Goal: Task Accomplishment & Management: Manage account settings

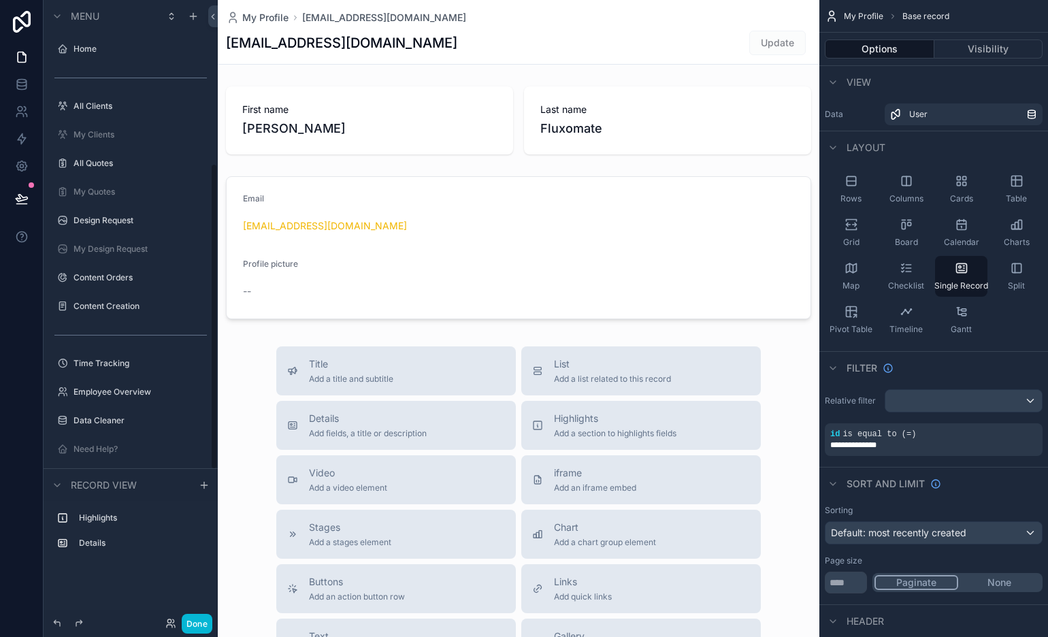
scroll to position [331, 0]
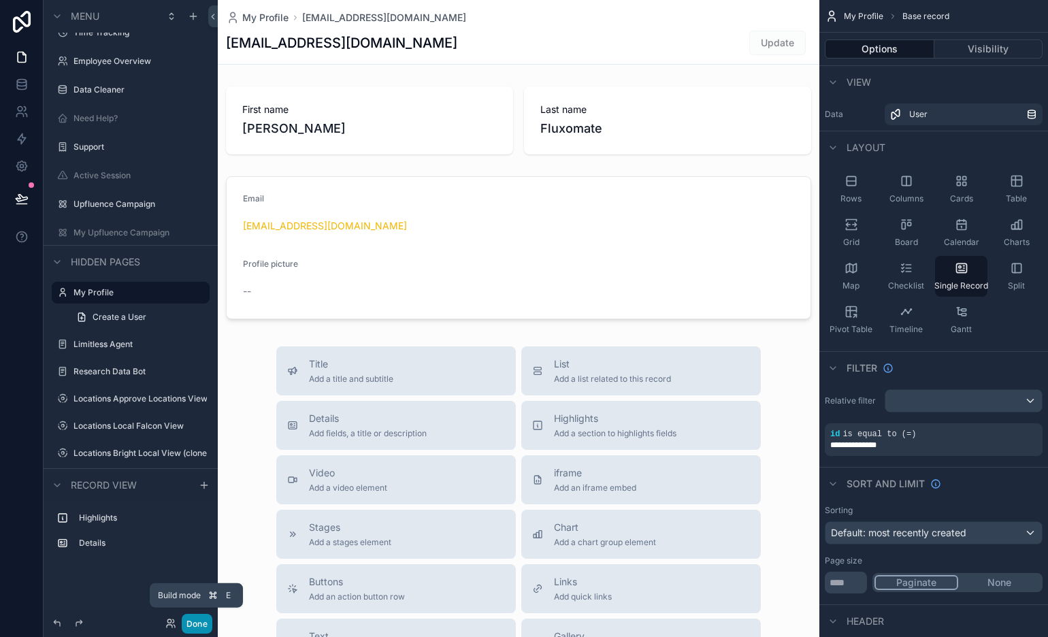
click at [195, 573] on button "Done" at bounding box center [197, 624] width 31 height 20
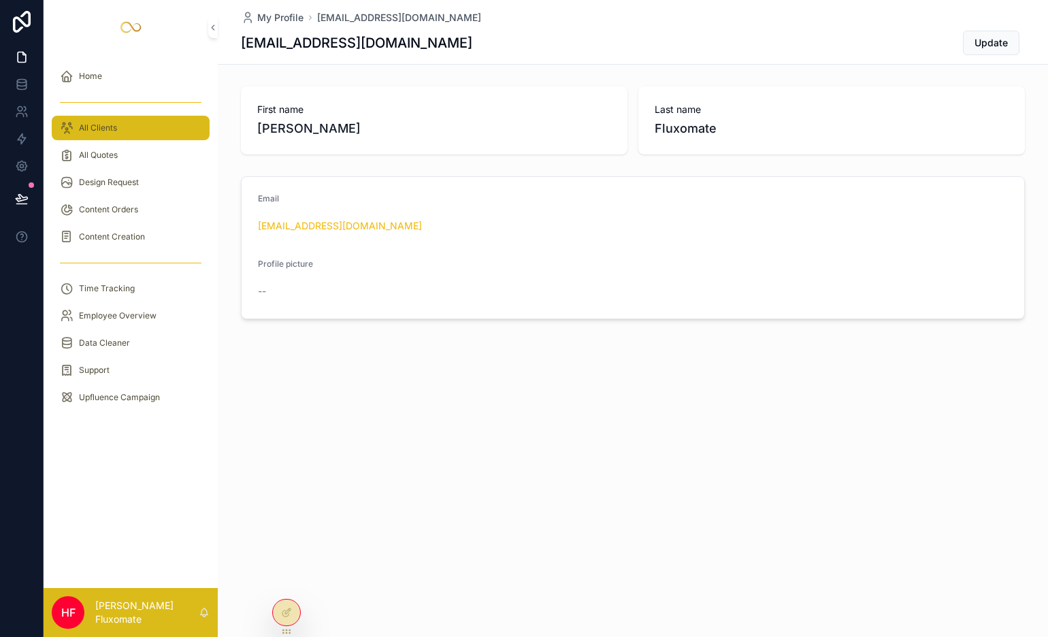
click at [97, 114] on div "All Clients" at bounding box center [131, 127] width 174 height 27
click at [110, 126] on span "All Clients" at bounding box center [98, 127] width 38 height 11
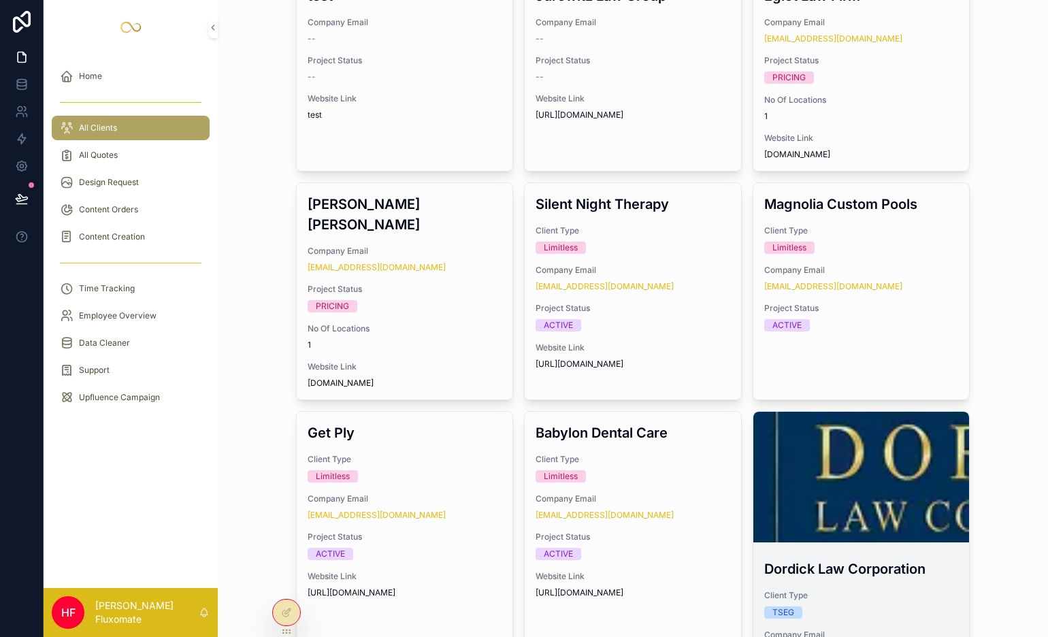
scroll to position [238, 0]
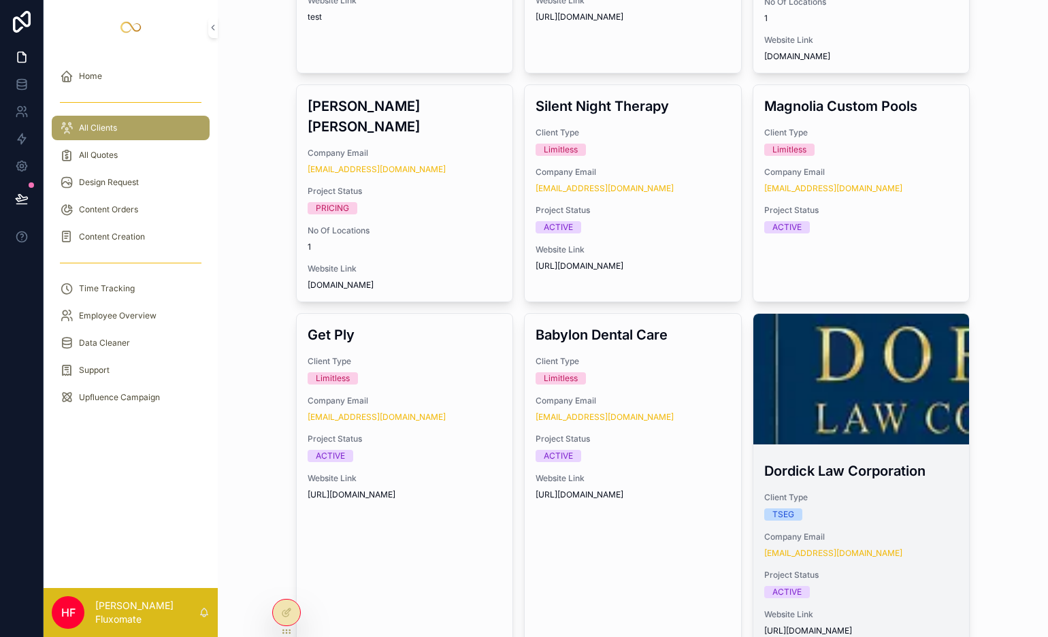
click at [936, 508] on div "TSEG" at bounding box center [861, 514] width 195 height 12
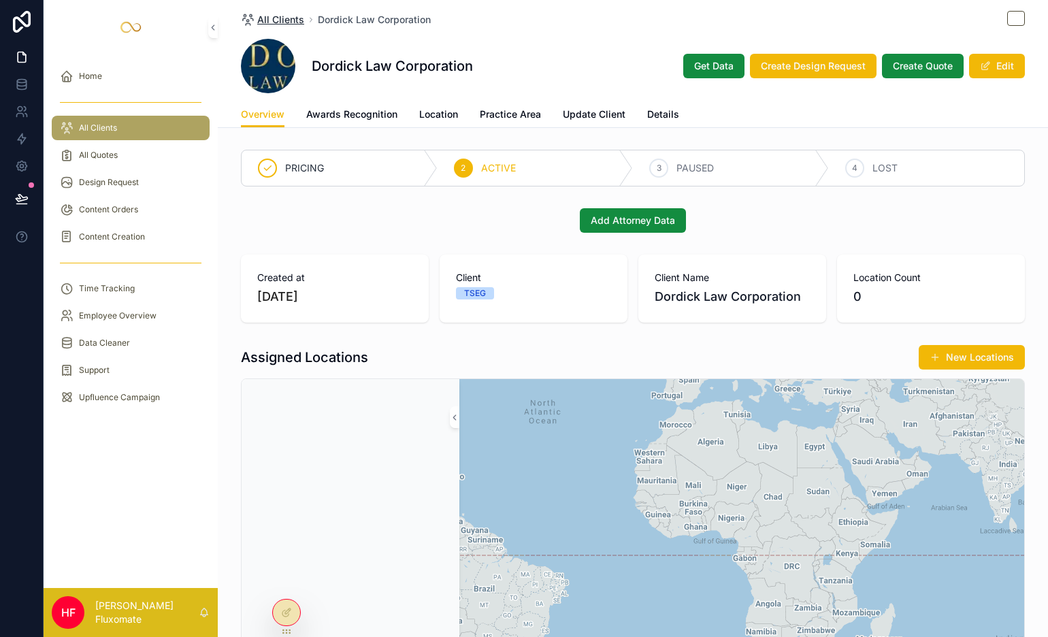
click at [257, 22] on span "All Clients" at bounding box center [280, 20] width 47 height 14
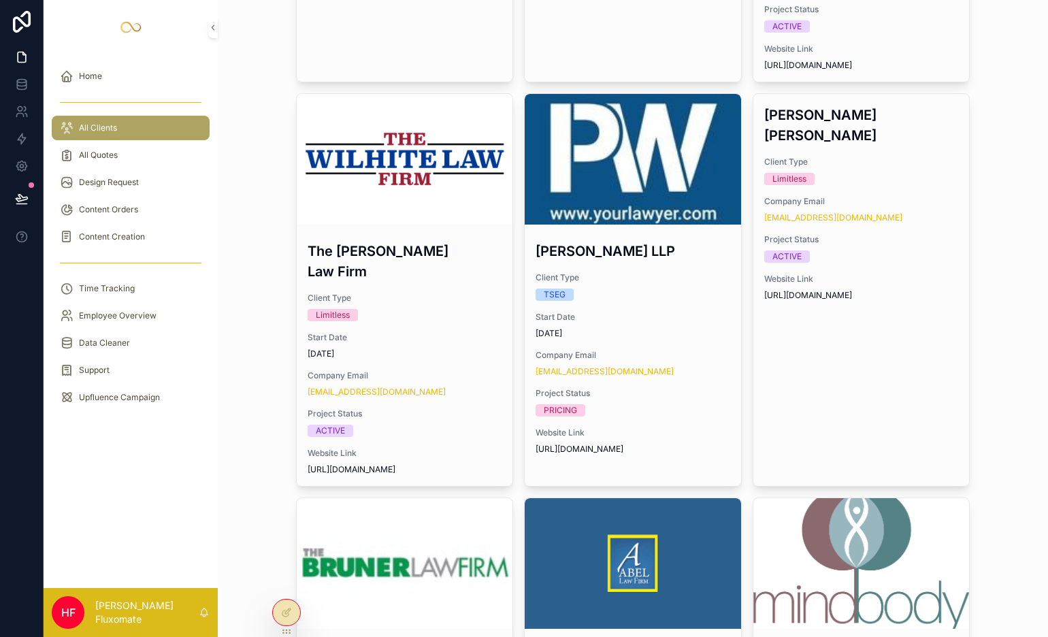
scroll to position [830, 0]
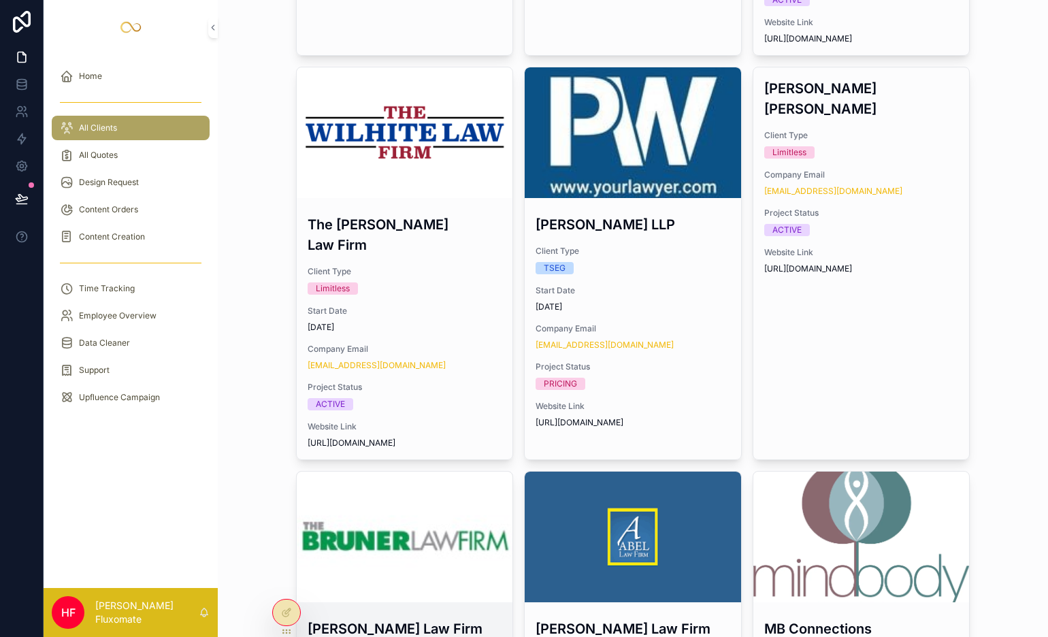
click at [380, 472] on div "scrollable content" at bounding box center [405, 537] width 216 height 131
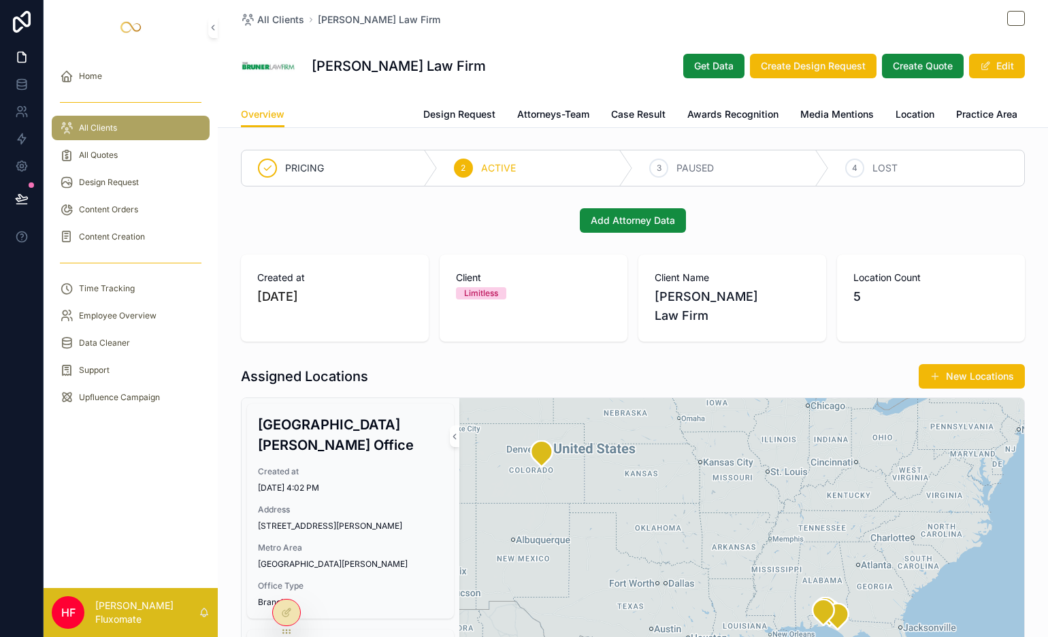
click at [330, 116] on span "Upfluence Campaign" at bounding box center [353, 115] width 95 height 14
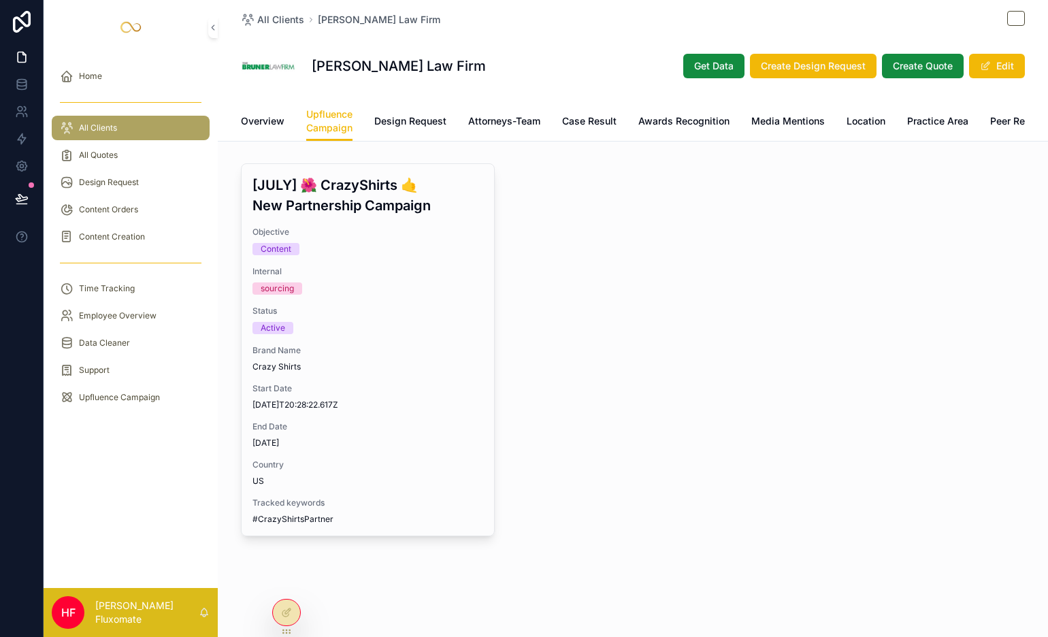
click at [446, 118] on div "Overview Upfluence Campaign Design Request Attorneys-Team Case Result Awards Re…" at bounding box center [633, 120] width 784 height 39
click at [509, 121] on span "Attorneys-Team" at bounding box center [504, 121] width 72 height 14
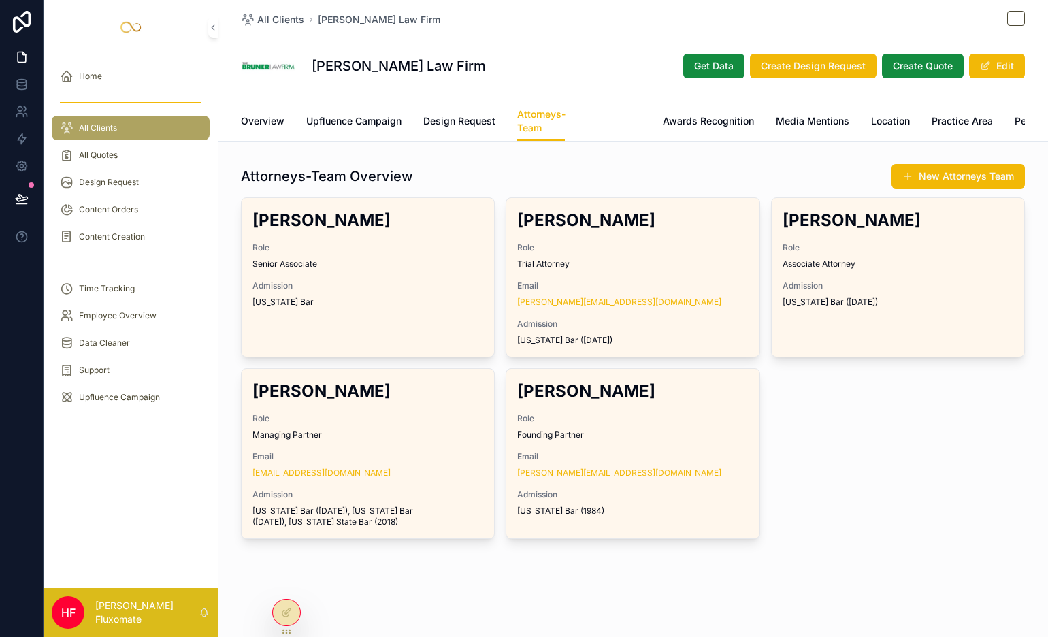
click at [606, 127] on span "Case Result" at bounding box center [614, 121] width 54 height 14
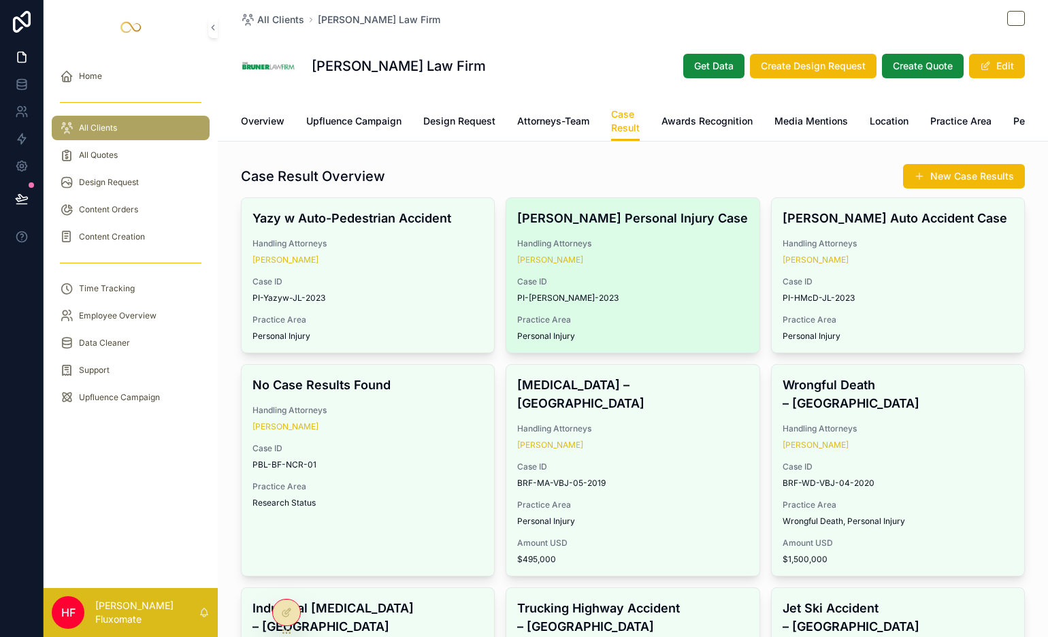
click at [697, 264] on div "Handling Attorneys Joseph Brian Lancos" at bounding box center [632, 251] width 231 height 27
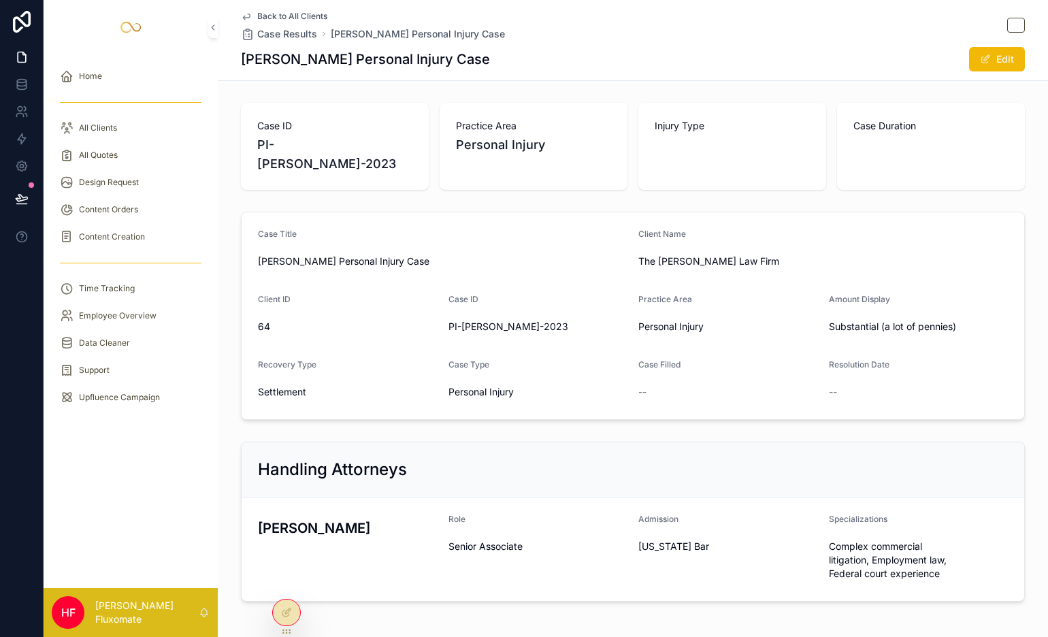
click at [292, 18] on span "Back to All Clients" at bounding box center [292, 16] width 70 height 11
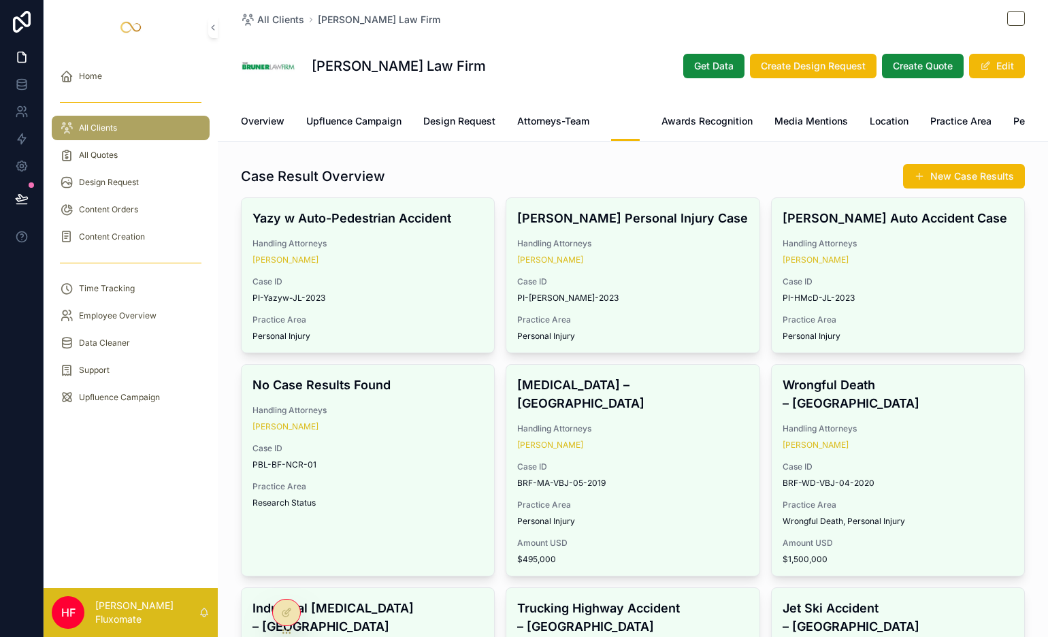
click at [627, 128] on span "Case Result" at bounding box center [625, 121] width 29 height 27
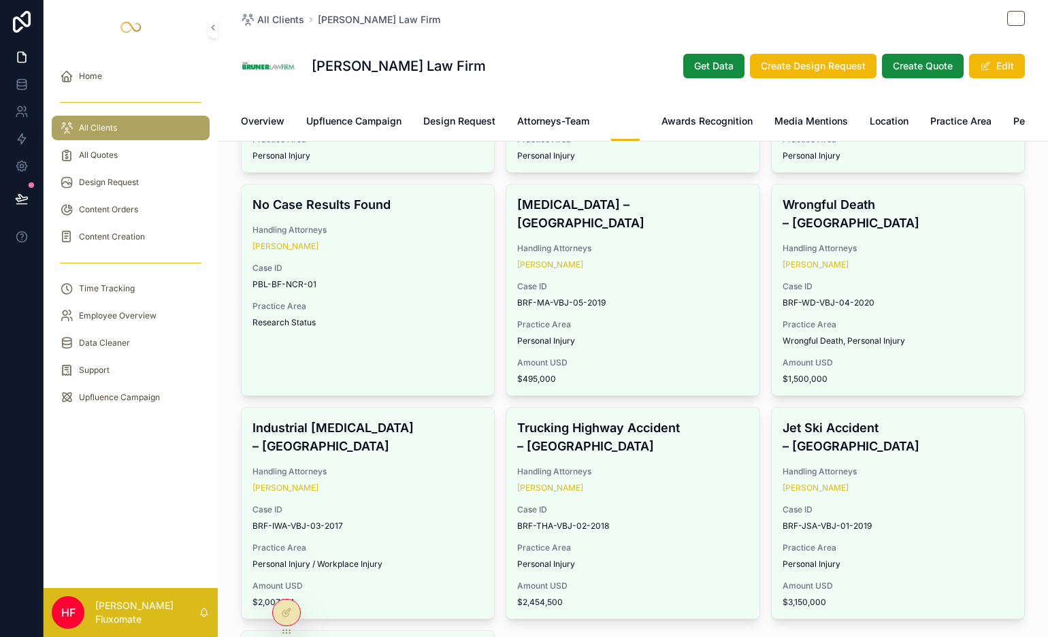
scroll to position [1, 0]
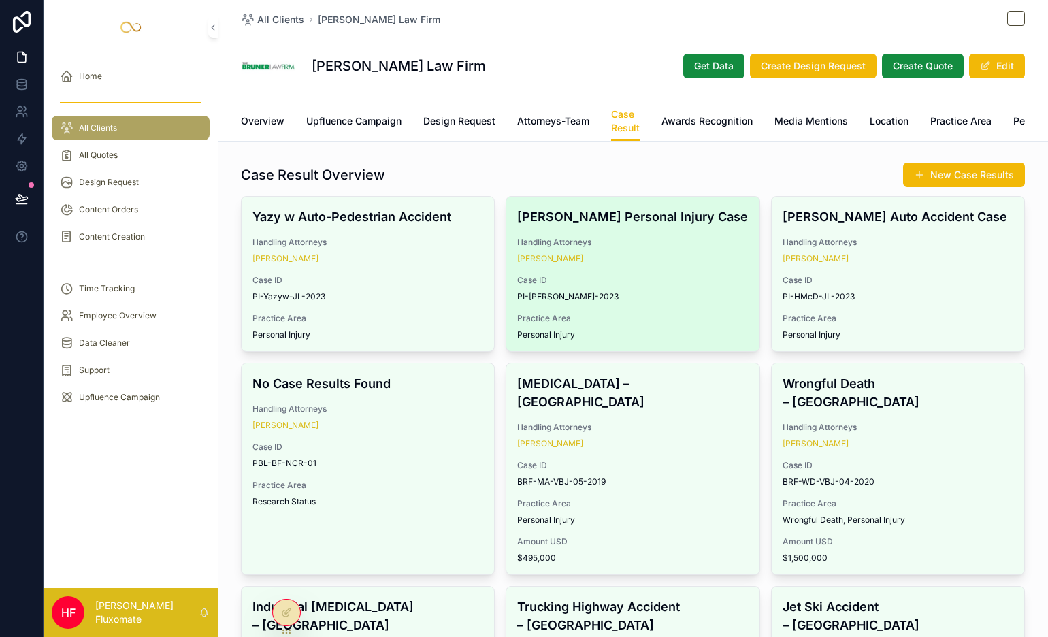
click at [668, 264] on div "[PERSON_NAME]" at bounding box center [632, 258] width 231 height 11
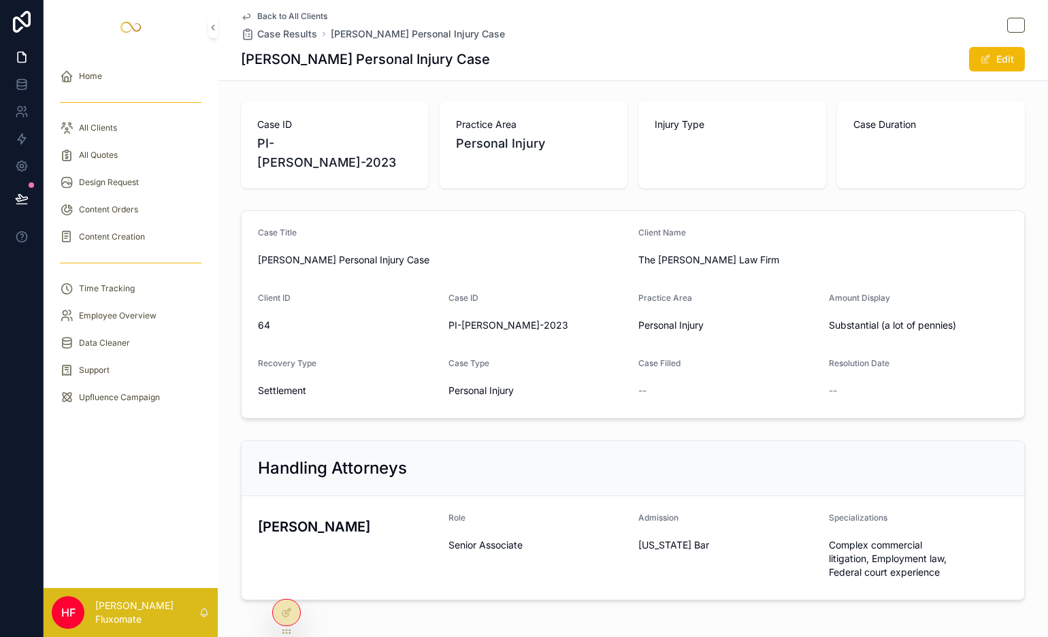
click at [291, 18] on span "Back to All Clients" at bounding box center [292, 16] width 70 height 11
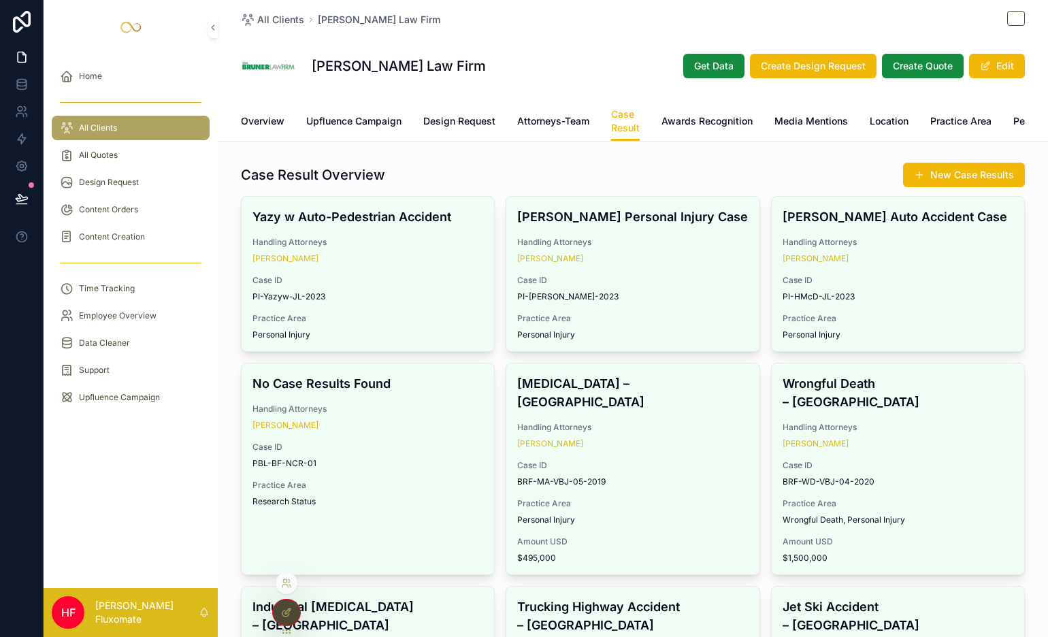
click at [289, 573] on icon at bounding box center [286, 612] width 11 height 11
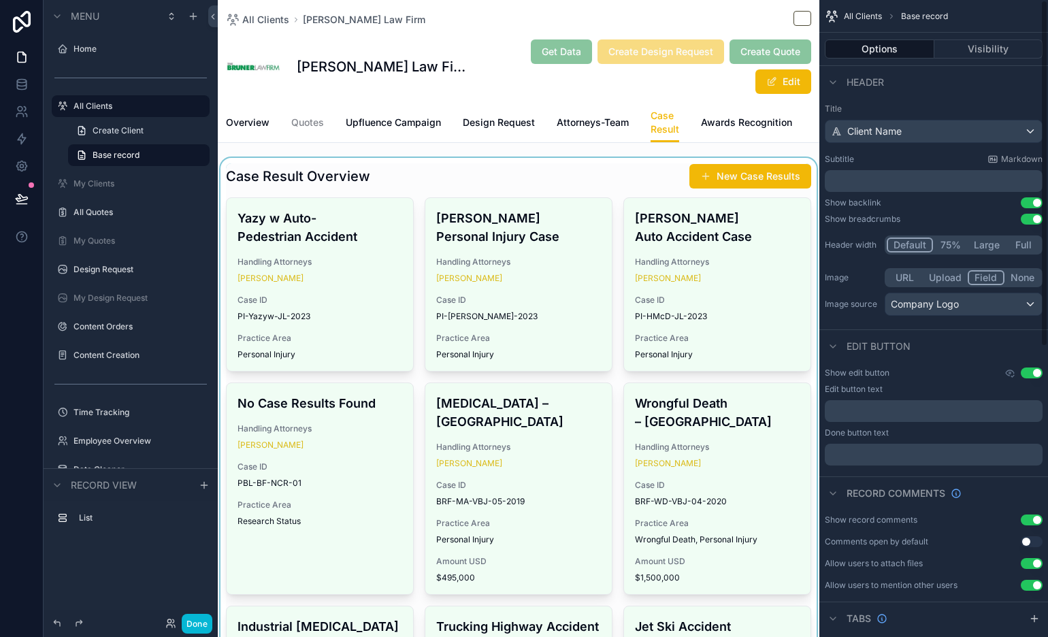
click at [550, 170] on div "scrollable content" at bounding box center [519, 643] width 602 height 970
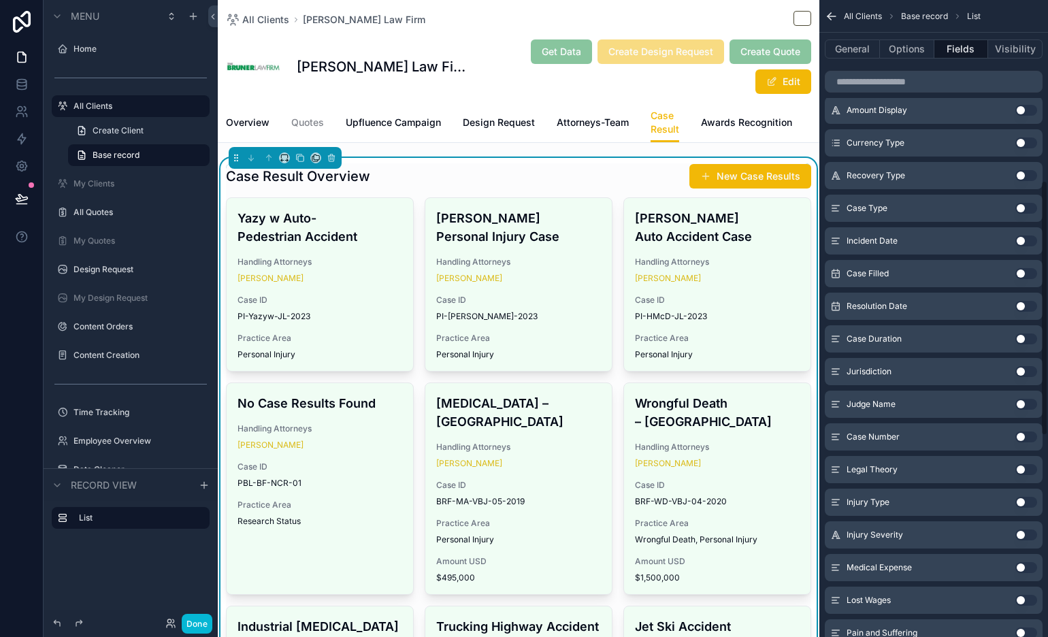
scroll to position [468, 0]
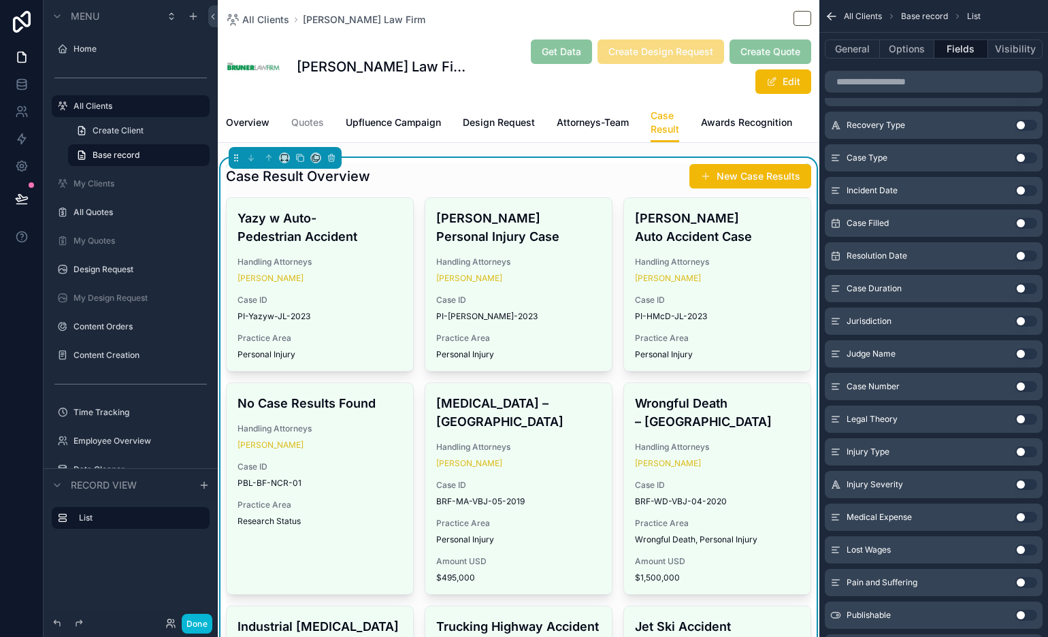
drag, startPoint x: 1025, startPoint y: 517, endPoint x: 1034, endPoint y: 546, distance: 30.4
click at [942, 517] on button "Use setting" at bounding box center [1026, 517] width 22 height 11
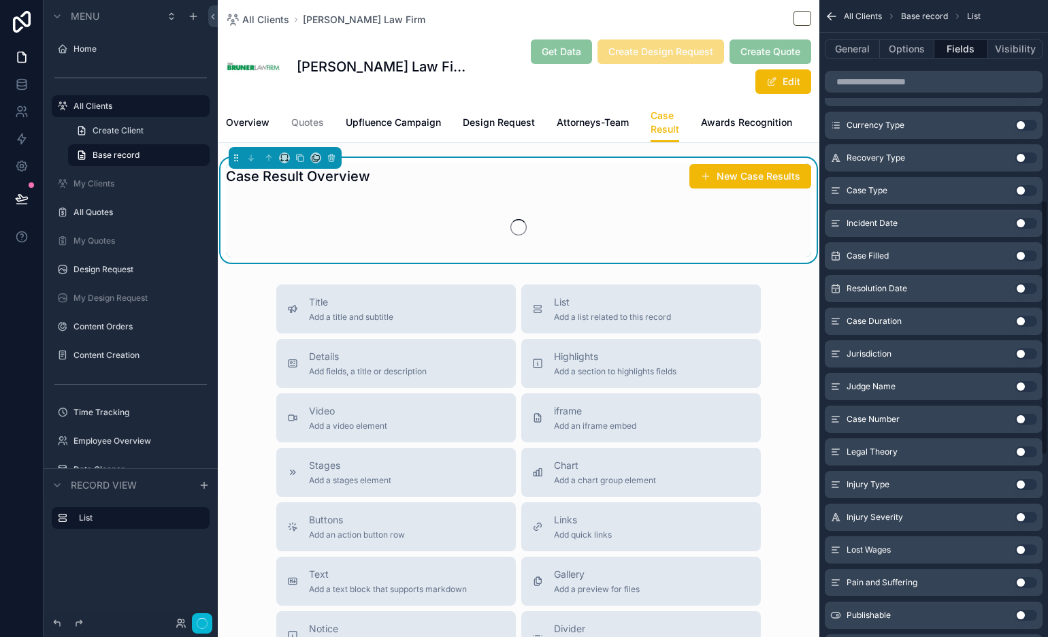
scroll to position [501, 0]
click at [942, 519] on button "Use setting" at bounding box center [1026, 517] width 22 height 11
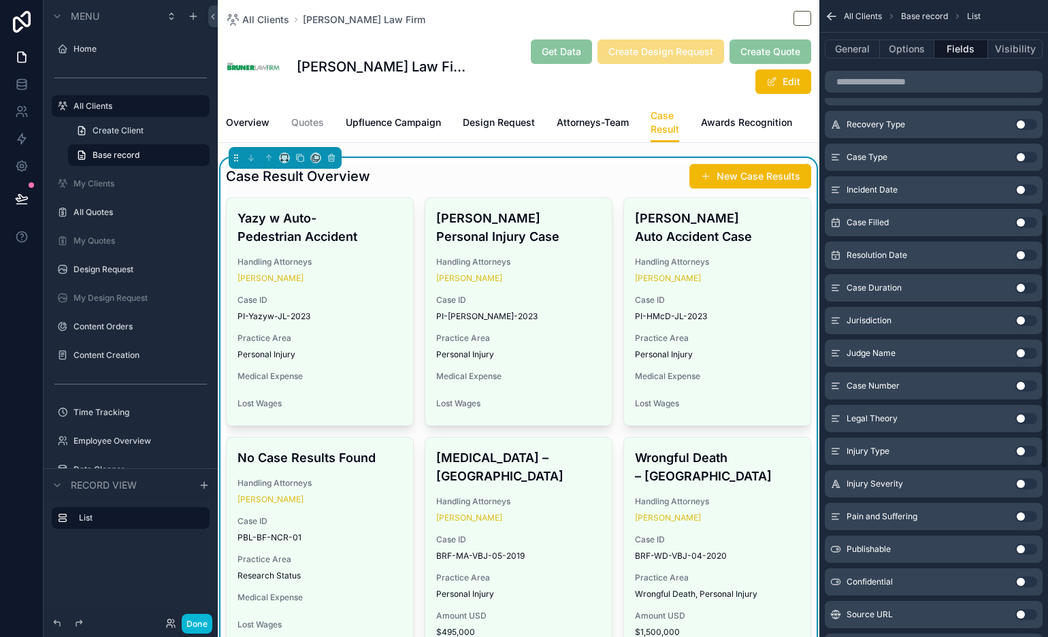
click at [942, 514] on button "Use setting" at bounding box center [1026, 516] width 22 height 11
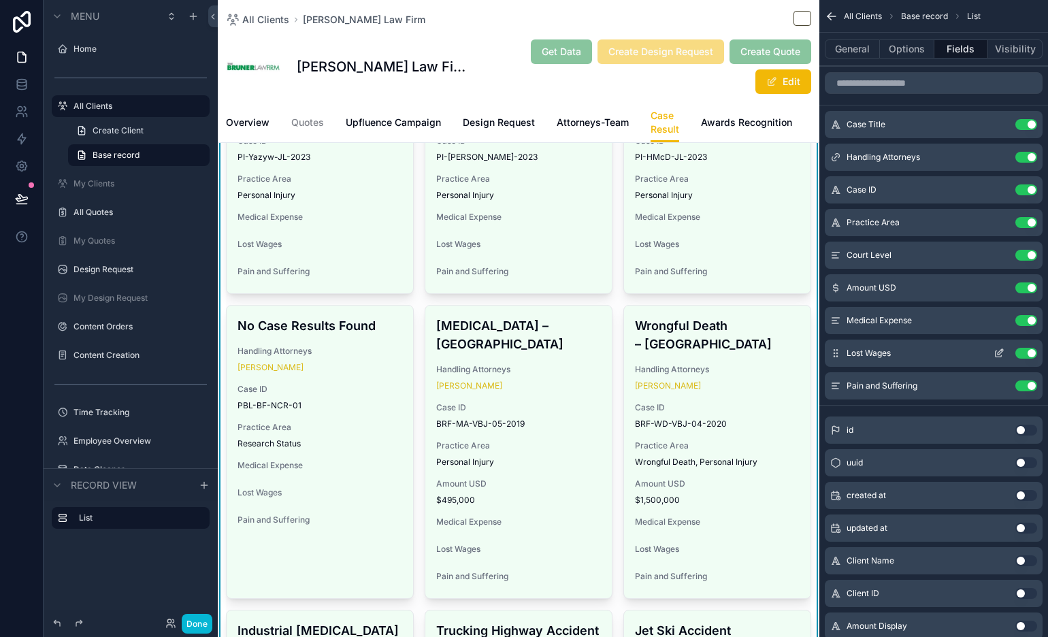
scroll to position [153, 0]
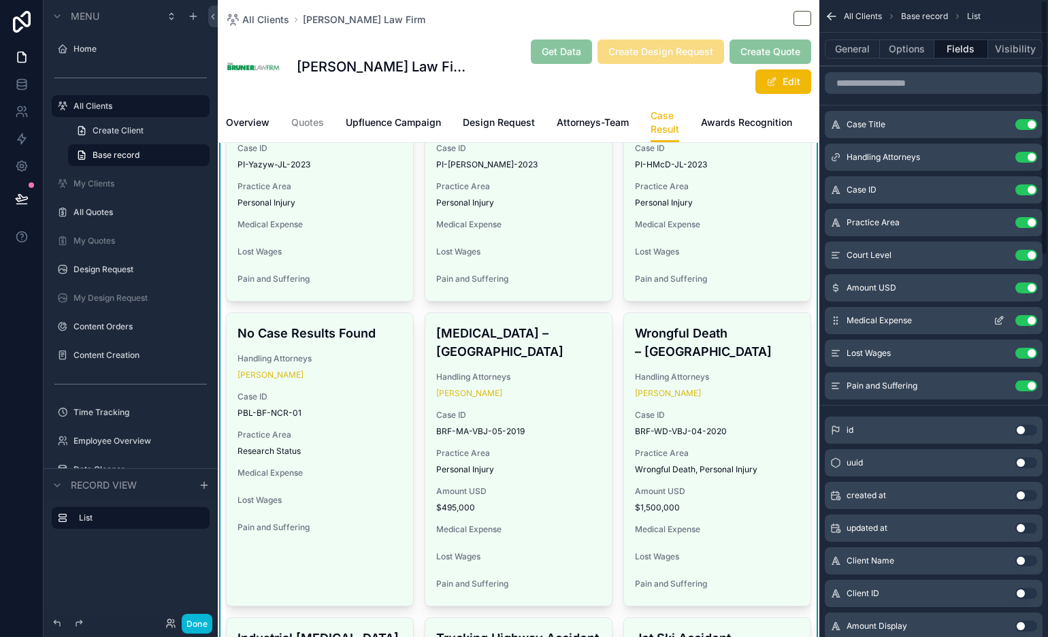
click at [942, 321] on icon "scrollable content" at bounding box center [998, 320] width 11 height 11
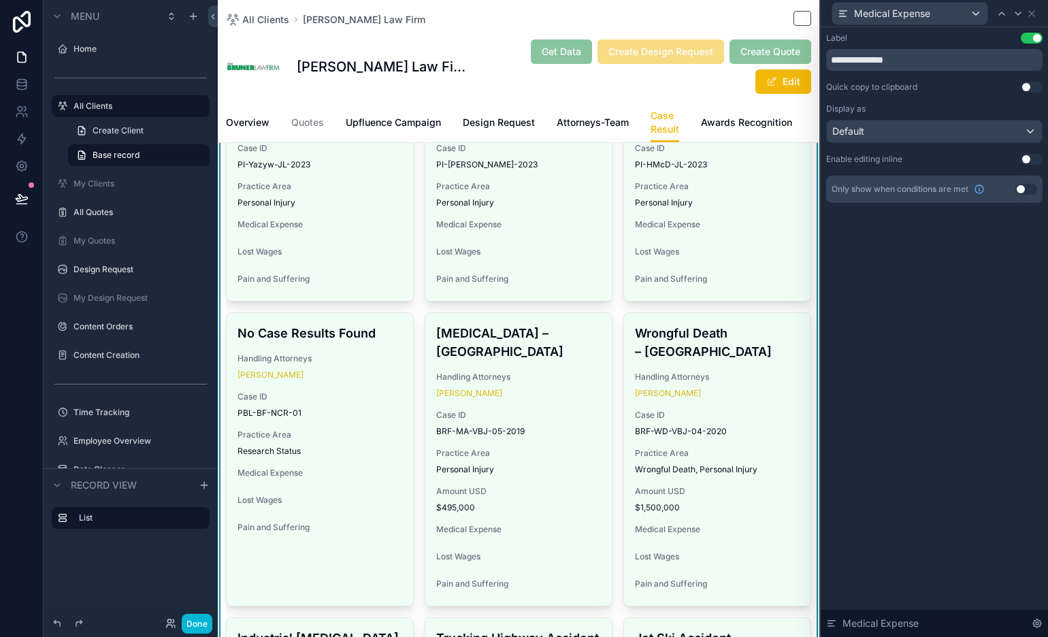
click at [942, 192] on button "Use setting" at bounding box center [1026, 189] width 22 height 11
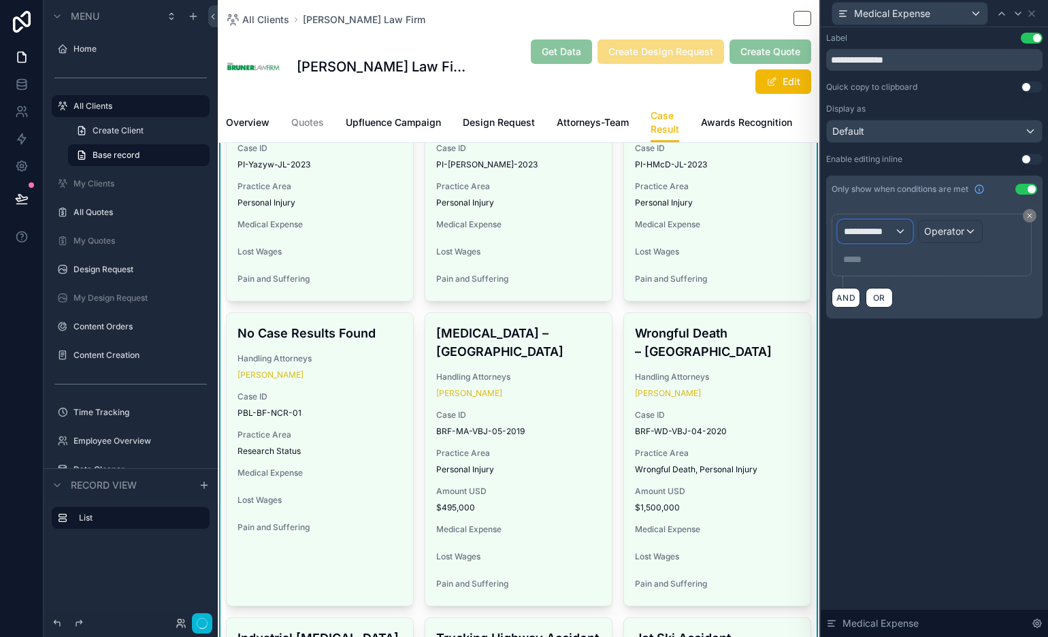
click at [861, 240] on div "**********" at bounding box center [874, 231] width 73 height 22
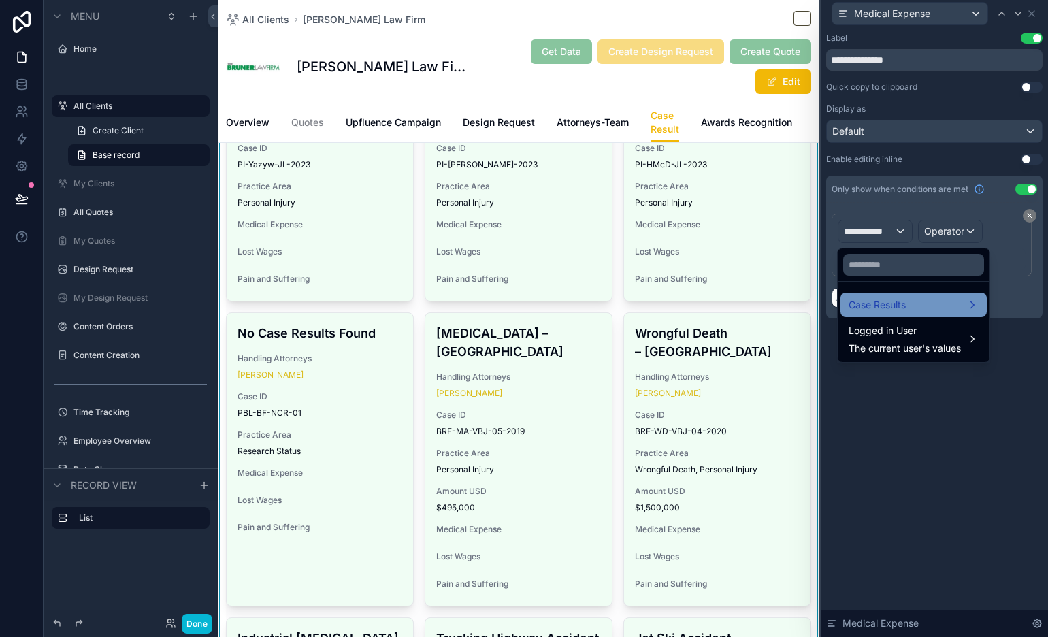
click at [894, 297] on span "Case Results" at bounding box center [877, 305] width 57 height 16
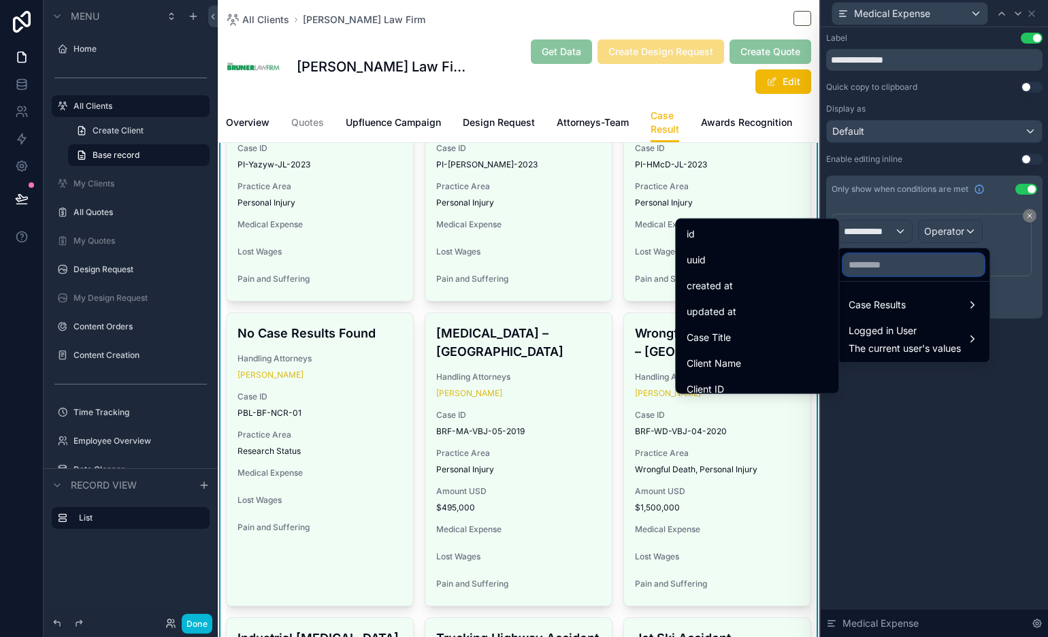
click at [881, 268] on input "text" at bounding box center [913, 265] width 141 height 22
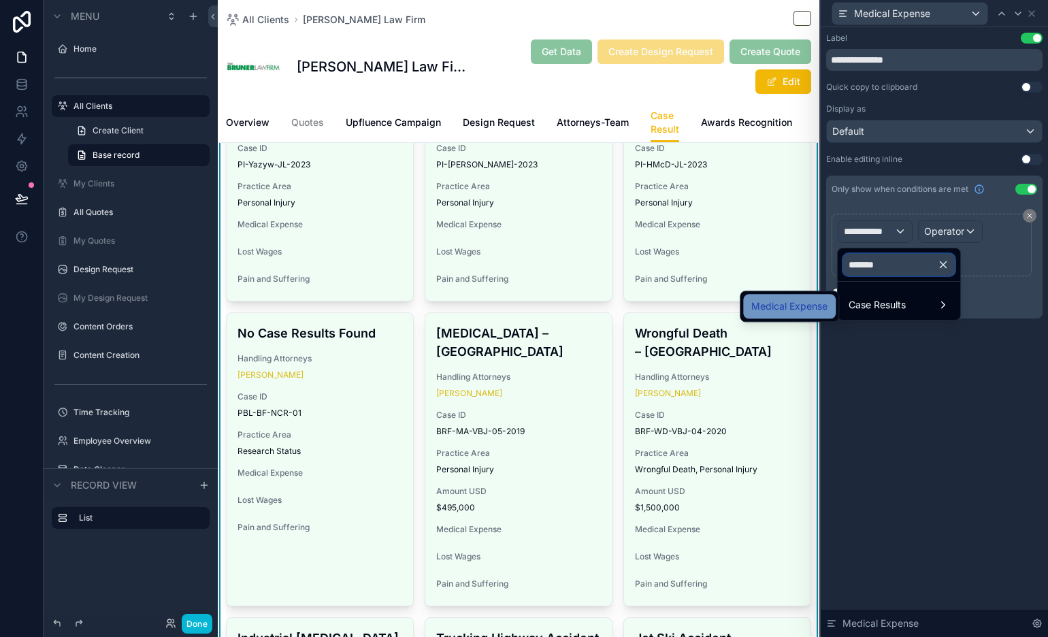
type input "*******"
click at [785, 303] on span "Medical Expense" at bounding box center [789, 306] width 76 height 16
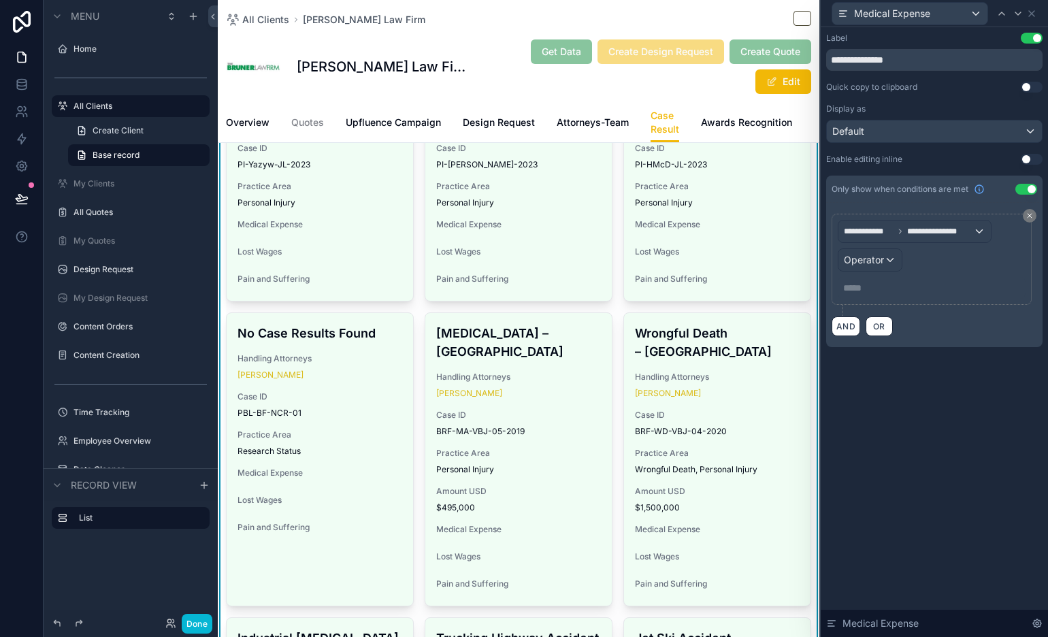
click at [873, 273] on div "**********" at bounding box center [932, 259] width 188 height 79
click at [877, 268] on div "Operator" at bounding box center [869, 260] width 63 height 22
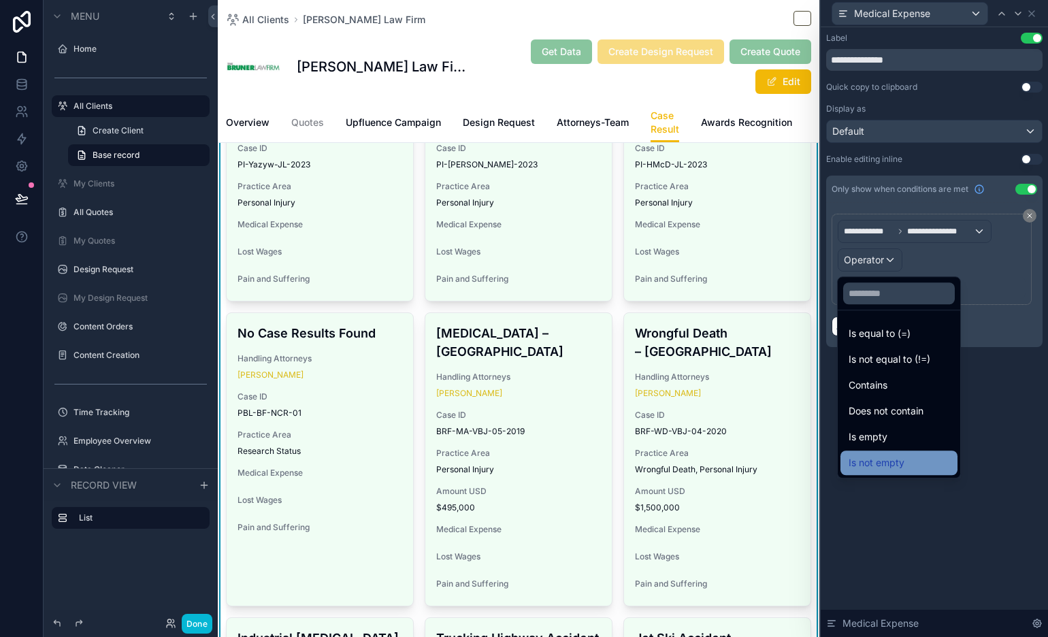
click at [902, 458] on span "Is not empty" at bounding box center [877, 463] width 56 height 16
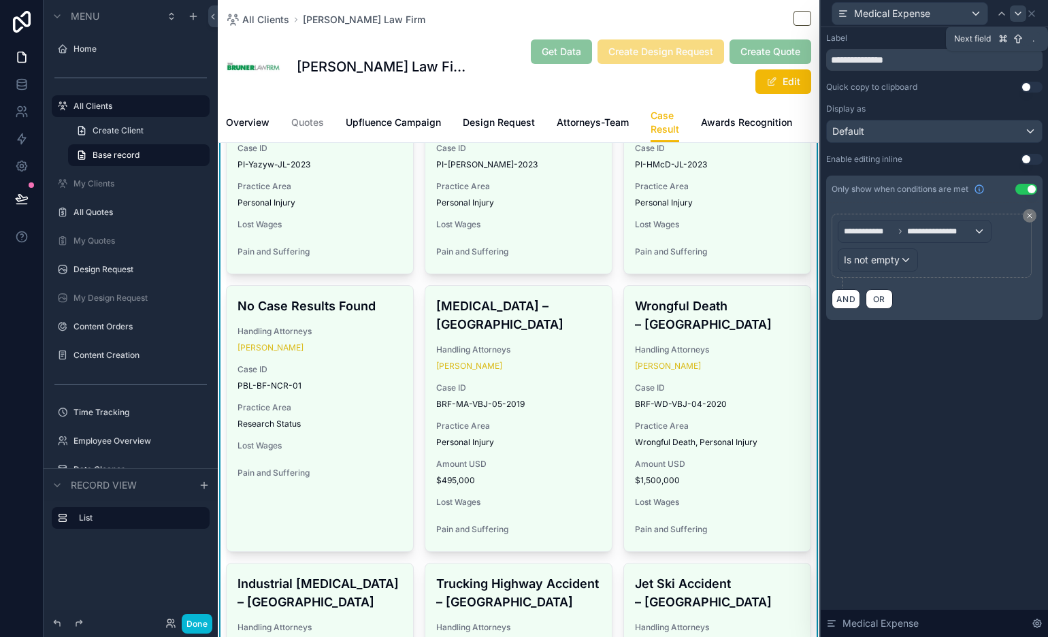
click at [942, 14] on icon at bounding box center [1017, 13] width 5 height 3
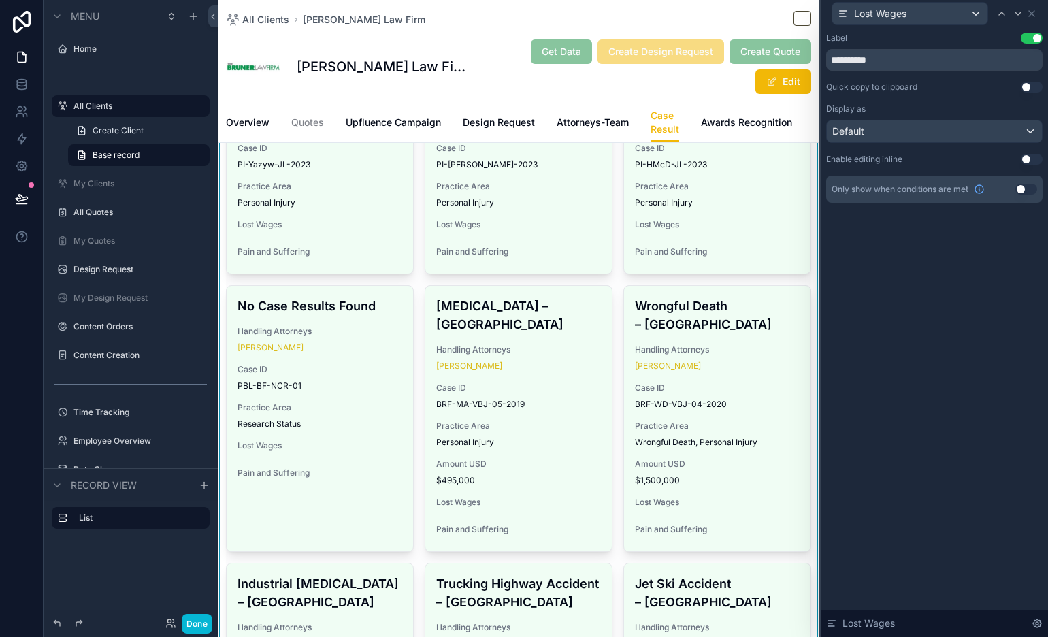
click at [942, 187] on button "Use setting" at bounding box center [1026, 189] width 22 height 11
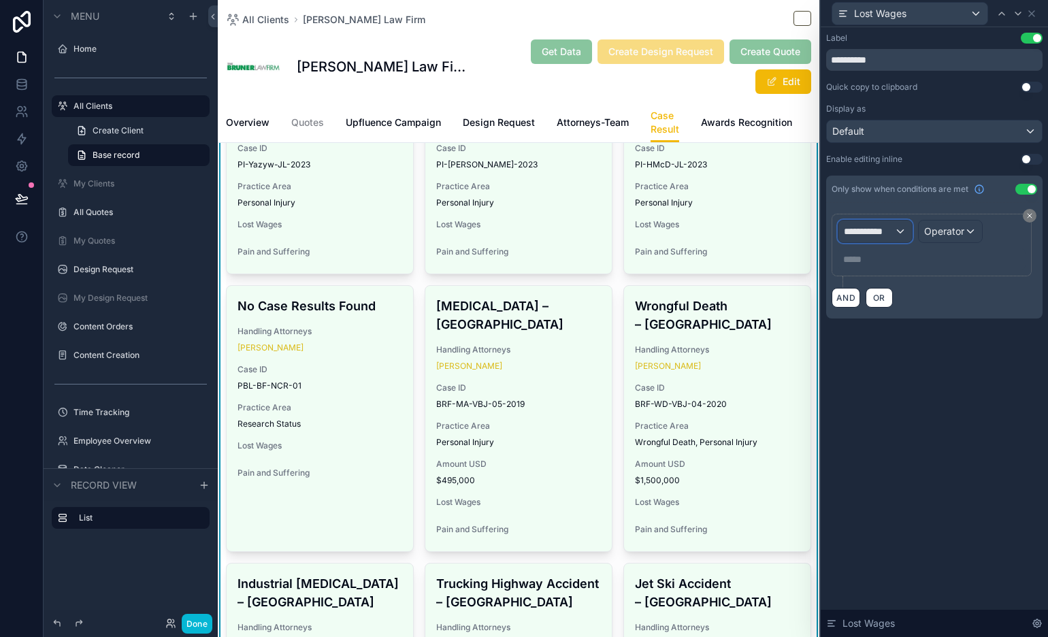
click at [881, 232] on span "**********" at bounding box center [869, 232] width 50 height 14
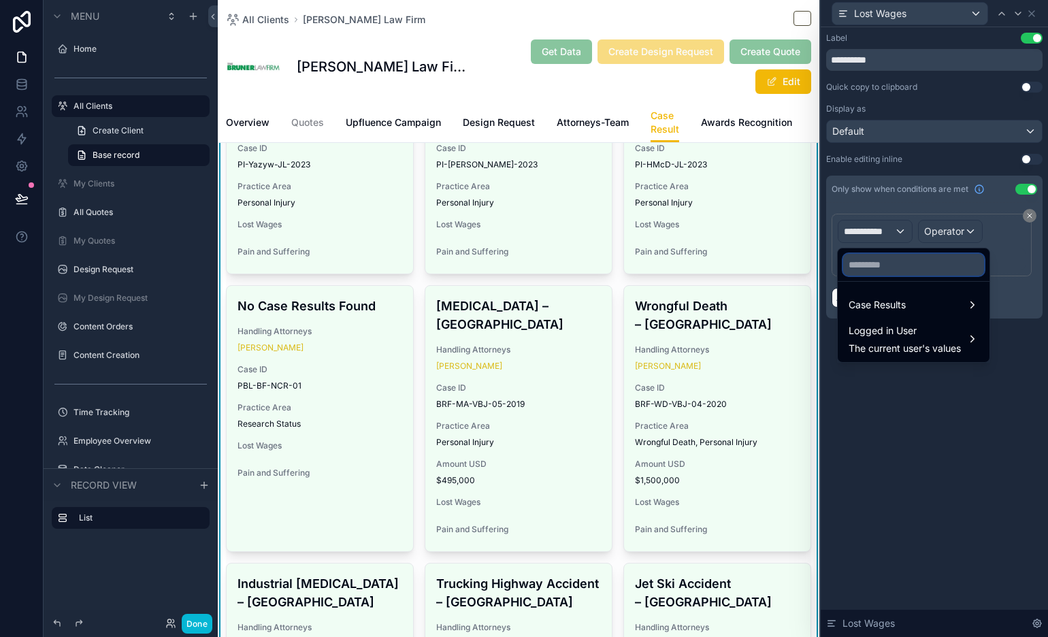
click at [880, 271] on input "text" at bounding box center [913, 265] width 141 height 22
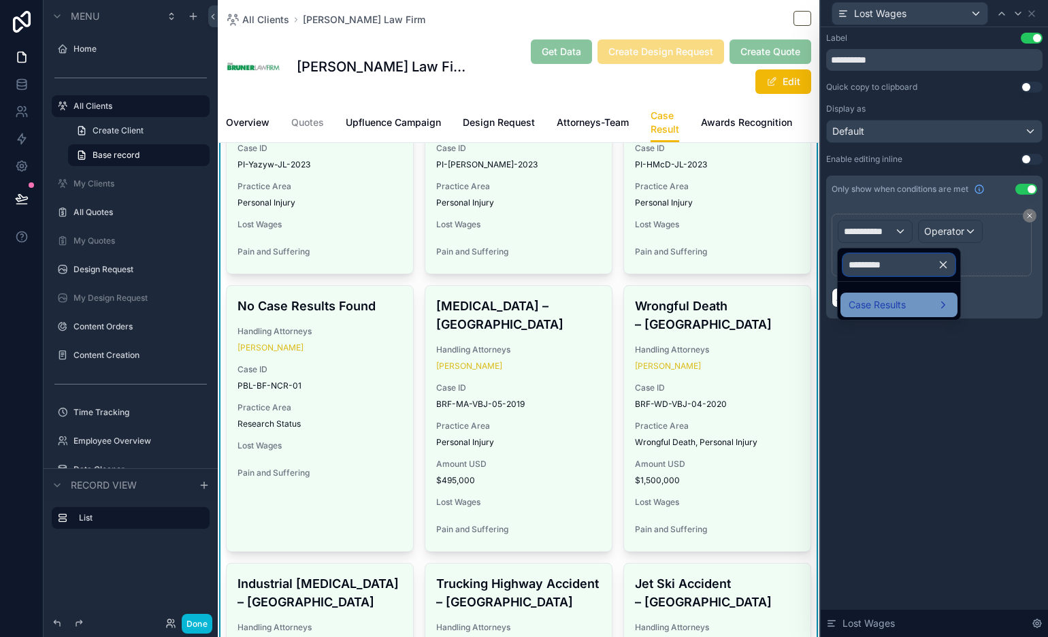
type input "*********"
click at [874, 298] on div "Case Results" at bounding box center [898, 305] width 117 height 24
click at [819, 311] on span "Lost Wages" at bounding box center [801, 306] width 52 height 16
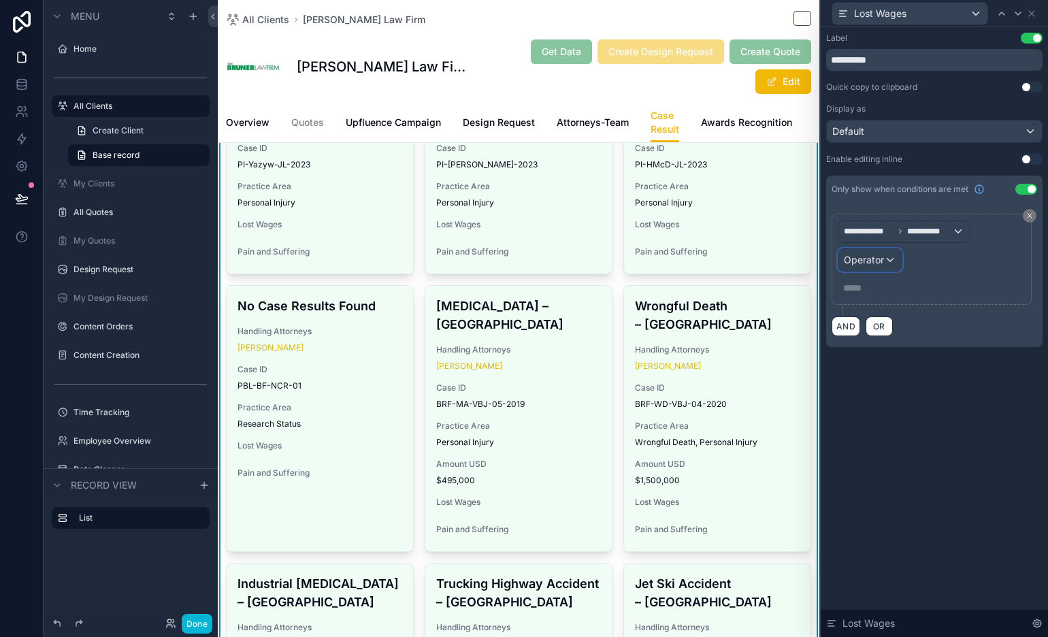
click at [880, 255] on span "Operator" at bounding box center [864, 260] width 40 height 12
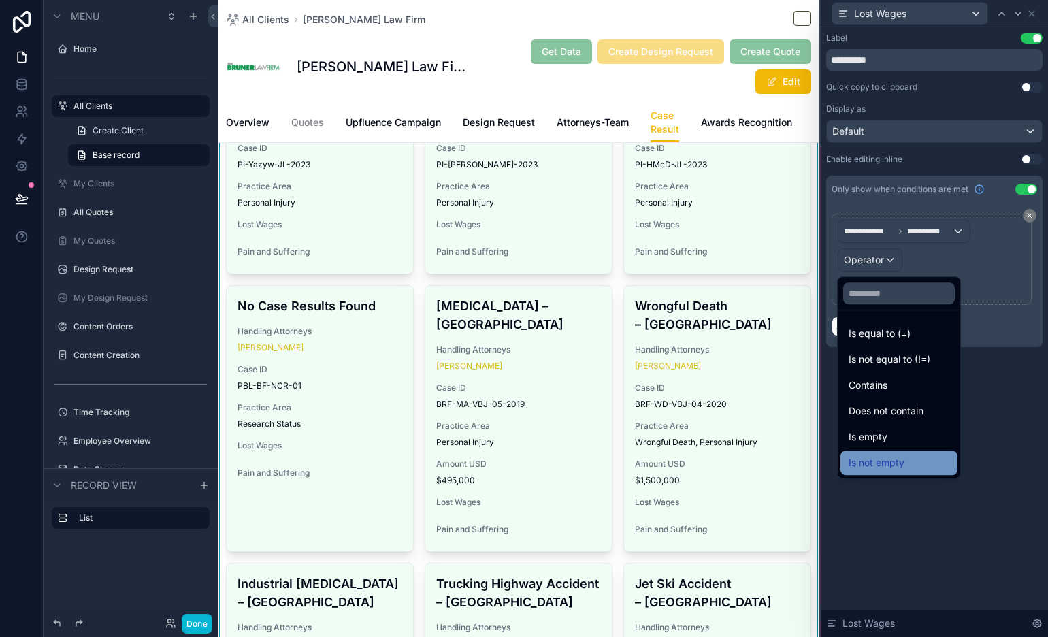
click at [903, 459] on span "Is not empty" at bounding box center [877, 463] width 56 height 16
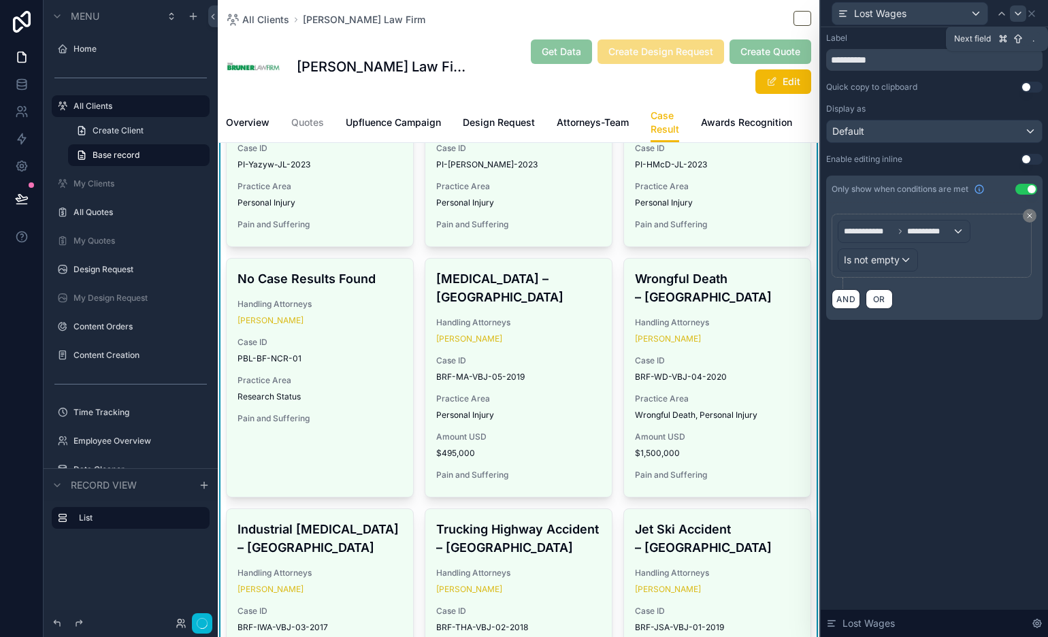
click at [942, 15] on icon at bounding box center [1018, 13] width 11 height 11
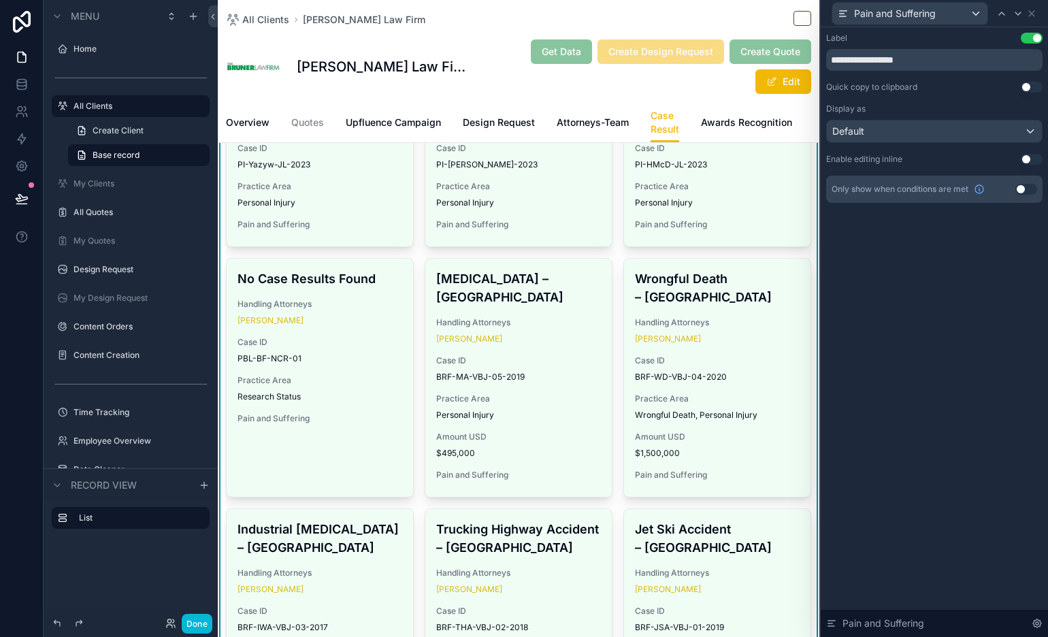
click at [942, 188] on button "Use setting" at bounding box center [1026, 189] width 22 height 11
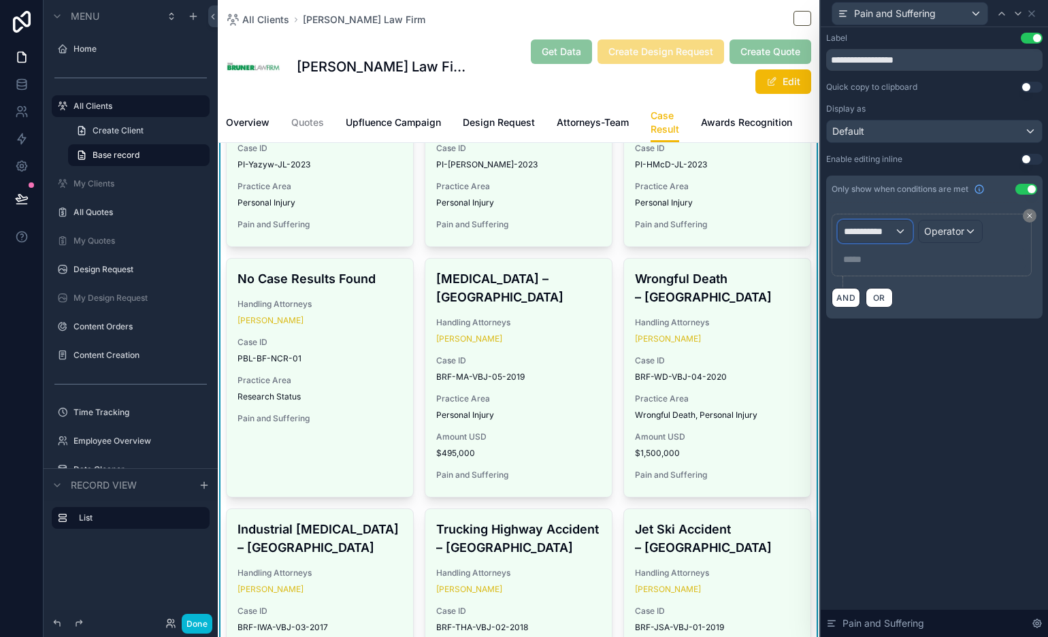
click at [874, 227] on span "**********" at bounding box center [869, 232] width 50 height 14
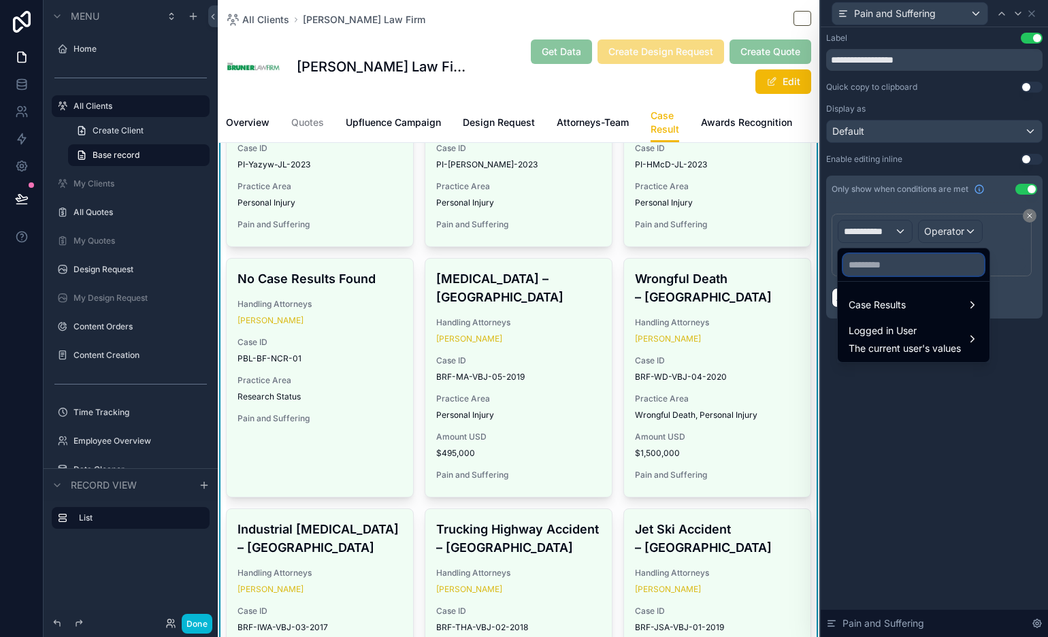
click at [900, 262] on input "text" at bounding box center [913, 265] width 141 height 22
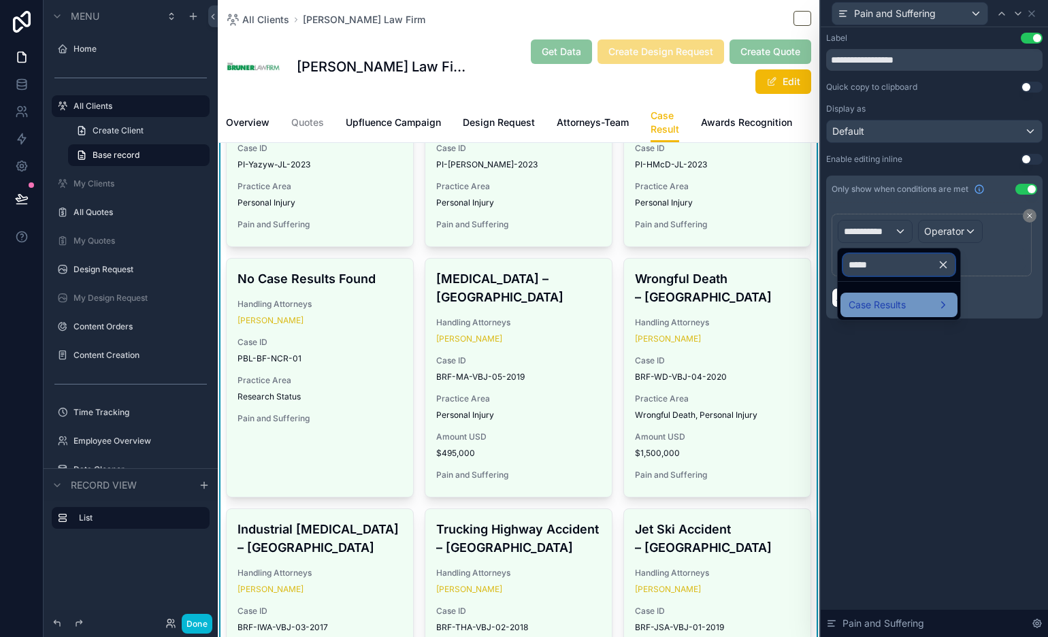
type input "****"
click at [863, 305] on span "Case Results" at bounding box center [877, 305] width 57 height 16
click at [809, 299] on span "Pain and Suffering" at bounding box center [787, 306] width 82 height 16
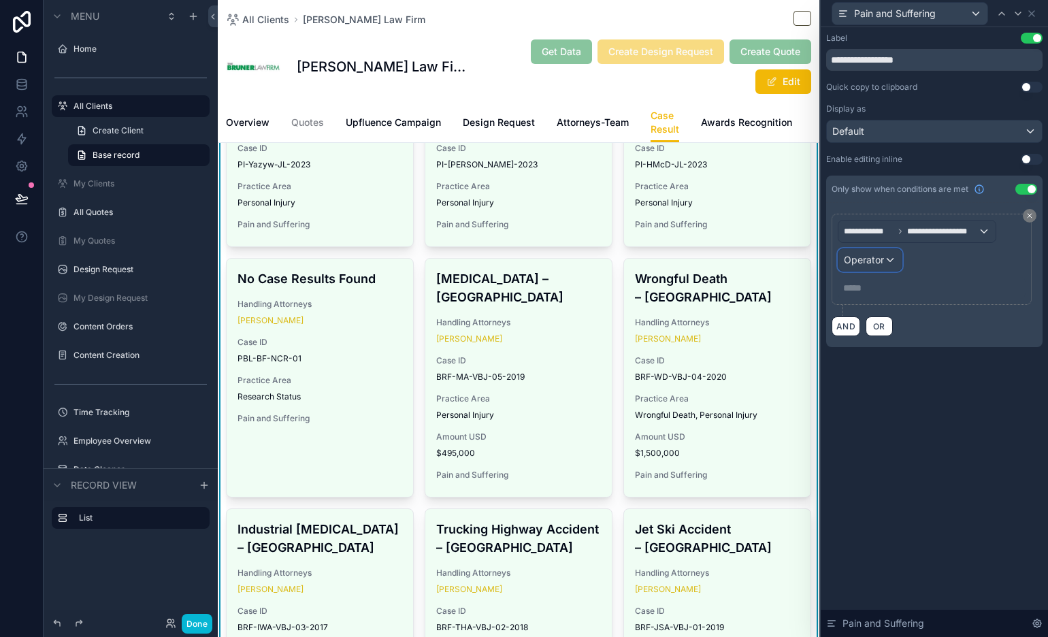
click at [885, 260] on div "Operator" at bounding box center [869, 260] width 63 height 22
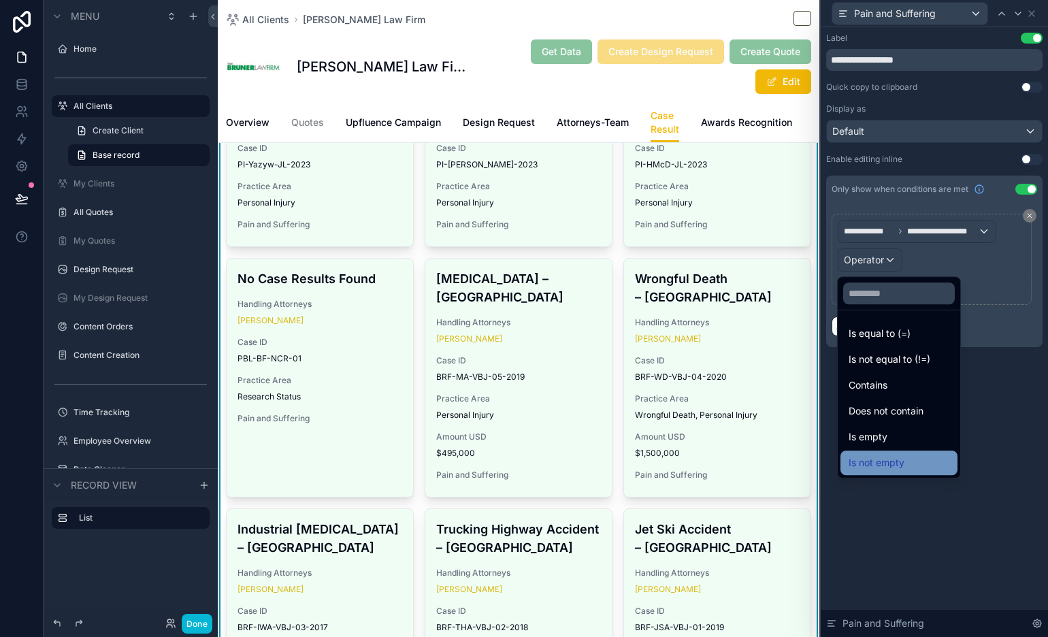
click at [909, 461] on div "Is not empty" at bounding box center [899, 463] width 101 height 16
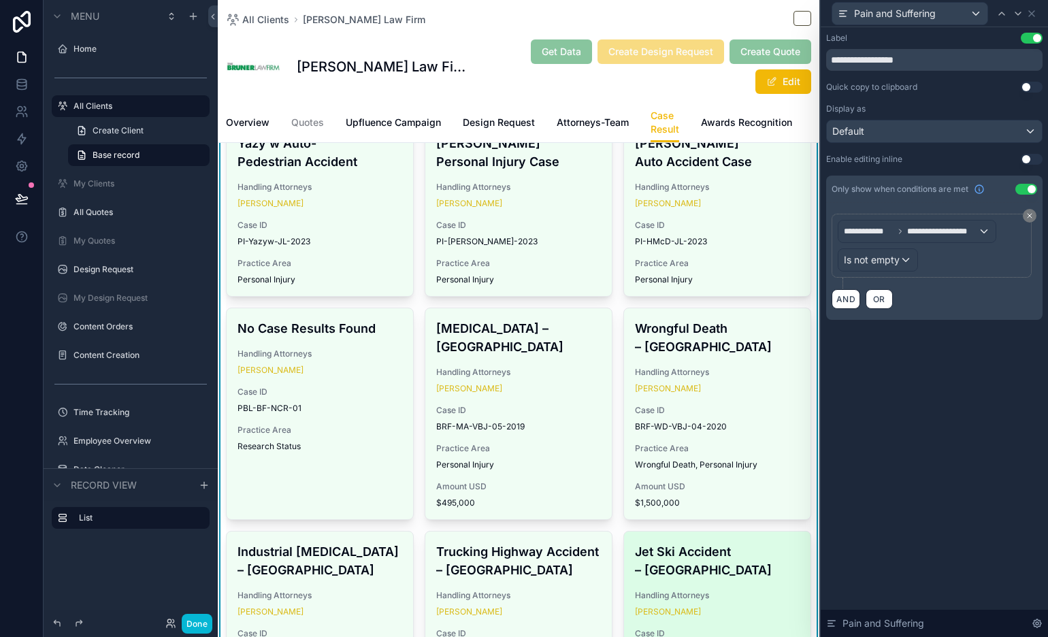
scroll to position [0, 0]
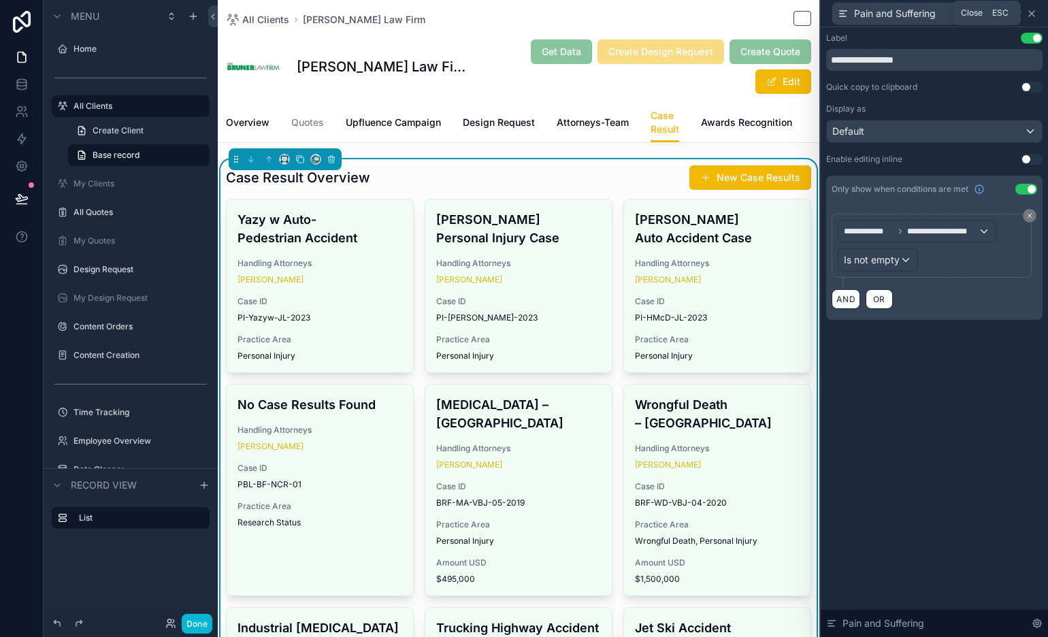
click at [942, 14] on icon at bounding box center [1031, 13] width 11 height 11
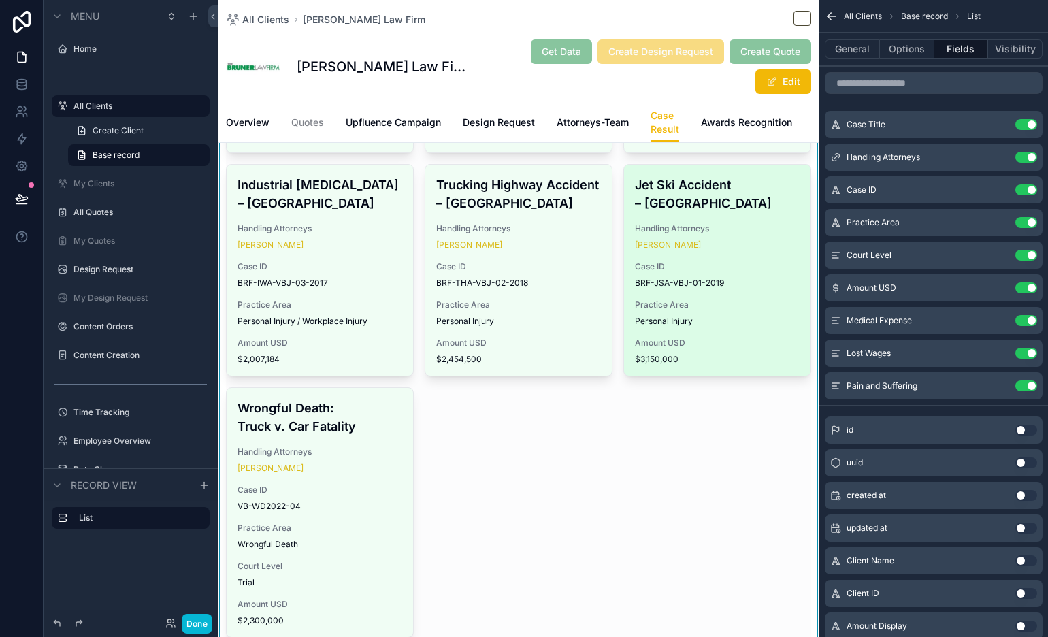
scroll to position [441, 0]
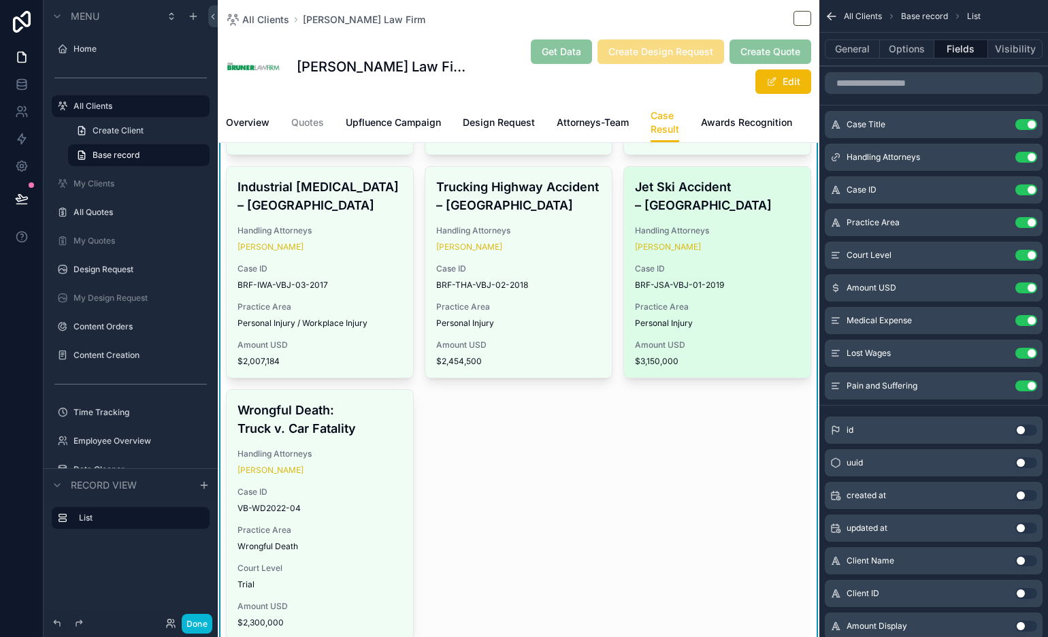
click at [711, 343] on div "Jet Ski Accident – Bay County Handling Attorneys Vincent Maxwell Bruner Jr. Cas…" at bounding box center [717, 272] width 186 height 211
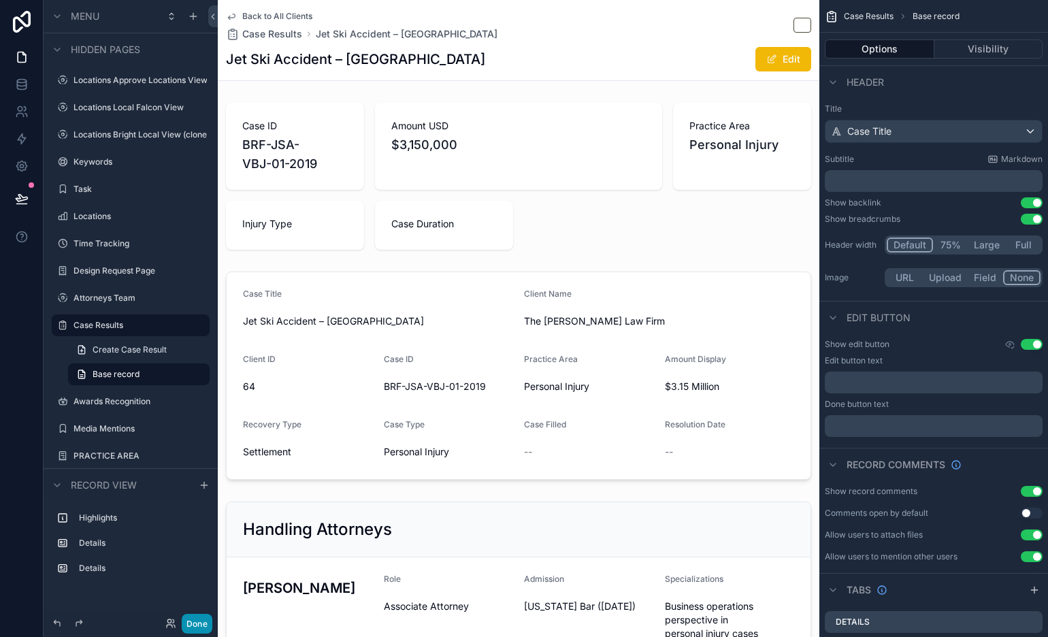
click at [194, 573] on button "Done" at bounding box center [197, 624] width 31 height 20
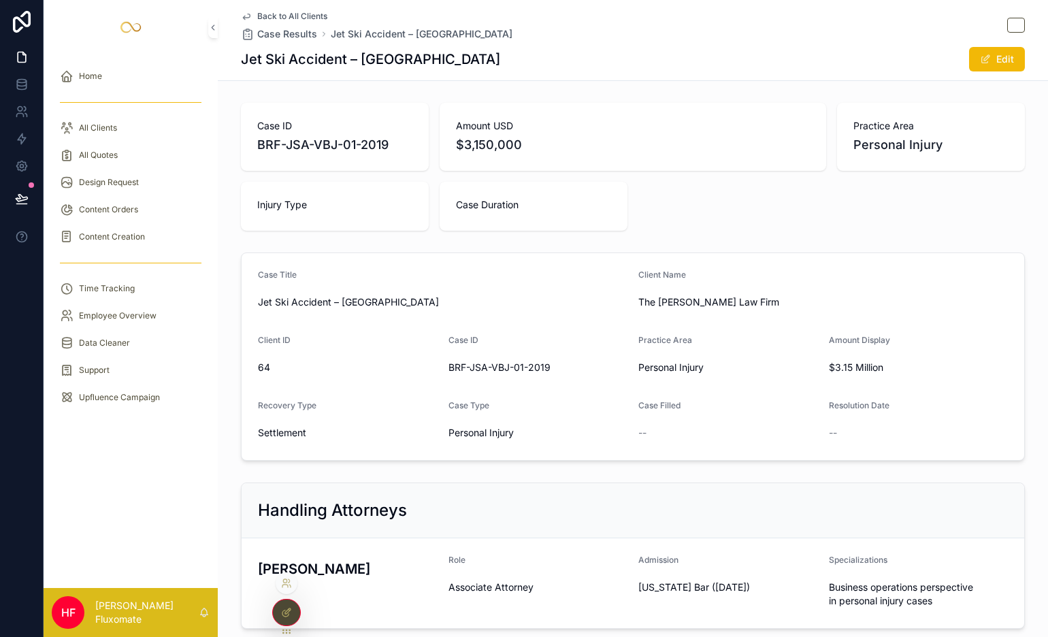
click at [282, 573] on div at bounding box center [286, 612] width 27 height 26
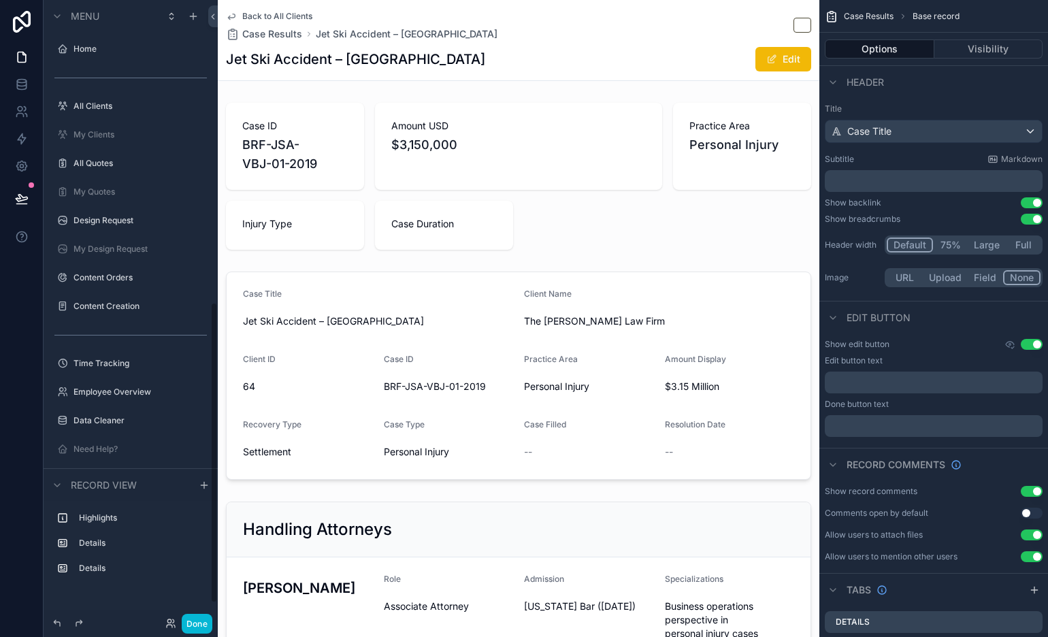
scroll to position [625, 0]
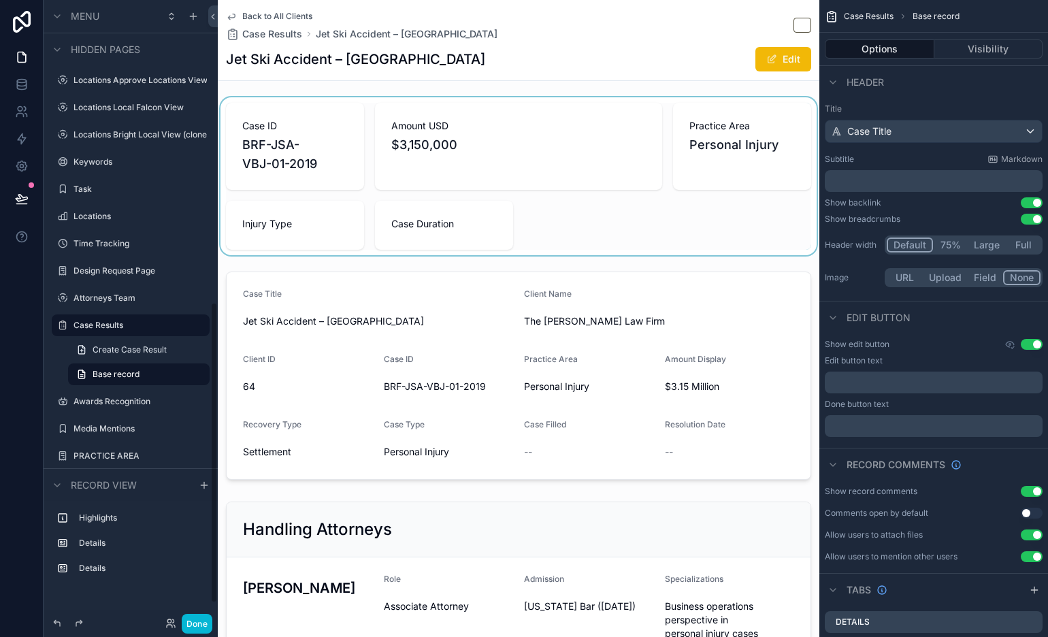
click at [461, 216] on div "scrollable content" at bounding box center [519, 176] width 602 height 158
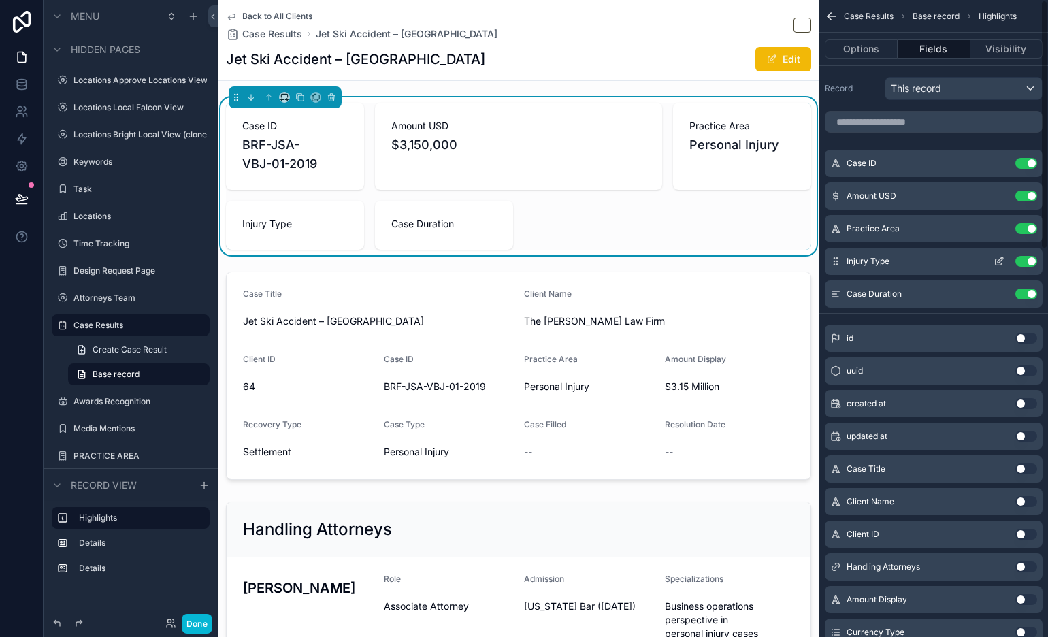
click at [942, 263] on icon "scrollable content" at bounding box center [998, 261] width 11 height 11
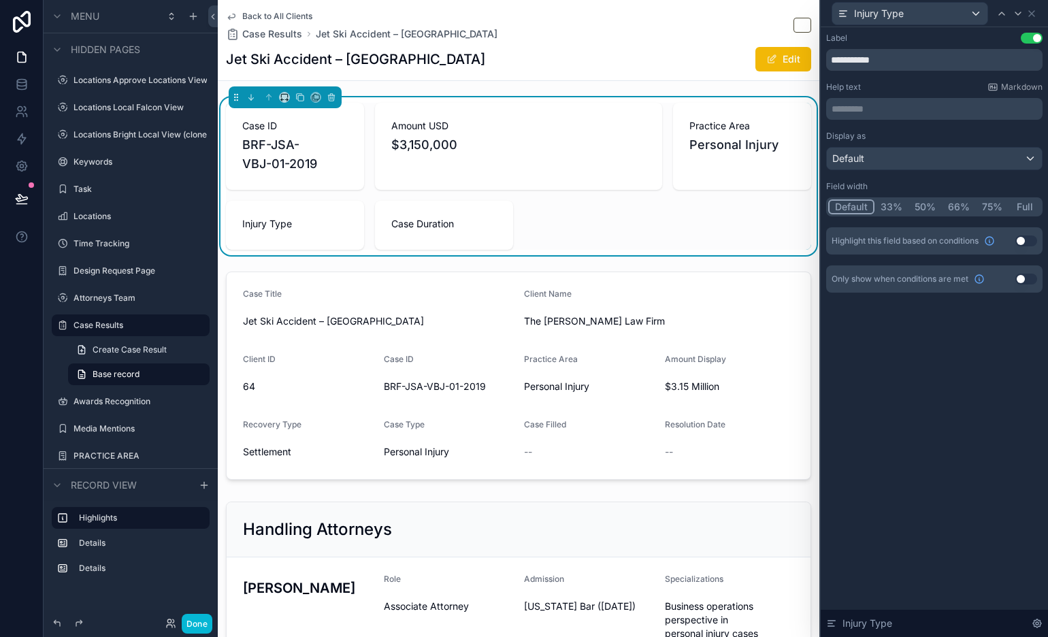
click at [942, 278] on button "Use setting" at bounding box center [1026, 279] width 22 height 11
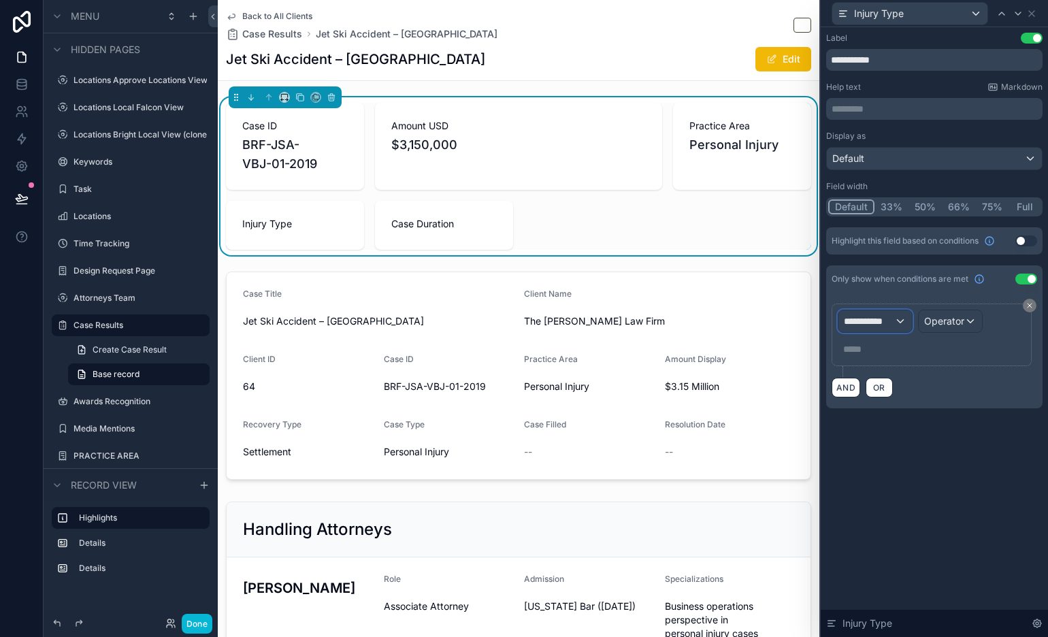
click at [902, 319] on div "**********" at bounding box center [874, 321] width 73 height 22
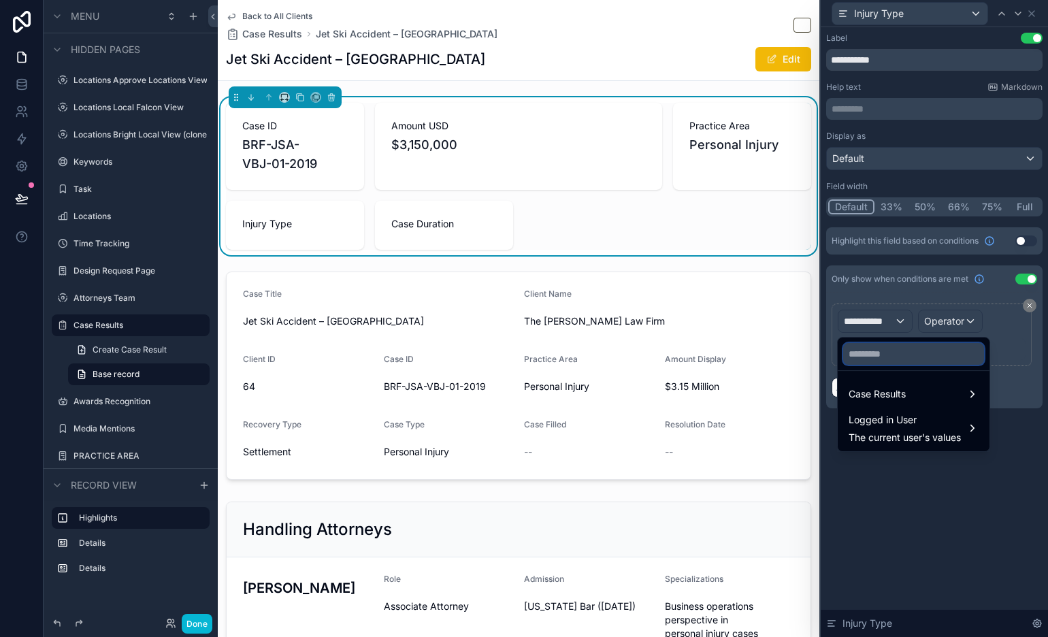
click at [904, 351] on input "text" at bounding box center [913, 354] width 141 height 22
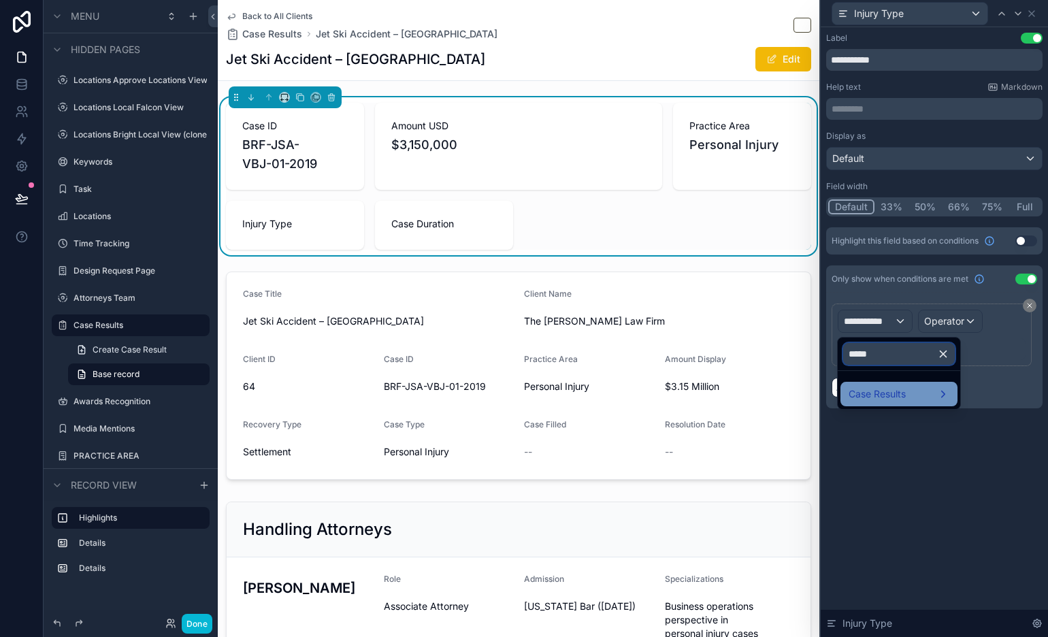
type input "*****"
click at [892, 391] on span "Case Results" at bounding box center [877, 394] width 57 height 16
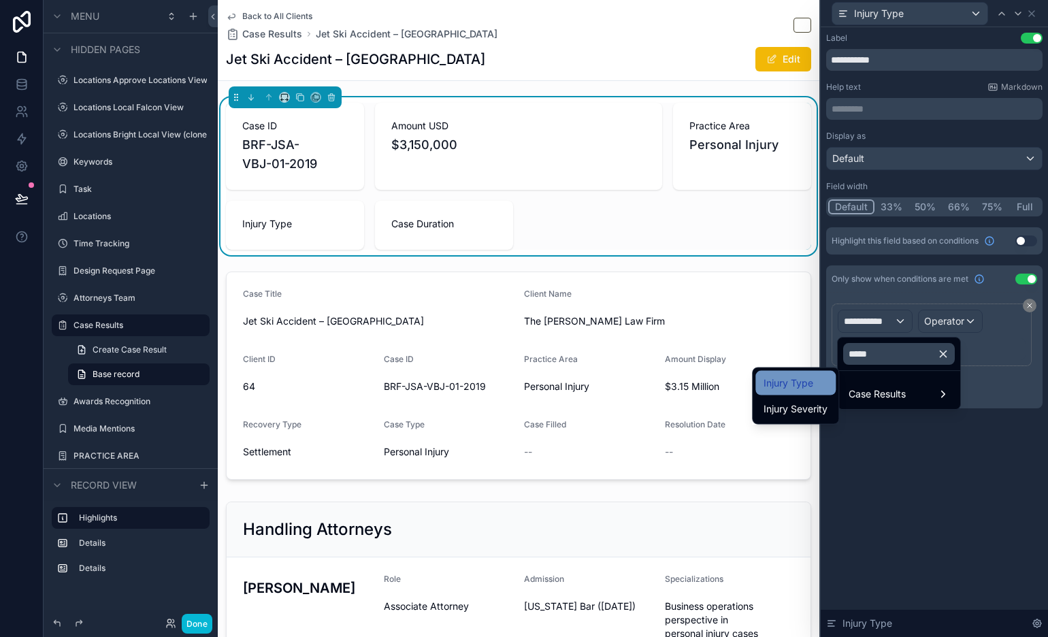
click at [823, 380] on div "Injury Type" at bounding box center [795, 383] width 64 height 16
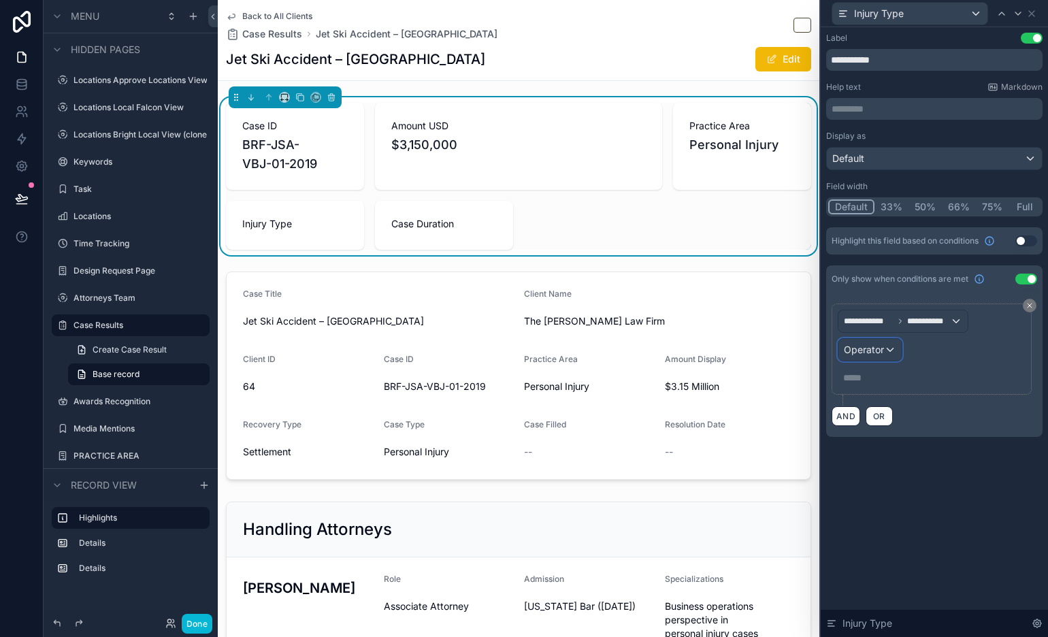
click at [889, 352] on div "Operator" at bounding box center [869, 350] width 63 height 22
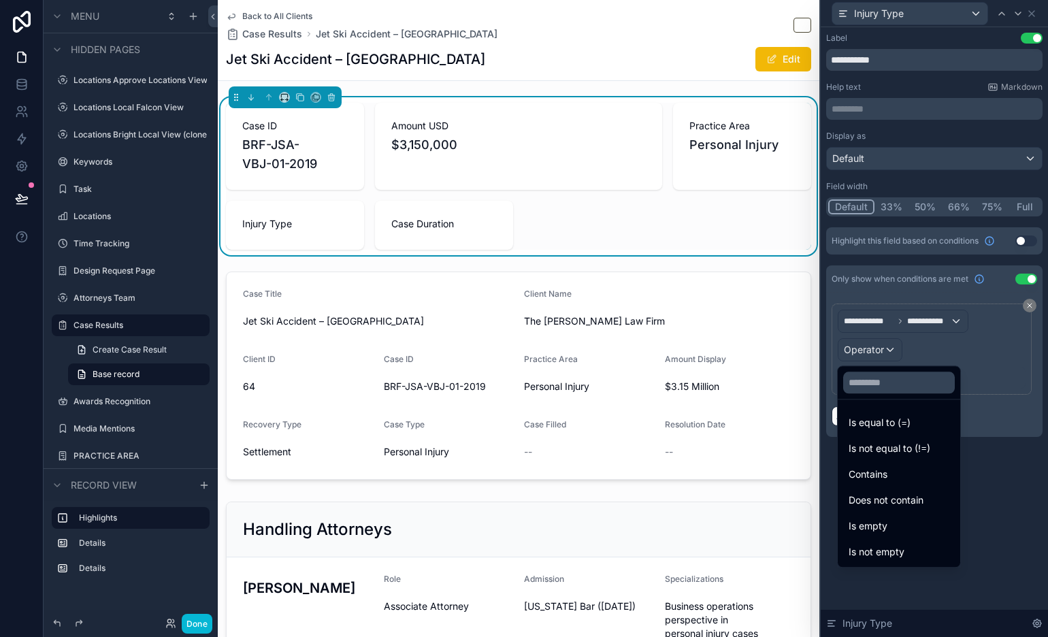
click at [893, 542] on div "Is not empty" at bounding box center [898, 552] width 117 height 24
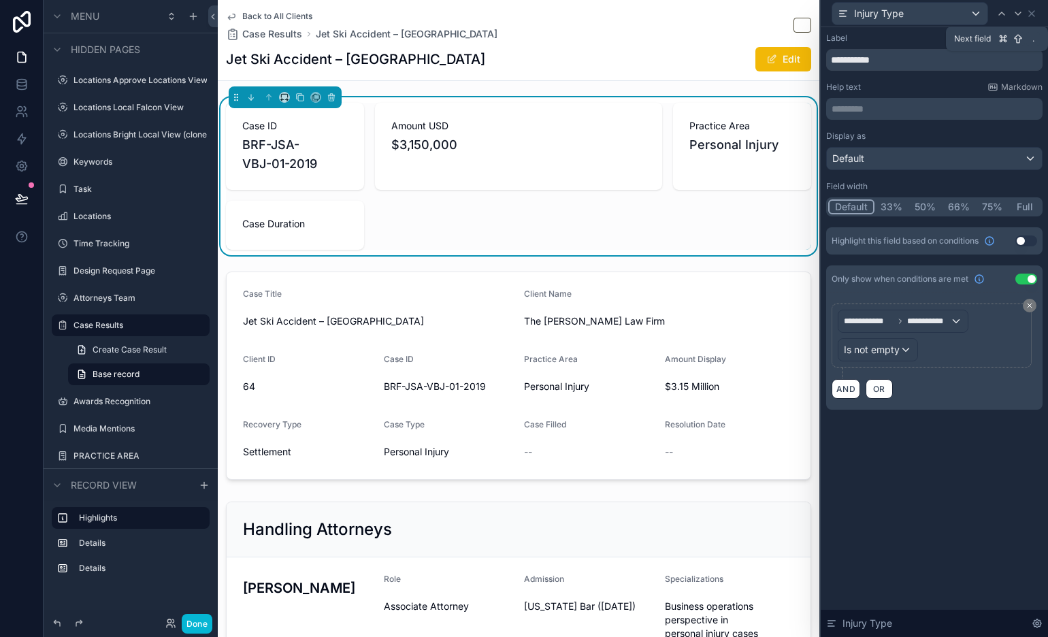
click at [942, 14] on icon at bounding box center [1018, 13] width 11 height 11
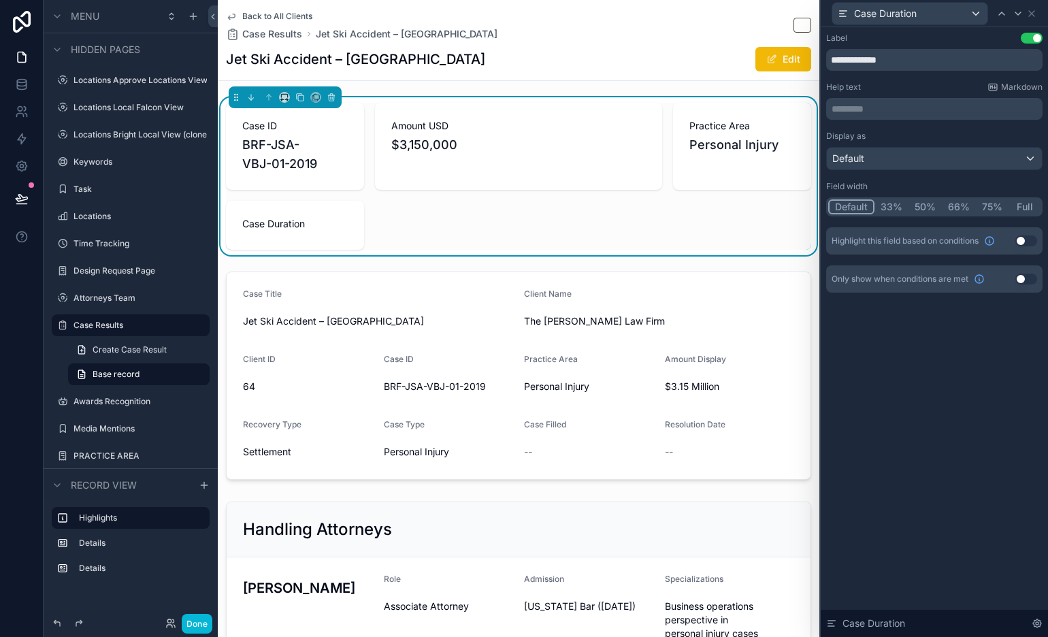
click at [942, 279] on button "Use setting" at bounding box center [1026, 279] width 22 height 11
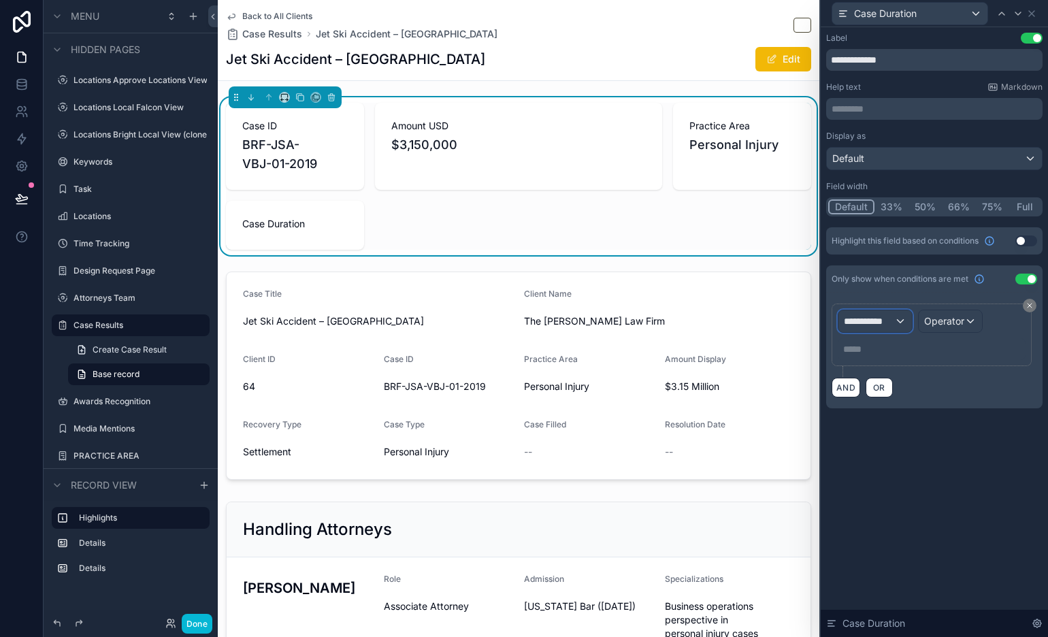
click at [889, 323] on span "**********" at bounding box center [869, 321] width 50 height 14
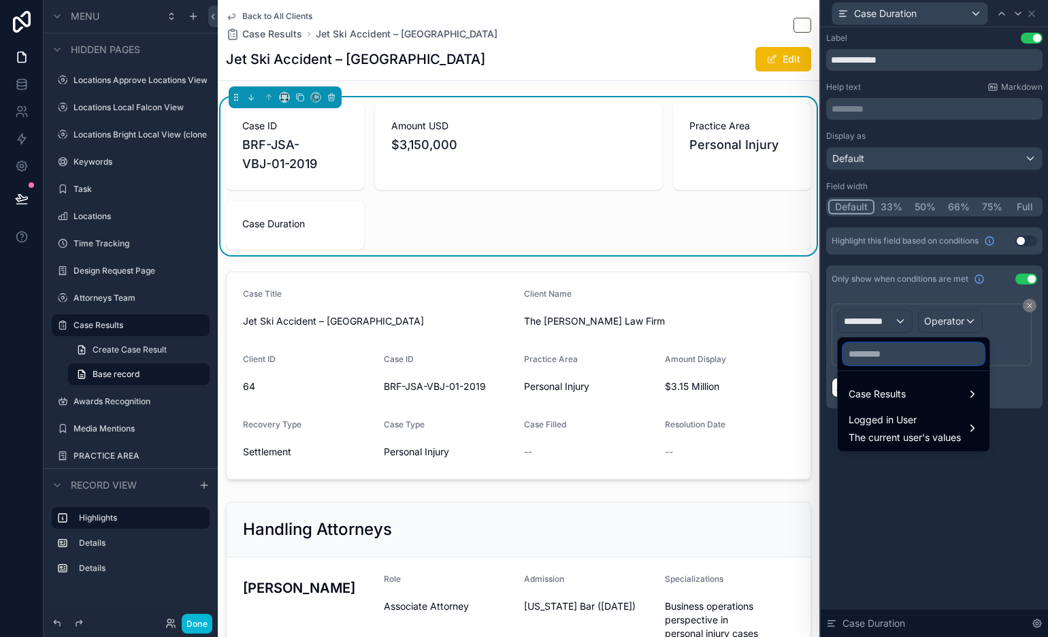
click at [881, 350] on input "text" at bounding box center [913, 354] width 141 height 22
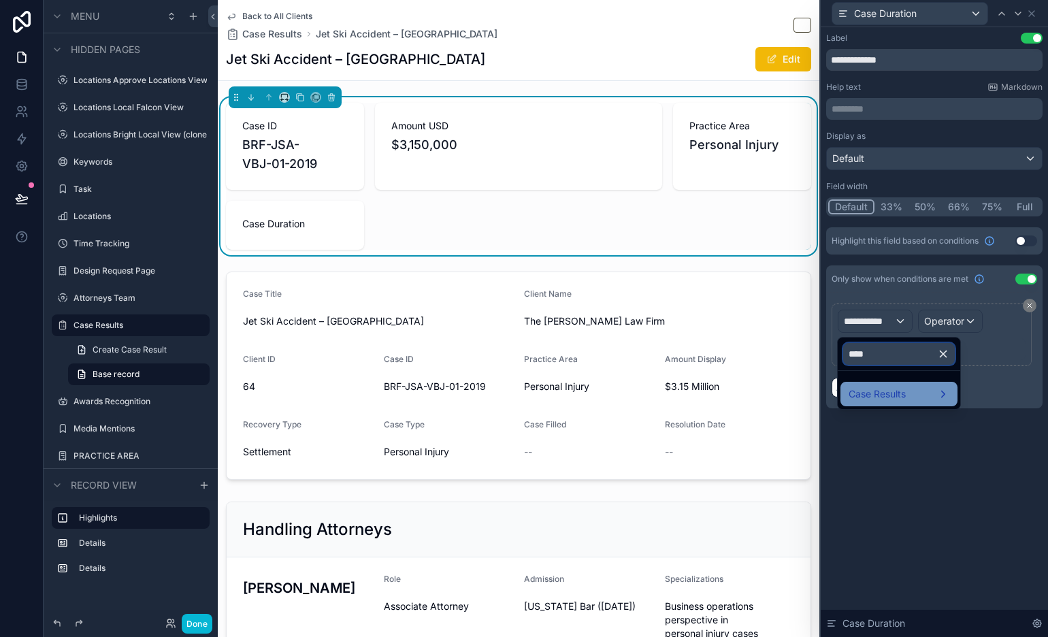
type input "****"
click at [885, 393] on span "Case Results" at bounding box center [877, 394] width 57 height 16
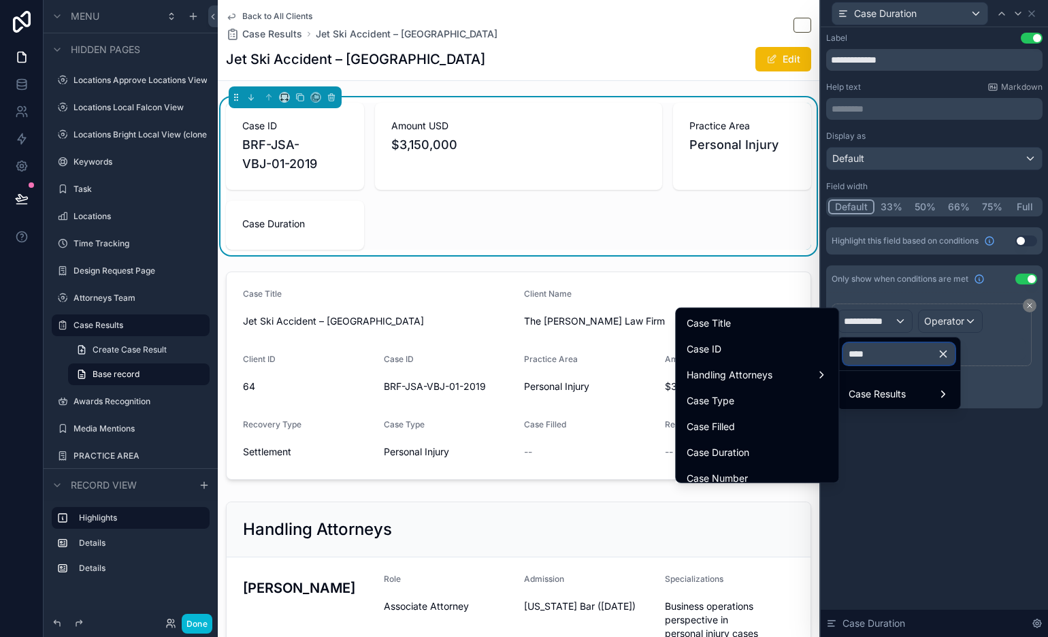
click at [902, 353] on input "****" at bounding box center [899, 354] width 112 height 22
drag, startPoint x: 780, startPoint y: 446, endPoint x: 844, endPoint y: 389, distance: 85.3
click at [781, 446] on div "Case Duration" at bounding box center [757, 452] width 141 height 16
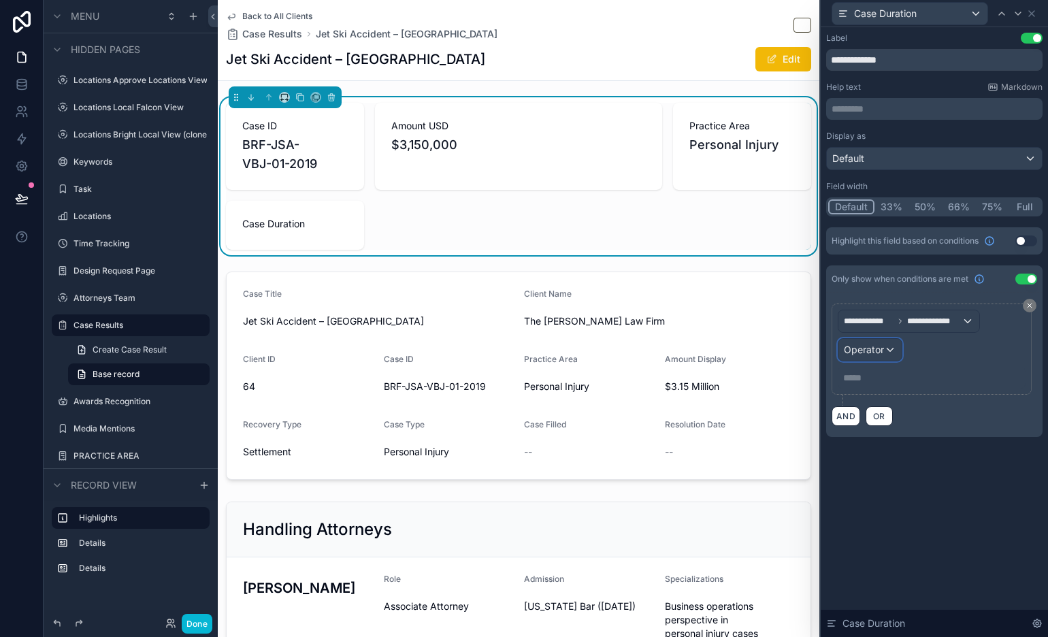
click at [878, 350] on span "Operator" at bounding box center [864, 350] width 40 height 12
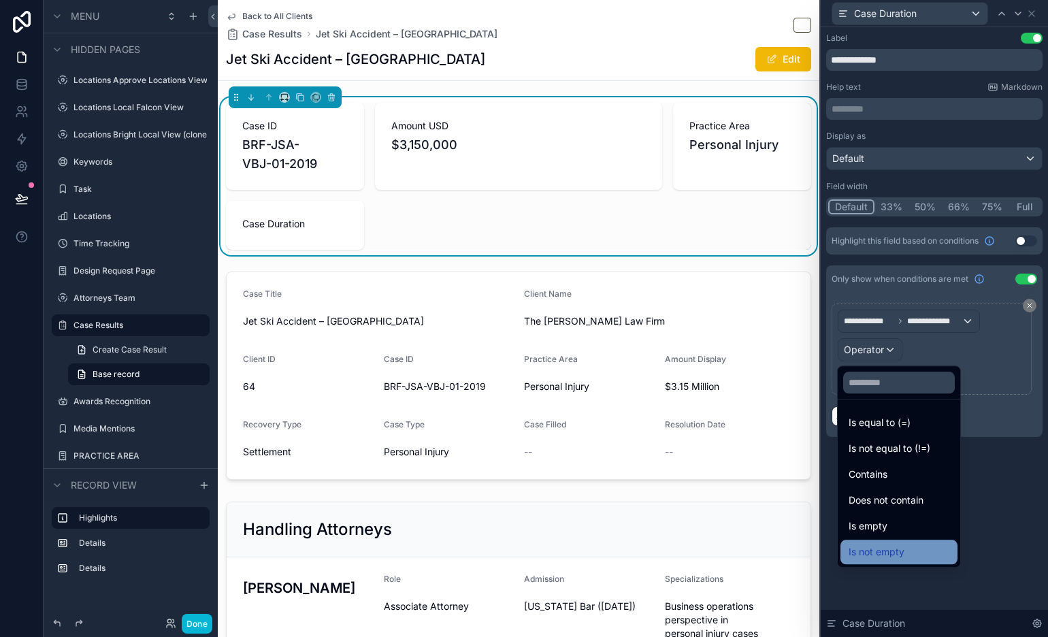
click at [898, 554] on span "Is not empty" at bounding box center [877, 552] width 56 height 16
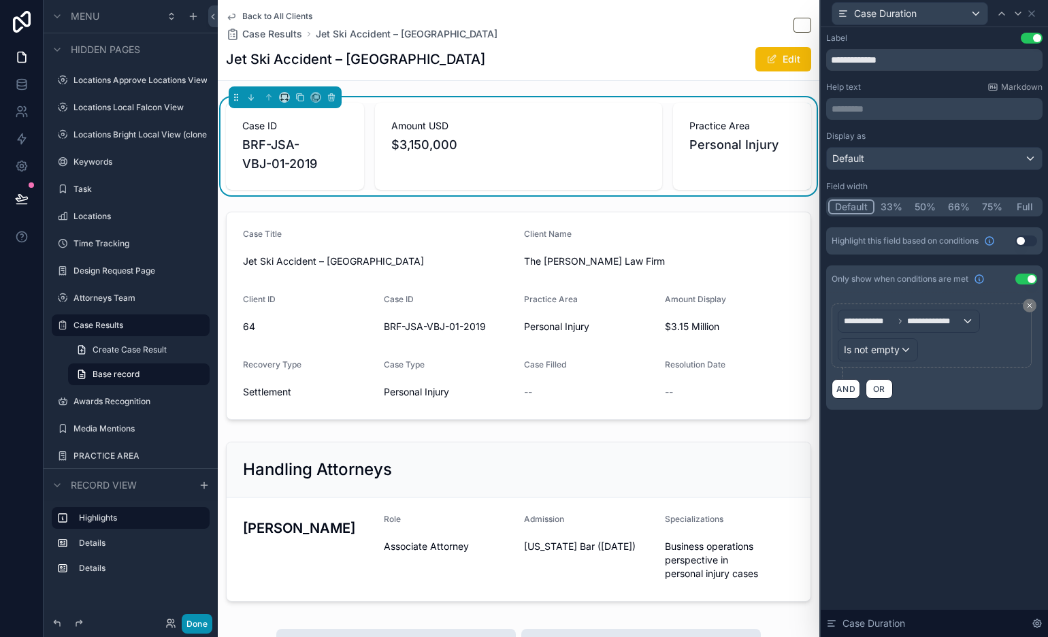
click at [199, 573] on button "Done" at bounding box center [197, 624] width 31 height 20
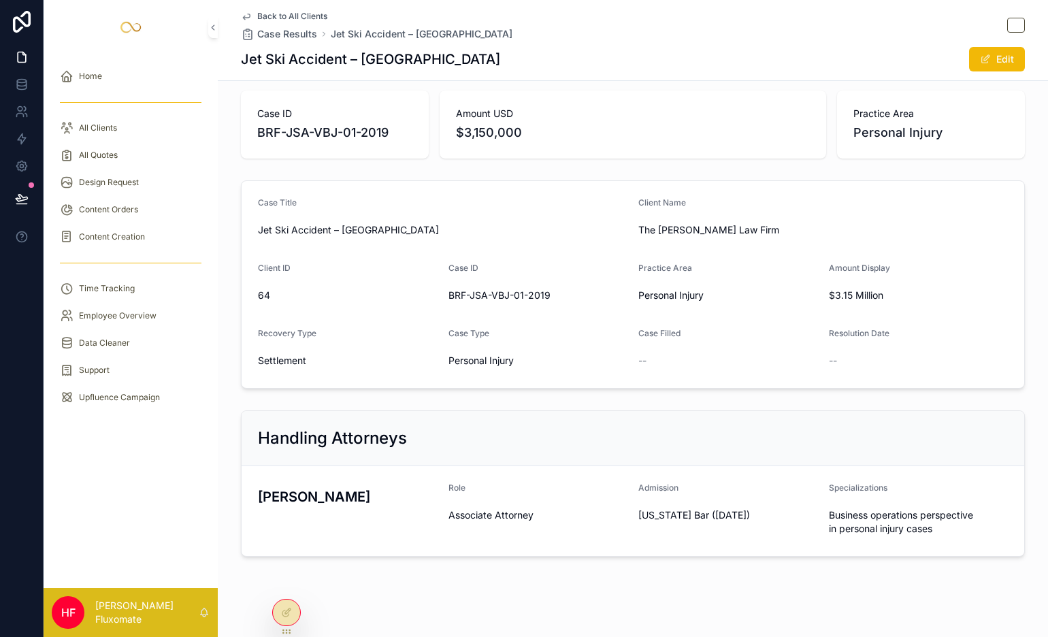
scroll to position [24, 0]
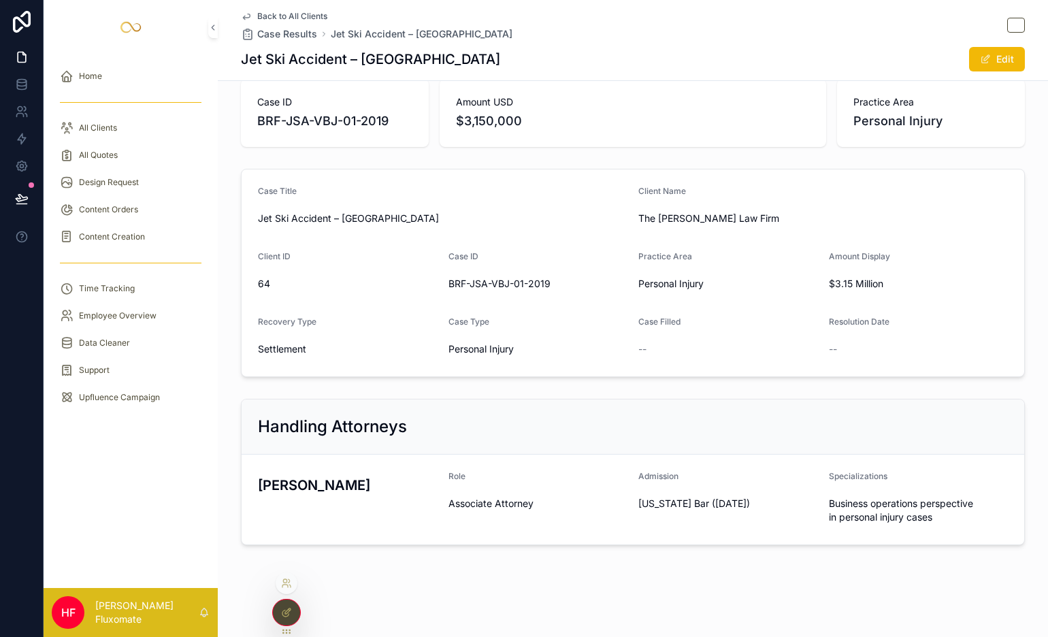
click at [291, 573] on icon at bounding box center [286, 612] width 11 height 11
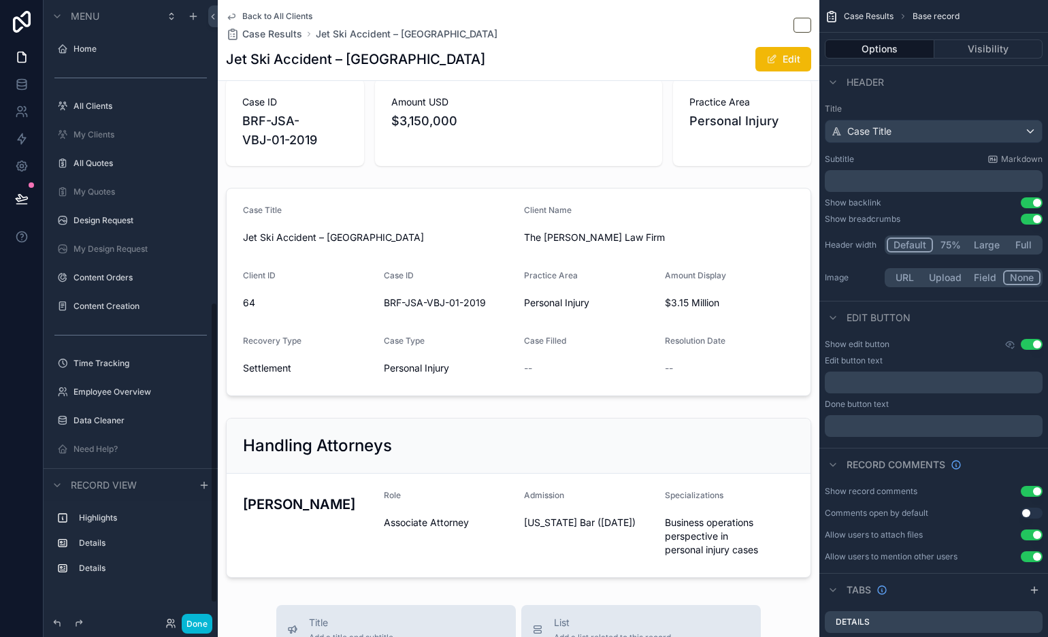
scroll to position [625, 0]
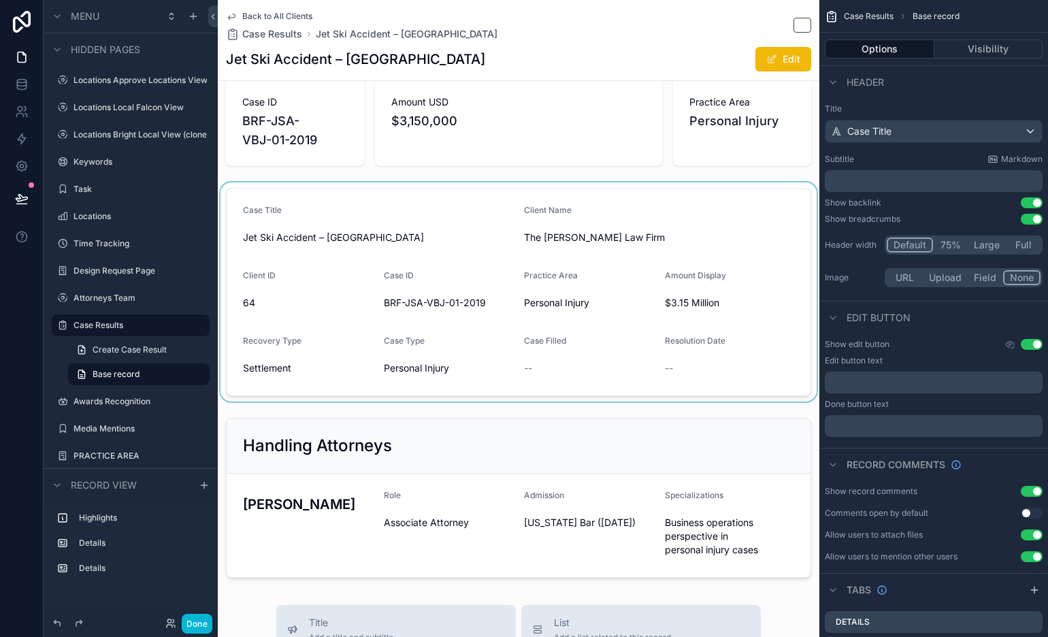
click at [531, 223] on div "scrollable content" at bounding box center [519, 291] width 602 height 219
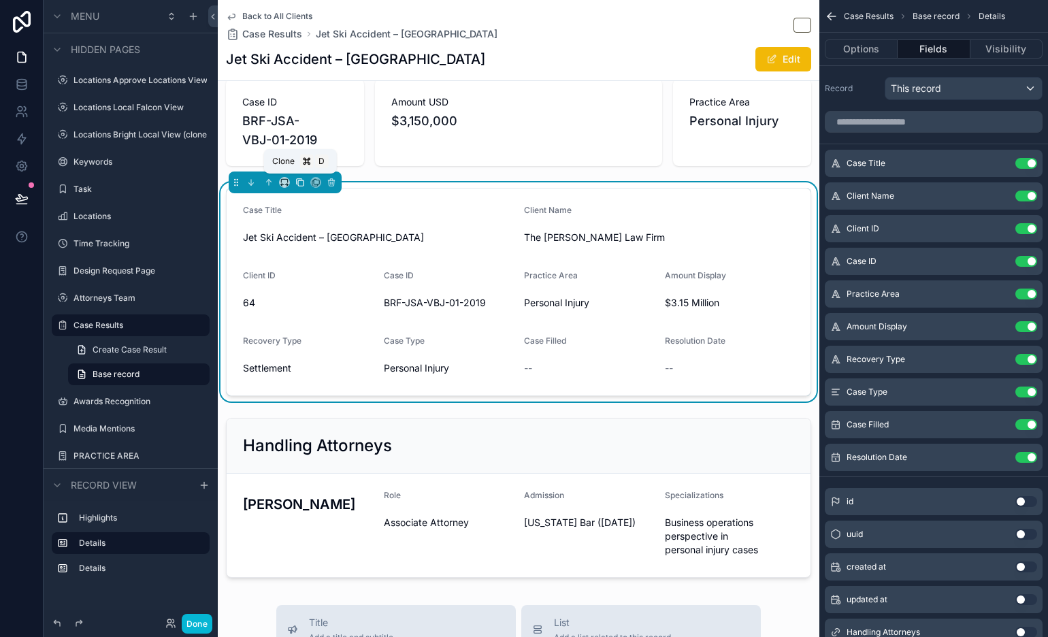
click at [299, 185] on icon "scrollable content" at bounding box center [300, 182] width 5 height 5
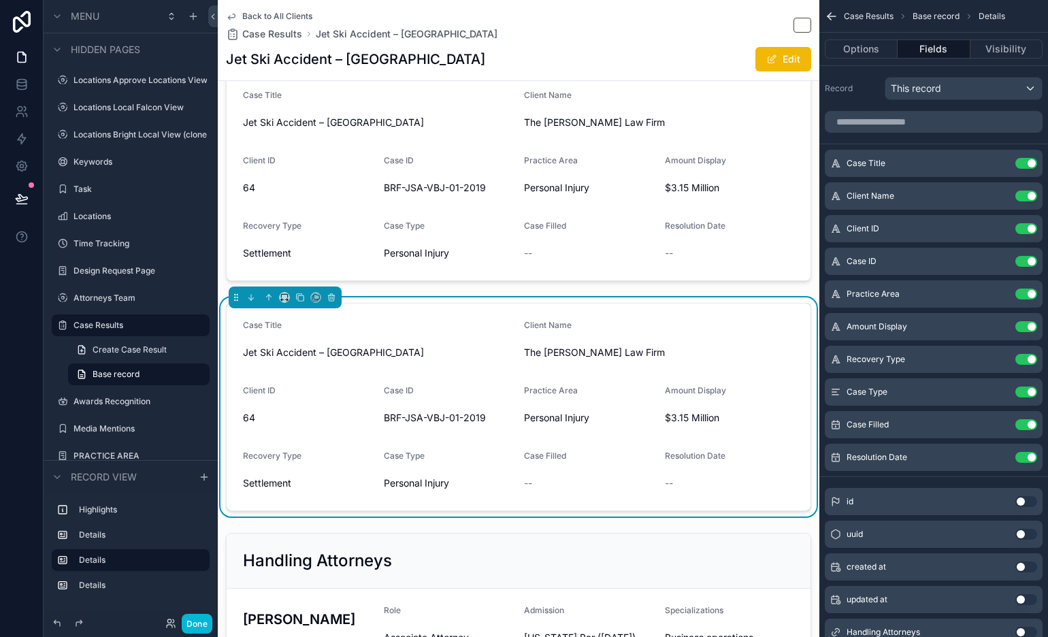
scroll to position [152, 0]
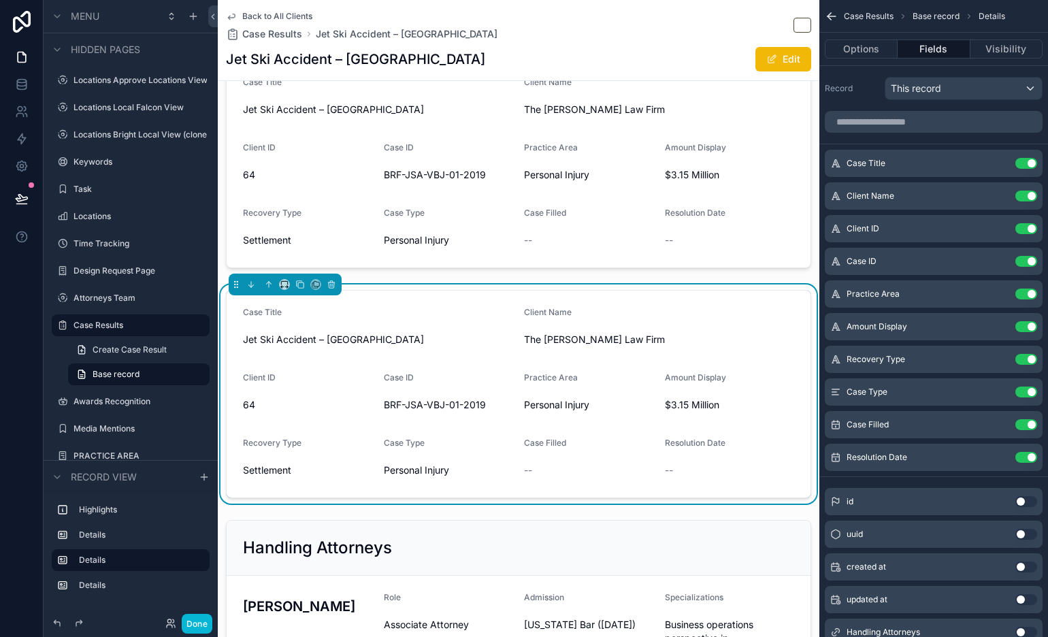
click at [614, 402] on span "Personal Injury" at bounding box center [589, 405] width 130 height 14
click at [942, 161] on button "Use setting" at bounding box center [1026, 163] width 22 height 11
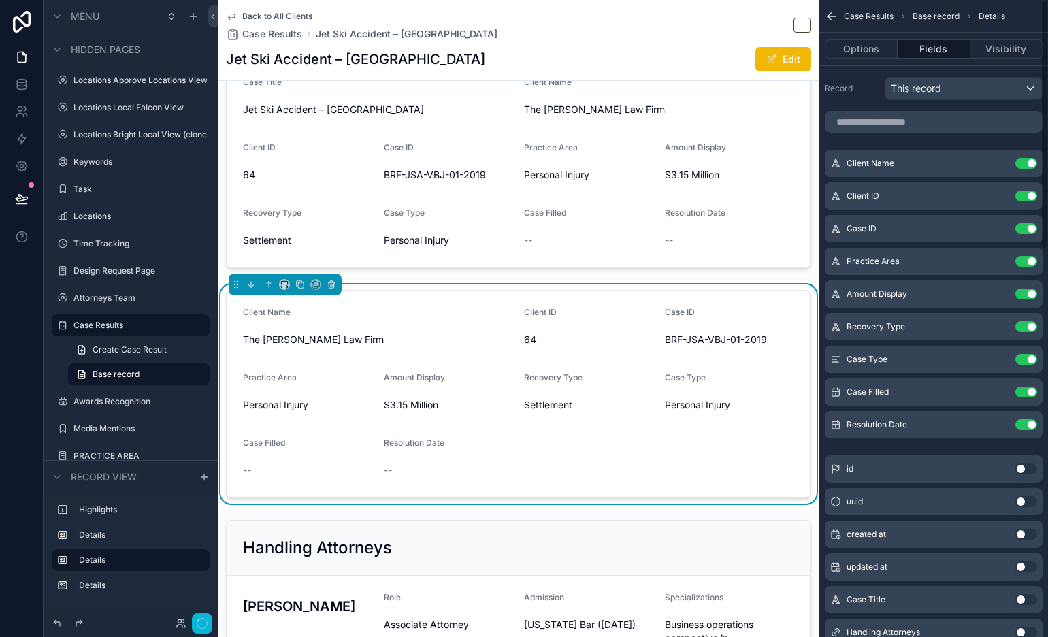
click at [942, 161] on button "Use setting" at bounding box center [1026, 163] width 22 height 11
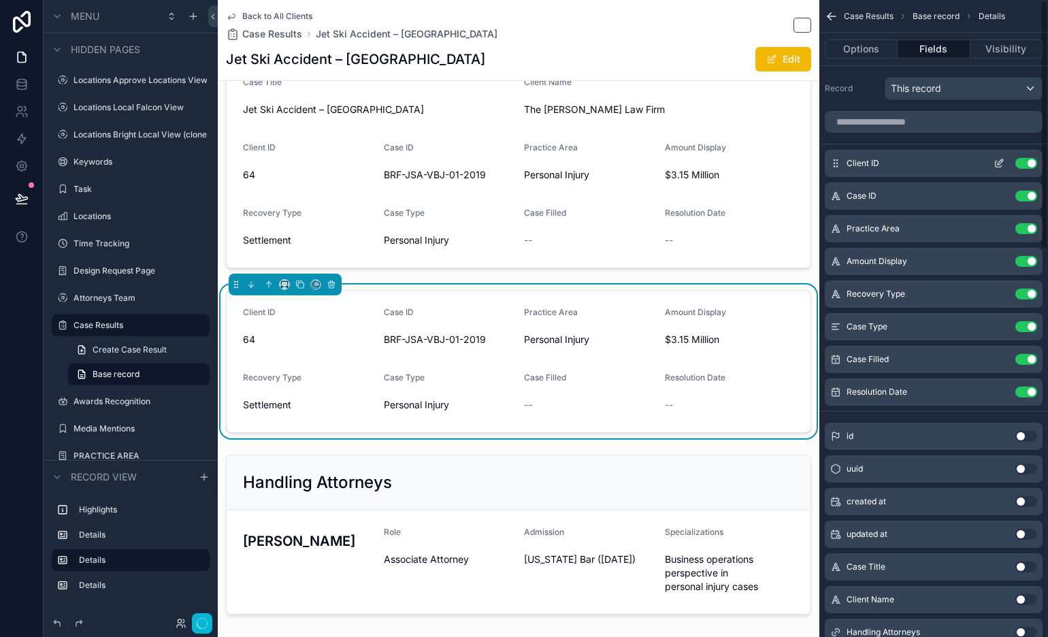
click at [942, 161] on button "Use setting" at bounding box center [1026, 163] width 22 height 11
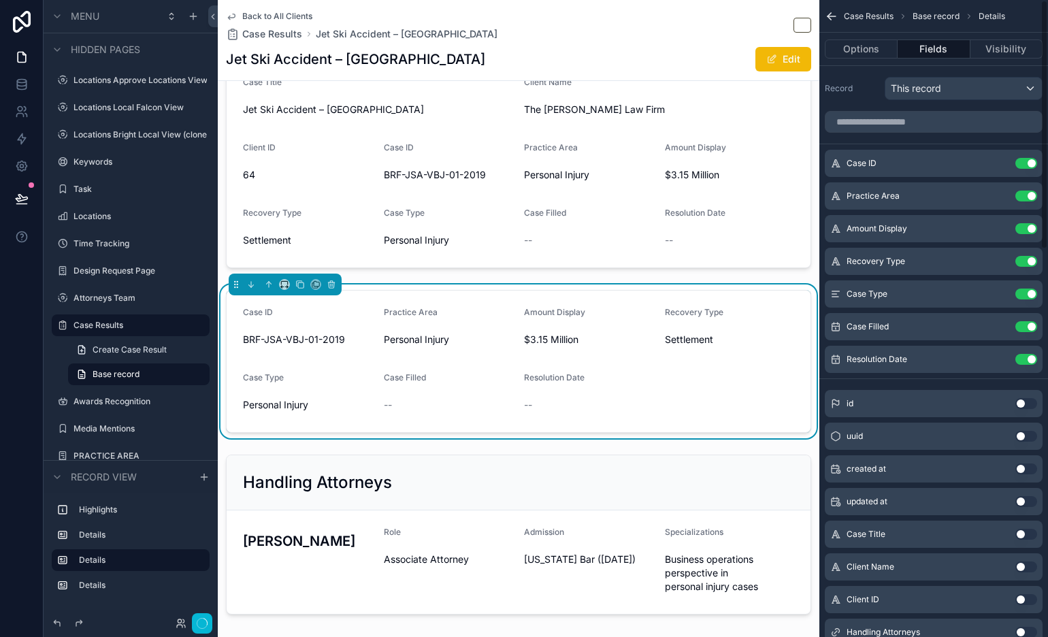
click at [942, 161] on button "Use setting" at bounding box center [1026, 163] width 22 height 11
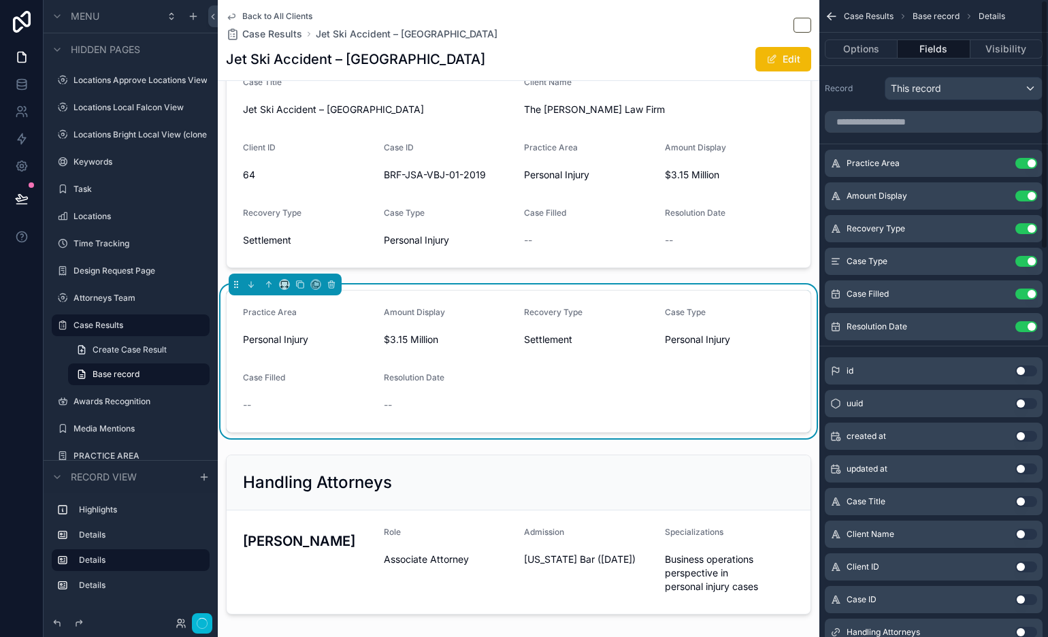
click at [942, 161] on button "Use setting" at bounding box center [1026, 163] width 22 height 11
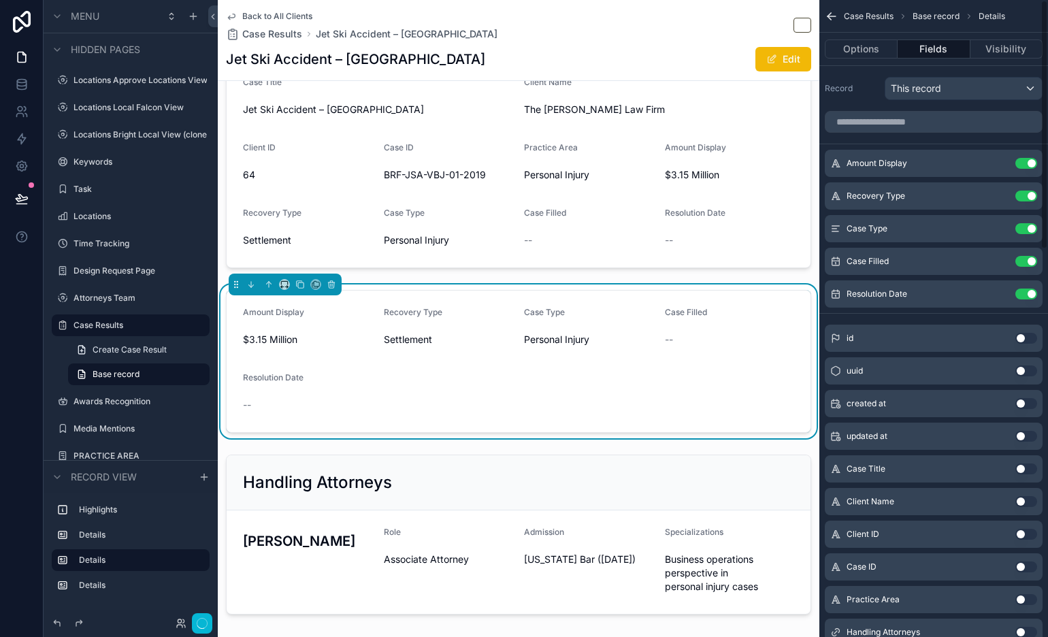
click at [942, 161] on button "Use setting" at bounding box center [1026, 163] width 22 height 11
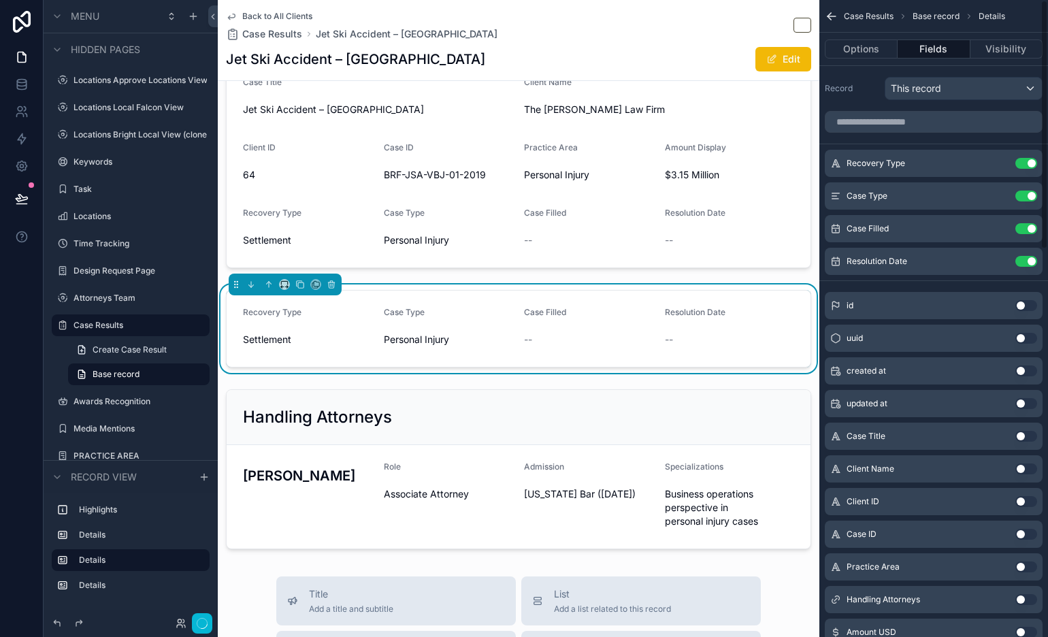
click at [942, 161] on button "Use setting" at bounding box center [1026, 163] width 22 height 11
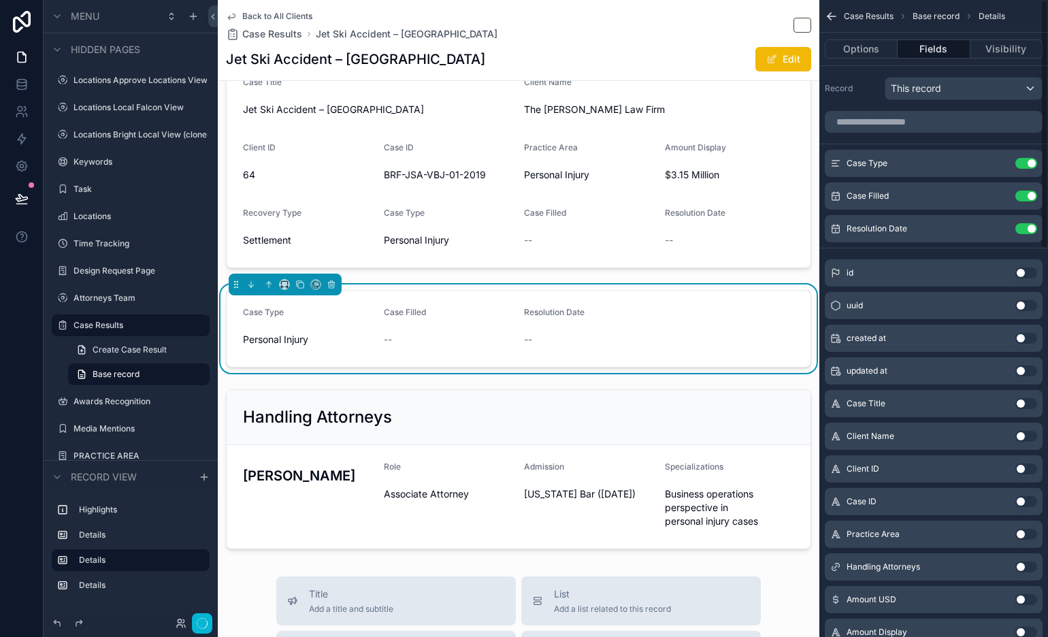
click at [942, 161] on button "Use setting" at bounding box center [1026, 163] width 22 height 11
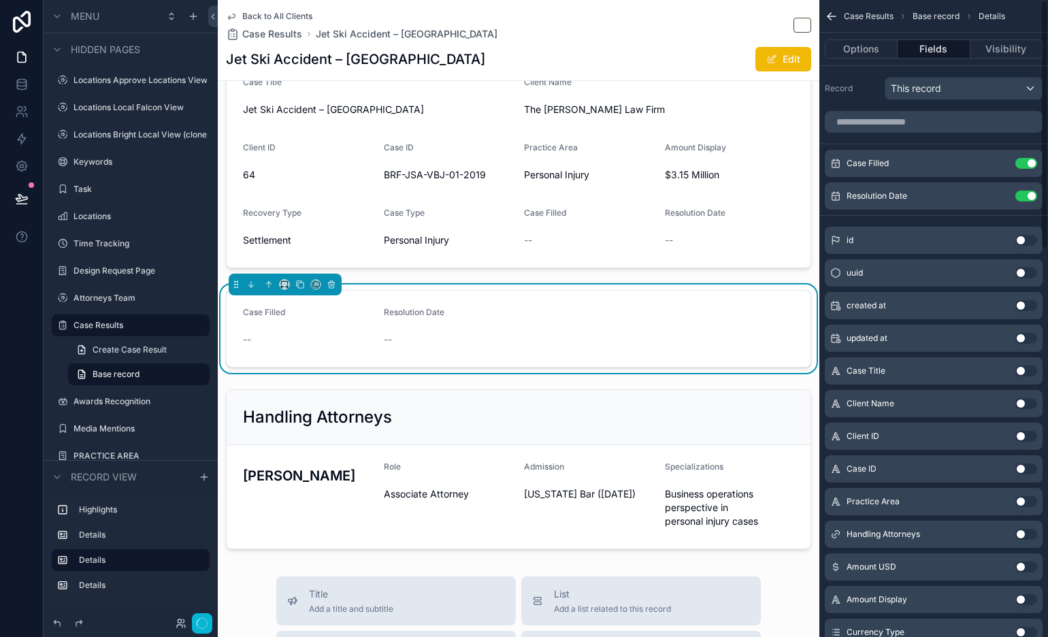
click at [942, 161] on button "Use setting" at bounding box center [1026, 163] width 22 height 11
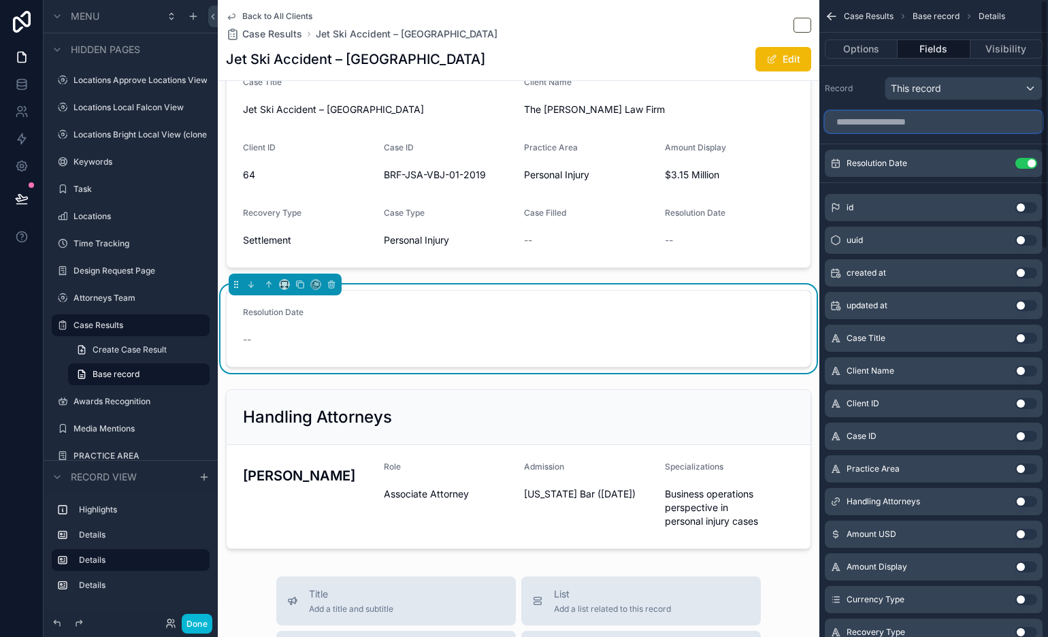
click at [942, 114] on input "scrollable content" at bounding box center [934, 122] width 218 height 22
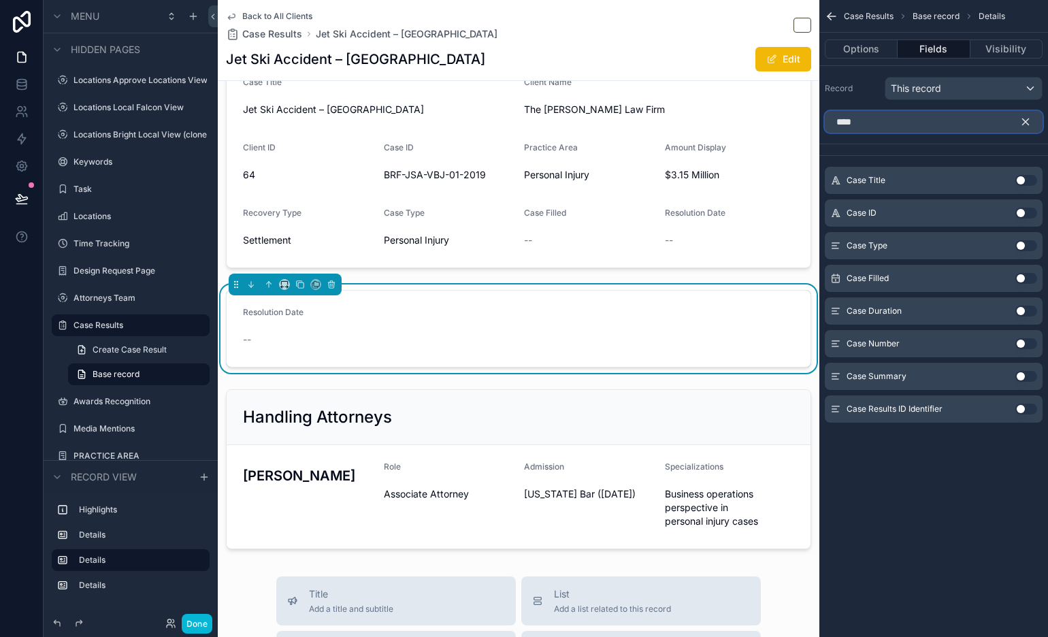
type input "****"
click at [942, 376] on button "Use setting" at bounding box center [1026, 376] width 22 height 11
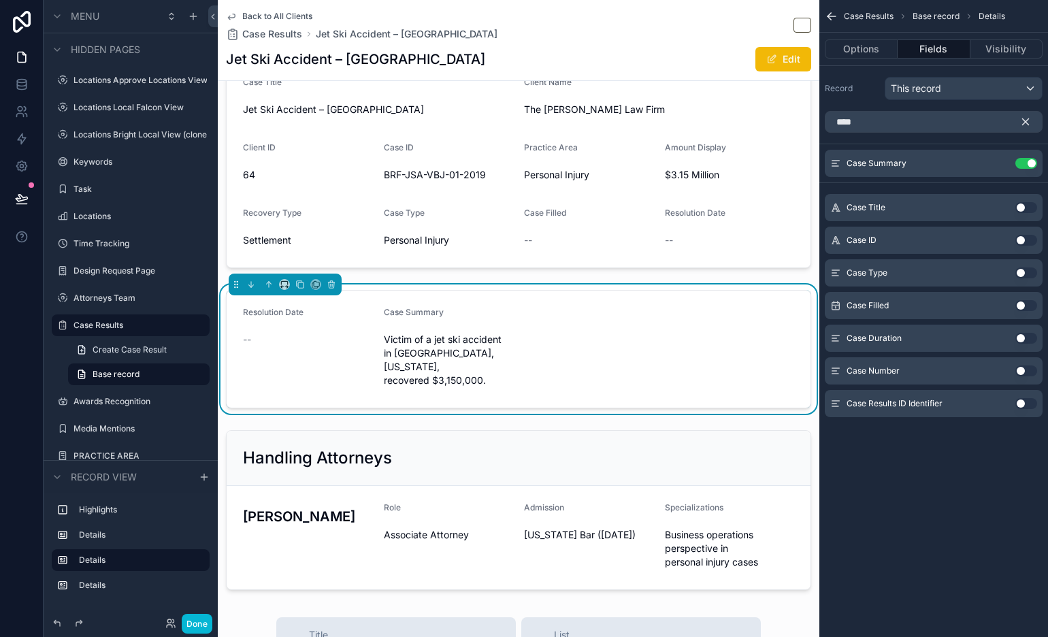
click at [942, 124] on icon "scrollable content" at bounding box center [1026, 122] width 6 height 6
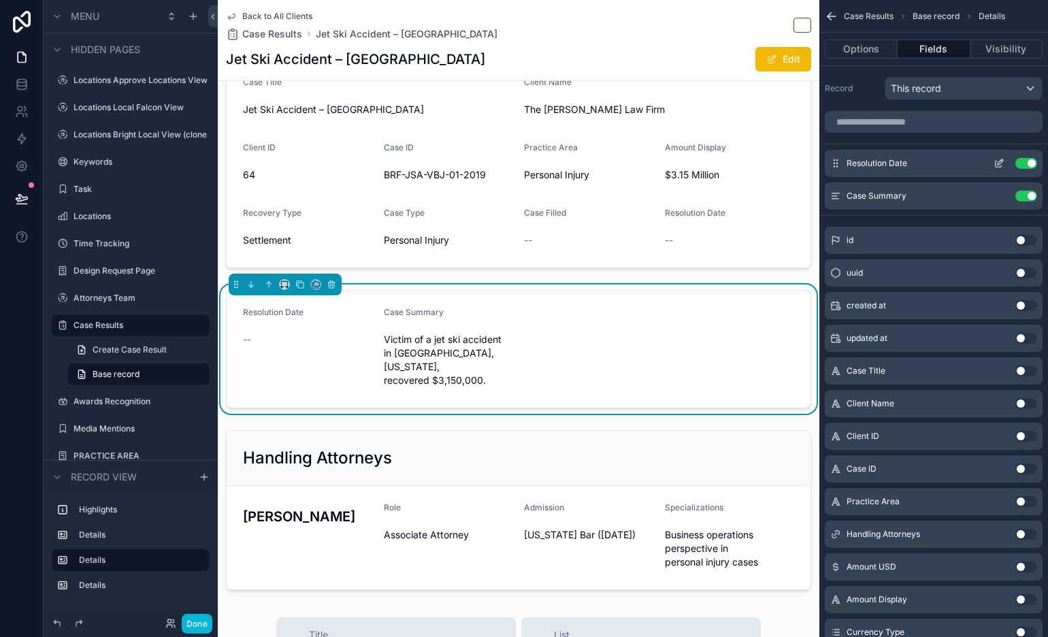
click at [942, 165] on button "Use setting" at bounding box center [1026, 163] width 22 height 11
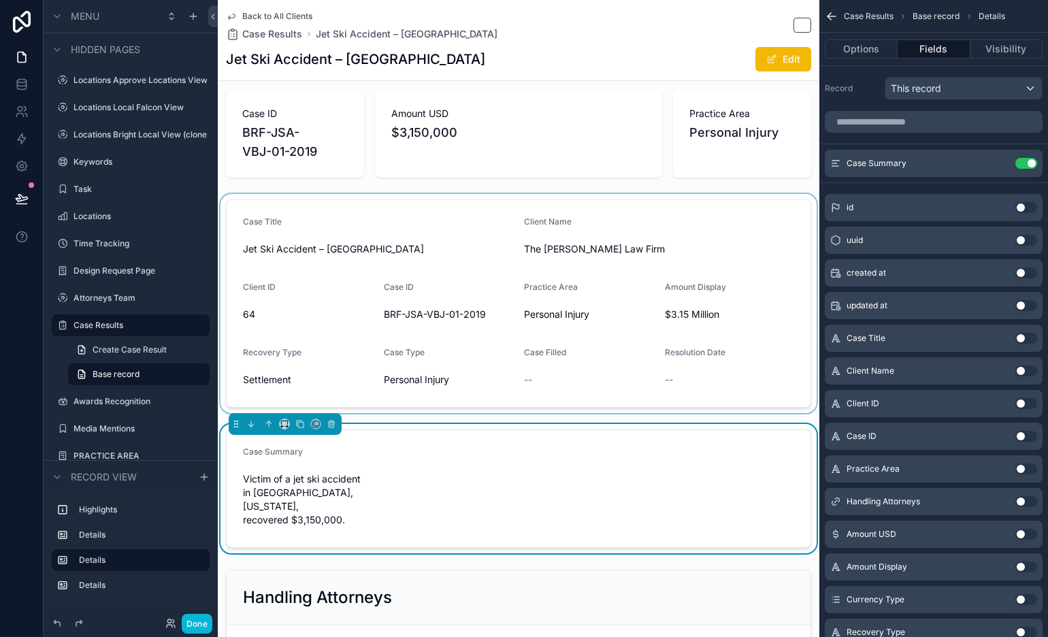
scroll to position [0, 0]
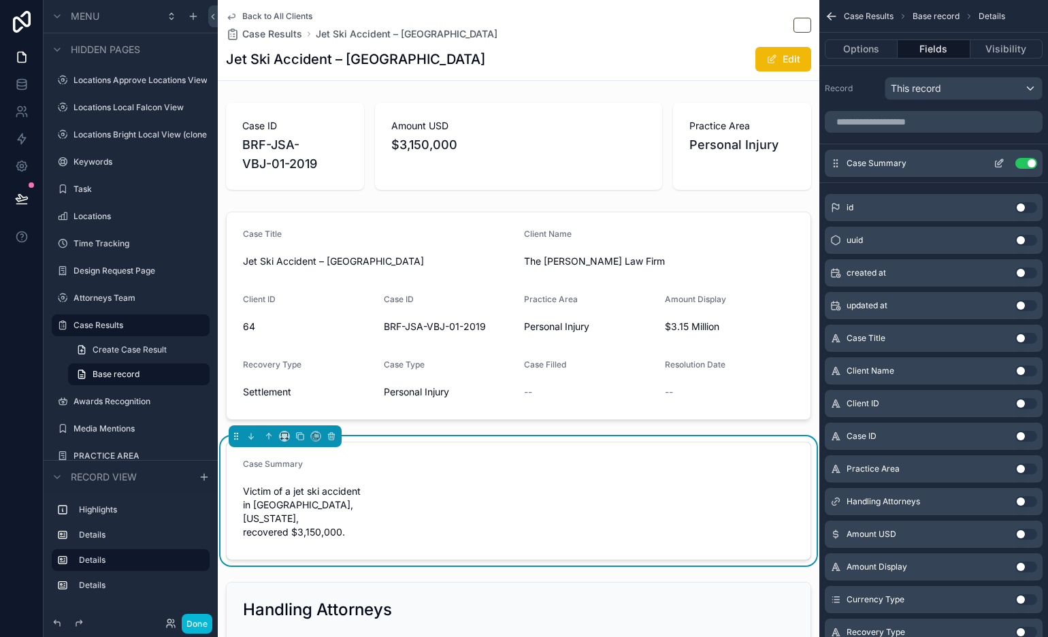
click at [942, 165] on icon "scrollable content" at bounding box center [998, 164] width 6 height 6
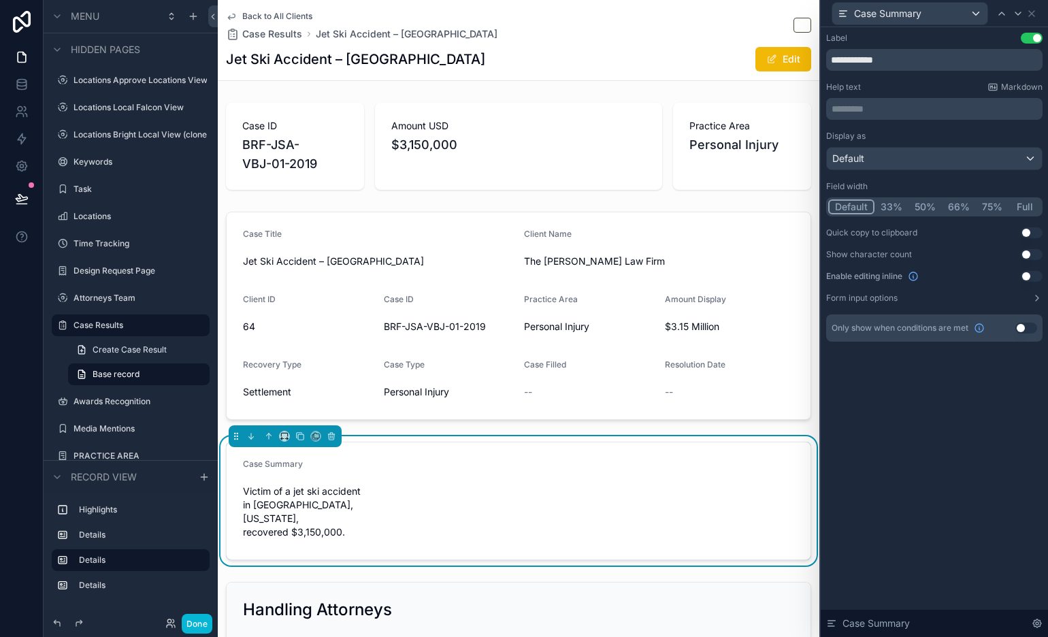
click at [942, 203] on button "Full" at bounding box center [1024, 206] width 32 height 15
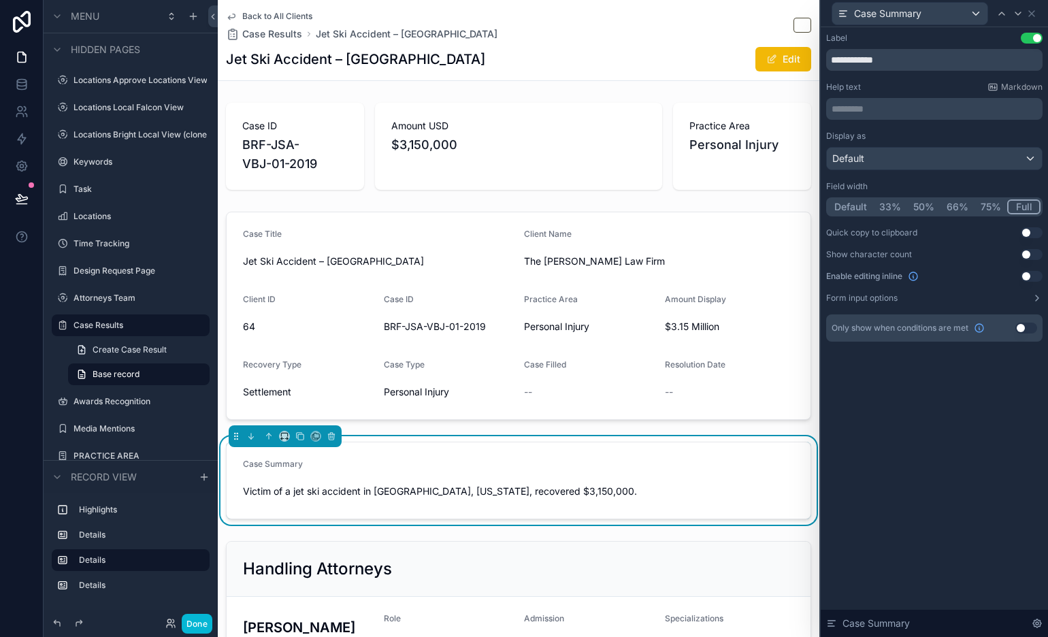
click at [846, 203] on button "Default" at bounding box center [850, 206] width 45 height 15
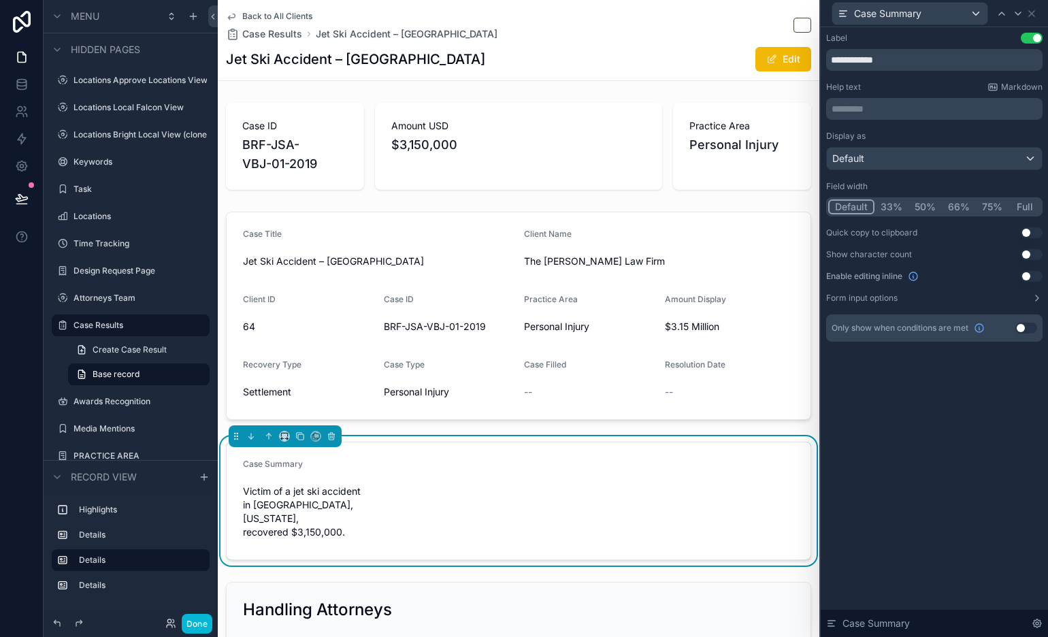
click at [942, 205] on button "Full" at bounding box center [1024, 206] width 32 height 15
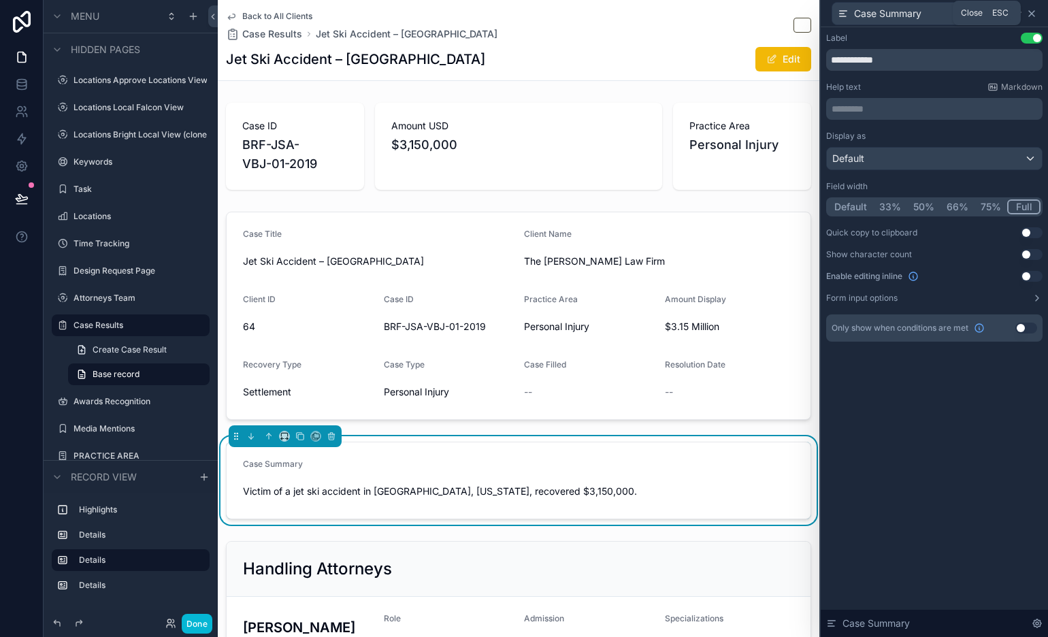
click at [942, 16] on icon at bounding box center [1031, 13] width 11 height 11
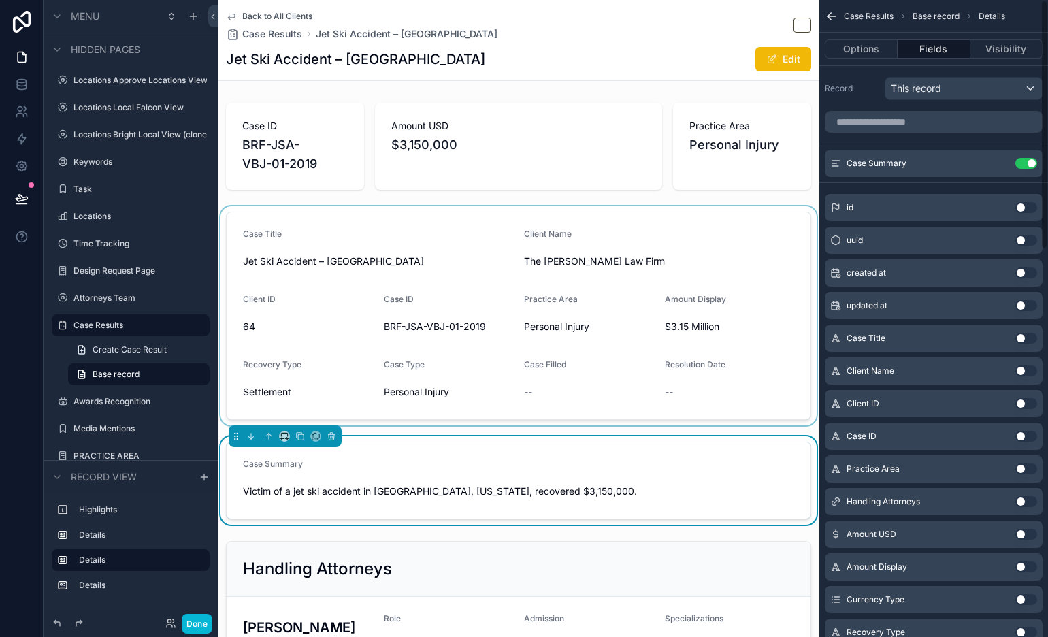
click at [627, 229] on div "scrollable content" at bounding box center [519, 315] width 602 height 219
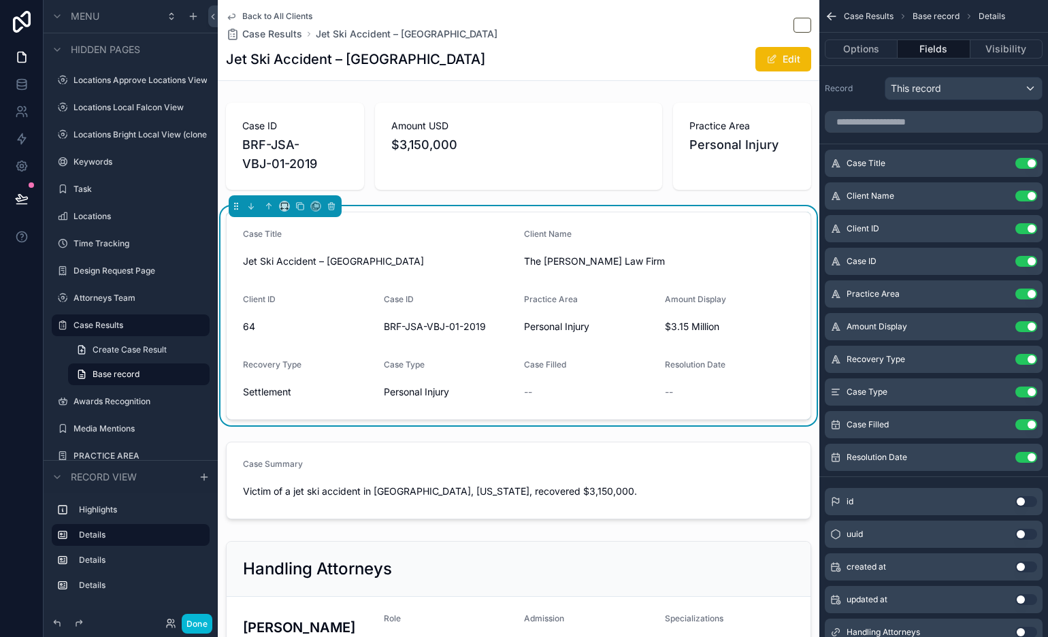
drag, startPoint x: 629, startPoint y: 240, endPoint x: 633, endPoint y: 247, distance: 7.9
click at [629, 241] on div "Client Name" at bounding box center [659, 237] width 270 height 16
click at [942, 427] on icon "scrollable content" at bounding box center [998, 424] width 11 height 11
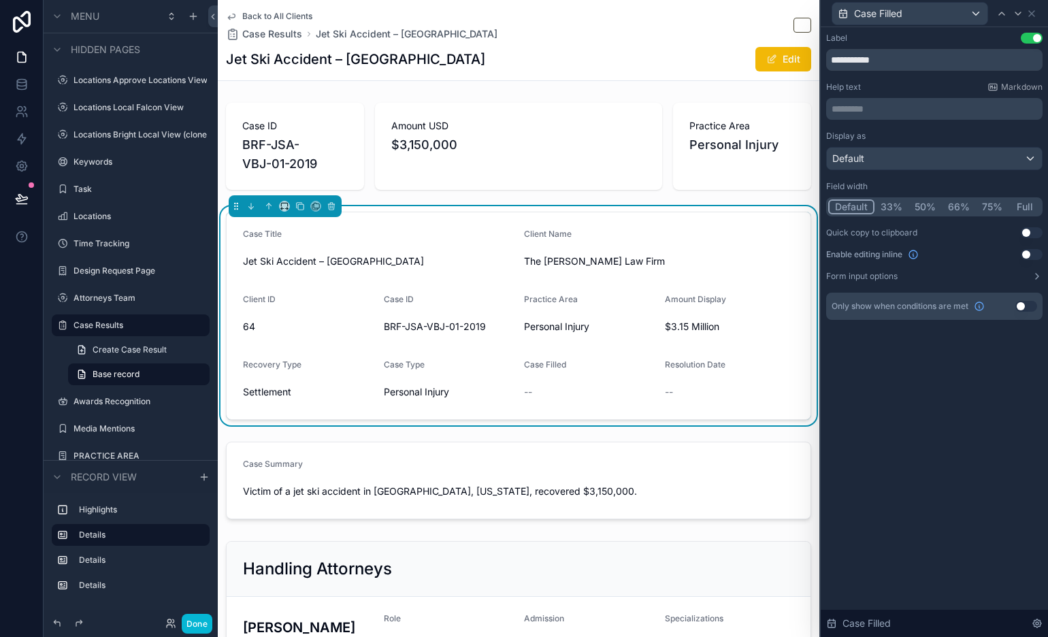
click at [942, 309] on button "Use setting" at bounding box center [1026, 306] width 22 height 11
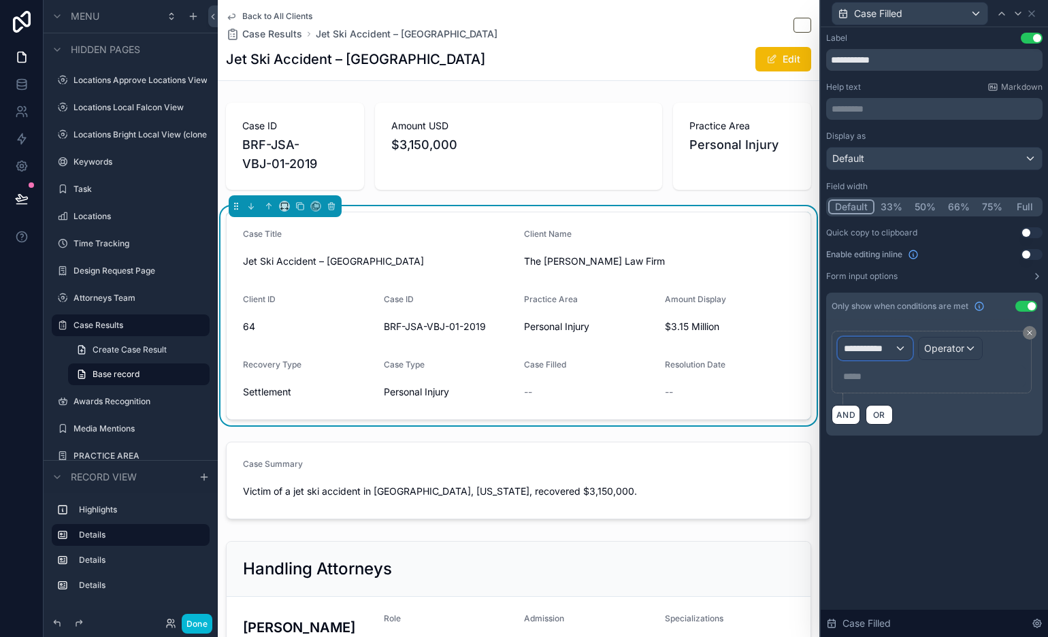
click at [895, 346] on div "**********" at bounding box center [874, 349] width 73 height 22
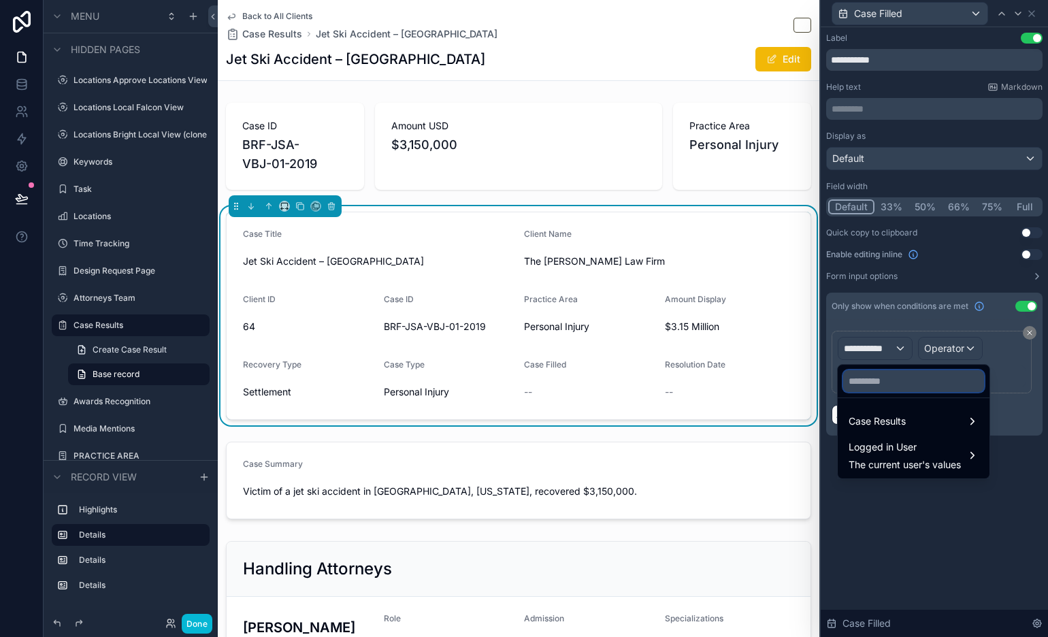
click at [876, 388] on input "text" at bounding box center [913, 381] width 141 height 22
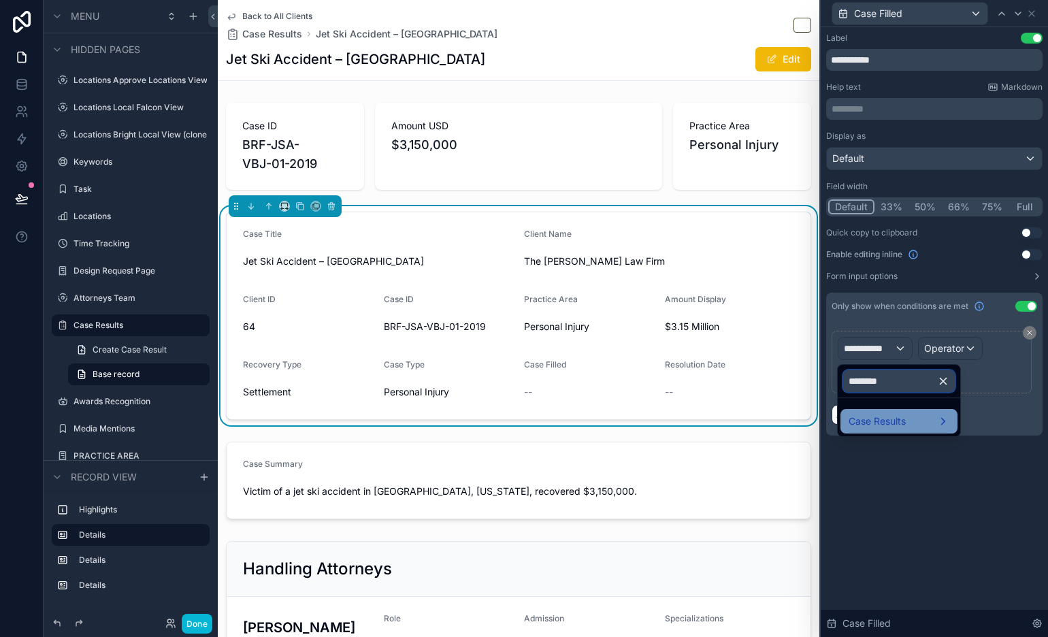
type input "********"
click at [902, 422] on span "Case Results" at bounding box center [877, 421] width 57 height 16
click at [942, 424] on span "Case Filled" at bounding box center [1009, 422] width 48 height 16
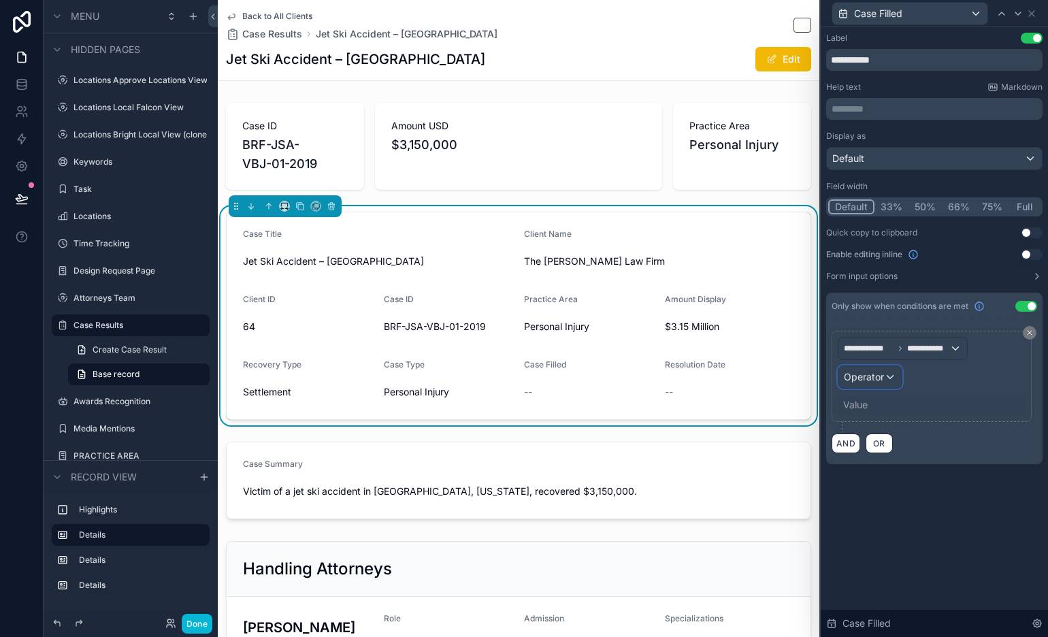
click at [874, 380] on span "Operator" at bounding box center [864, 377] width 40 height 12
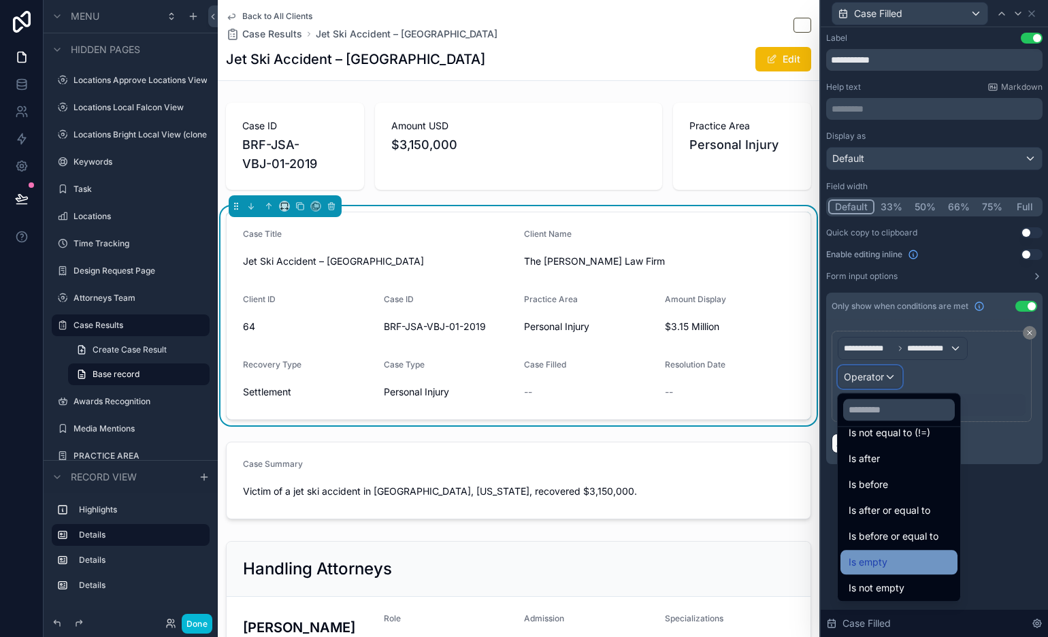
scroll to position [44, 0]
click at [909, 573] on div "Is not empty" at bounding box center [899, 586] width 101 height 16
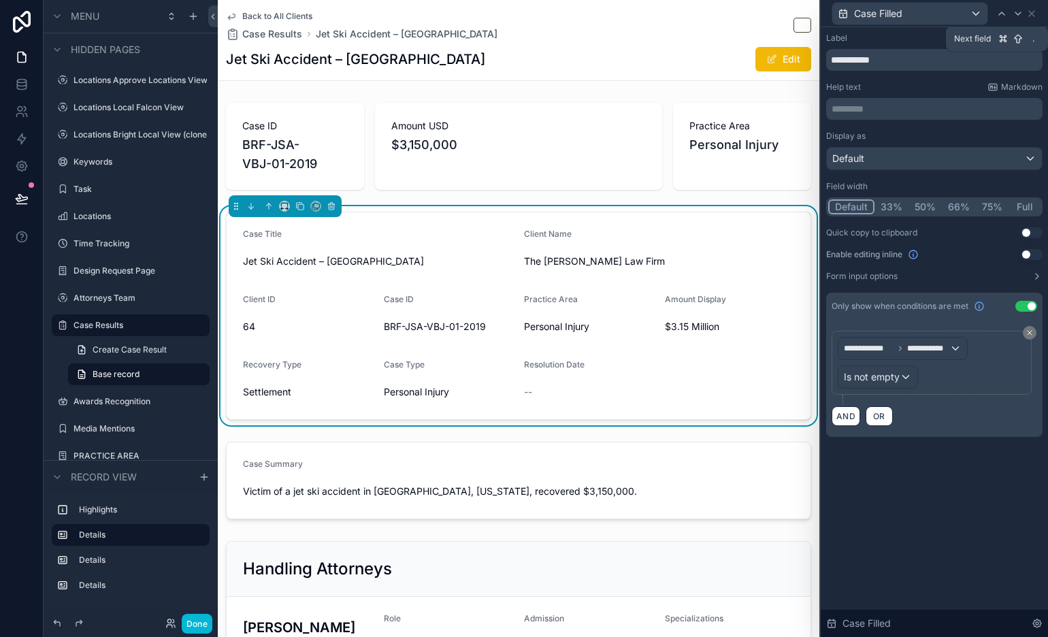
click at [942, 14] on icon at bounding box center [1018, 13] width 11 height 11
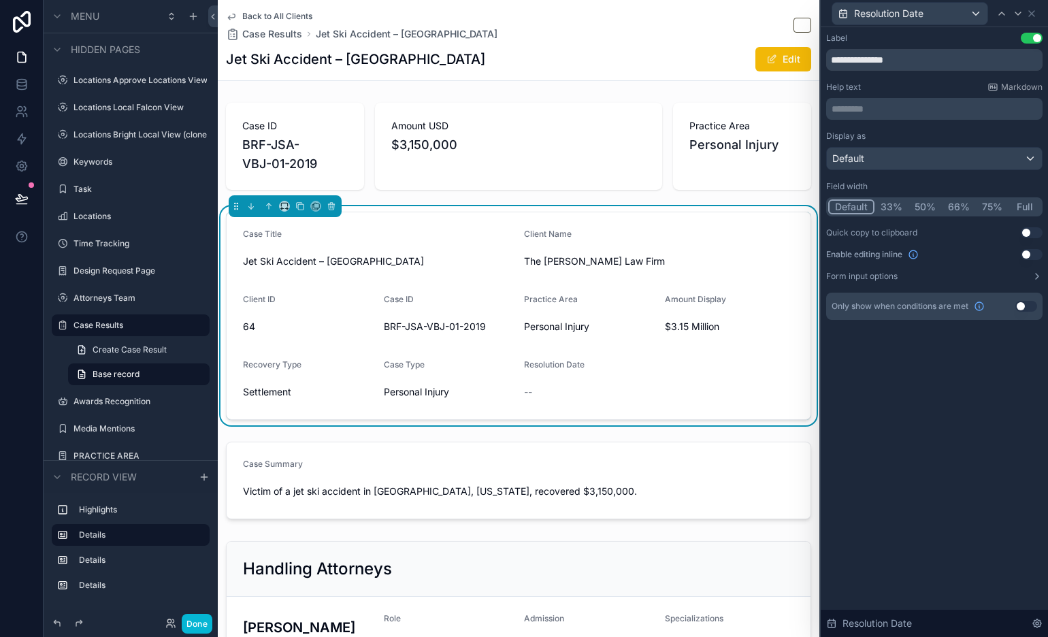
click at [942, 305] on button "Use setting" at bounding box center [1026, 306] width 22 height 11
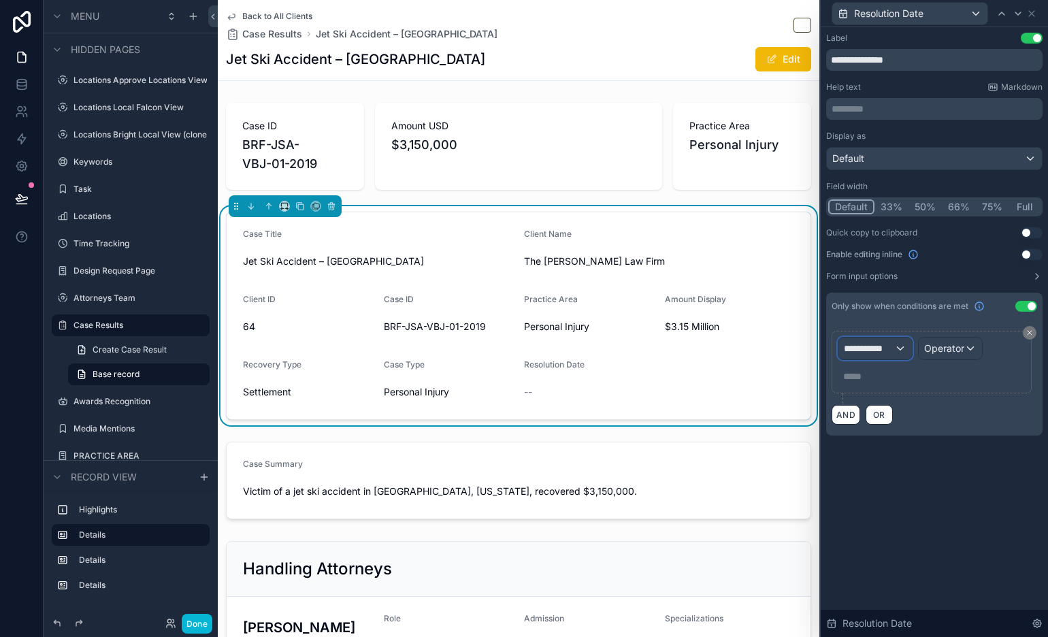
click at [883, 352] on span "**********" at bounding box center [869, 349] width 50 height 14
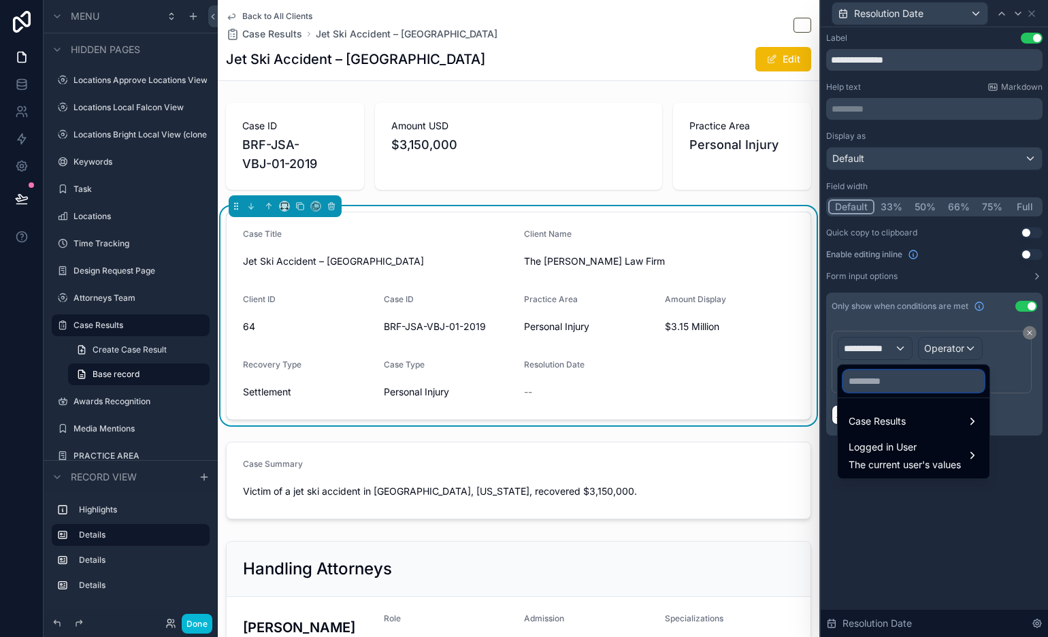
click at [887, 389] on input "text" at bounding box center [913, 381] width 141 height 22
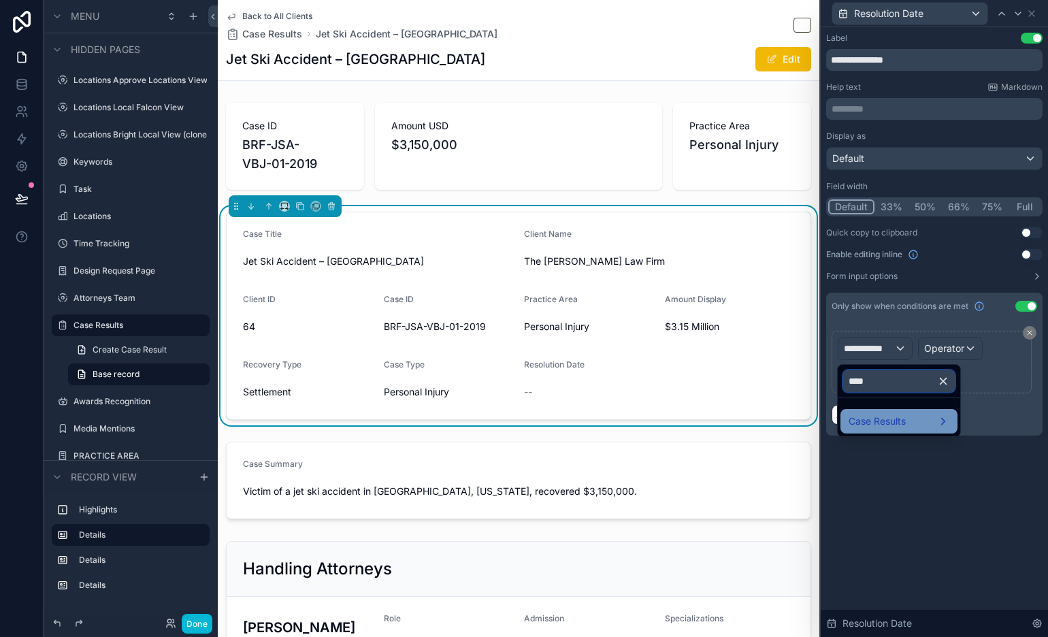
type input "****"
click at [904, 417] on div "Case Results" at bounding box center [898, 421] width 117 height 24
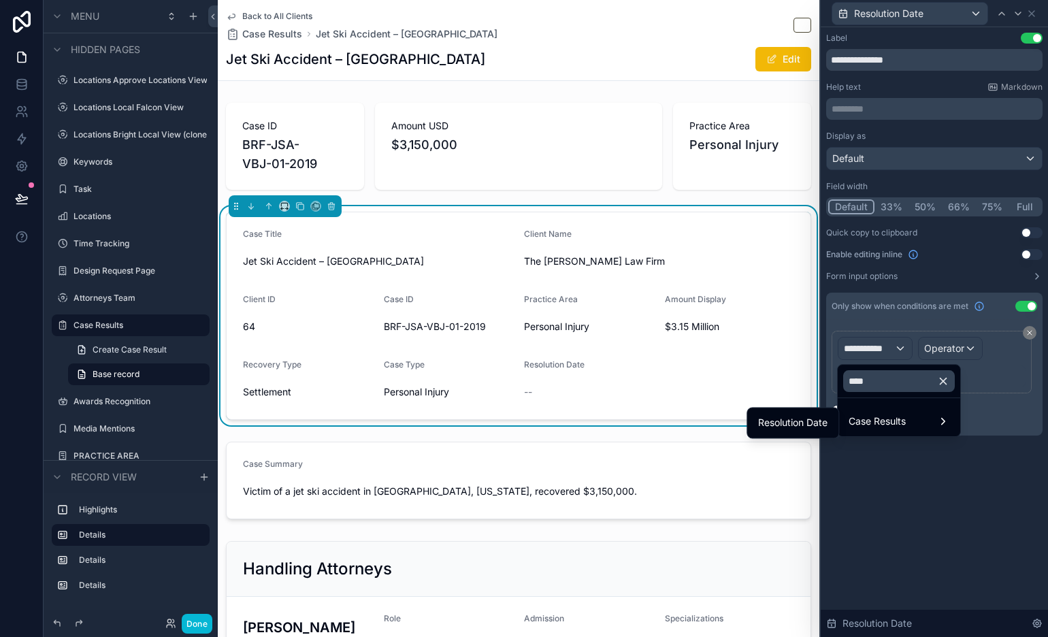
click at [814, 419] on span "Resolution Date" at bounding box center [792, 422] width 69 height 16
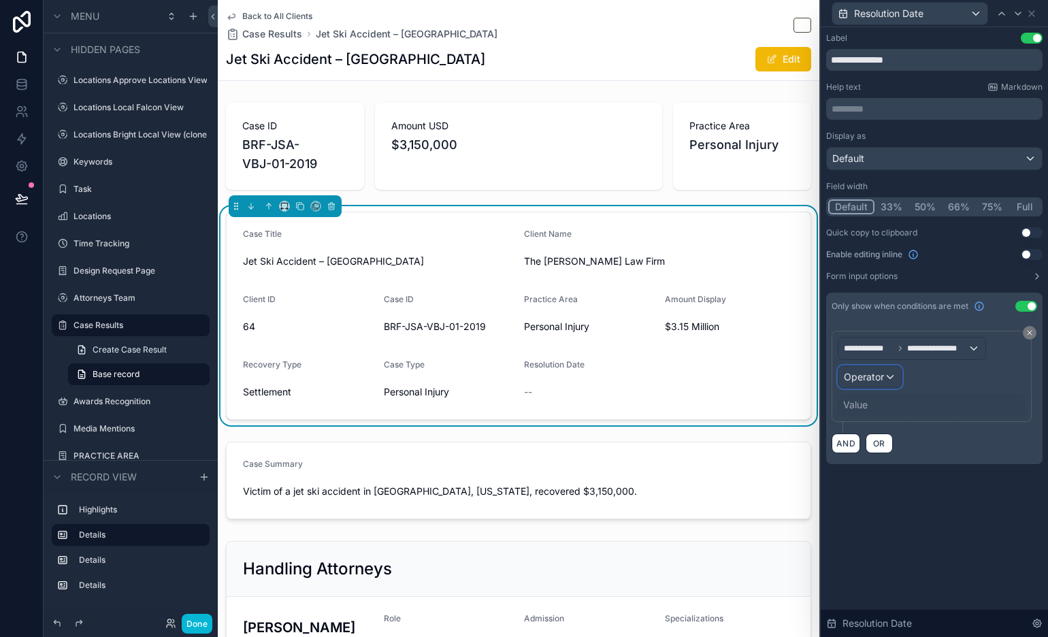
click at [868, 381] on span "Operator" at bounding box center [864, 377] width 40 height 12
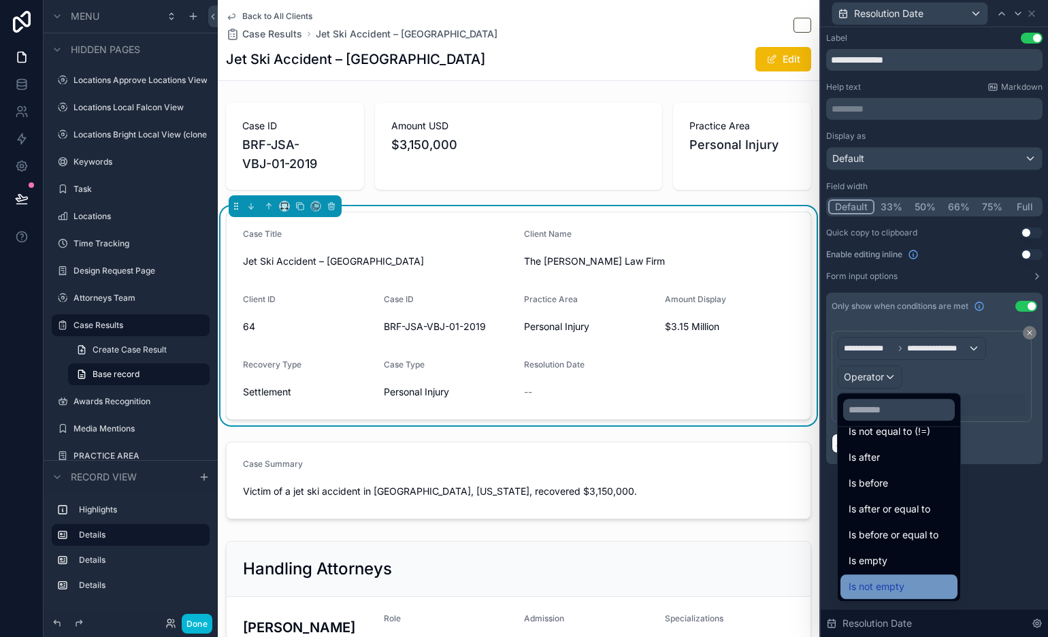
click at [902, 573] on span "Is not empty" at bounding box center [877, 586] width 56 height 16
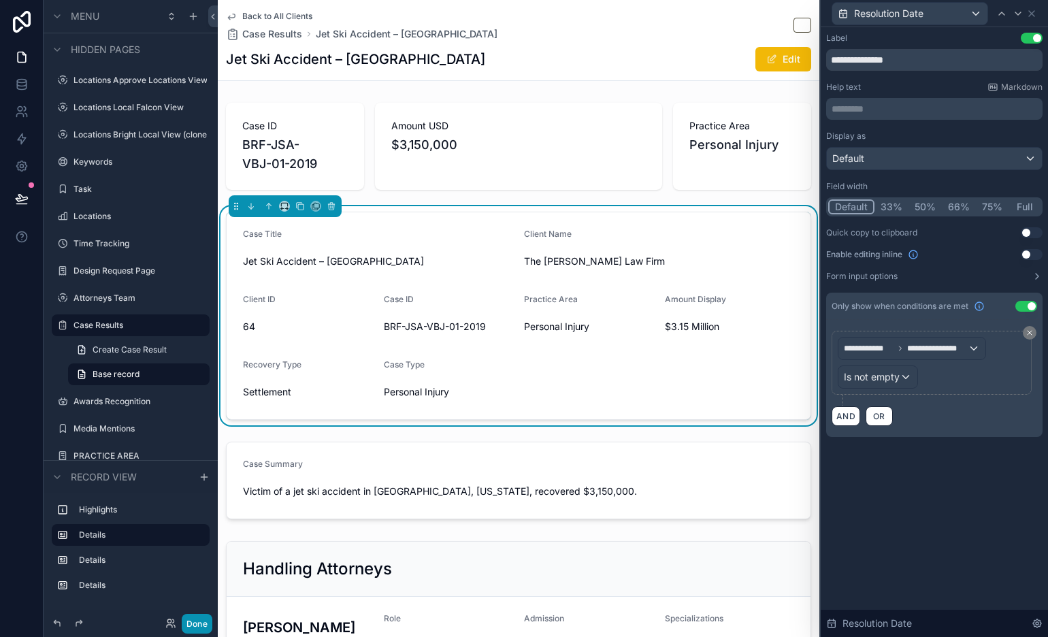
click at [201, 573] on button "Done" at bounding box center [197, 624] width 31 height 20
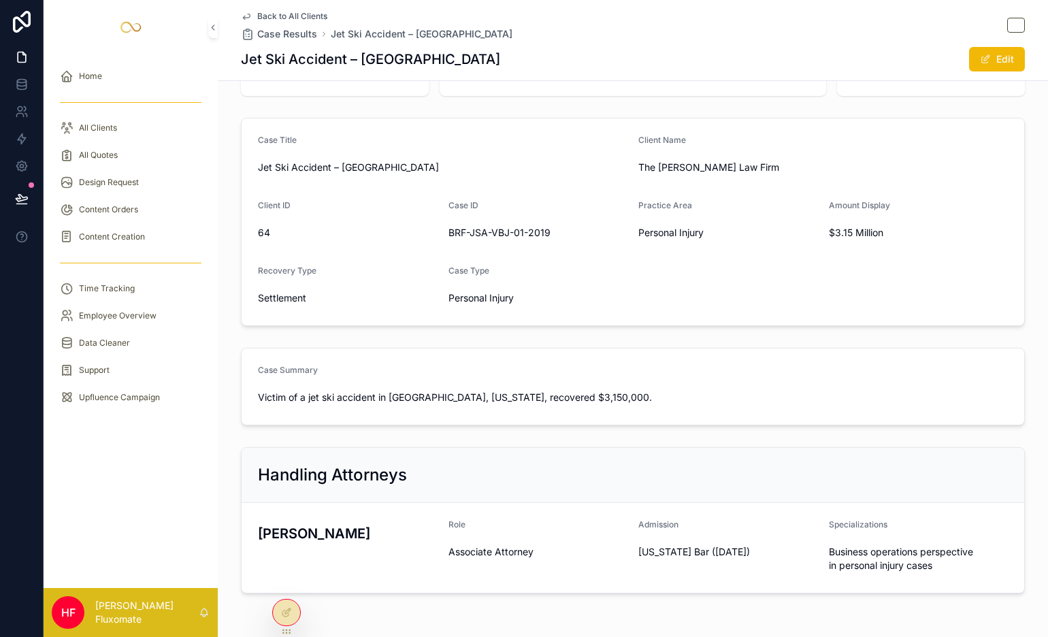
scroll to position [124, 0]
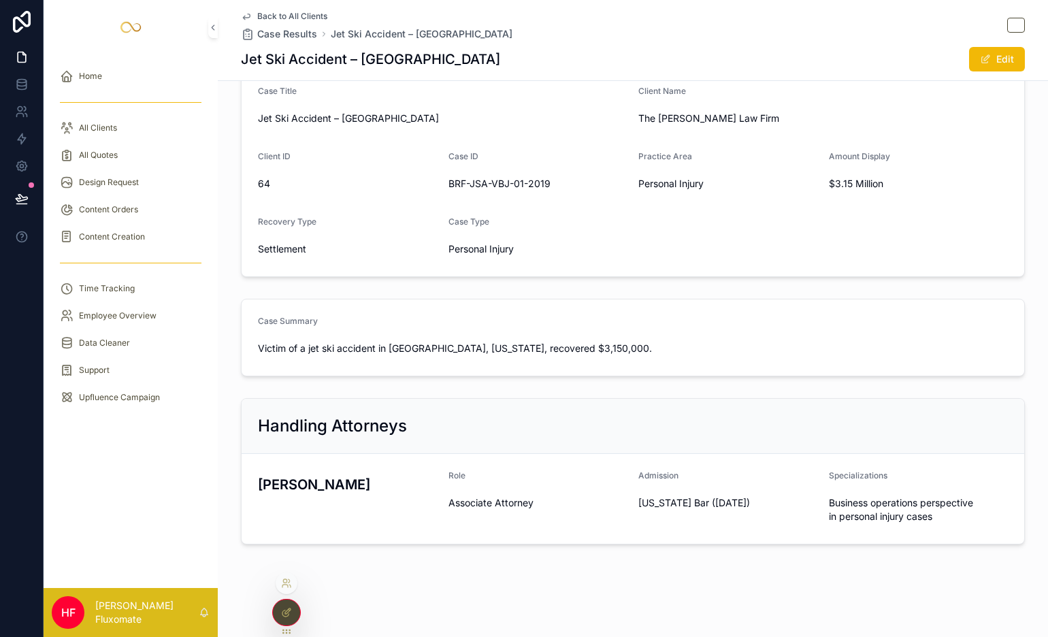
click at [294, 573] on div at bounding box center [286, 612] width 27 height 26
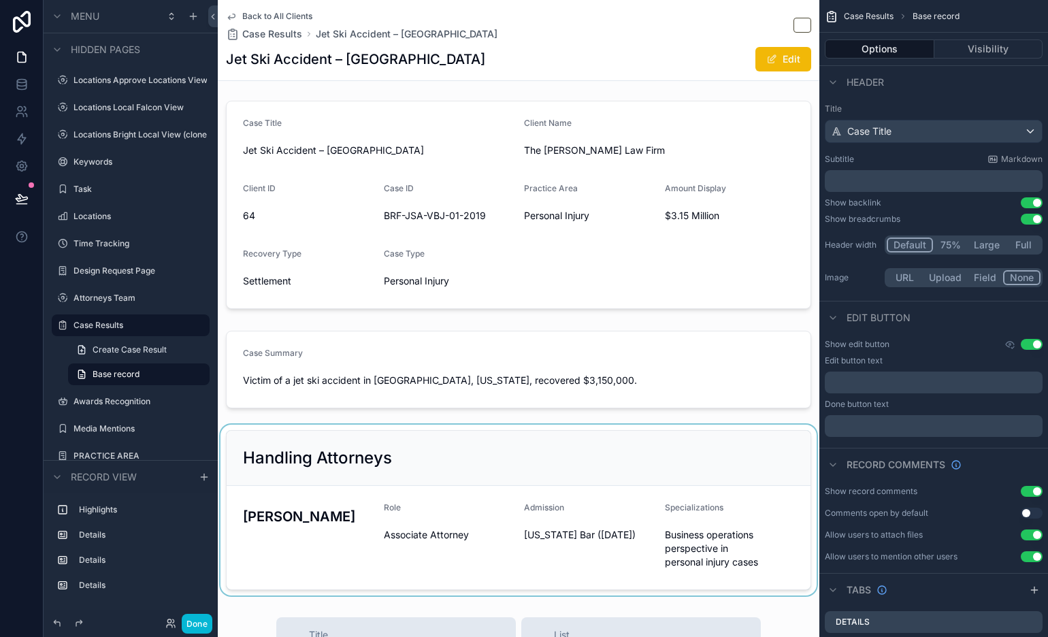
scroll to position [140, 0]
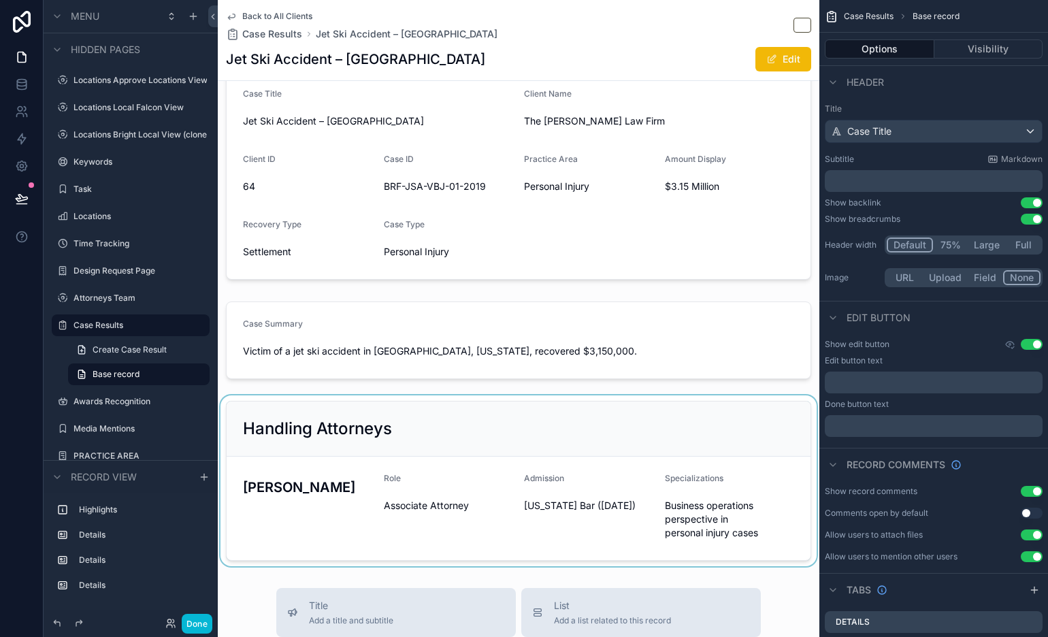
click at [580, 431] on div "scrollable content" at bounding box center [519, 480] width 602 height 171
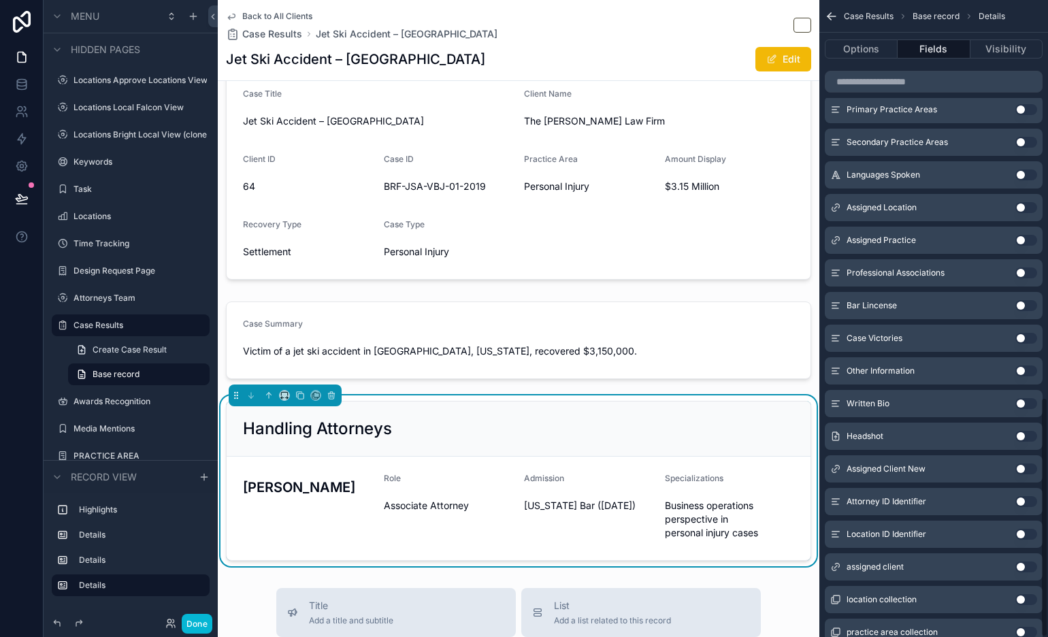
scroll to position [737, 0]
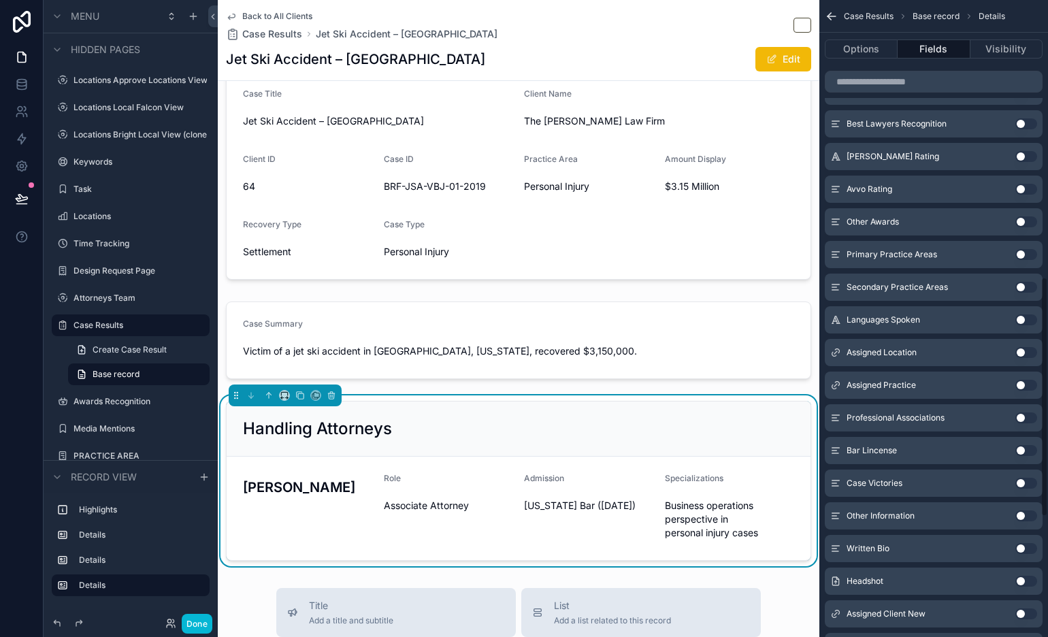
click at [687, 425] on div "Handling Attorneys" at bounding box center [518, 429] width 551 height 22
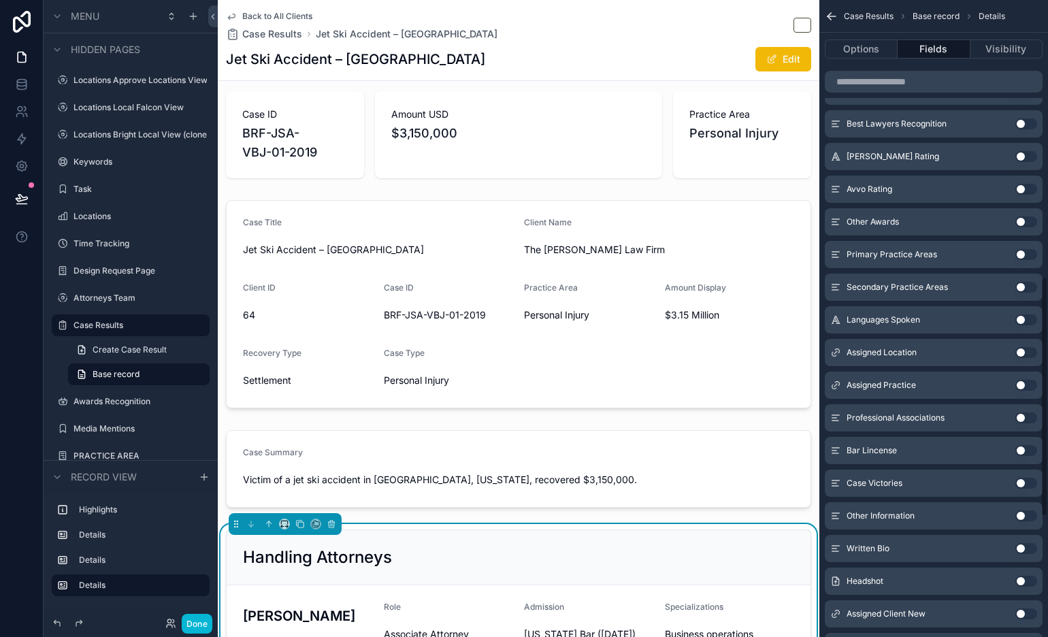
scroll to position [0, 0]
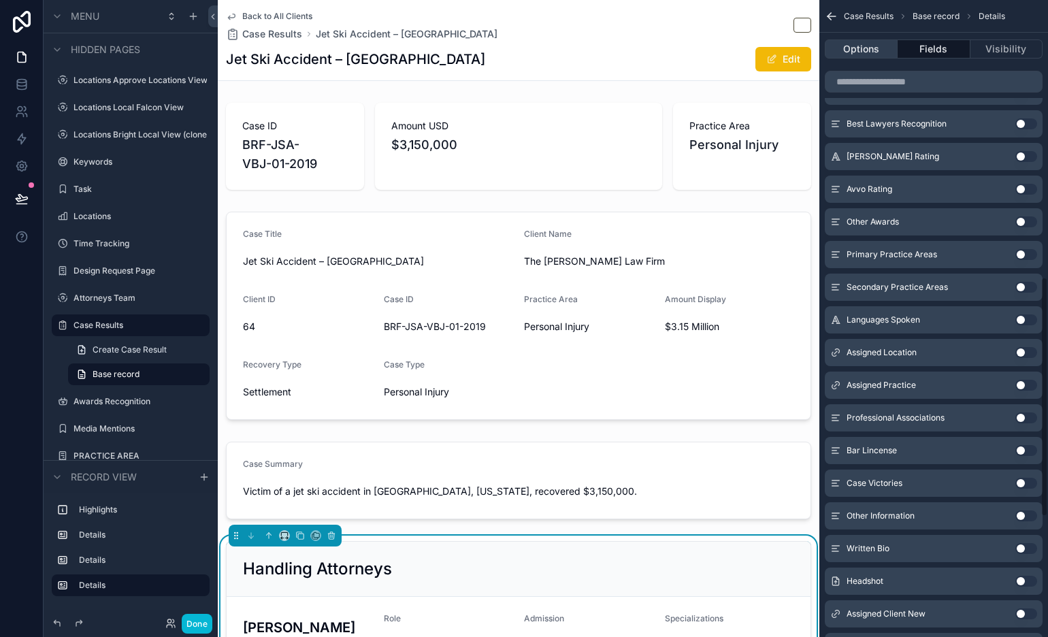
click at [872, 51] on button "Options" at bounding box center [861, 48] width 73 height 19
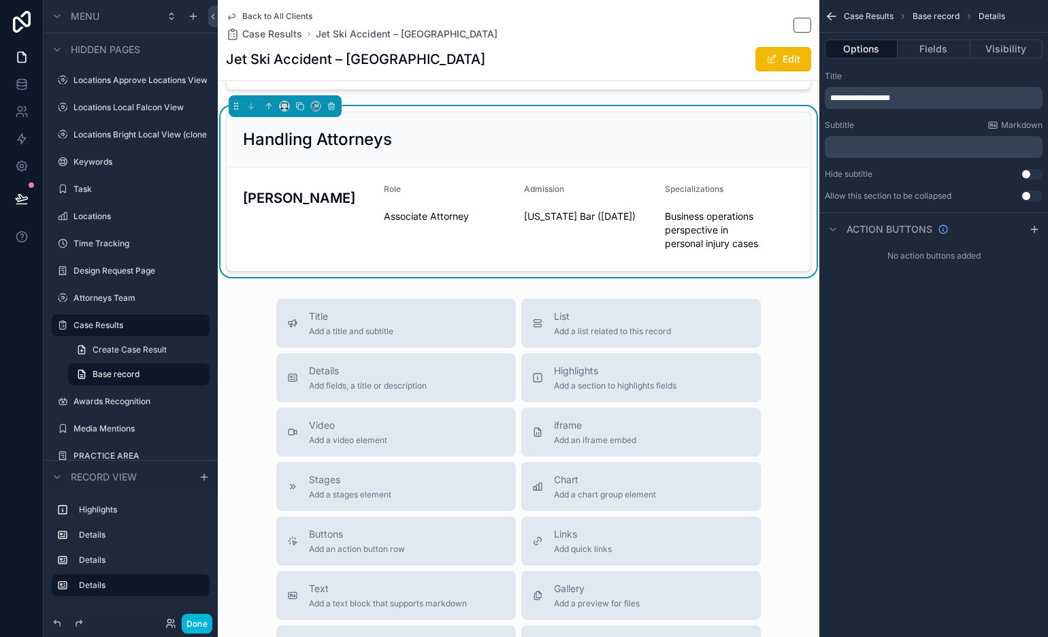
scroll to position [427, 0]
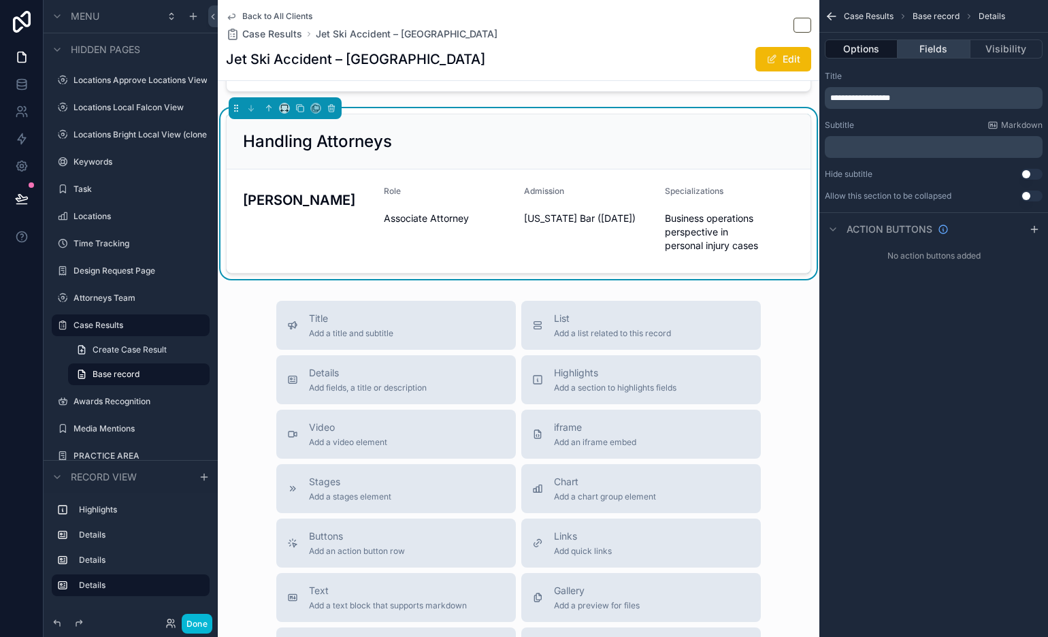
click at [930, 49] on button "Fields" at bounding box center [934, 48] width 72 height 19
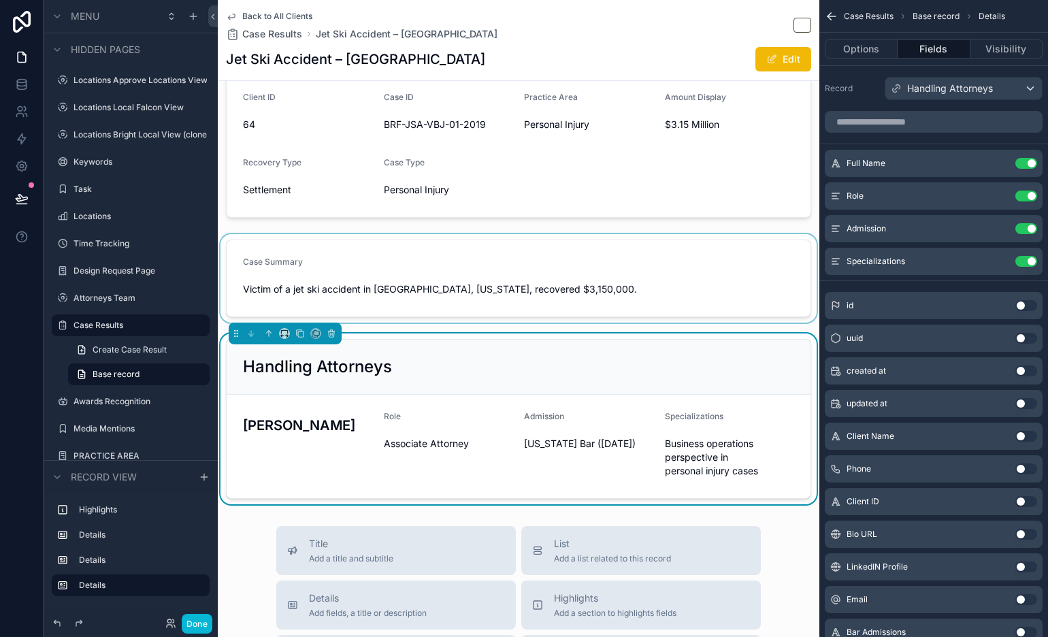
scroll to position [193, 0]
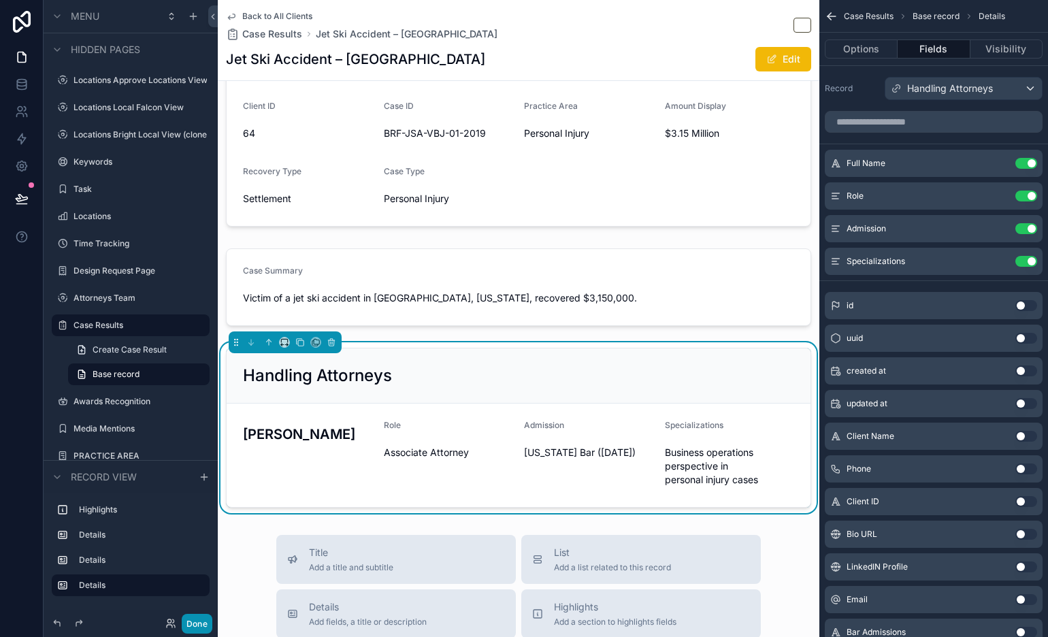
click at [195, 573] on button "Done" at bounding box center [197, 624] width 31 height 20
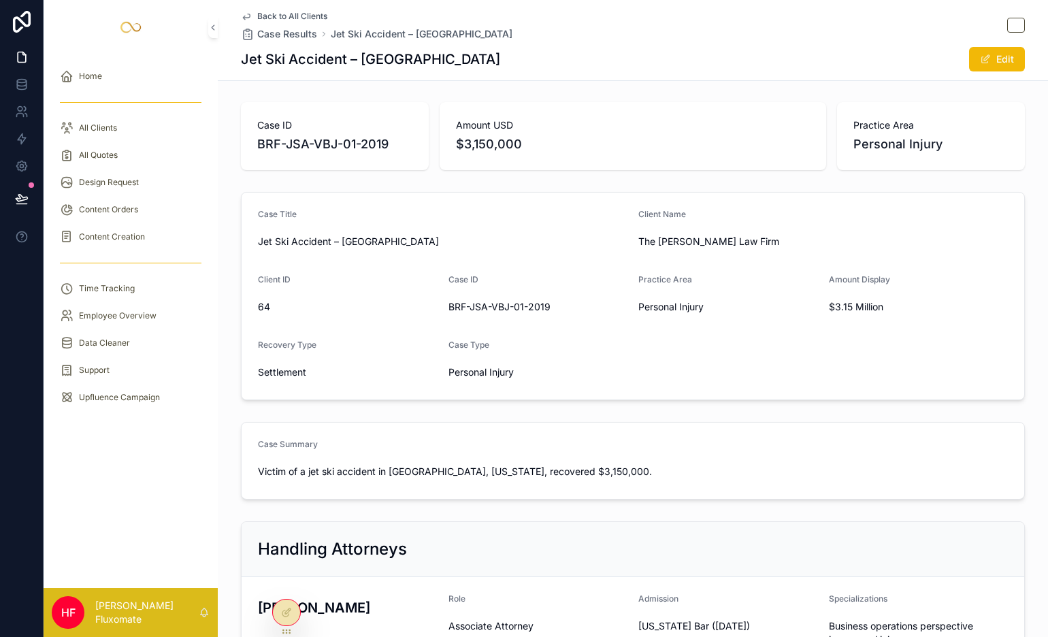
scroll to position [0, 0]
click at [288, 573] on icon at bounding box center [286, 612] width 11 height 11
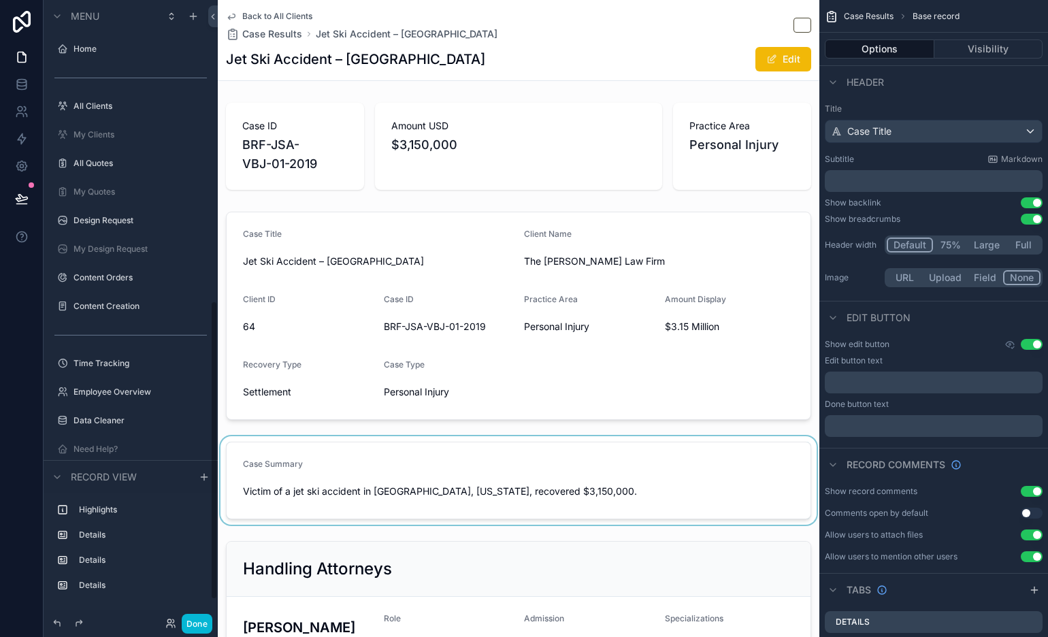
scroll to position [625, 0]
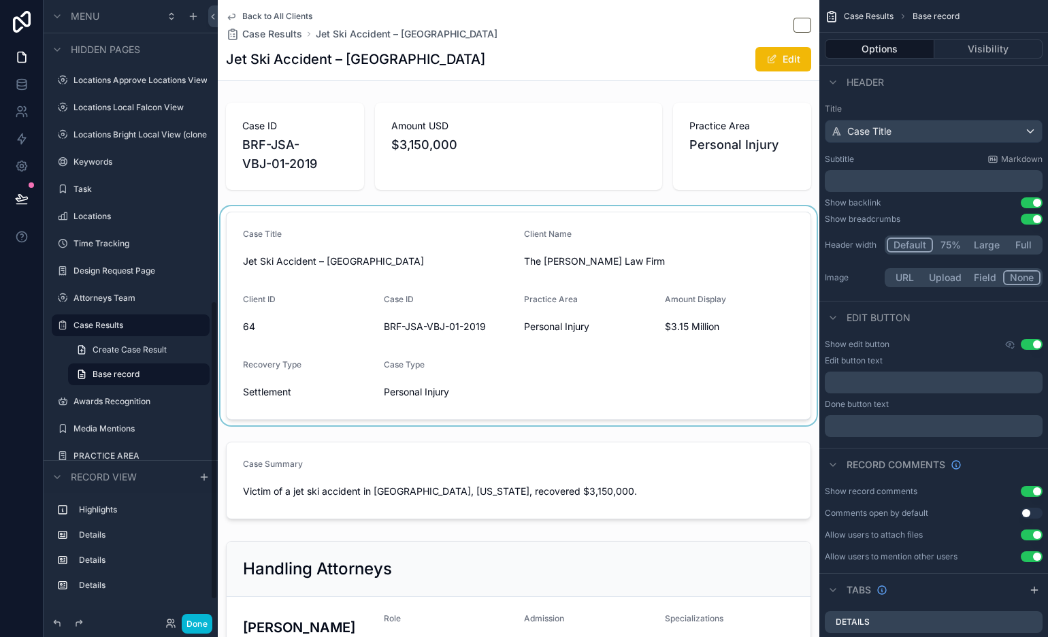
click at [456, 280] on div "scrollable content" at bounding box center [519, 315] width 602 height 219
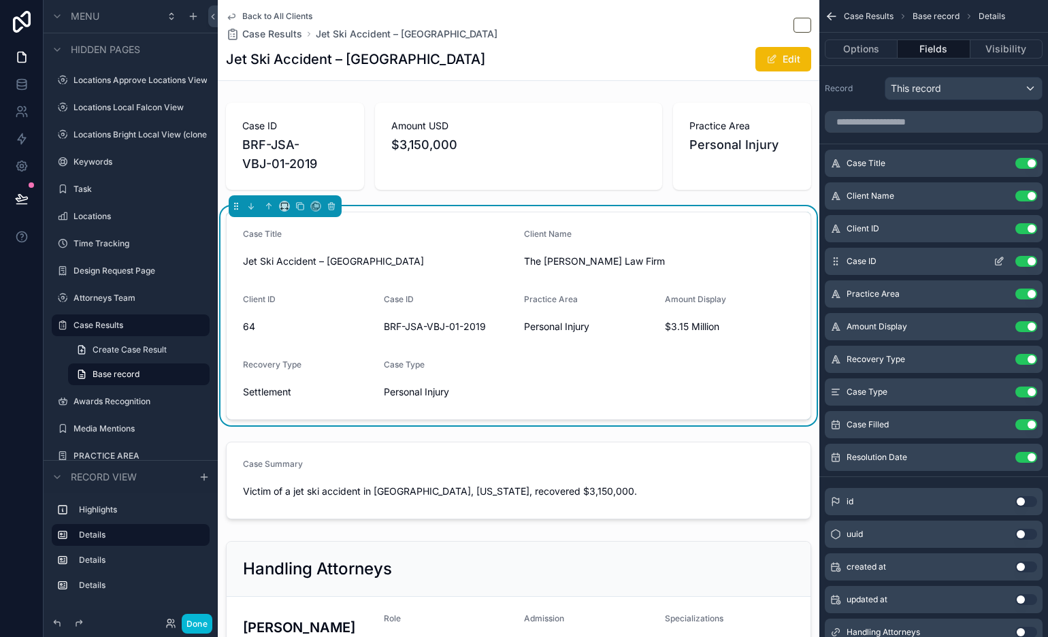
click at [942, 259] on button "Use setting" at bounding box center [1026, 261] width 22 height 11
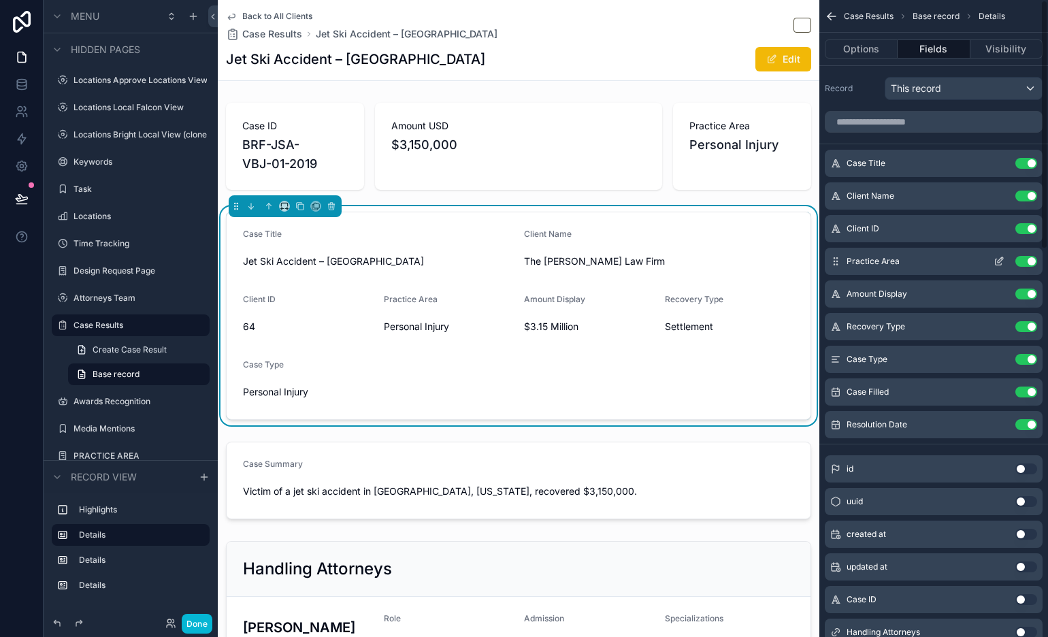
click at [942, 232] on button "Use setting" at bounding box center [1026, 228] width 22 height 11
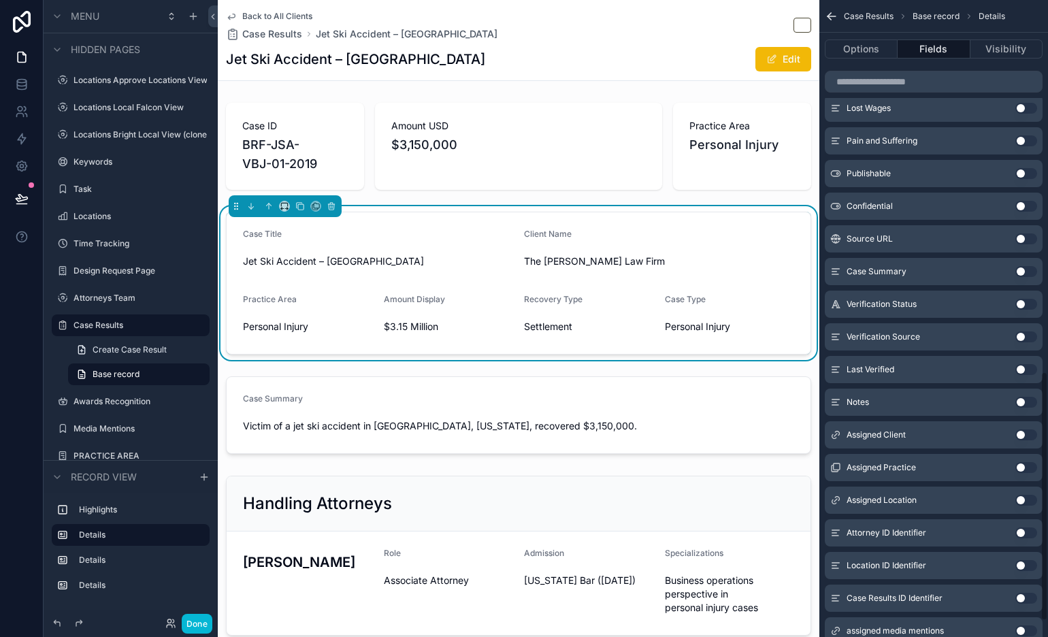
scroll to position [944, 0]
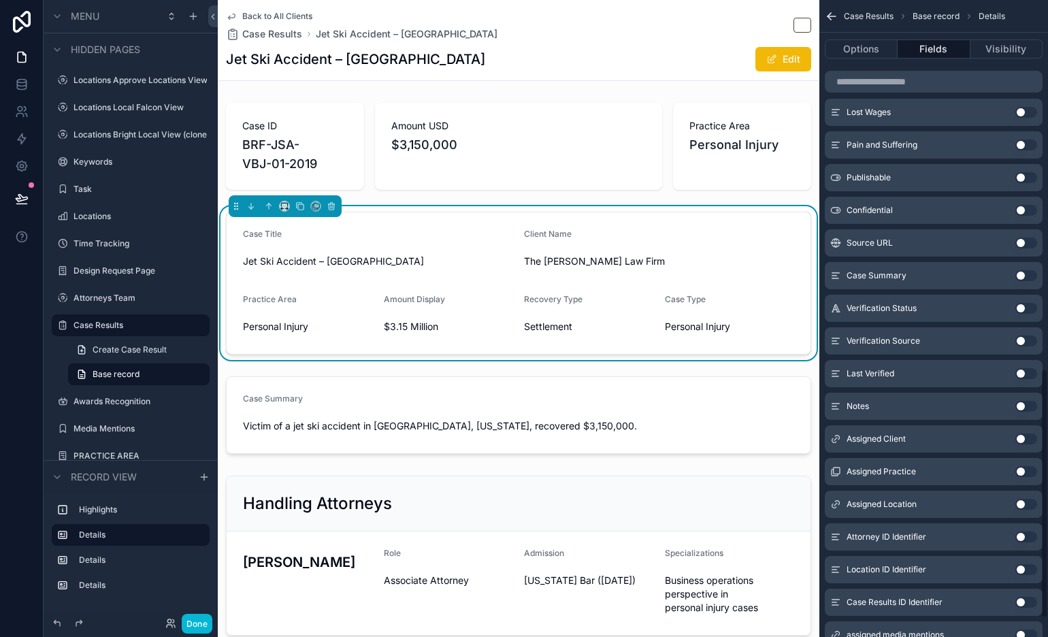
click at [942, 241] on button "Use setting" at bounding box center [1026, 242] width 22 height 11
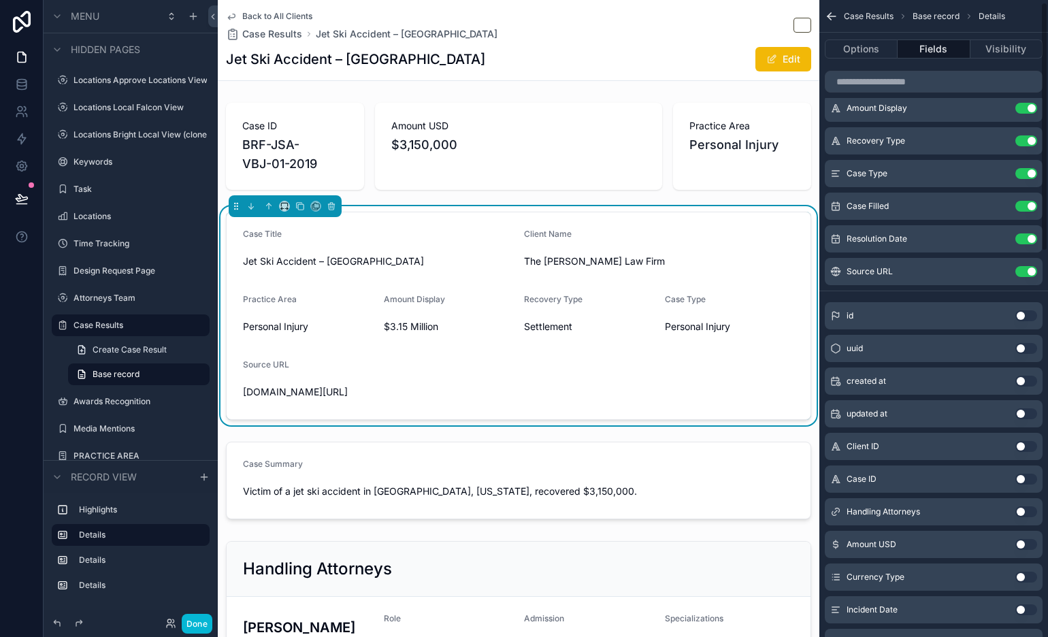
scroll to position [0, 0]
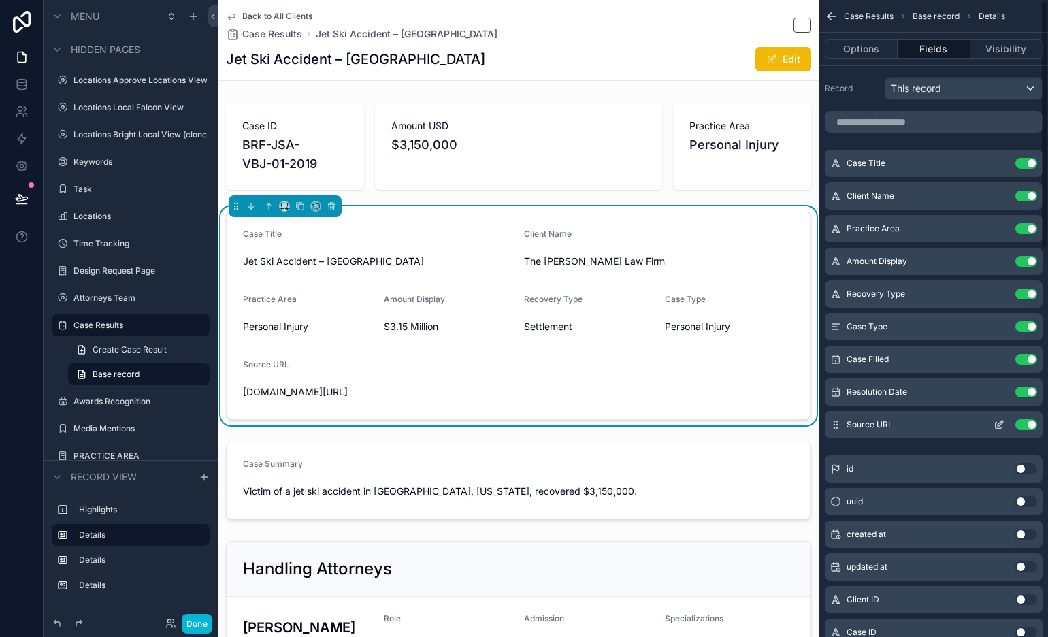
click at [942, 425] on icon "scrollable content" at bounding box center [998, 424] width 11 height 11
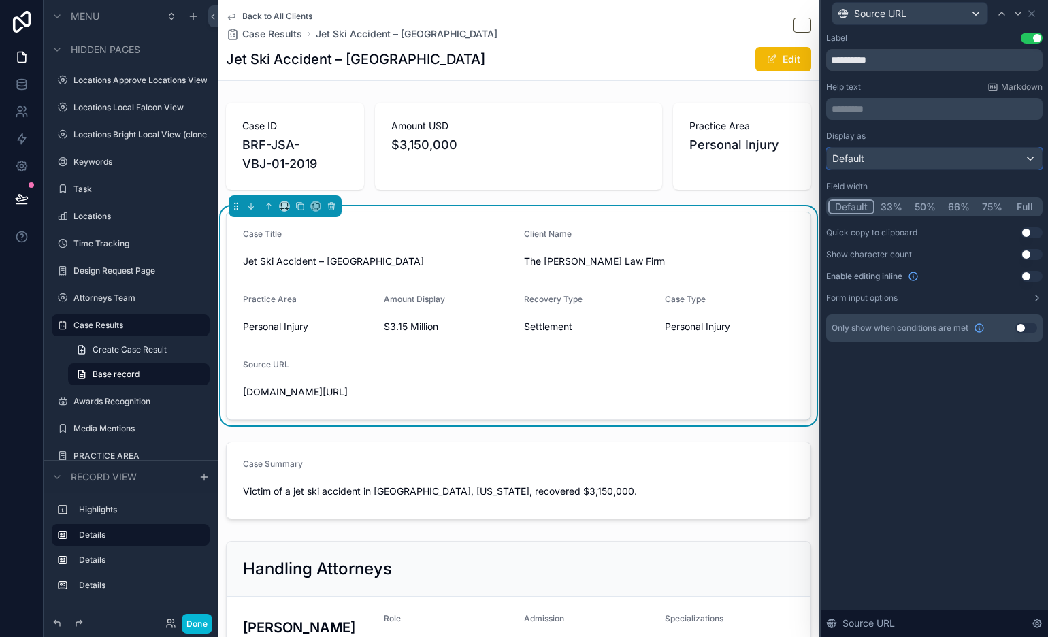
click at [932, 161] on div "Default" at bounding box center [934, 159] width 215 height 22
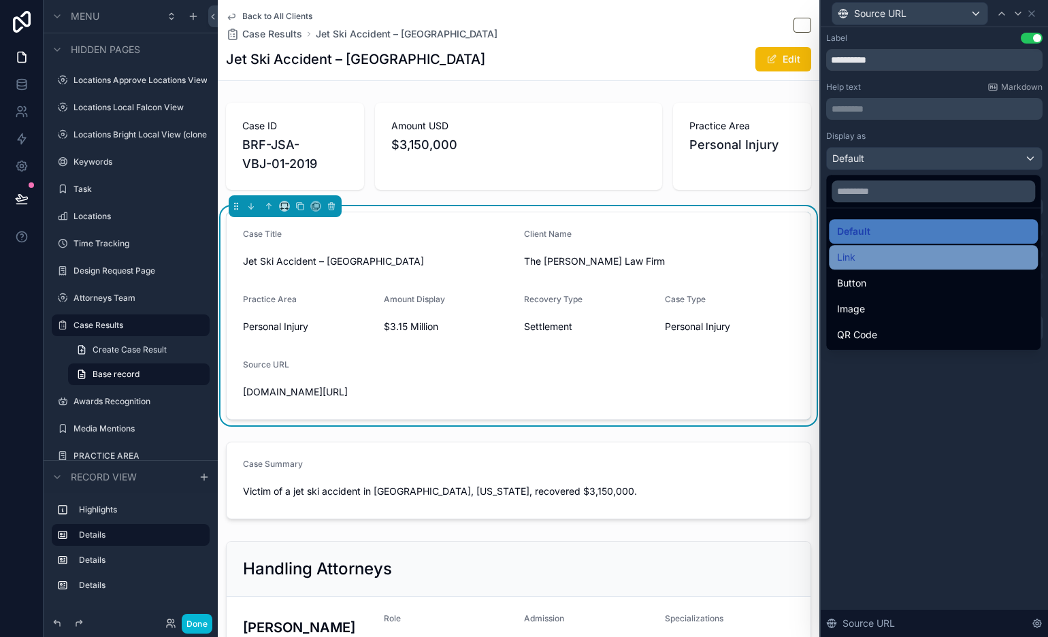
click at [932, 268] on div "Link" at bounding box center [933, 257] width 209 height 24
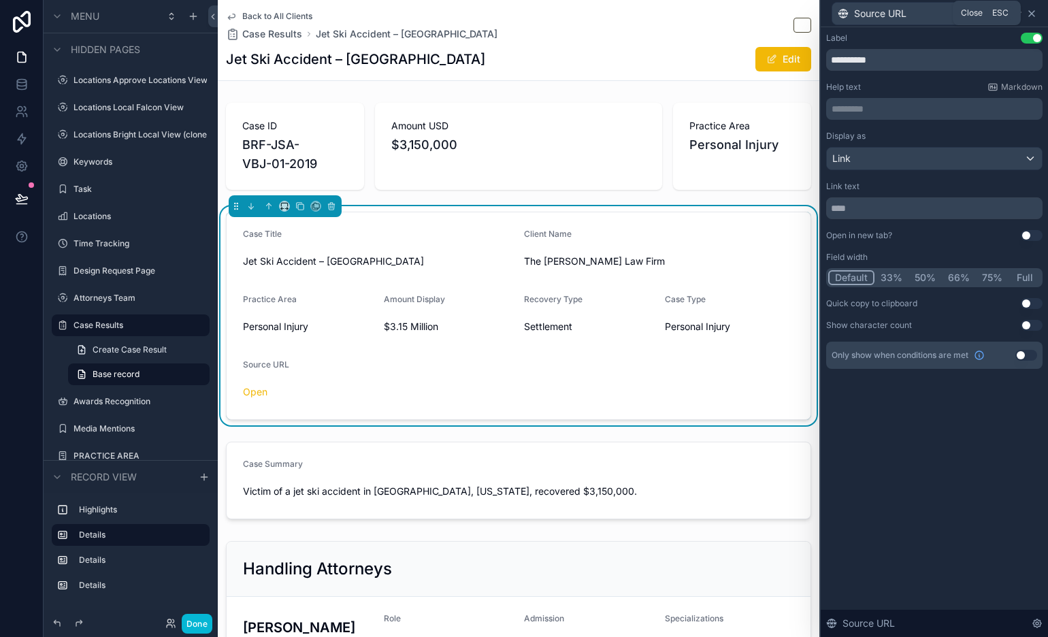
click at [942, 15] on icon at bounding box center [1031, 13] width 5 height 5
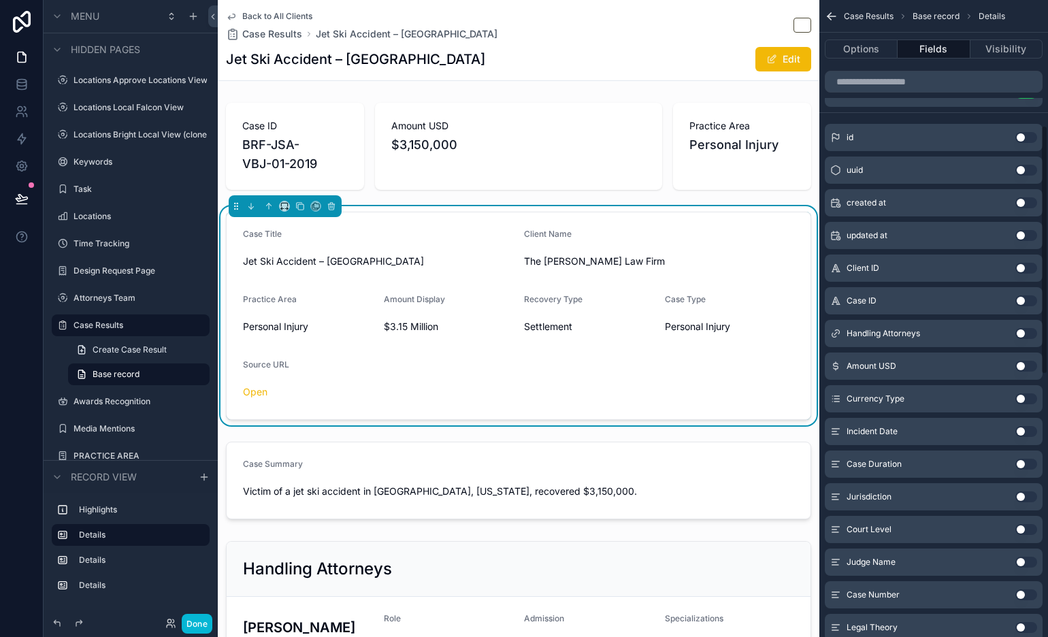
scroll to position [333, 0]
click at [942, 528] on button "Use setting" at bounding box center [1026, 527] width 22 height 11
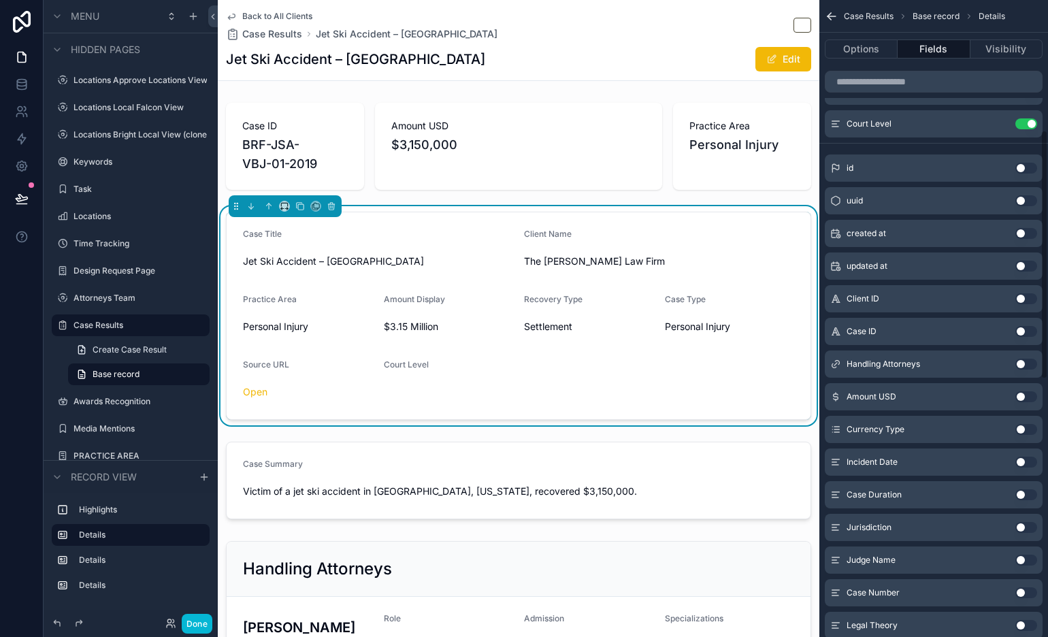
click at [942, 528] on button "Use setting" at bounding box center [1026, 527] width 22 height 11
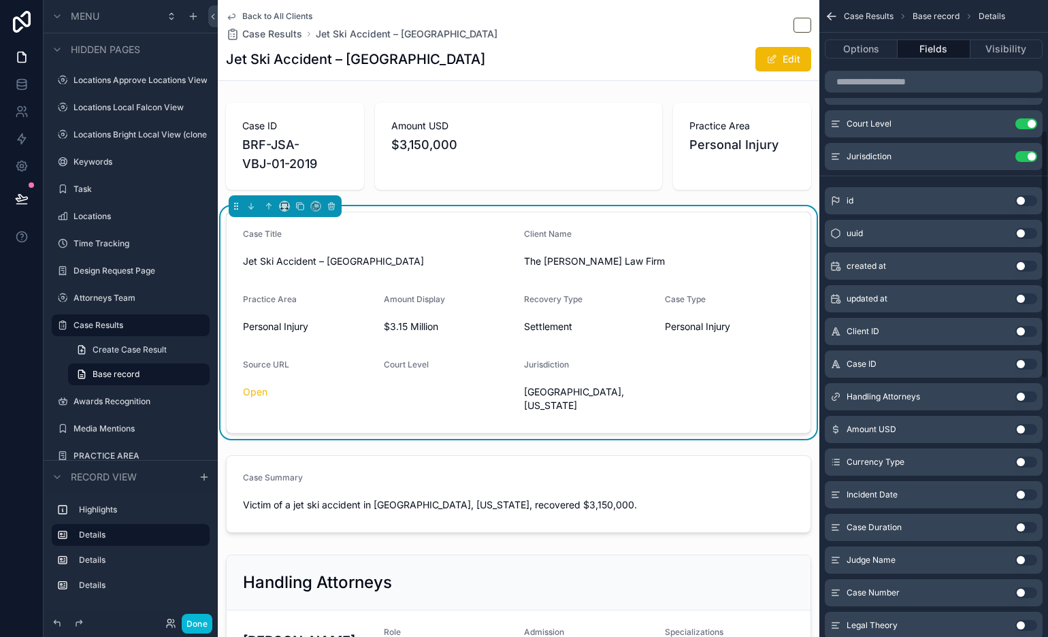
click at [942, 560] on button "Use setting" at bounding box center [1026, 560] width 22 height 11
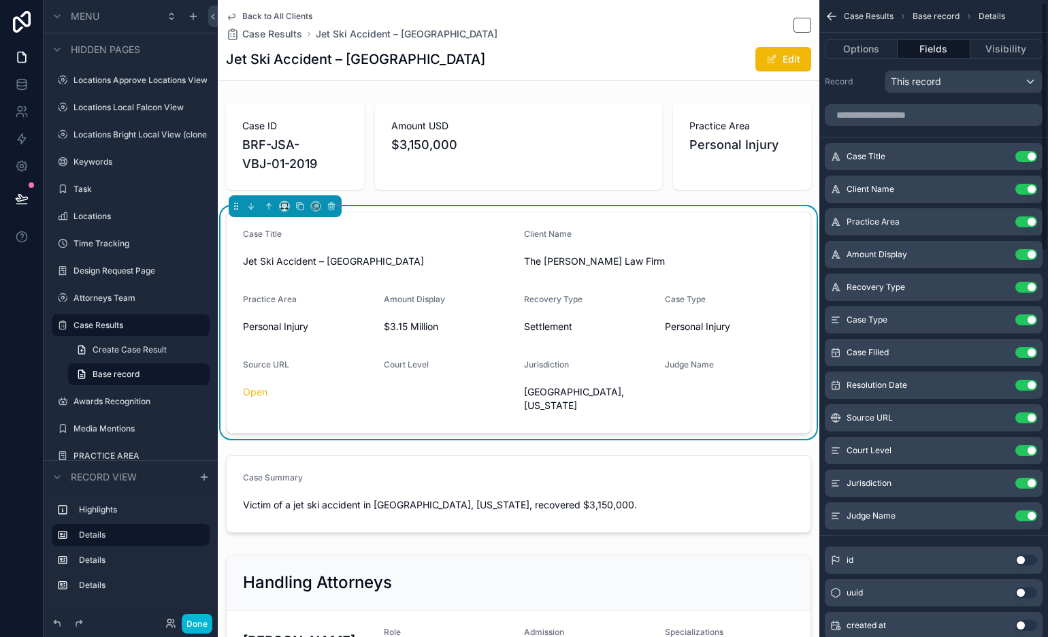
scroll to position [21, 0]
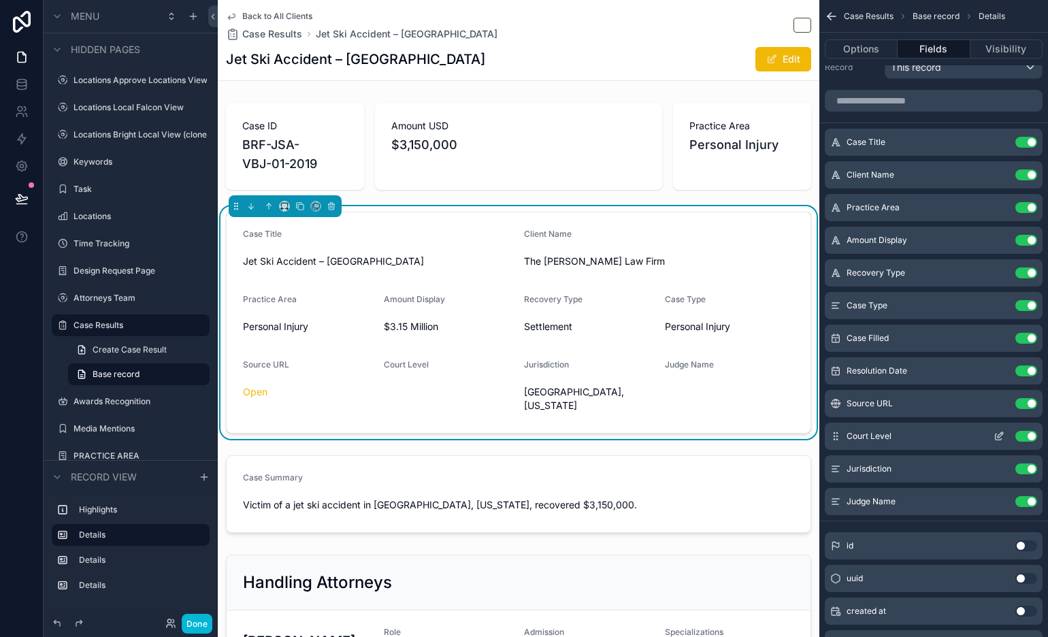
click at [942, 436] on icon "scrollable content" at bounding box center [1000, 434] width 5 height 5
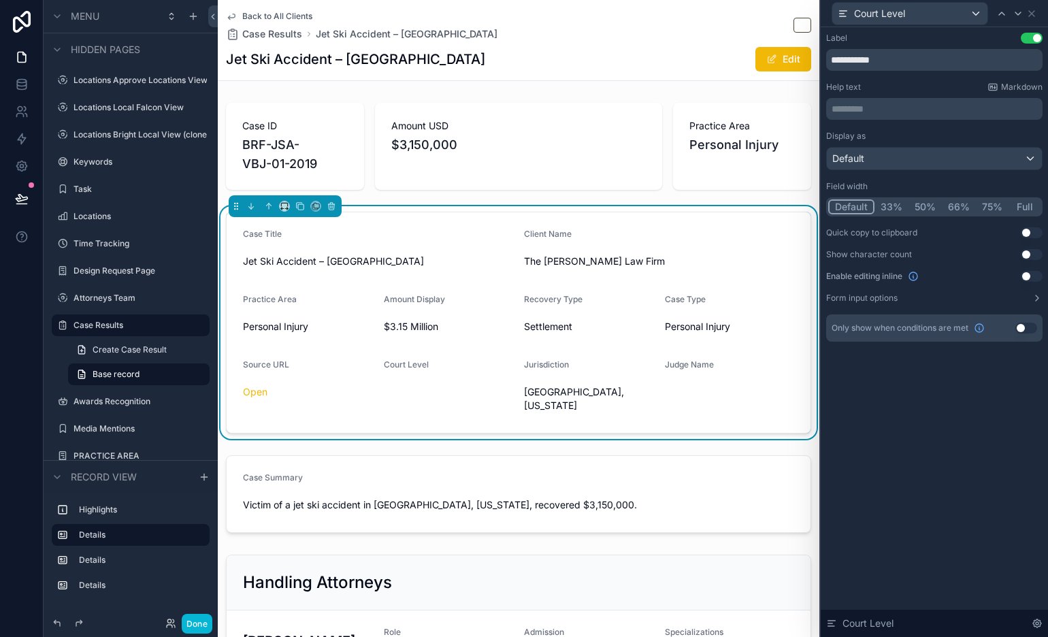
click at [942, 326] on button "Use setting" at bounding box center [1026, 328] width 22 height 11
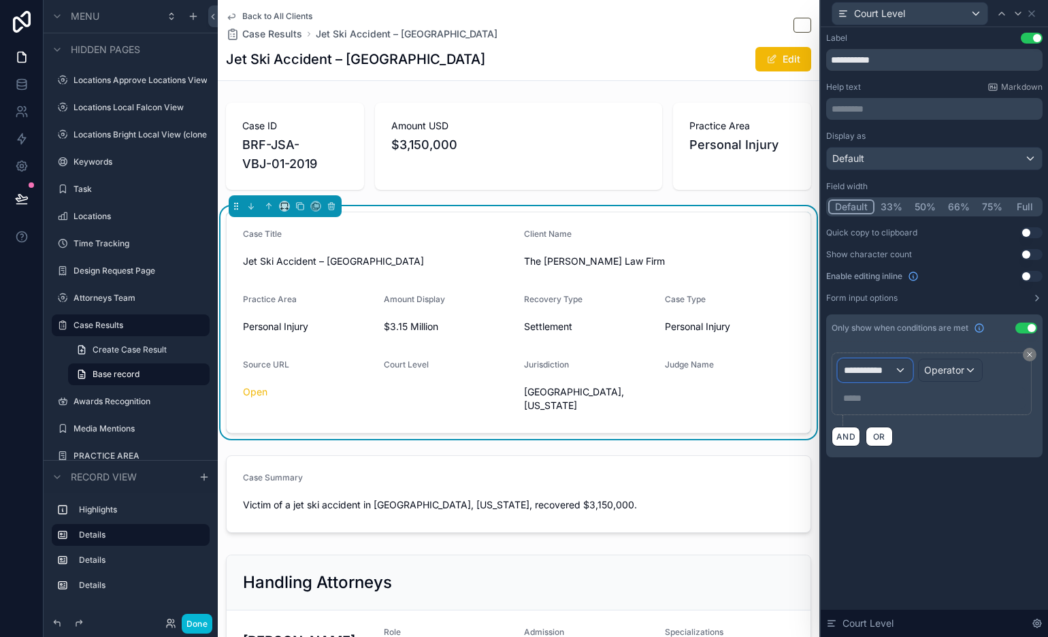
click at [887, 374] on span "**********" at bounding box center [869, 370] width 50 height 14
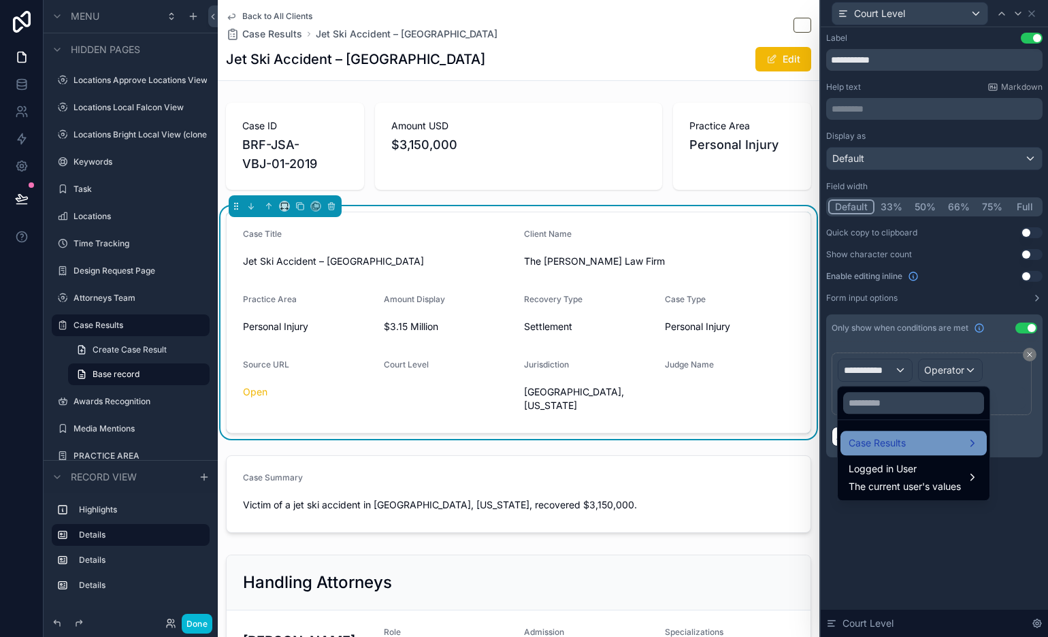
click at [896, 438] on span "Case Results" at bounding box center [877, 443] width 57 height 16
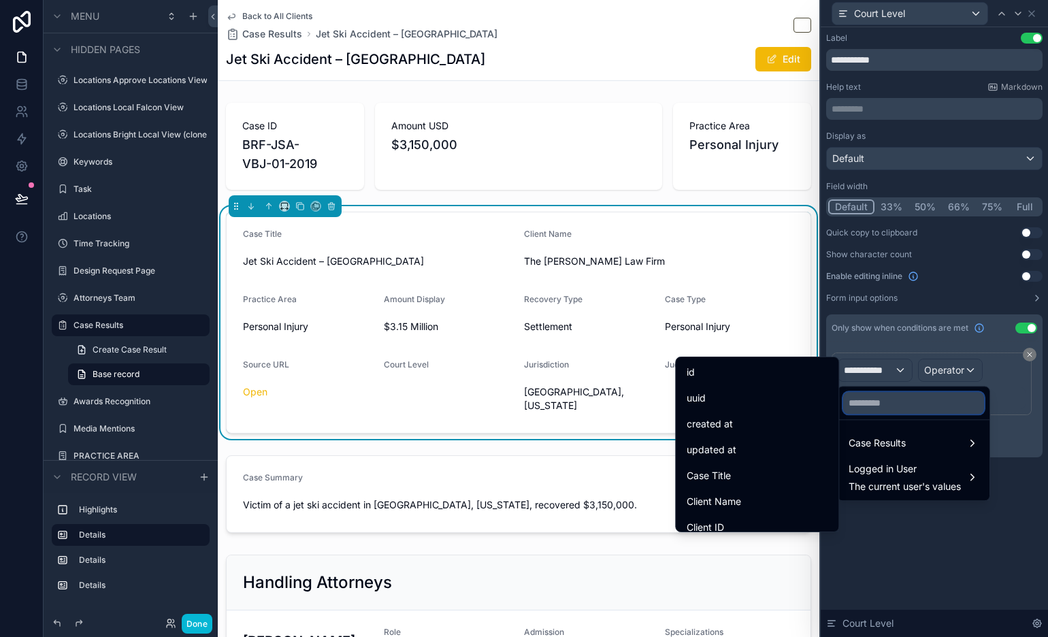
click at [902, 407] on input "text" at bounding box center [913, 403] width 141 height 22
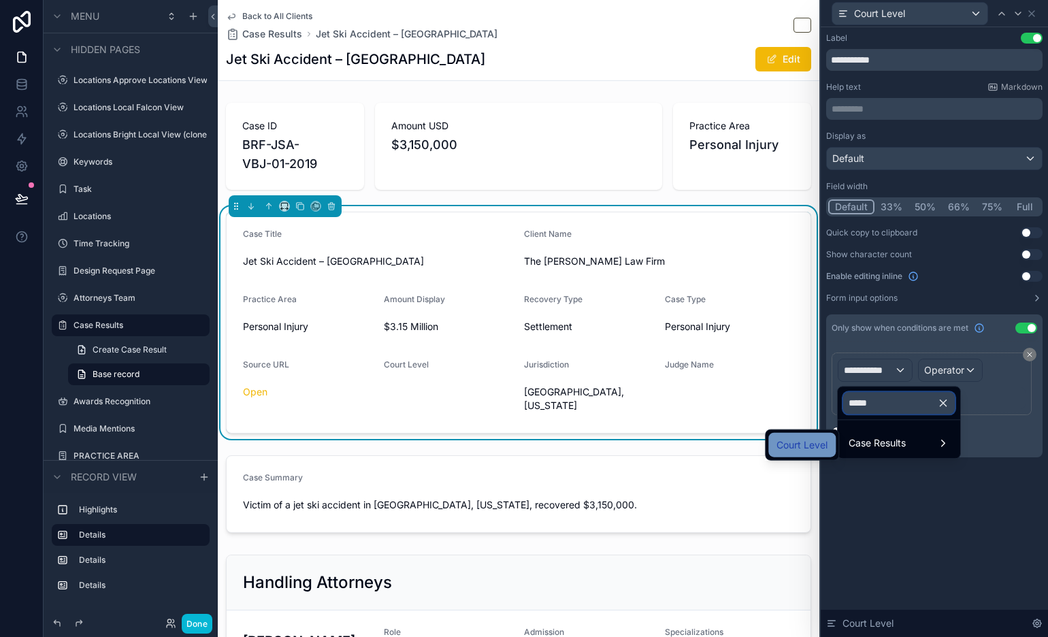
type input "*****"
click at [805, 440] on span "Court Level" at bounding box center [801, 445] width 51 height 16
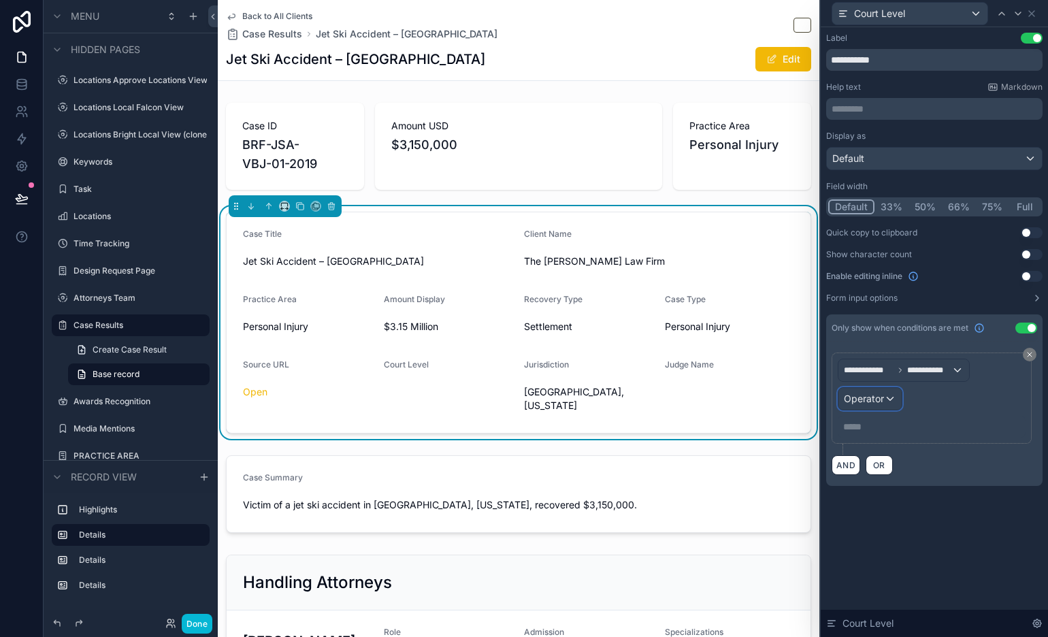
click at [878, 404] on span "Operator" at bounding box center [864, 399] width 40 height 14
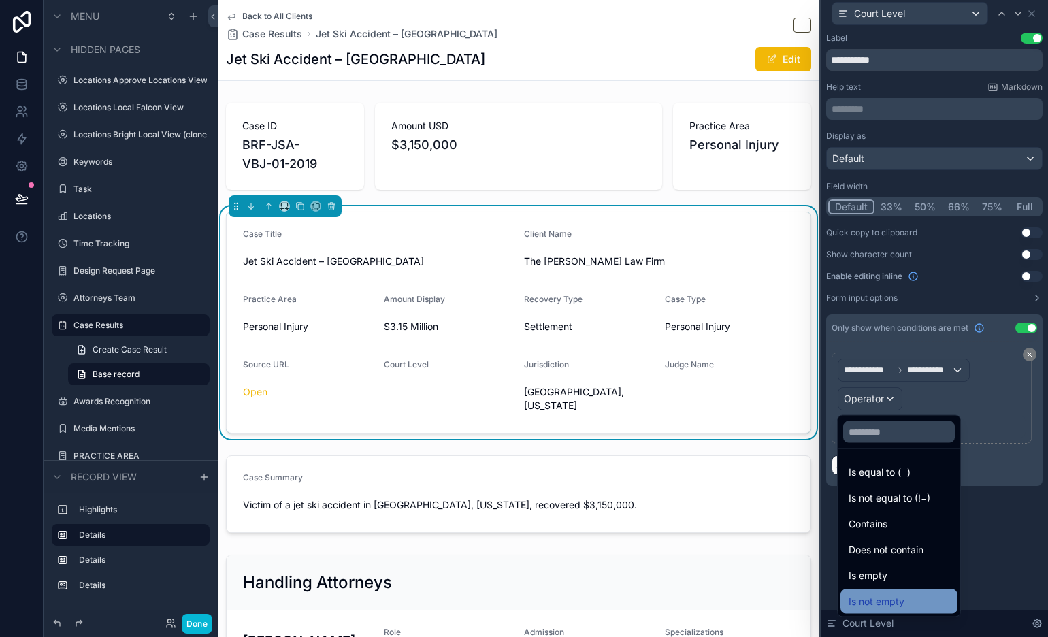
click at [911, 573] on div "Is not empty" at bounding box center [899, 601] width 101 height 16
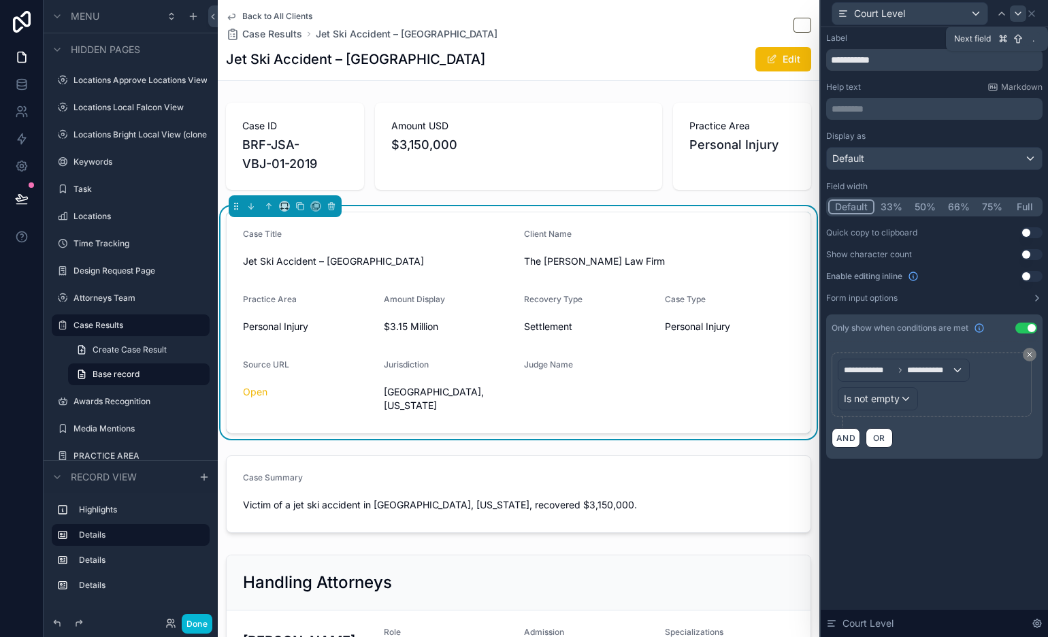
click at [942, 12] on icon at bounding box center [1018, 13] width 11 height 11
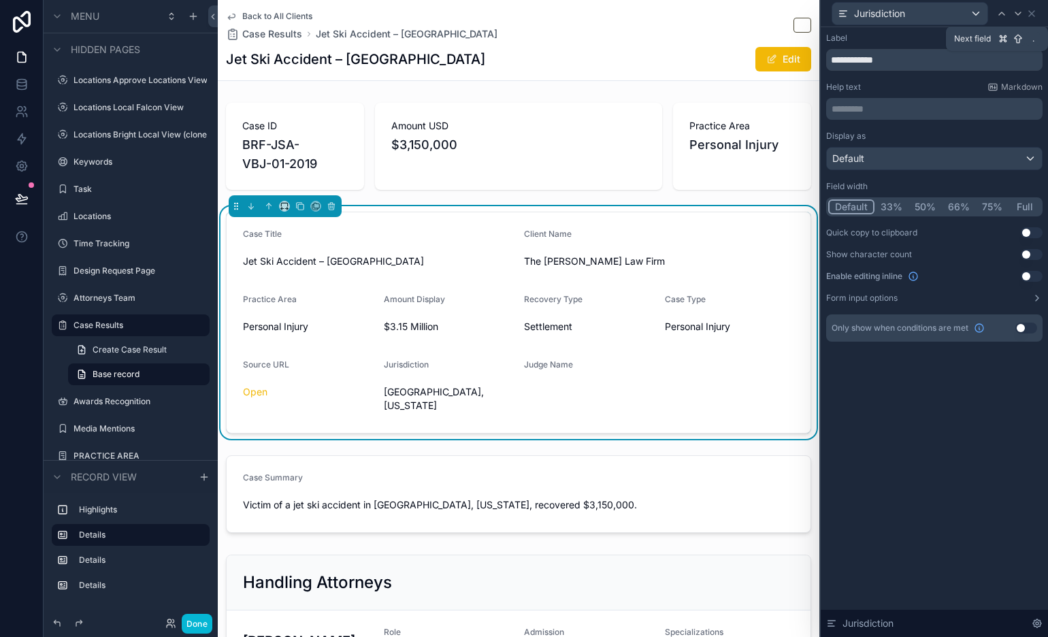
click at [942, 12] on icon at bounding box center [1018, 13] width 11 height 11
click at [942, 330] on button "Use setting" at bounding box center [1026, 328] width 22 height 11
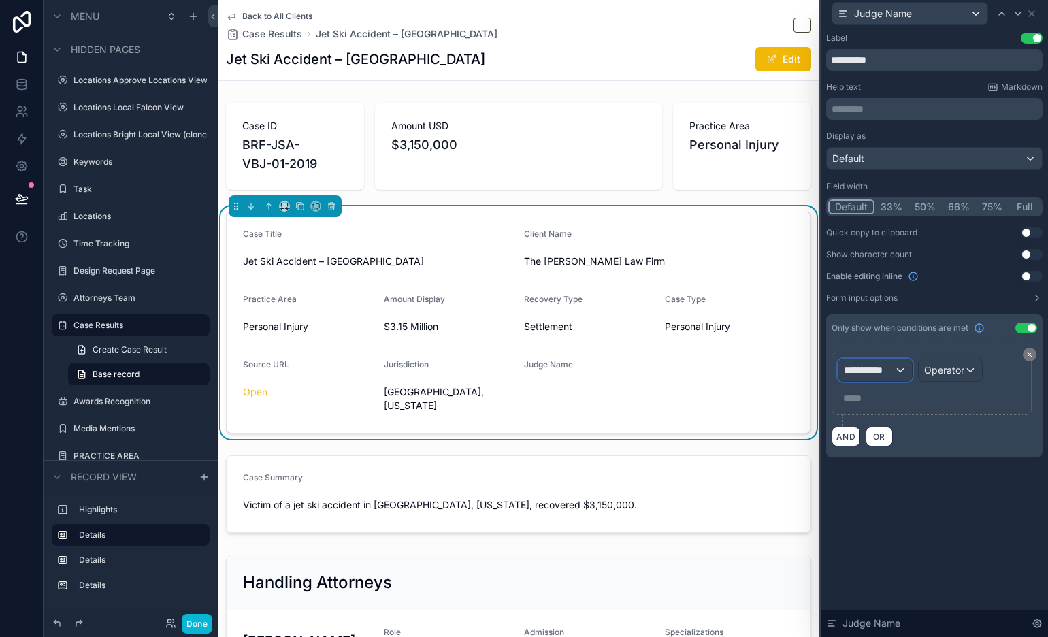
click at [883, 372] on span "**********" at bounding box center [869, 370] width 50 height 14
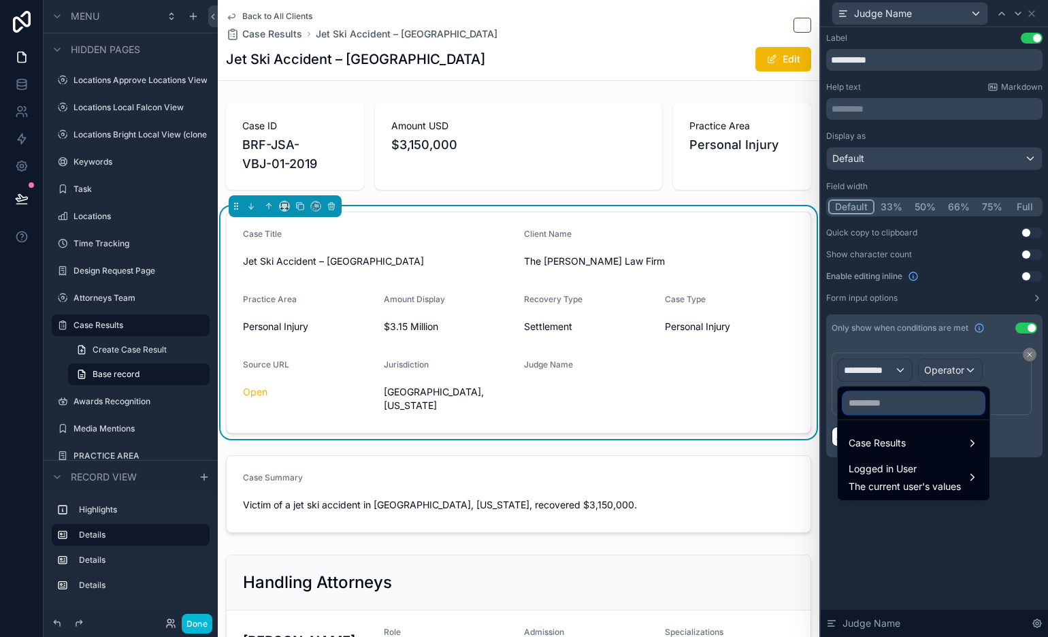
click at [876, 410] on input "text" at bounding box center [913, 403] width 141 height 22
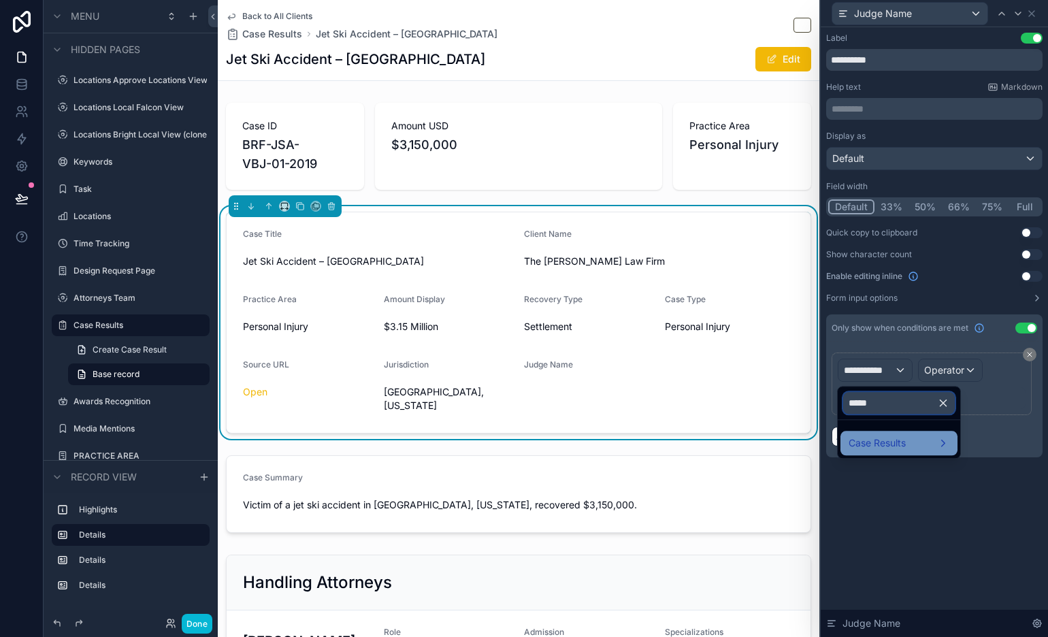
type input "*****"
click at [889, 435] on span "Case Results" at bounding box center [877, 443] width 57 height 16
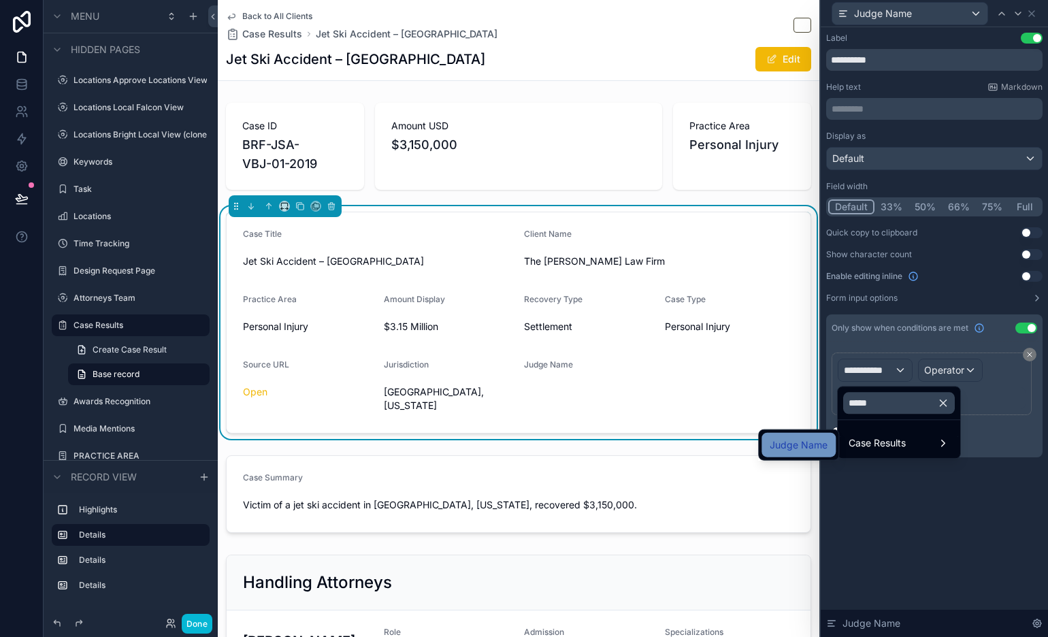
click at [809, 437] on span "Judge Name" at bounding box center [799, 445] width 58 height 16
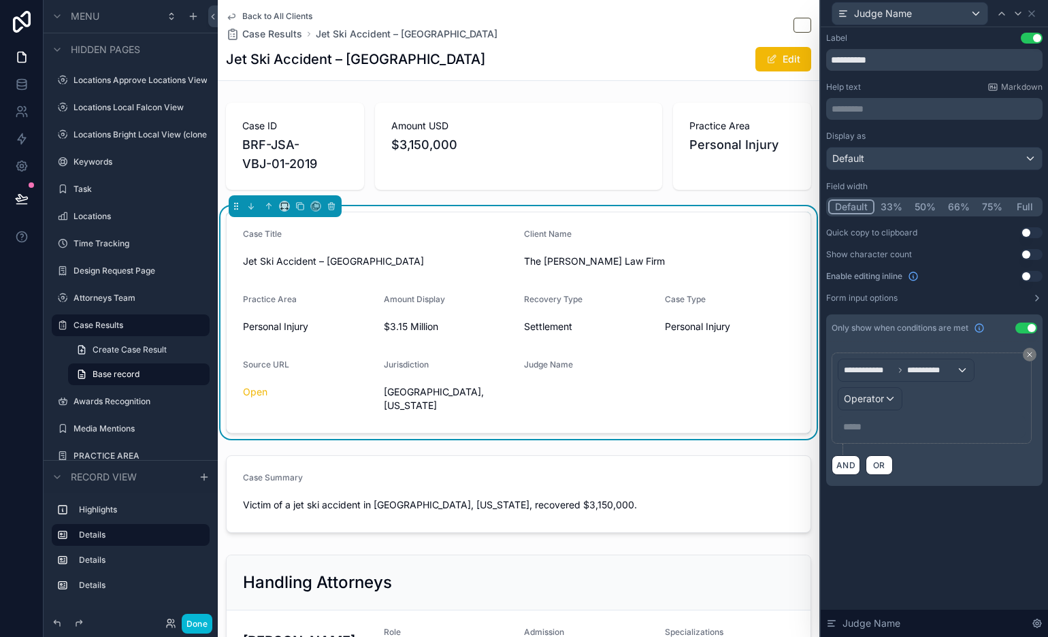
click at [868, 410] on div "Operator" at bounding box center [870, 398] width 65 height 23
click at [875, 393] on span "Operator" at bounding box center [864, 399] width 40 height 12
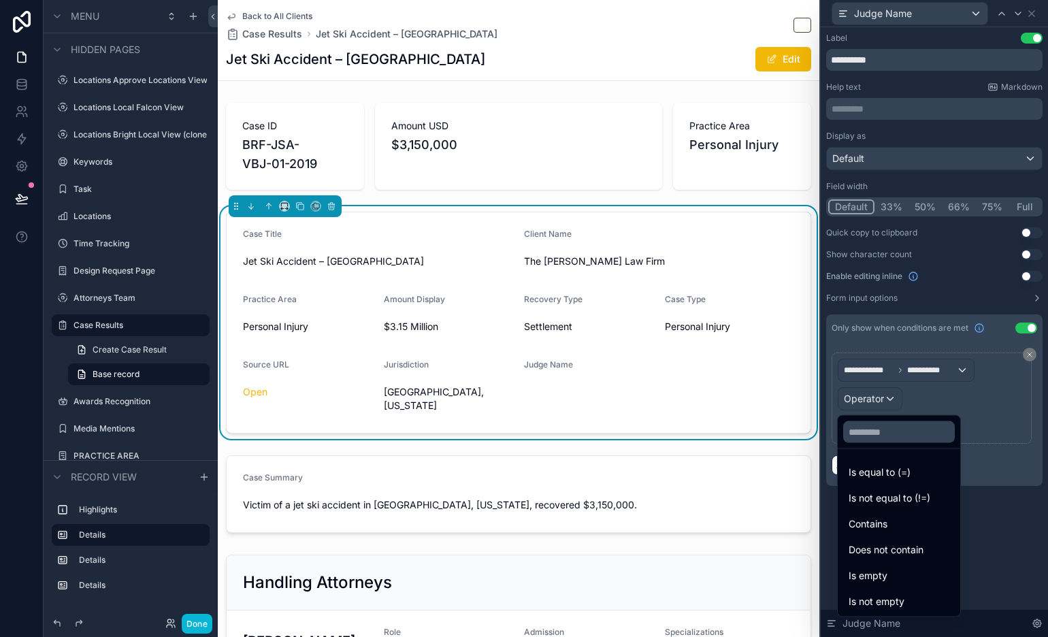
drag, startPoint x: 910, startPoint y: 595, endPoint x: 915, endPoint y: 603, distance: 8.9
click at [910, 573] on div "Is not empty" at bounding box center [899, 601] width 101 height 16
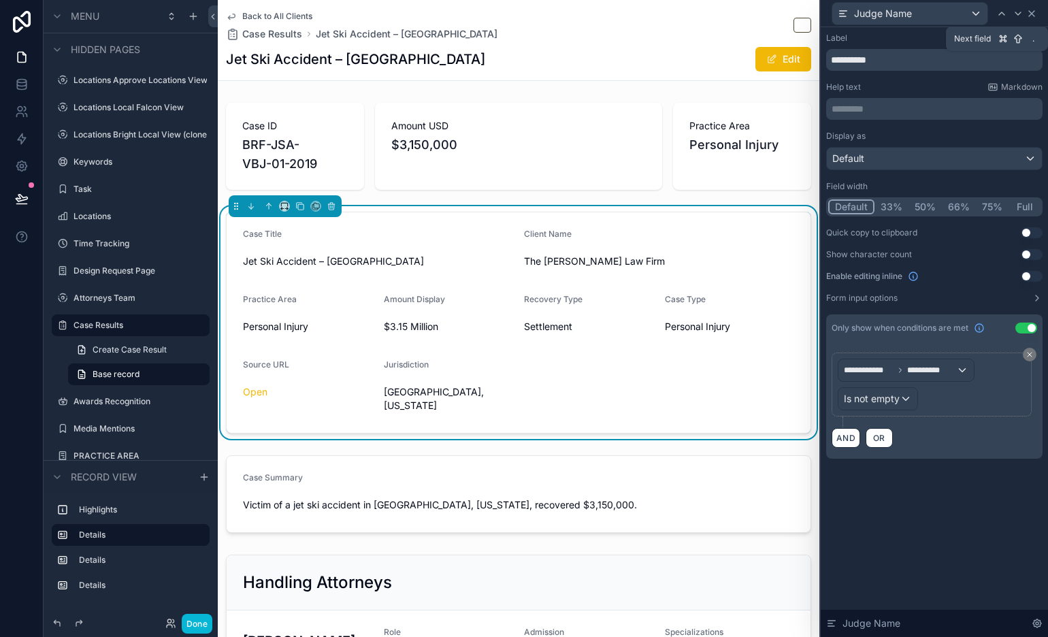
click at [942, 11] on icon at bounding box center [1031, 13] width 11 height 11
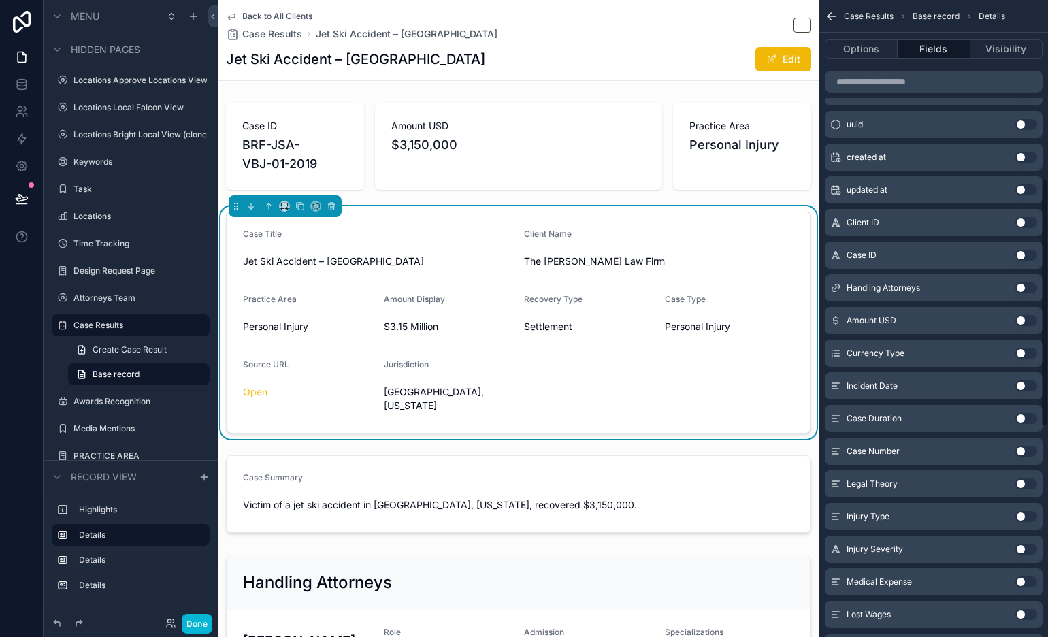
scroll to position [477, 0]
click at [942, 482] on button "Use setting" at bounding box center [1026, 481] width 22 height 11
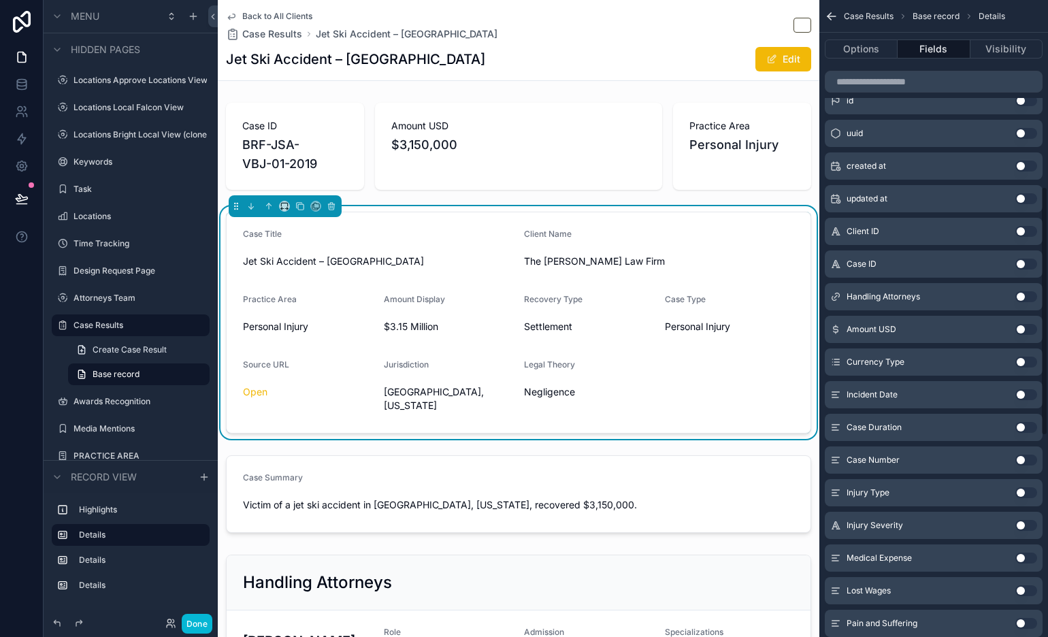
scroll to position [506, 0]
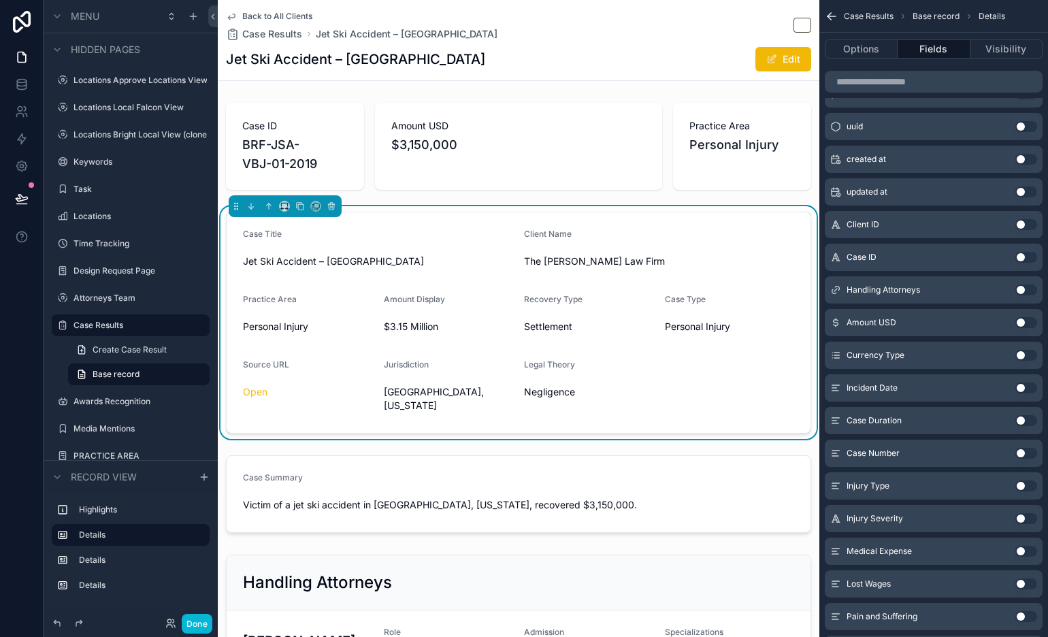
click at [942, 517] on button "Use setting" at bounding box center [1026, 518] width 22 height 11
click at [201, 573] on button "Done" at bounding box center [197, 624] width 31 height 20
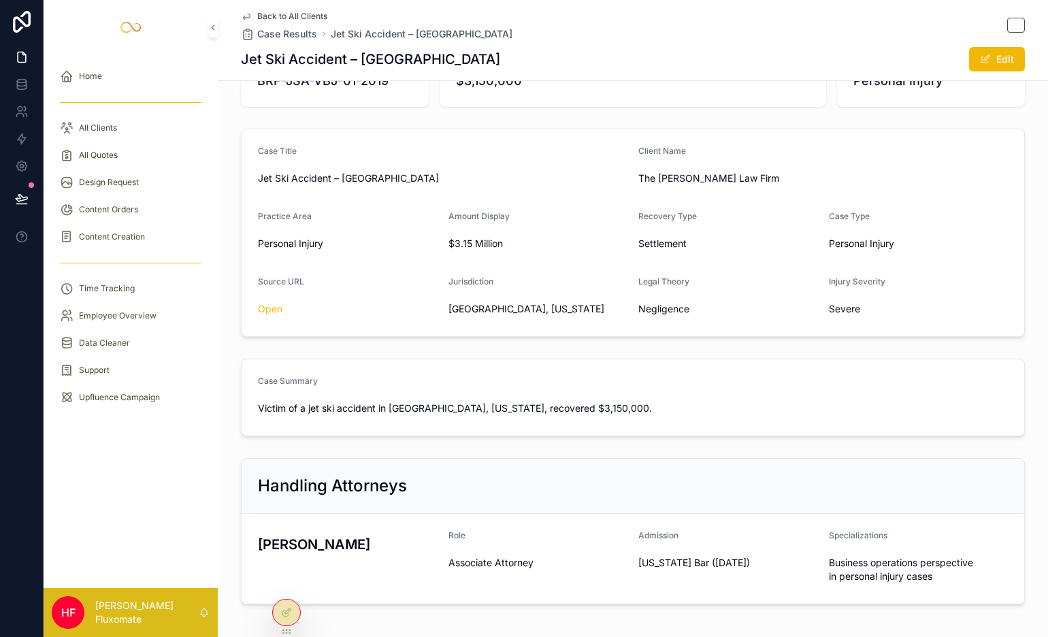
scroll to position [0, 0]
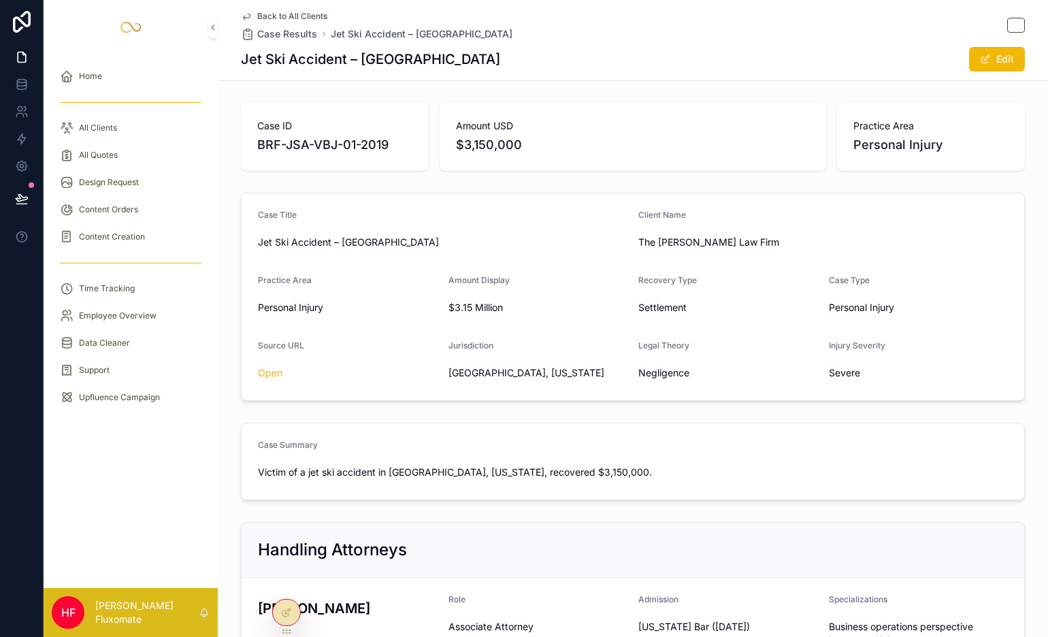
click at [282, 14] on span "Back to All Clients" at bounding box center [292, 16] width 70 height 11
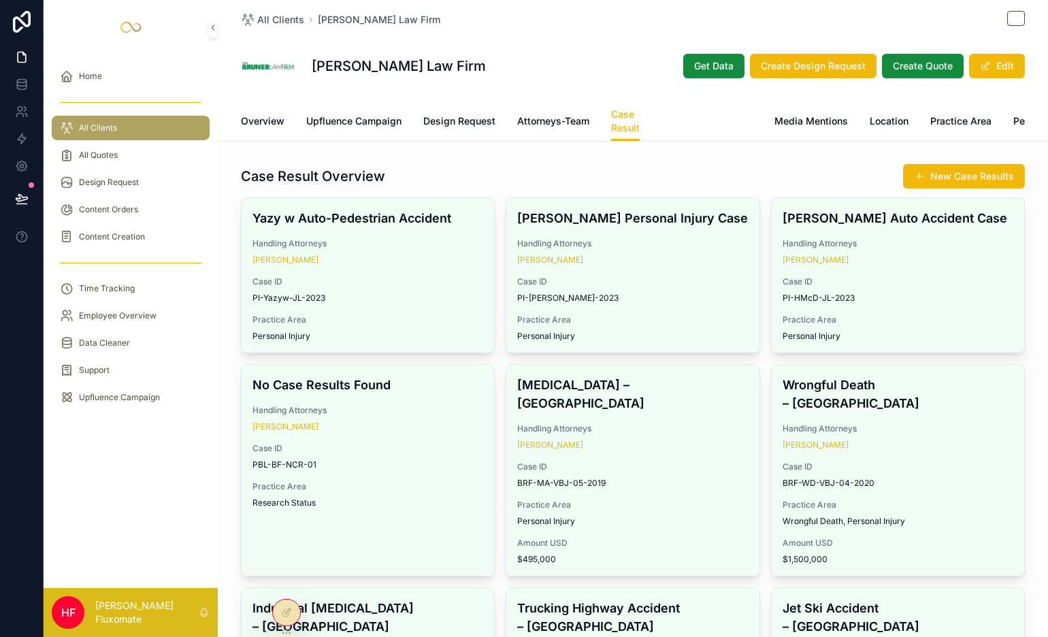
click at [700, 109] on link "Awards Recognition" at bounding box center [706, 122] width 91 height 27
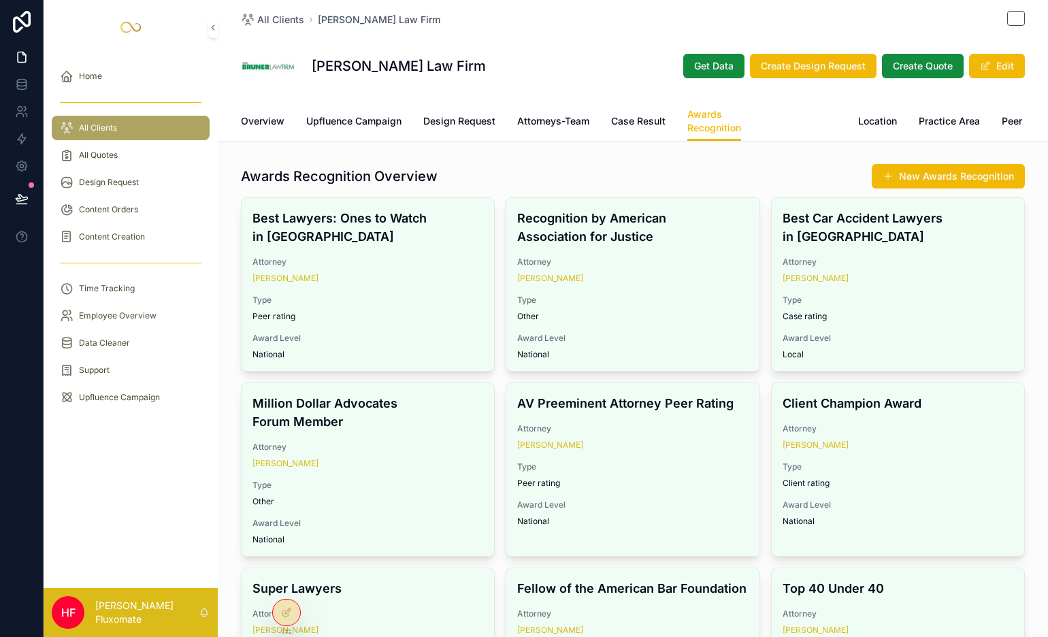
click at [770, 125] on span "Media Mentions" at bounding box center [799, 121] width 73 height 14
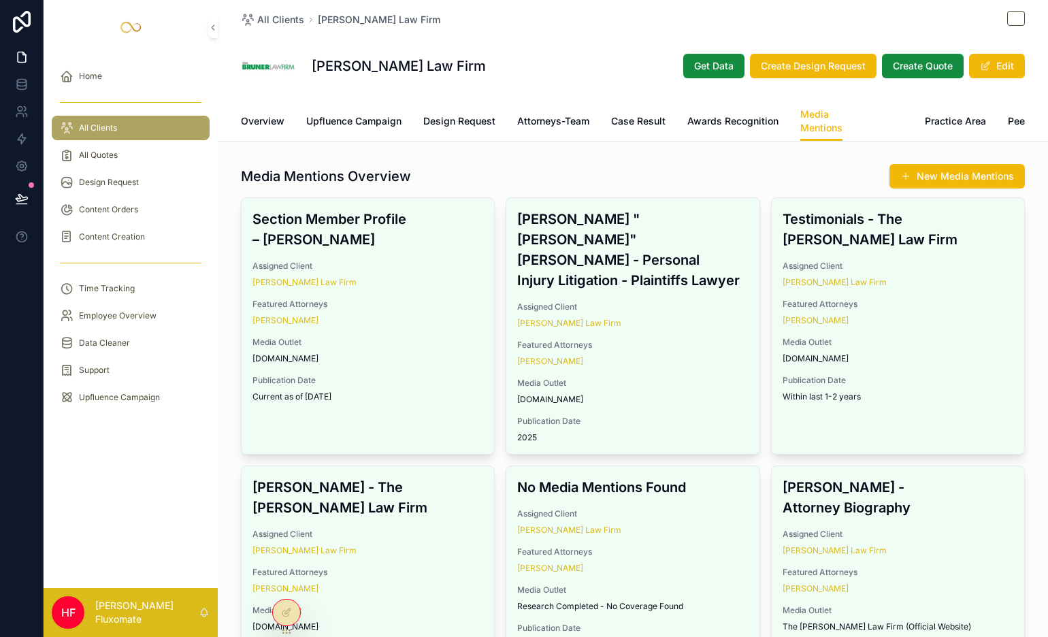
click at [884, 121] on span "Location" at bounding box center [883, 121] width 39 height 14
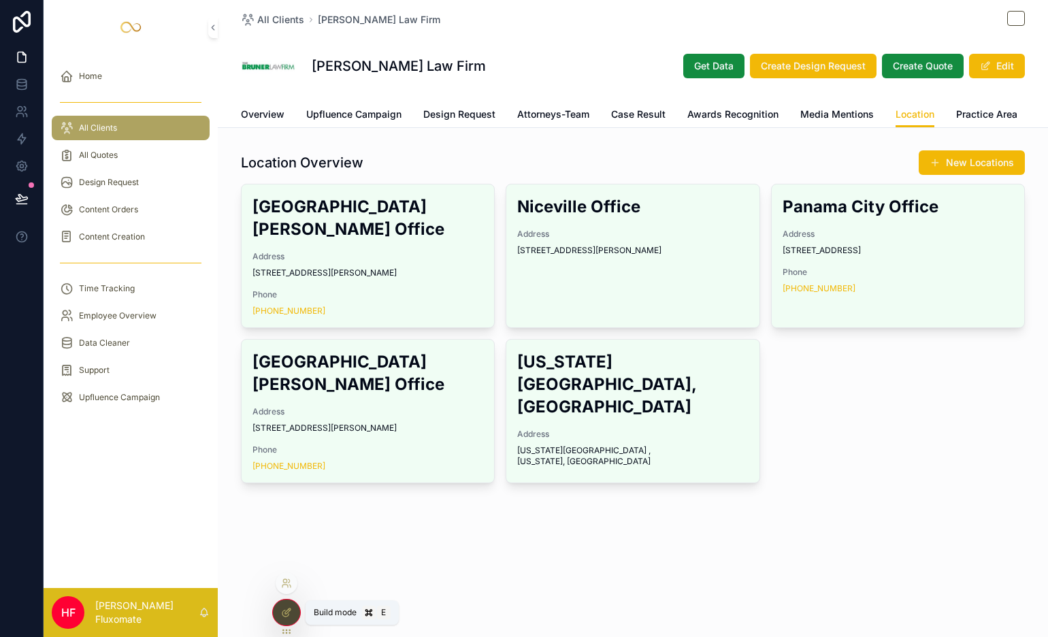
click at [296, 573] on div at bounding box center [286, 612] width 27 height 26
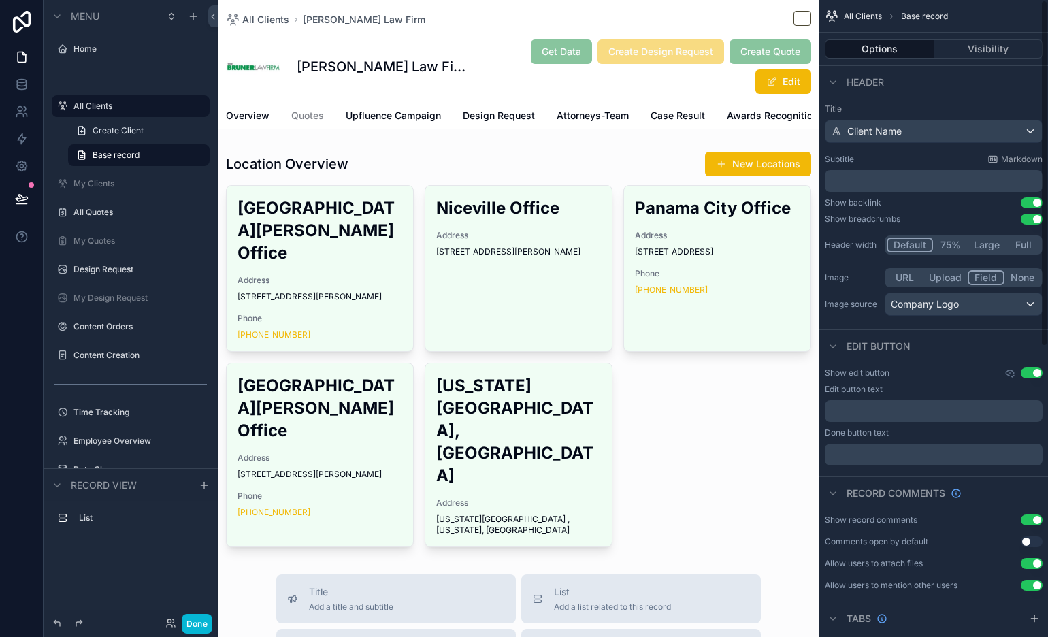
click at [649, 151] on div "All Clients Bruner Law Firm Bruner Law Firm Get Data Create Design Request Crea…" at bounding box center [519, 584] width 602 height 1168
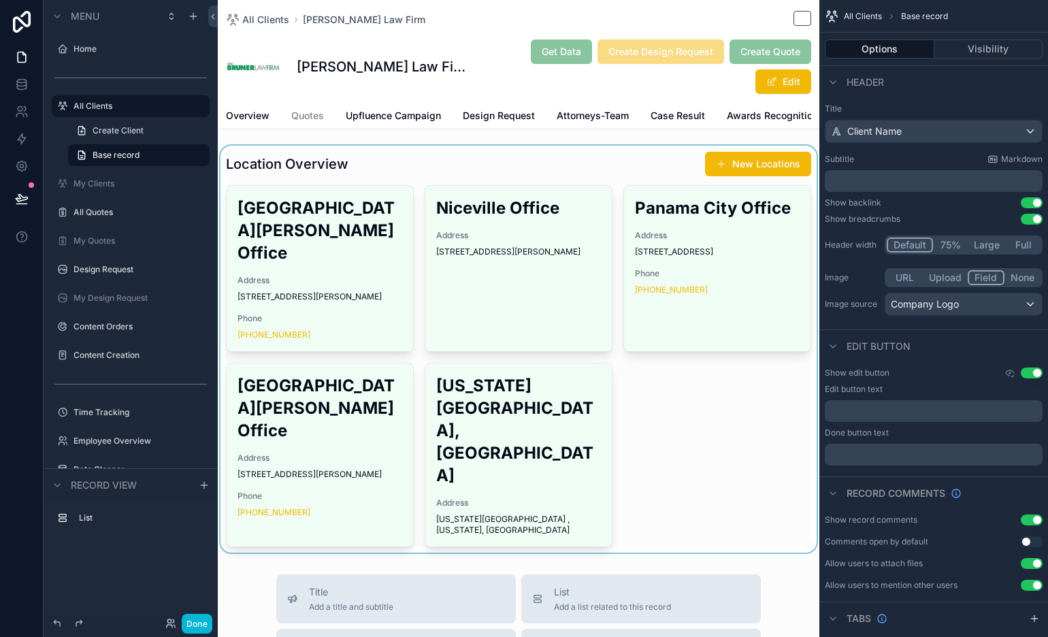
click at [659, 176] on div "scrollable content" at bounding box center [519, 349] width 602 height 407
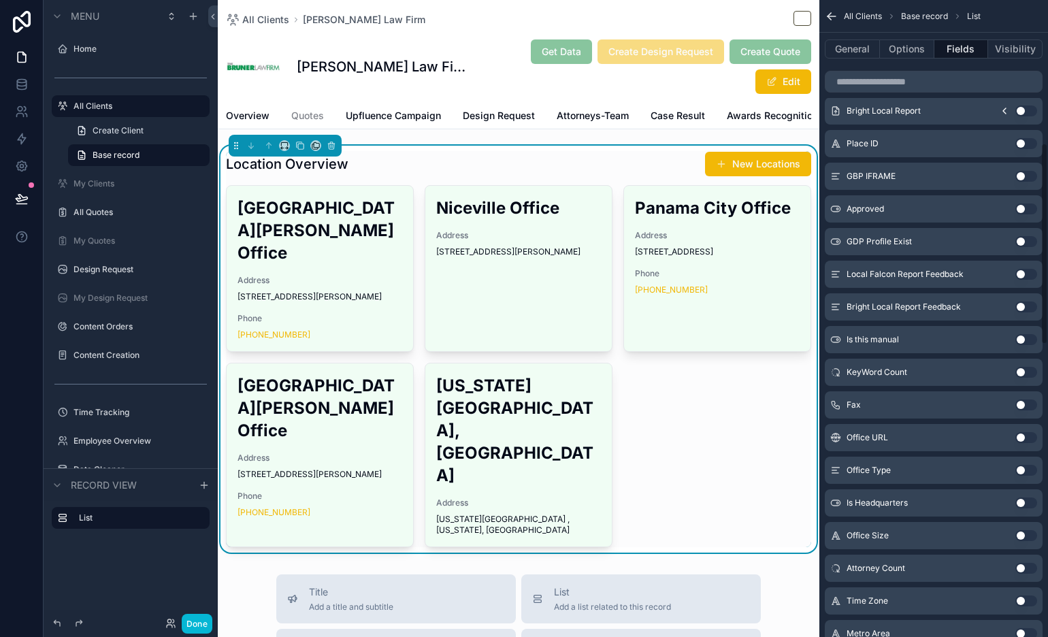
scroll to position [533, 0]
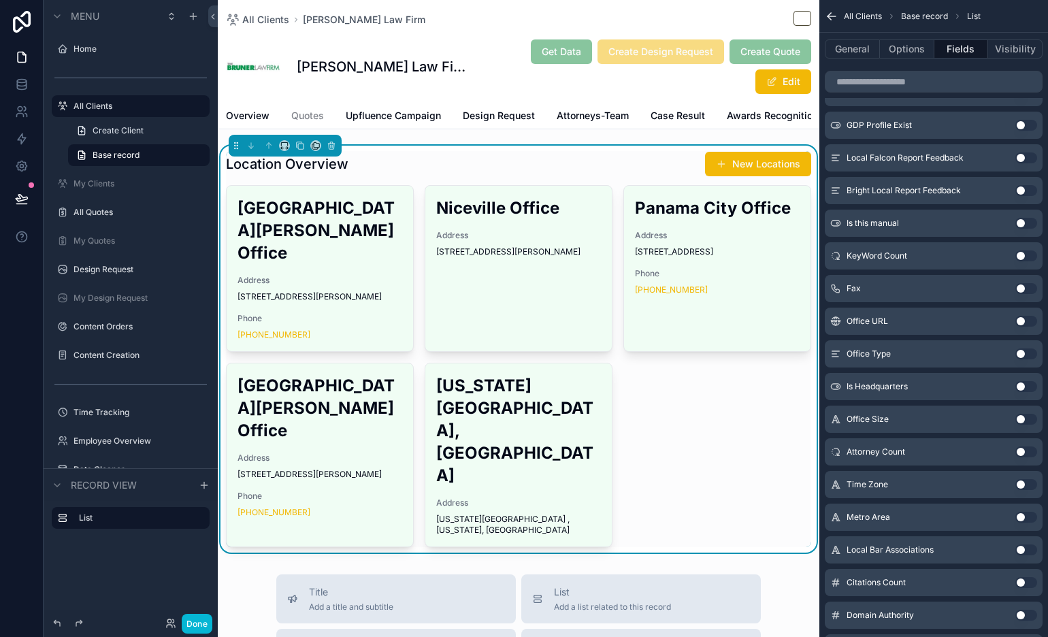
click at [942, 355] on button "Use setting" at bounding box center [1026, 353] width 22 height 11
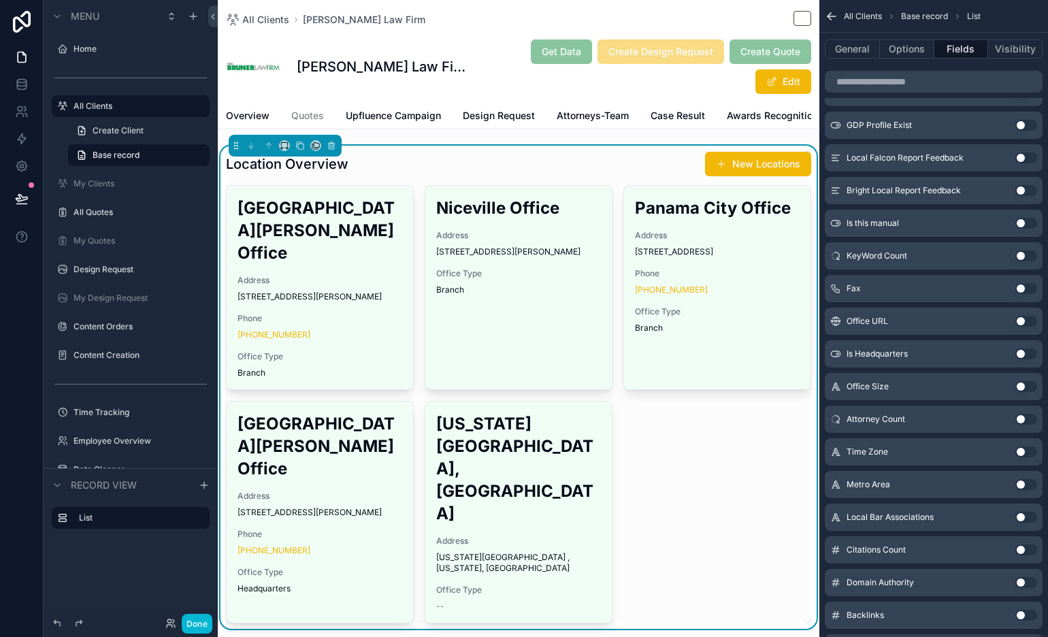
scroll to position [45, 0]
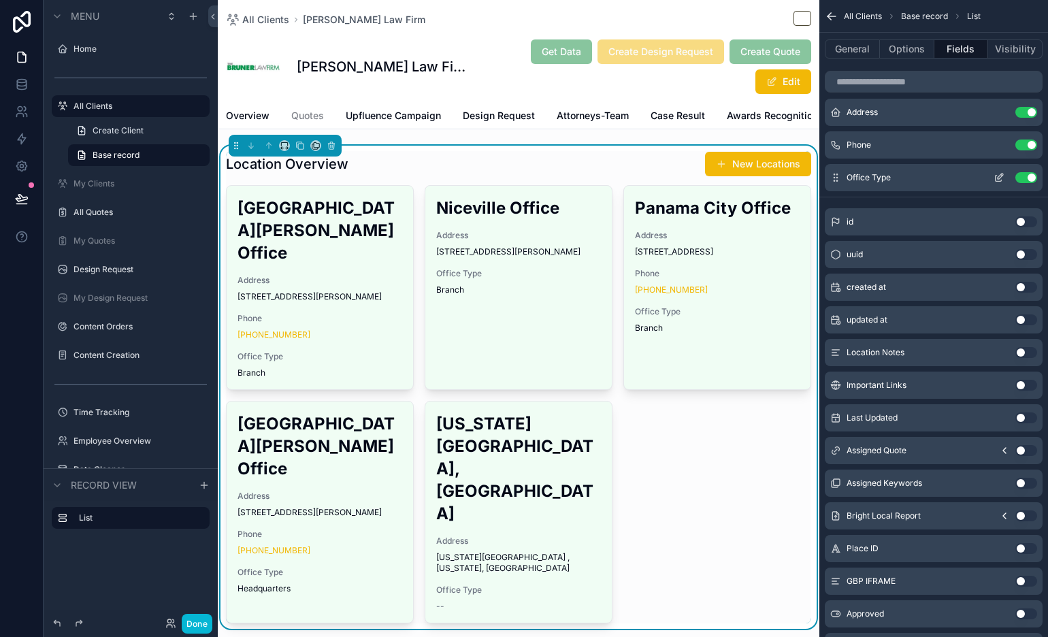
click at [942, 176] on icon "scrollable content" at bounding box center [1000, 176] width 5 height 5
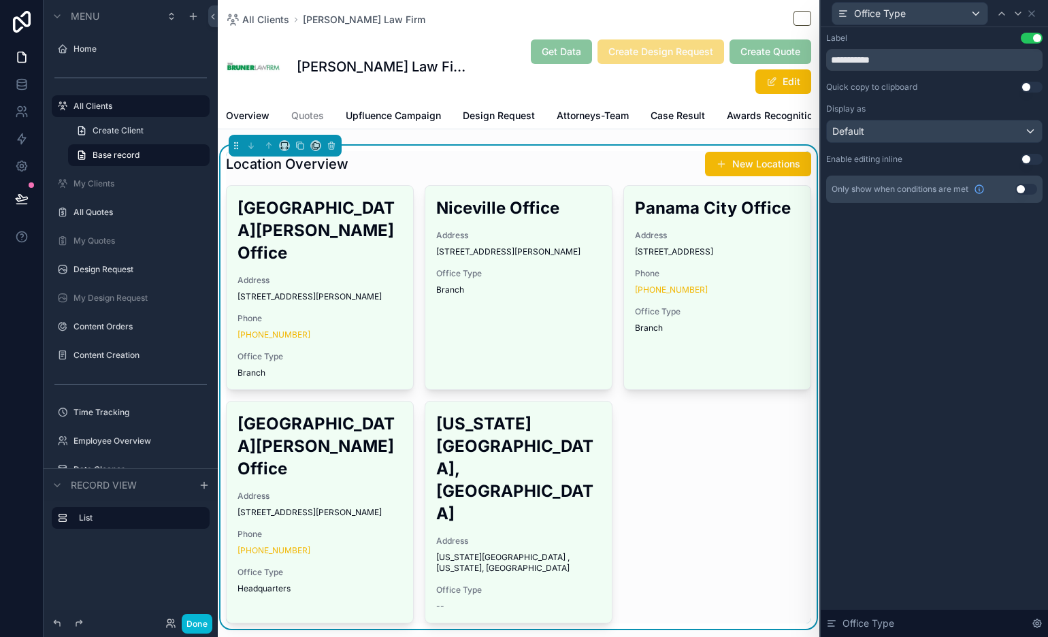
click at [942, 191] on button "Use setting" at bounding box center [1026, 189] width 22 height 11
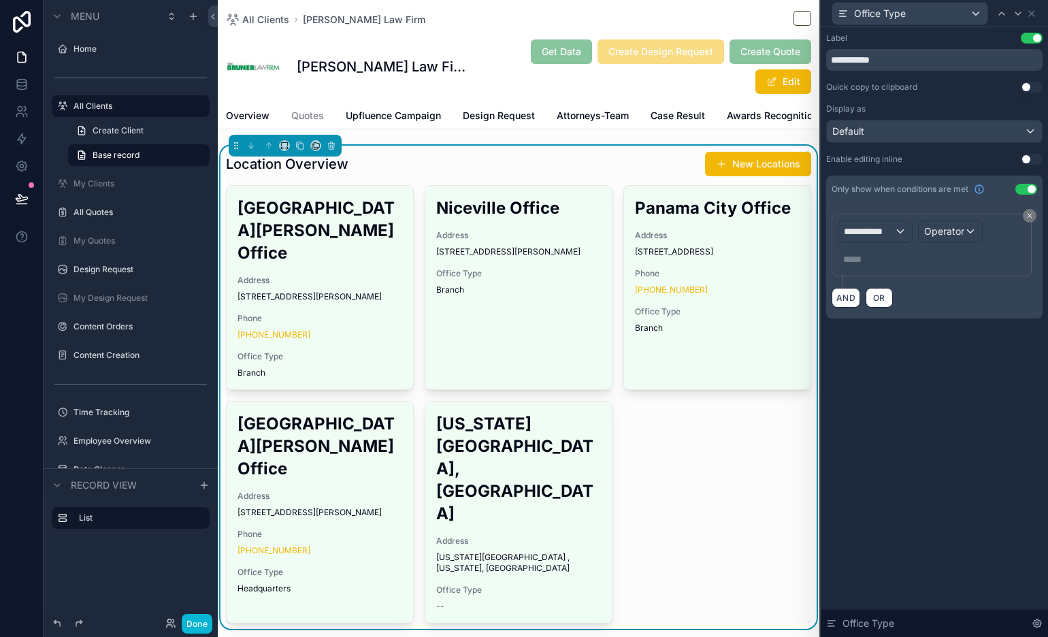
click at [878, 244] on div "**********" at bounding box center [932, 245] width 188 height 50
click at [874, 234] on span "**********" at bounding box center [869, 232] width 50 height 14
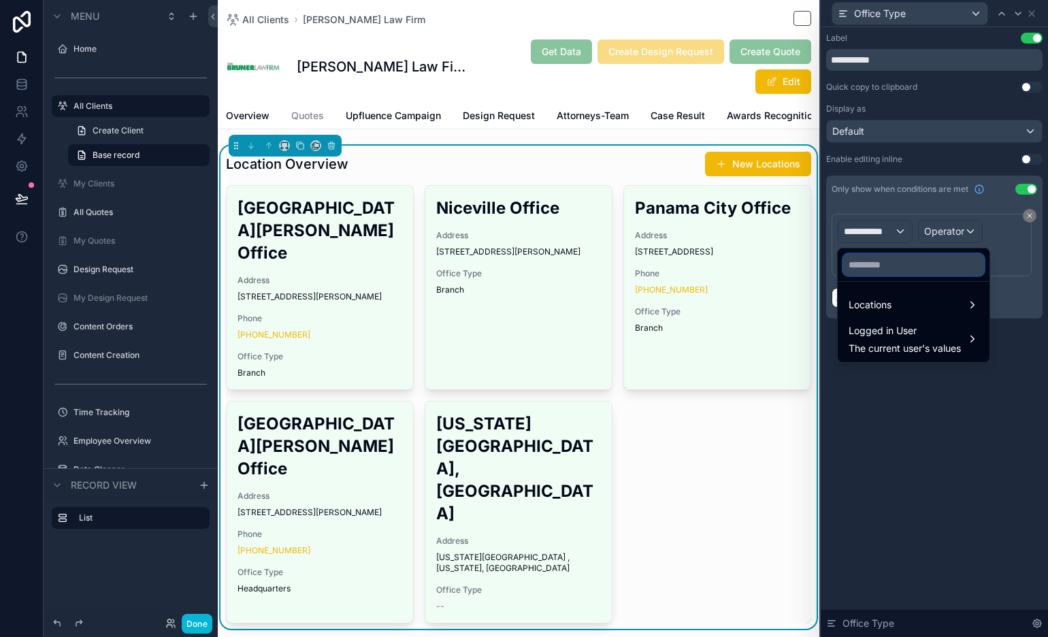
click at [870, 271] on input "text" at bounding box center [913, 265] width 141 height 22
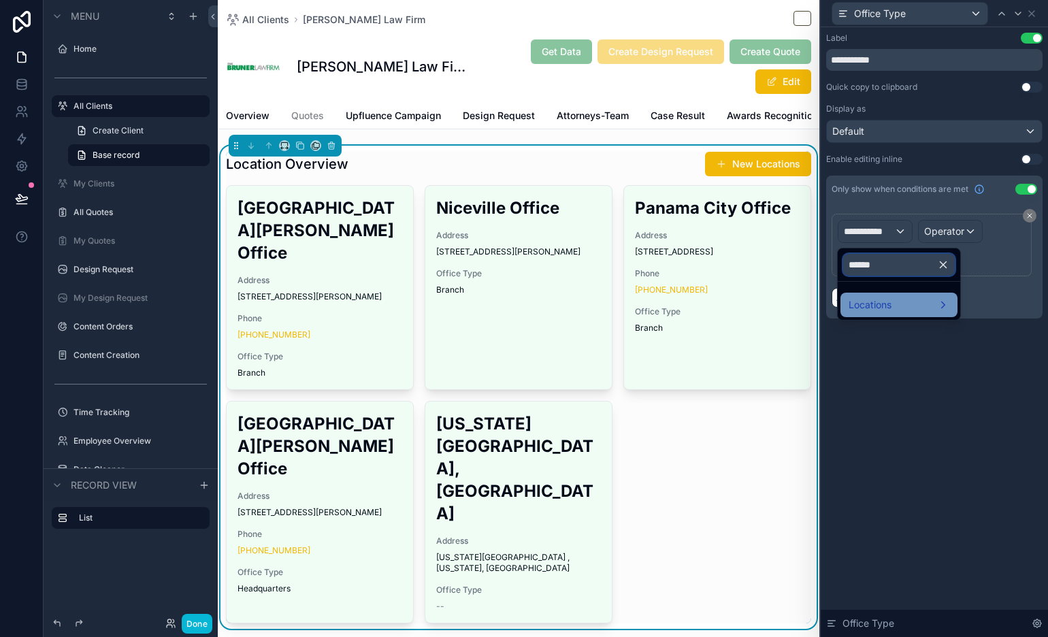
type input "******"
click at [870, 293] on div "Locations" at bounding box center [898, 305] width 117 height 24
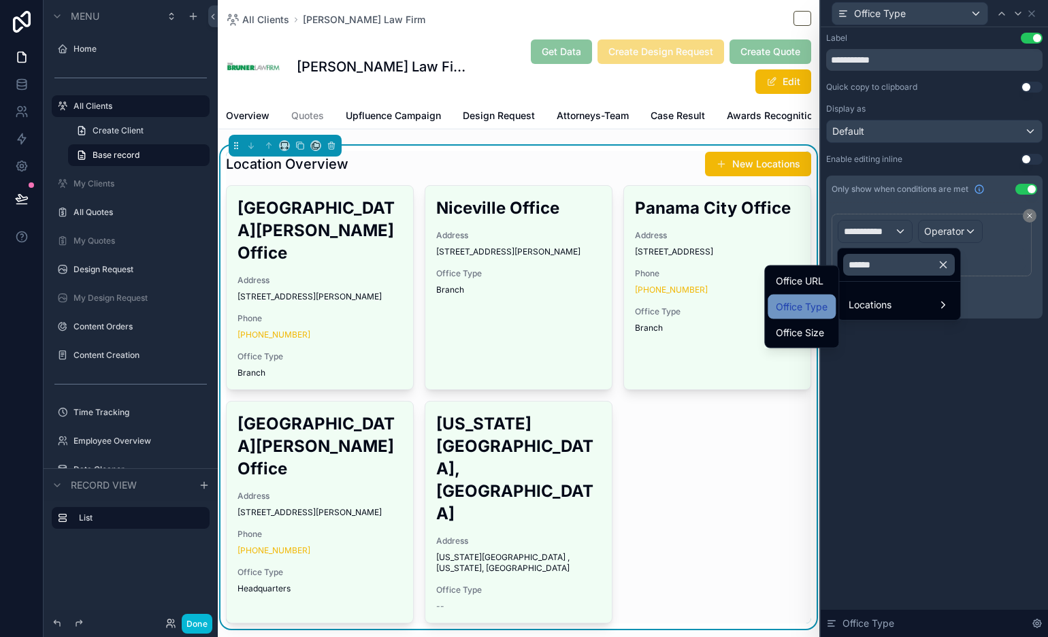
click at [829, 306] on div "Office Type" at bounding box center [802, 307] width 68 height 24
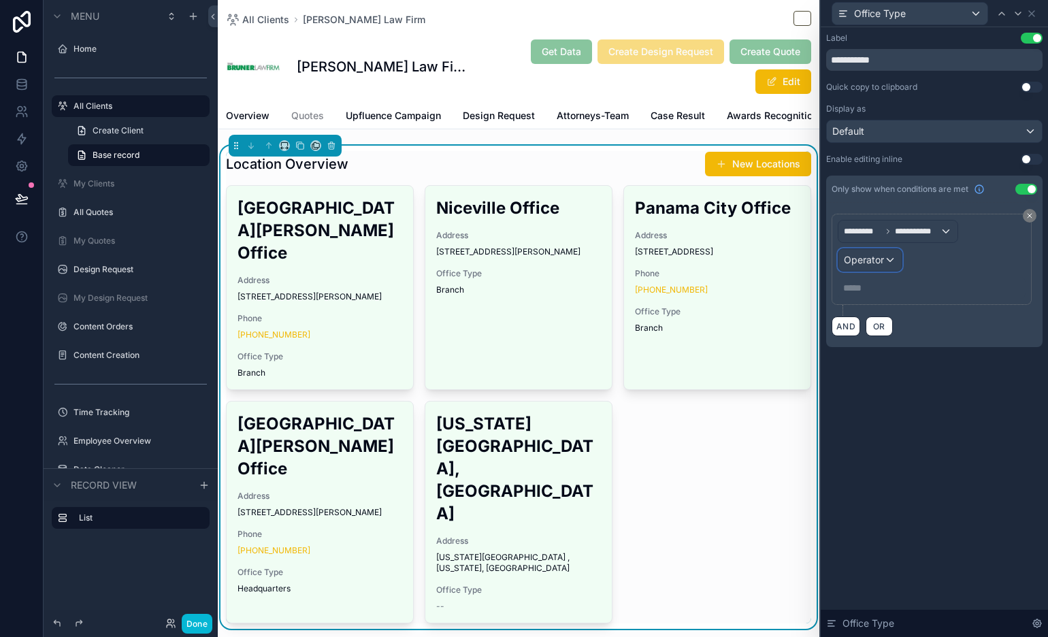
click at [883, 258] on div "Operator" at bounding box center [869, 260] width 63 height 22
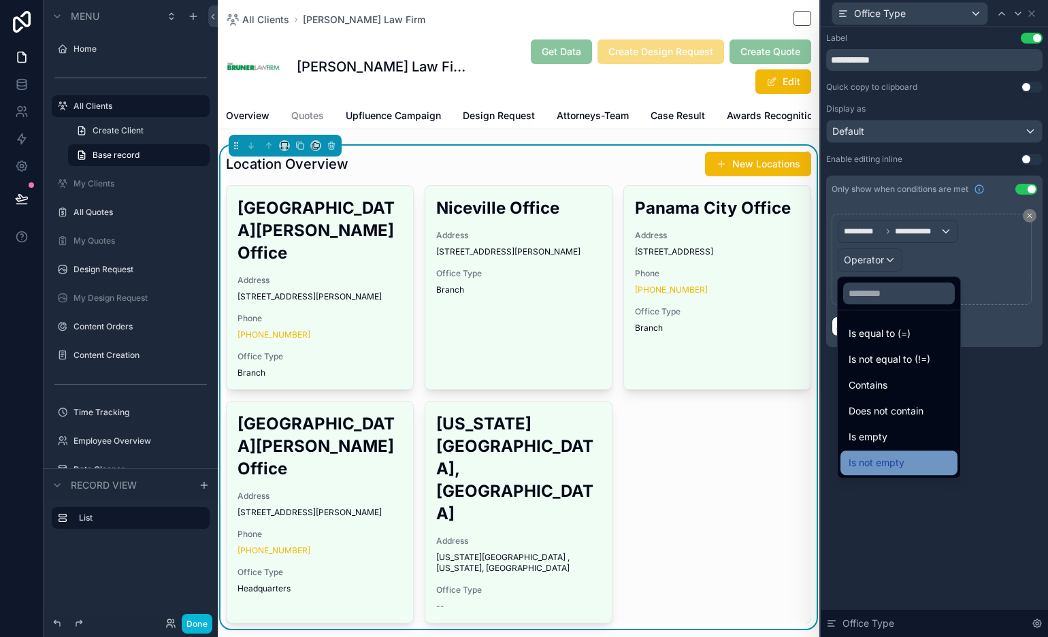
click at [900, 459] on span "Is not empty" at bounding box center [877, 463] width 56 height 16
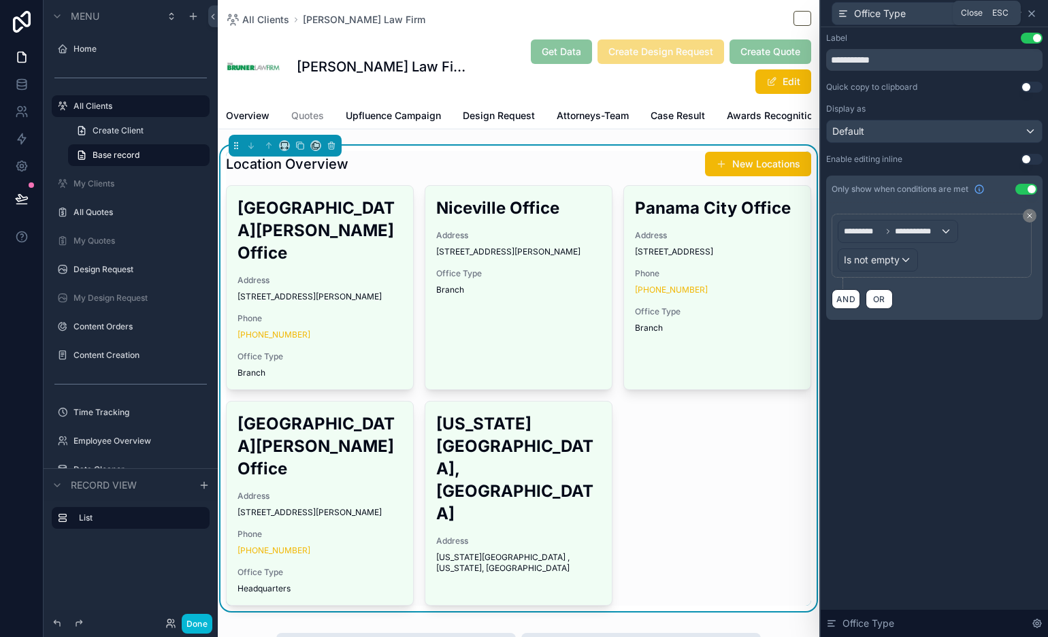
click at [942, 10] on icon at bounding box center [1031, 13] width 11 height 11
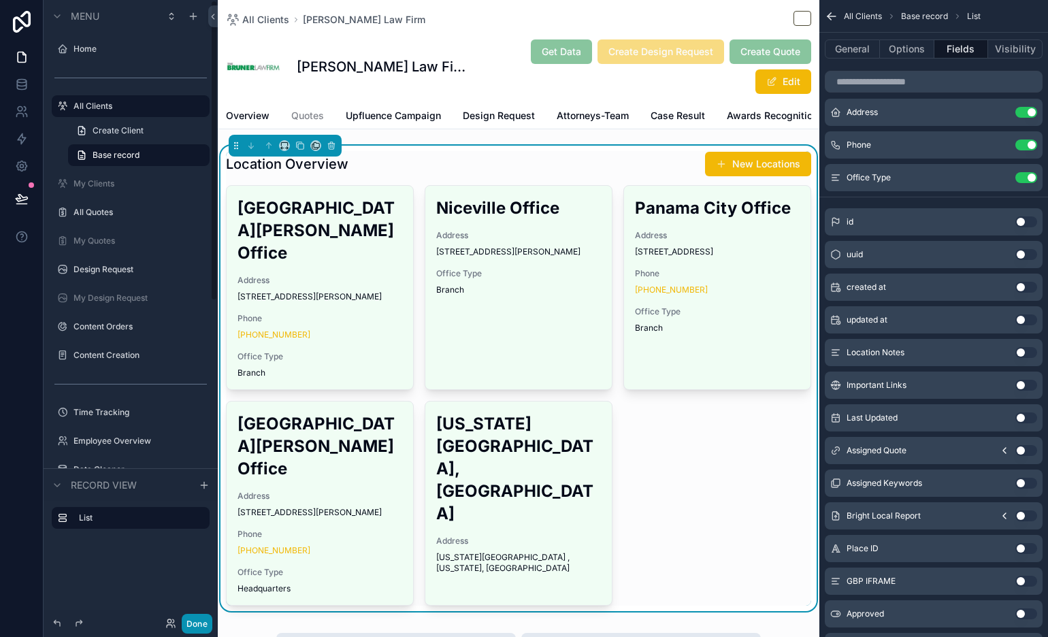
click at [201, 573] on button "Done" at bounding box center [197, 624] width 31 height 20
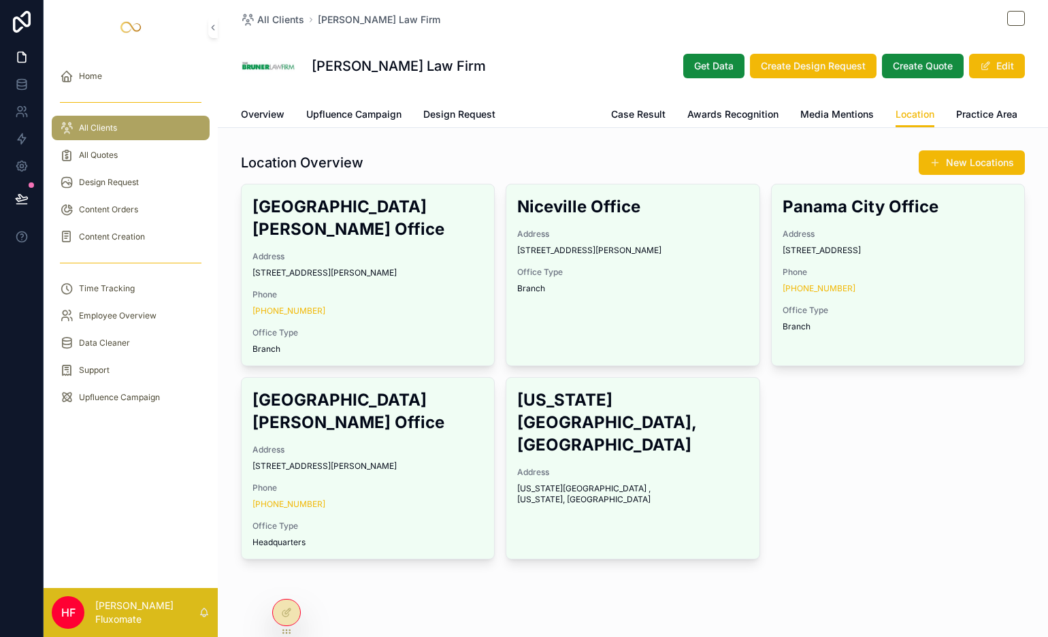
click at [555, 114] on span "Attorneys-Team" at bounding box center [553, 115] width 72 height 14
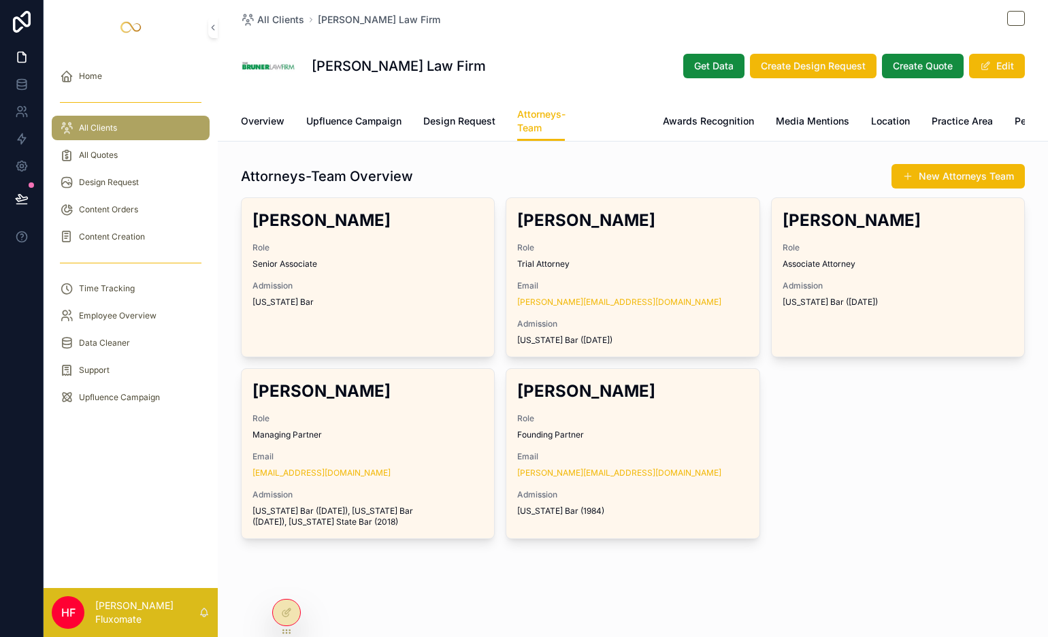
click at [608, 125] on span "Case Result" at bounding box center [614, 121] width 54 height 14
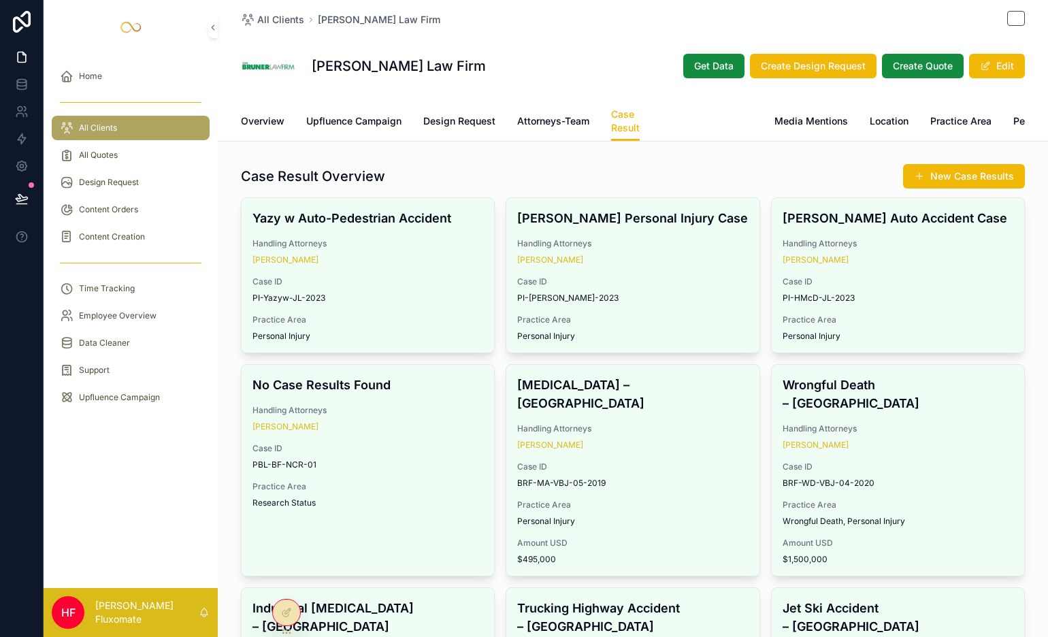
click at [695, 128] on link "Awards Recognition" at bounding box center [706, 122] width 91 height 27
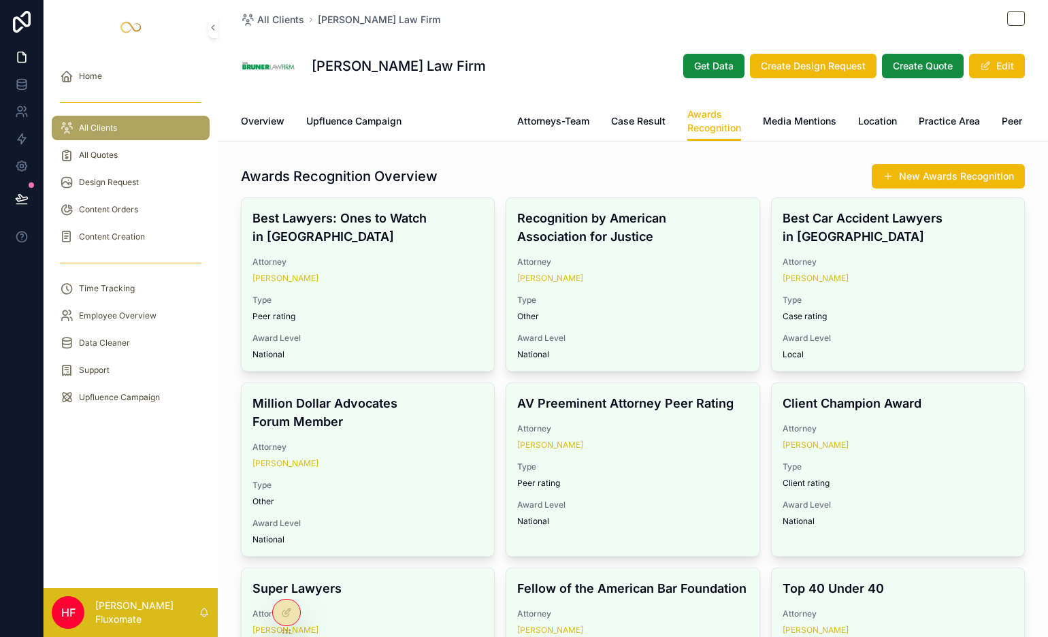
drag, startPoint x: 441, startPoint y: 123, endPoint x: 419, endPoint y: 121, distance: 21.9
click at [441, 123] on span "Design Request" at bounding box center [459, 121] width 72 height 14
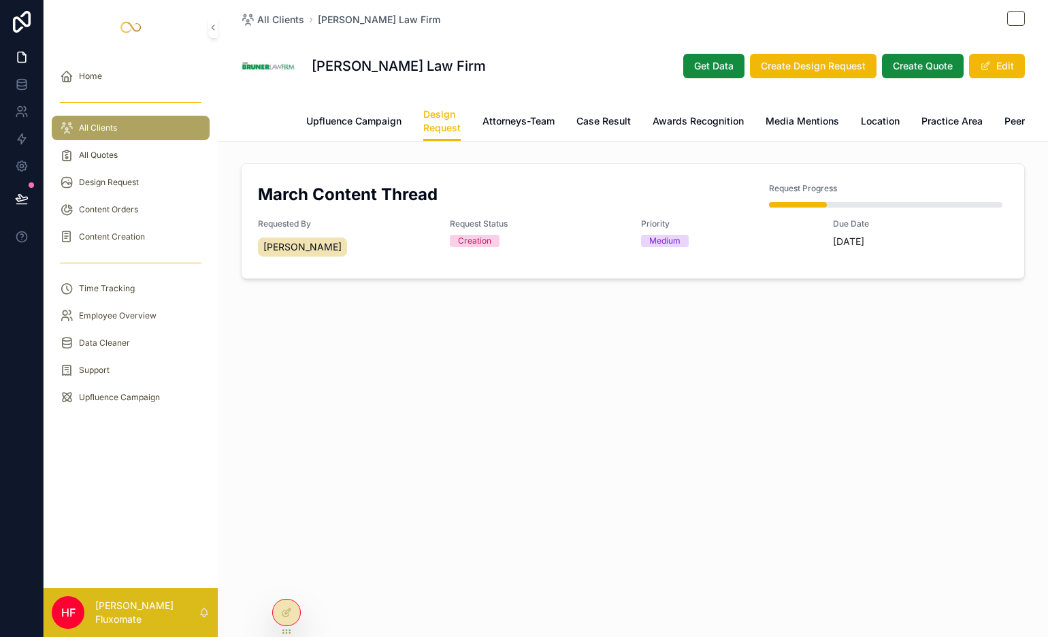
click at [269, 125] on span "Overview" at bounding box center [263, 121] width 44 height 14
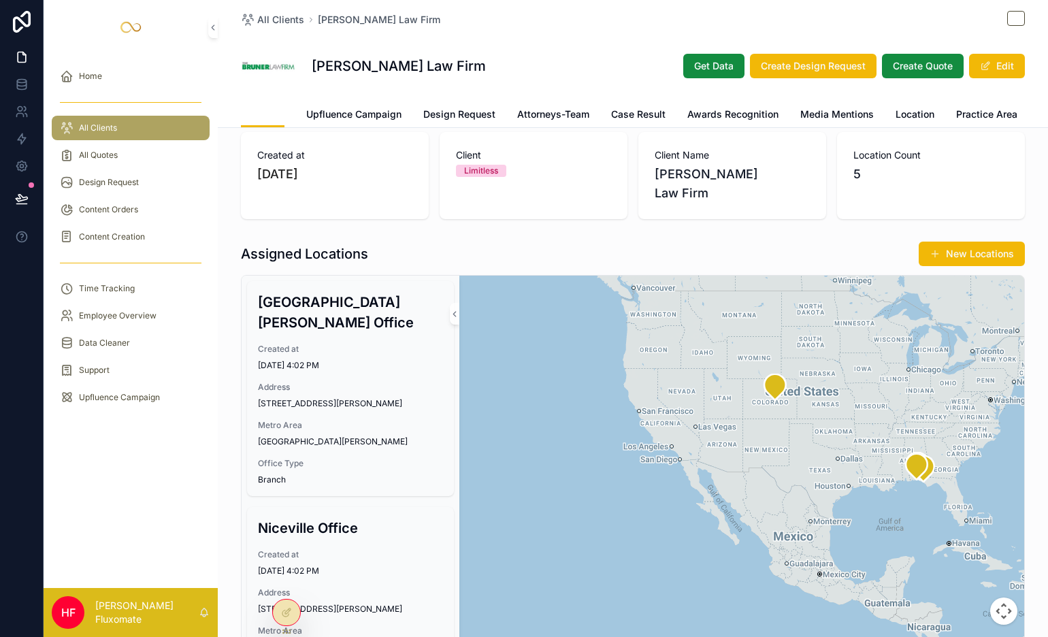
scroll to position [127, 0]
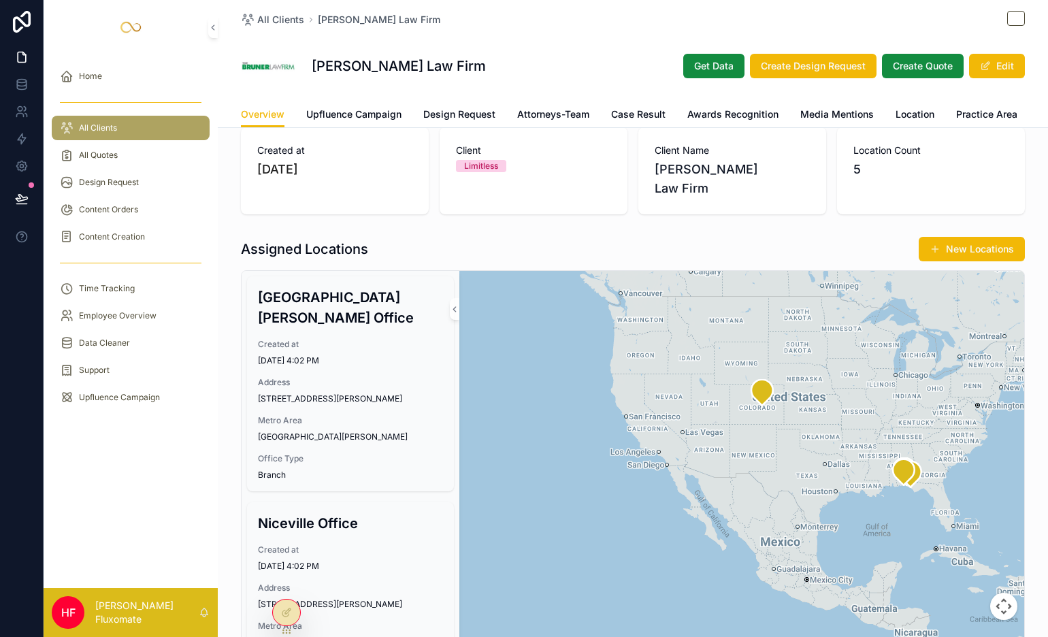
drag, startPoint x: 787, startPoint y: 227, endPoint x: 653, endPoint y: 285, distance: 146.3
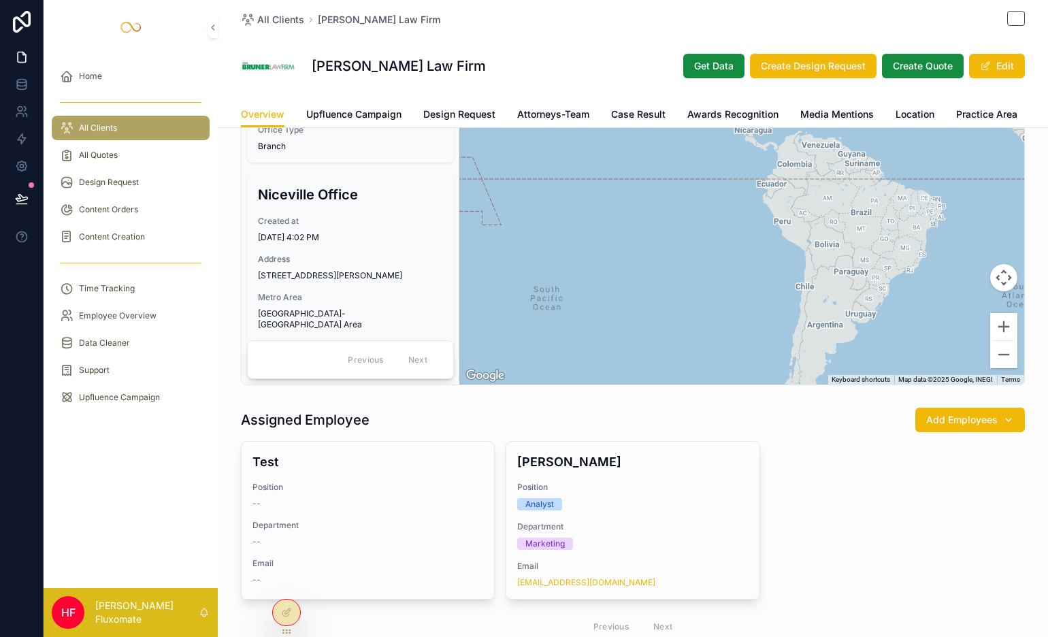
scroll to position [339, 0]
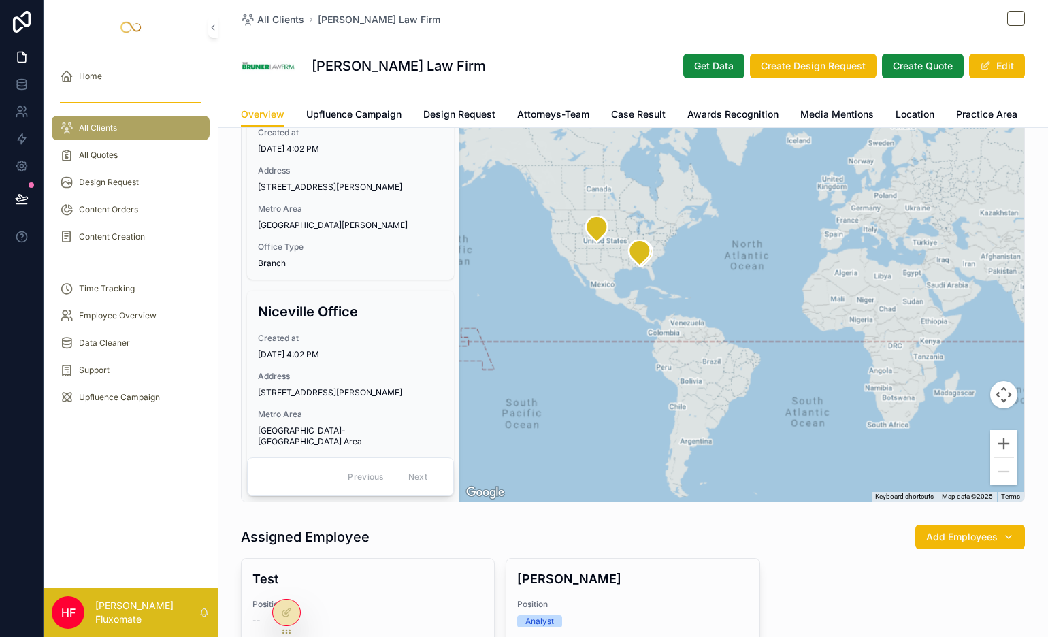
drag, startPoint x: 704, startPoint y: 258, endPoint x: 558, endPoint y: 345, distance: 170.3
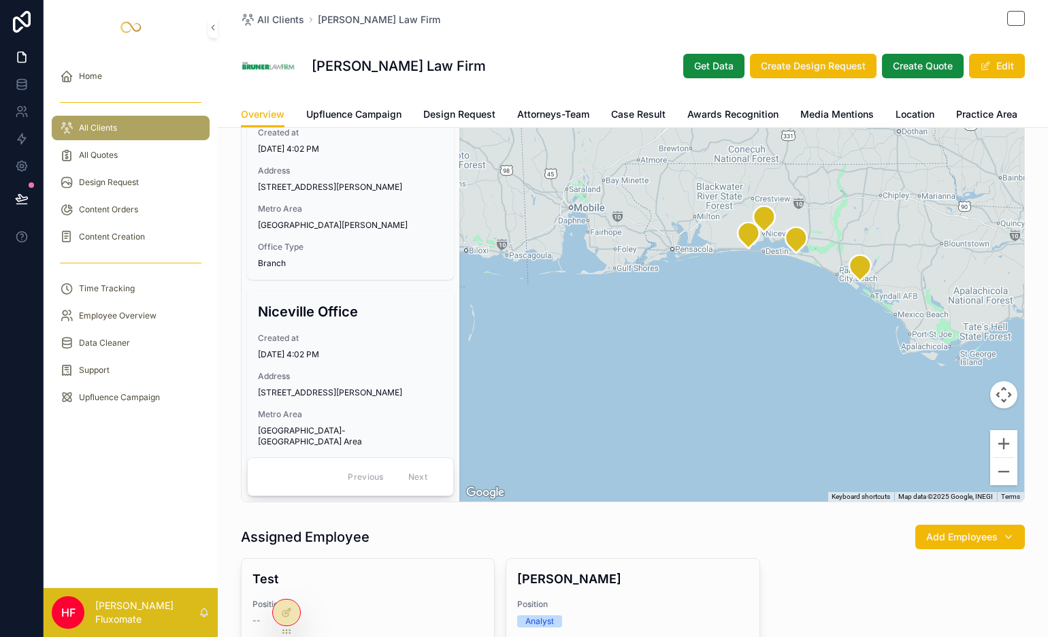
drag, startPoint x: 789, startPoint y: 293, endPoint x: 672, endPoint y: 313, distance: 118.8
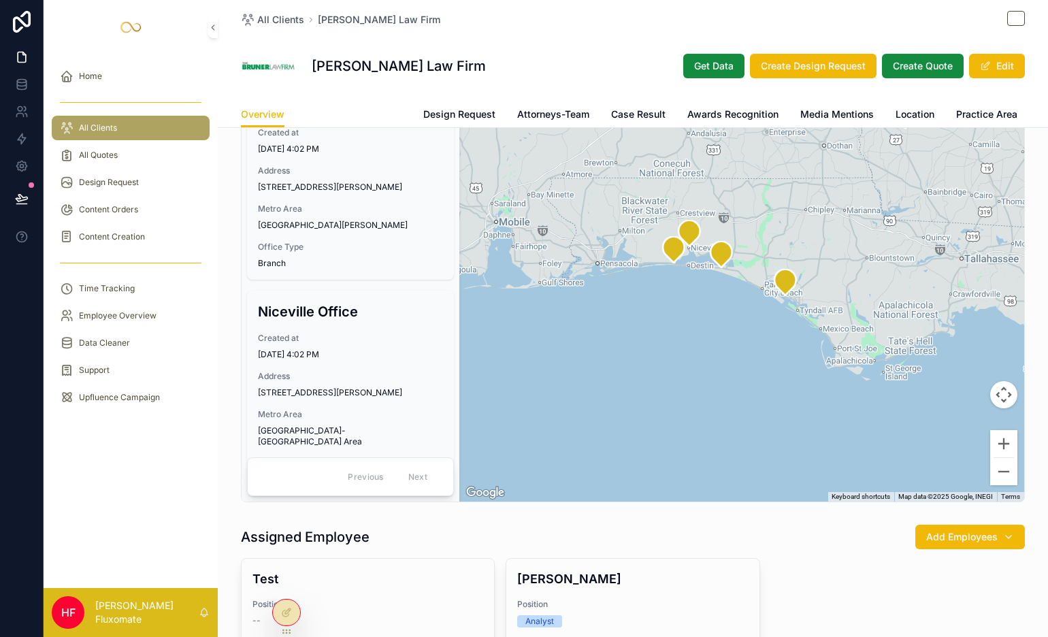
click at [324, 108] on span "Upfluence Campaign" at bounding box center [353, 115] width 95 height 14
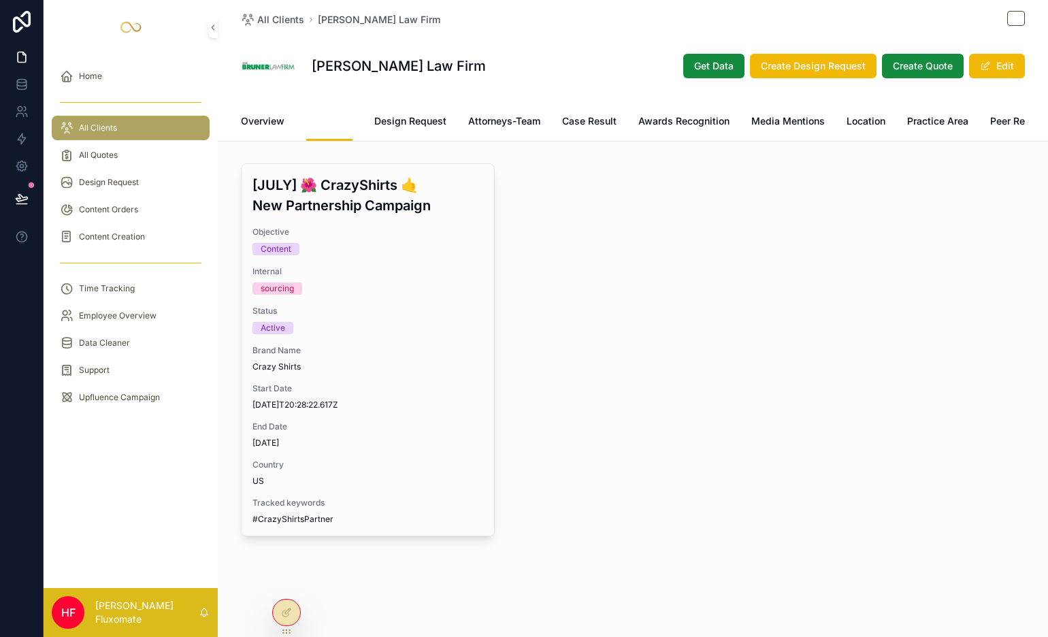
scroll to position [2, 0]
click at [432, 129] on link "Design Request" at bounding box center [410, 122] width 72 height 27
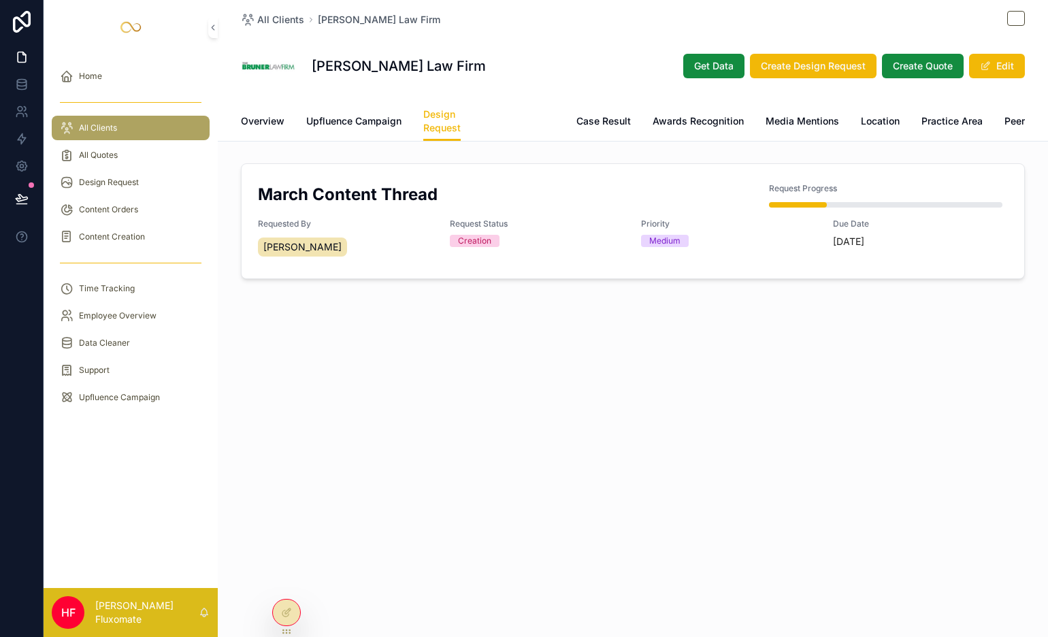
click at [484, 129] on link "Attorneys-Team" at bounding box center [518, 122] width 72 height 27
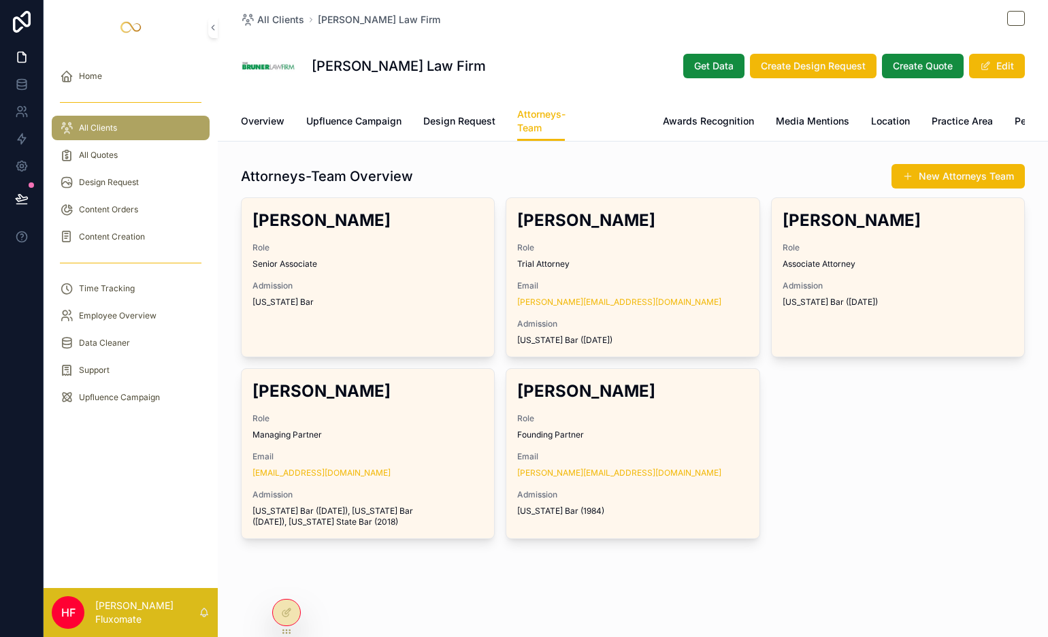
click at [595, 133] on link "Case Result" at bounding box center [614, 122] width 54 height 27
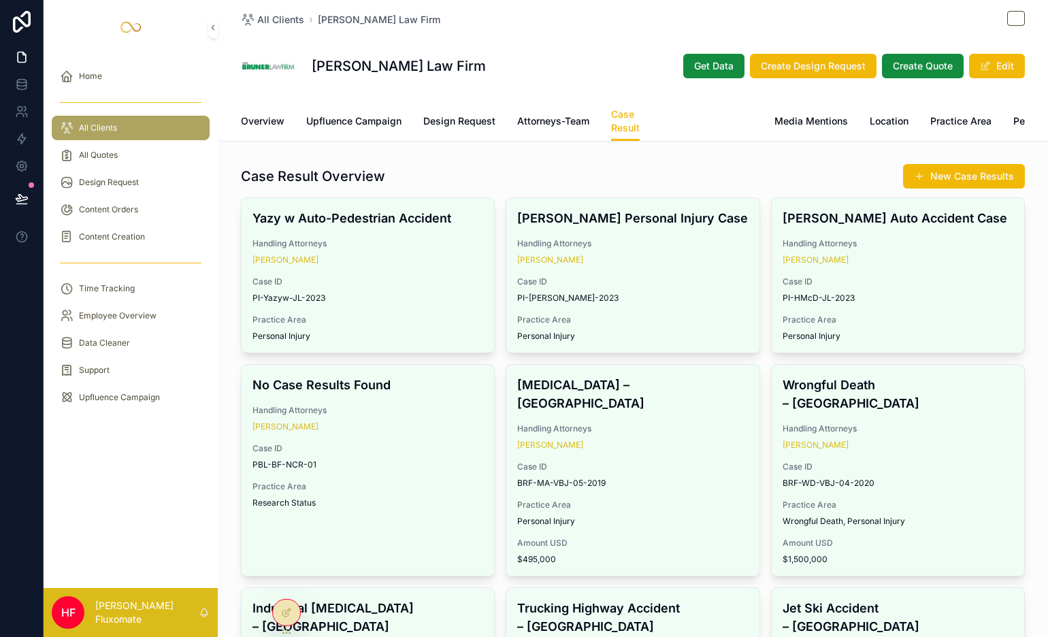
click at [678, 129] on link "Awards Recognition" at bounding box center [706, 122] width 91 height 27
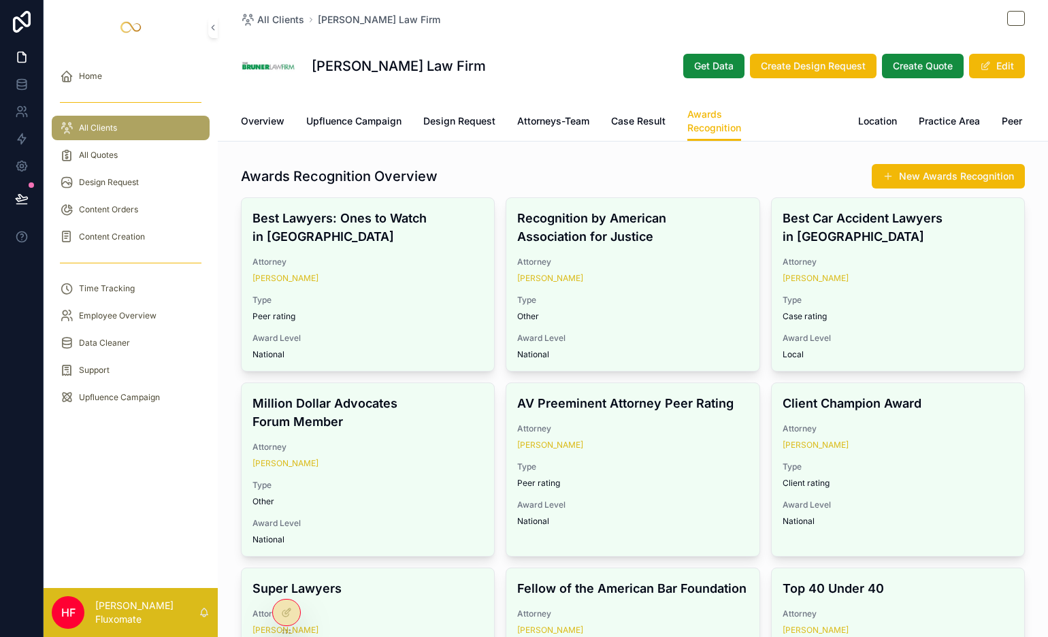
drag, startPoint x: 789, startPoint y: 122, endPoint x: 823, endPoint y: 127, distance: 33.6
click at [789, 122] on span "Media Mentions" at bounding box center [799, 121] width 73 height 14
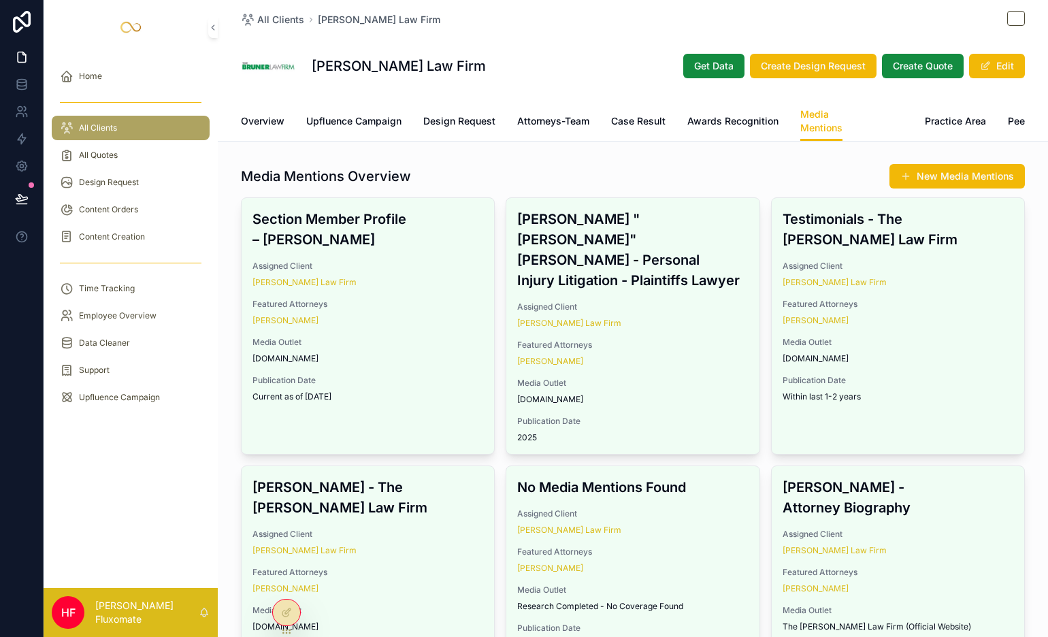
click at [868, 121] on span "Location" at bounding box center [883, 121] width 39 height 14
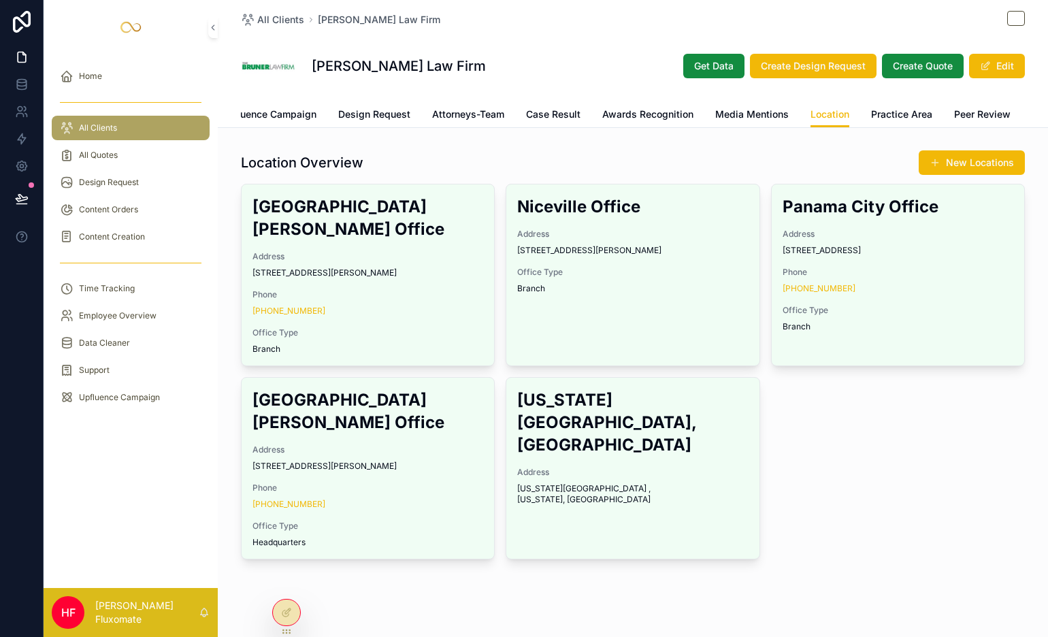
scroll to position [0, 145]
click at [828, 113] on span "Practice Area" at bounding box center [841, 115] width 61 height 14
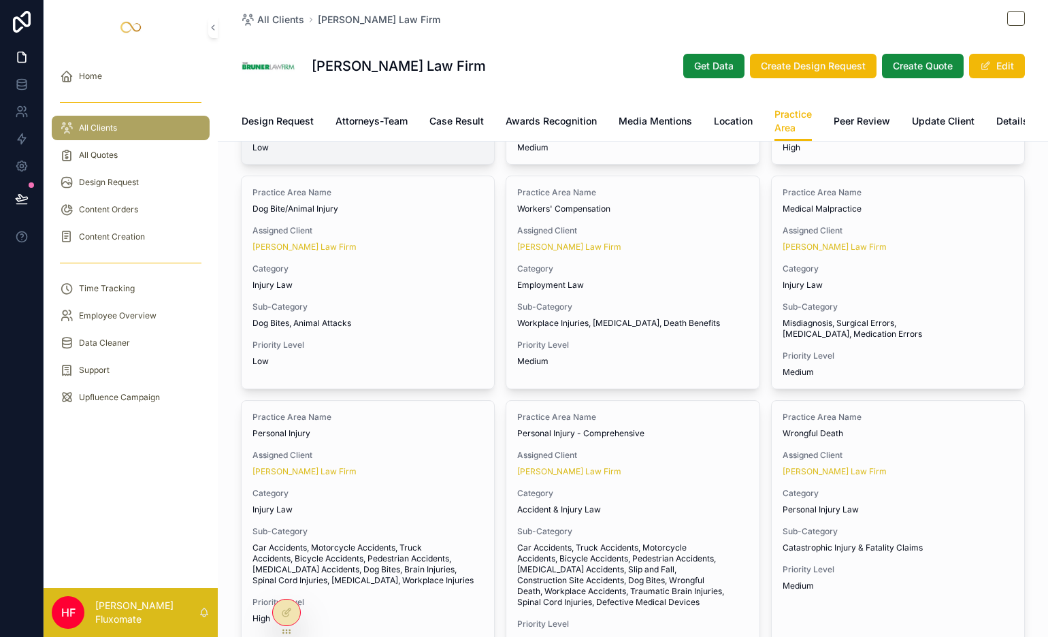
scroll to position [16, 0]
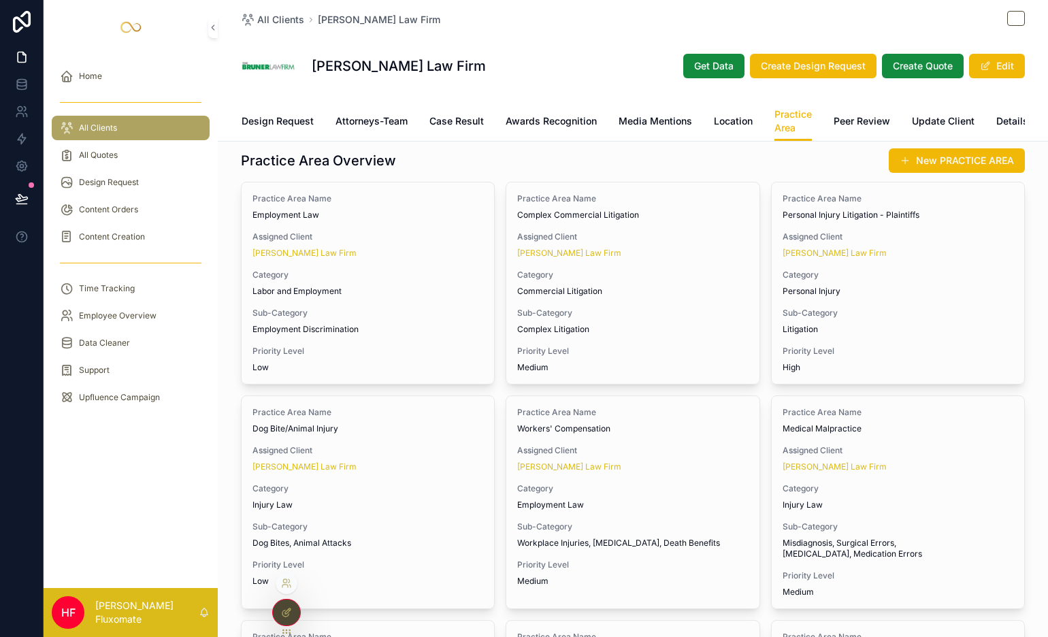
click at [293, 573] on div at bounding box center [286, 612] width 27 height 26
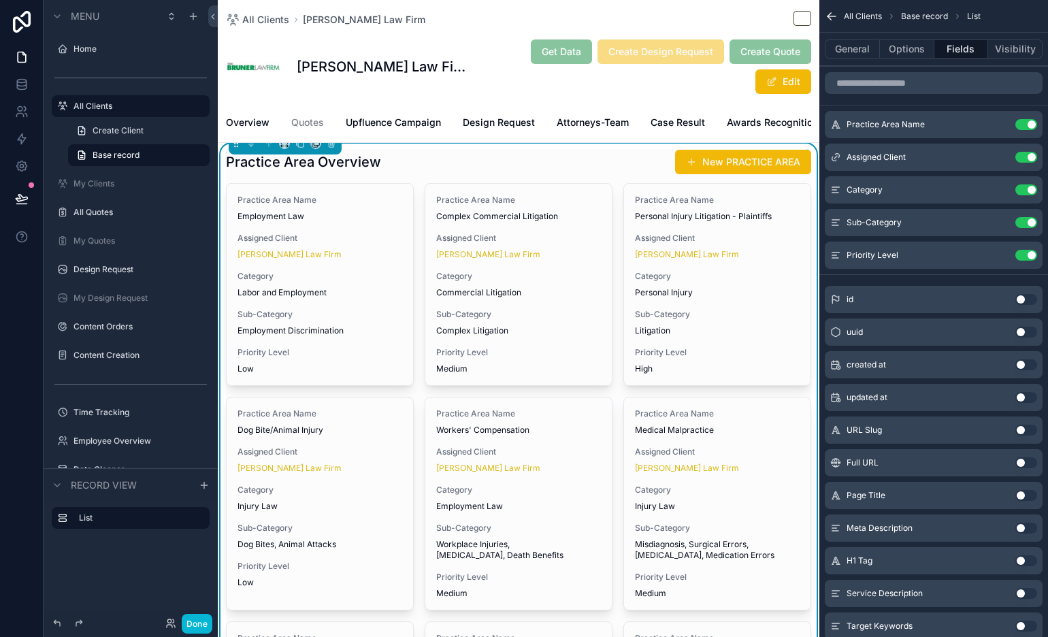
click at [361, 282] on span "Category" at bounding box center [319, 276] width 165 height 11
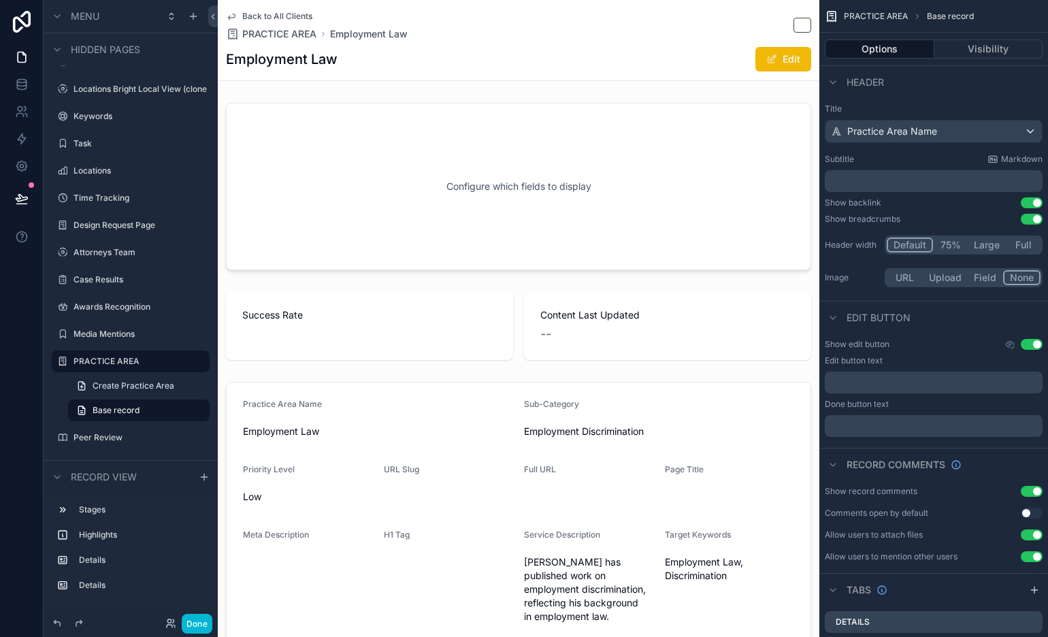
click at [267, 11] on span "Back to All Clients" at bounding box center [277, 16] width 70 height 11
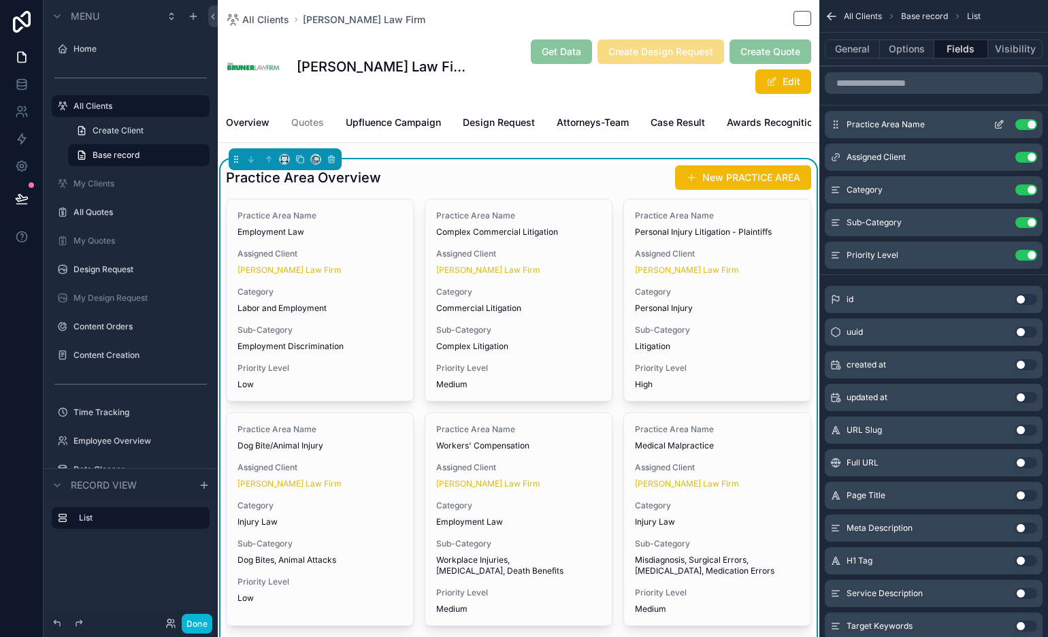
click at [942, 124] on icon "scrollable content" at bounding box center [1000, 122] width 5 height 5
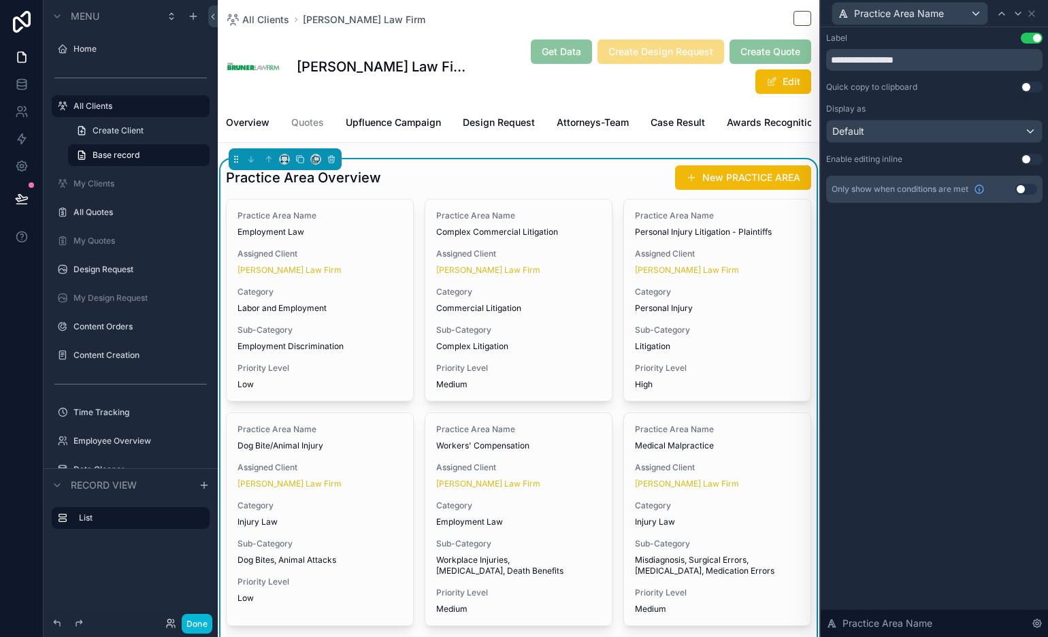
click at [942, 35] on button "Use setting" at bounding box center [1032, 38] width 22 height 11
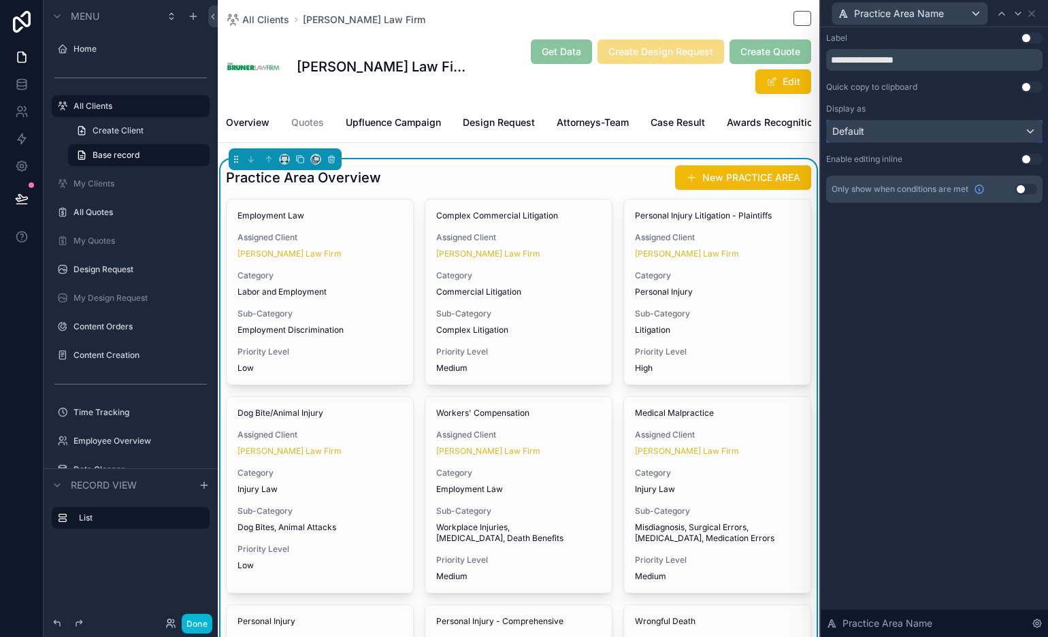
click at [942, 132] on div "Default" at bounding box center [934, 131] width 215 height 22
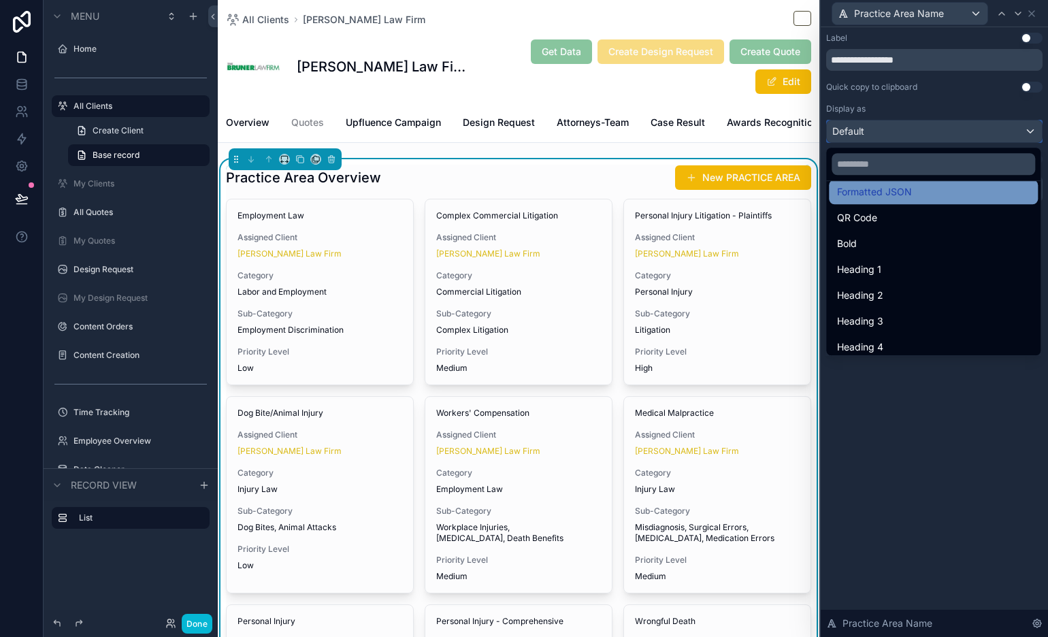
scroll to position [148, 0]
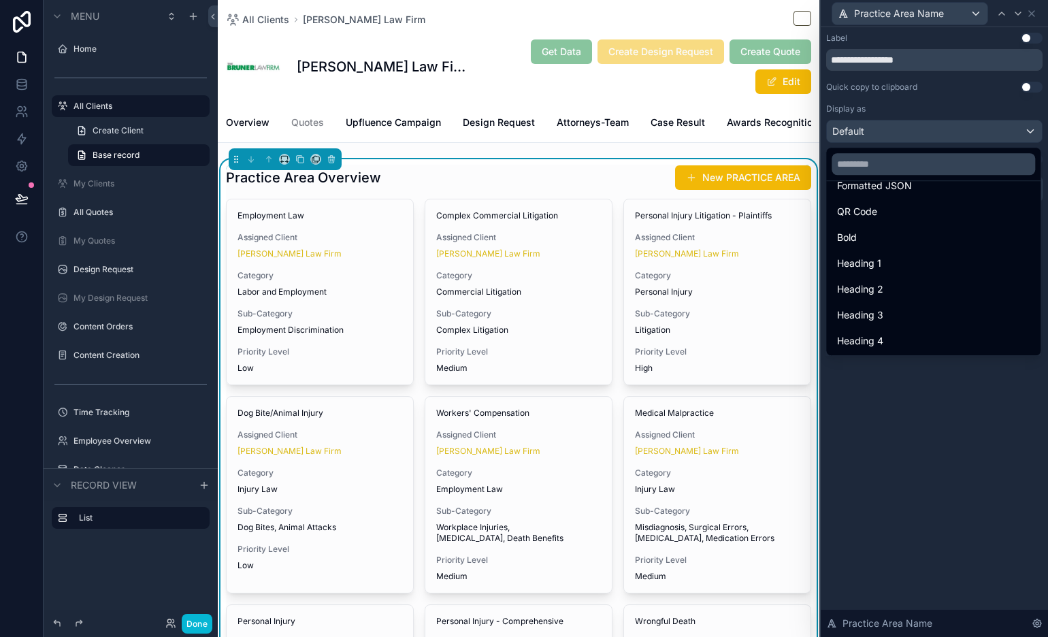
click at [911, 287] on div "Heading 2" at bounding box center [933, 289] width 193 height 16
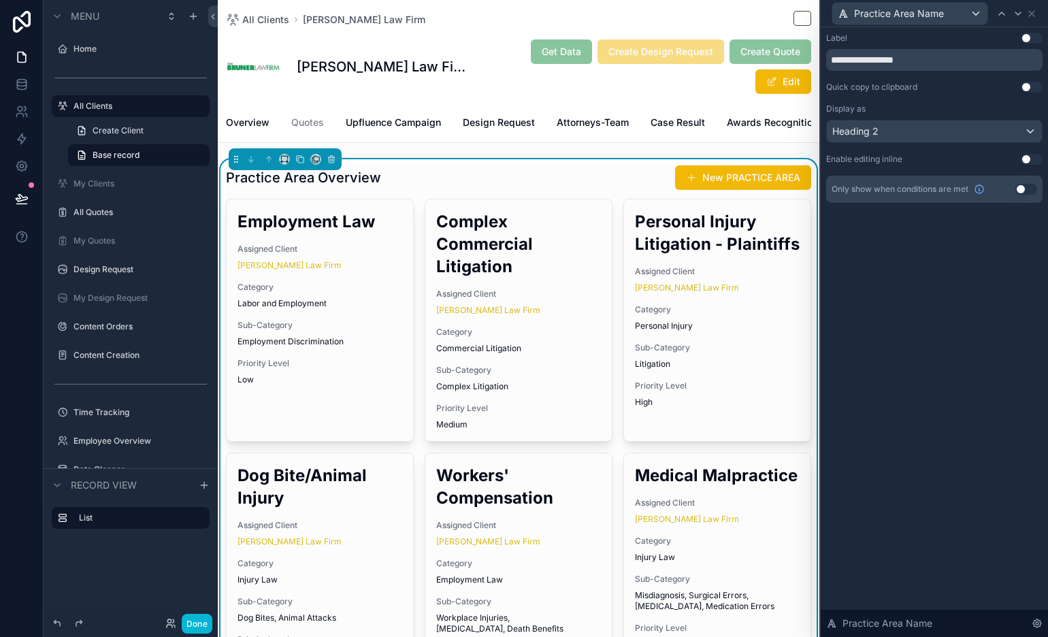
click at [942, 143] on div "Heading 2" at bounding box center [934, 131] width 216 height 23
click at [942, 142] on div "Heading 2" at bounding box center [934, 131] width 215 height 22
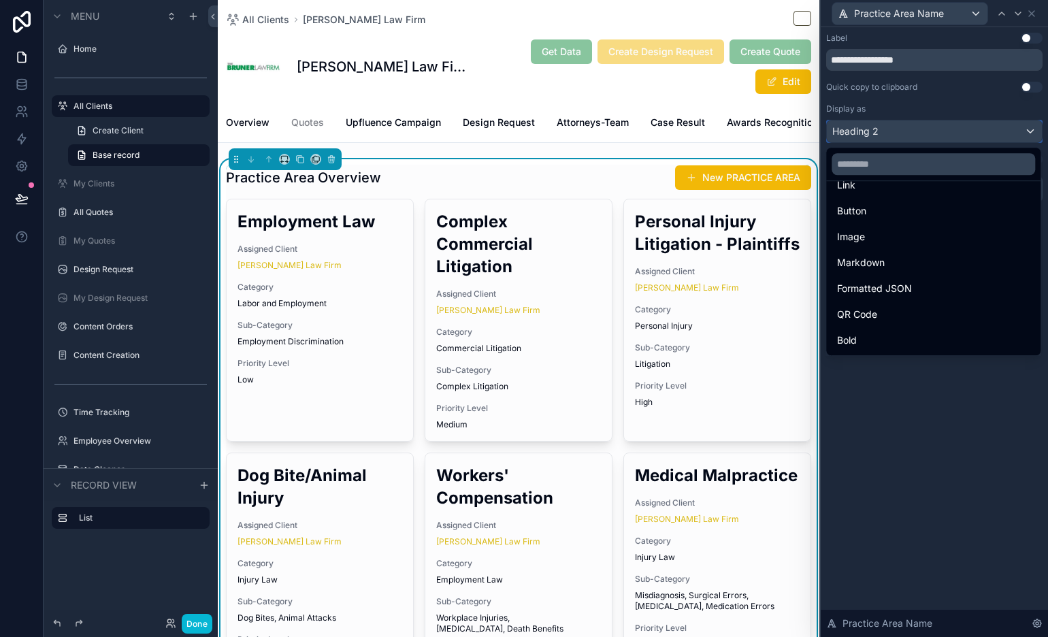
scroll to position [143, 0]
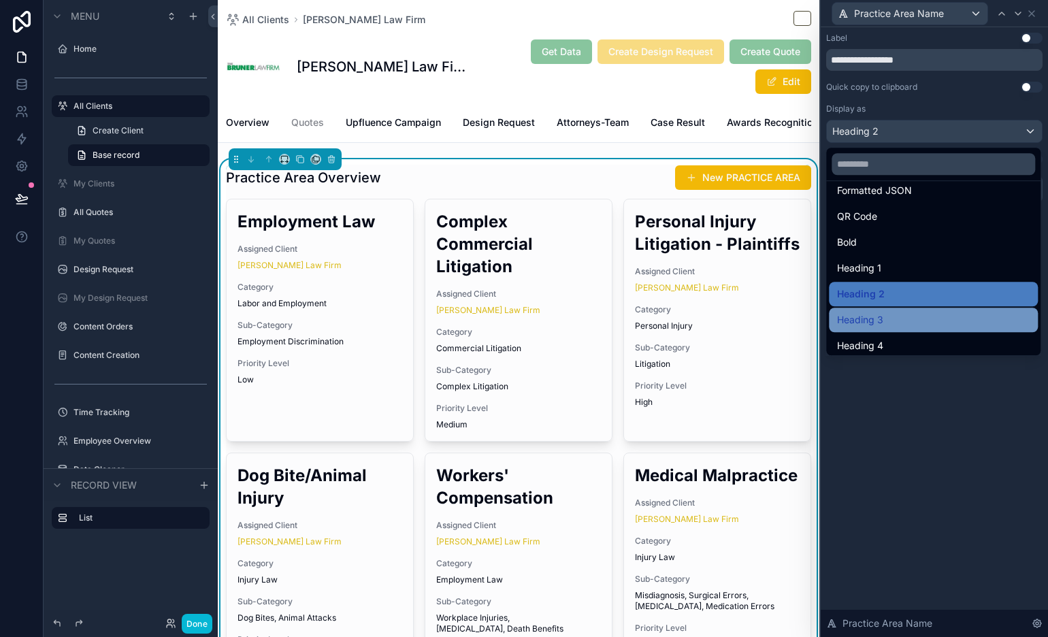
click at [940, 327] on div "Heading 3" at bounding box center [933, 320] width 193 height 16
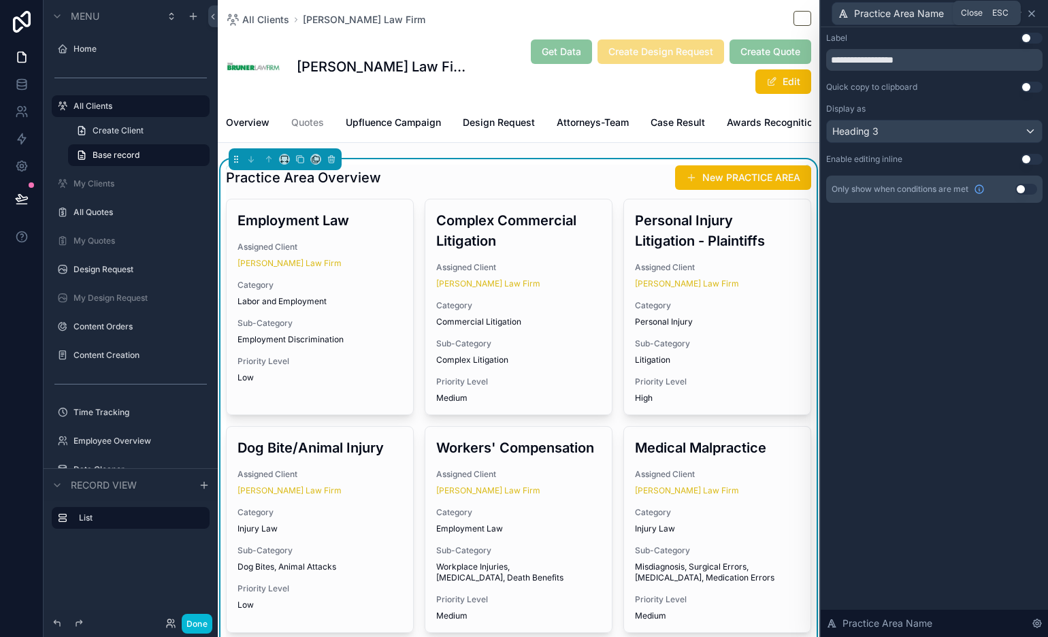
click at [942, 16] on icon at bounding box center [1031, 13] width 11 height 11
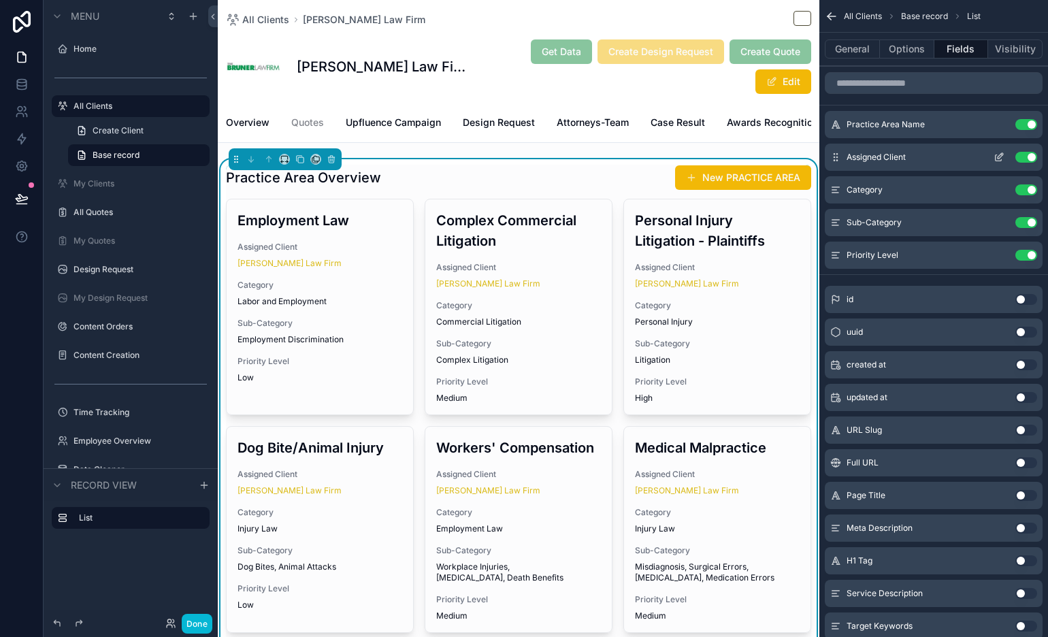
click at [942, 156] on button "Use setting" at bounding box center [1026, 157] width 22 height 11
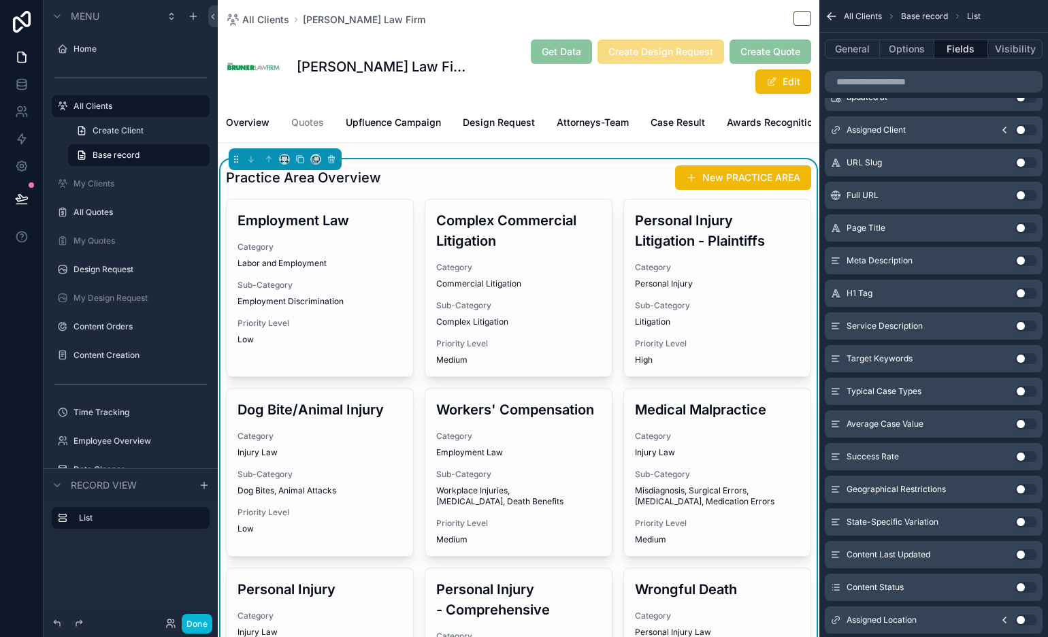
scroll to position [268, 0]
click at [942, 422] on button "Use setting" at bounding box center [1026, 423] width 22 height 11
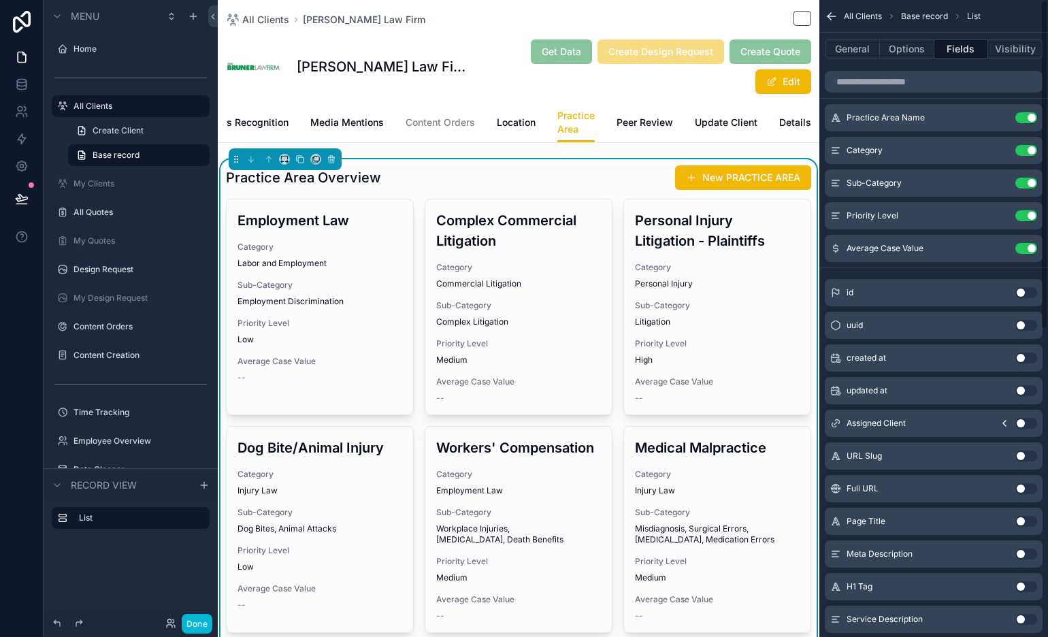
scroll to position [0, 0]
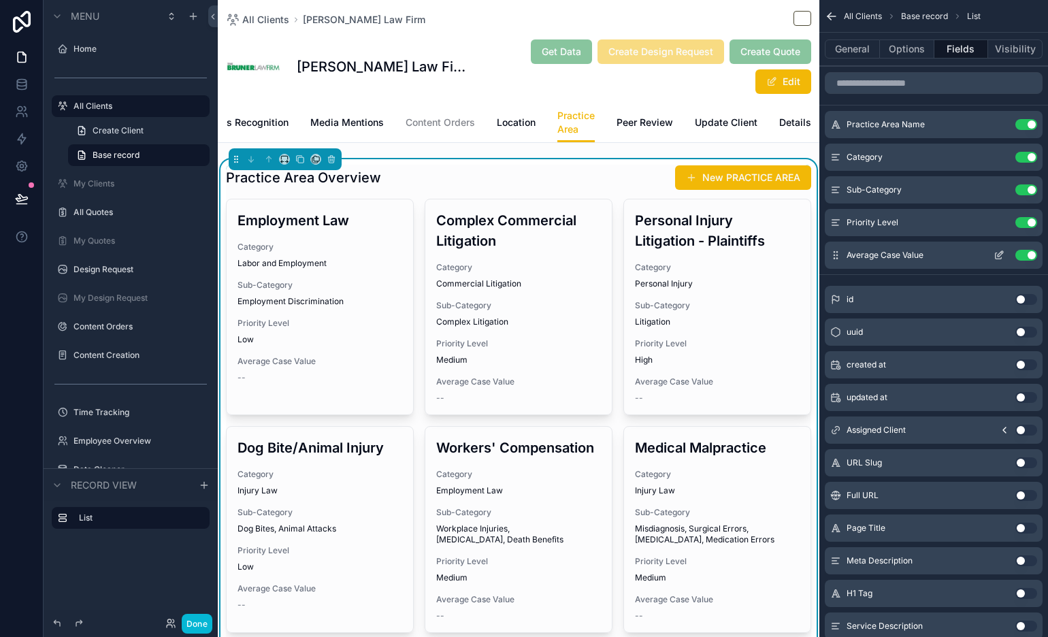
click at [942, 255] on icon "scrollable content" at bounding box center [998, 255] width 11 height 11
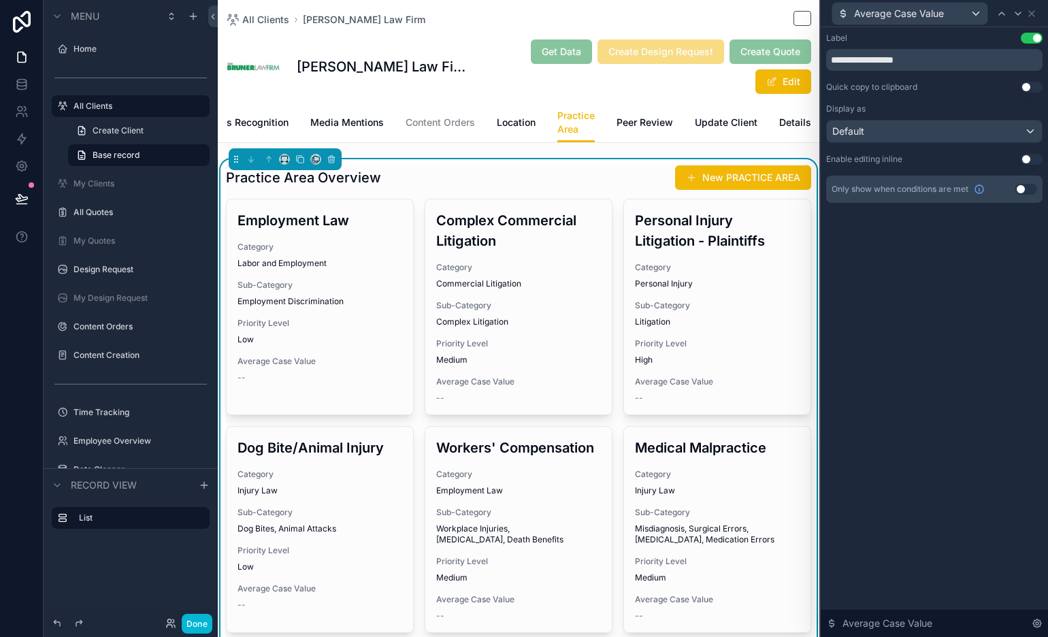
click at [942, 188] on button "Use setting" at bounding box center [1026, 189] width 22 height 11
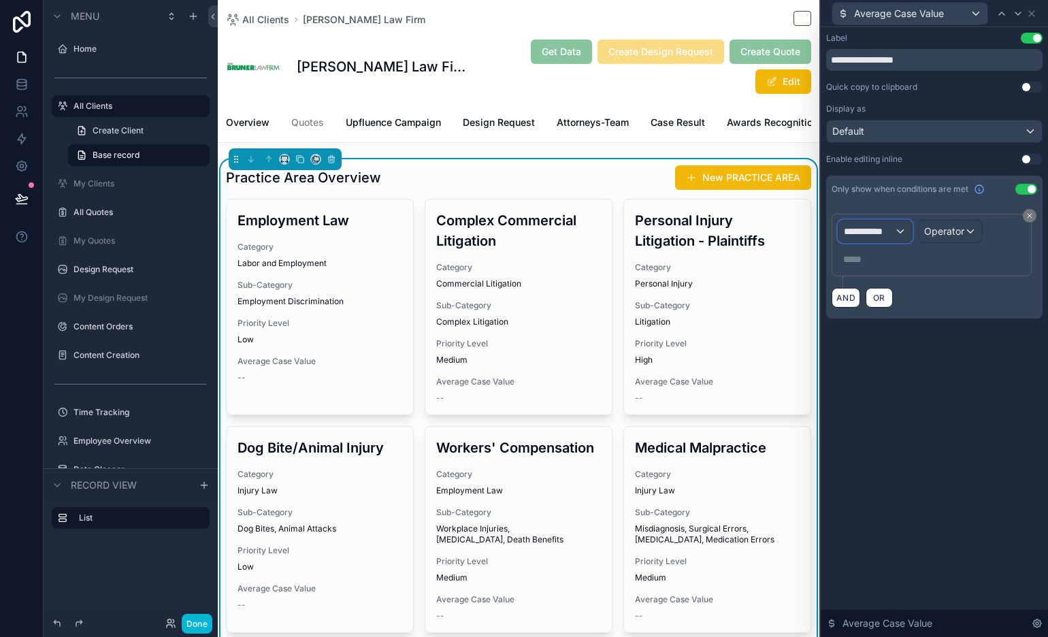
click at [878, 233] on span "**********" at bounding box center [869, 232] width 50 height 14
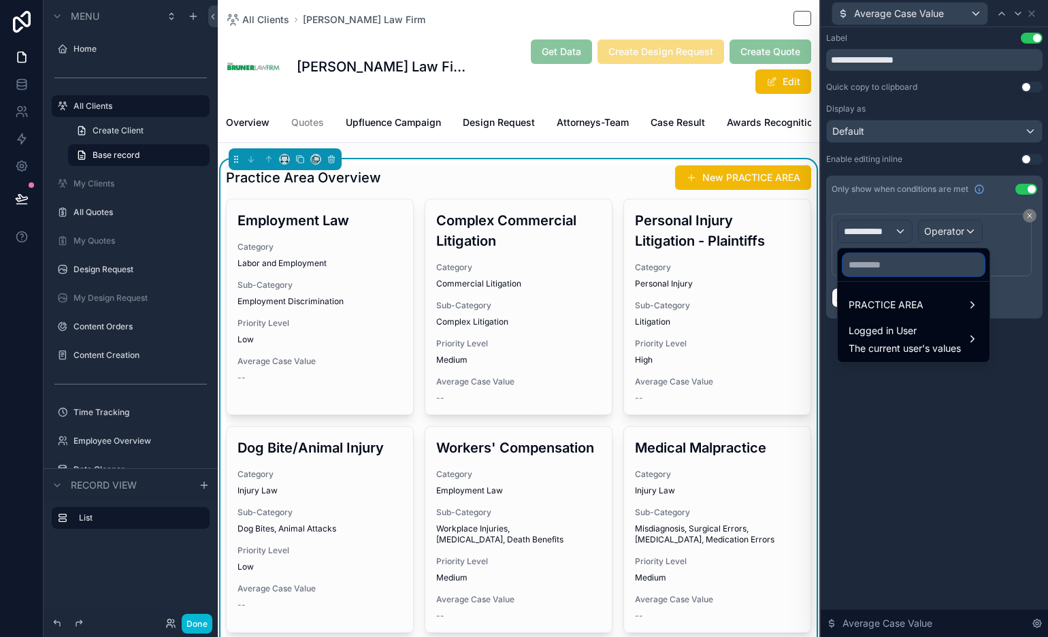
click at [882, 265] on input "text" at bounding box center [913, 265] width 141 height 22
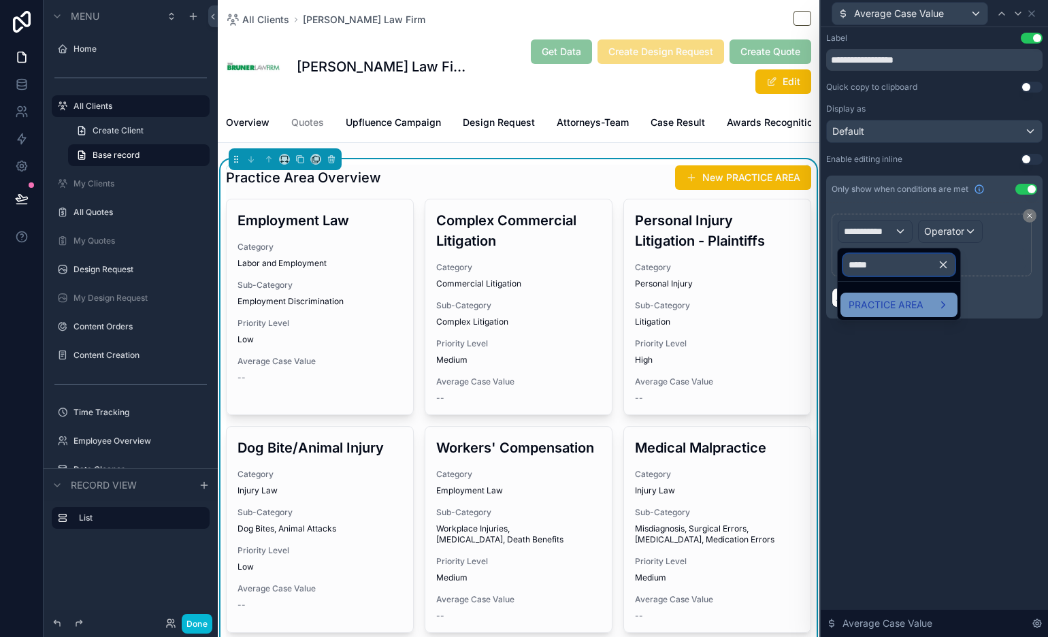
type input "*****"
click at [892, 305] on span "PRACTICE AREA" at bounding box center [886, 305] width 75 height 16
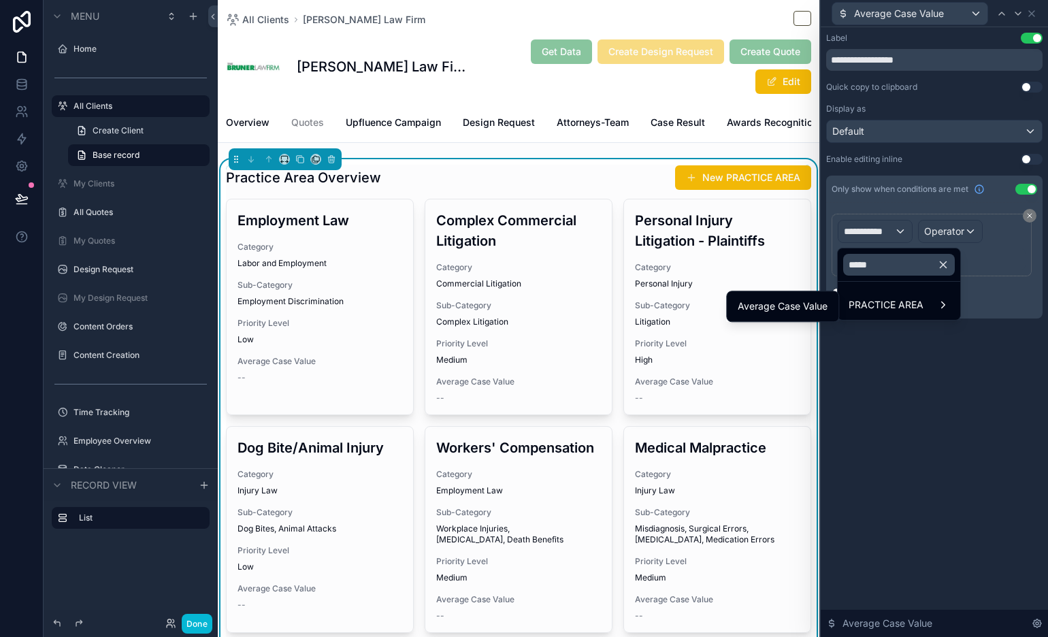
click at [824, 303] on span "Average Case Value" at bounding box center [783, 306] width 90 height 16
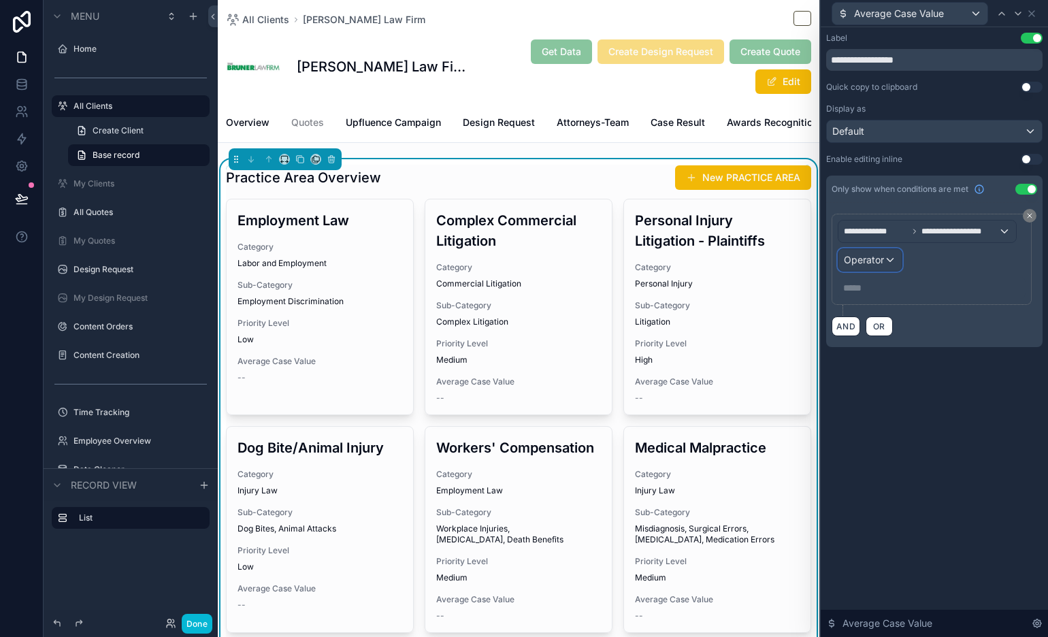
click at [885, 265] on div "Operator" at bounding box center [869, 260] width 63 height 22
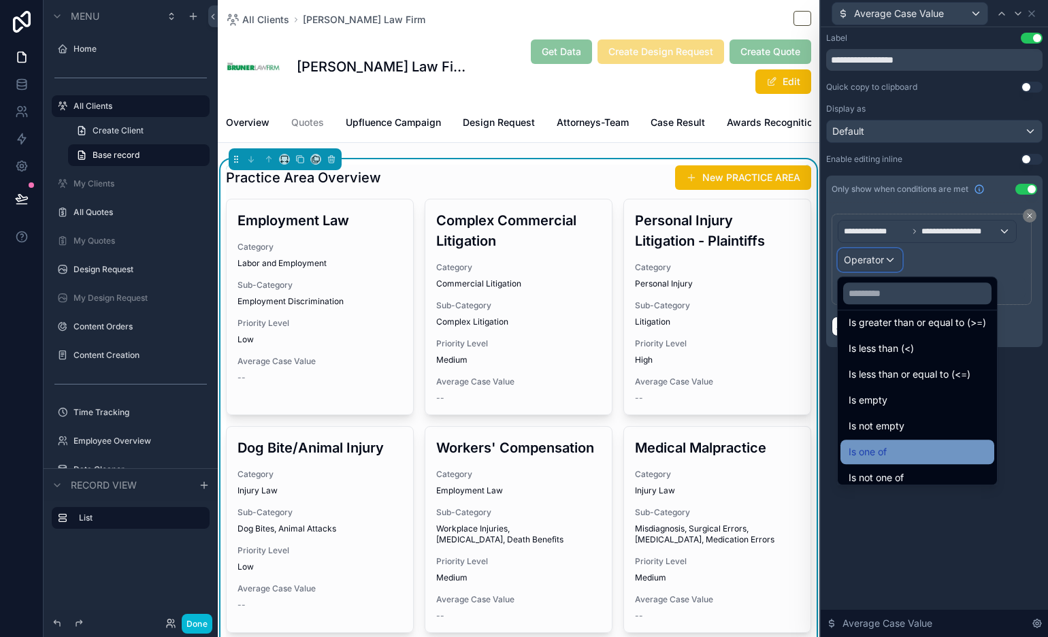
scroll to position [97, 0]
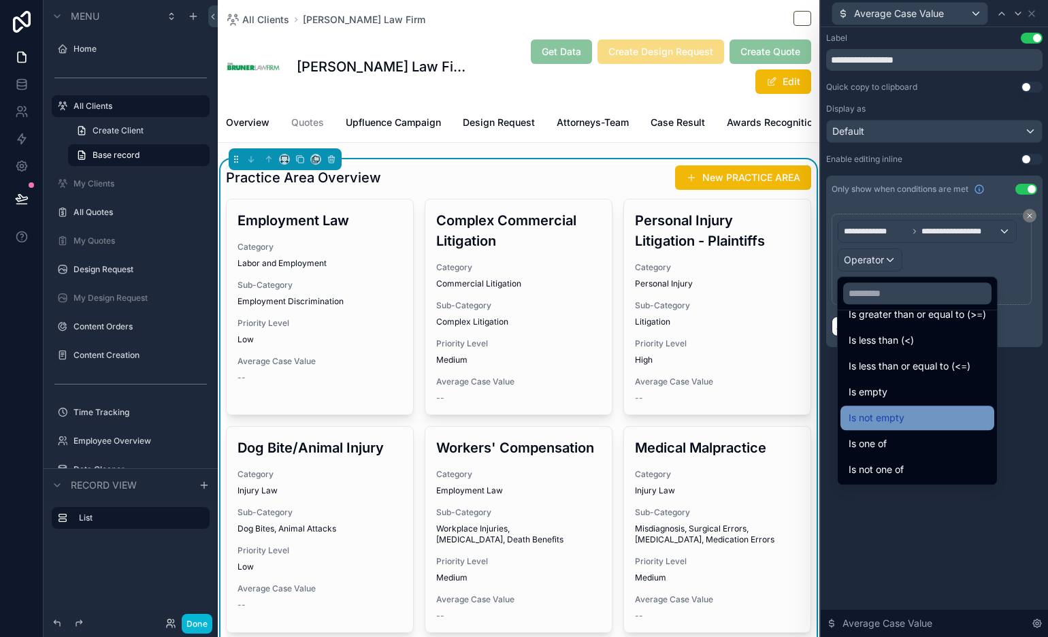
click at [940, 419] on div "Is not empty" at bounding box center [917, 418] width 137 height 16
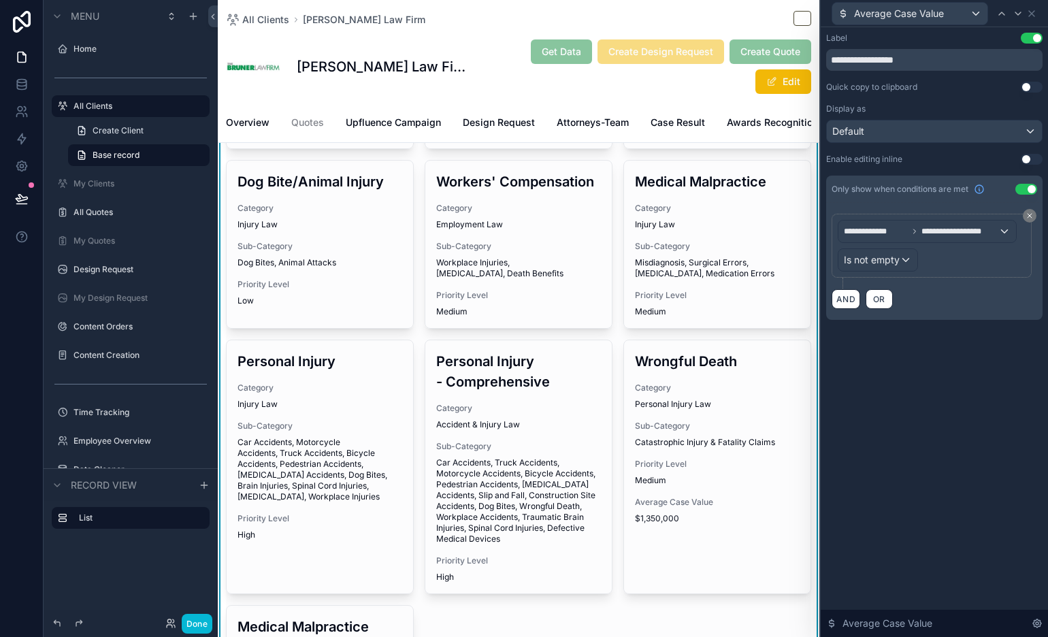
scroll to position [112, 0]
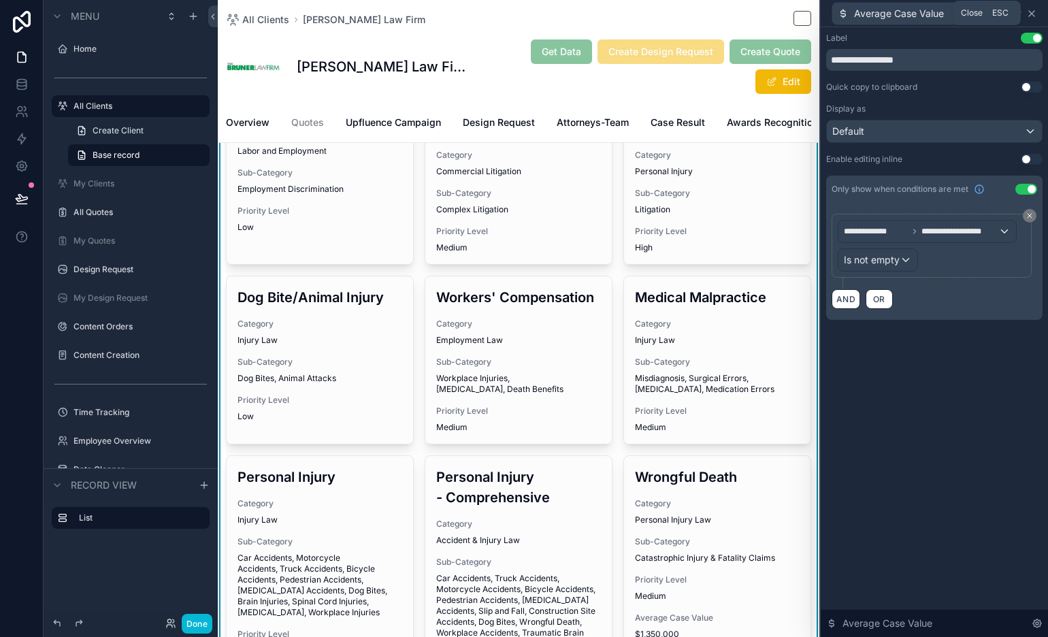
click at [942, 12] on icon at bounding box center [1031, 13] width 11 height 11
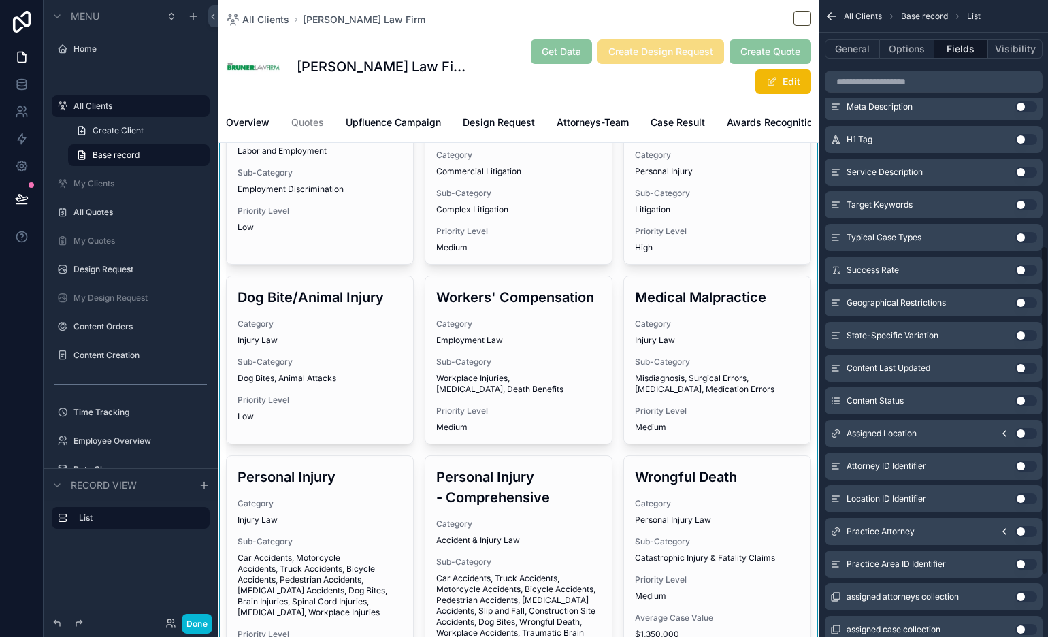
scroll to position [446, 0]
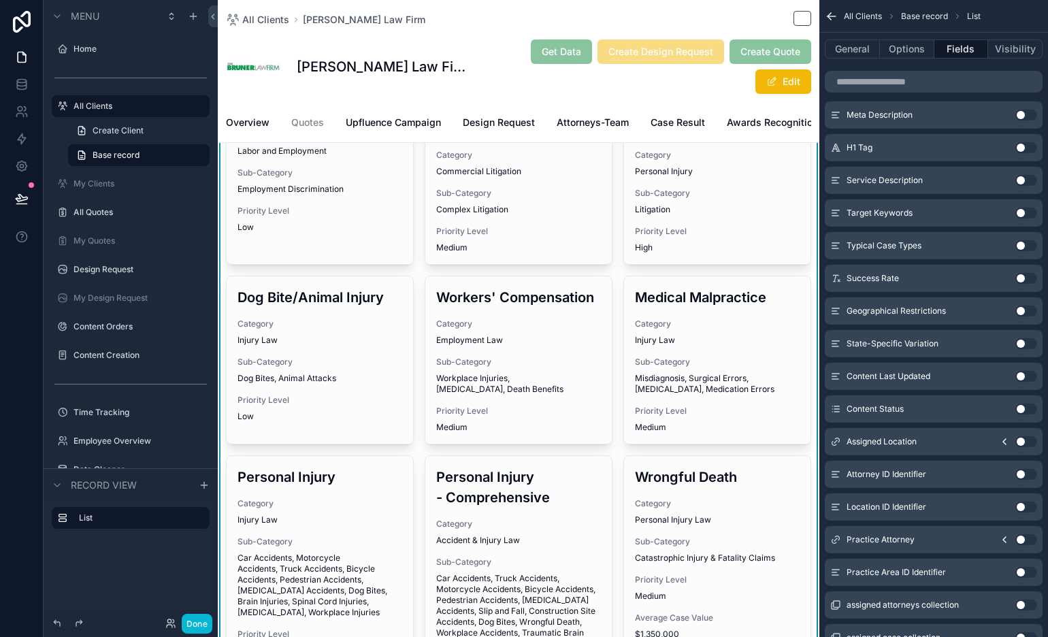
click at [942, 278] on button "Use setting" at bounding box center [1026, 278] width 22 height 11
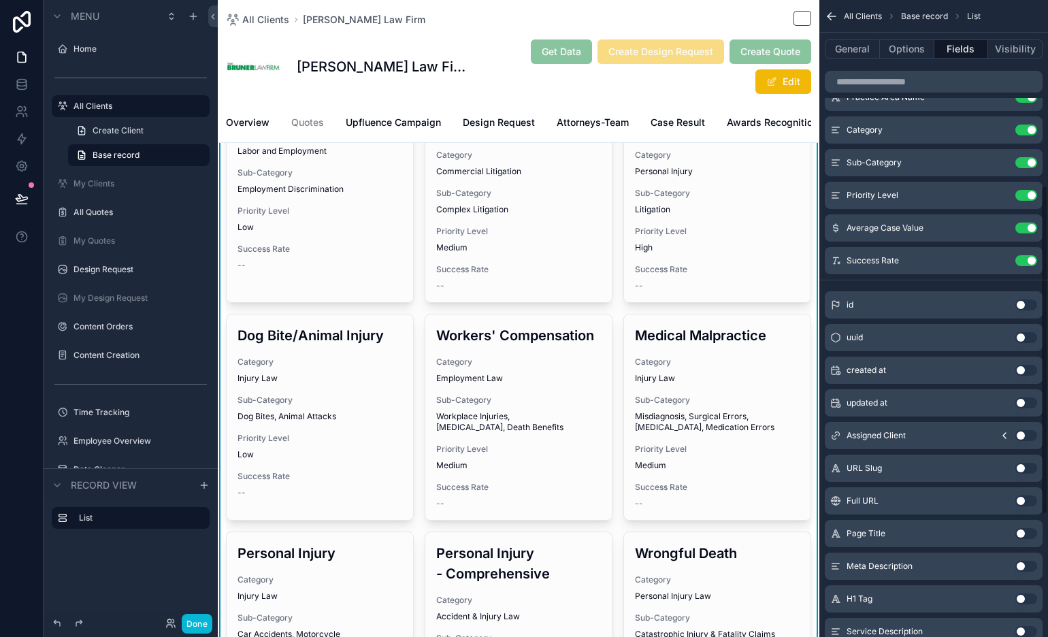
scroll to position [0, 0]
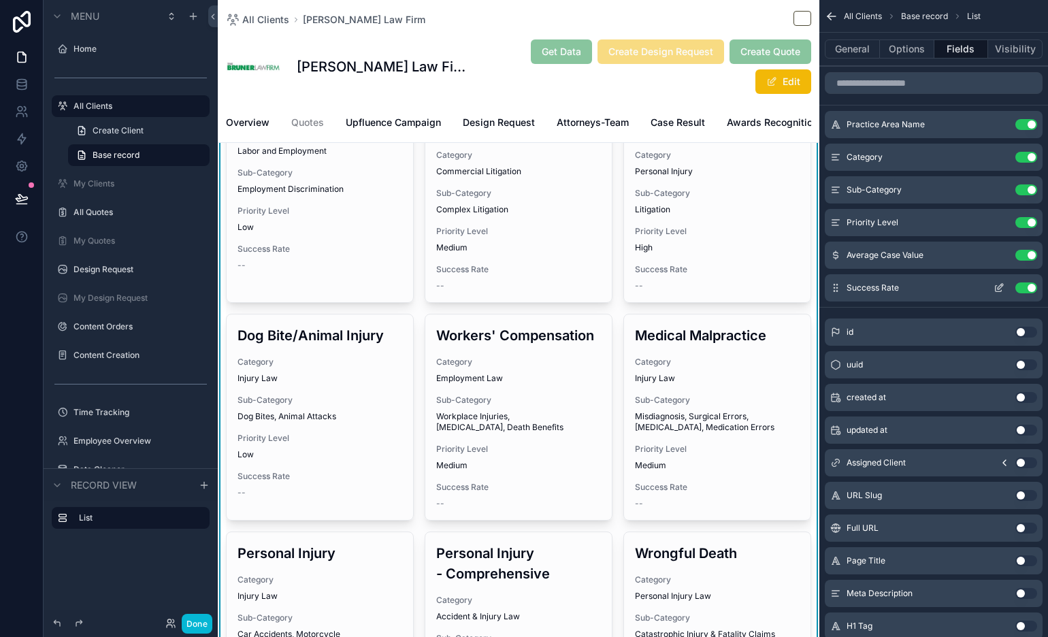
click at [942, 287] on icon "scrollable content" at bounding box center [998, 287] width 11 height 11
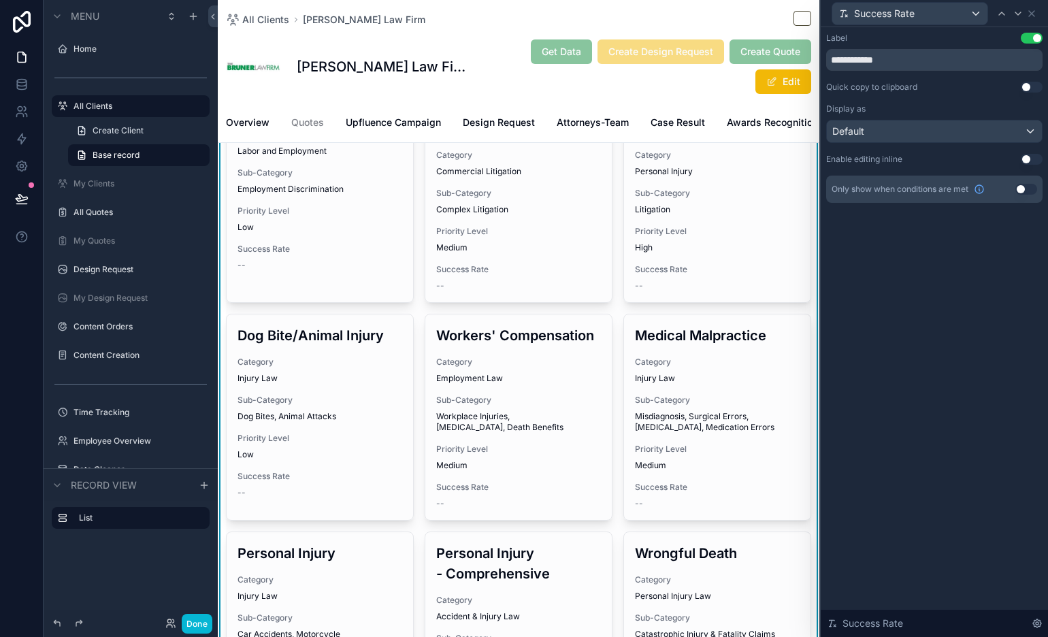
click at [942, 185] on button "Use setting" at bounding box center [1026, 189] width 22 height 11
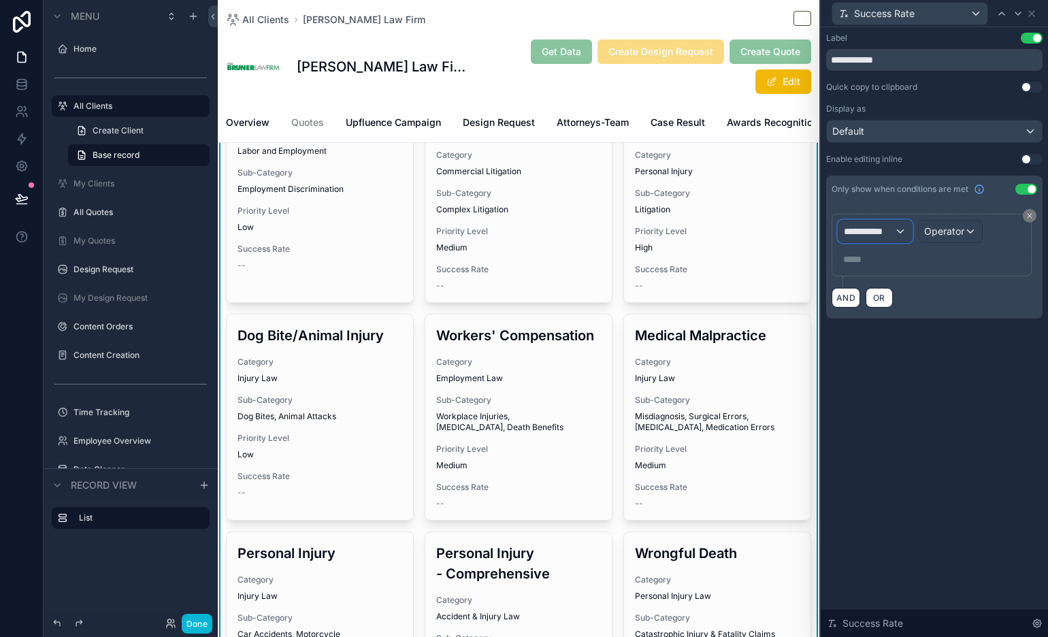
click at [887, 231] on span "**********" at bounding box center [869, 232] width 50 height 14
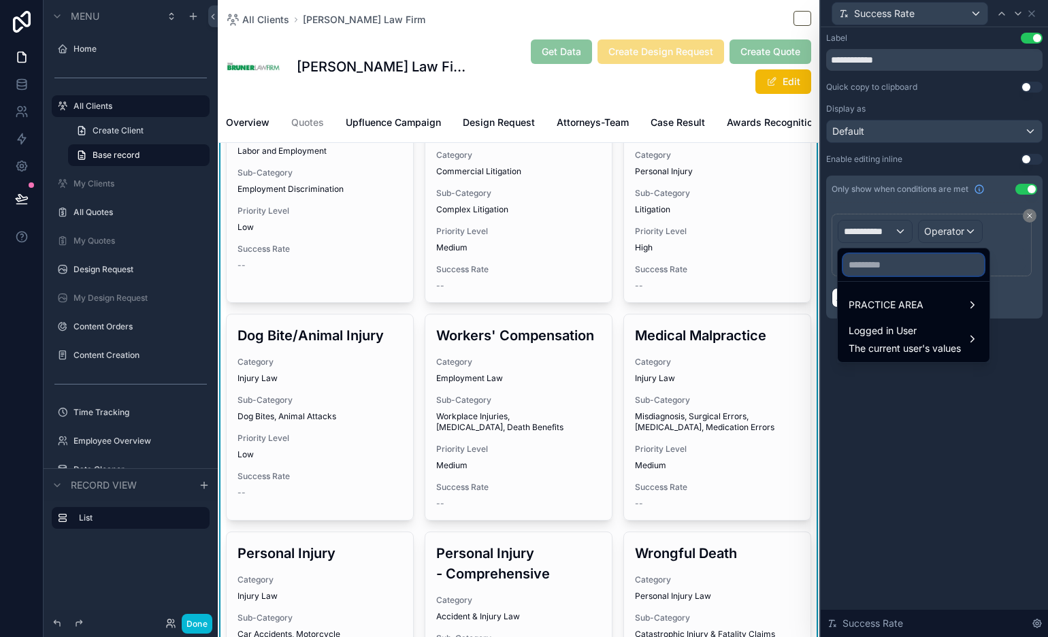
click at [885, 266] on input "text" at bounding box center [913, 265] width 141 height 22
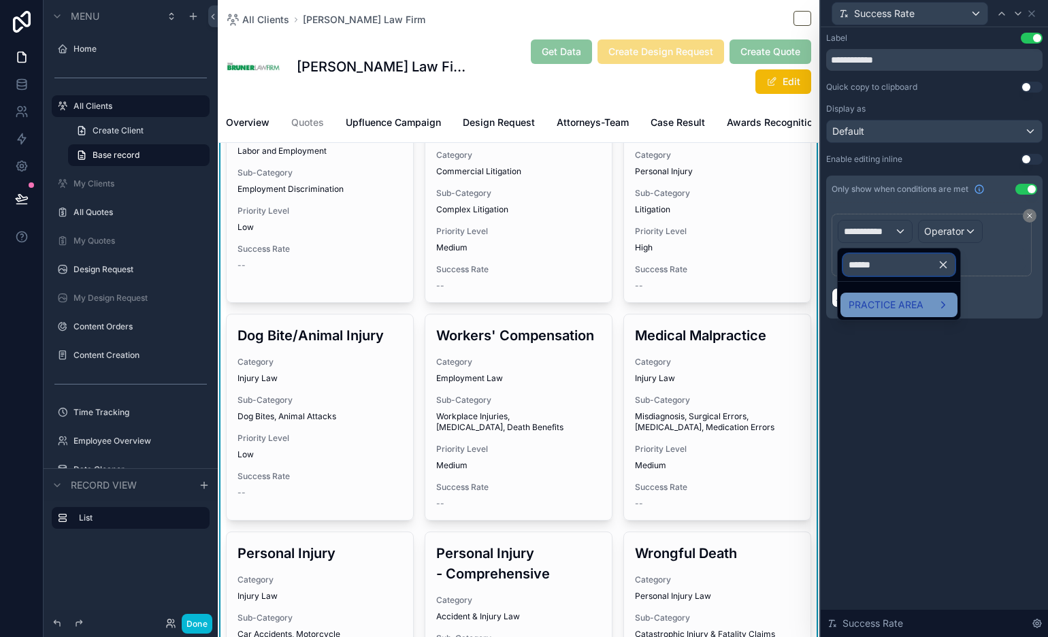
type input "******"
click at [876, 306] on span "PRACTICE AREA" at bounding box center [886, 305] width 75 height 16
click at [802, 298] on span "Success Rate" at bounding box center [797, 306] width 61 height 16
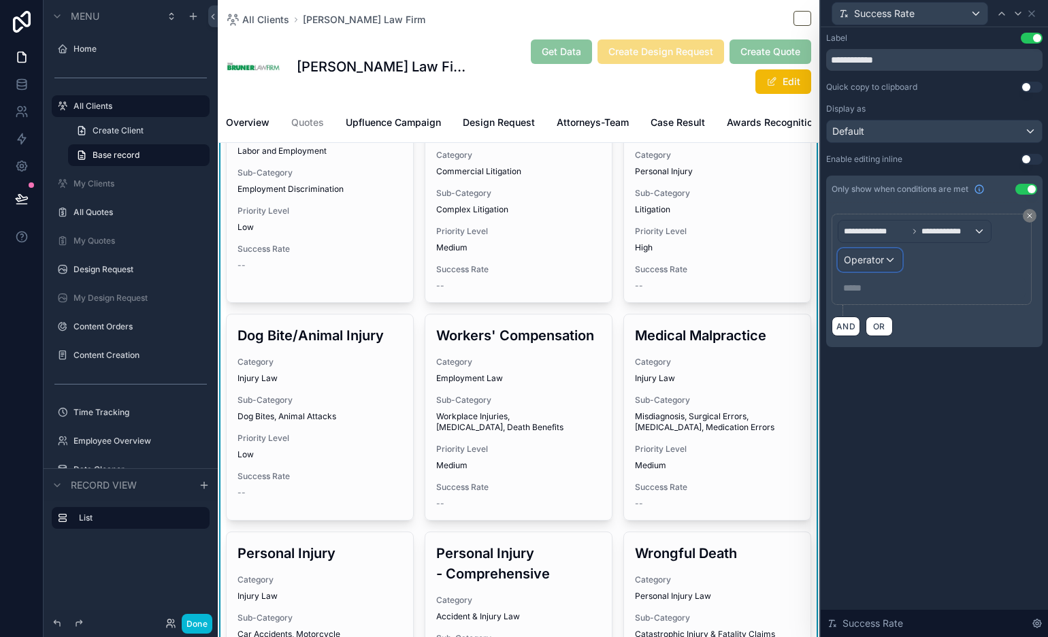
click at [872, 258] on span "Operator" at bounding box center [864, 260] width 40 height 12
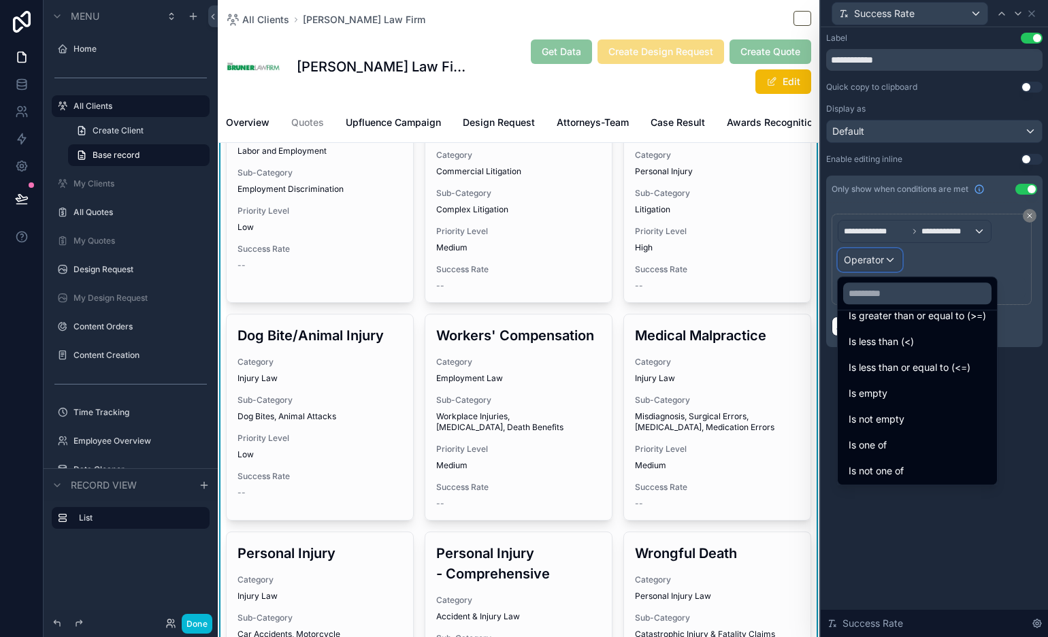
scroll to position [97, 0]
click at [931, 410] on div "Is not empty" at bounding box center [917, 418] width 137 height 16
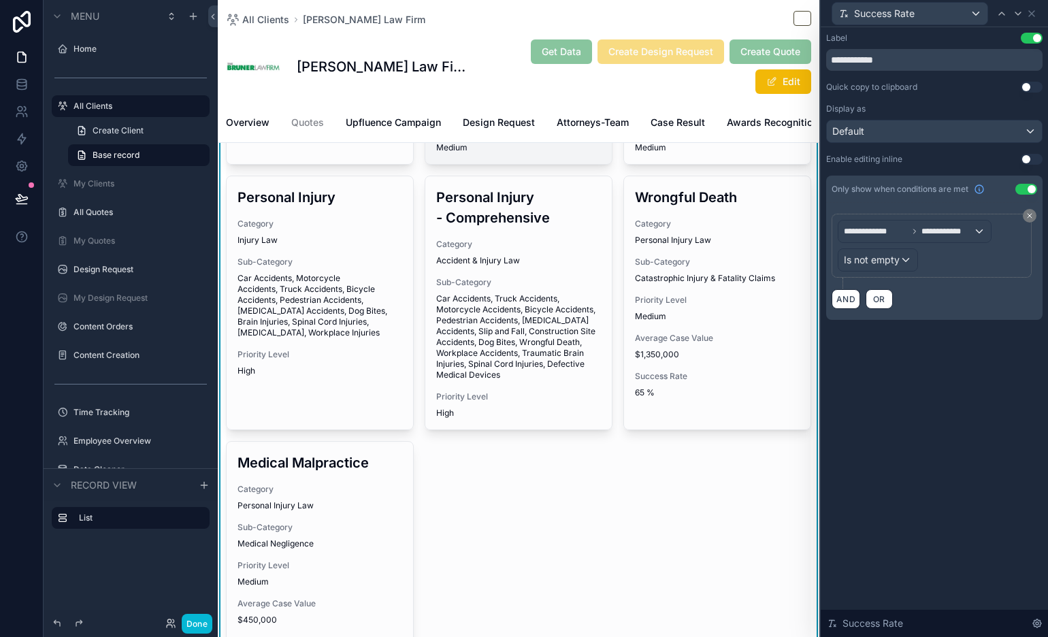
scroll to position [0, 0]
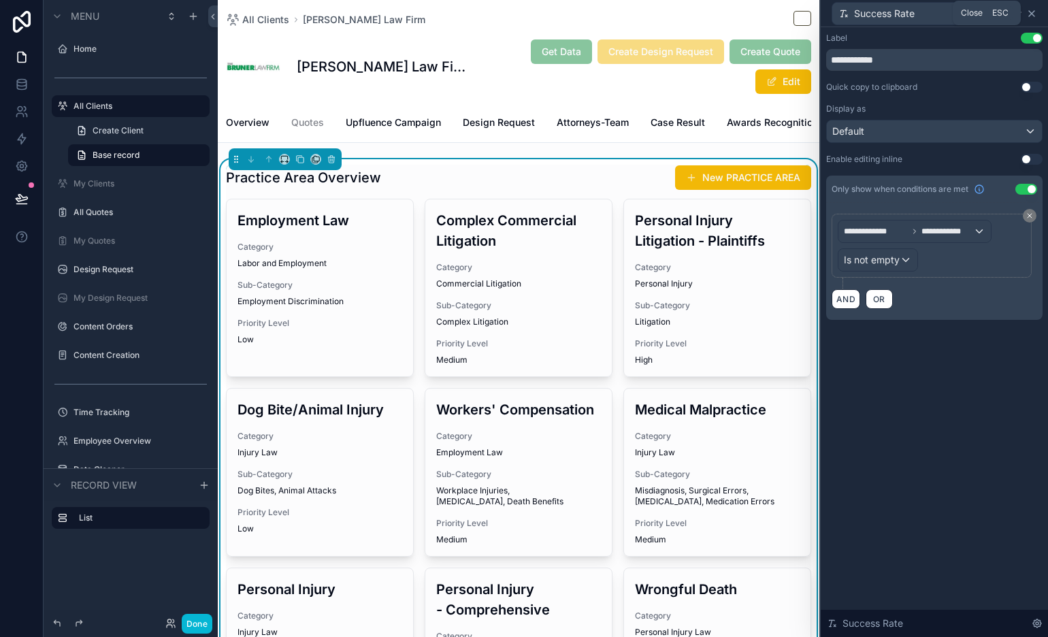
click at [942, 14] on icon at bounding box center [1031, 13] width 5 height 5
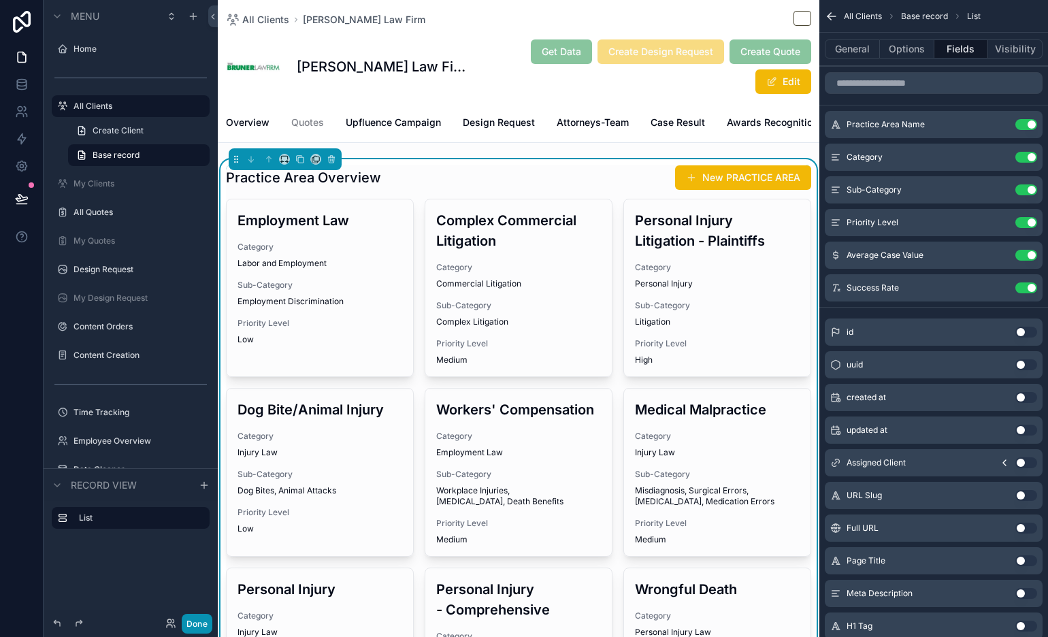
click at [201, 573] on button "Done" at bounding box center [197, 624] width 31 height 20
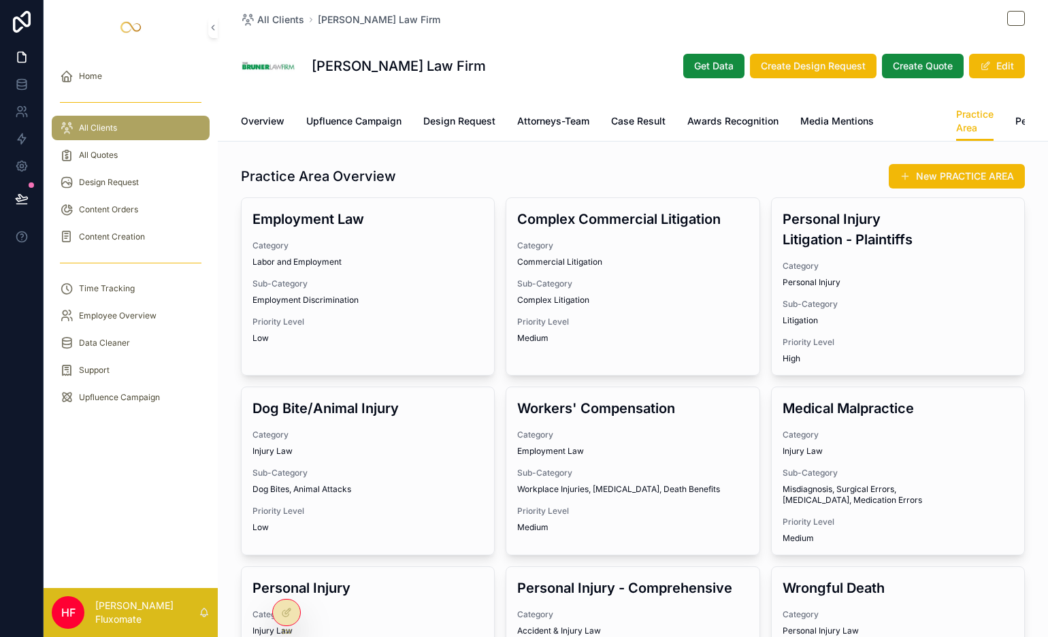
click at [908, 113] on link "Location" at bounding box center [914, 122] width 39 height 27
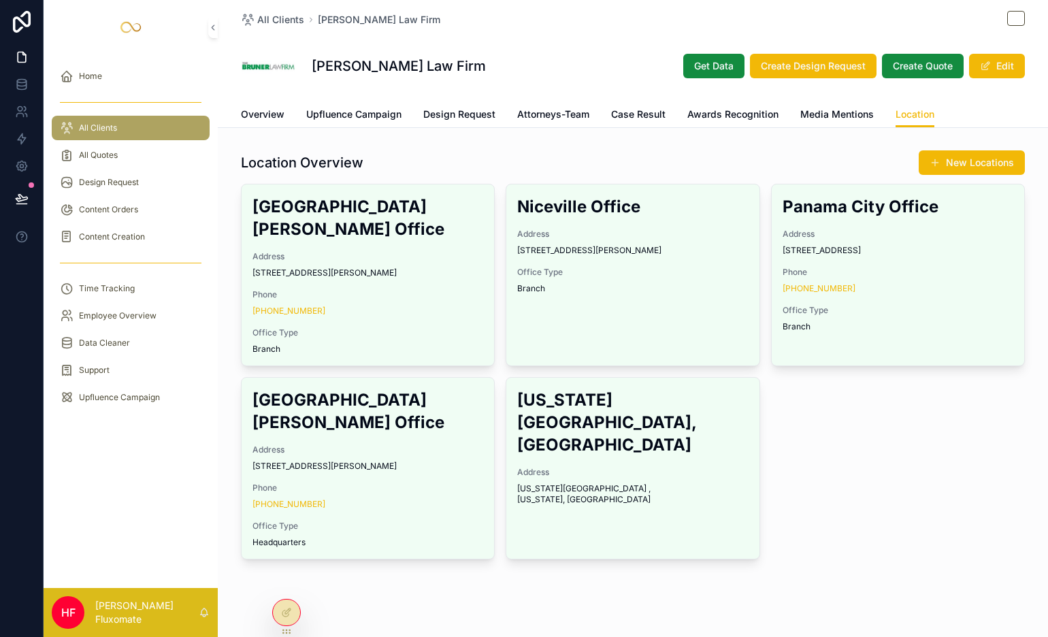
click at [942, 110] on span "Practice Area" at bounding box center [986, 115] width 61 height 14
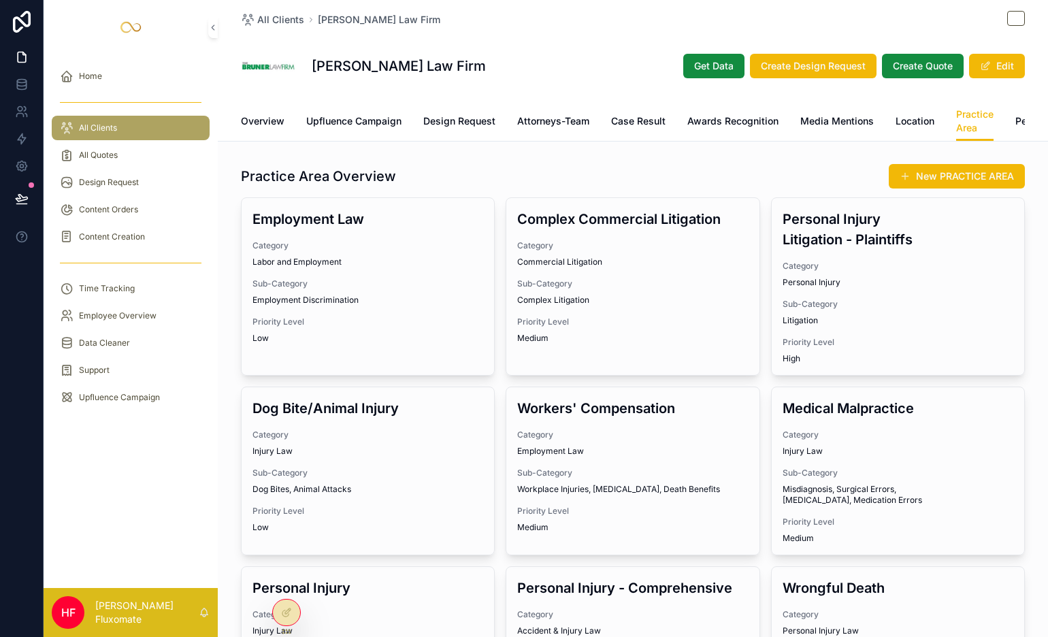
click at [774, 140] on div "Overview Upfluence Campaign Design Request Attorneys-Team Case Result Awards Re…" at bounding box center [633, 120] width 784 height 39
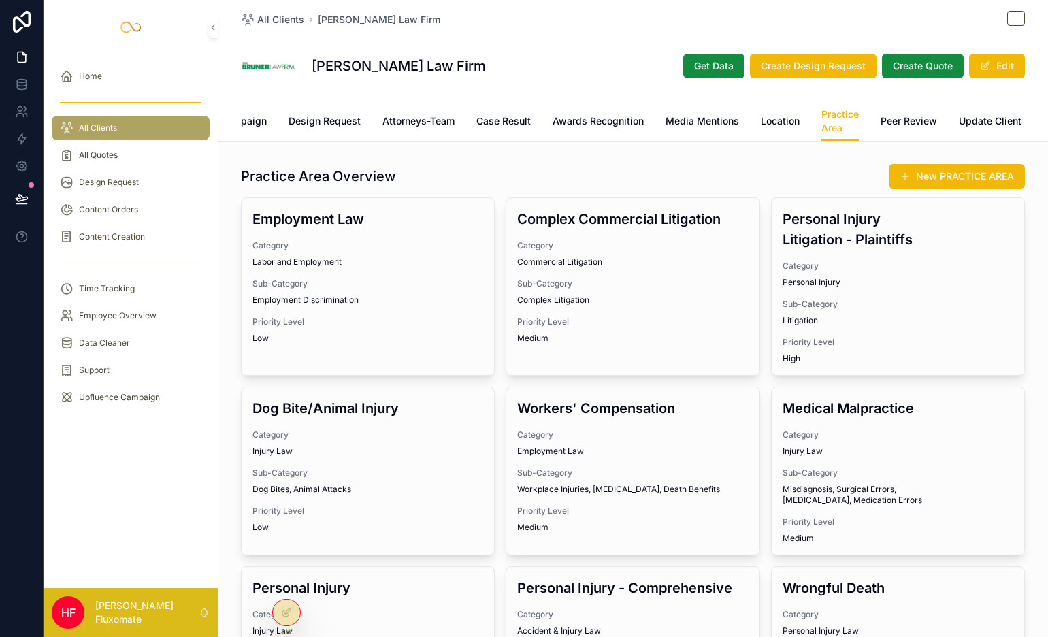
scroll to position [0, 182]
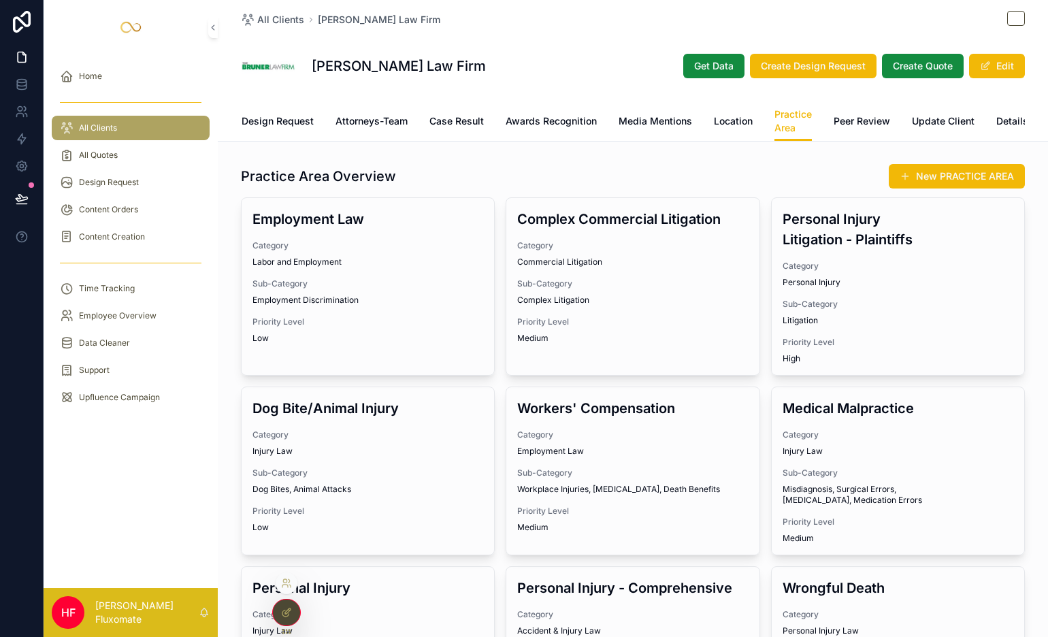
click at [279, 573] on div at bounding box center [286, 612] width 27 height 26
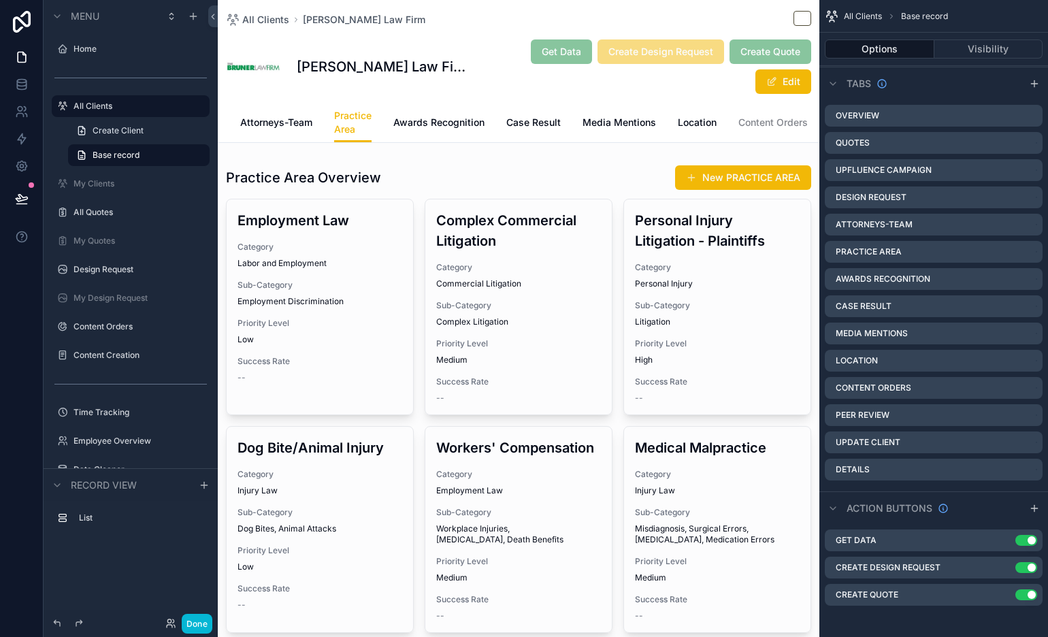
scroll to position [0, 369]
click at [653, 123] on span "Location" at bounding box center [644, 123] width 39 height 14
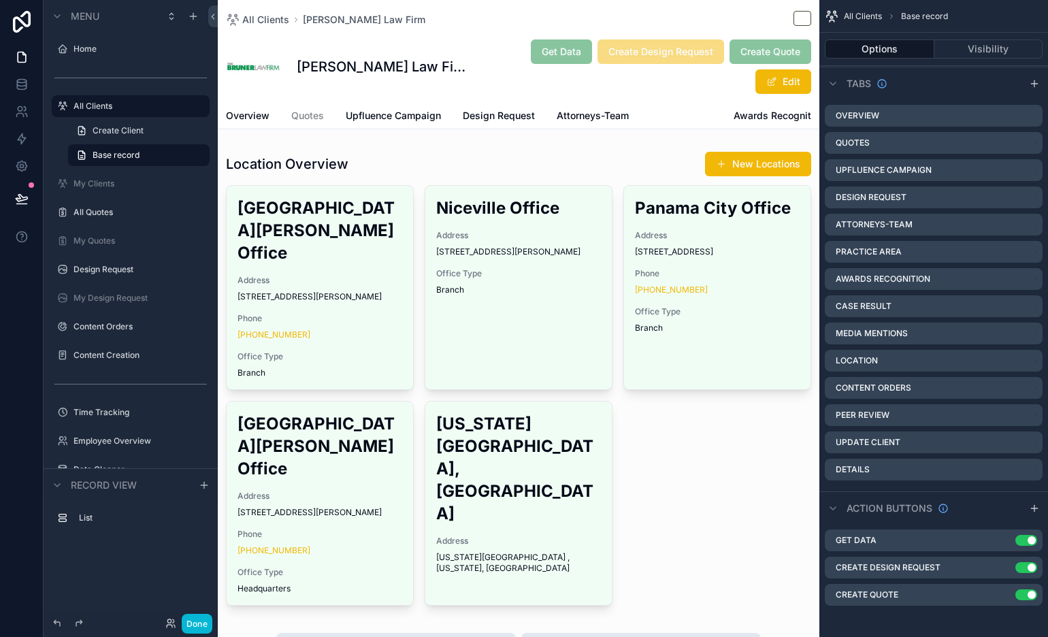
click at [677, 115] on span "Practice Area" at bounding box center [681, 116] width 61 height 14
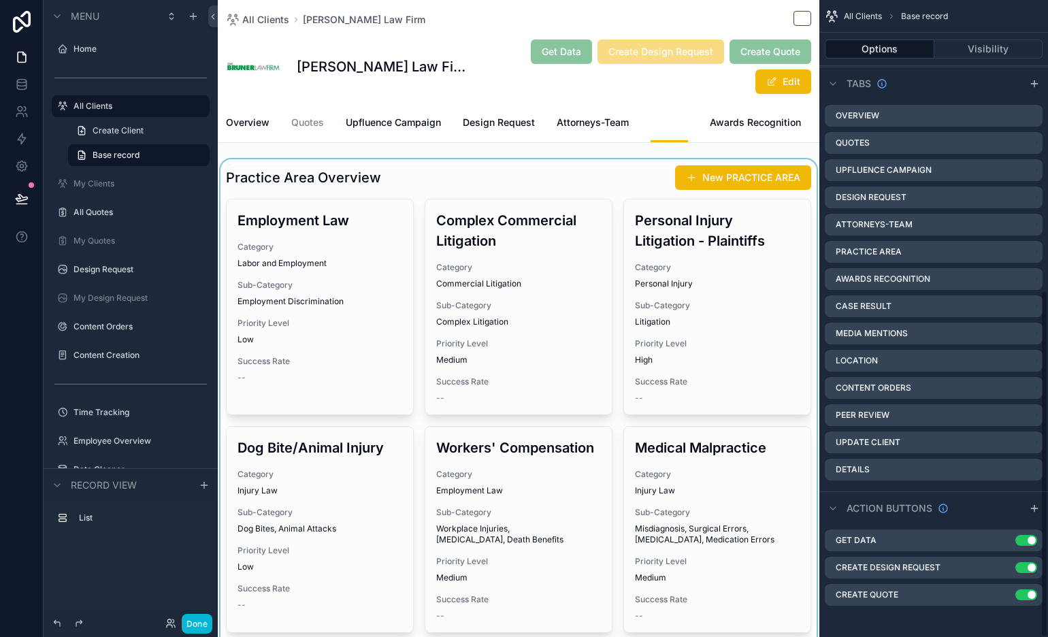
scroll to position [535, 0]
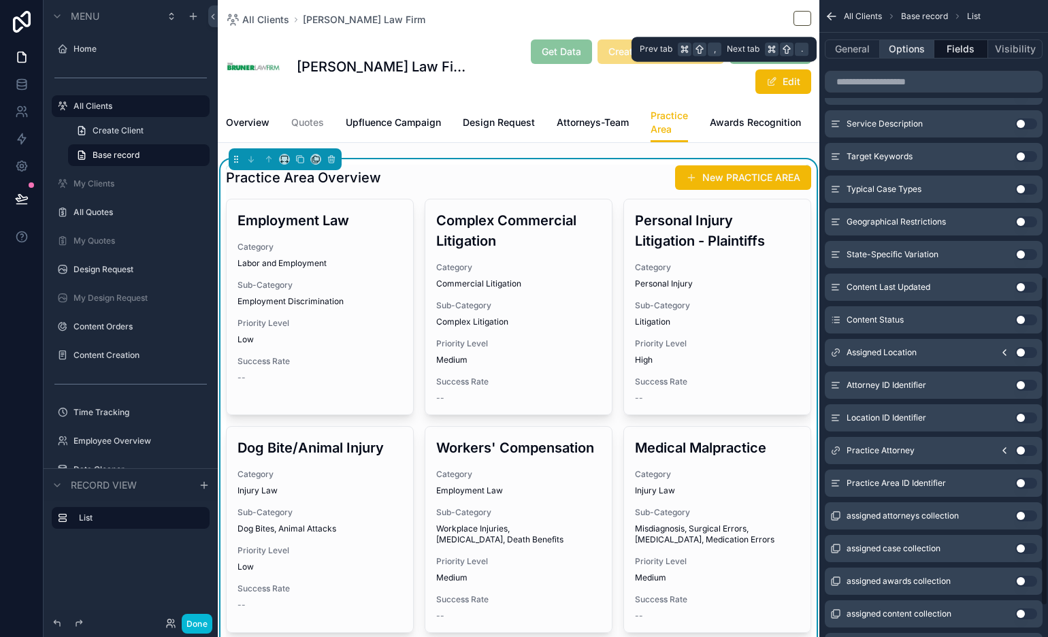
click at [921, 48] on button "Options" at bounding box center [907, 48] width 54 height 19
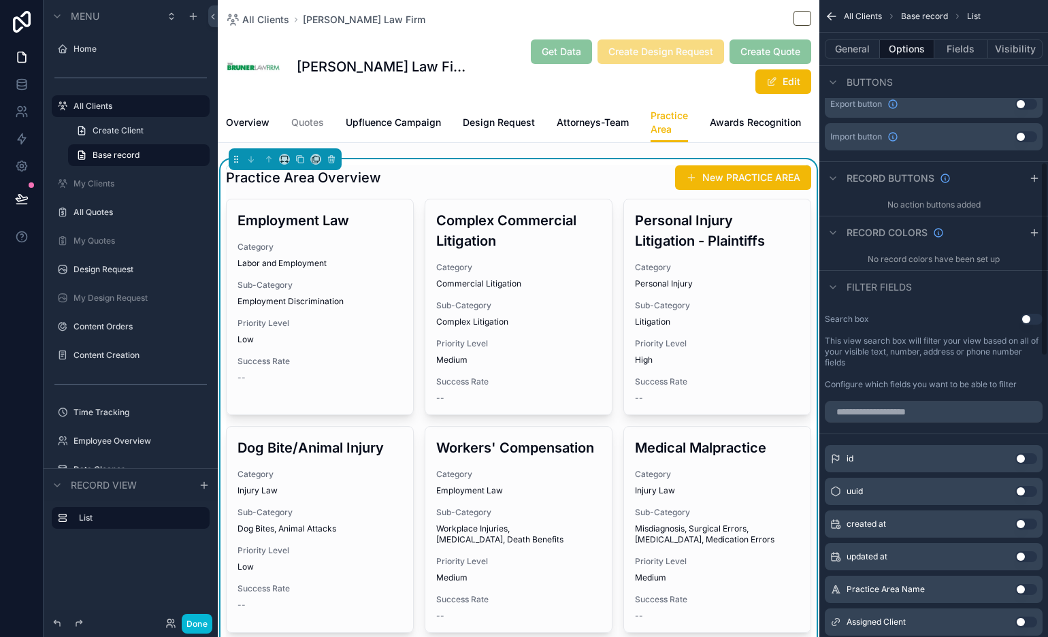
scroll to position [531, 0]
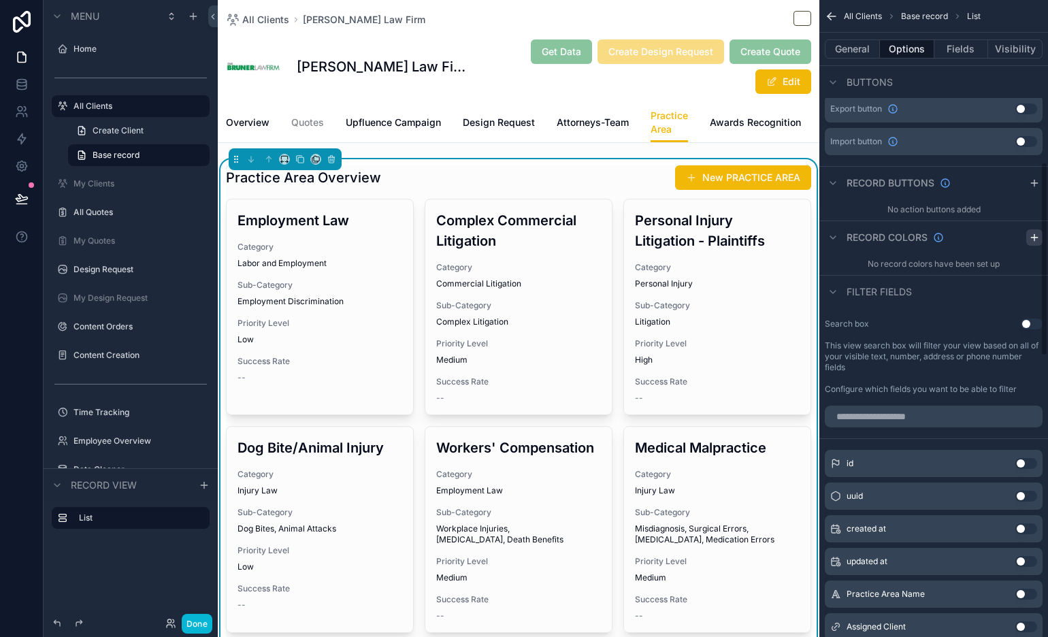
click at [942, 233] on icon "scrollable content" at bounding box center [1034, 237] width 11 height 11
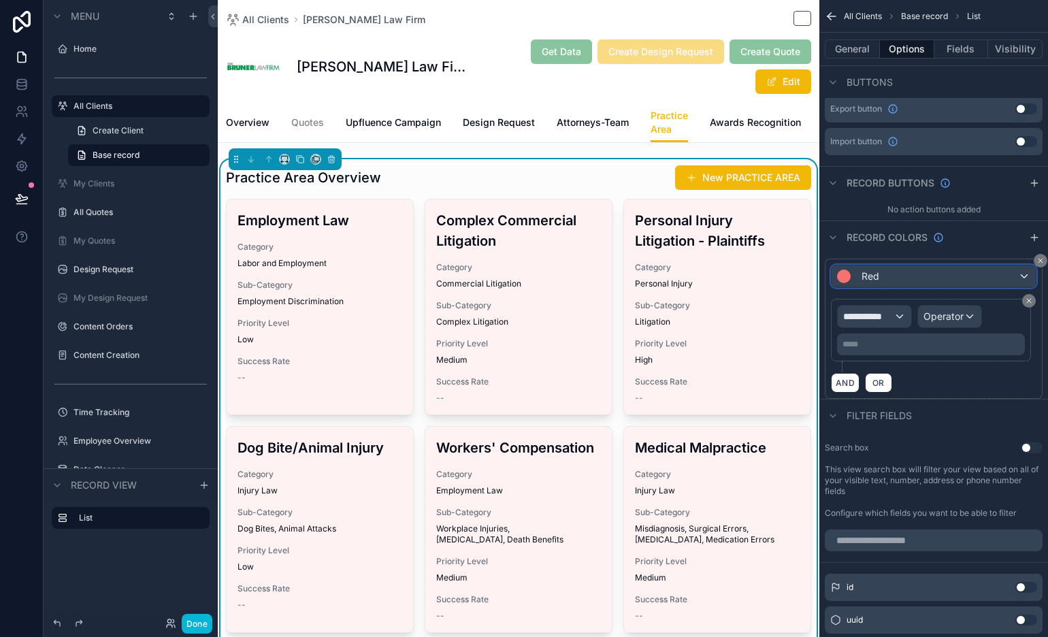
click at [942, 284] on div "Red" at bounding box center [934, 276] width 204 height 22
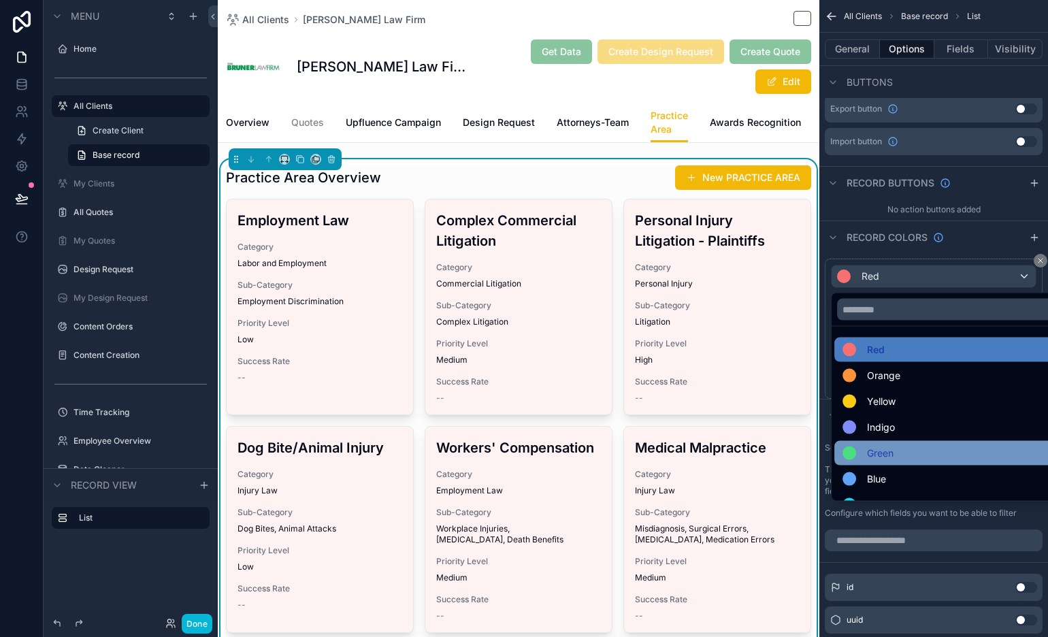
click at [921, 447] on div "Green" at bounding box center [949, 453] width 214 height 16
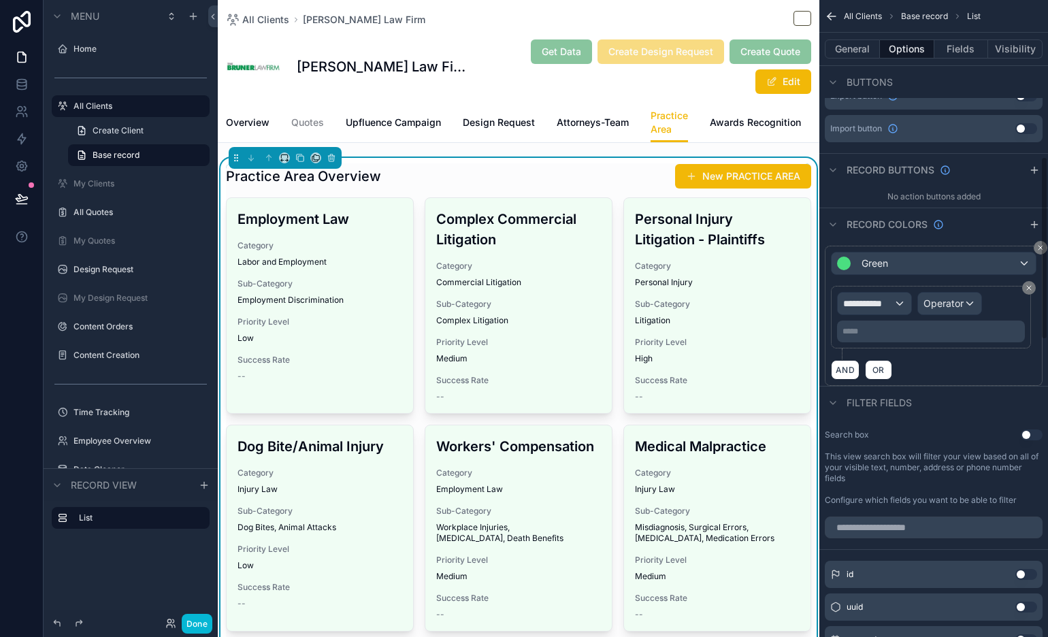
scroll to position [0, 0]
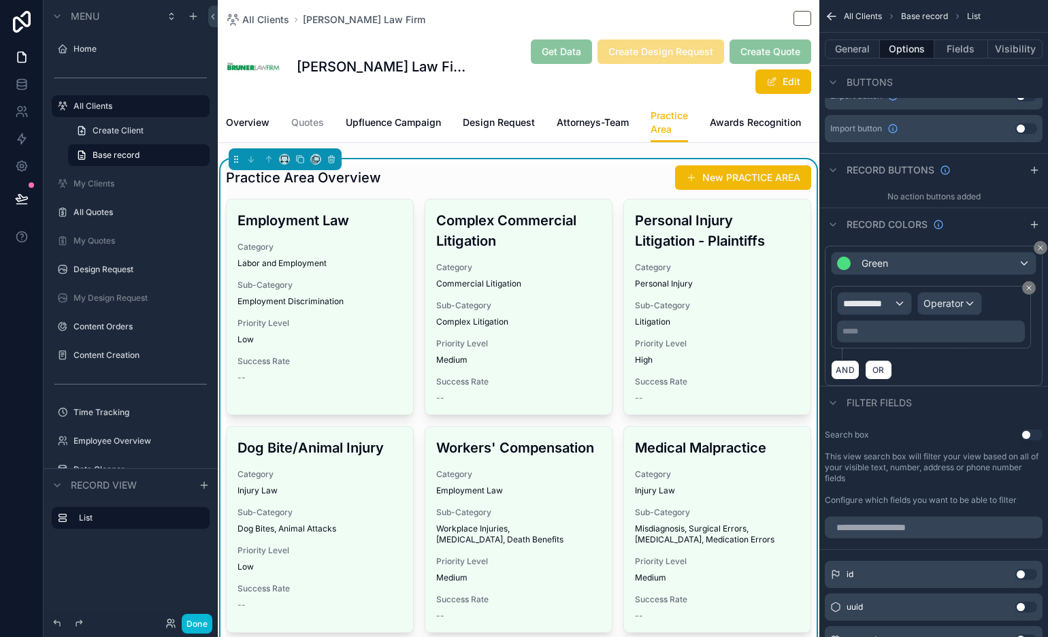
click at [631, 184] on div "Practice Area Overview New PRACTICE AREA" at bounding box center [518, 178] width 585 height 26
click at [942, 51] on button "Fields" at bounding box center [961, 48] width 54 height 19
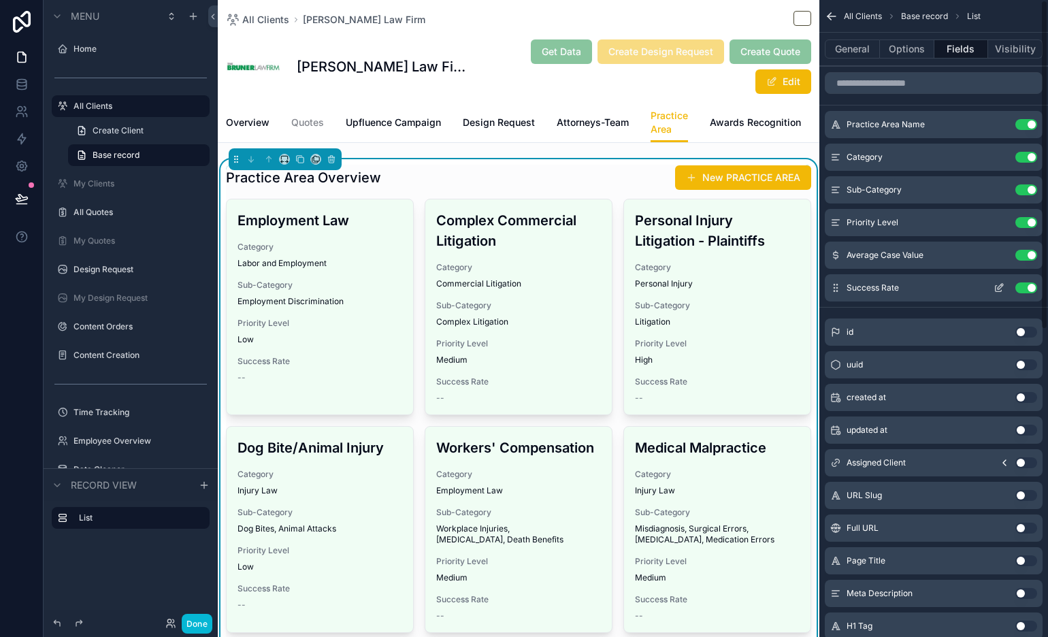
click at [942, 289] on icon "scrollable content" at bounding box center [998, 289] width 6 height 6
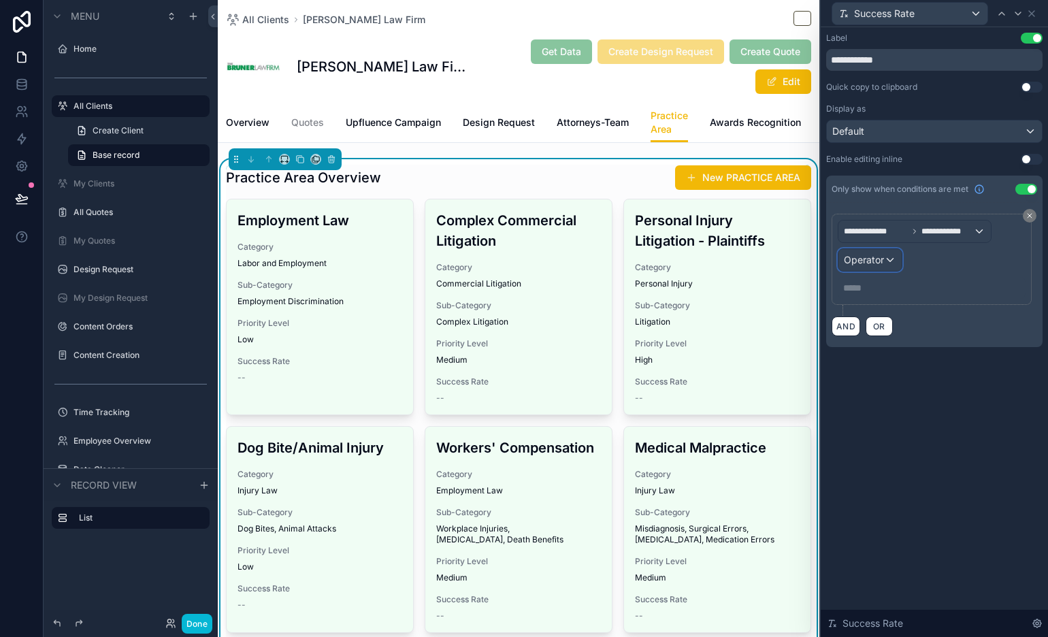
click at [880, 251] on div "Operator" at bounding box center [869, 260] width 63 height 22
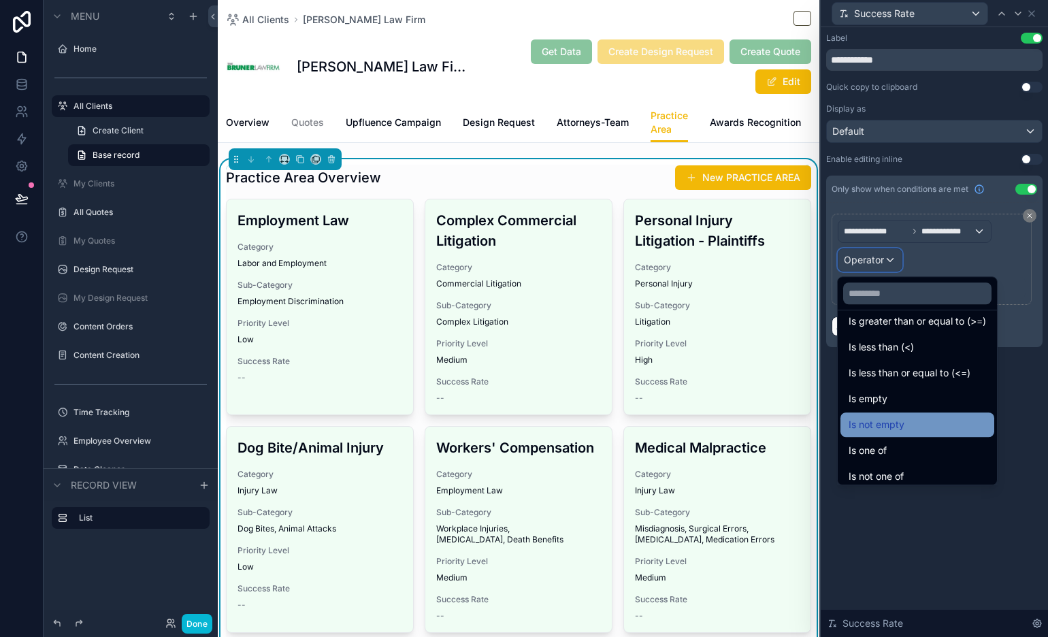
scroll to position [97, 0]
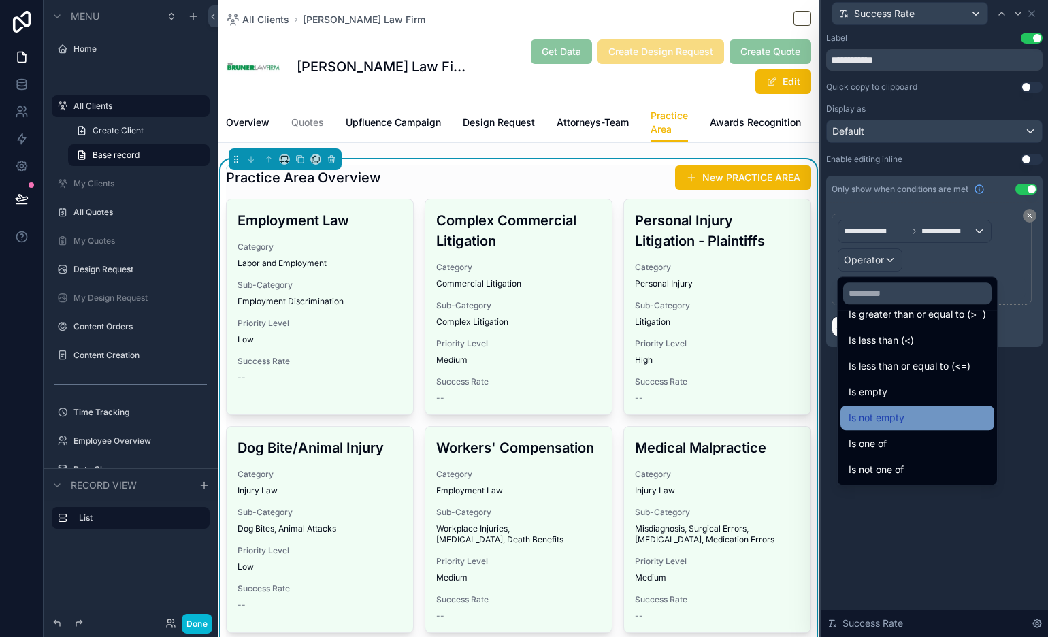
click at [932, 421] on div "Is not empty" at bounding box center [917, 418] width 137 height 16
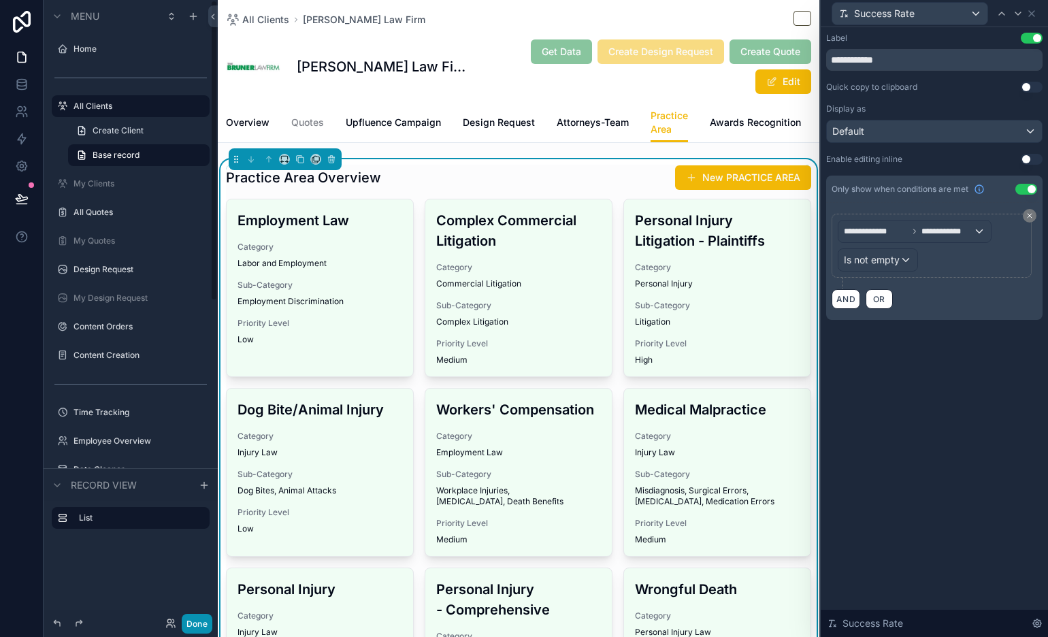
click at [206, 573] on button "Done" at bounding box center [197, 624] width 31 height 20
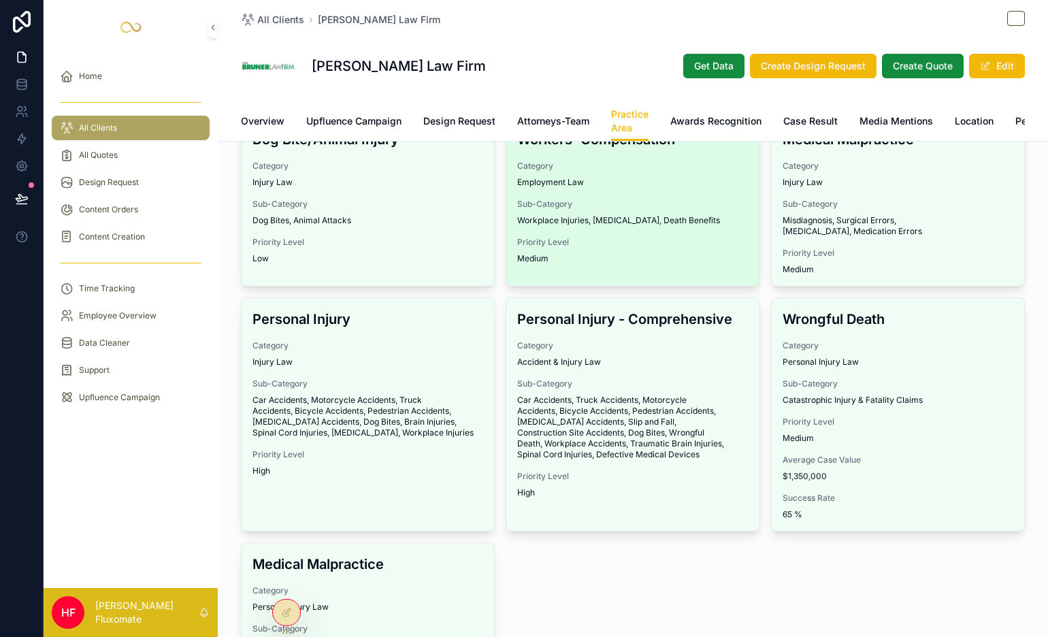
scroll to position [0, 0]
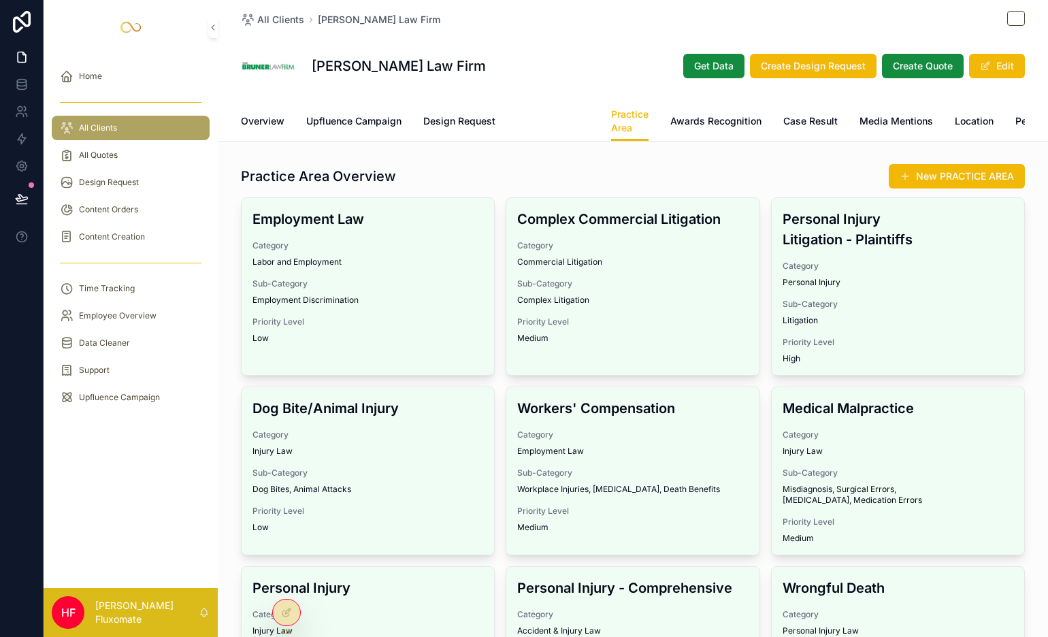
click at [533, 125] on span "Attorneys-Team" at bounding box center [553, 121] width 72 height 14
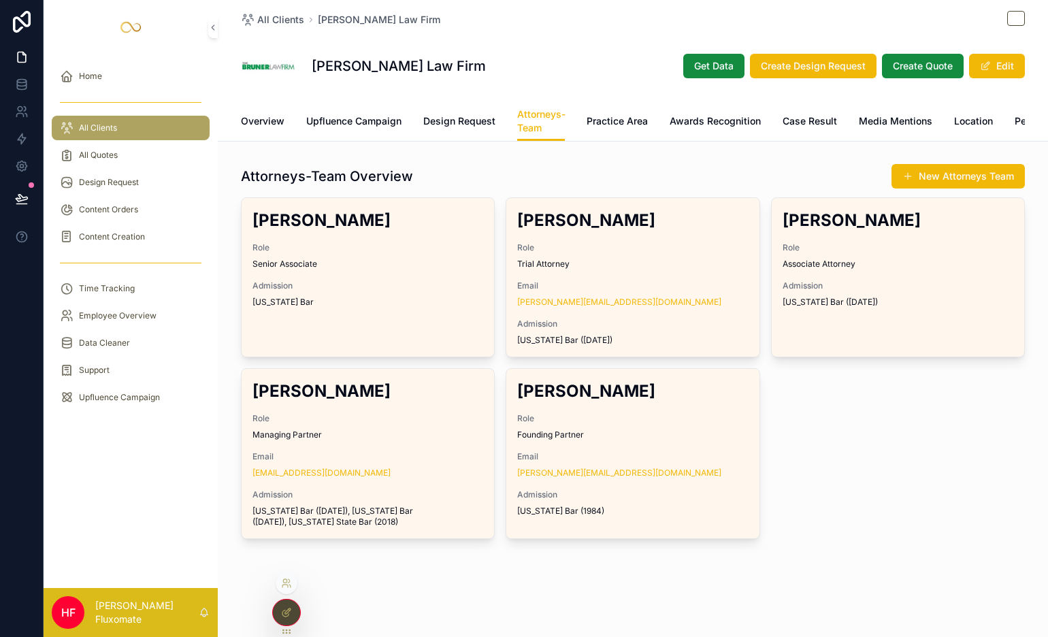
click at [287, 573] on icon at bounding box center [286, 612] width 11 height 11
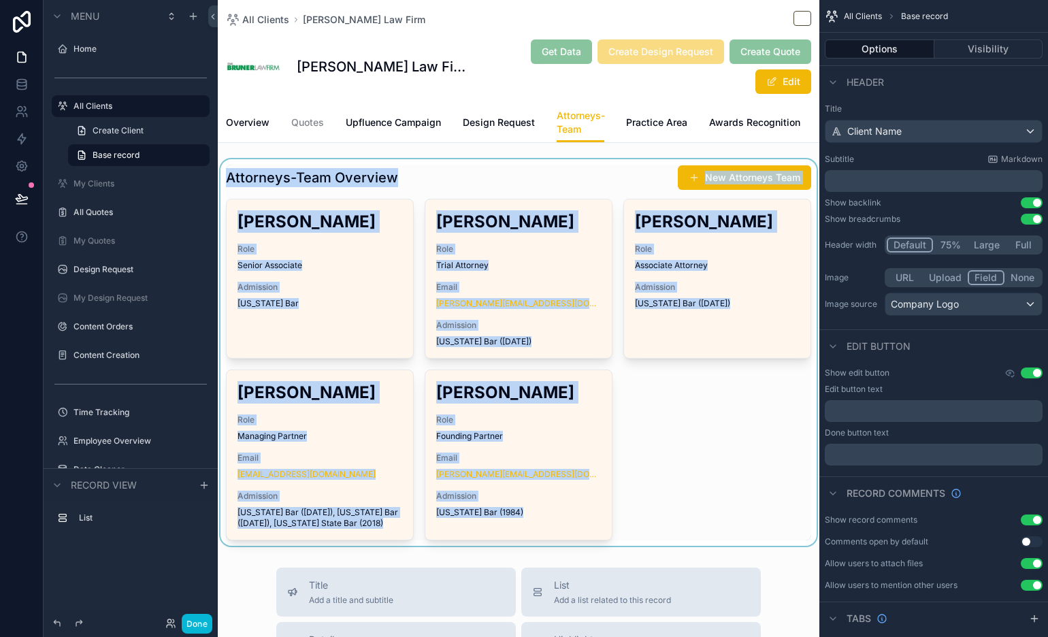
click at [476, 172] on div "All Clients Bruner Law Firm Bruner Law Firm Get Data Create Design Request Crea…" at bounding box center [519, 580] width 602 height 1161
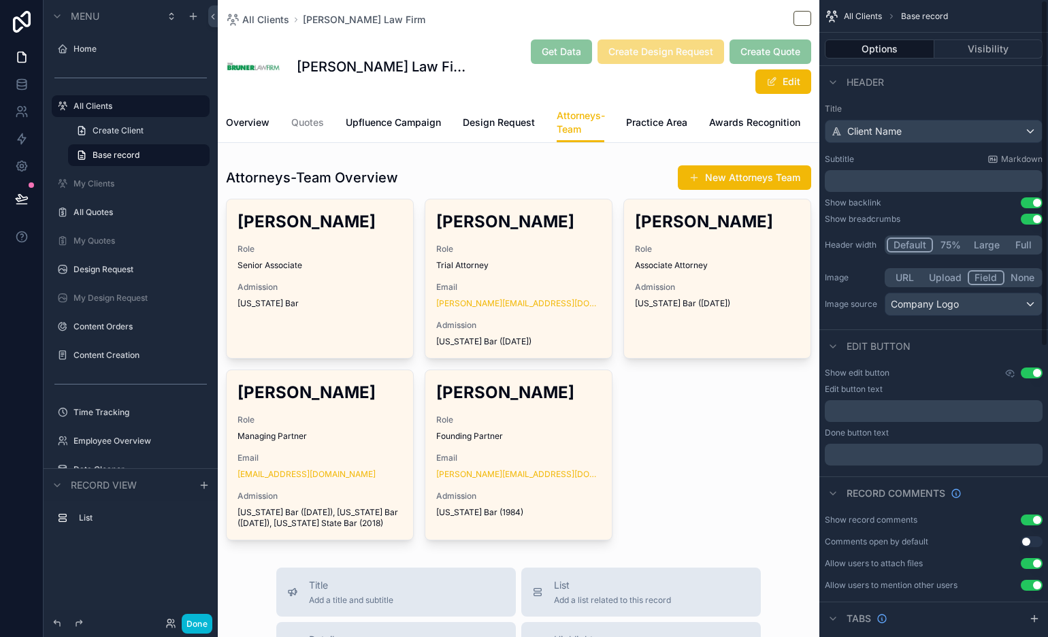
click at [558, 165] on div "All Clients Bruner Law Firm Bruner Law Firm Get Data Create Design Request Crea…" at bounding box center [519, 580] width 602 height 1161
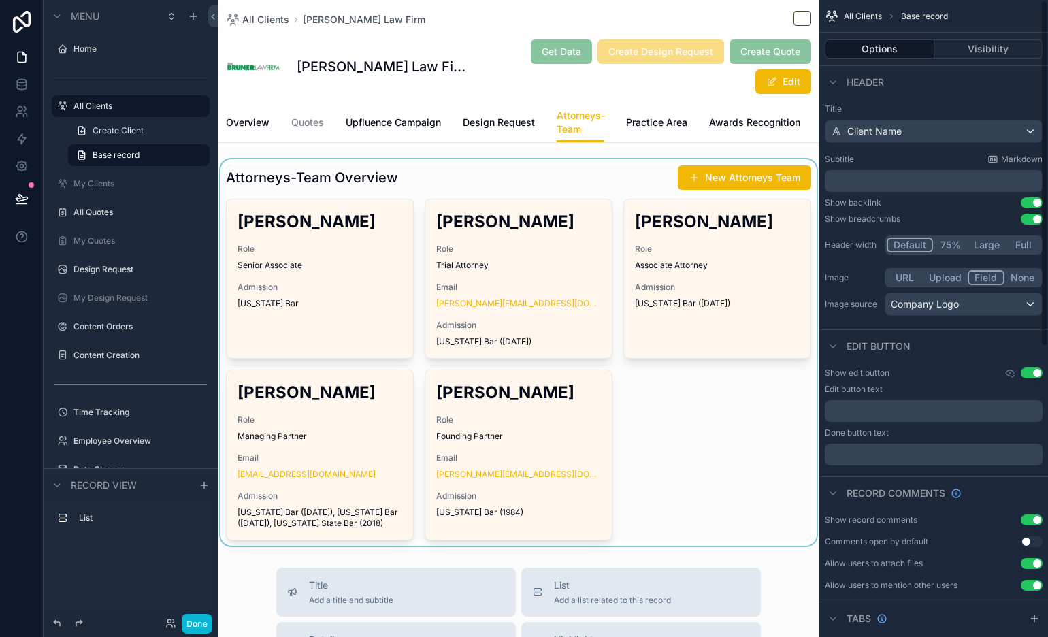
click at [586, 184] on div "scrollable content" at bounding box center [519, 352] width 602 height 386
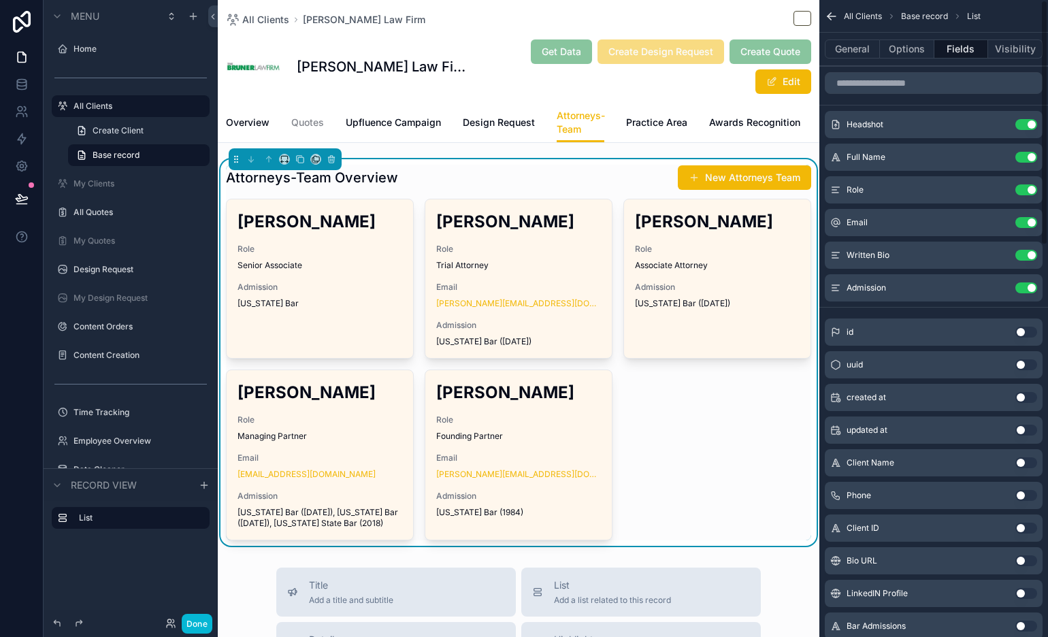
click at [424, 91] on div "Bruner Law Firm Get Data Create Design Request Create Quote Edit" at bounding box center [518, 67] width 585 height 56
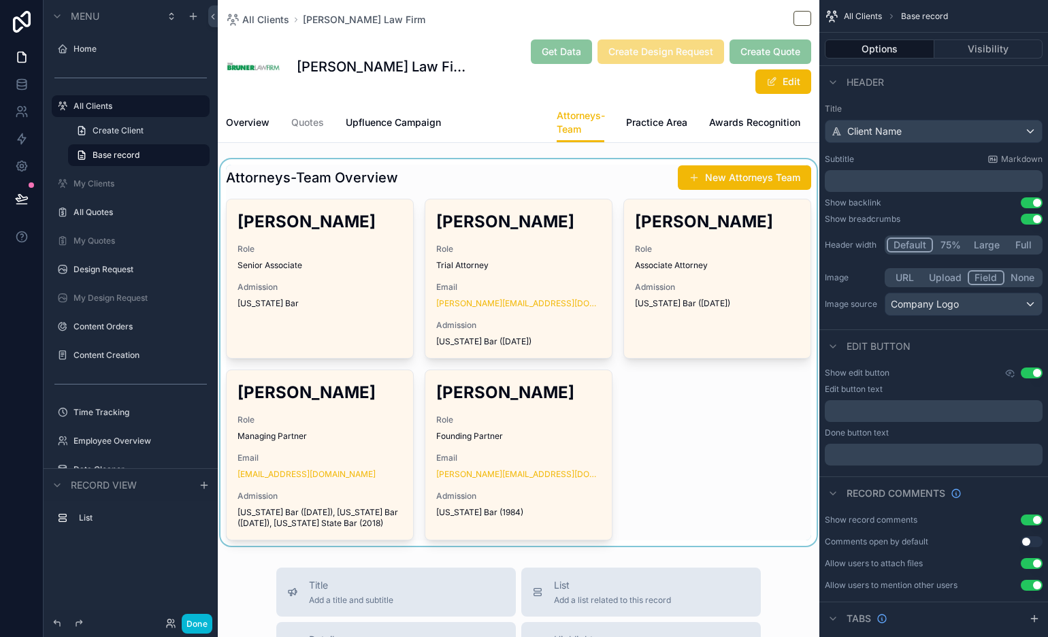
click at [497, 125] on span "Design Request" at bounding box center [499, 123] width 72 height 14
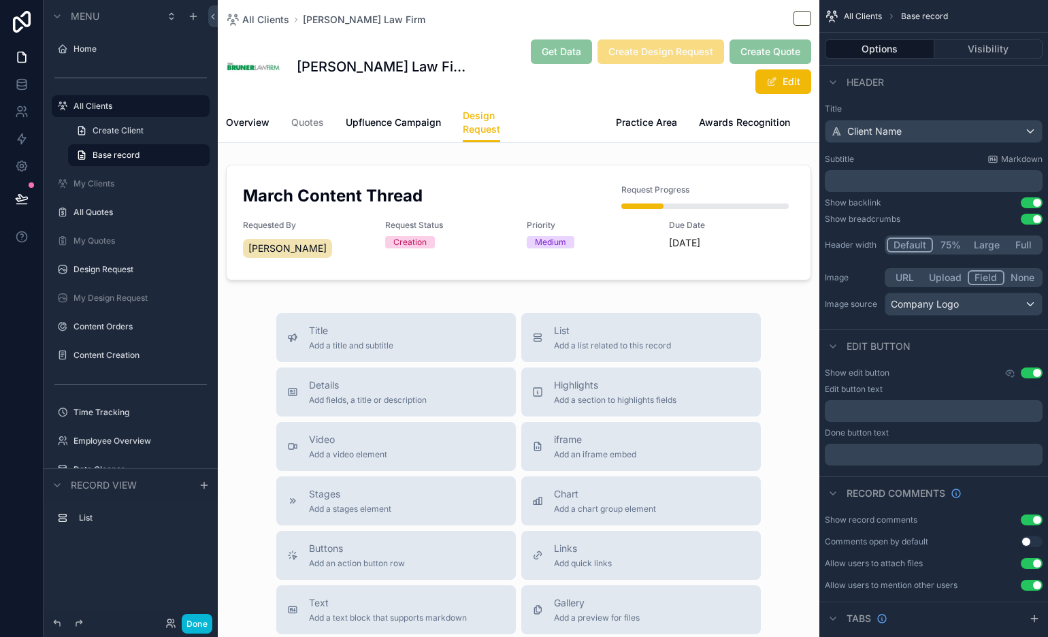
drag, startPoint x: 565, startPoint y: 119, endPoint x: 614, endPoint y: 108, distance: 50.3
click at [565, 119] on span "Attorneys-Team" at bounding box center [558, 123] width 72 height 14
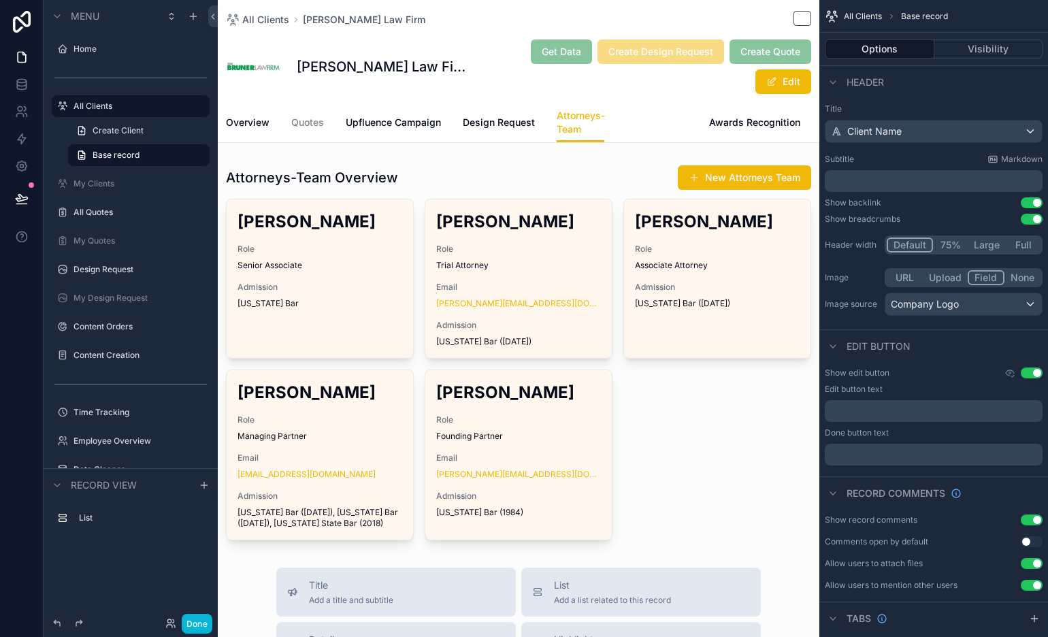
click at [648, 125] on span "Practice Area" at bounding box center [656, 123] width 61 height 14
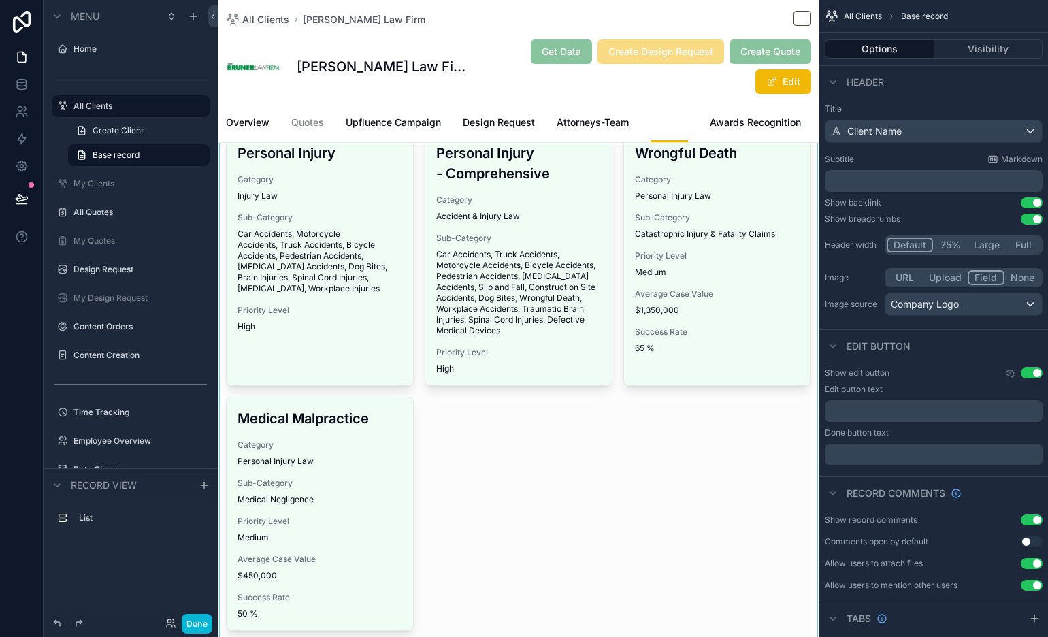
scroll to position [8, 0]
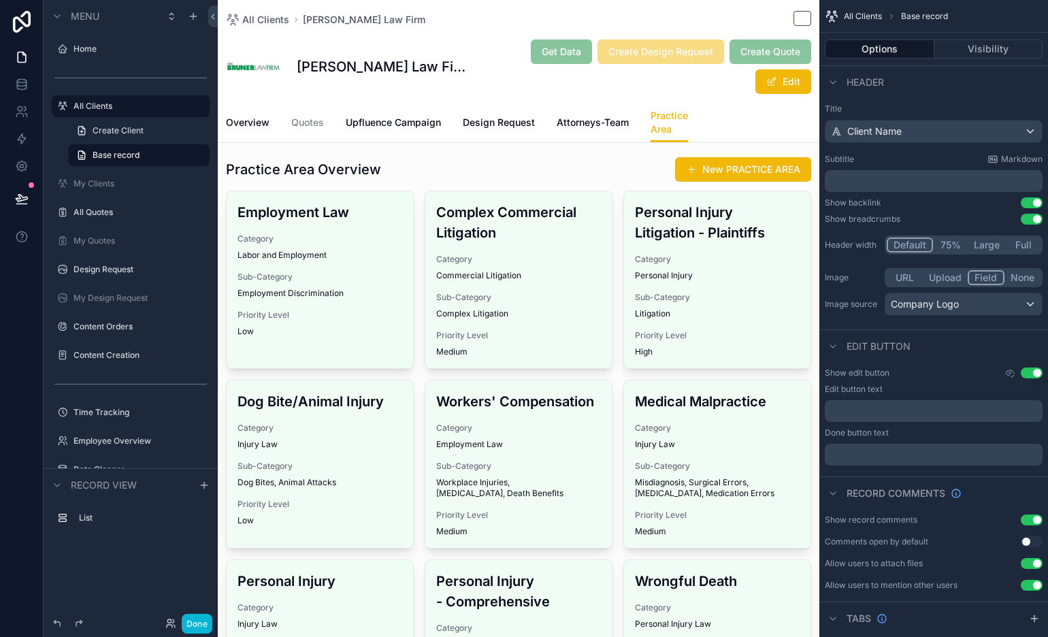
click at [763, 122] on span "Awards Recognition" at bounding box center [755, 123] width 91 height 14
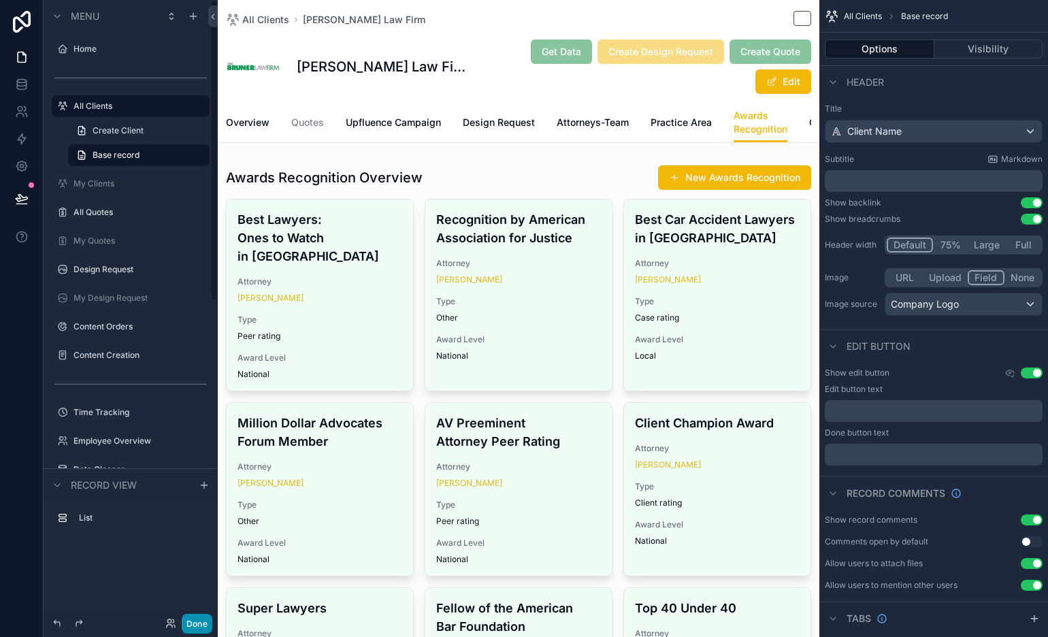
click at [200, 573] on button "Done" at bounding box center [197, 624] width 31 height 20
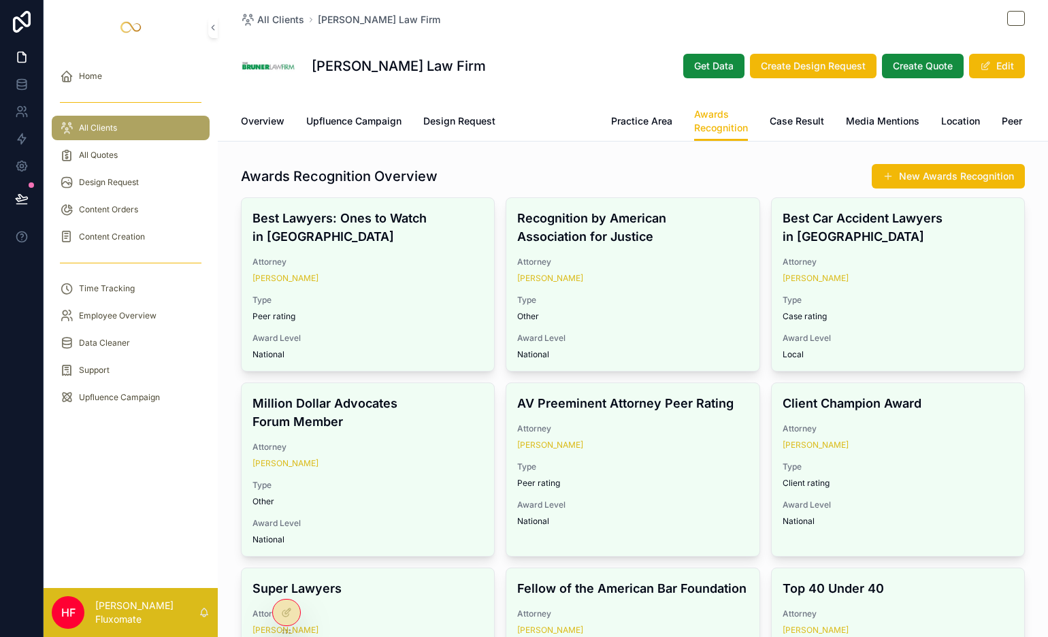
click at [560, 125] on span "Attorneys-Team" at bounding box center [553, 121] width 72 height 14
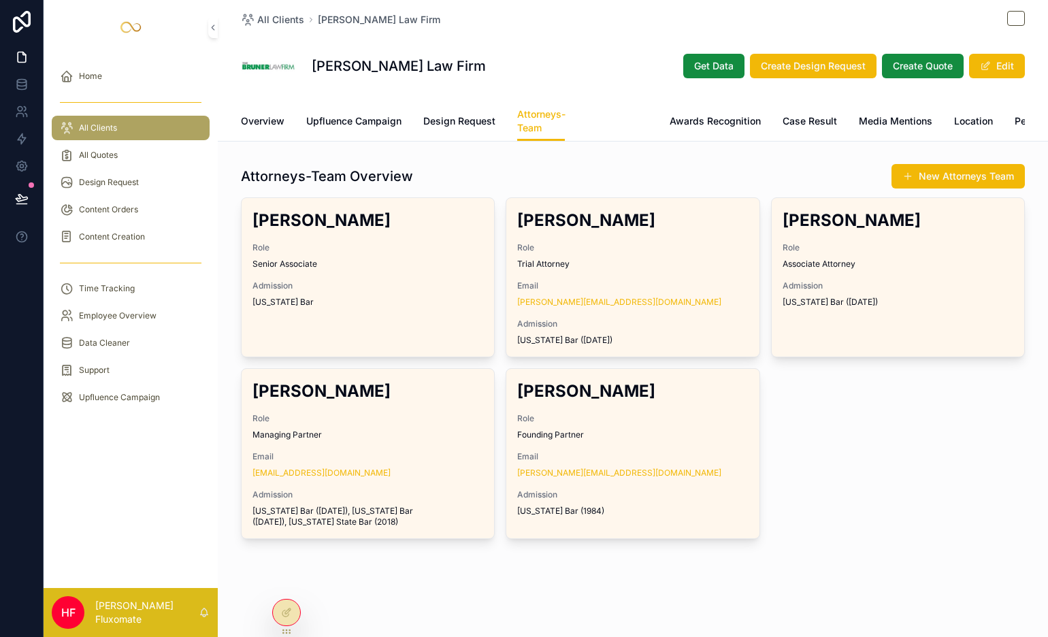
click at [625, 114] on span "Practice Area" at bounding box center [617, 121] width 61 height 14
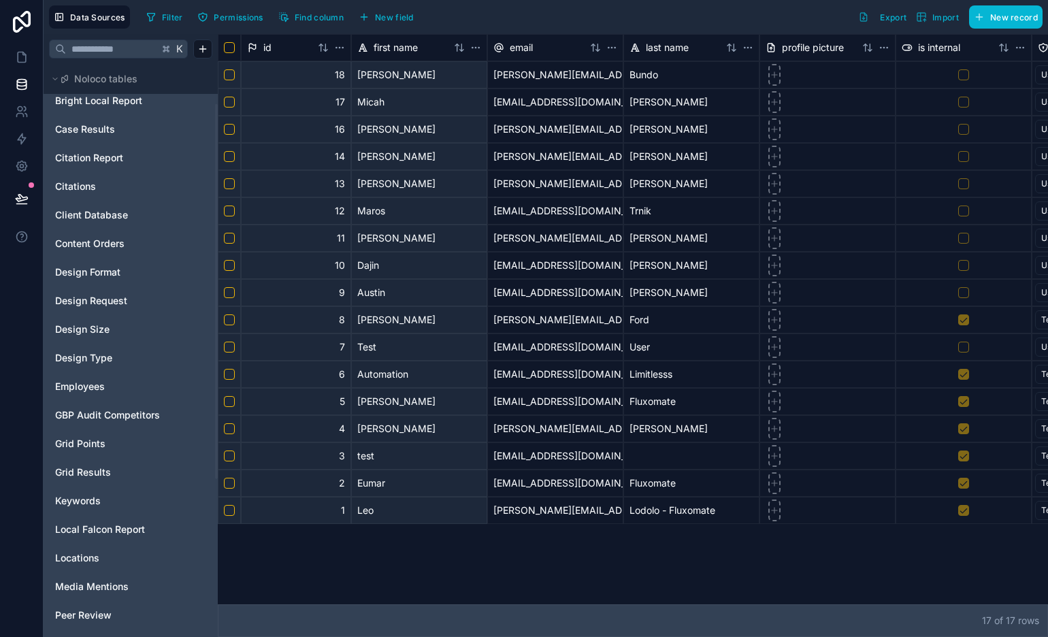
scroll to position [304, 0]
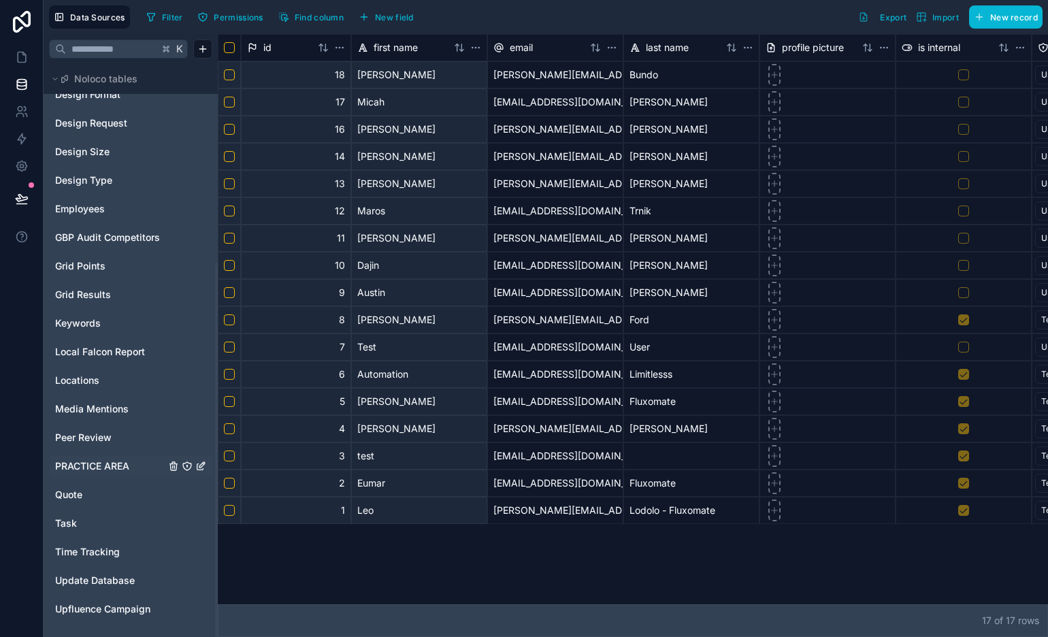
click at [104, 463] on span "PRACTICE AREA" at bounding box center [92, 466] width 74 height 14
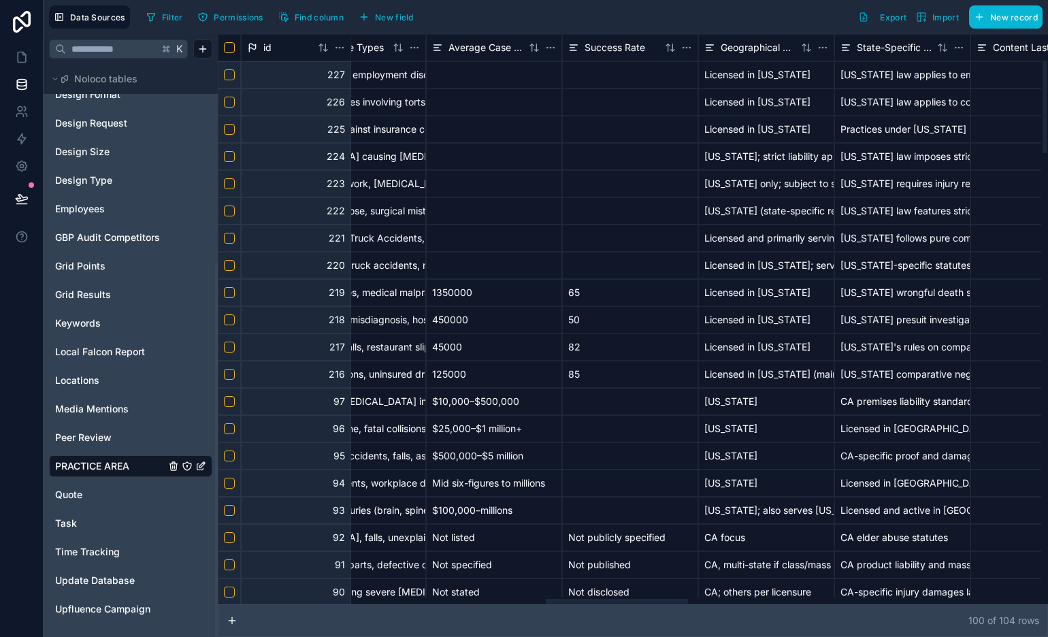
scroll to position [0, 1926]
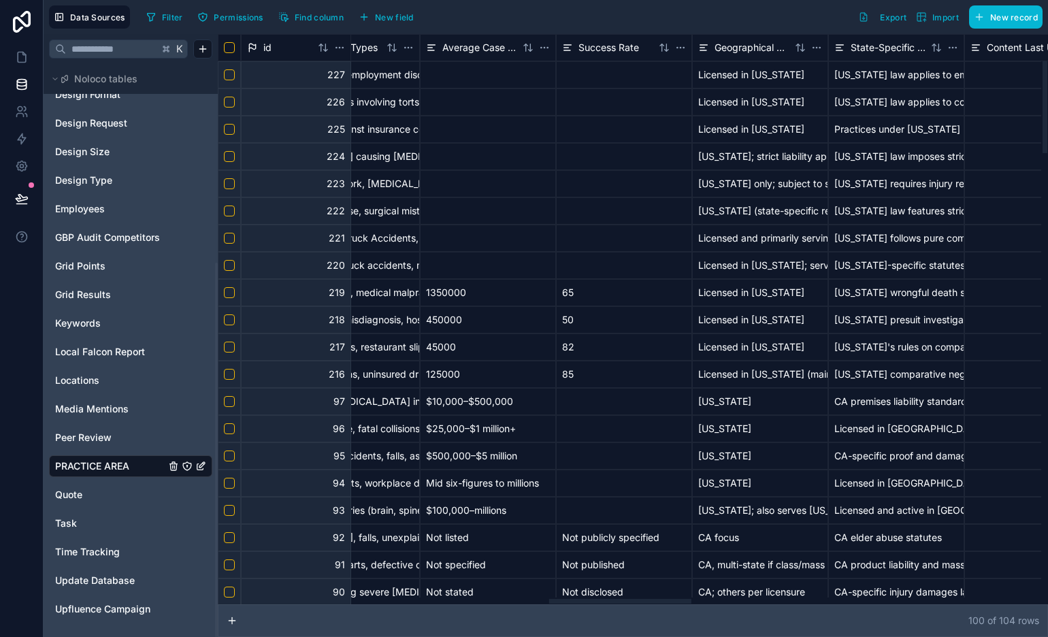
drag, startPoint x: 465, startPoint y: 602, endPoint x: 620, endPoint y: 604, distance: 154.5
click at [620, 604] on div at bounding box center [629, 600] width 823 height 7
click at [547, 50] on html "Data Sources Filter Permissions Find column New field Export Import New record …" at bounding box center [524, 318] width 1048 height 637
click at [685, 606] on html "Data Sources Filter Permissions Find column New field Export Import New record …" at bounding box center [524, 318] width 1048 height 637
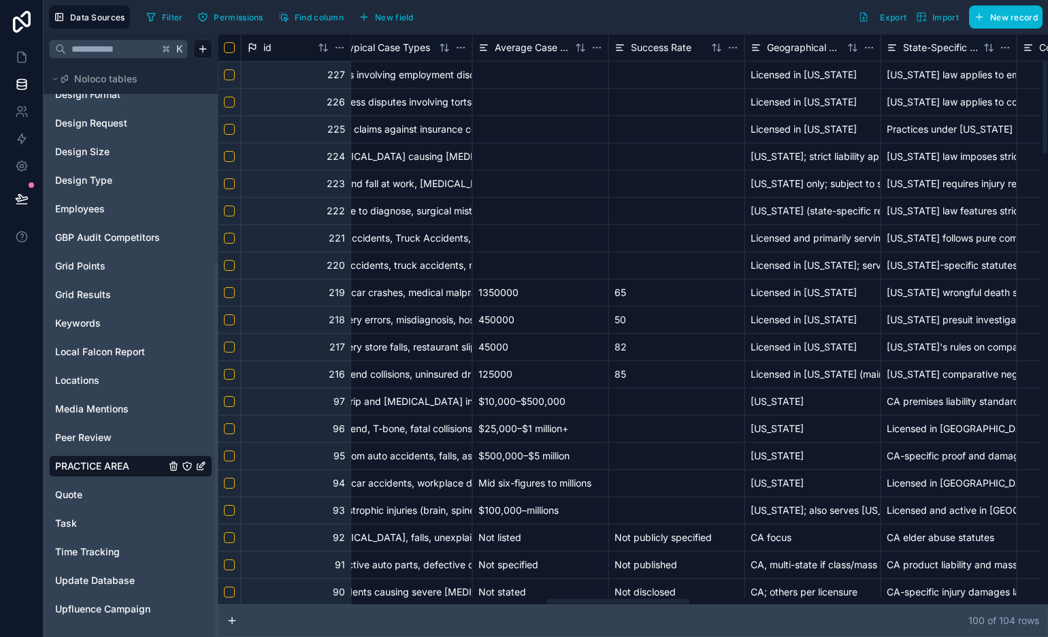
scroll to position [0, 1845]
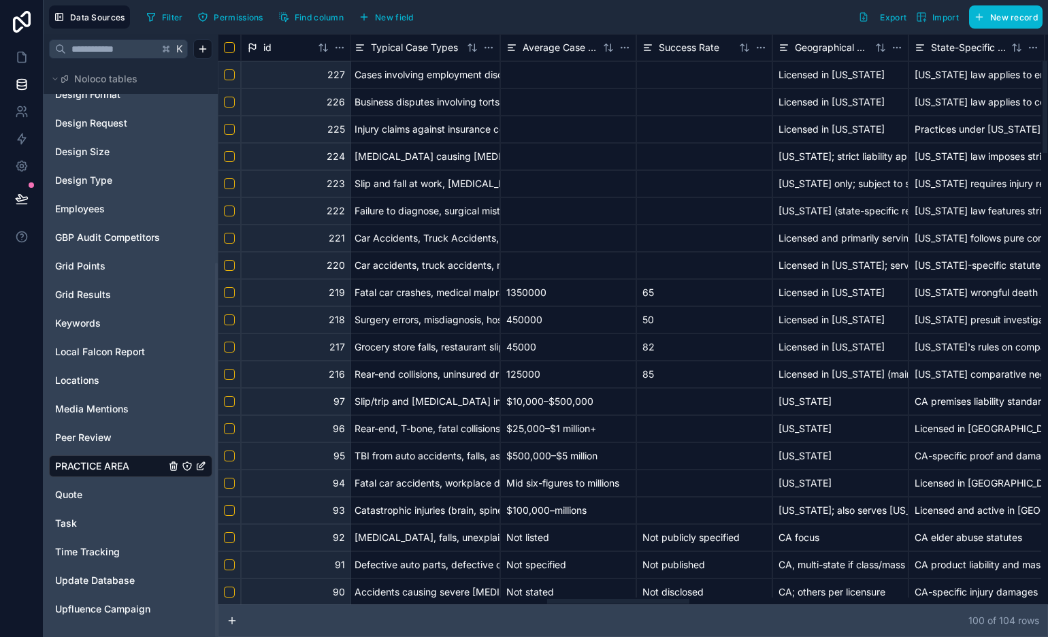
drag, startPoint x: 678, startPoint y: 602, endPoint x: 666, endPoint y: 587, distance: 18.4
click at [666, 599] on div at bounding box center [618, 601] width 142 height 5
click at [623, 48] on html "Data Sources Filter Permissions Find column New field Export Import New record …" at bounding box center [524, 318] width 1048 height 637
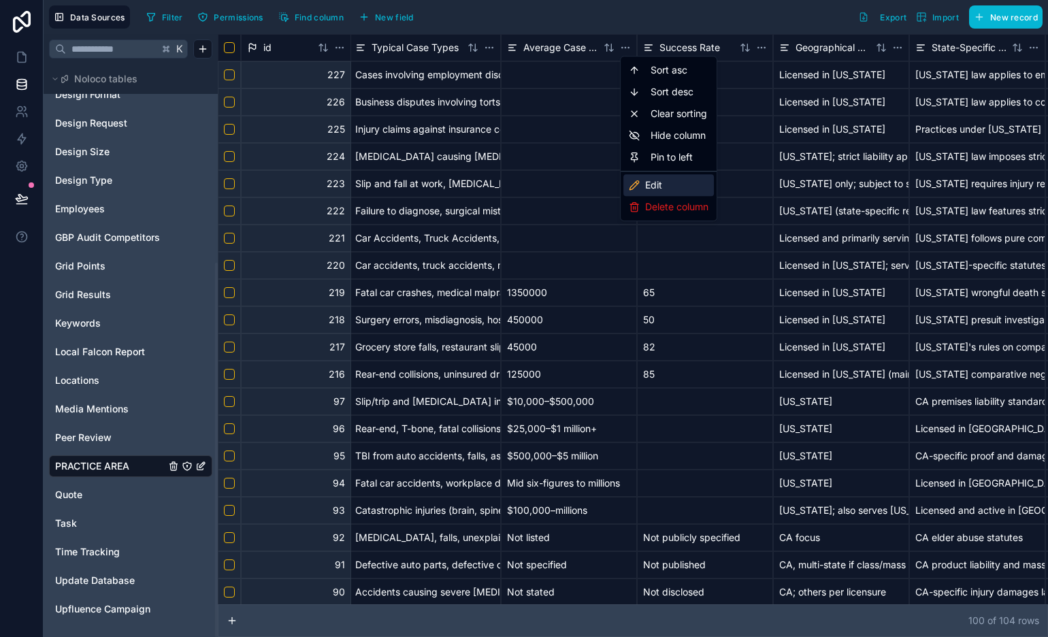
click at [693, 184] on div "Edit" at bounding box center [668, 185] width 90 height 22
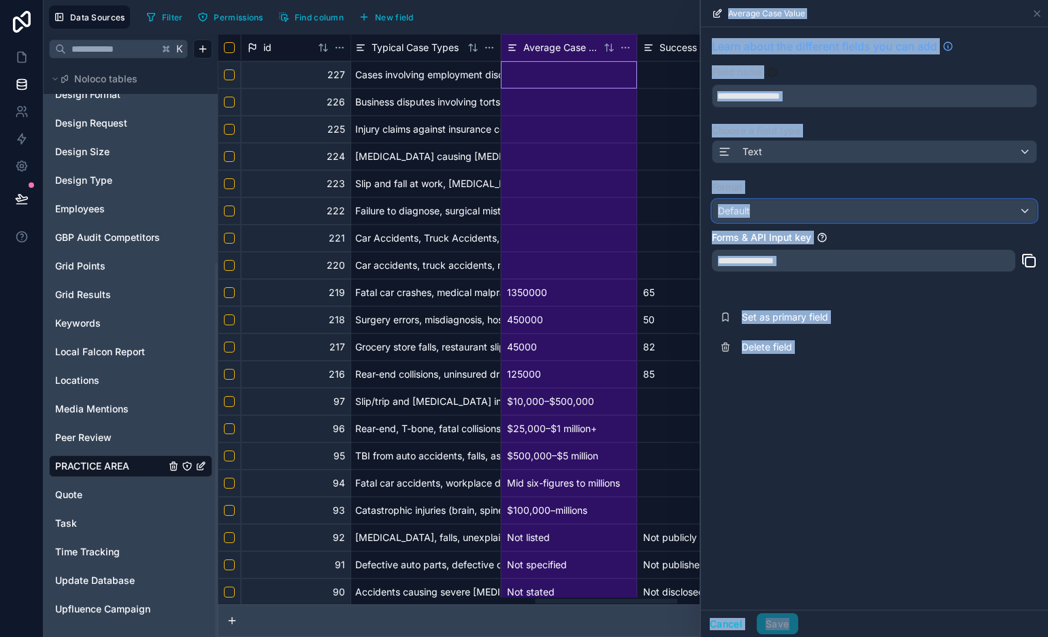
click at [826, 218] on div "Default" at bounding box center [874, 211] width 324 height 22
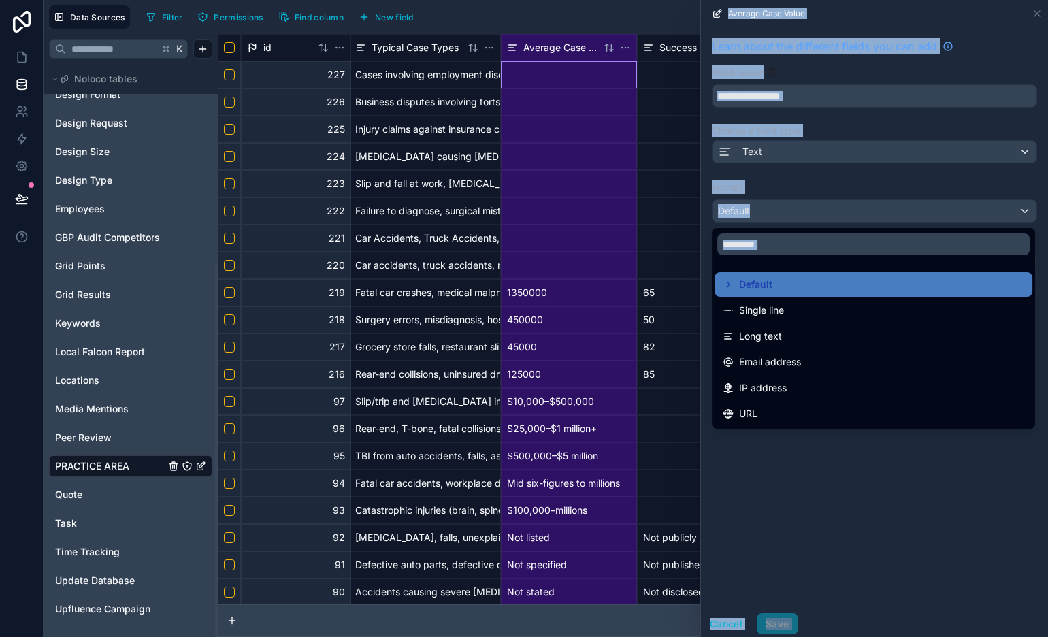
click at [855, 182] on div at bounding box center [874, 318] width 347 height 637
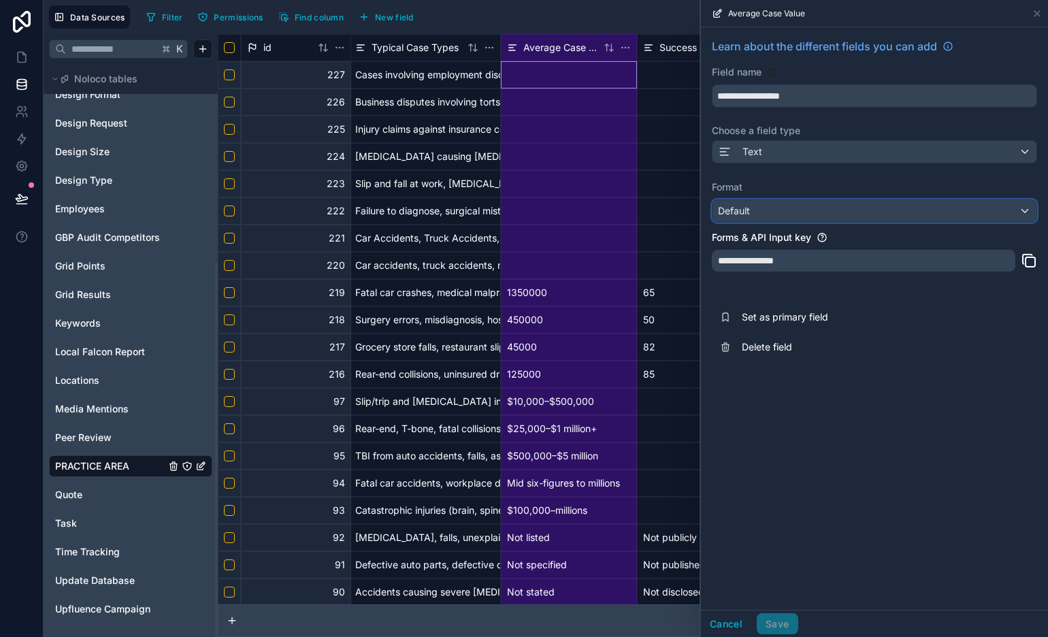
click at [850, 214] on div "Default" at bounding box center [874, 211] width 324 height 22
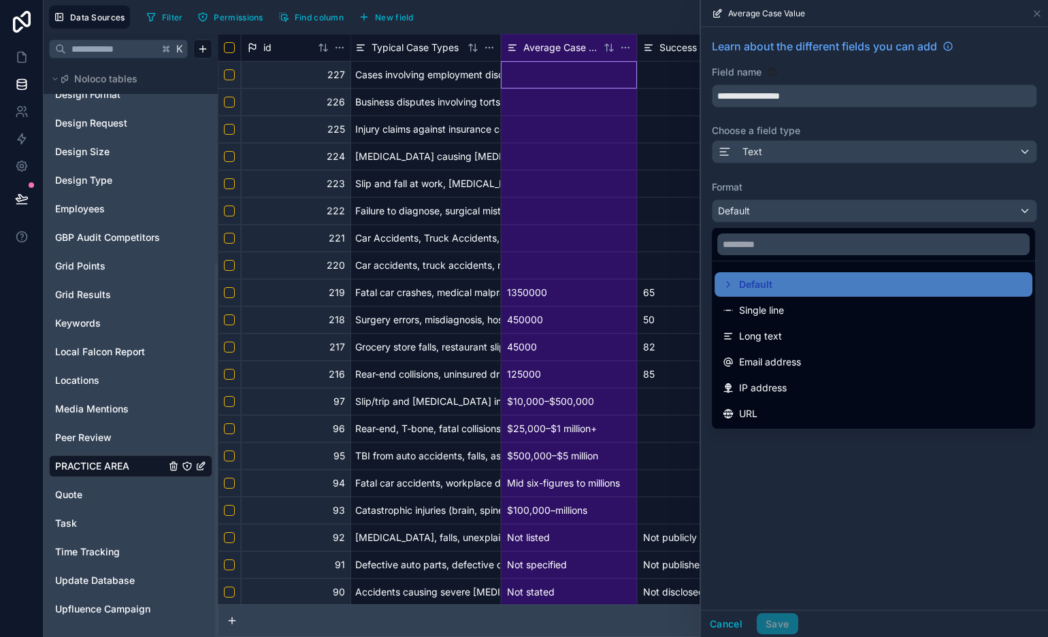
click at [843, 461] on div at bounding box center [874, 318] width 347 height 637
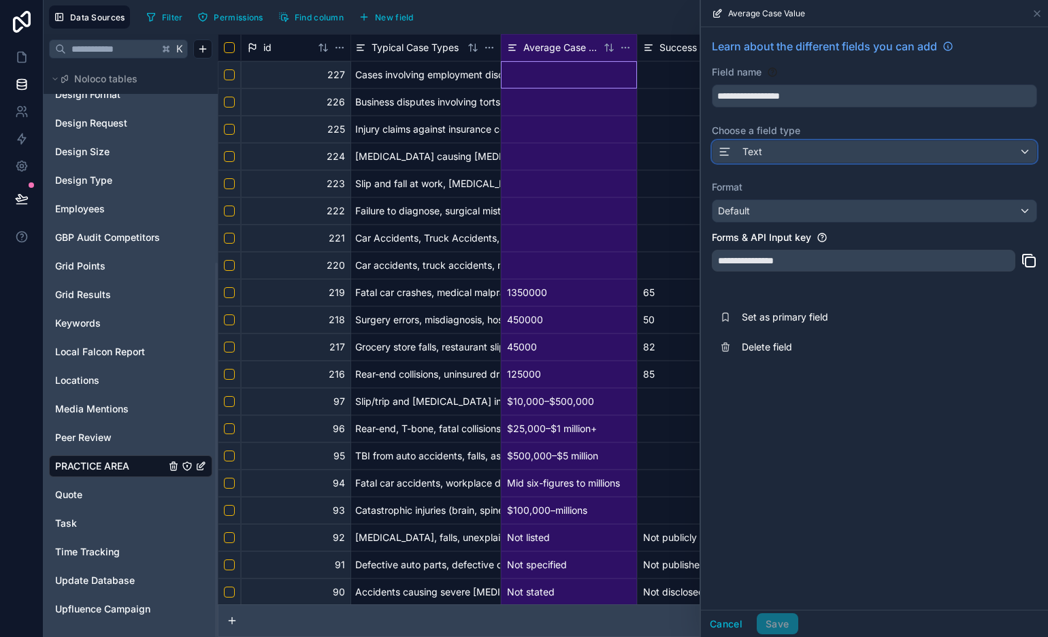
click at [811, 154] on div "Text" at bounding box center [874, 152] width 324 height 22
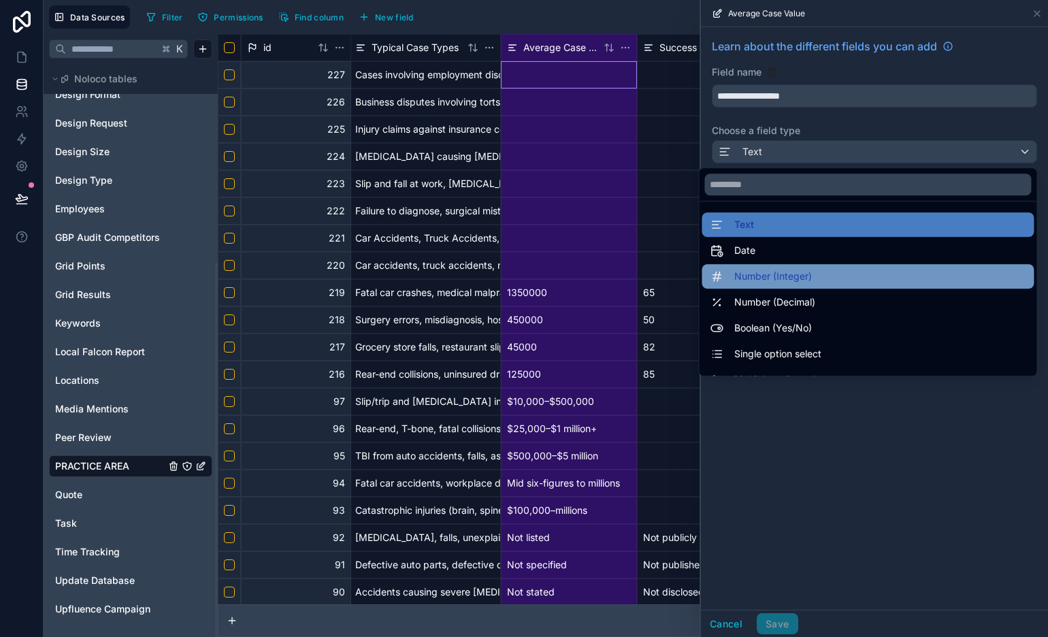
click at [820, 269] on div "Number (Integer)" at bounding box center [868, 276] width 316 height 16
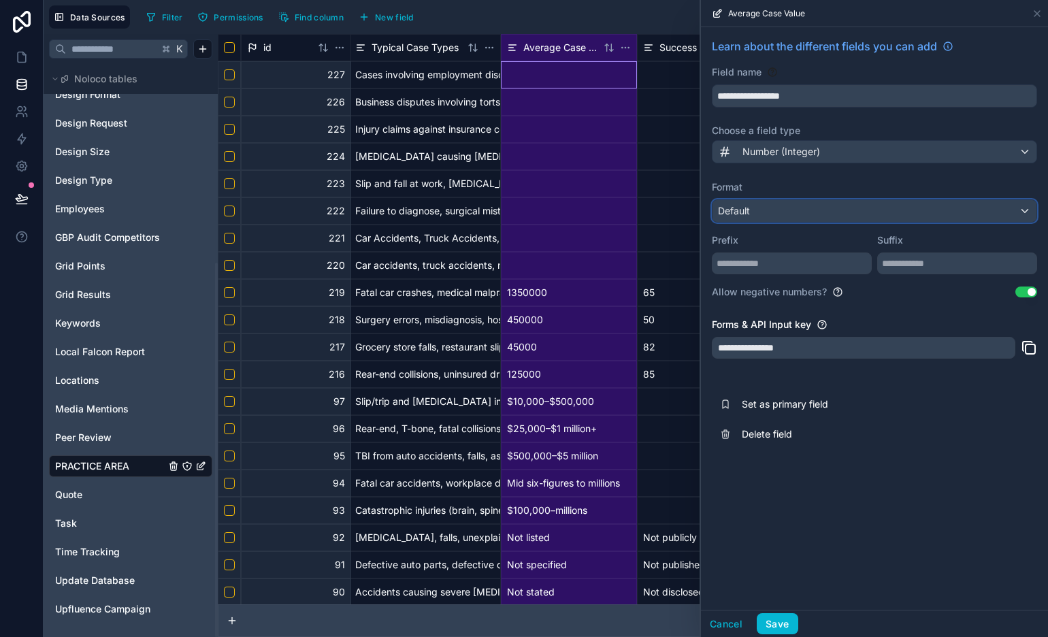
click at [804, 219] on div "Default" at bounding box center [874, 211] width 324 height 22
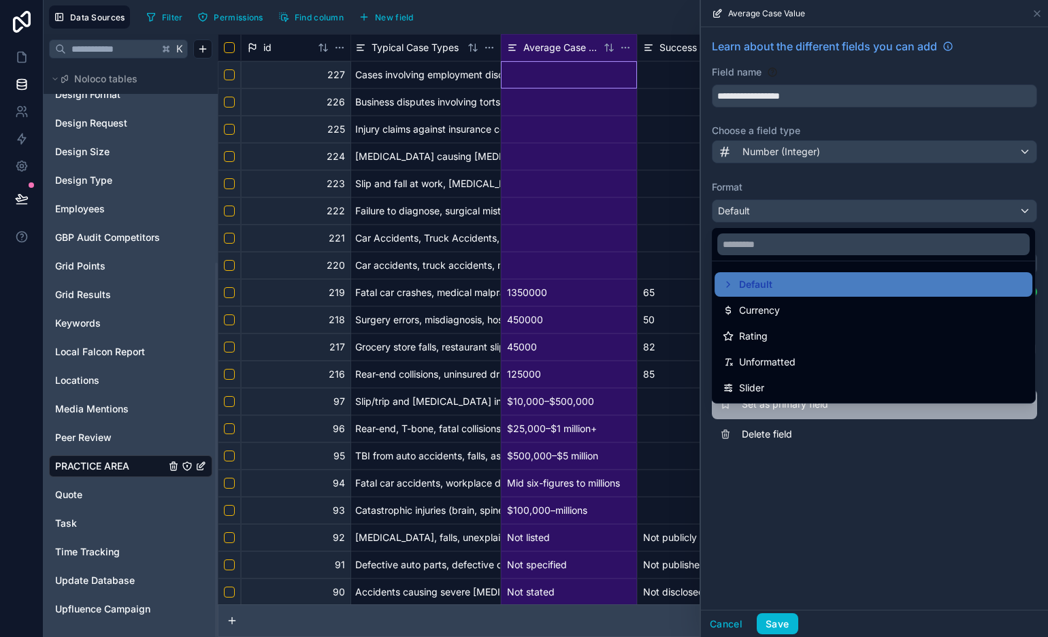
drag, startPoint x: 825, startPoint y: 318, endPoint x: 822, endPoint y: 414, distance: 96.0
click at [825, 319] on div "Currency" at bounding box center [873, 310] width 318 height 24
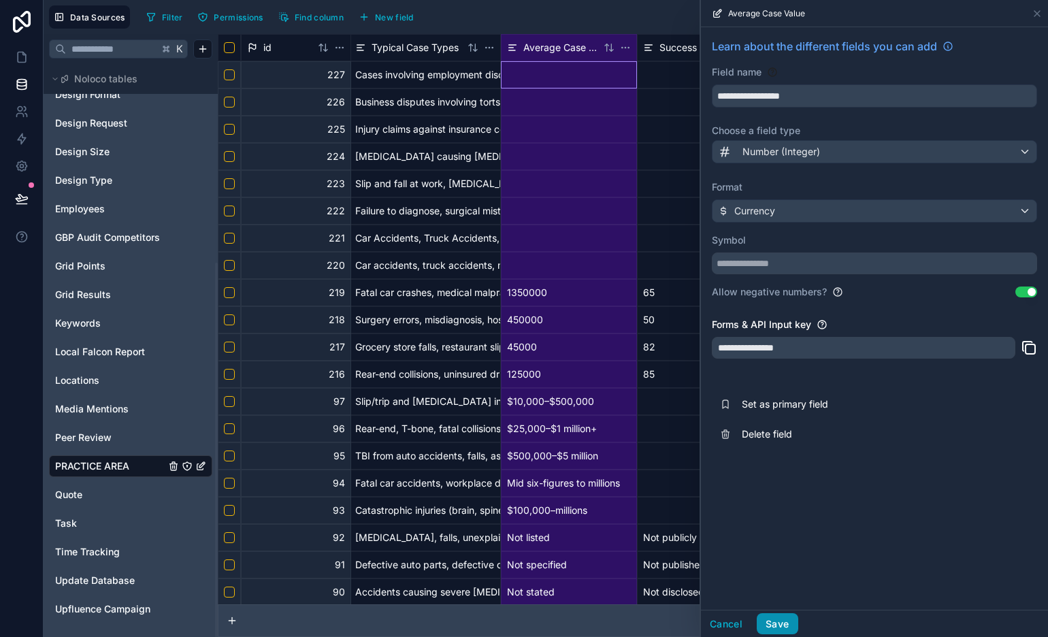
click at [783, 621] on button "Save" at bounding box center [777, 624] width 41 height 22
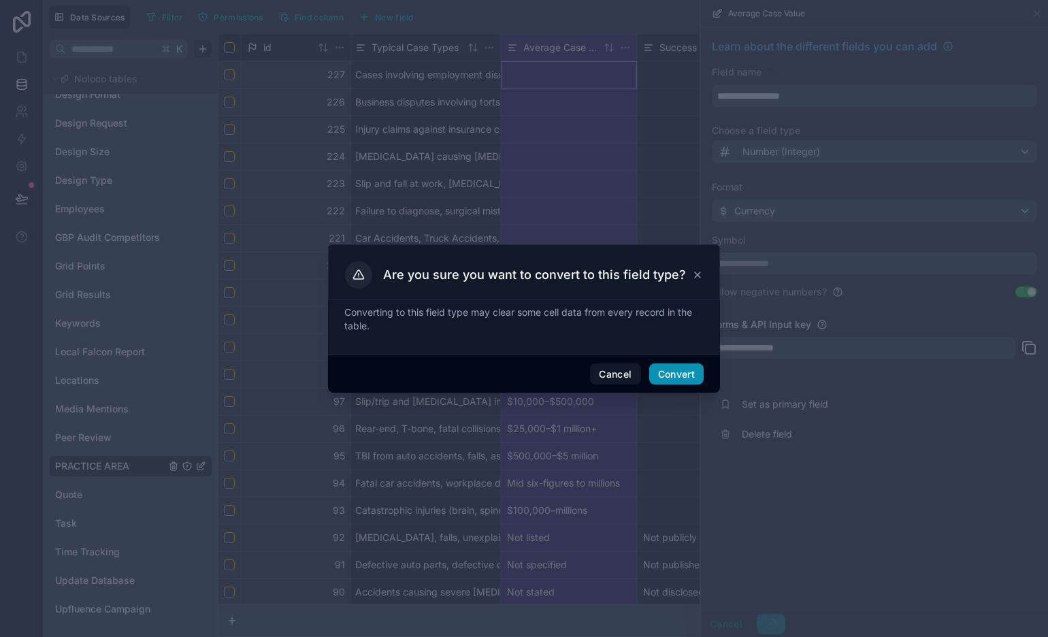
click at [691, 378] on button "Convert" at bounding box center [676, 374] width 54 height 22
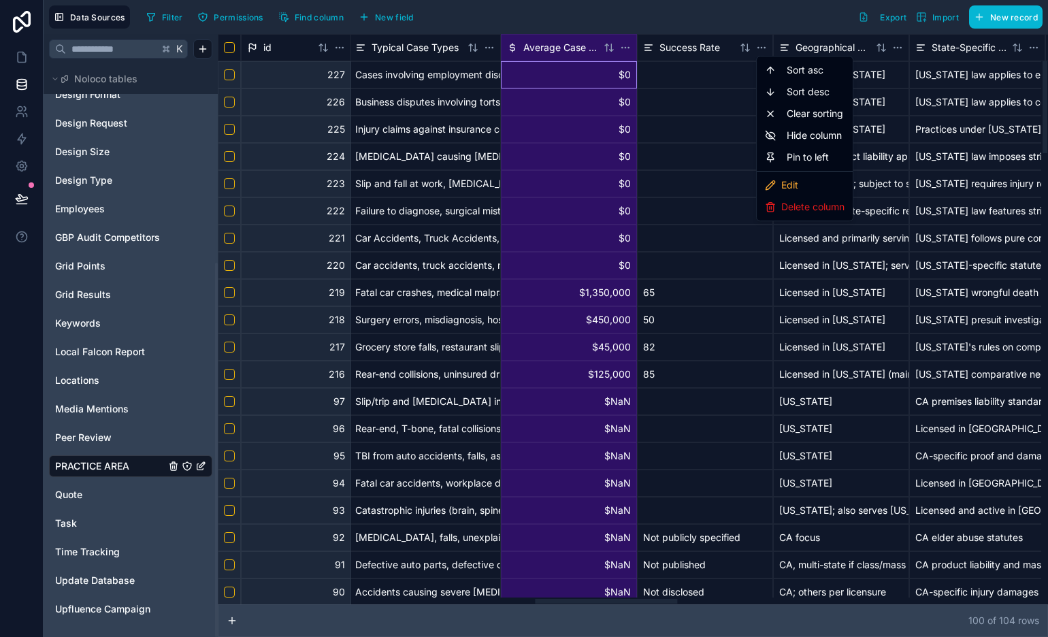
click at [764, 49] on html "Data Sources Filter Permissions Find column New field Export Import New record …" at bounding box center [524, 318] width 1048 height 637
click at [804, 185] on div "Edit" at bounding box center [804, 185] width 90 height 22
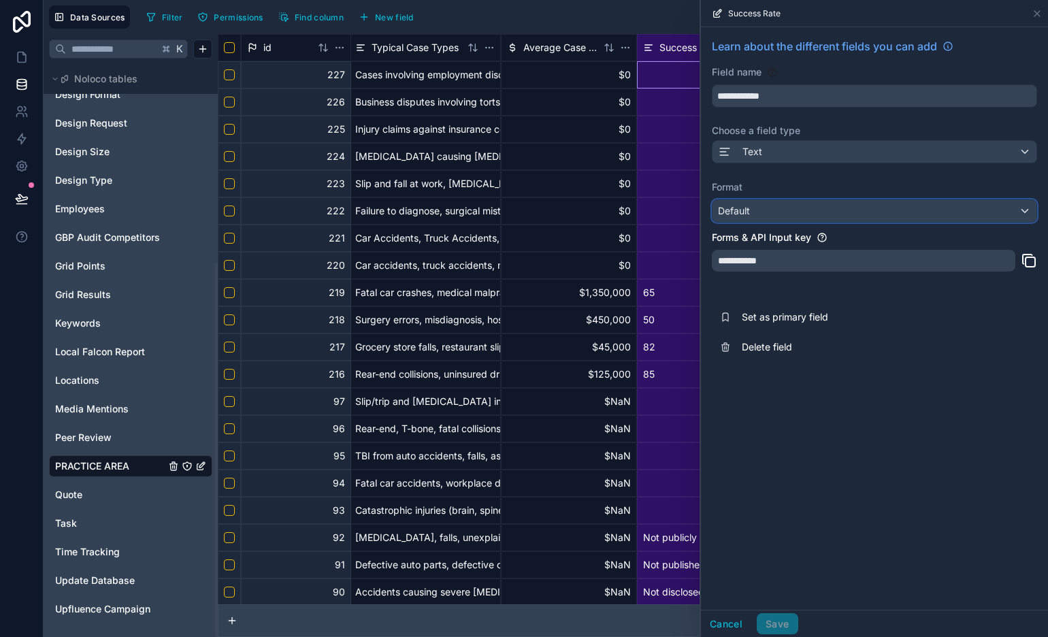
click at [894, 215] on div "Default" at bounding box center [874, 211] width 324 height 22
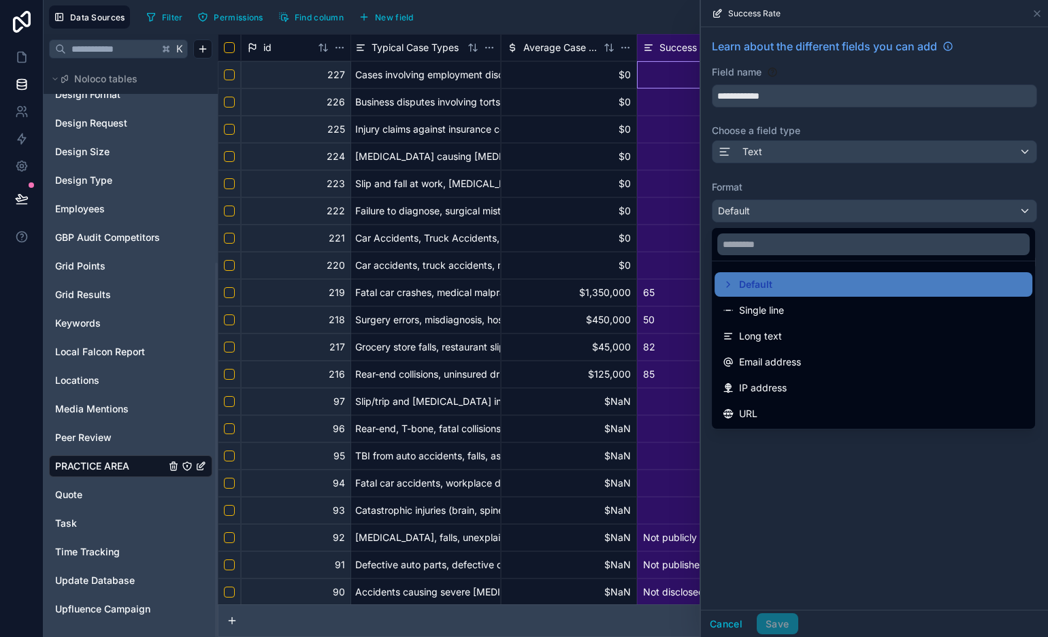
click at [860, 193] on div at bounding box center [874, 318] width 347 height 637
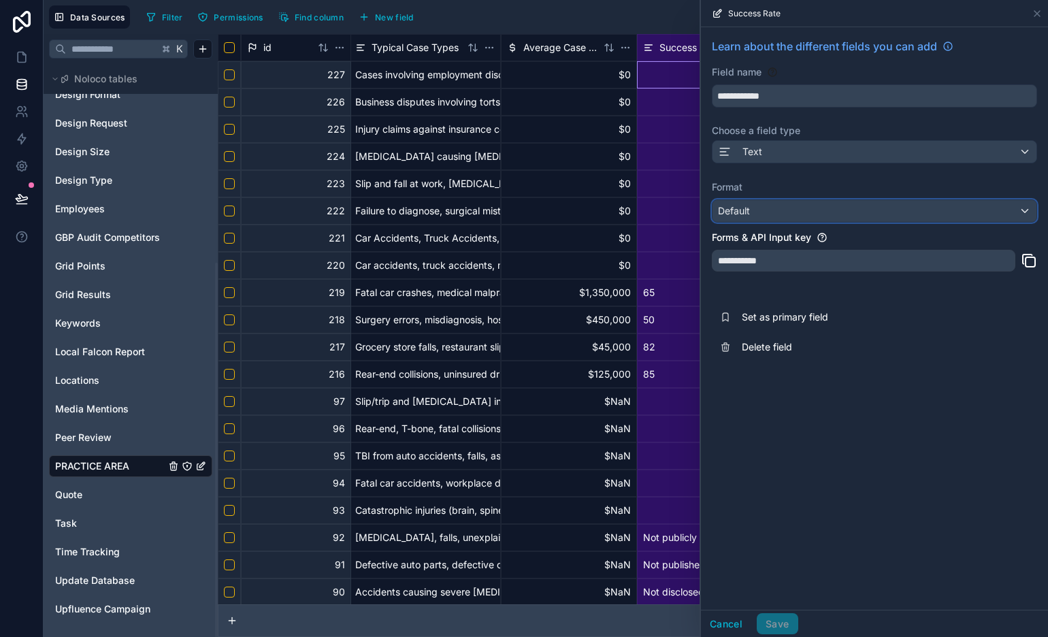
click at [850, 210] on div "Default" at bounding box center [874, 211] width 324 height 22
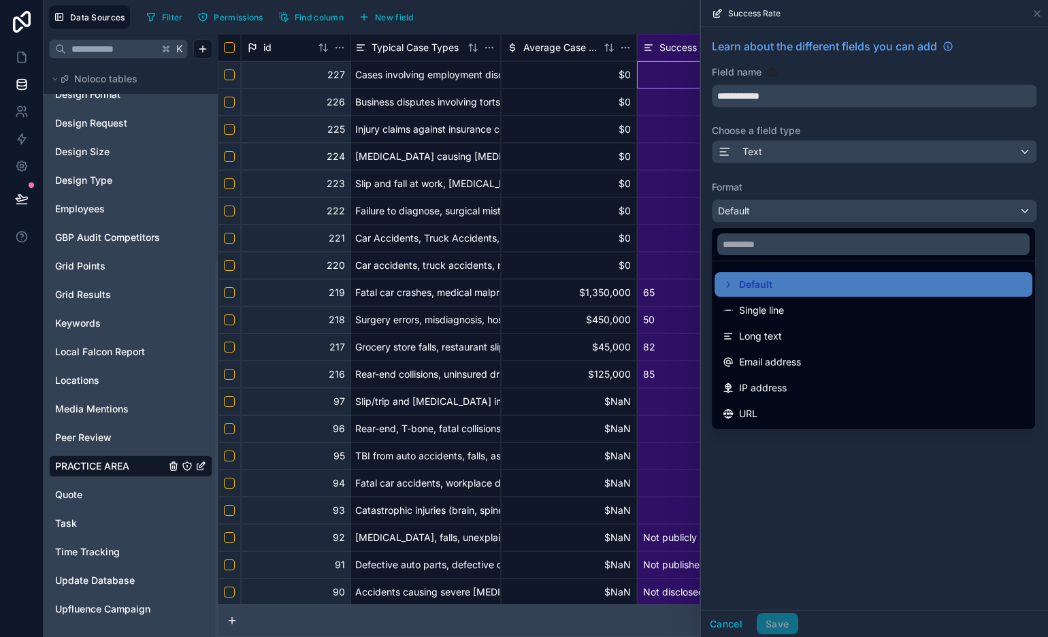
click at [800, 182] on div at bounding box center [874, 318] width 347 height 637
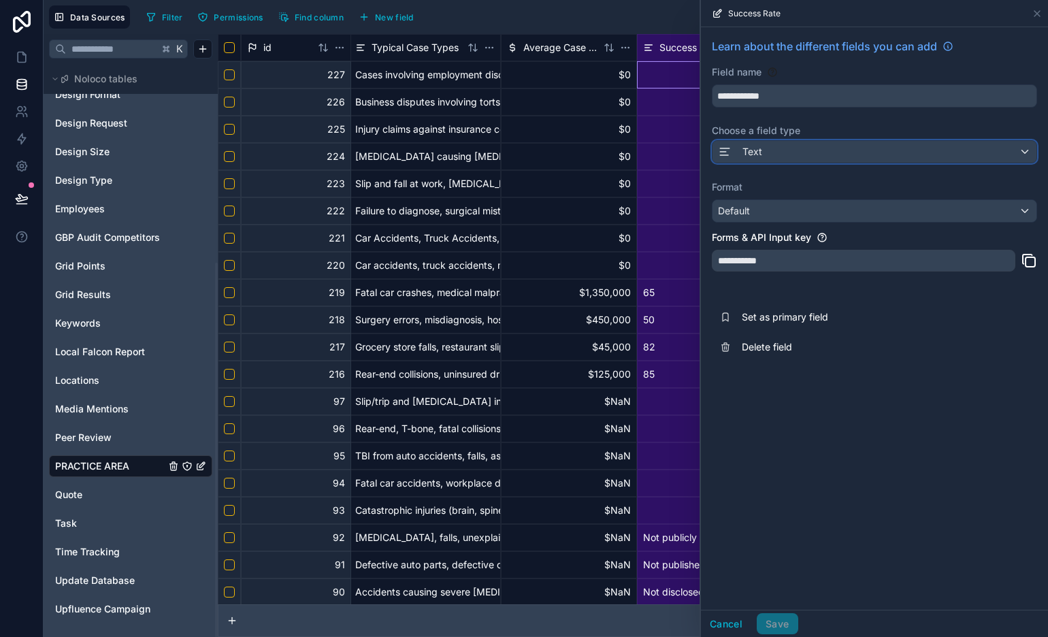
click at [805, 153] on div "Text" at bounding box center [874, 152] width 324 height 22
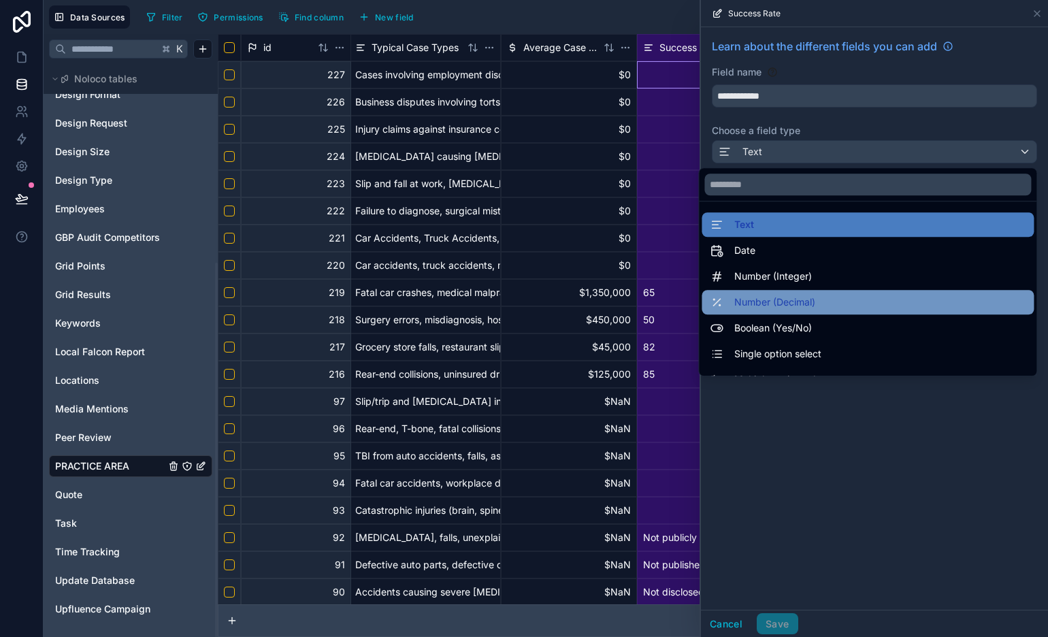
click at [827, 300] on div "Number (Decimal)" at bounding box center [868, 302] width 316 height 16
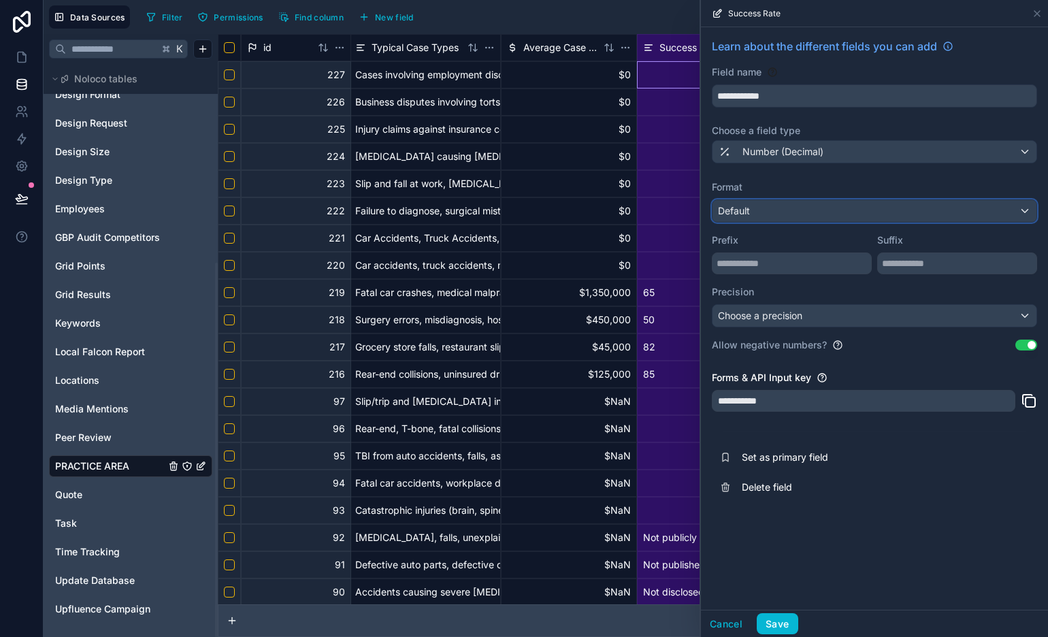
click at [839, 219] on div "Default" at bounding box center [874, 211] width 324 height 22
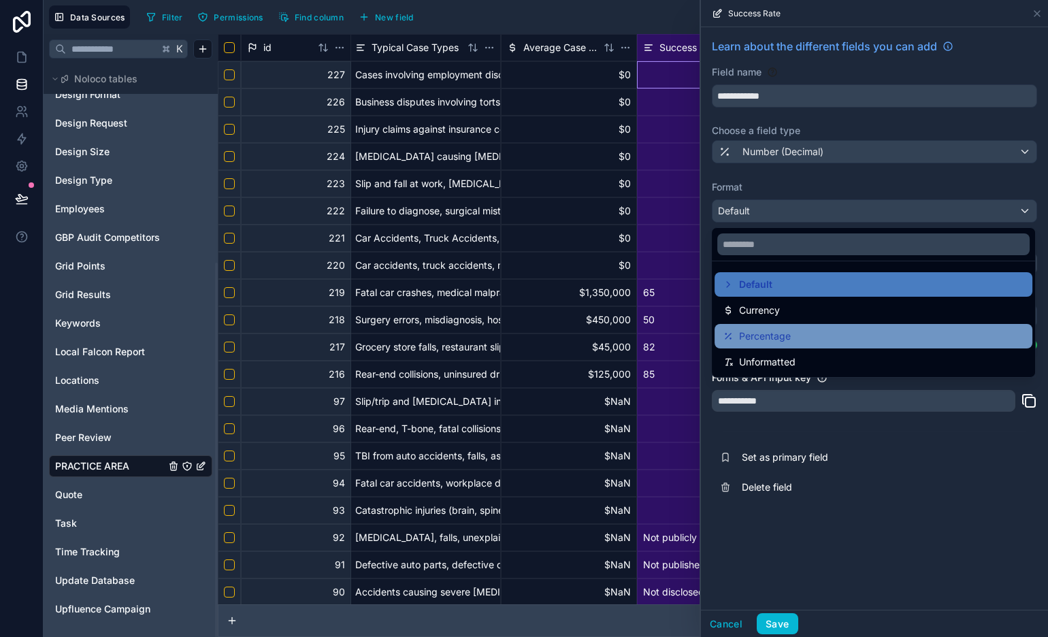
click at [827, 337] on div "Percentage" at bounding box center [873, 336] width 301 height 16
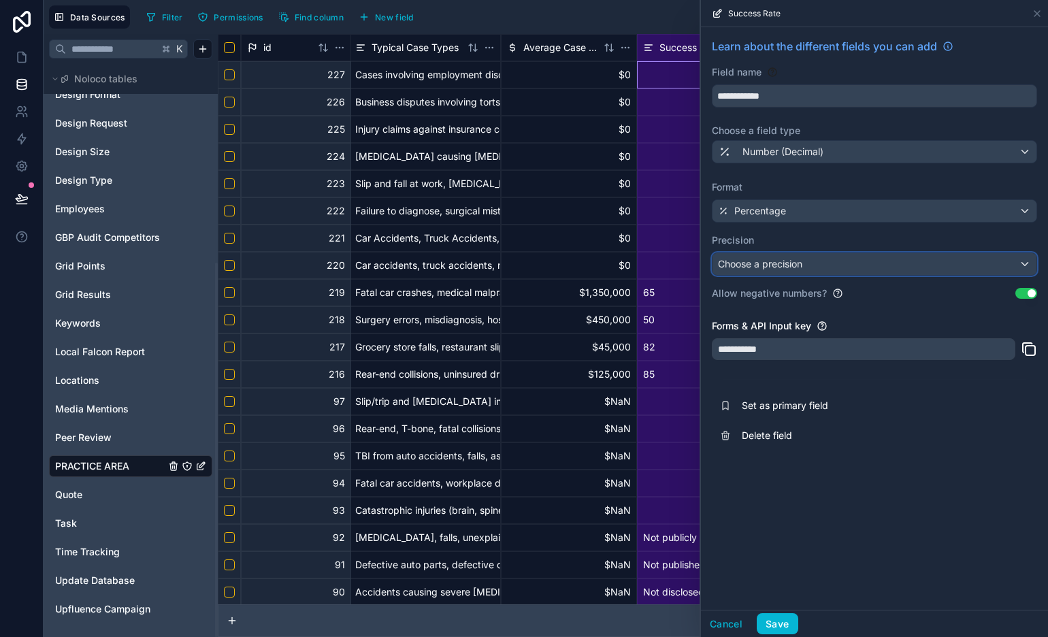
click at [864, 265] on div "Choose a precision" at bounding box center [874, 264] width 324 height 22
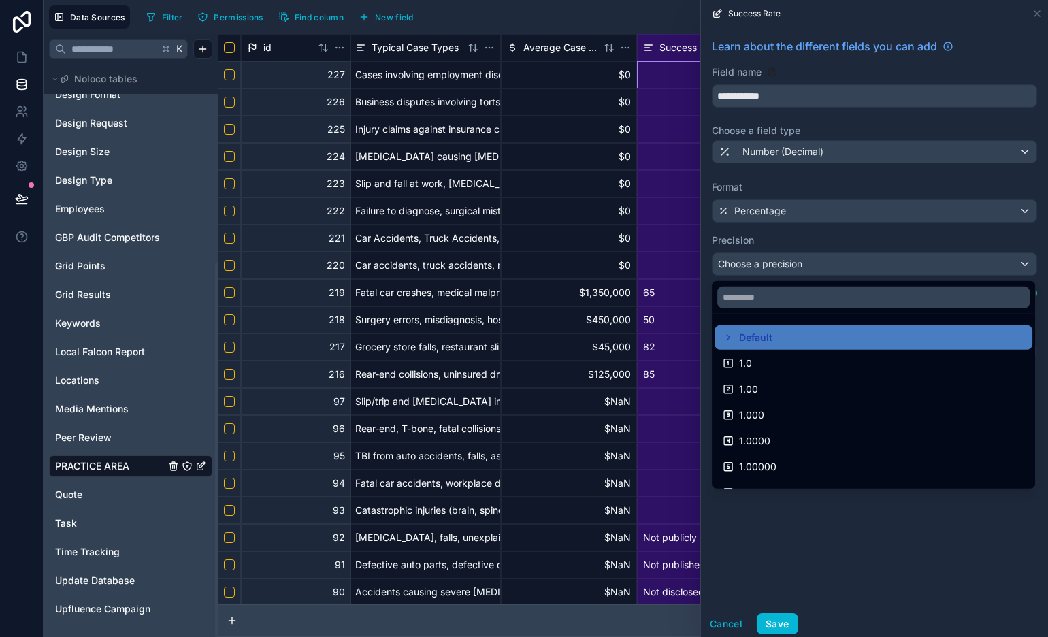
click at [819, 335] on div "Default" at bounding box center [873, 337] width 301 height 16
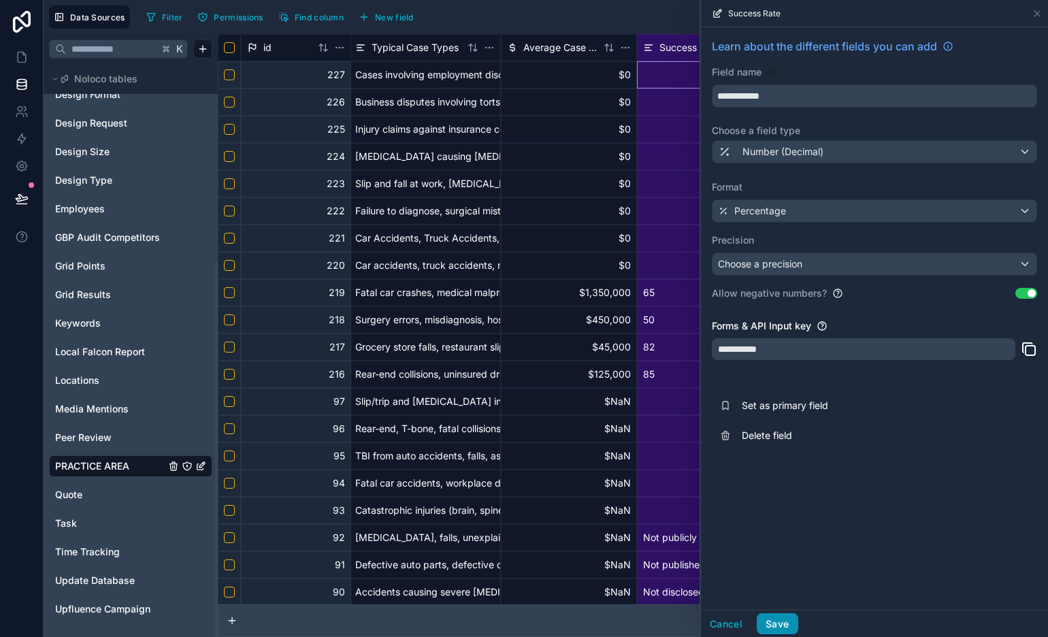
click at [783, 621] on button "Save" at bounding box center [777, 624] width 41 height 22
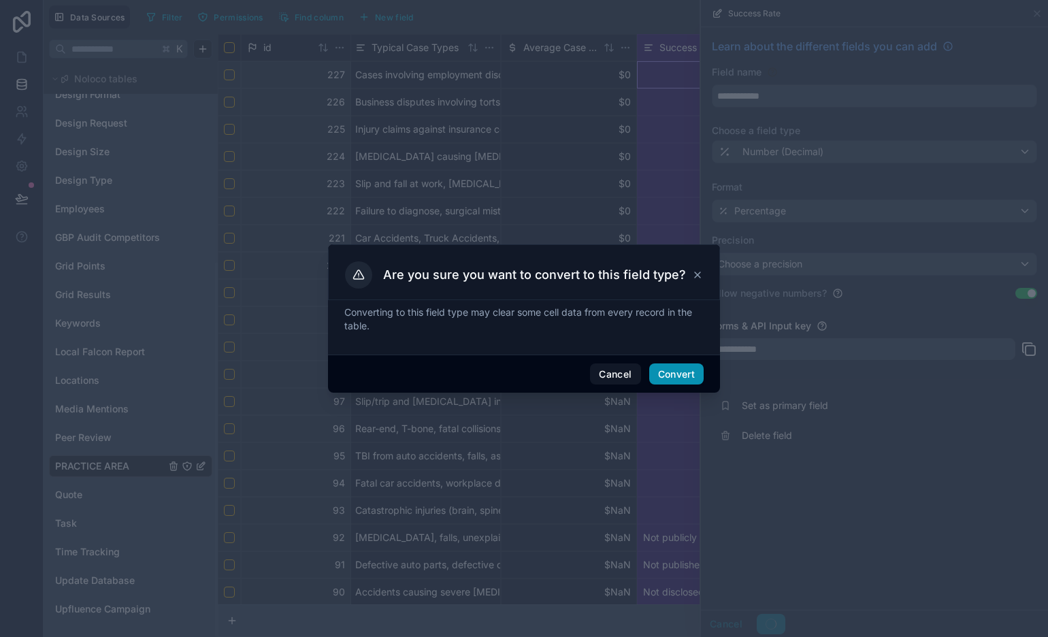
click at [674, 376] on button "Convert" at bounding box center [676, 374] width 54 height 22
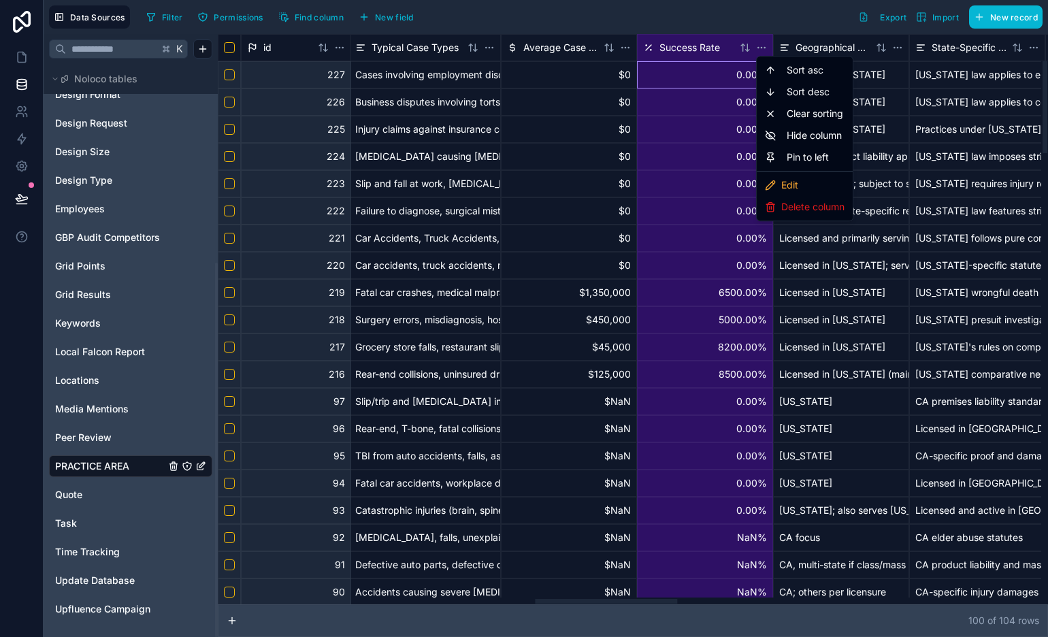
click at [762, 49] on html "Data Sources Filter Permissions Find column New field Export Import New record …" at bounding box center [524, 318] width 1048 height 637
click at [794, 180] on div "Edit" at bounding box center [804, 185] width 90 height 22
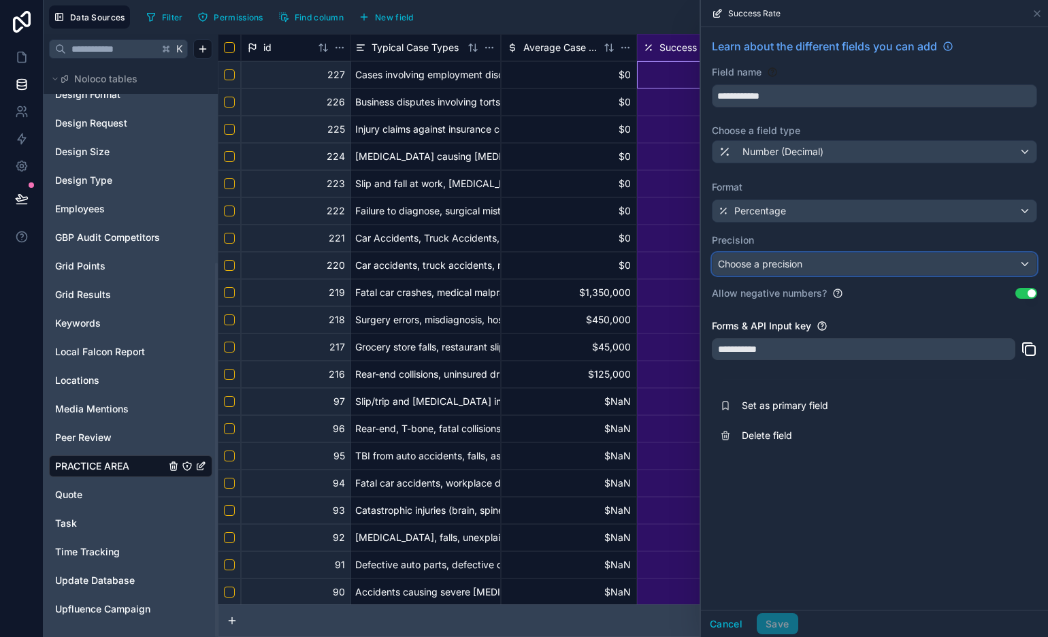
click at [898, 274] on div "Choose a precision" at bounding box center [874, 264] width 324 height 22
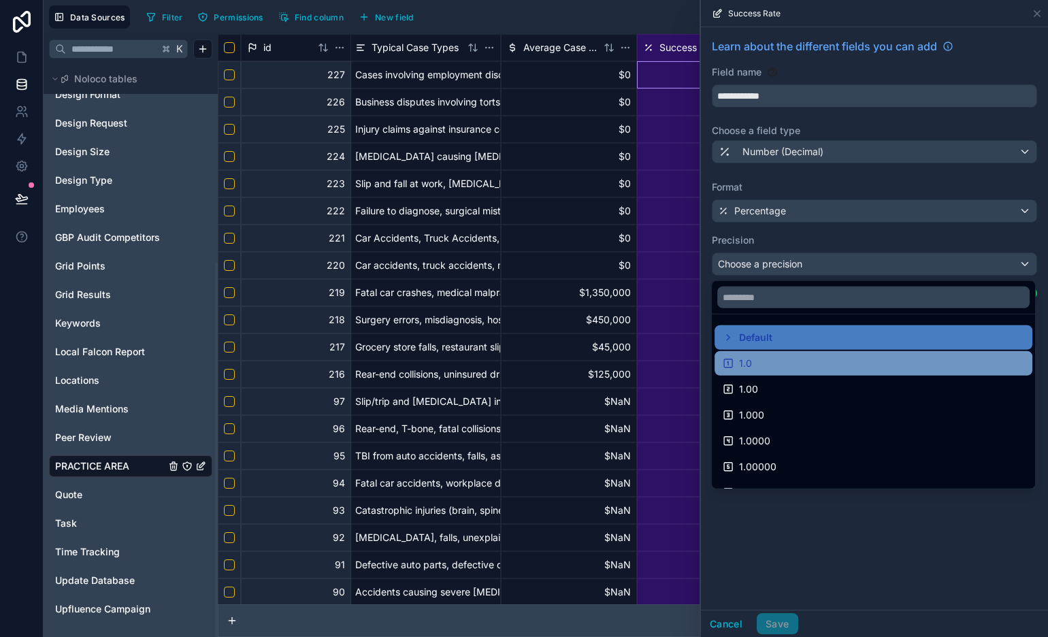
click at [846, 361] on div "1.0" at bounding box center [873, 363] width 301 height 16
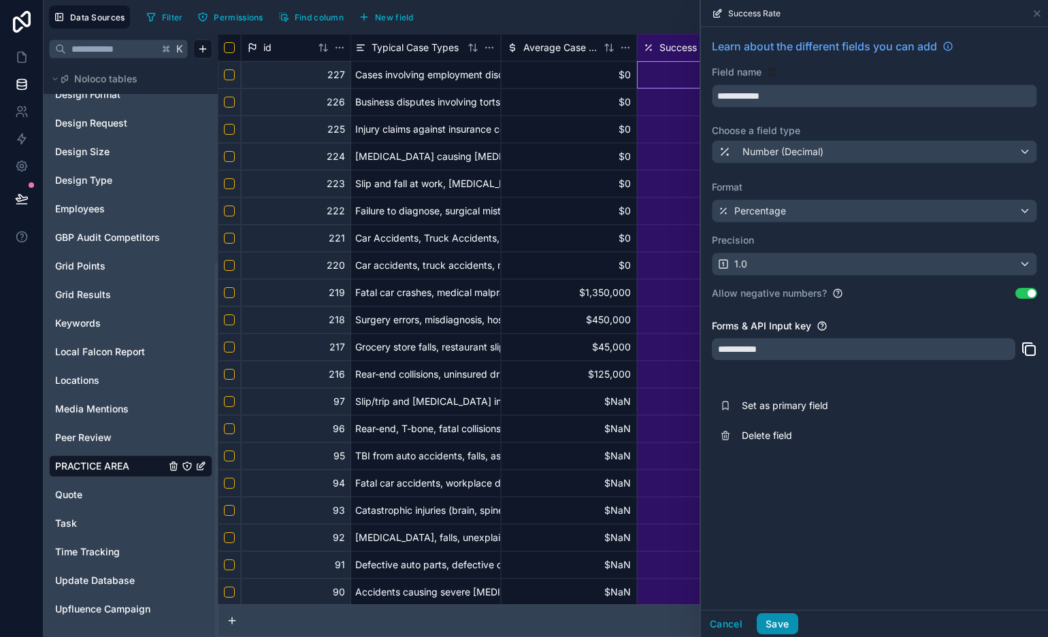
click at [776, 619] on button "Save" at bounding box center [777, 624] width 41 height 22
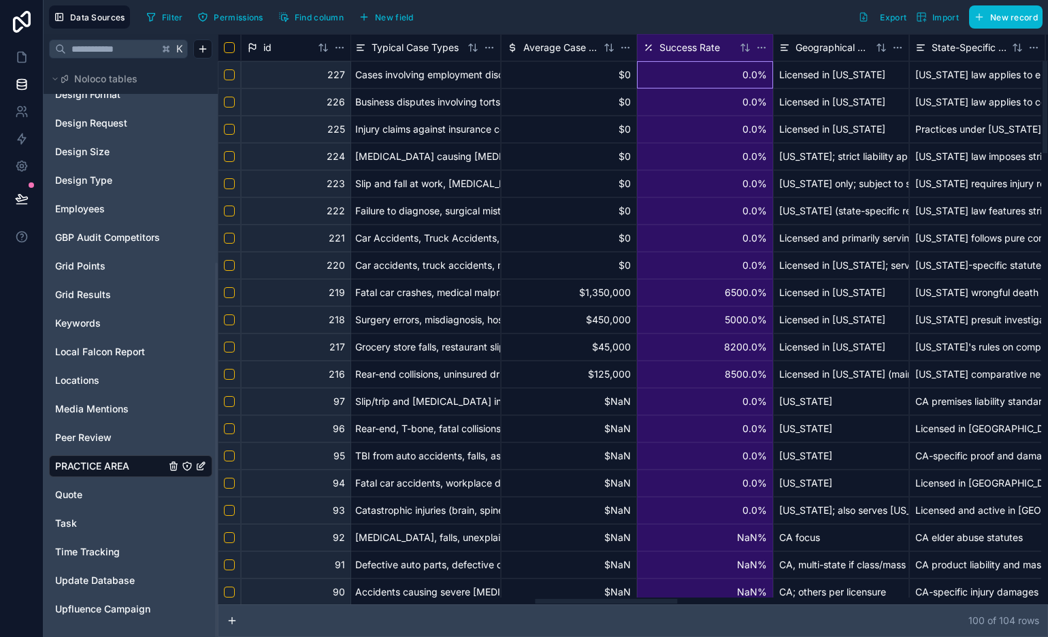
click at [743, 295] on div "6500.0%" at bounding box center [705, 292] width 136 height 27
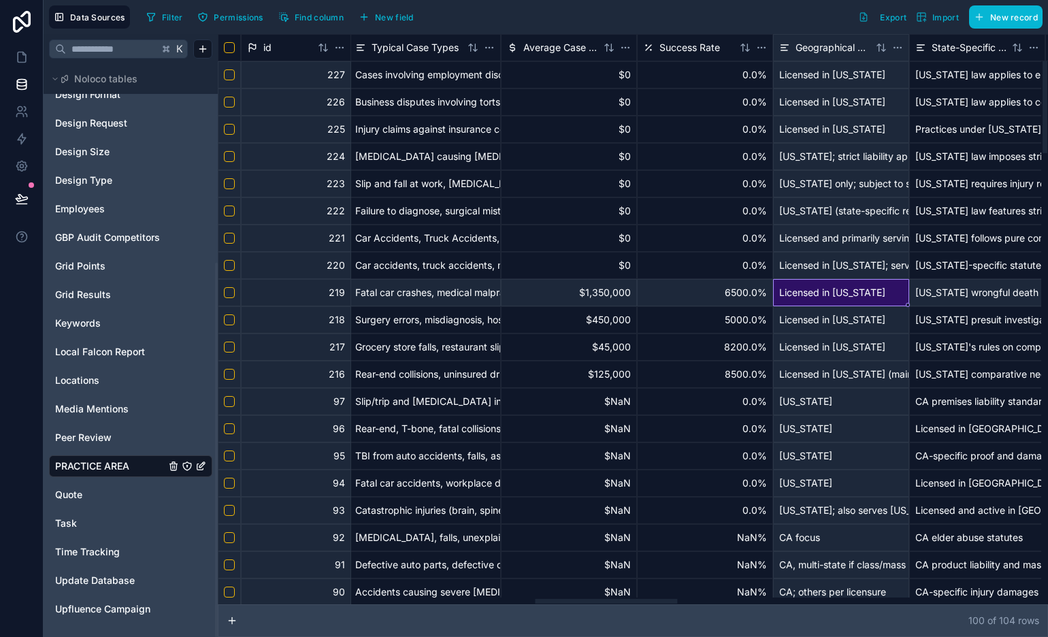
click at [741, 287] on div "6500.0%" at bounding box center [705, 292] width 136 height 27
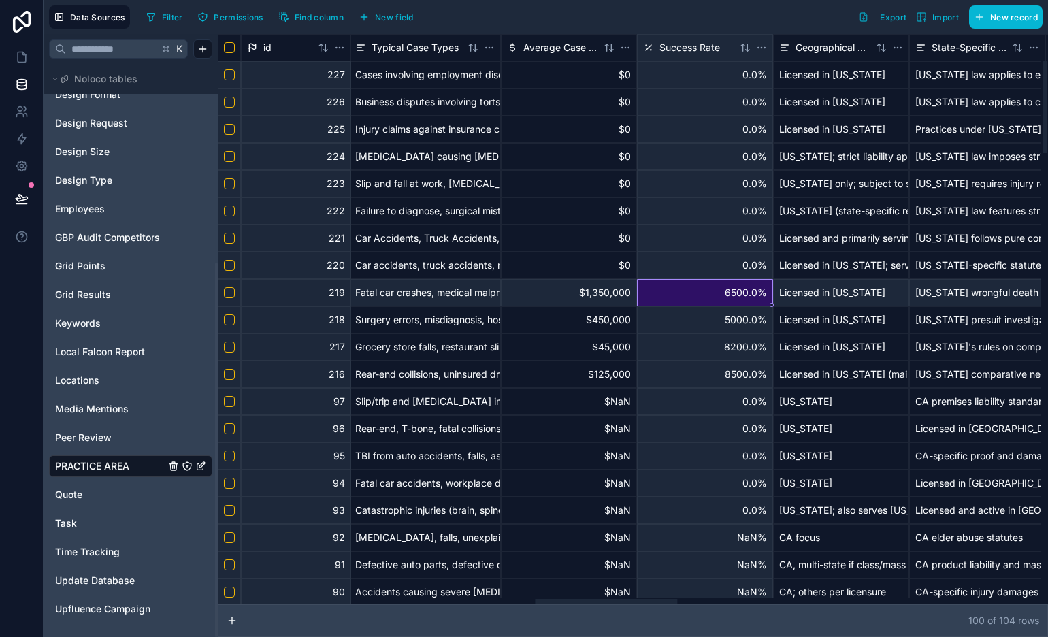
click at [746, 297] on div "6500.0%" at bounding box center [705, 292] width 136 height 27
drag, startPoint x: 744, startPoint y: 341, endPoint x: 748, endPoint y: 331, distance: 11.0
click at [744, 341] on div "8200.0%" at bounding box center [705, 346] width 136 height 27
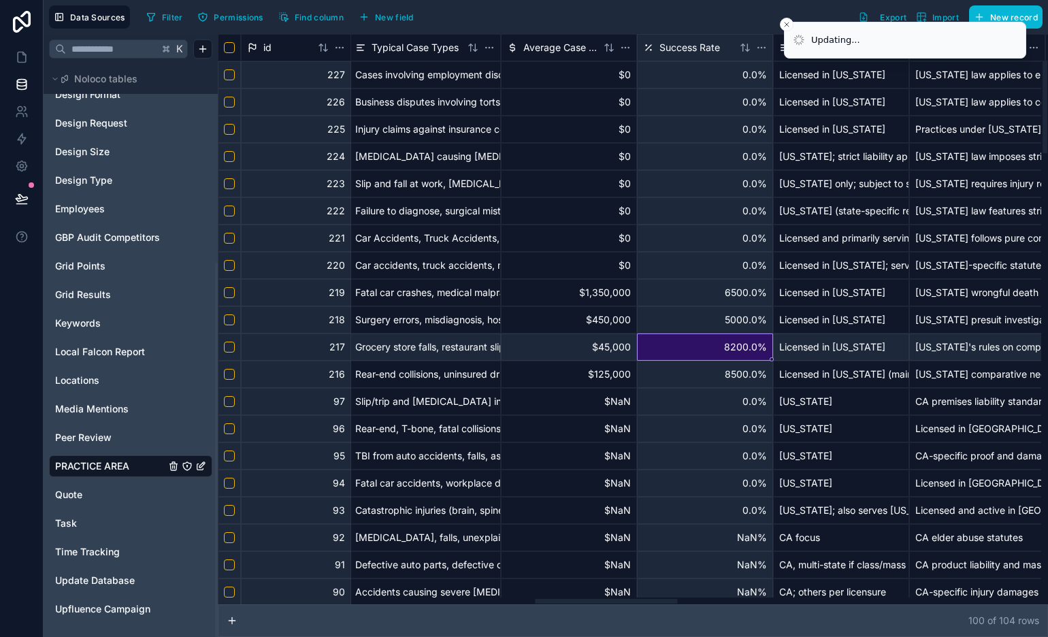
click at [758, 293] on div "6500.0%" at bounding box center [705, 292] width 136 height 27
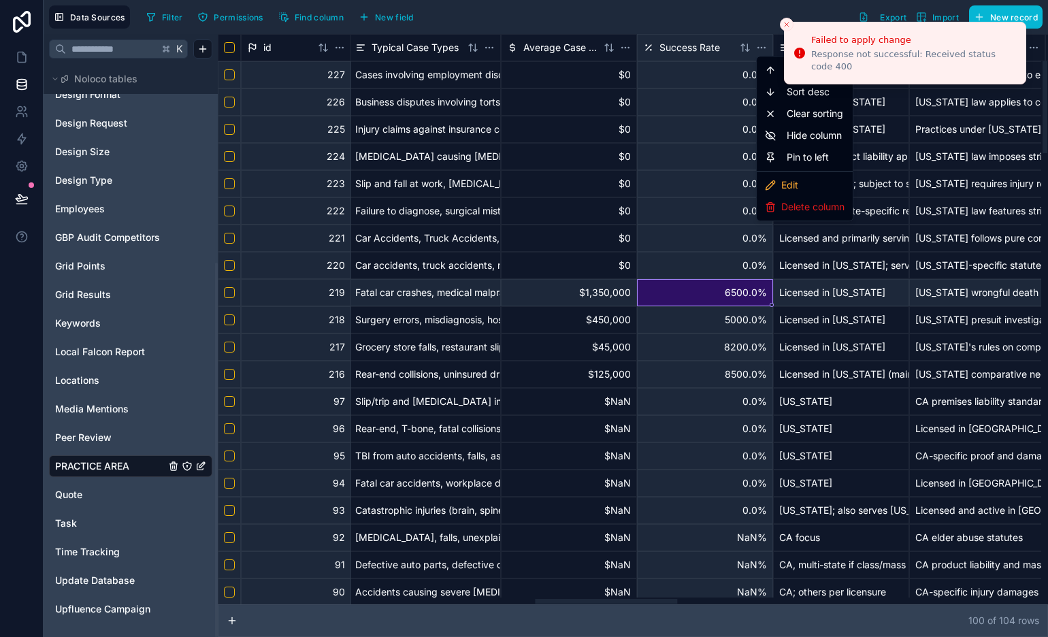
click at [763, 48] on html "Failed to apply change Response not successful: Received status code 400 Data S…" at bounding box center [524, 318] width 1048 height 637
click at [801, 185] on div "Edit" at bounding box center [804, 185] width 90 height 22
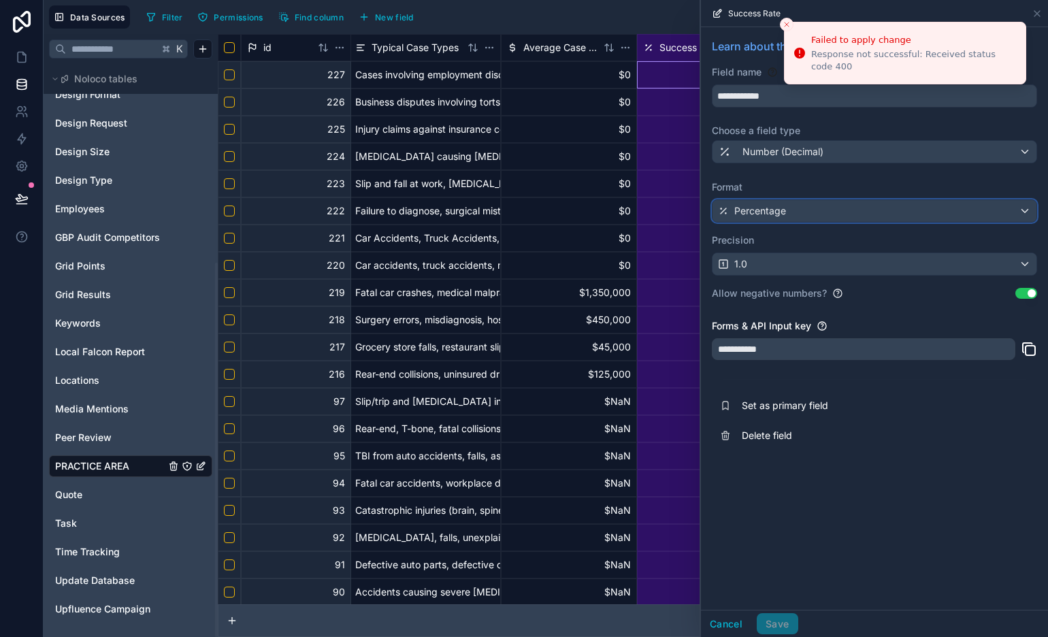
click at [840, 219] on div "Percentage" at bounding box center [874, 211] width 324 height 22
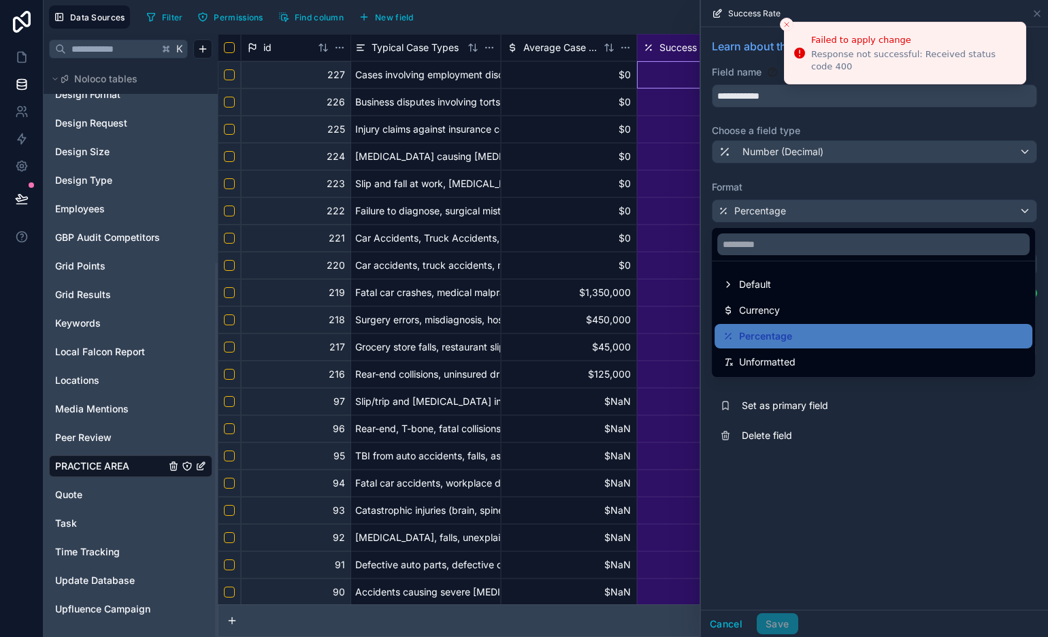
click at [844, 195] on div at bounding box center [874, 318] width 347 height 637
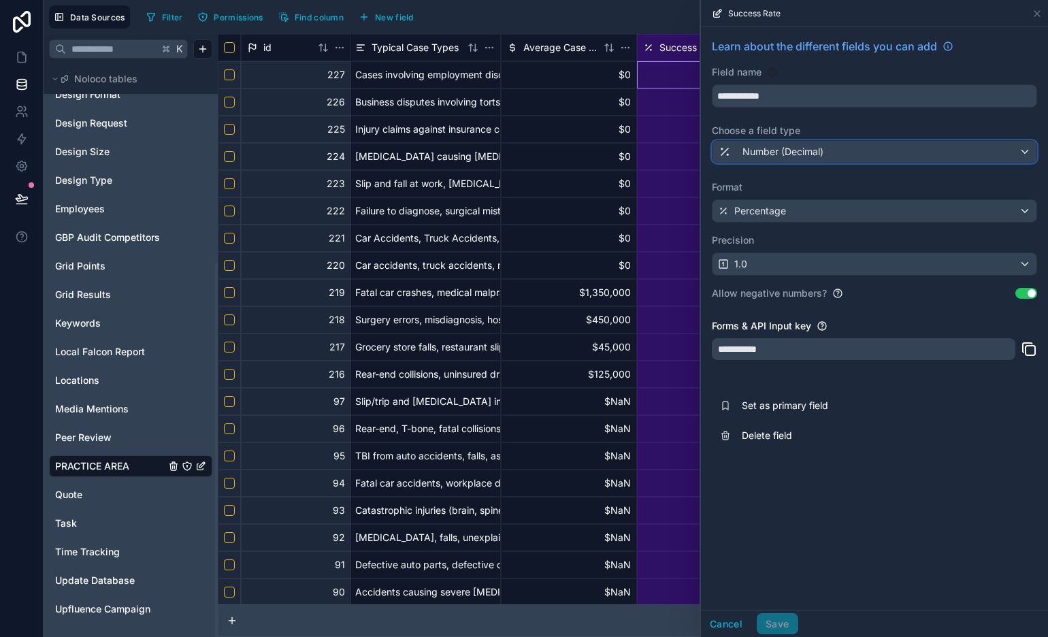
click at [846, 163] on button "Number (Decimal)" at bounding box center [874, 151] width 325 height 23
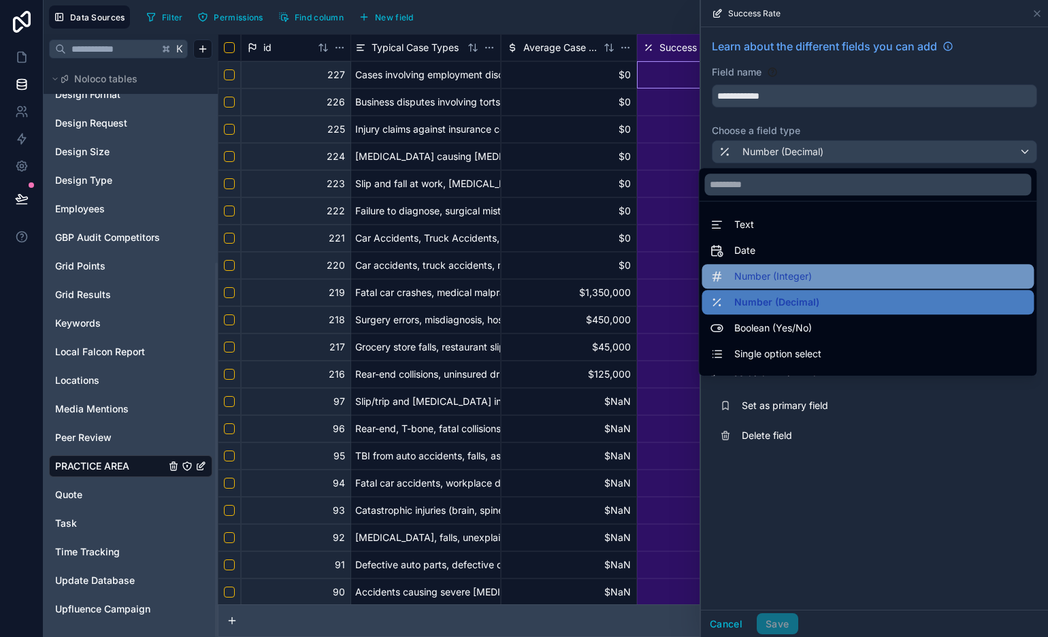
click at [838, 278] on div "Number (Integer)" at bounding box center [868, 276] width 316 height 16
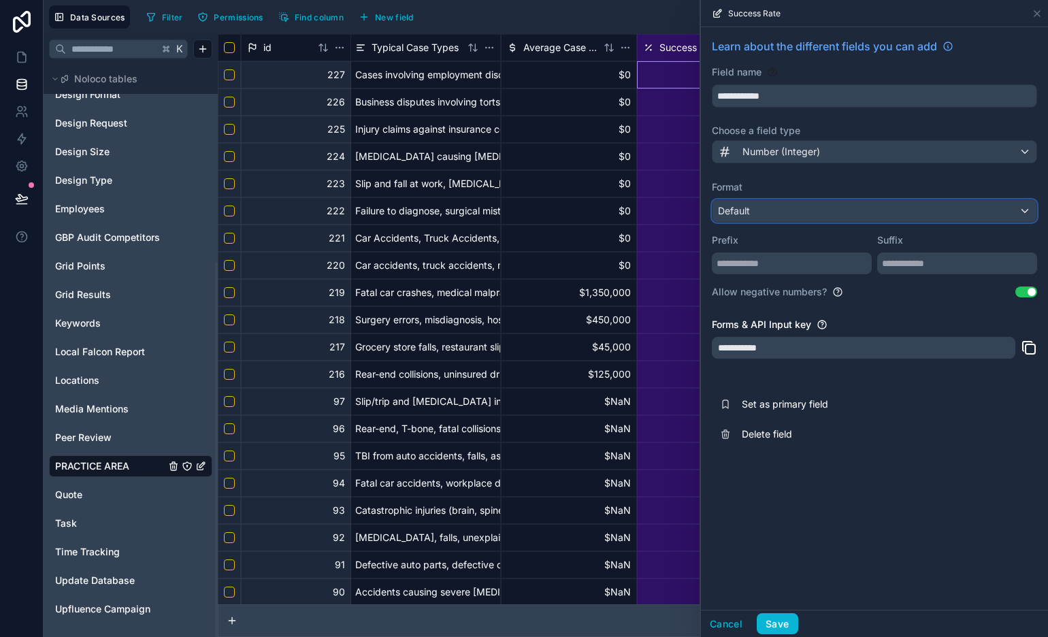
click at [840, 212] on div "Default" at bounding box center [874, 211] width 324 height 22
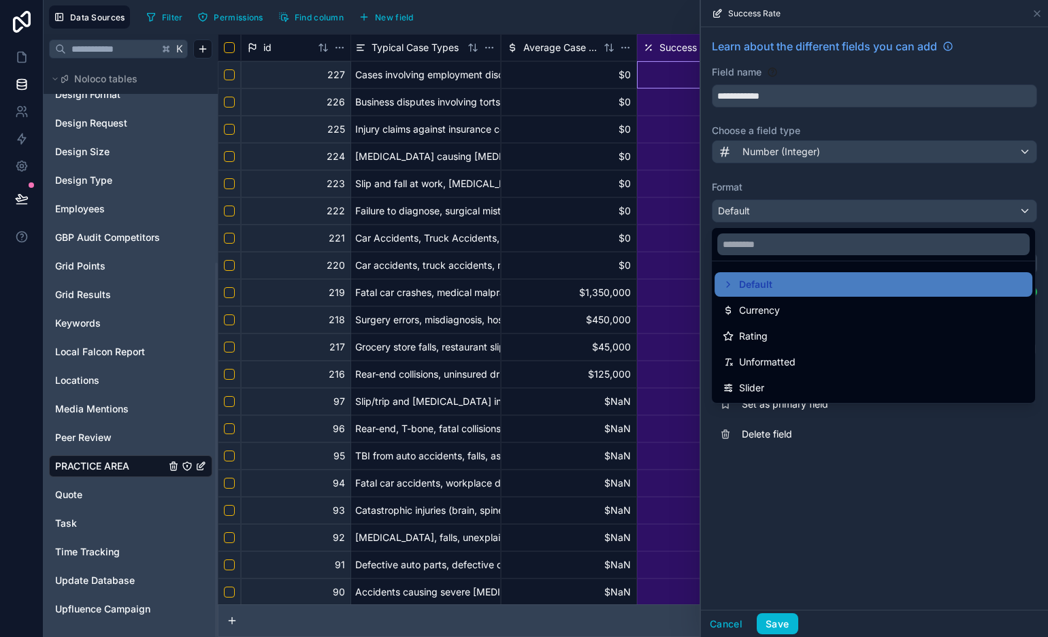
click at [836, 169] on div at bounding box center [874, 318] width 347 height 637
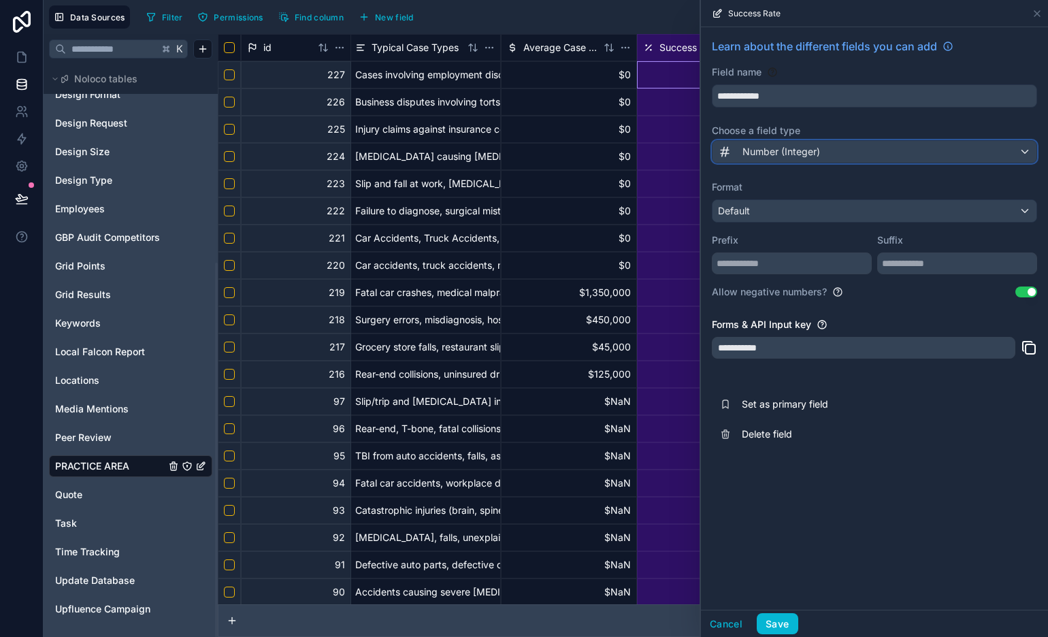
click at [839, 154] on div "Number (Integer)" at bounding box center [874, 152] width 324 height 22
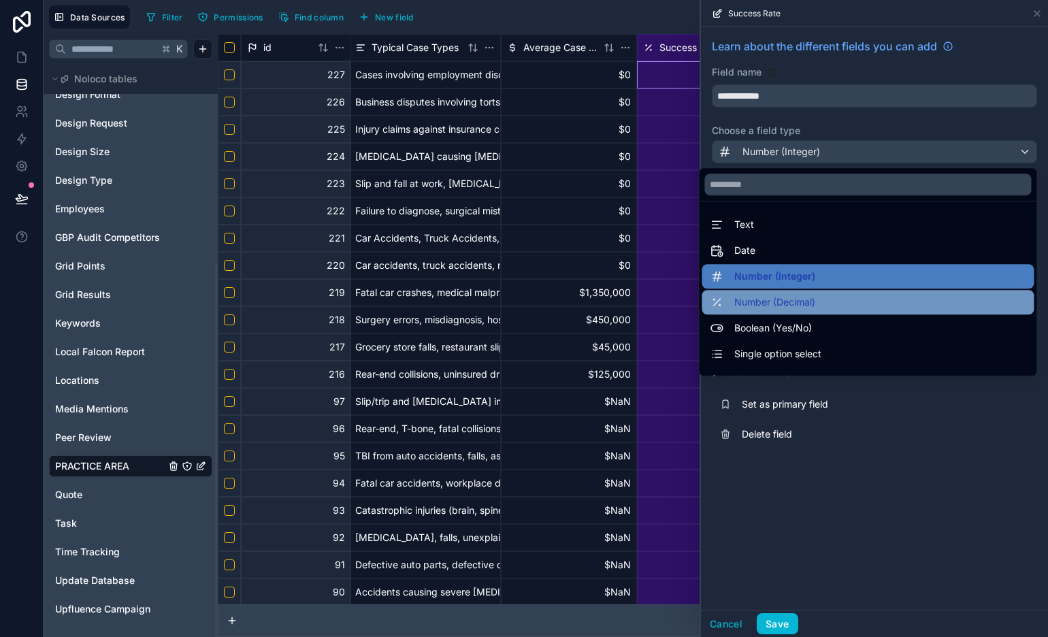
click at [823, 294] on div "Number (Decimal)" at bounding box center [868, 302] width 316 height 16
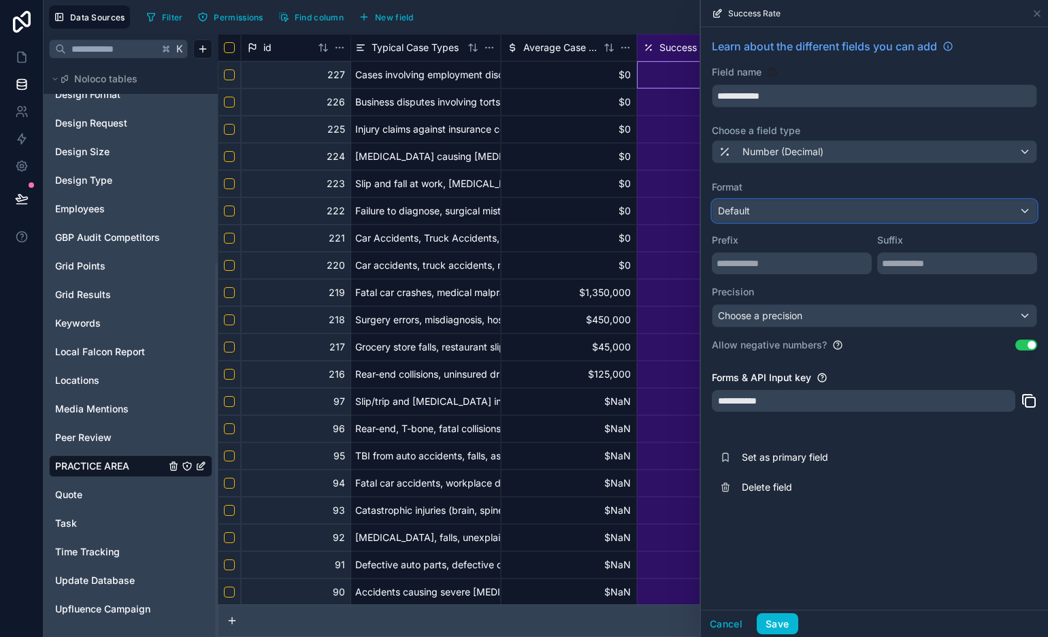
click at [812, 206] on div "Default" at bounding box center [874, 211] width 324 height 22
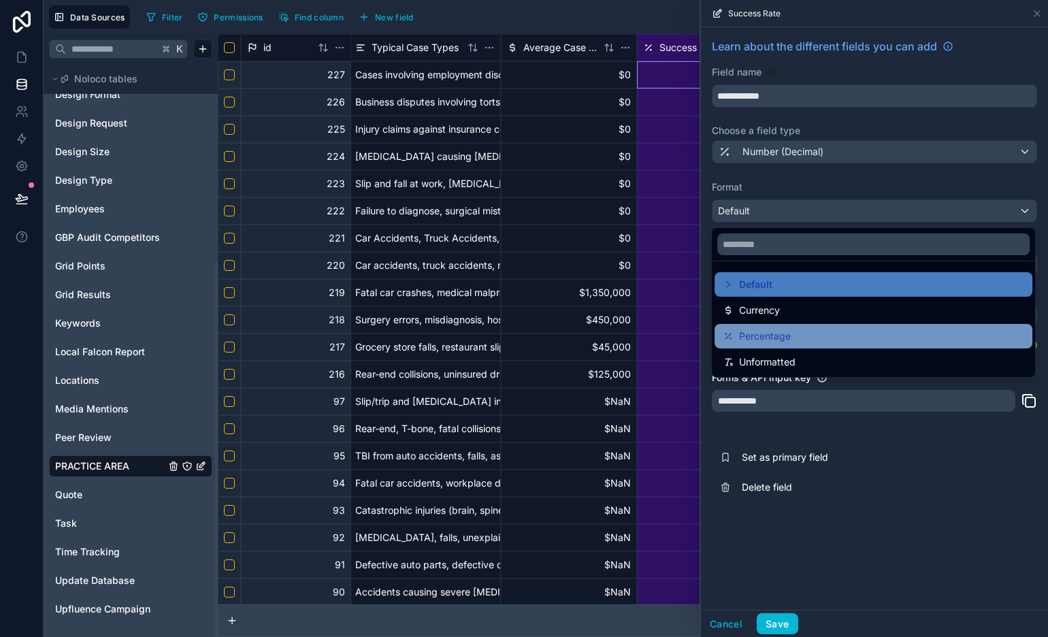
click at [821, 344] on div "Percentage" at bounding box center [873, 336] width 301 height 16
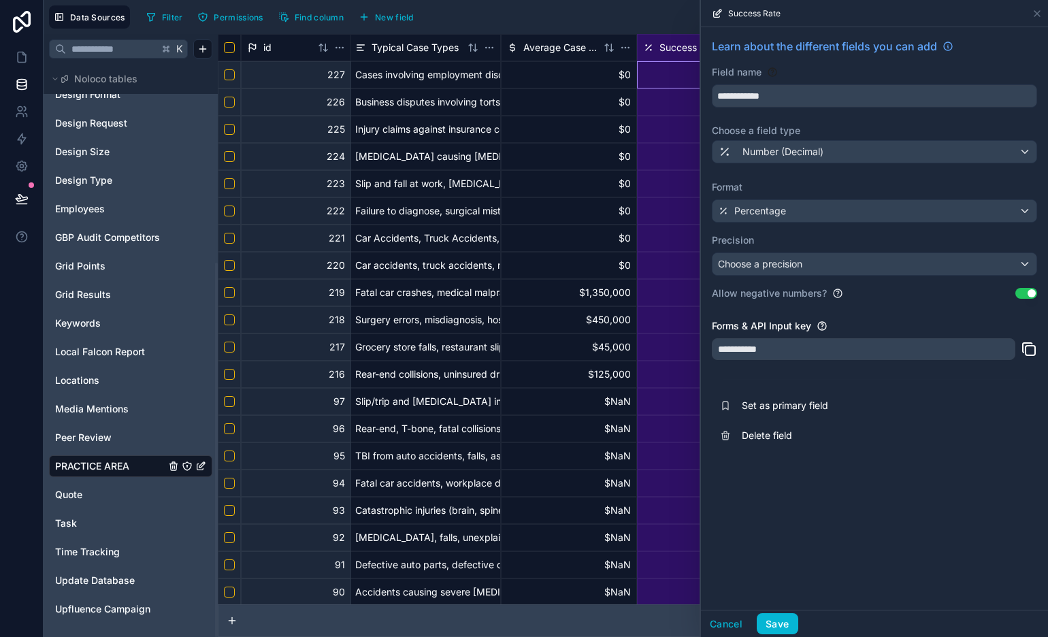
click at [1027, 295] on button "Use setting" at bounding box center [1026, 293] width 22 height 11
click at [981, 271] on div "Choose a precision" at bounding box center [874, 264] width 324 height 22
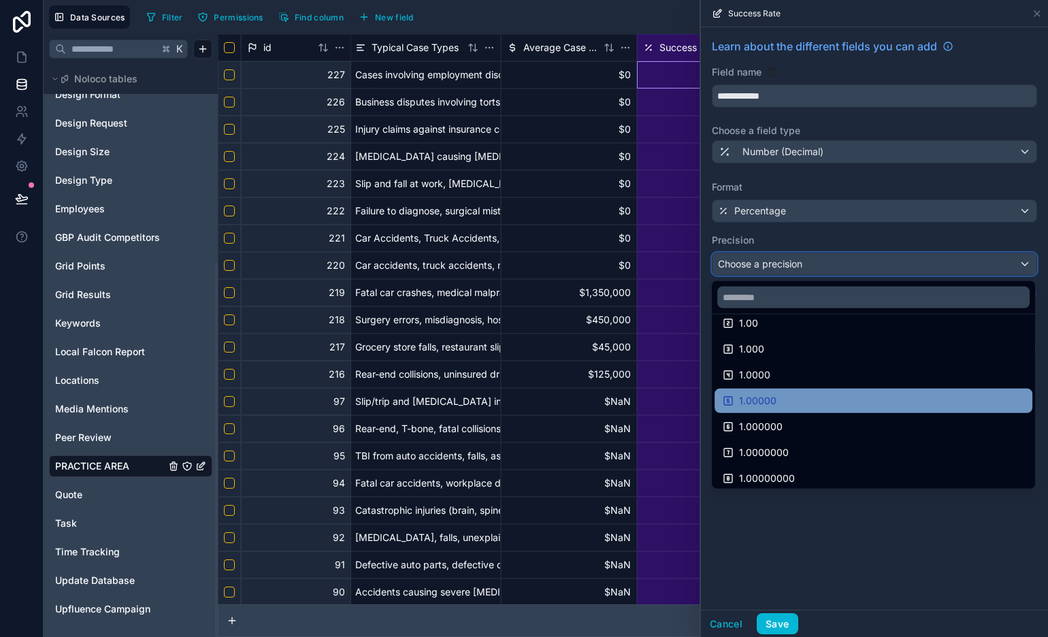
scroll to position [71, 0]
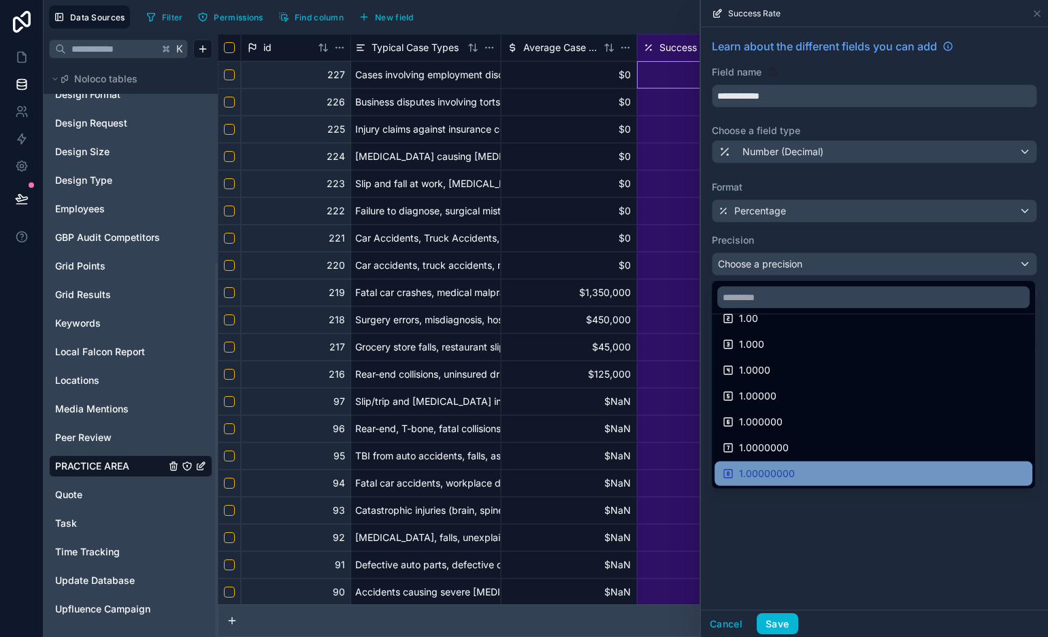
click at [874, 469] on div "1.00000000" at bounding box center [873, 473] width 301 height 16
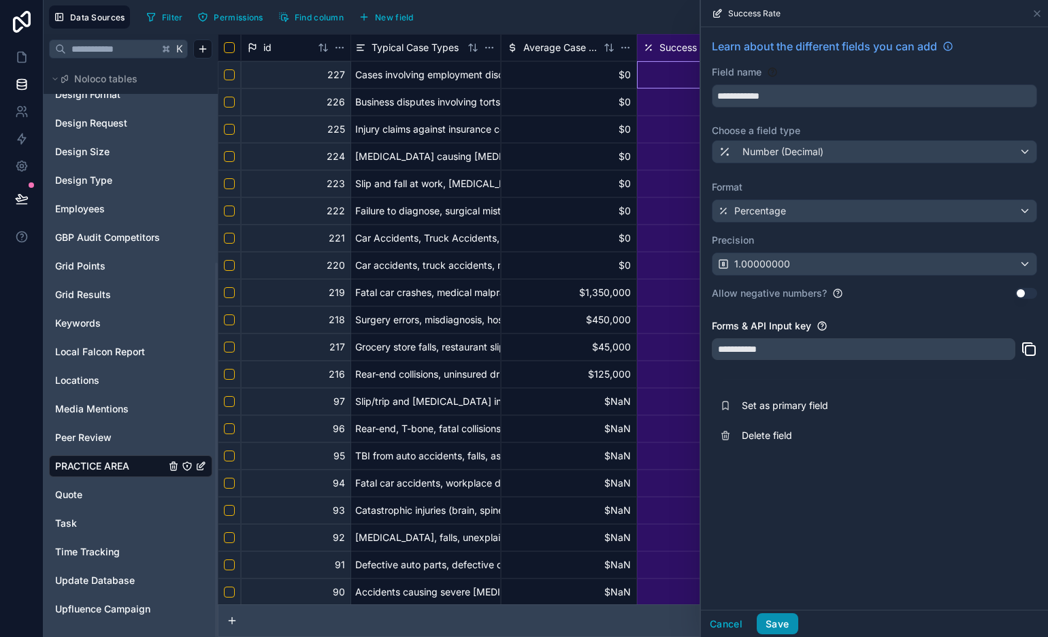
click at [786, 628] on button "Save" at bounding box center [777, 624] width 41 height 22
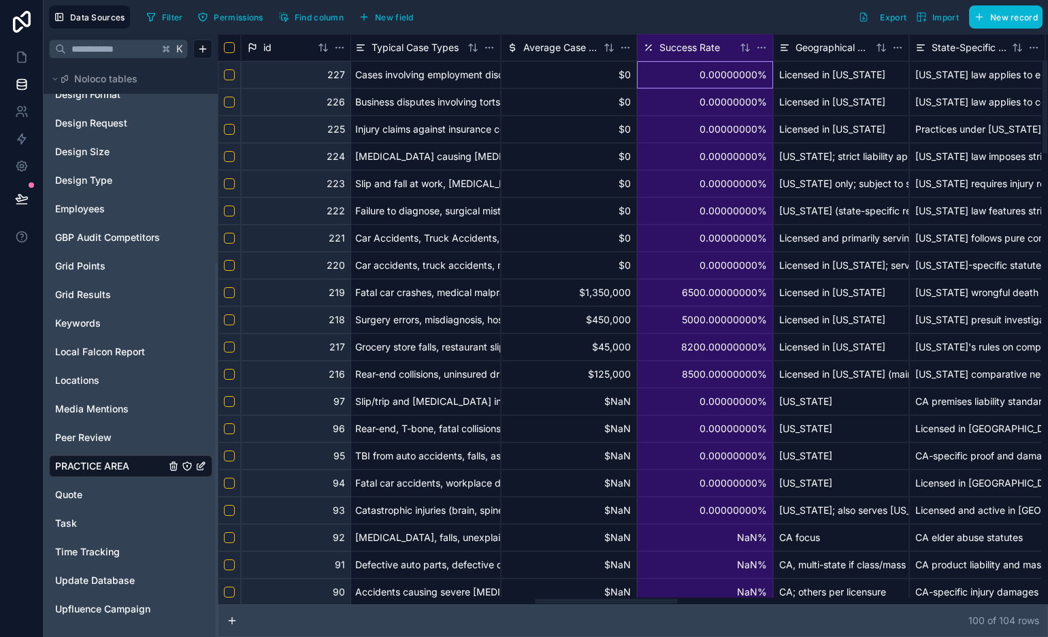
click at [763, 47] on html "Data Sources Filter Permissions Find column New field Export Import New record …" at bounding box center [524, 318] width 1048 height 637
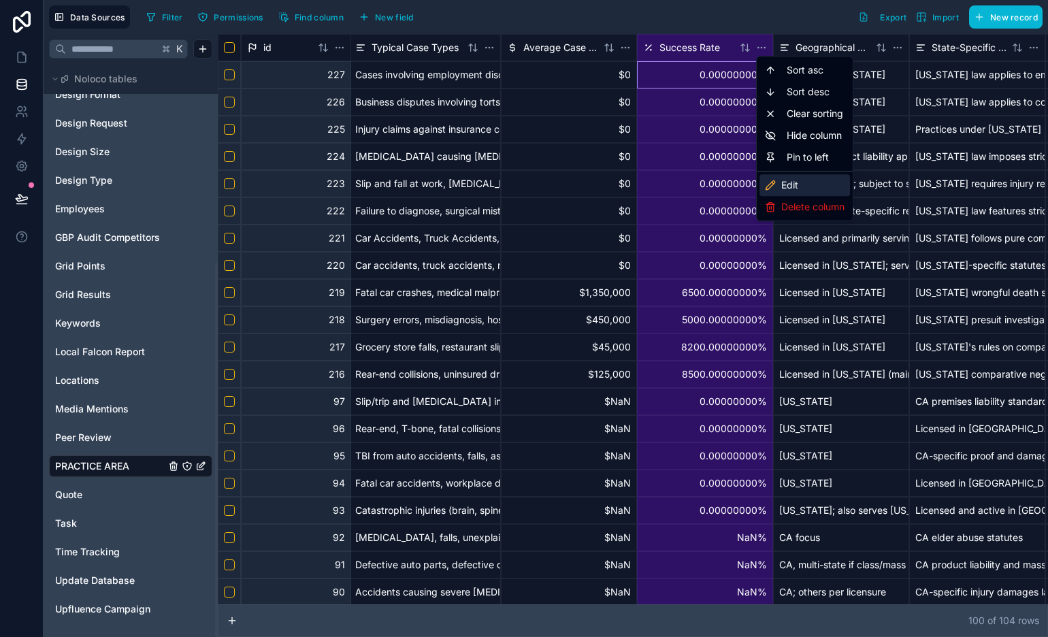
drag, startPoint x: 800, startPoint y: 191, endPoint x: 810, endPoint y: 193, distance: 9.7
click at [800, 191] on div "Edit" at bounding box center [804, 185] width 90 height 22
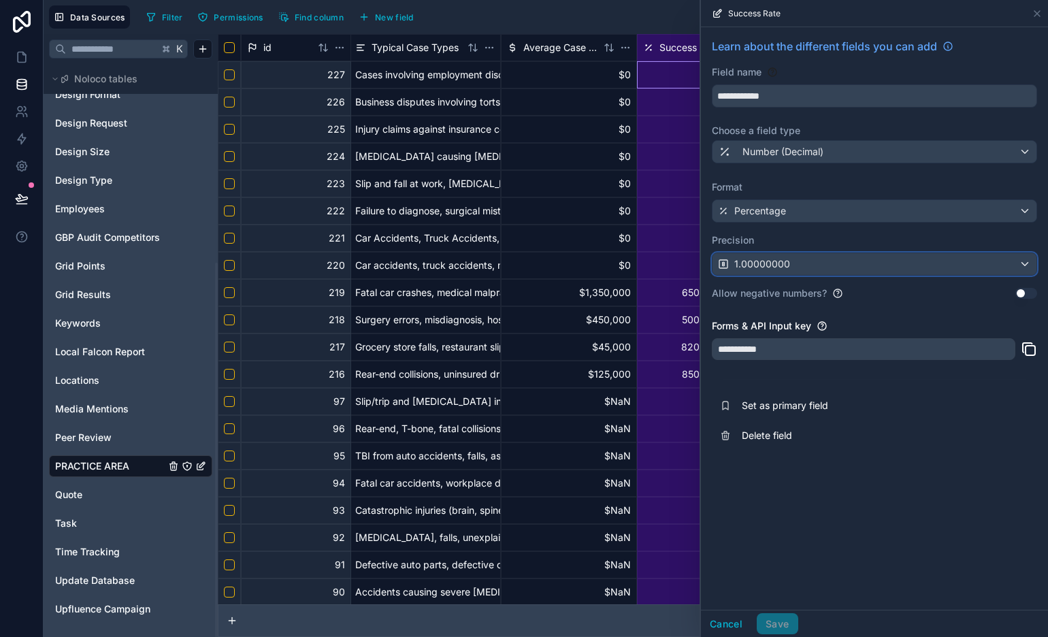
click at [840, 263] on div "1.00000000" at bounding box center [874, 264] width 324 height 22
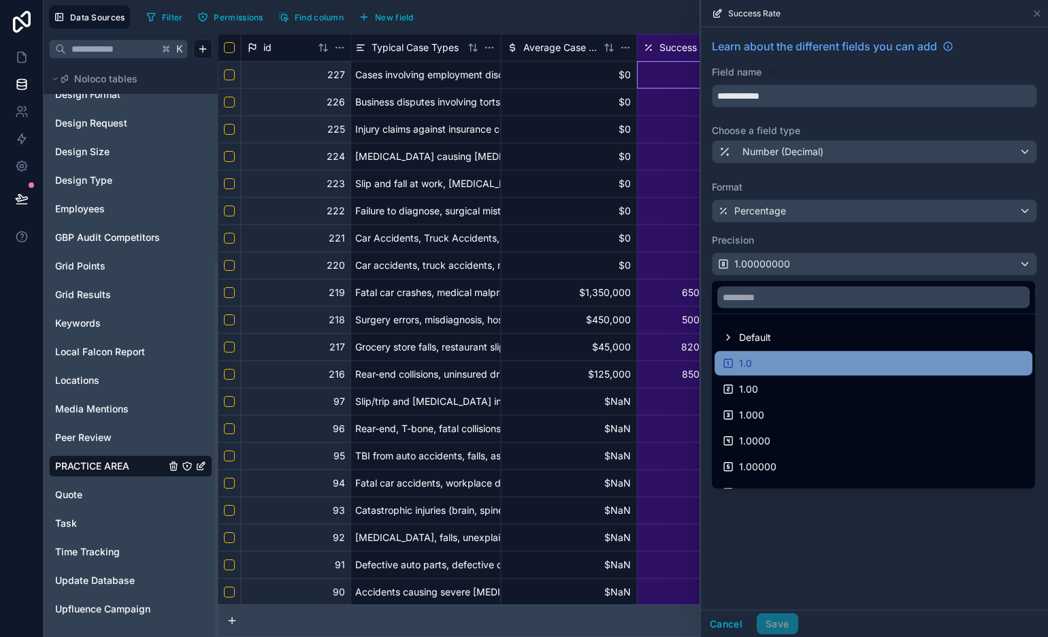
click at [841, 359] on div "1.0" at bounding box center [873, 363] width 301 height 16
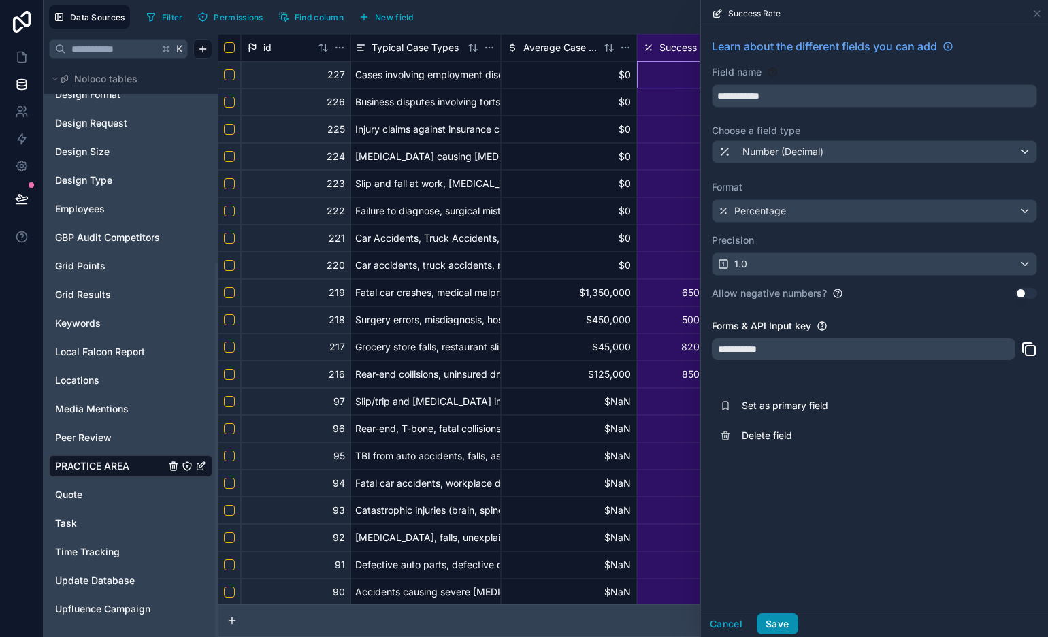
click at [787, 630] on button "Save" at bounding box center [777, 624] width 41 height 22
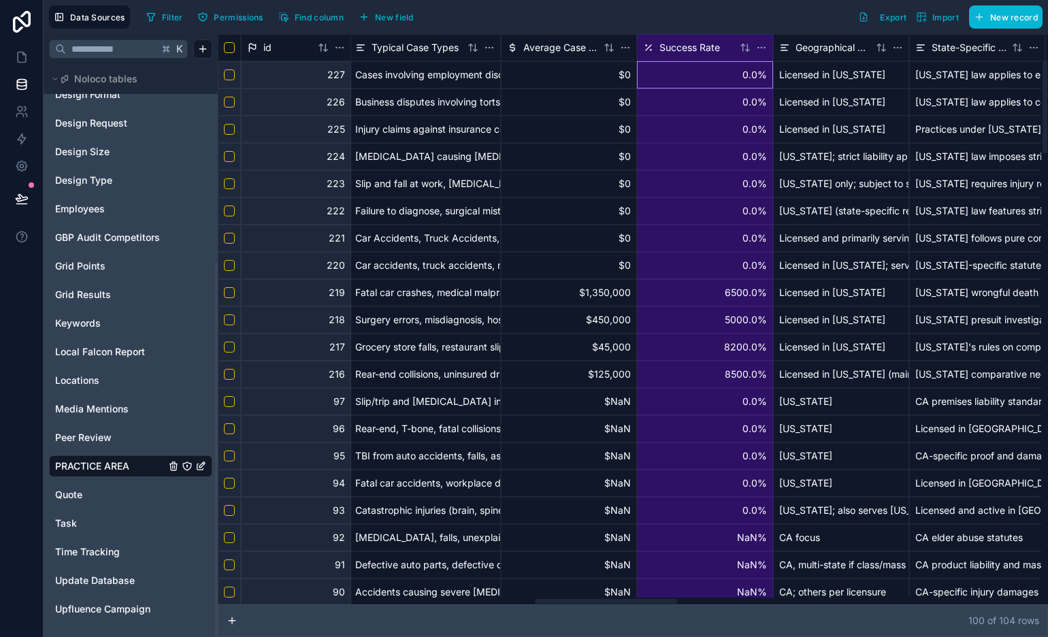
click at [742, 302] on div "6500.0%" at bounding box center [705, 292] width 136 height 27
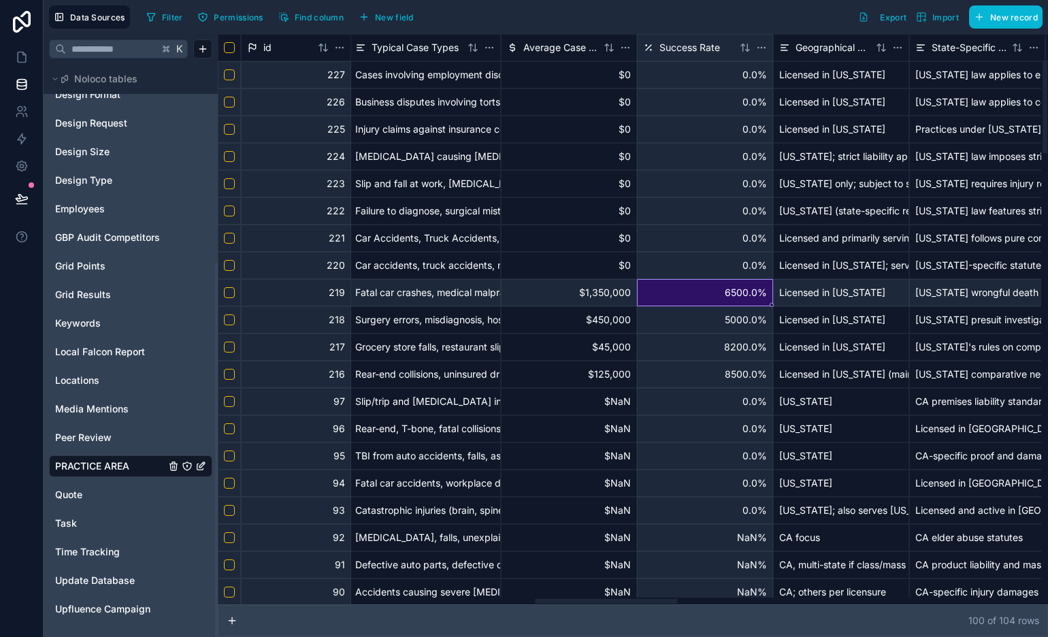
click at [738, 294] on div "6500.0%" at bounding box center [705, 292] width 136 height 27
click at [738, 294] on input "**" at bounding box center [705, 292] width 136 height 27
click at [723, 252] on div "0.0%" at bounding box center [705, 265] width 136 height 27
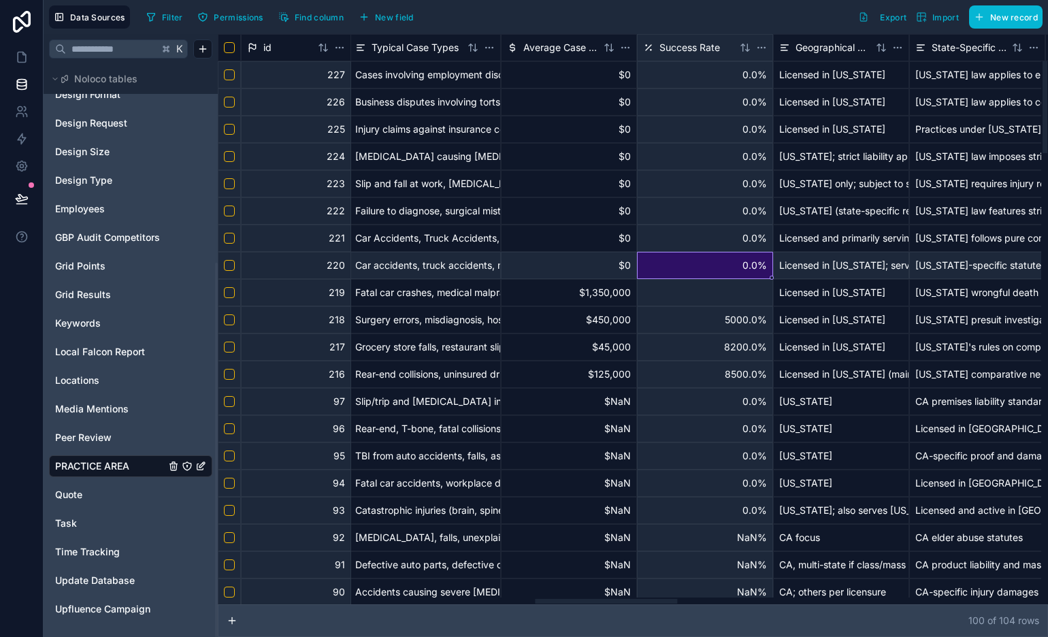
click at [750, 299] on div at bounding box center [705, 292] width 136 height 27
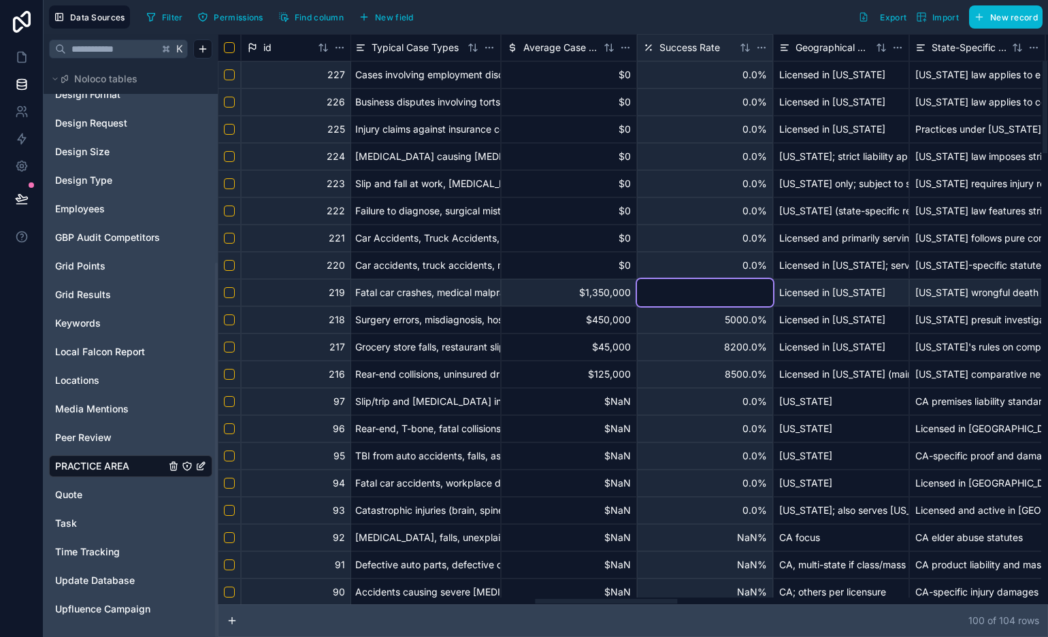
type input "*"
type input "****"
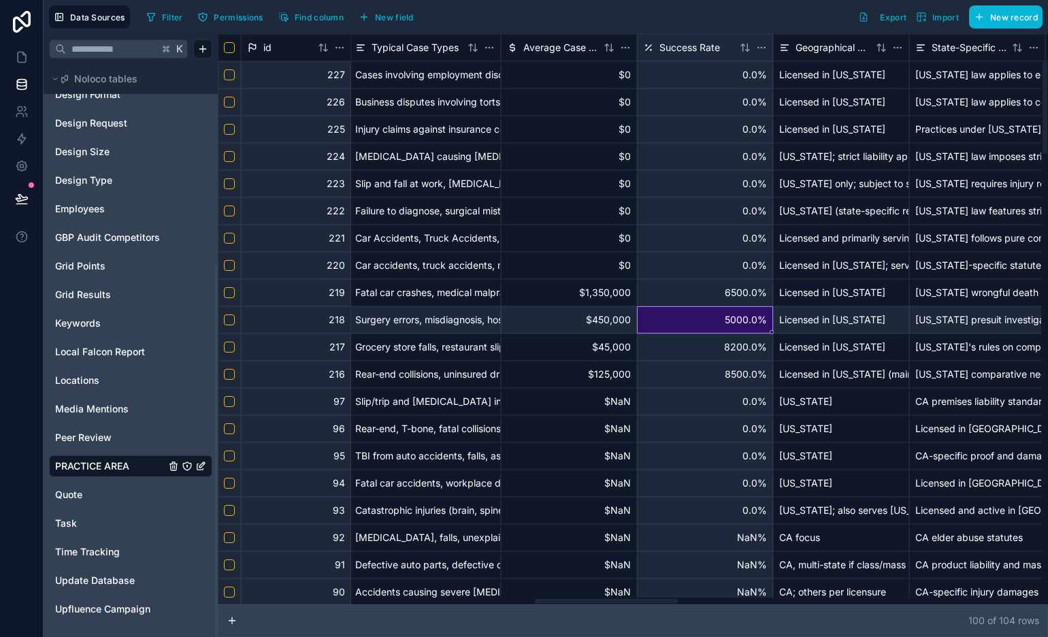
click at [749, 284] on div "6500.0%" at bounding box center [705, 292] width 136 height 27
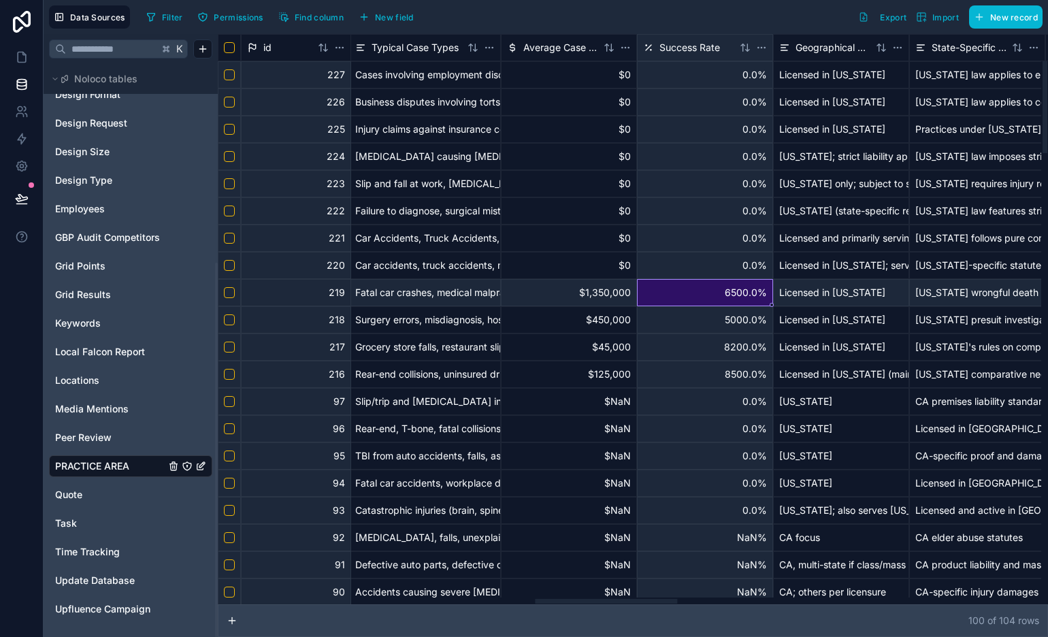
click at [763, 45] on html "Data Sources Filter Permissions Find column New field Export Import New record …" at bounding box center [524, 318] width 1048 height 637
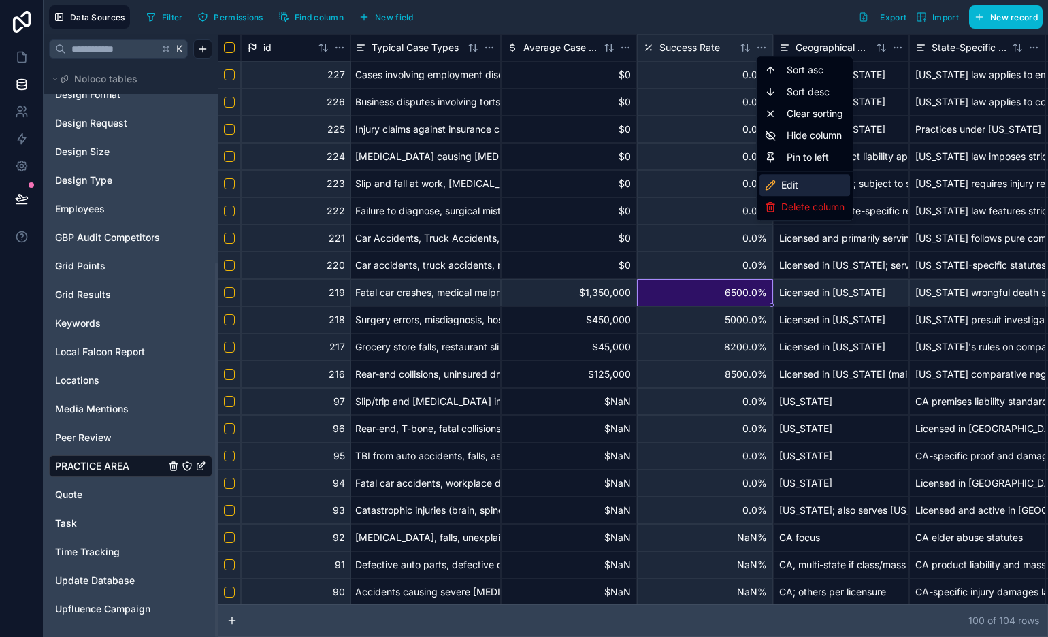
click at [808, 186] on div "Edit" at bounding box center [804, 185] width 90 height 22
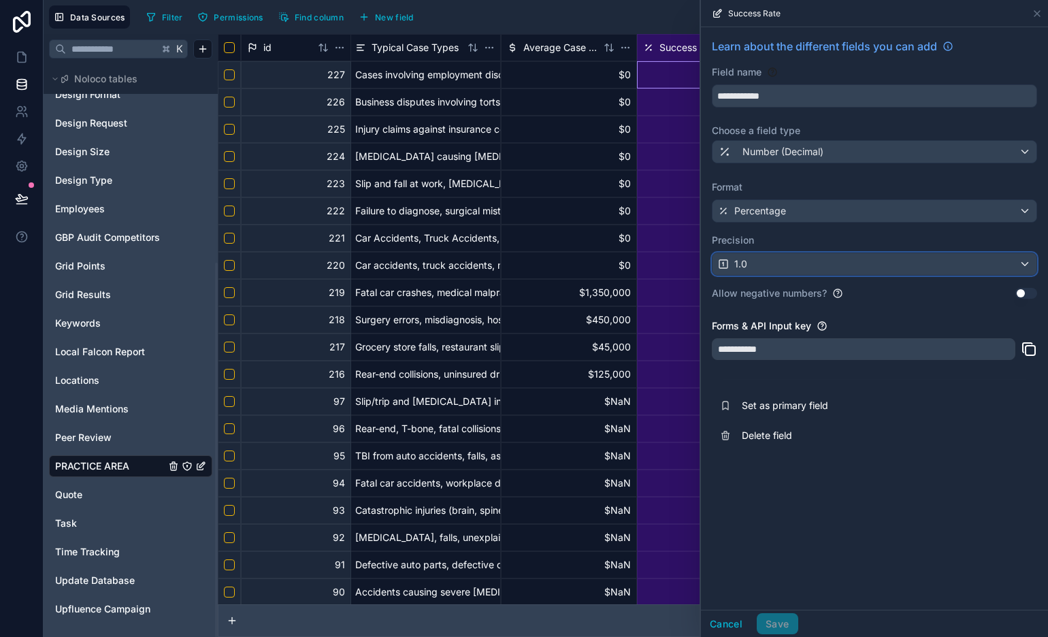
click at [854, 266] on div "1.0" at bounding box center [874, 264] width 324 height 22
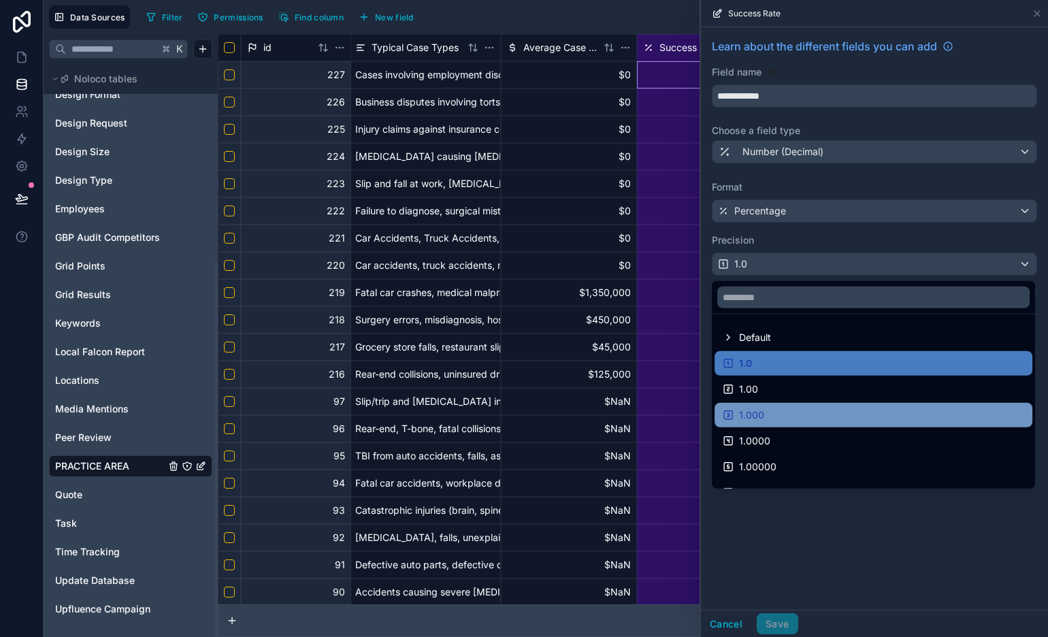
click at [832, 415] on div "1.000" at bounding box center [873, 415] width 301 height 16
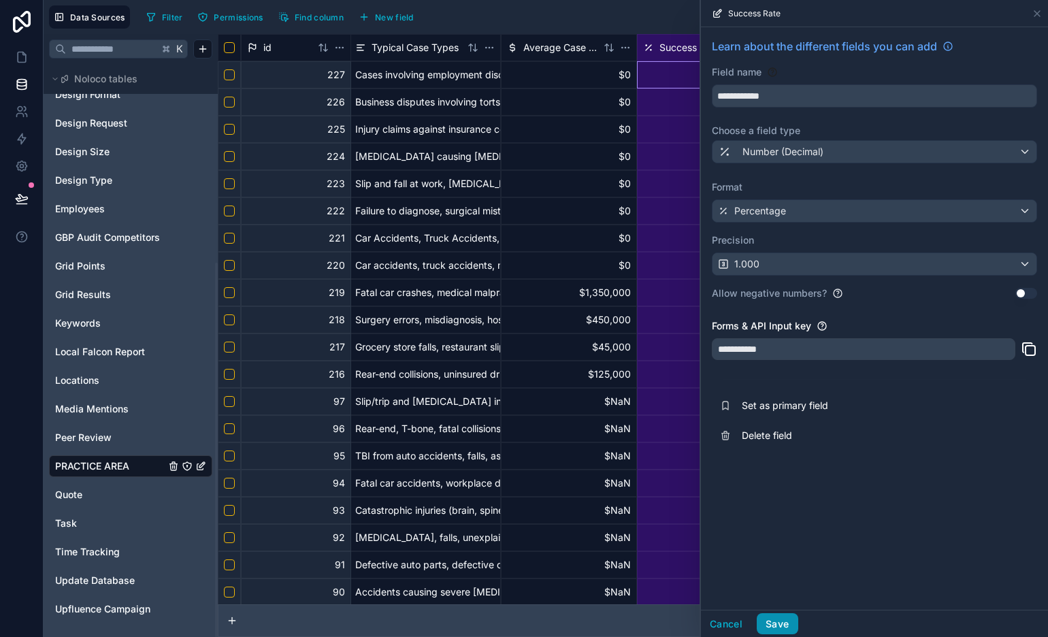
drag, startPoint x: 784, startPoint y: 623, endPoint x: 789, endPoint y: 608, distance: 15.9
click at [784, 623] on button "Save" at bounding box center [777, 624] width 41 height 22
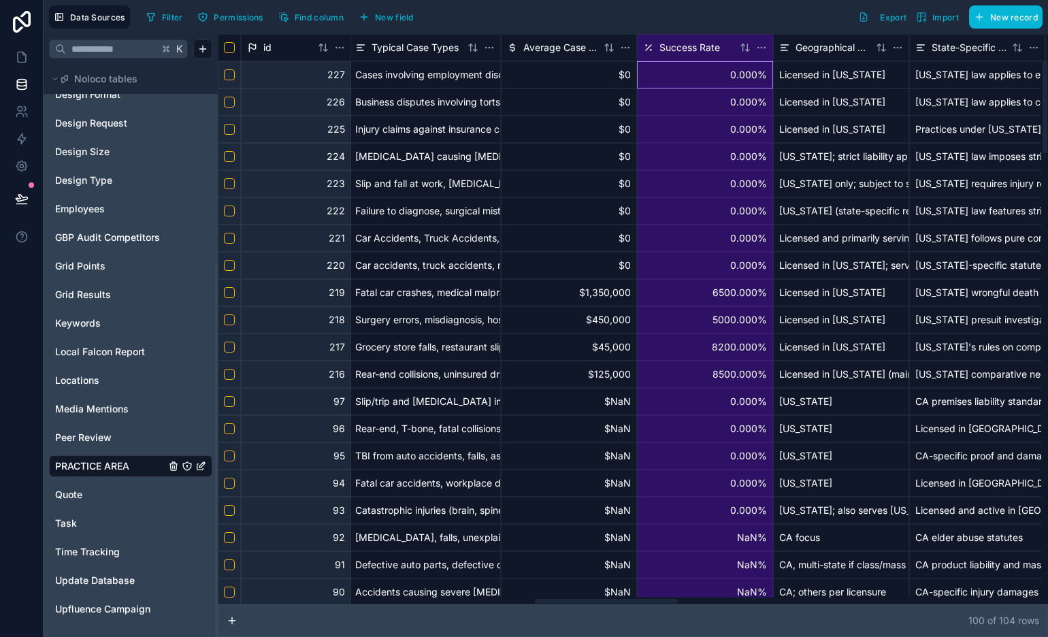
click at [764, 46] on html "Data Sources Filter Permissions Find column New field Export Import New record …" at bounding box center [524, 318] width 1048 height 637
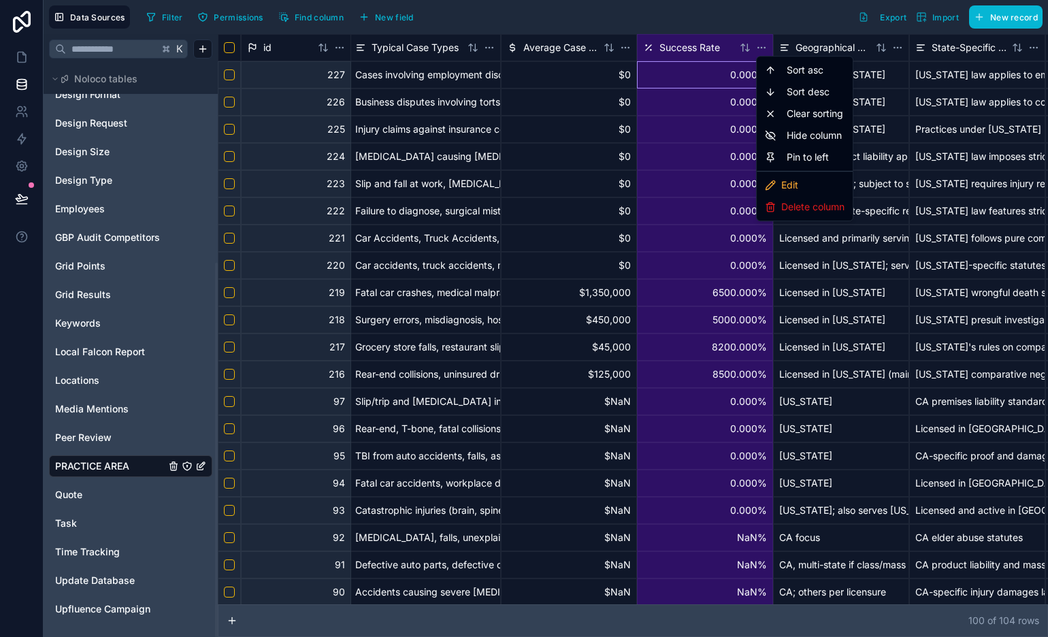
click at [744, 289] on html "Data Sources Filter Permissions Find column New field Export Import New record …" at bounding box center [524, 318] width 1048 height 637
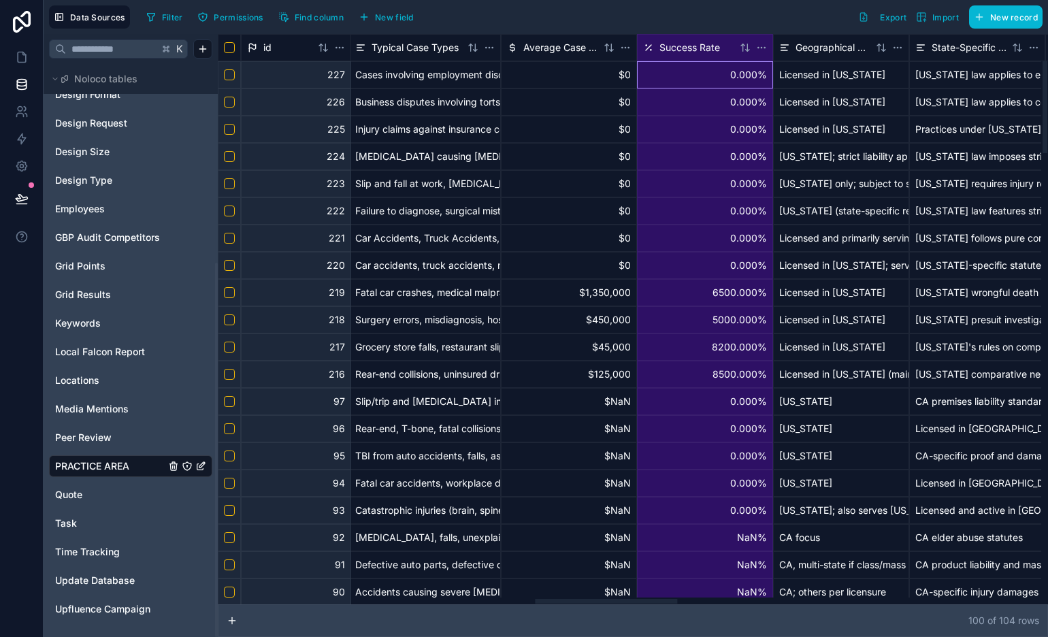
click at [745, 293] on div "6500.000%" at bounding box center [705, 292] width 136 height 27
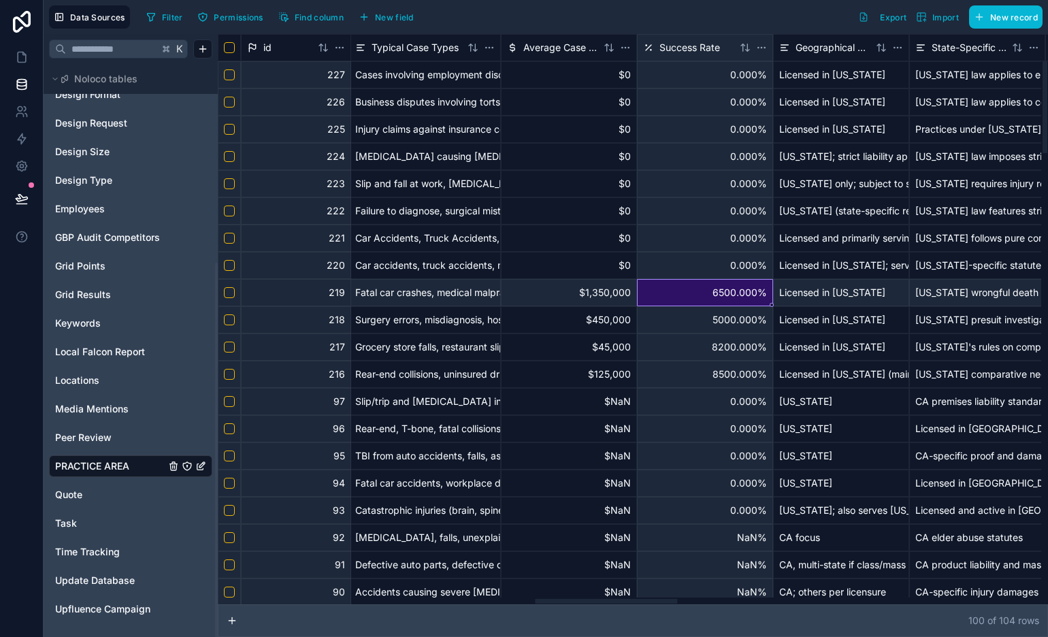
click at [761, 49] on html "Data Sources Filter Permissions Find column New field Export Import New record …" at bounding box center [524, 318] width 1048 height 637
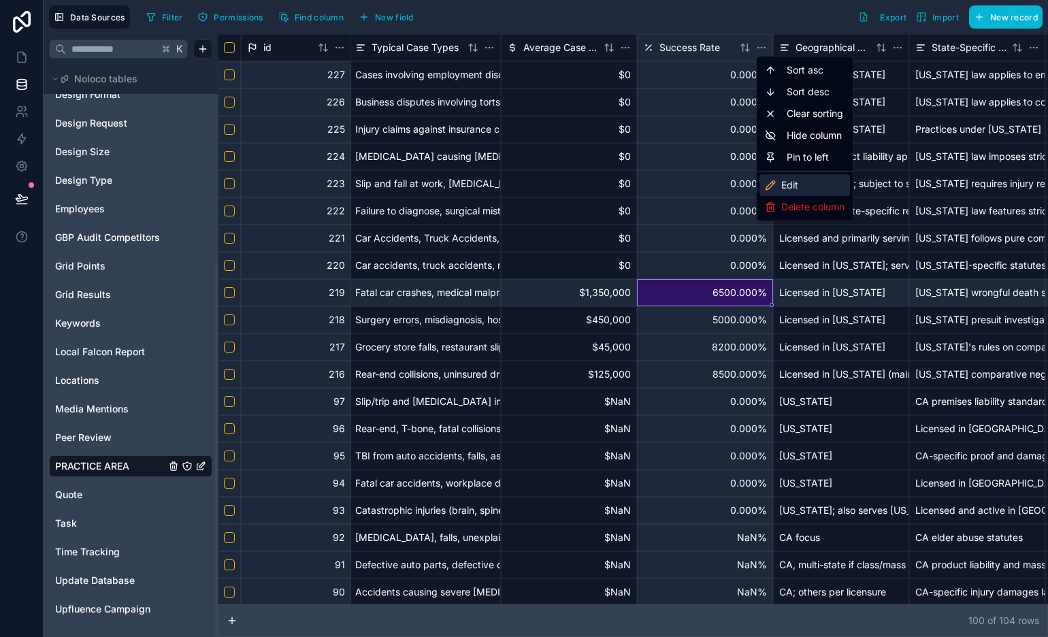
click at [815, 191] on div "Edit" at bounding box center [804, 185] width 90 height 22
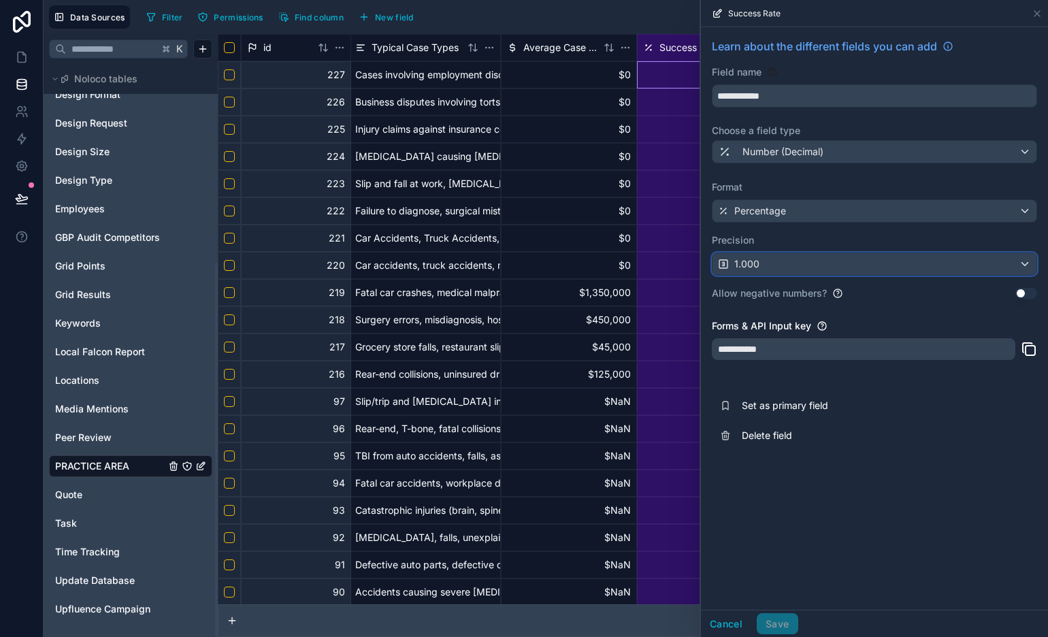
click at [832, 266] on div "1.000" at bounding box center [874, 264] width 324 height 22
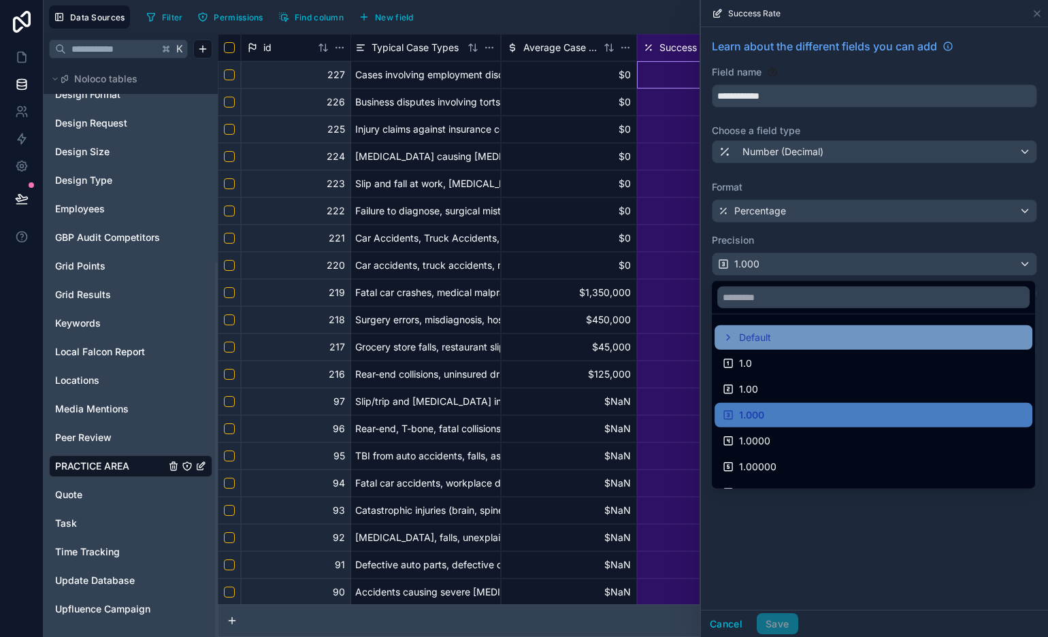
click at [803, 341] on div "Default" at bounding box center [873, 337] width 301 height 16
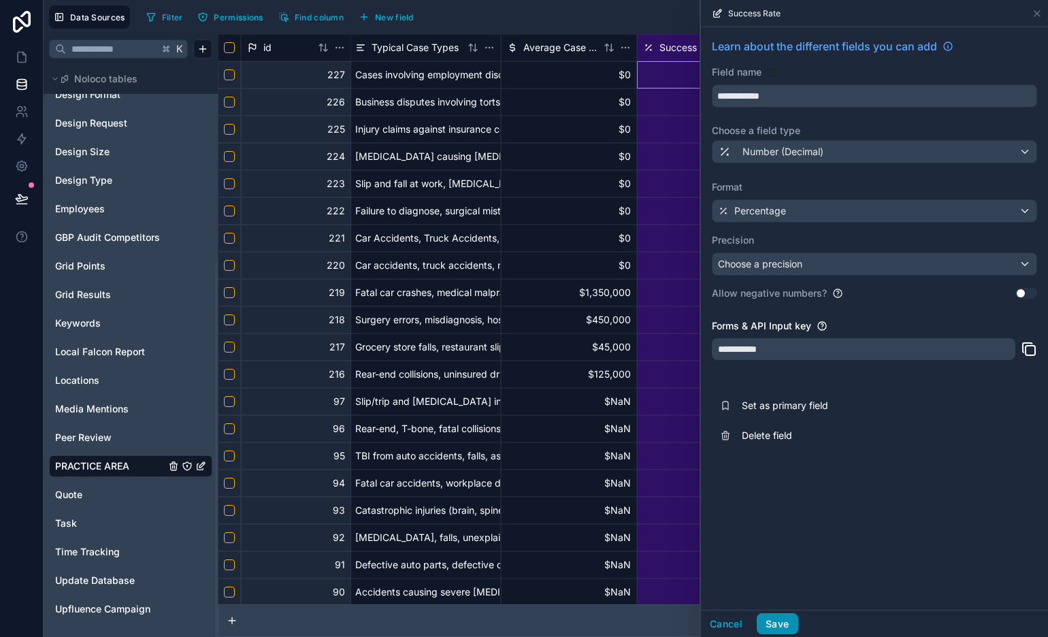
click at [787, 625] on button "Save" at bounding box center [777, 624] width 41 height 22
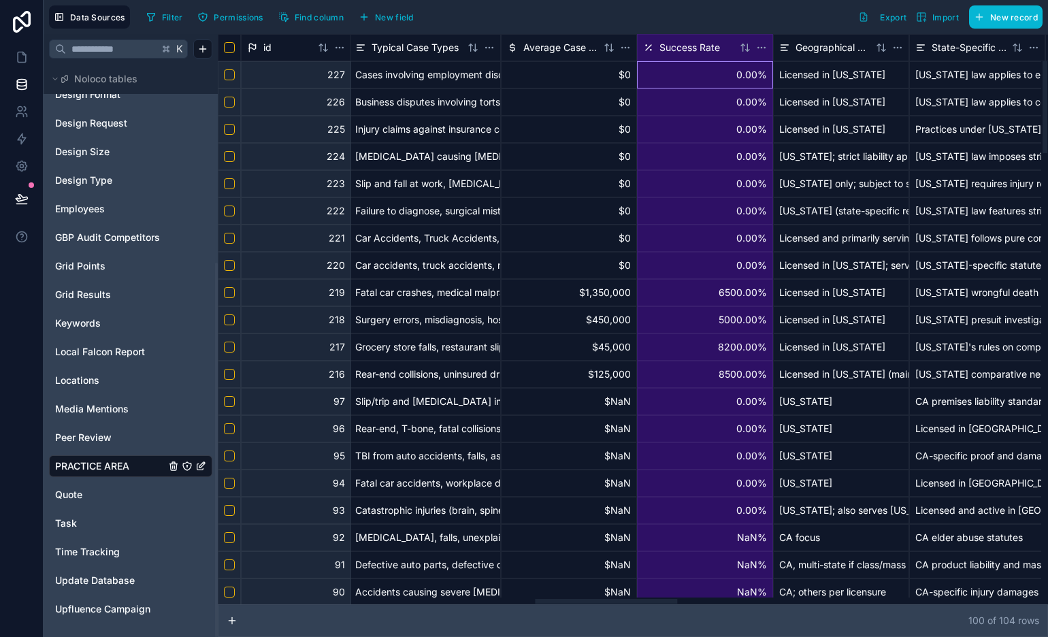
click at [748, 301] on div "6500.00%" at bounding box center [705, 292] width 136 height 27
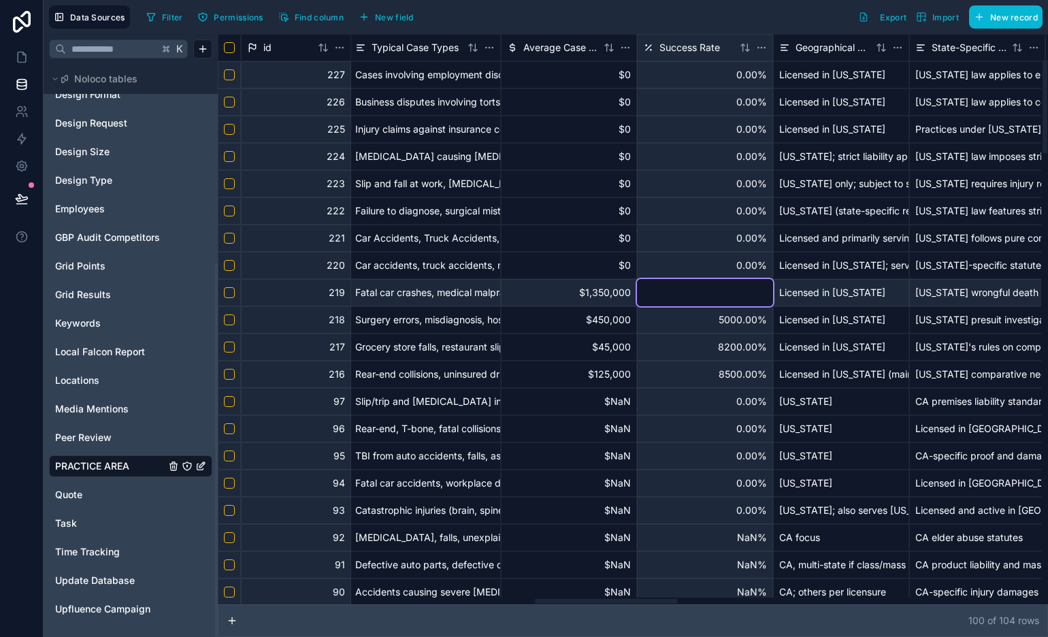
type input "****"
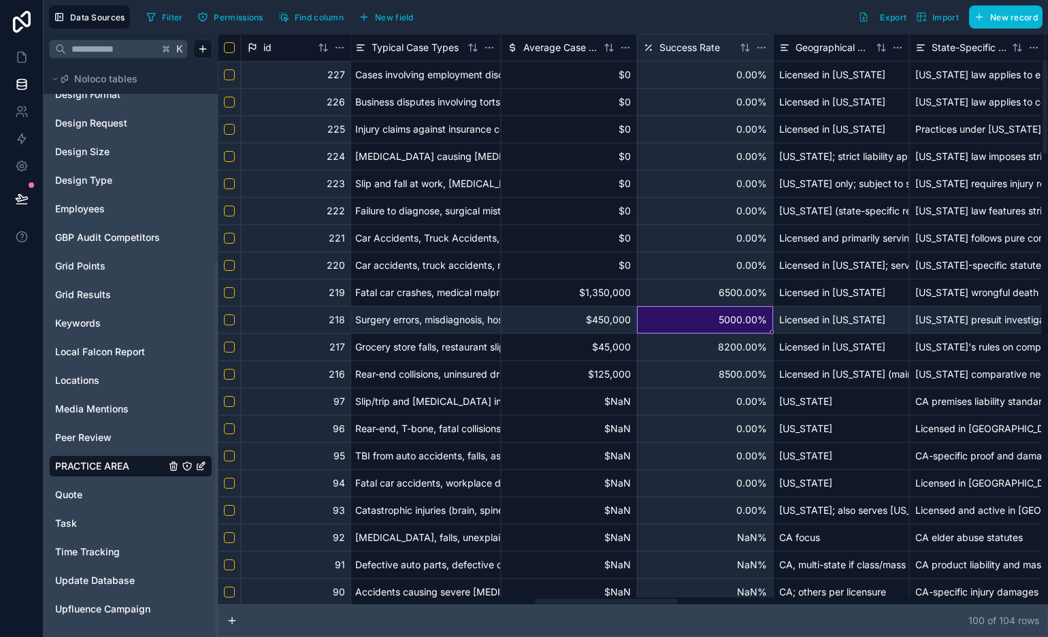
click at [730, 293] on div "6500.00%" at bounding box center [705, 292] width 136 height 27
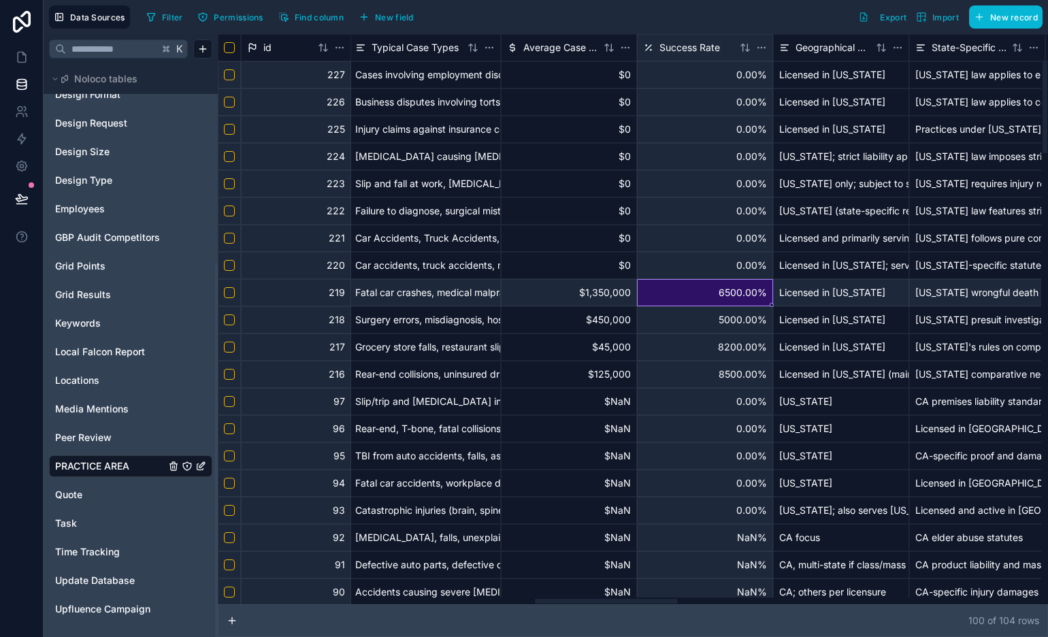
click at [730, 293] on div "6500.00%" at bounding box center [705, 292] width 136 height 27
click at [710, 329] on div "5000.00%" at bounding box center [705, 319] width 136 height 27
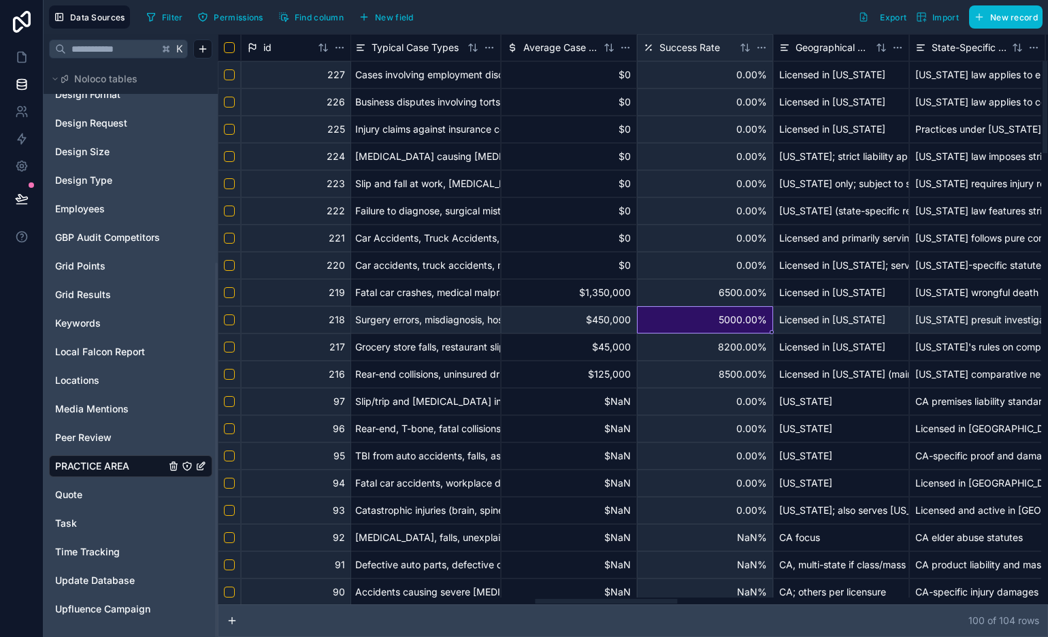
click at [752, 286] on div "6500.00%" at bounding box center [705, 292] width 136 height 27
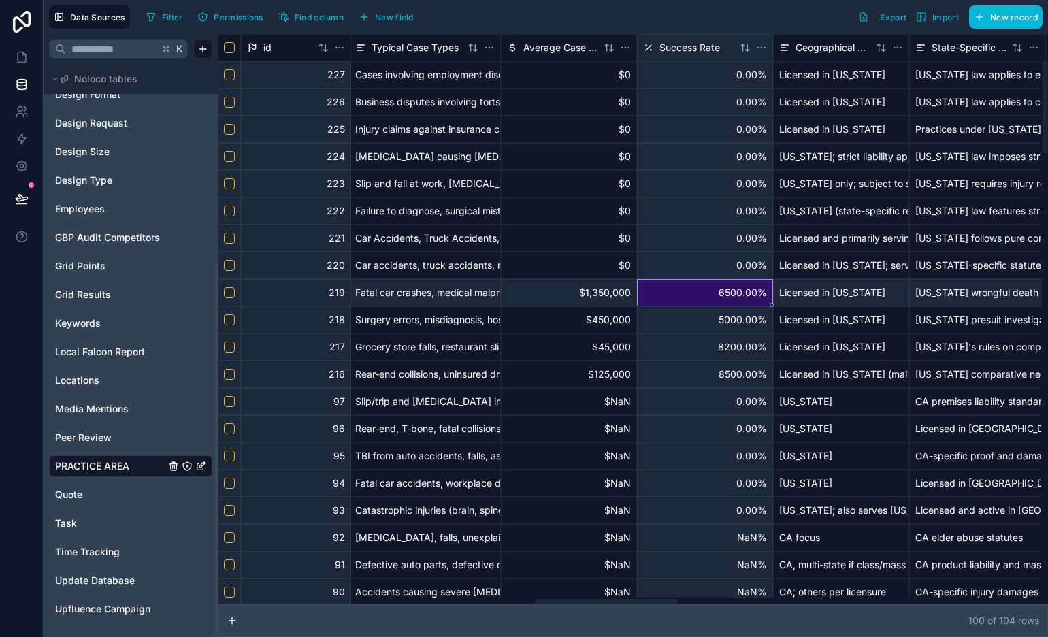
click at [763, 48] on html "Data Sources Filter Permissions Find column New field Export Import New record …" at bounding box center [524, 318] width 1048 height 637
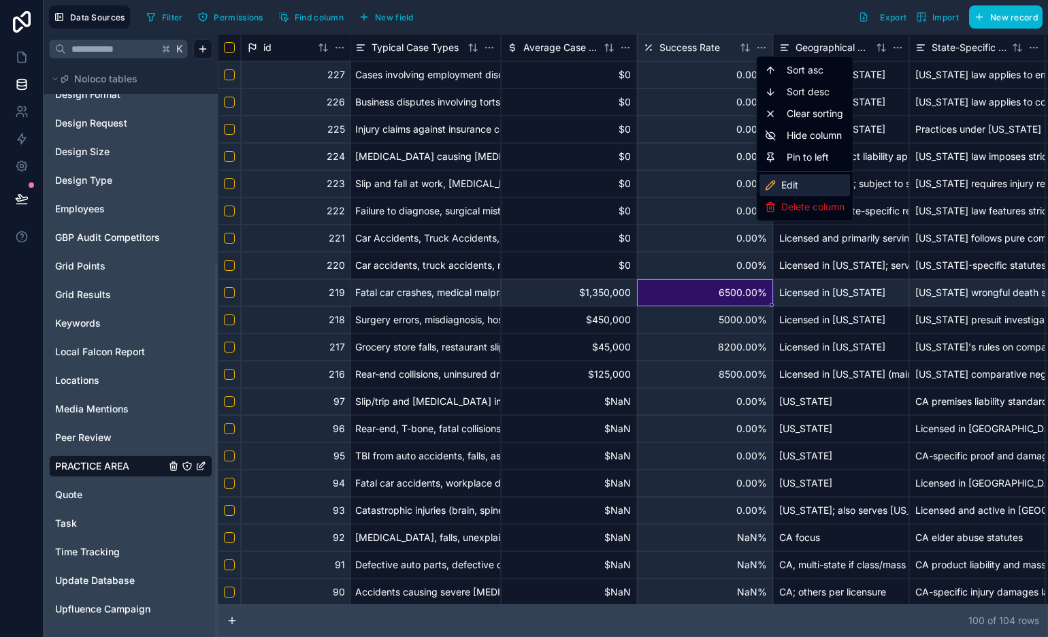
click at [814, 184] on div "Edit" at bounding box center [804, 185] width 90 height 22
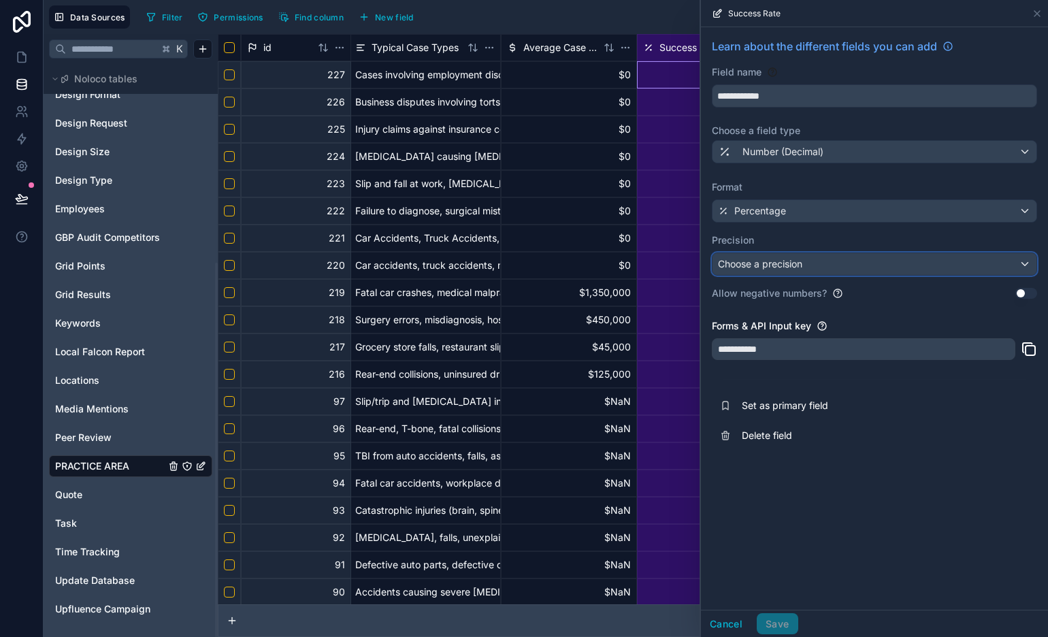
click at [900, 265] on div "Choose a precision" at bounding box center [874, 264] width 324 height 22
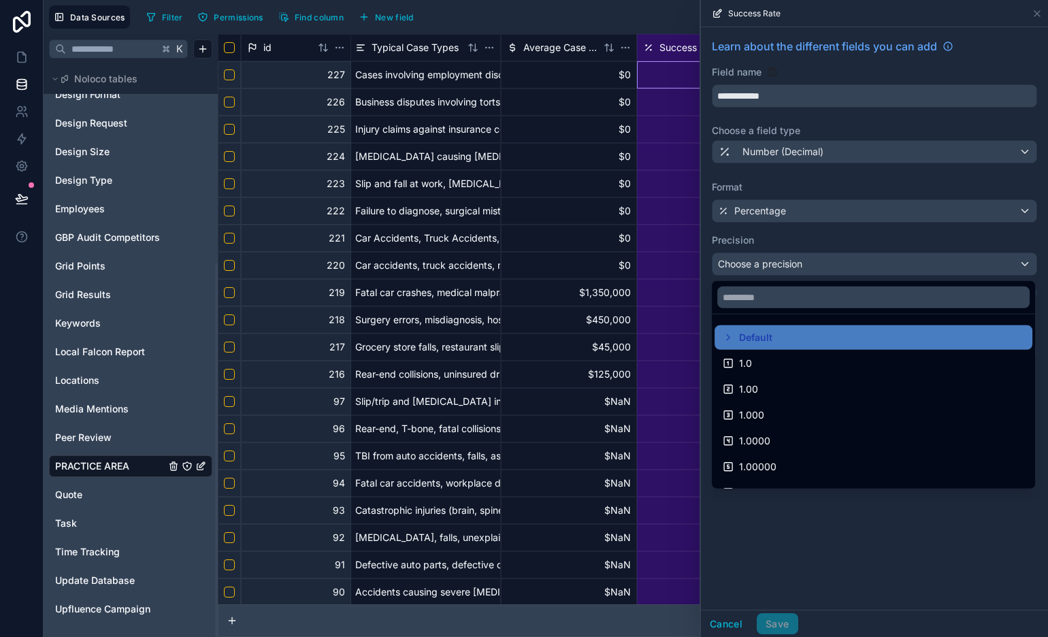
click at [855, 228] on div at bounding box center [874, 318] width 347 height 637
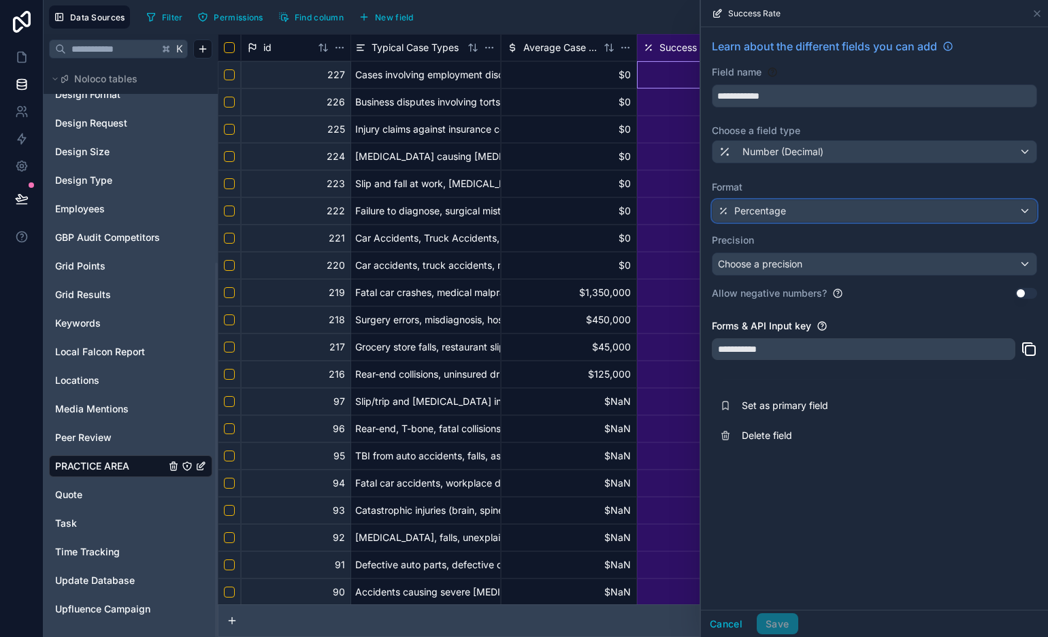
click at [855, 212] on div "Percentage" at bounding box center [874, 211] width 324 height 22
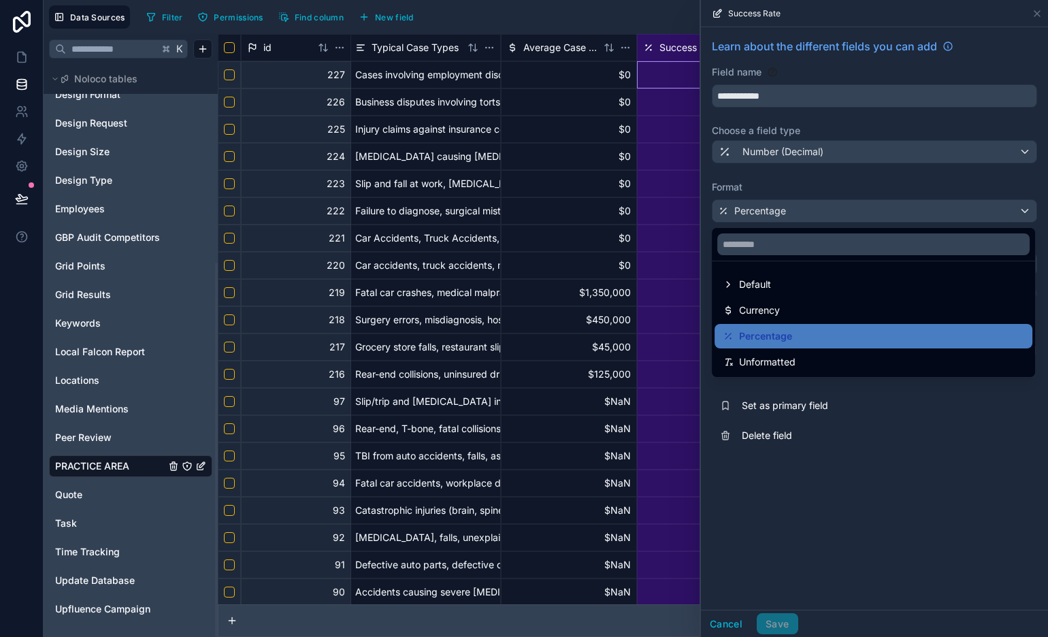
click at [851, 360] on div "Unformatted" at bounding box center [873, 362] width 301 height 16
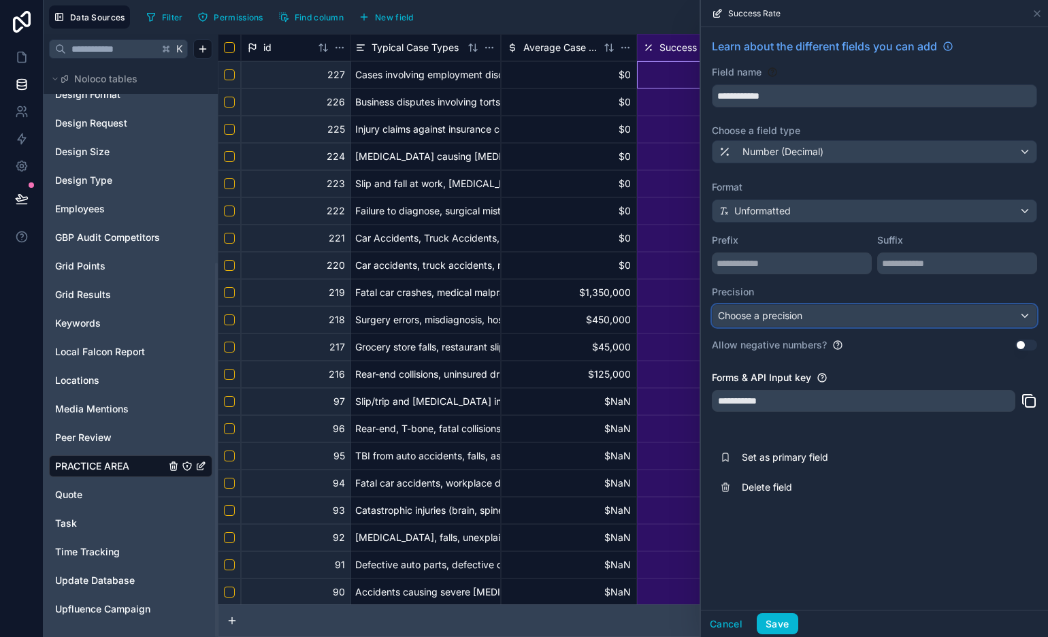
click at [841, 316] on div "Choose a precision" at bounding box center [874, 316] width 324 height 22
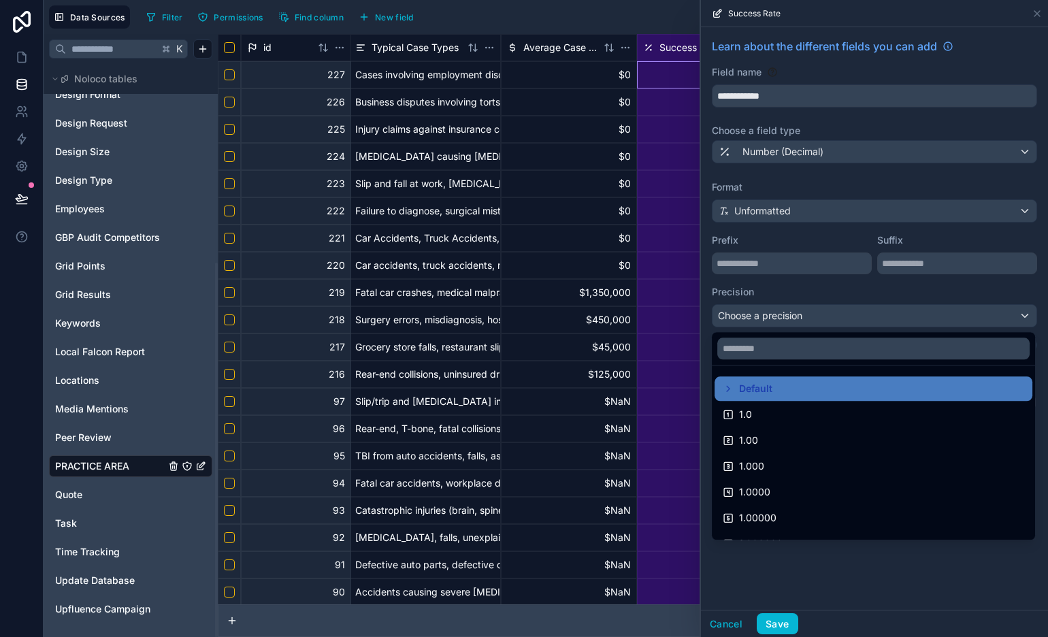
click at [837, 406] on div "1.0" at bounding box center [873, 414] width 301 height 16
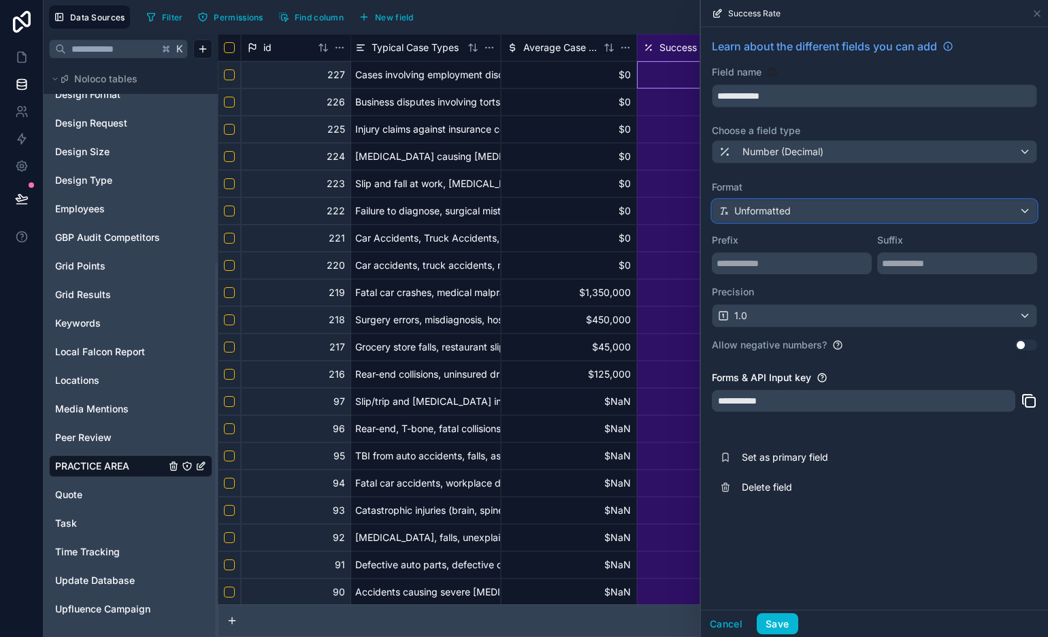
click at [845, 205] on div "Unformatted" at bounding box center [874, 211] width 324 height 22
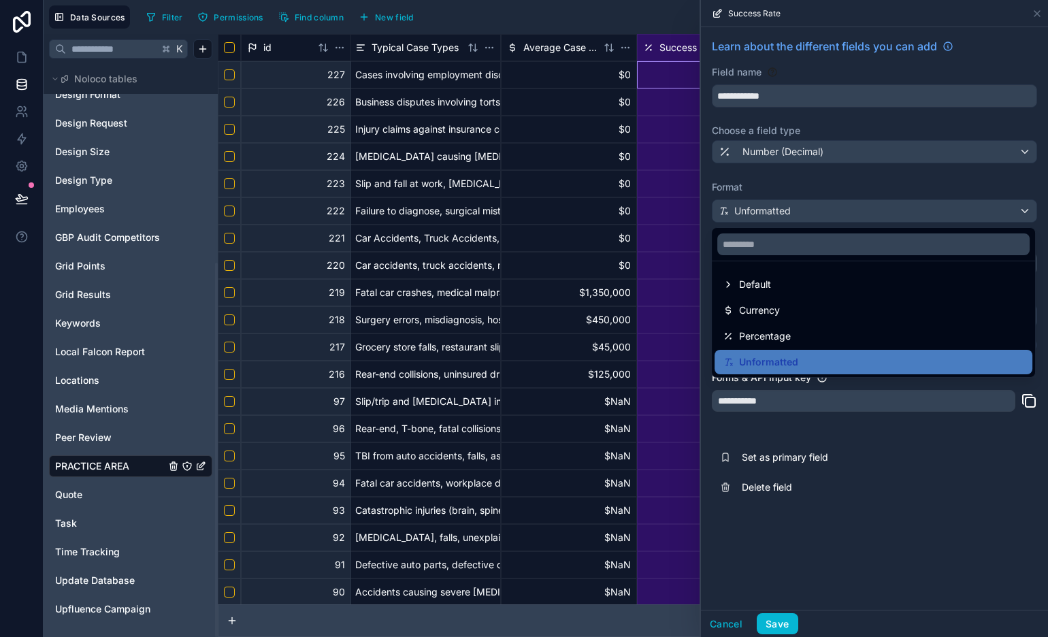
click at [861, 173] on div at bounding box center [874, 318] width 347 height 637
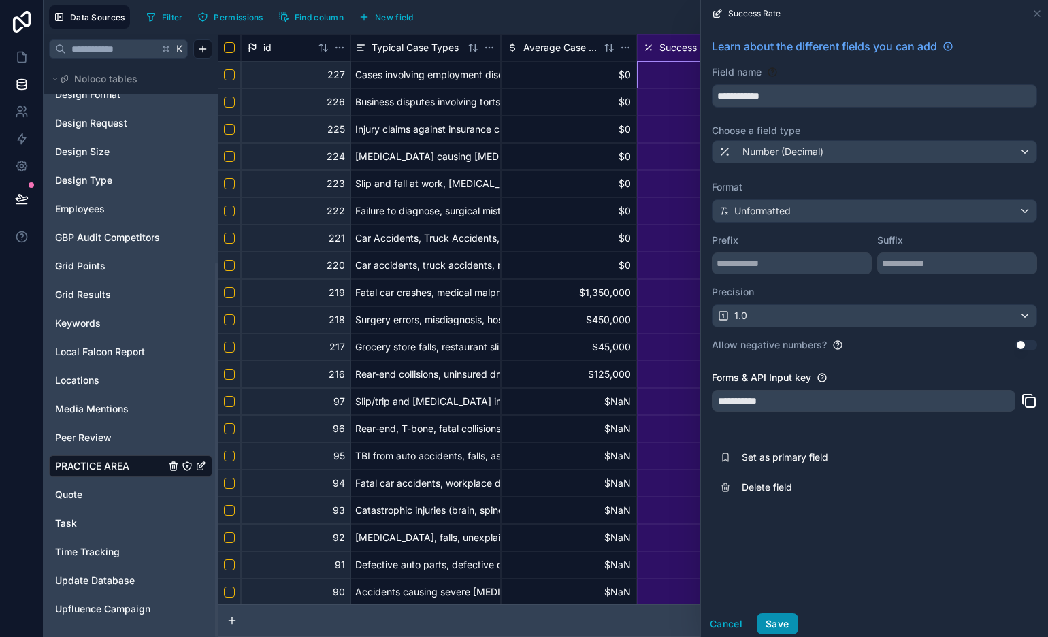
click at [787, 625] on button "Save" at bounding box center [777, 624] width 41 height 22
click at [669, 288] on div "6500.00%" at bounding box center [705, 292] width 136 height 27
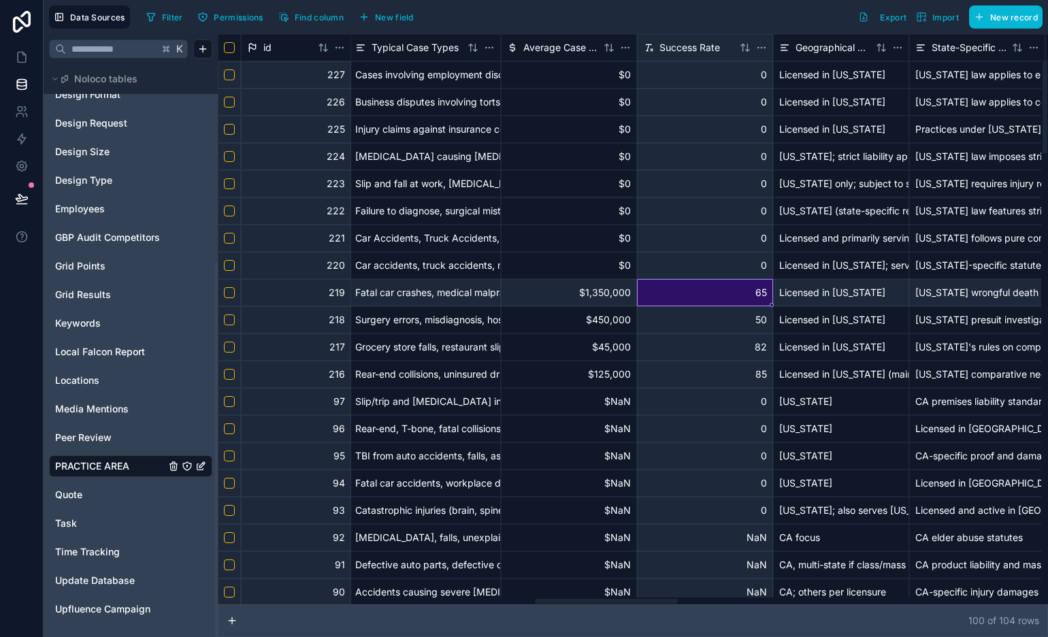
click at [746, 301] on div "65" at bounding box center [705, 292] width 136 height 27
click at [766, 48] on html "Data Sources Filter Permissions Find column New field Export Import New record …" at bounding box center [524, 318] width 1048 height 637
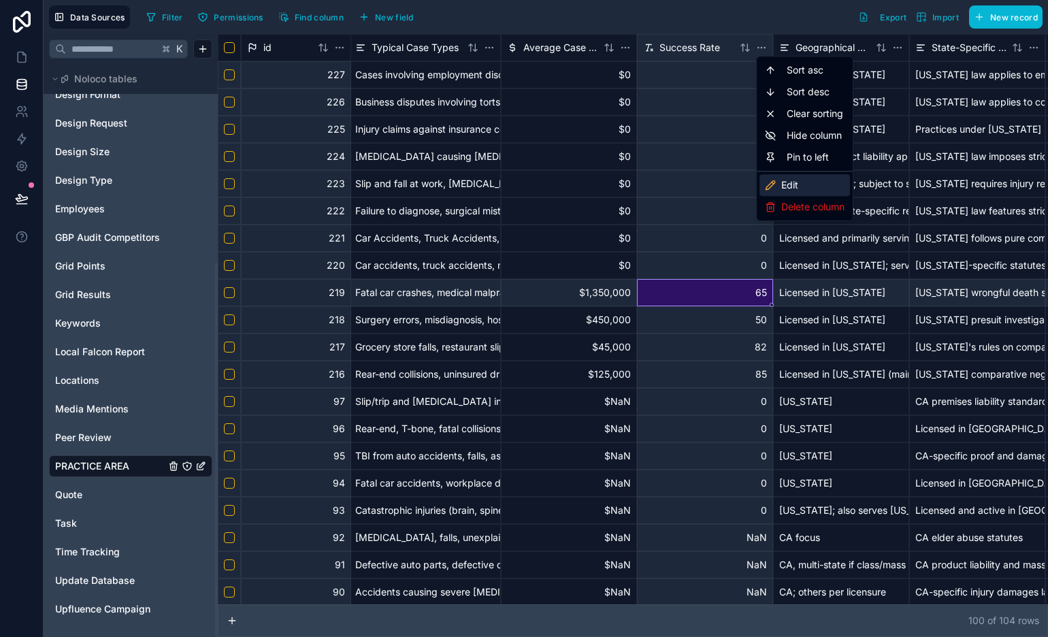
click at [809, 184] on div "Edit" at bounding box center [804, 185] width 90 height 22
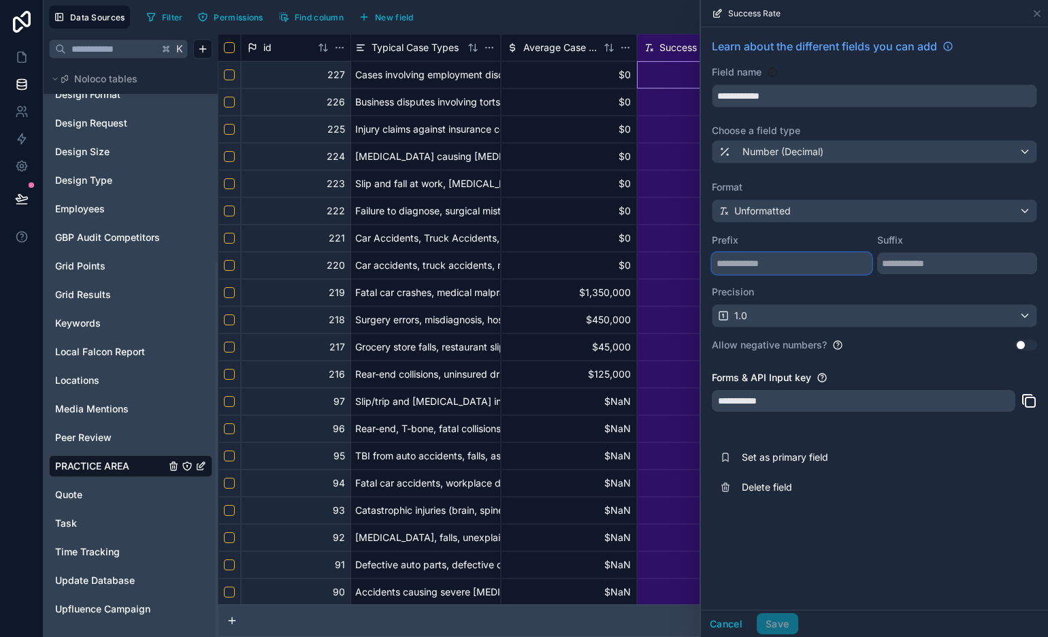
click at [802, 263] on input "text" at bounding box center [792, 263] width 160 height 22
type input "*"
click at [781, 623] on button "Save" at bounding box center [777, 624] width 41 height 22
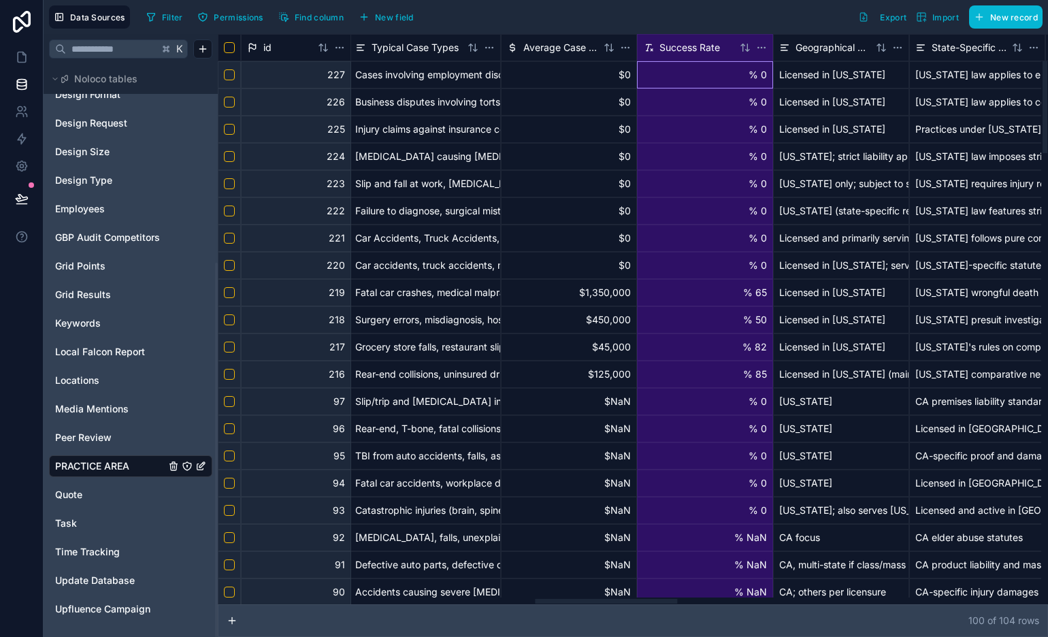
click at [763, 47] on html "Data Sources Filter Permissions Find column New field Export Import New record …" at bounding box center [524, 318] width 1048 height 637
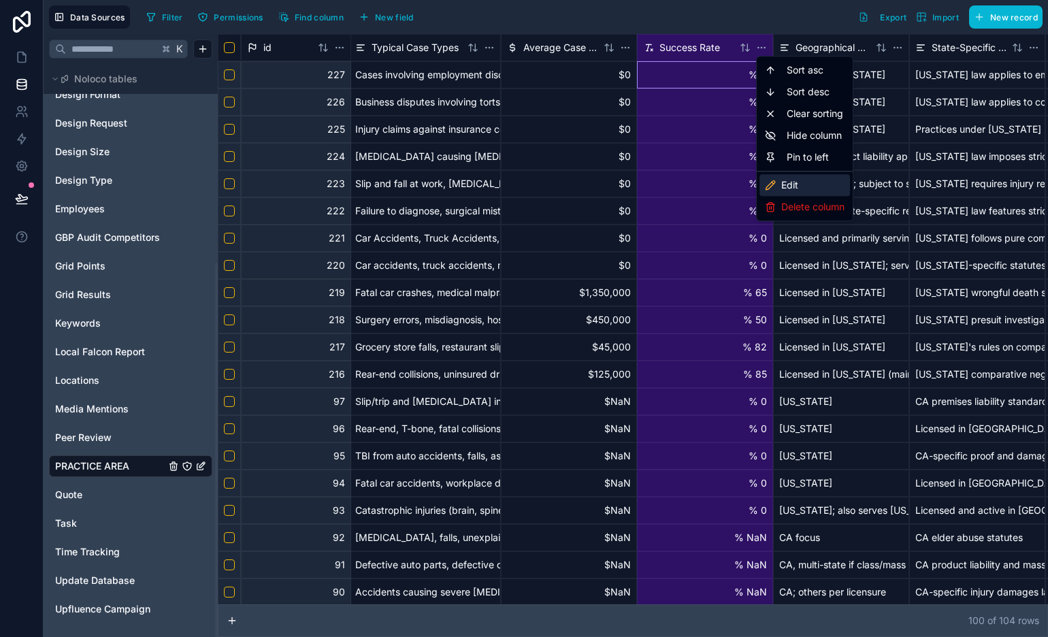
click at [803, 188] on div "Edit" at bounding box center [804, 185] width 90 height 22
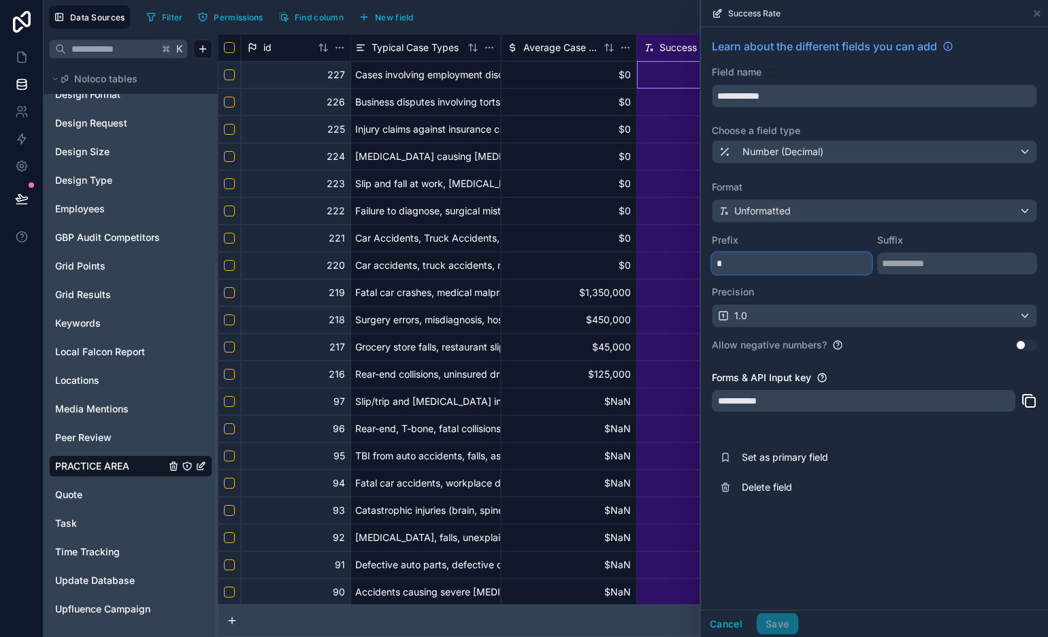
click at [764, 268] on input "*" at bounding box center [792, 263] width 160 height 22
type input "*"
click at [905, 259] on input "text" at bounding box center [957, 263] width 160 height 22
type input "*"
drag, startPoint x: 785, startPoint y: 621, endPoint x: 800, endPoint y: 621, distance: 15.0
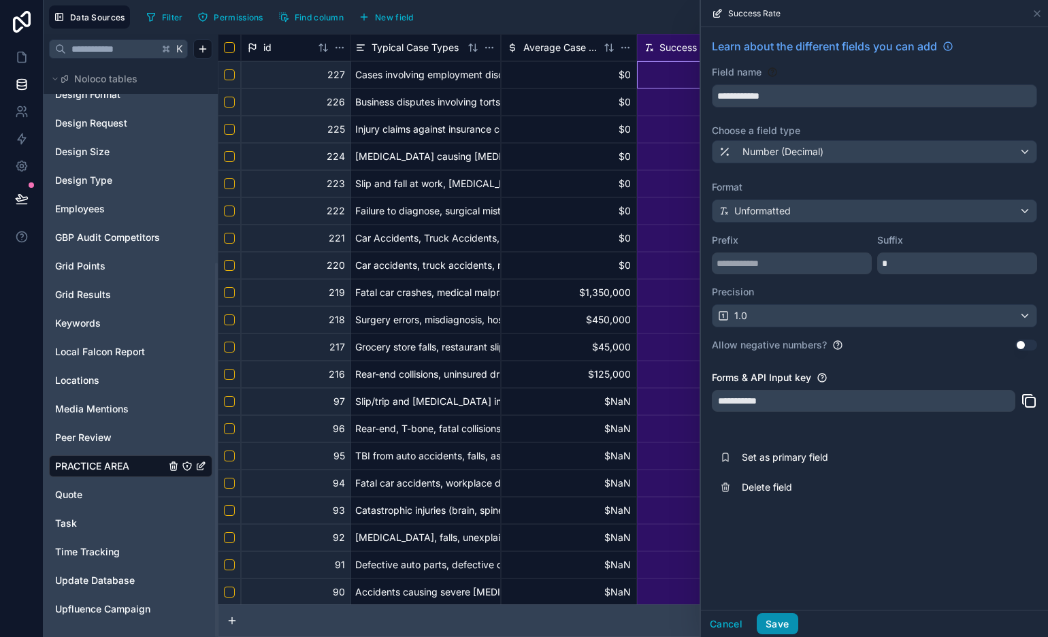
click at [786, 621] on button "Save" at bounding box center [777, 624] width 41 height 22
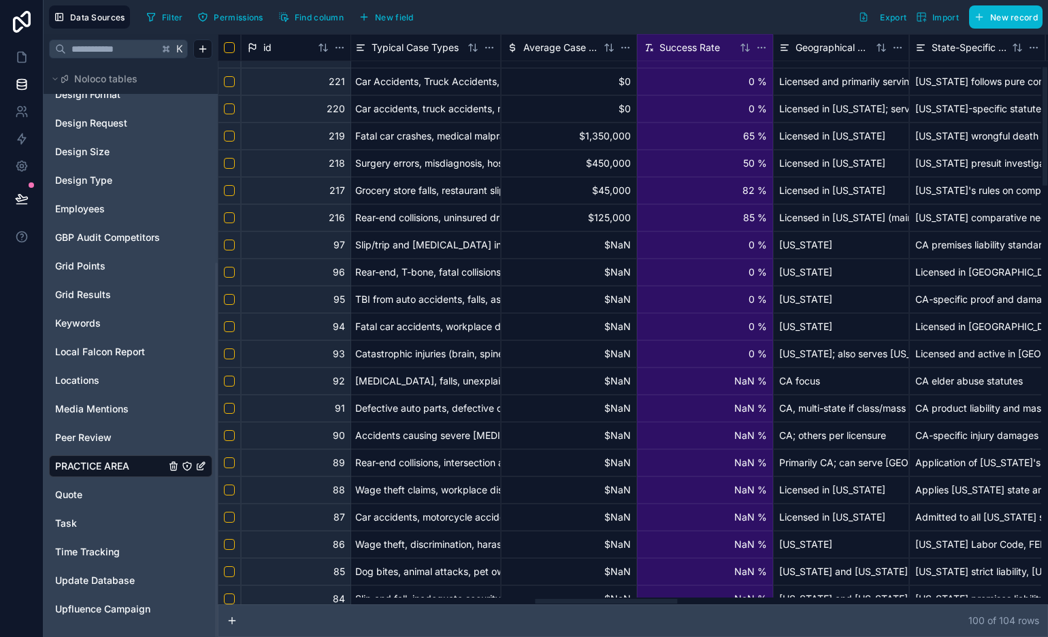
scroll to position [0, 1845]
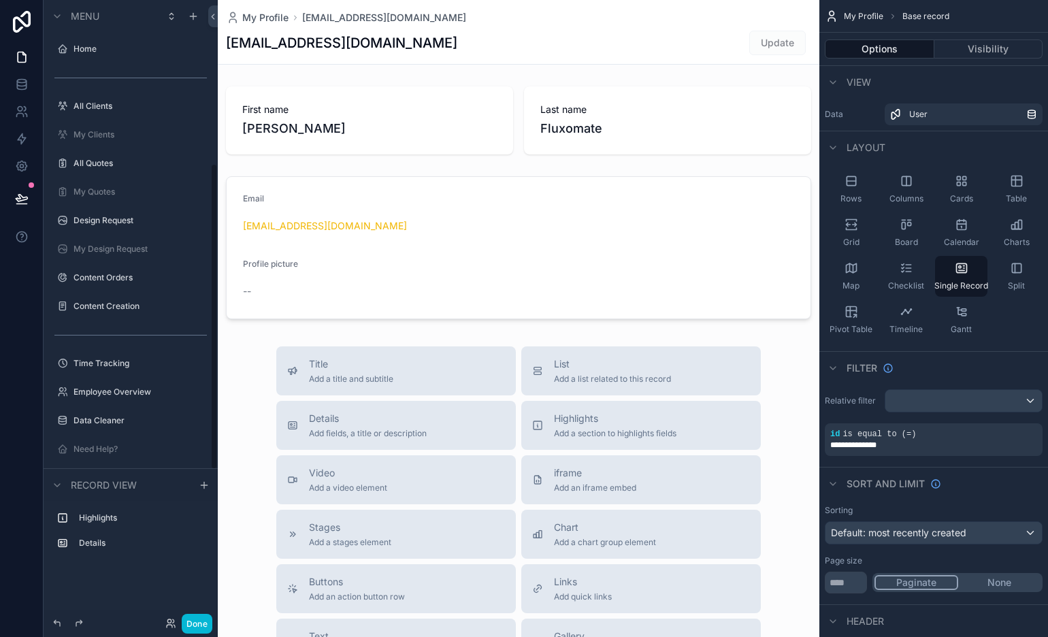
scroll to position [331, 0]
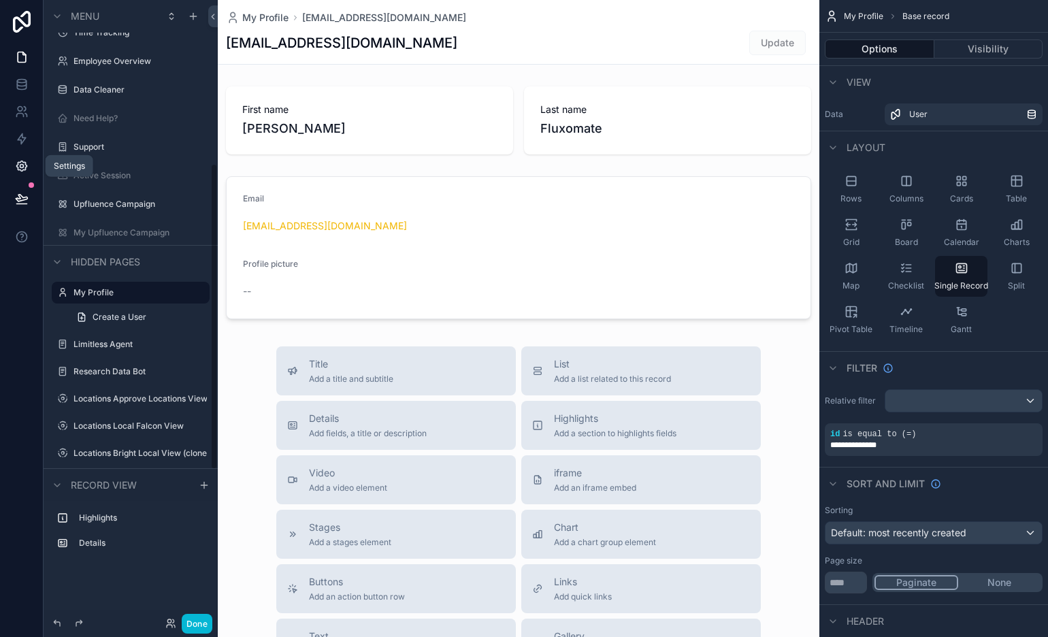
click at [25, 164] on icon at bounding box center [22, 166] width 14 height 14
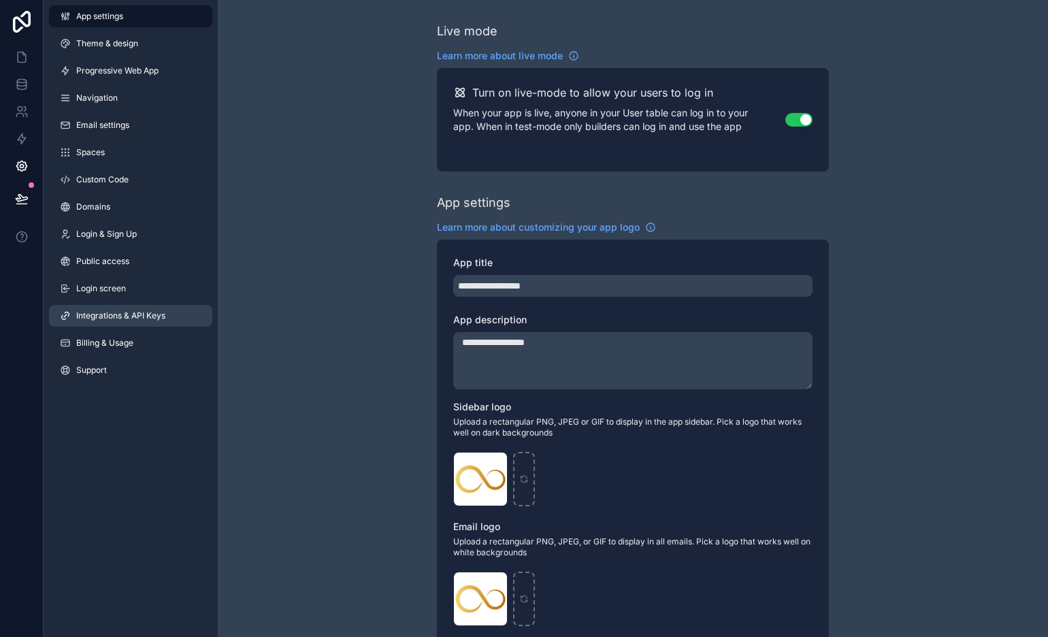
click at [111, 306] on link "Integrations & API Keys" at bounding box center [130, 316] width 163 height 22
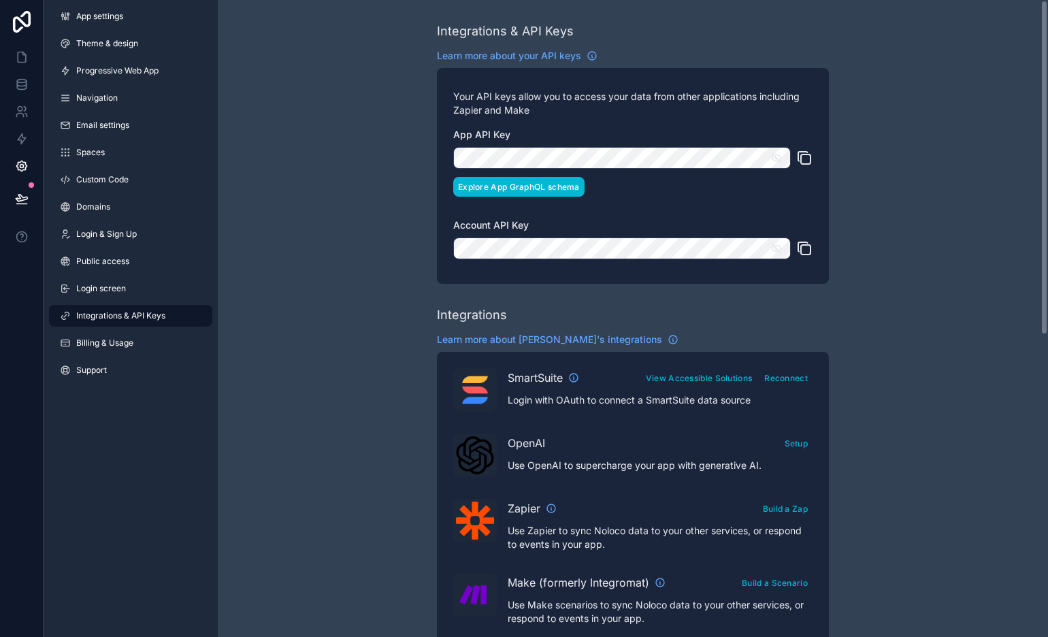
click at [568, 187] on button "Explore App GraphQL schema" at bounding box center [518, 187] width 131 height 20
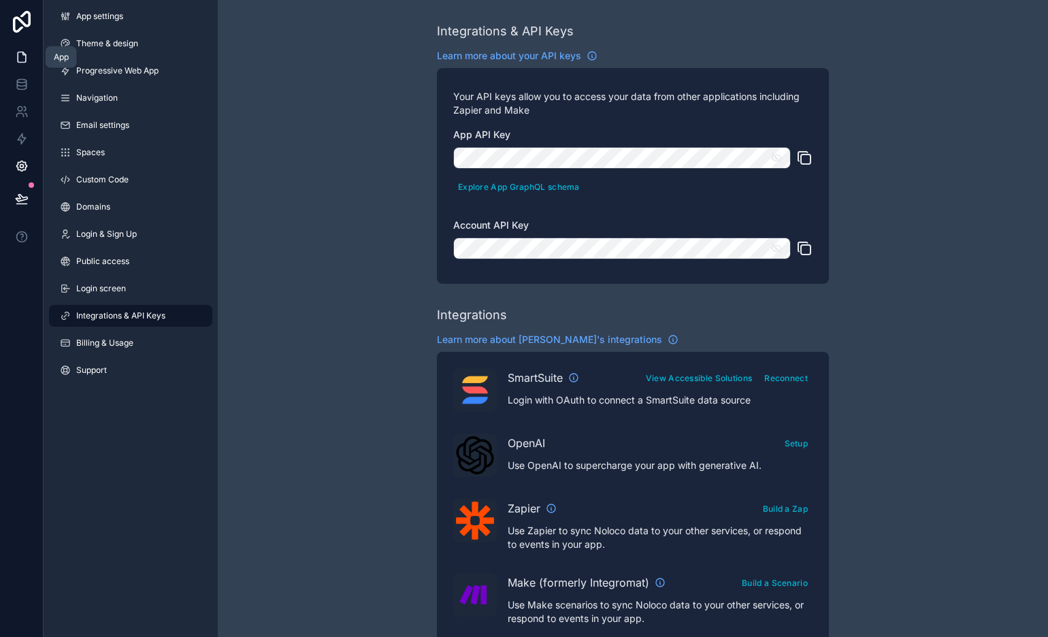
click at [20, 53] on icon at bounding box center [22, 57] width 14 height 14
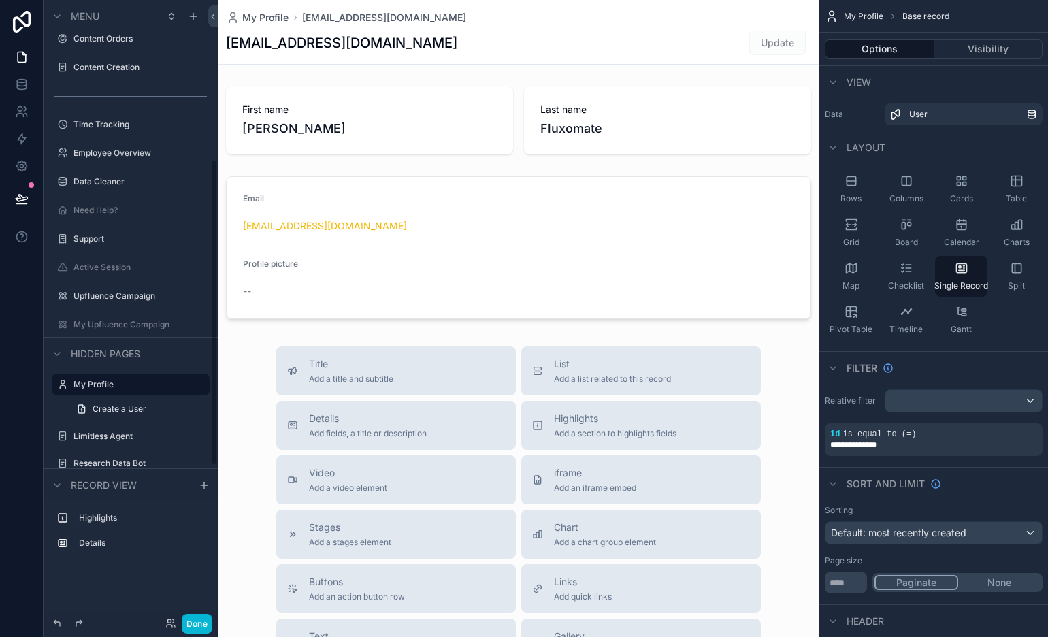
scroll to position [10, 0]
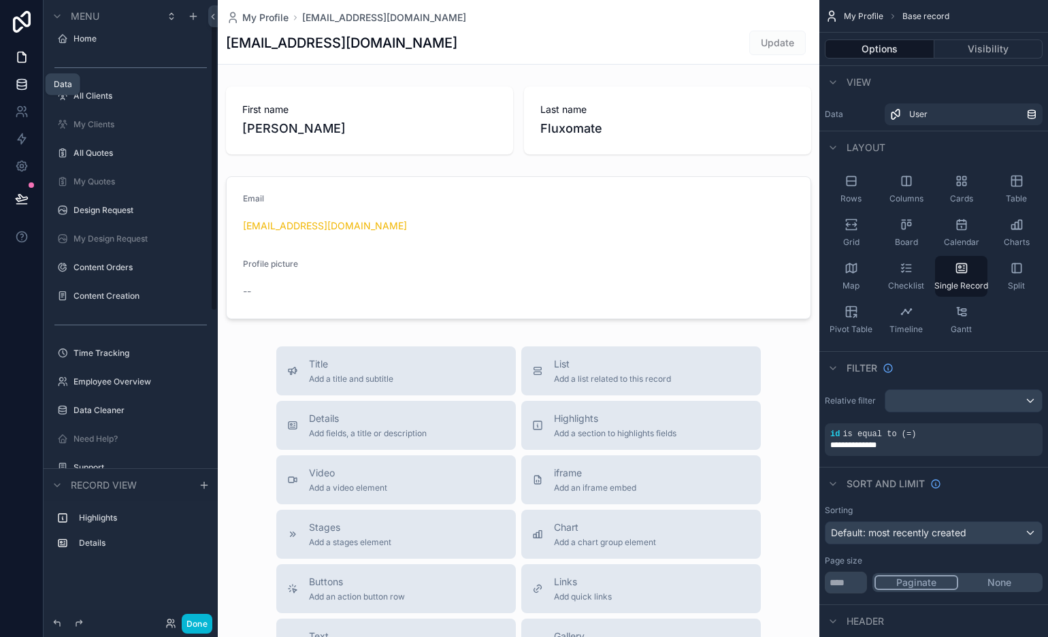
click at [24, 81] on icon at bounding box center [22, 85] width 14 height 14
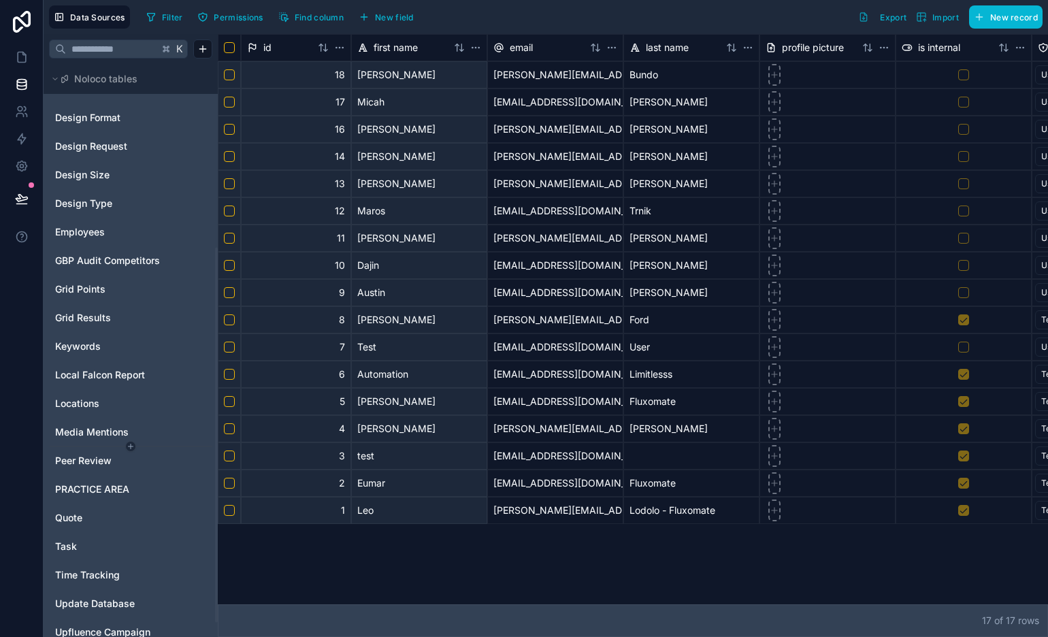
scroll to position [280, 0]
click at [97, 403] on span "Locations" at bounding box center [77, 404] width 44 height 14
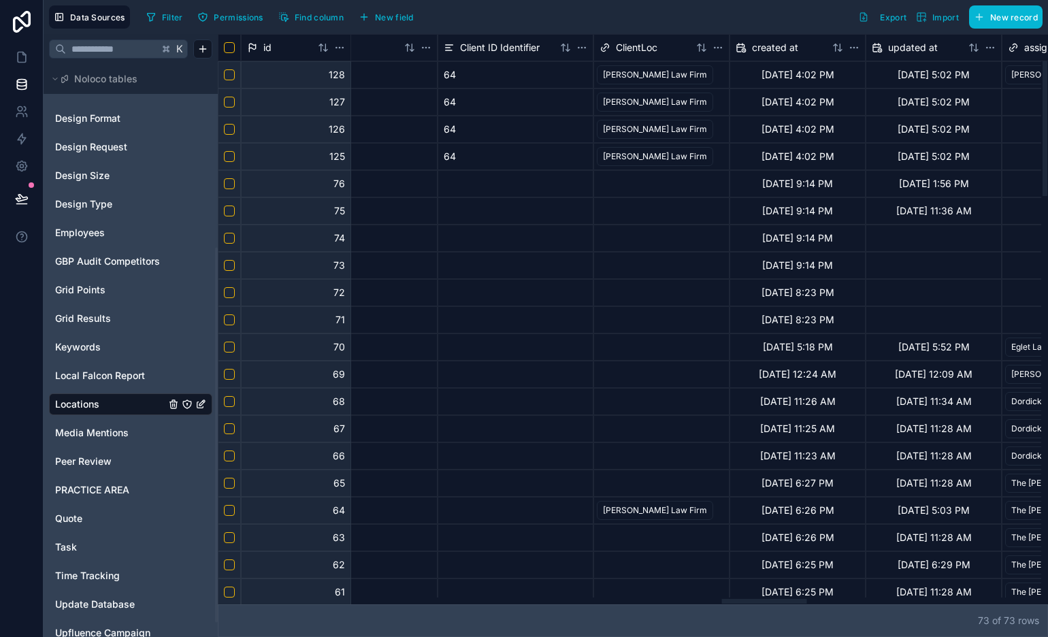
scroll to position [0, 4932]
drag, startPoint x: 534, startPoint y: 603, endPoint x: 764, endPoint y: 571, distance: 232.2
click at [764, 573] on div at bounding box center [629, 600] width 823 height 7
click at [719, 48] on html "Data Sources Filter Permissions Find column New field Export Import New record …" at bounding box center [524, 318] width 1048 height 637
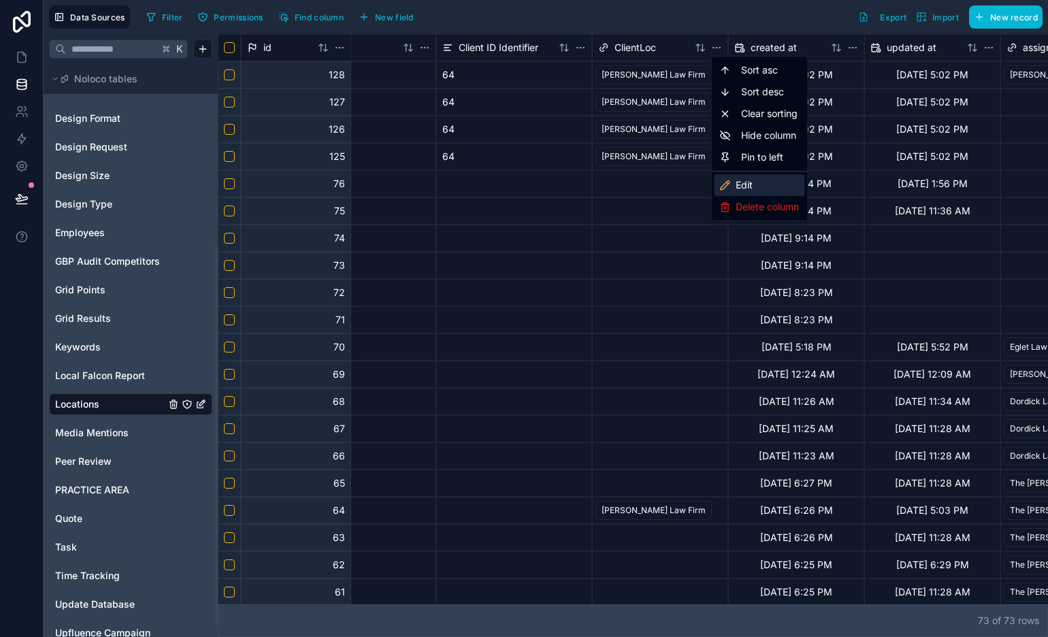
click at [754, 185] on div "Edit" at bounding box center [759, 185] width 90 height 22
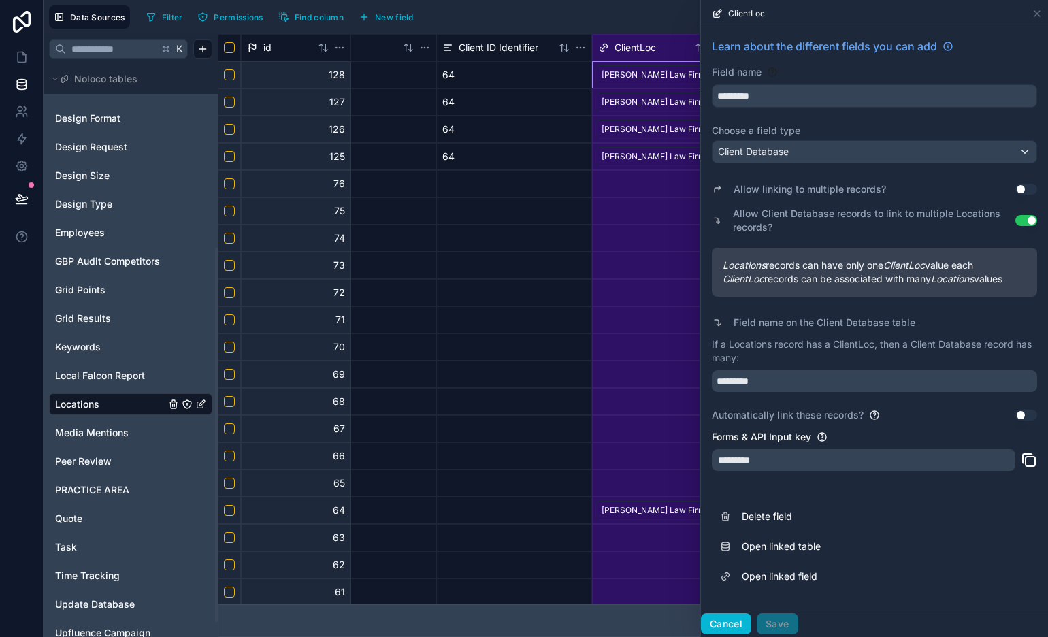
drag, startPoint x: 743, startPoint y: 614, endPoint x: 751, endPoint y: 604, distance: 12.7
click at [743, 573] on button "Cancel" at bounding box center [726, 624] width 50 height 22
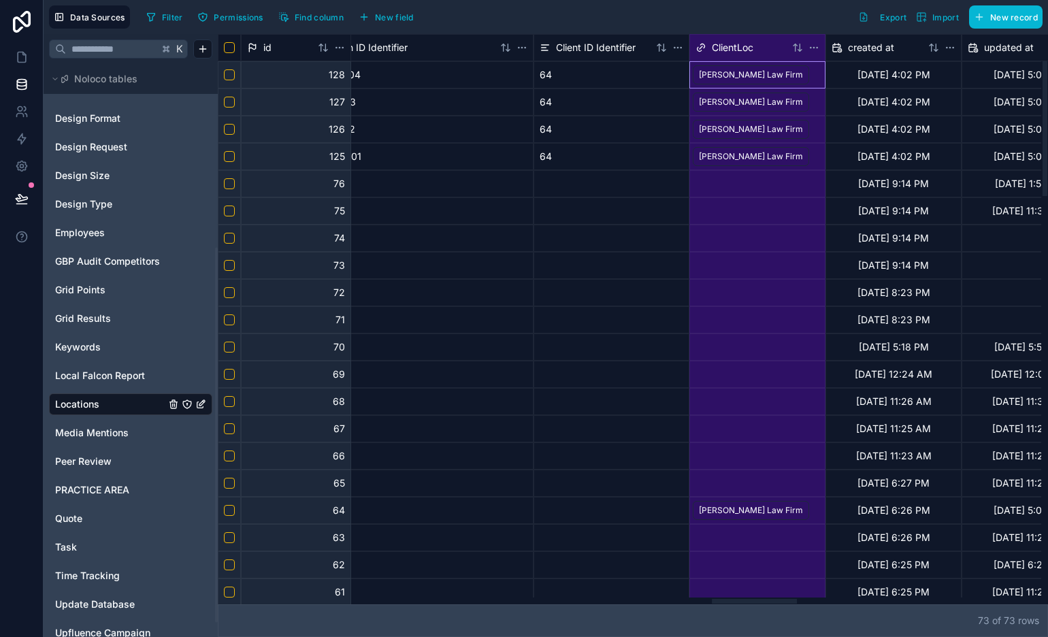
scroll to position [0, 4854]
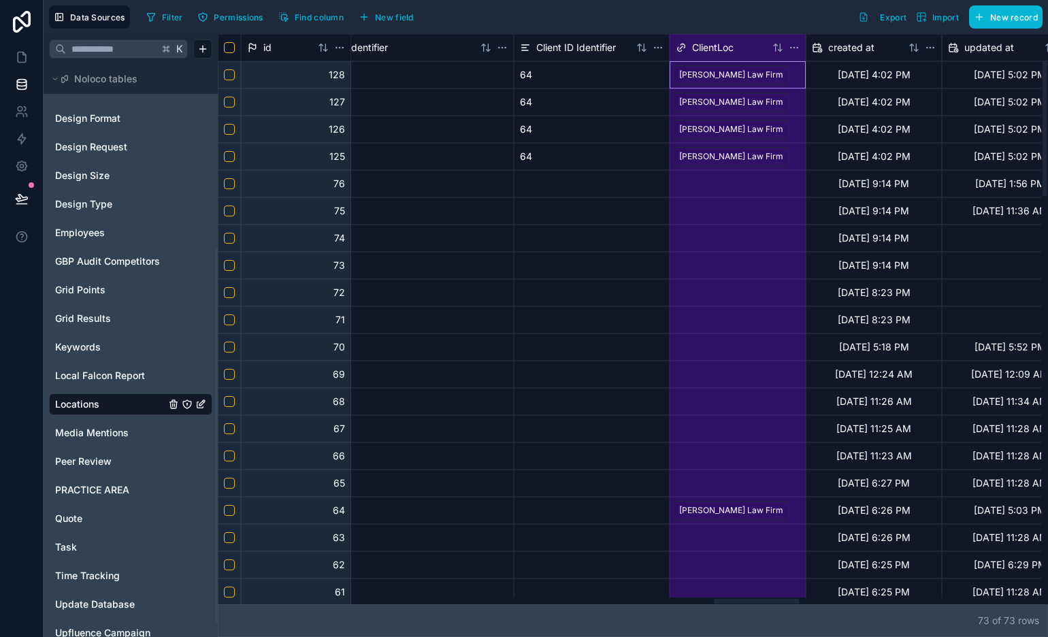
drag, startPoint x: 759, startPoint y: 602, endPoint x: 751, endPoint y: 538, distance: 65.2
click at [751, 573] on div at bounding box center [756, 601] width 85 height 5
click at [798, 52] on div "Data Sources Filter Permissions Find column New field Export Import New record …" at bounding box center [546, 318] width 1004 height 637
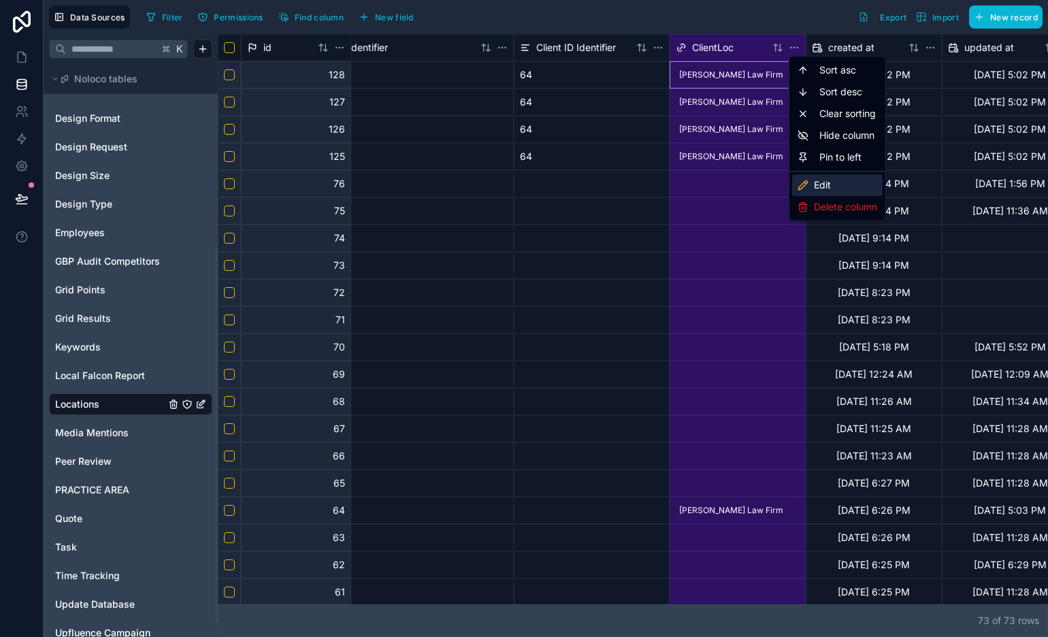
click at [817, 185] on div "Edit" at bounding box center [837, 185] width 90 height 22
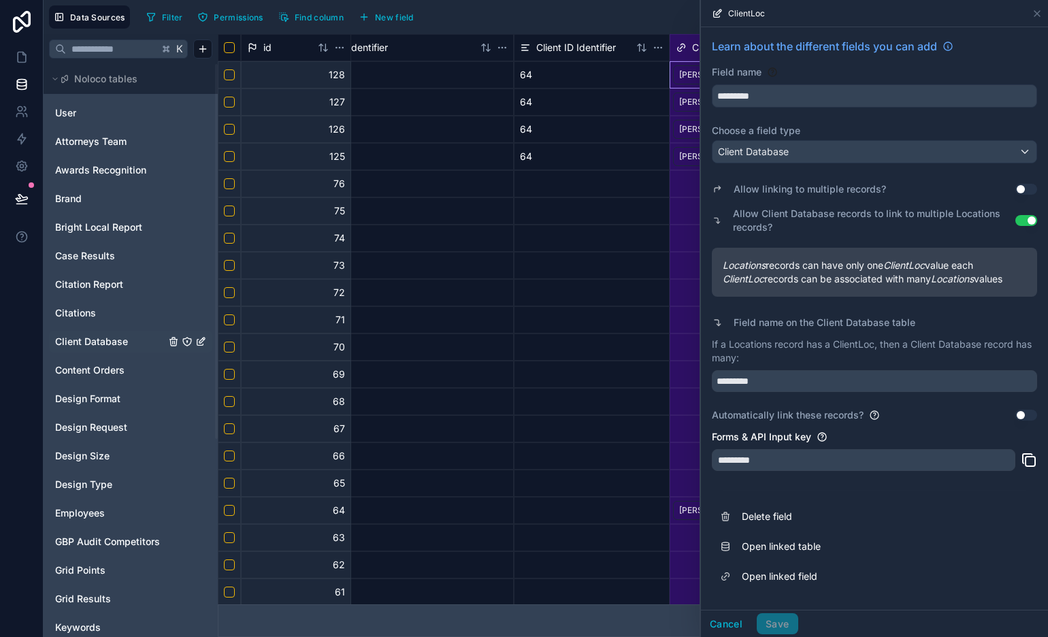
click at [122, 339] on span "Client Database" at bounding box center [91, 342] width 73 height 14
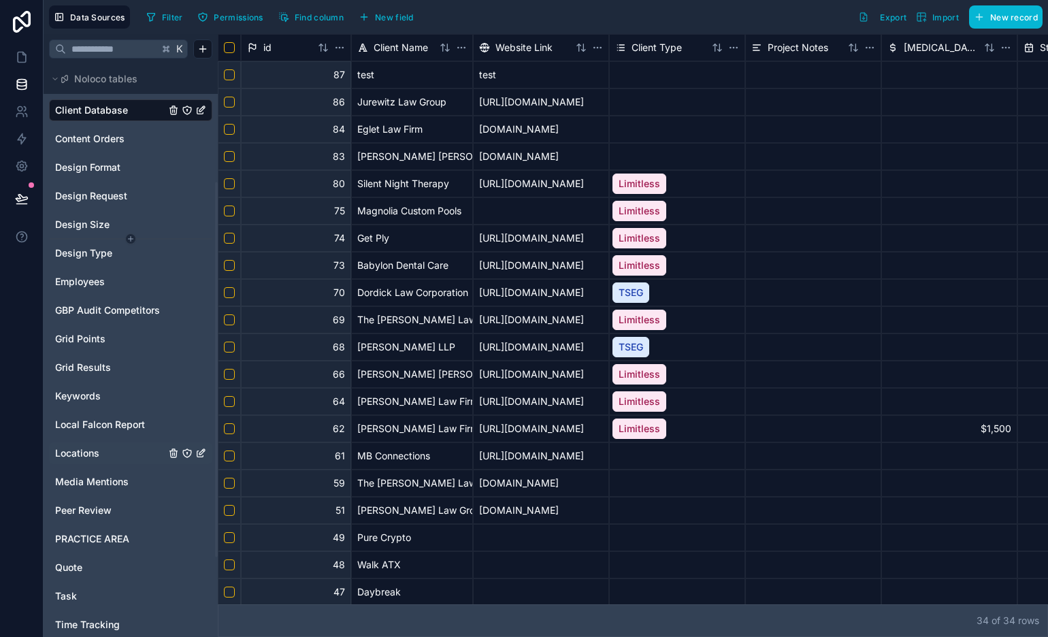
scroll to position [304, 0]
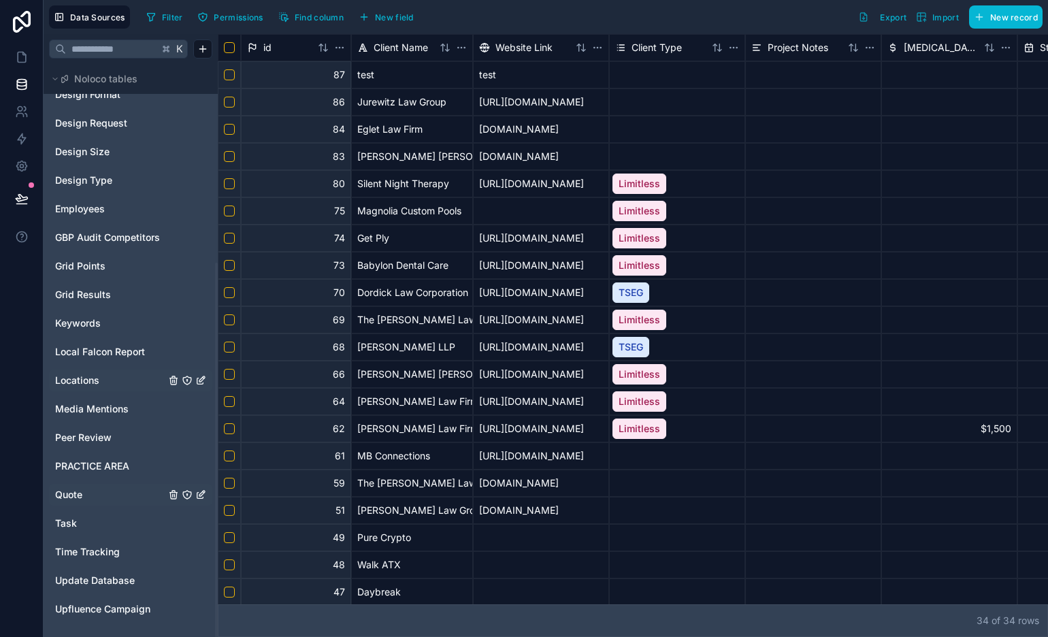
click at [82, 492] on span "Quote" at bounding box center [68, 495] width 27 height 14
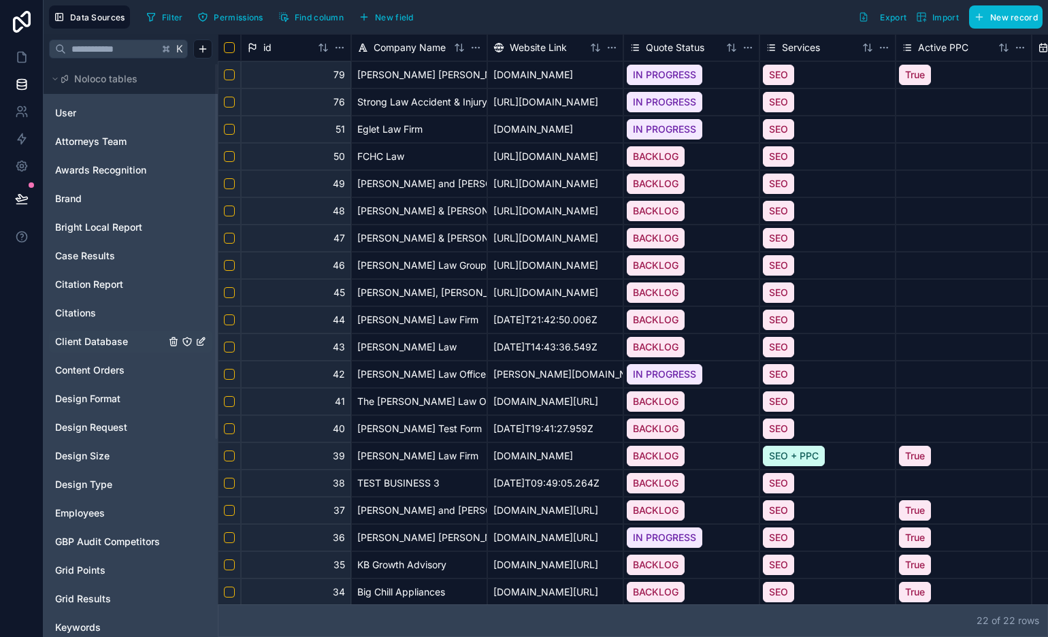
click at [129, 339] on link "Client Database" at bounding box center [110, 342] width 110 height 14
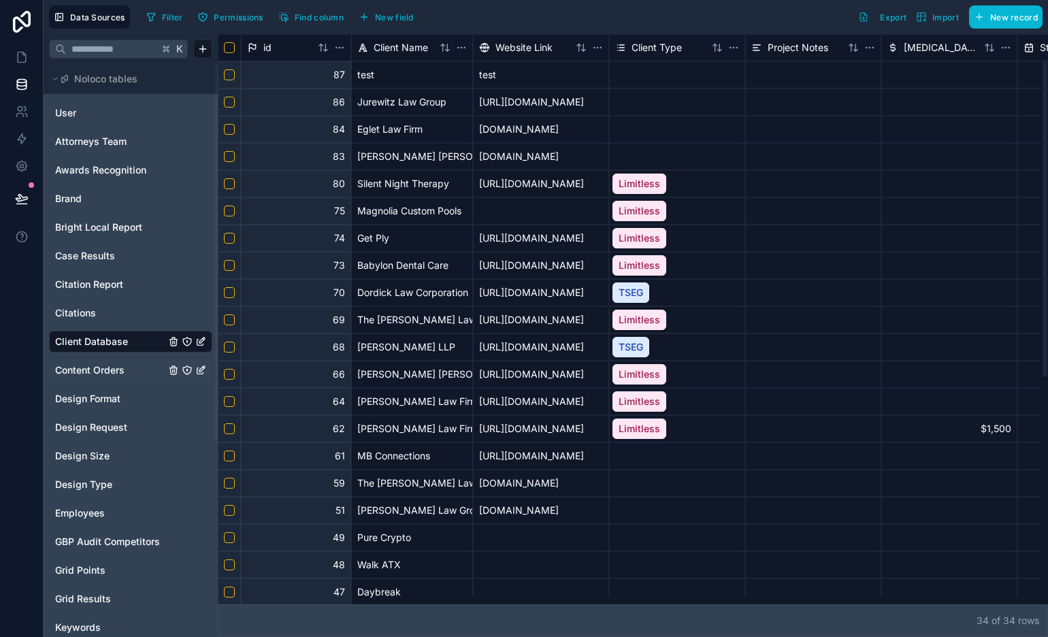
click at [97, 368] on span "Content Orders" at bounding box center [89, 370] width 69 height 14
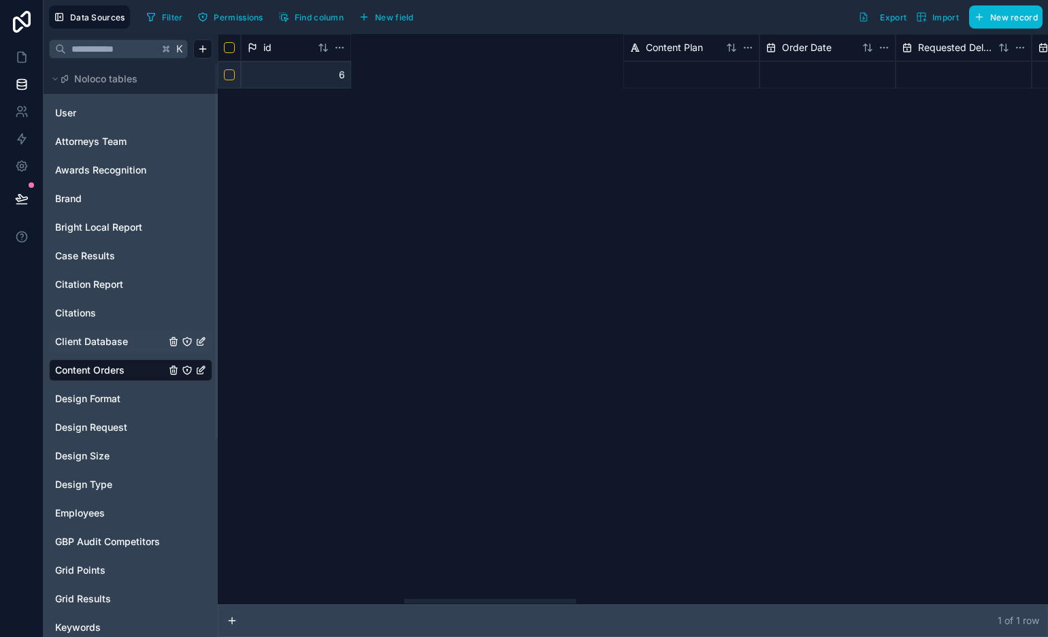
drag, startPoint x: 361, startPoint y: 602, endPoint x: 315, endPoint y: 127, distance: 477.2
click at [404, 573] on div at bounding box center [490, 601] width 172 height 5
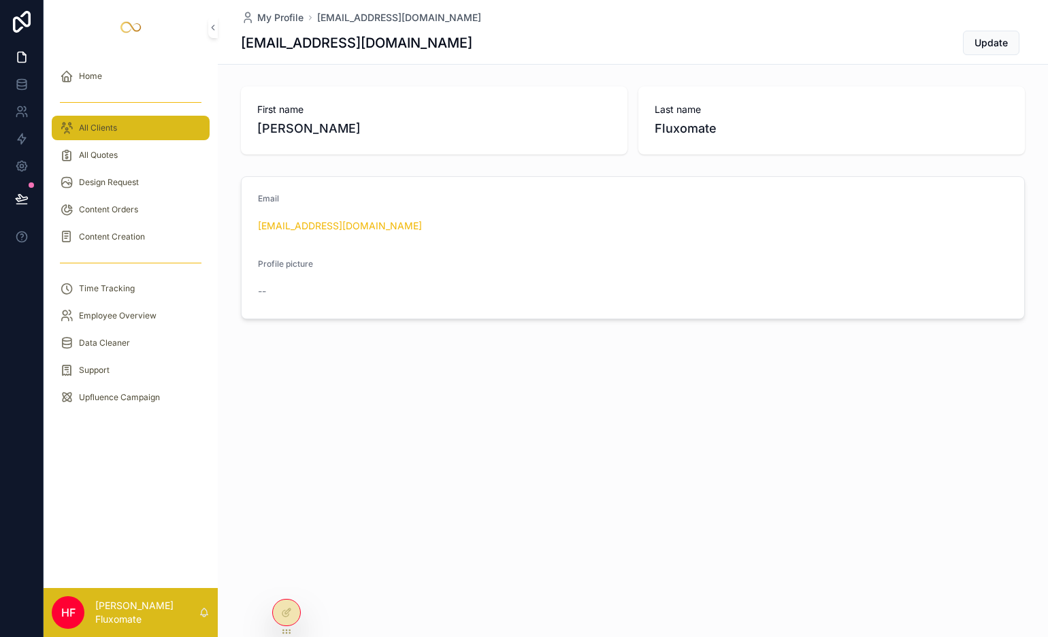
click at [144, 124] on div "All Clients" at bounding box center [131, 128] width 142 height 22
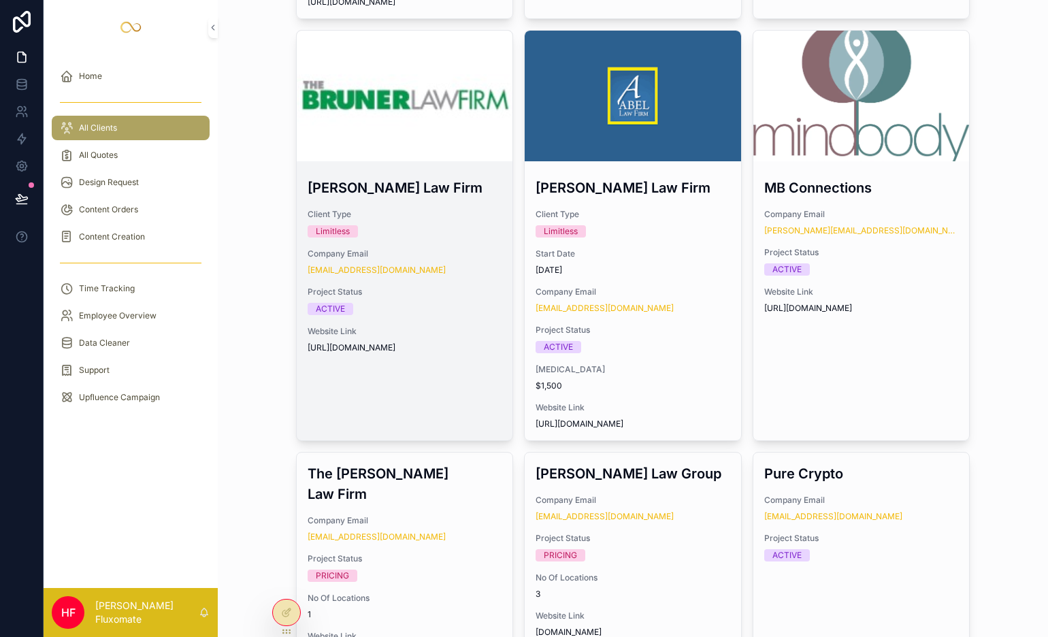
scroll to position [1098, 0]
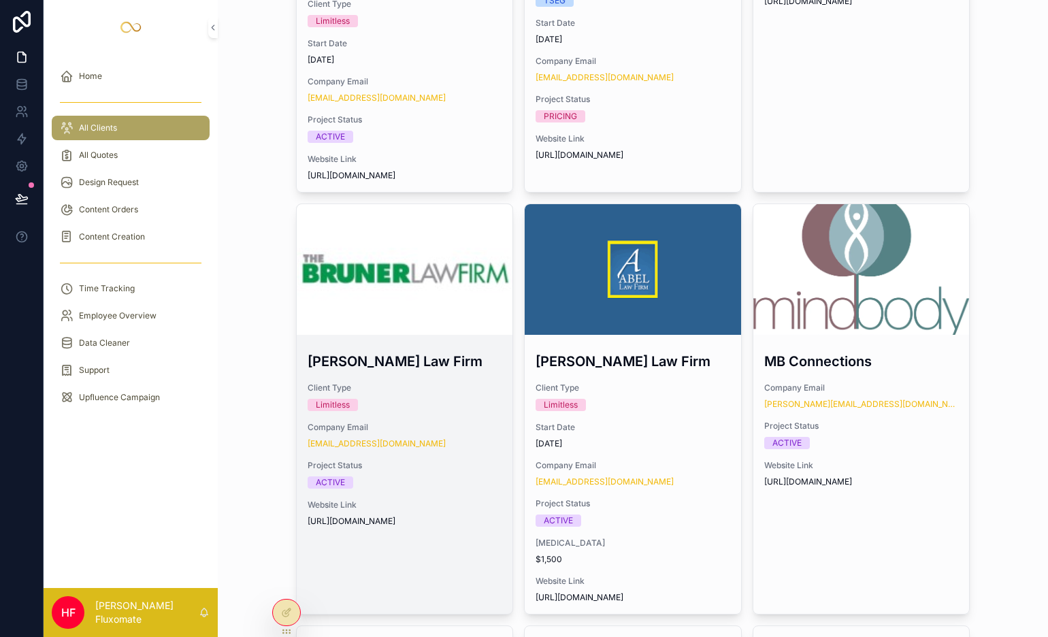
click at [440, 261] on div "scrollable content" at bounding box center [405, 269] width 216 height 16
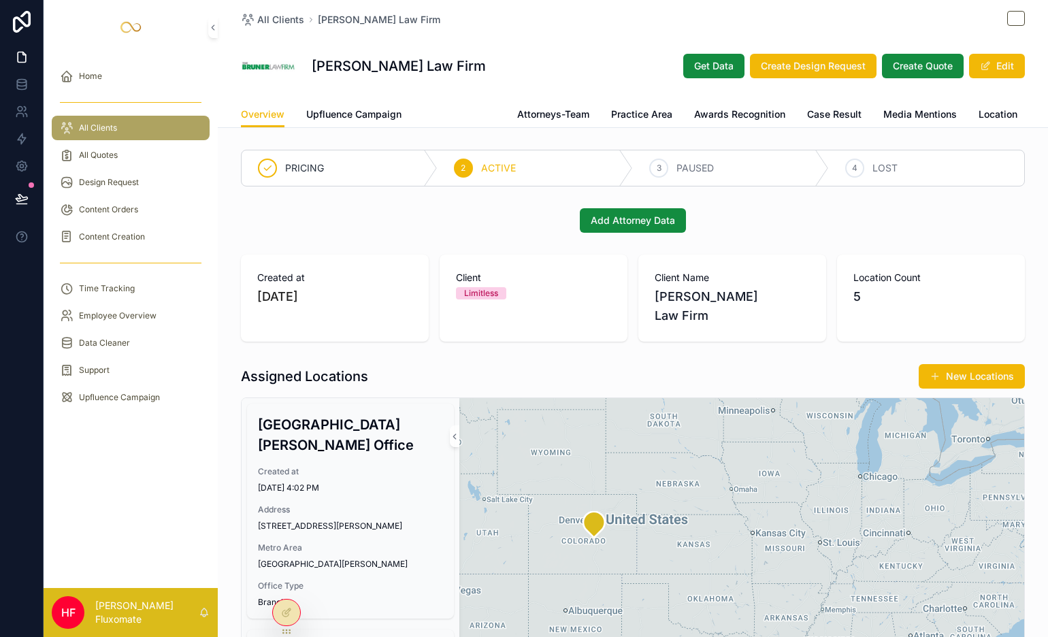
click at [463, 111] on span "Design Request" at bounding box center [459, 115] width 72 height 14
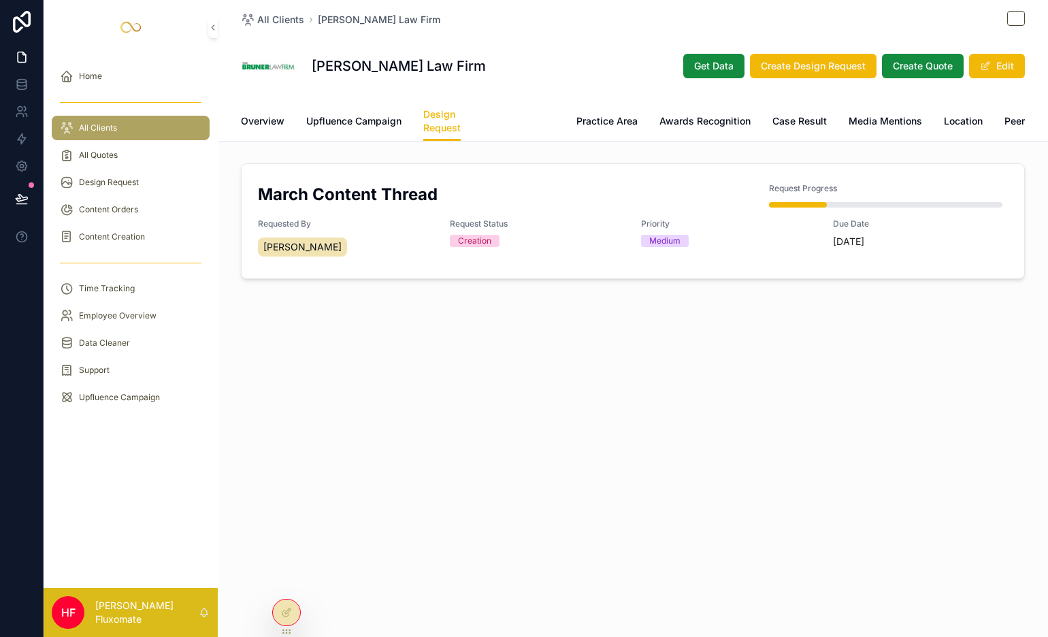
click at [506, 109] on link "Attorneys-Team" at bounding box center [518, 122] width 72 height 27
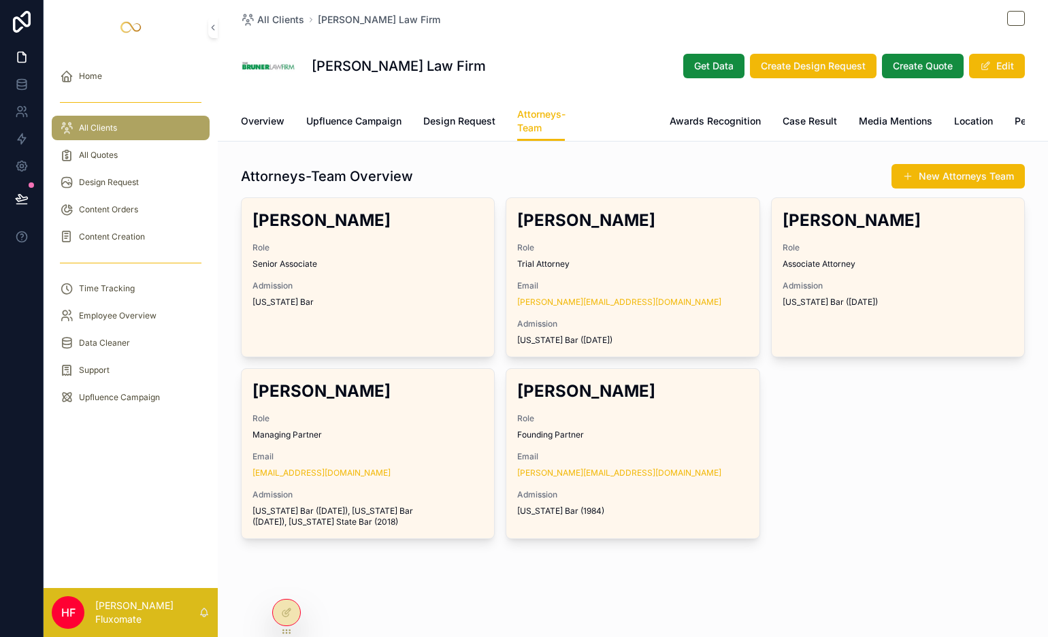
click at [624, 125] on span "Practice Area" at bounding box center [617, 121] width 61 height 14
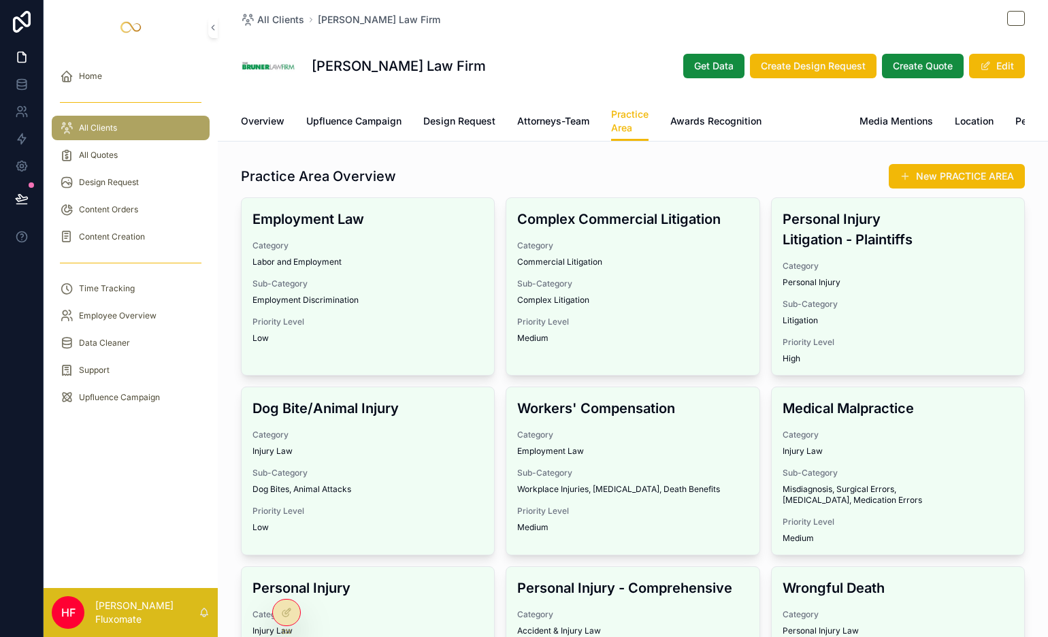
click at [795, 129] on link "Case Result" at bounding box center [810, 122] width 54 height 27
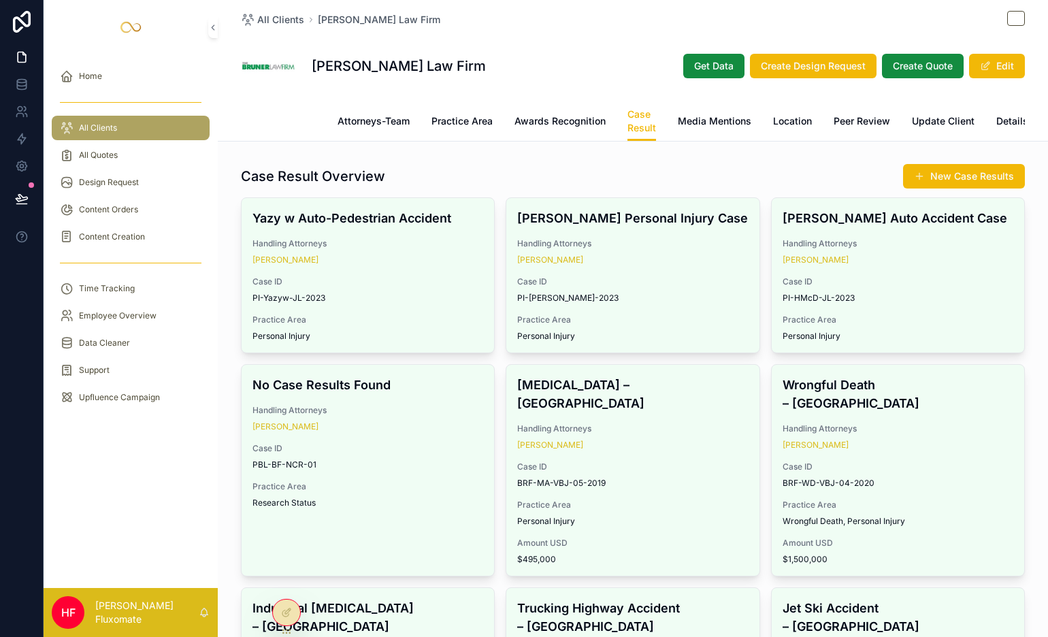
click at [277, 127] on span "Design Request" at bounding box center [280, 121] width 72 height 14
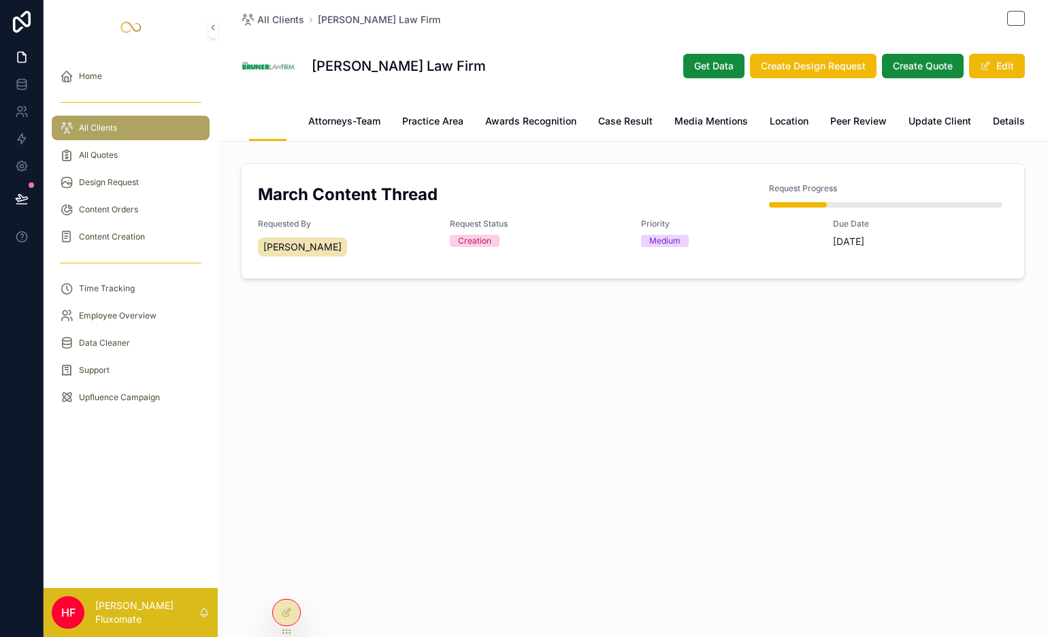
scroll to position [0, 171]
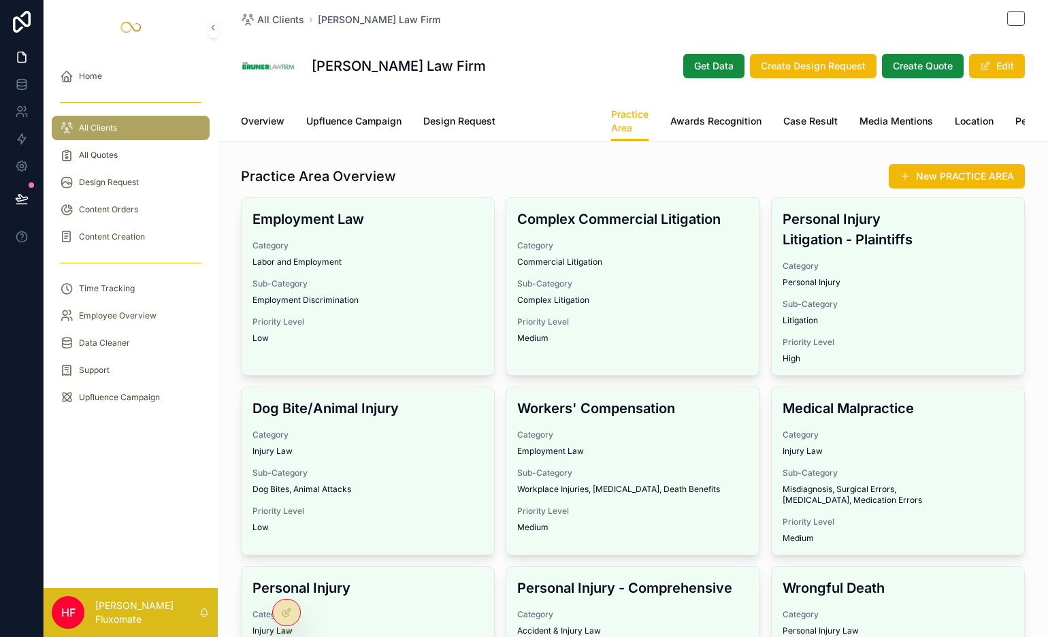
click at [544, 115] on span "Attorneys-Team" at bounding box center [553, 121] width 72 height 14
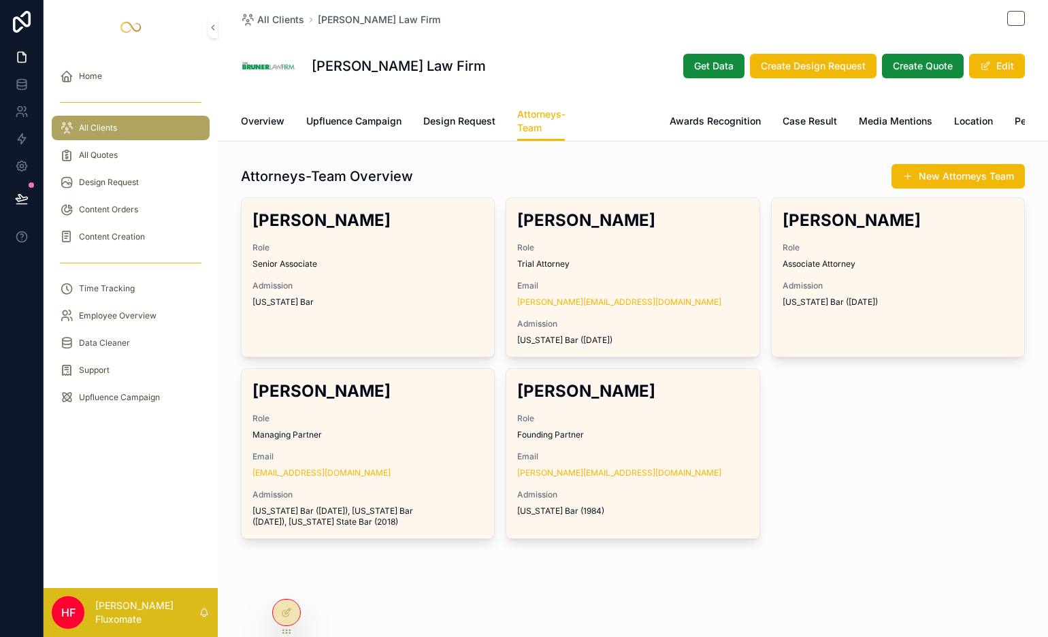
click at [634, 132] on link "Practice Area" at bounding box center [617, 122] width 61 height 27
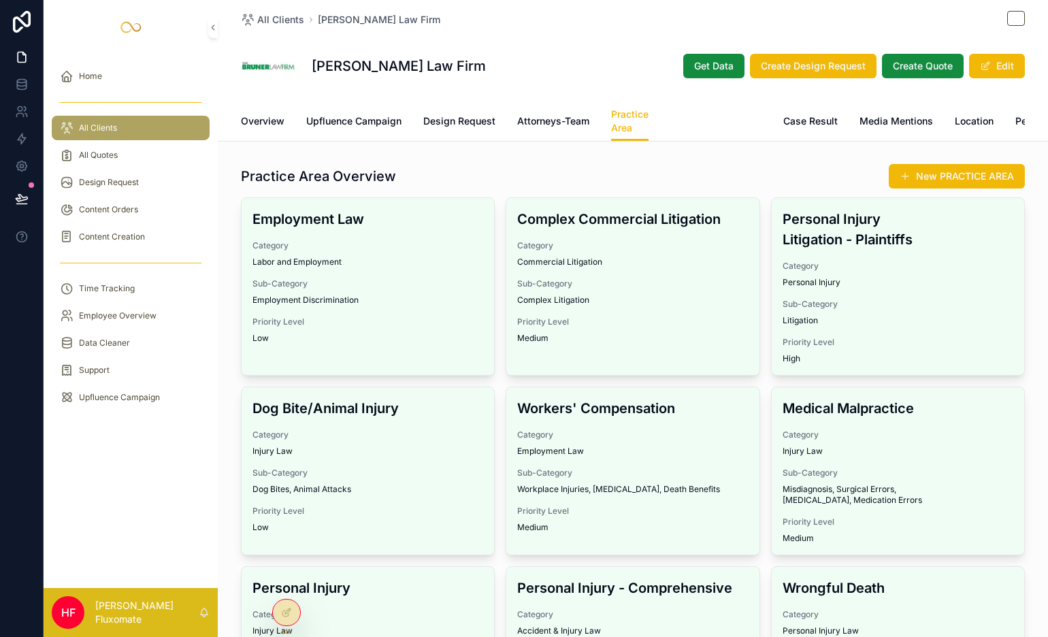
click at [700, 120] on span "Awards Recognition" at bounding box center [715, 121] width 91 height 14
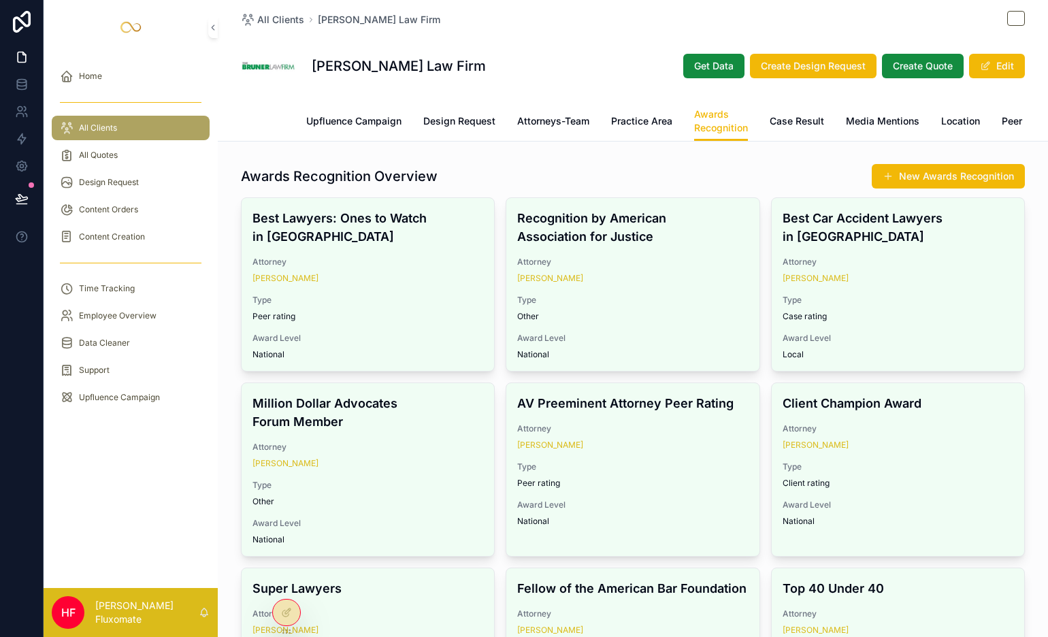
click at [264, 123] on span "Overview" at bounding box center [263, 121] width 44 height 14
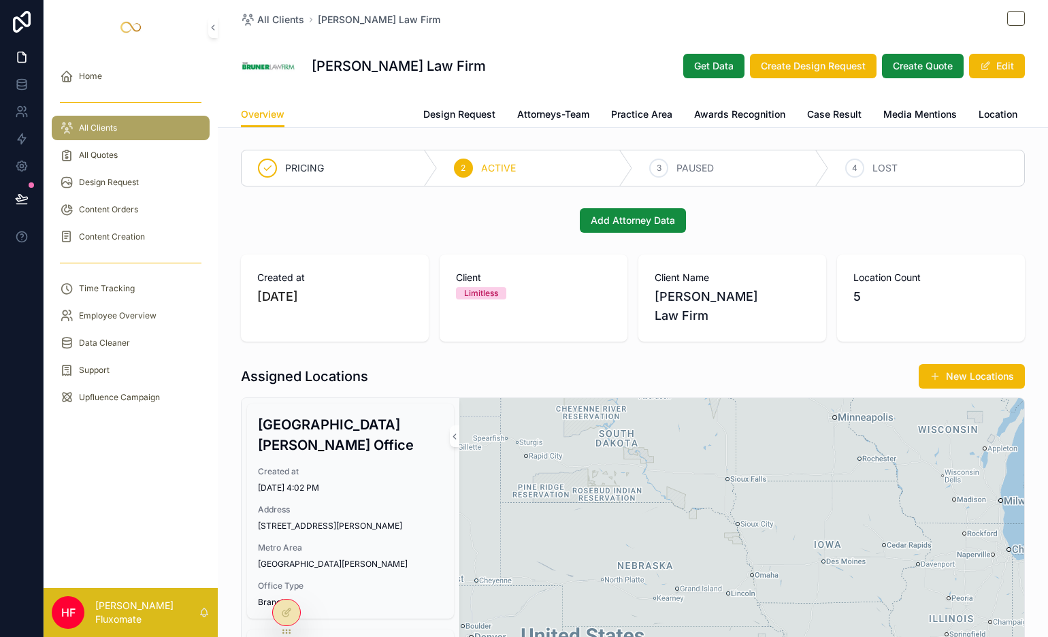
click at [346, 111] on span "Upfluence Campaign" at bounding box center [353, 115] width 95 height 14
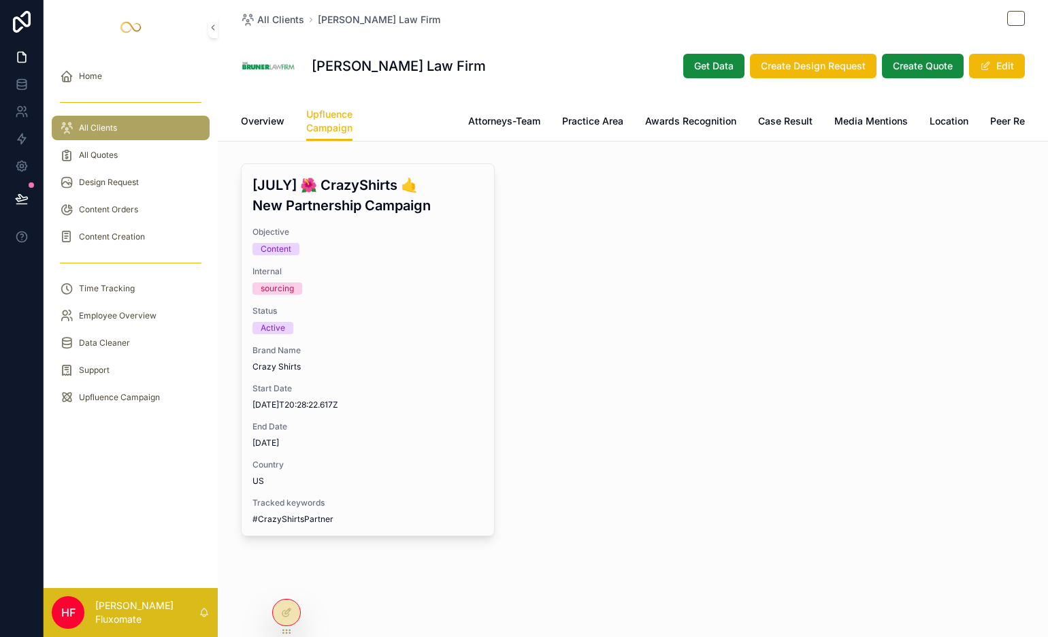
drag, startPoint x: 402, startPoint y: 116, endPoint x: 435, endPoint y: 115, distance: 33.3
click at [403, 116] on span "Design Request" at bounding box center [410, 121] width 72 height 14
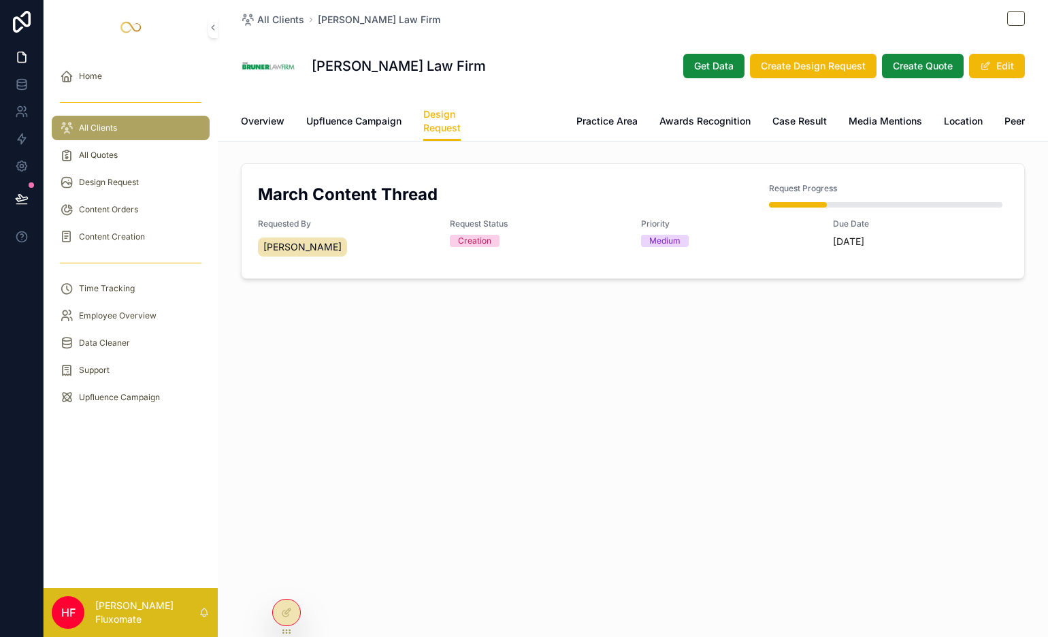
click at [498, 120] on span "Attorneys-Team" at bounding box center [518, 121] width 72 height 14
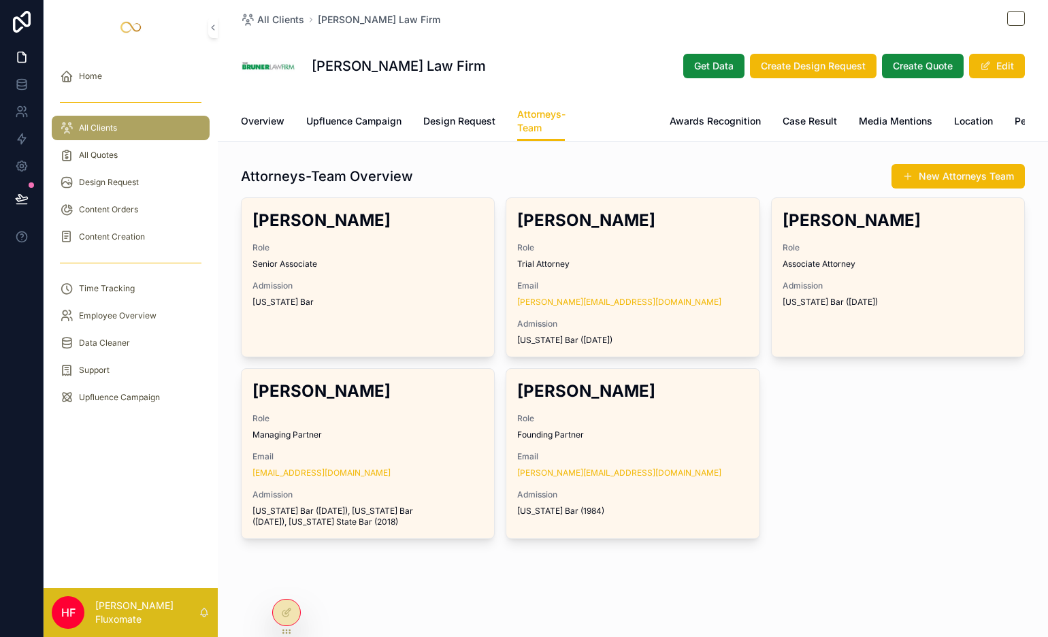
click at [611, 133] on link "Practice Area" at bounding box center [617, 122] width 61 height 27
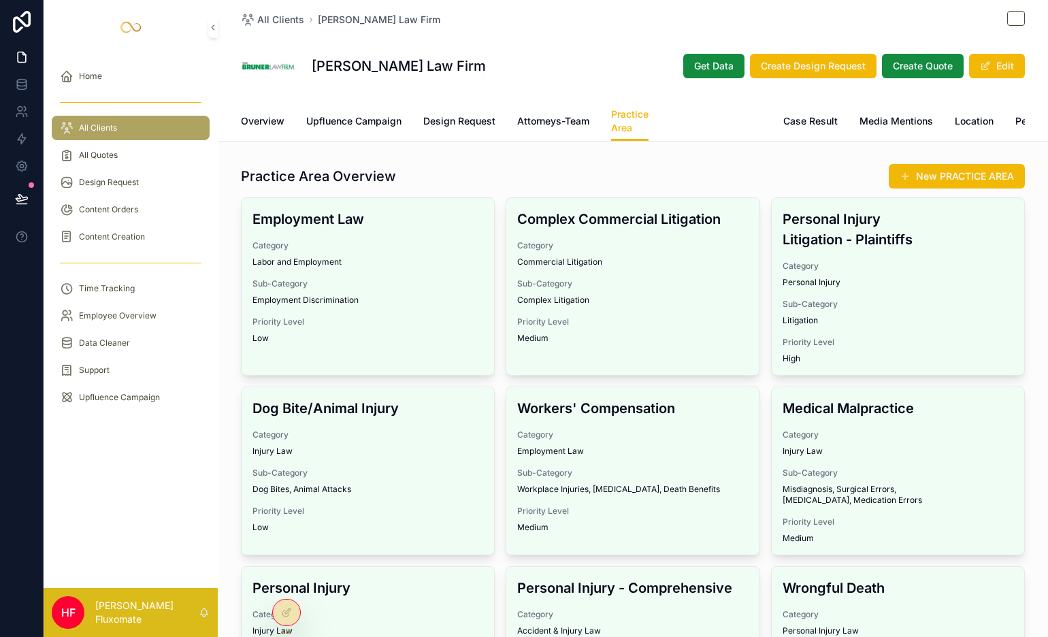
click at [710, 127] on span "Awards Recognition" at bounding box center [715, 121] width 91 height 14
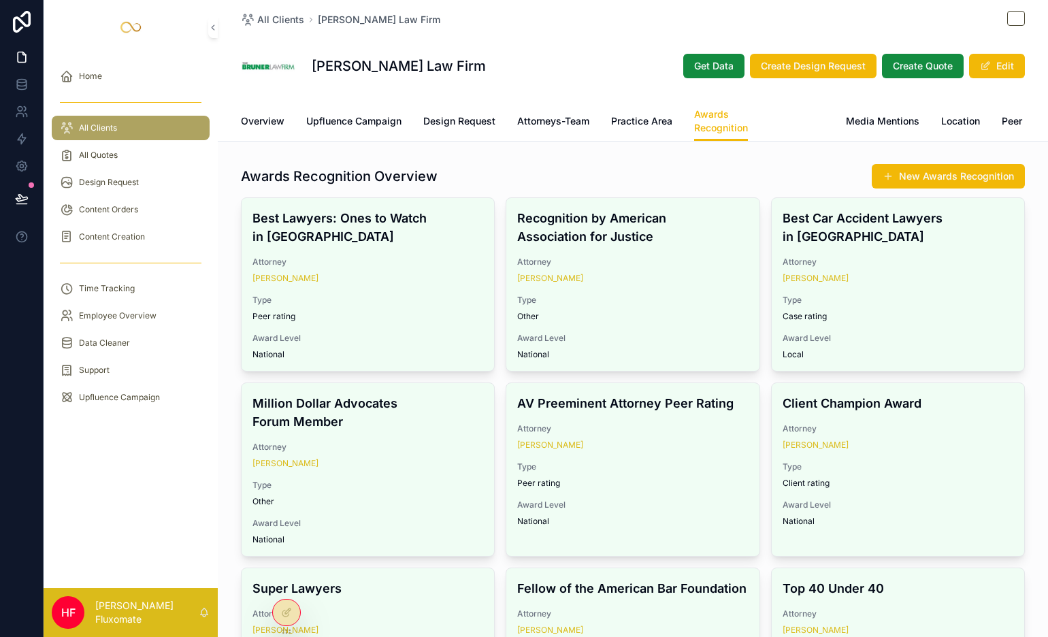
click at [819, 124] on div "Overview Upfluence Campaign Design Request Attorneys-Team Practice Area Awards …" at bounding box center [633, 120] width 784 height 39
click at [806, 125] on span "Case Result" at bounding box center [797, 121] width 54 height 14
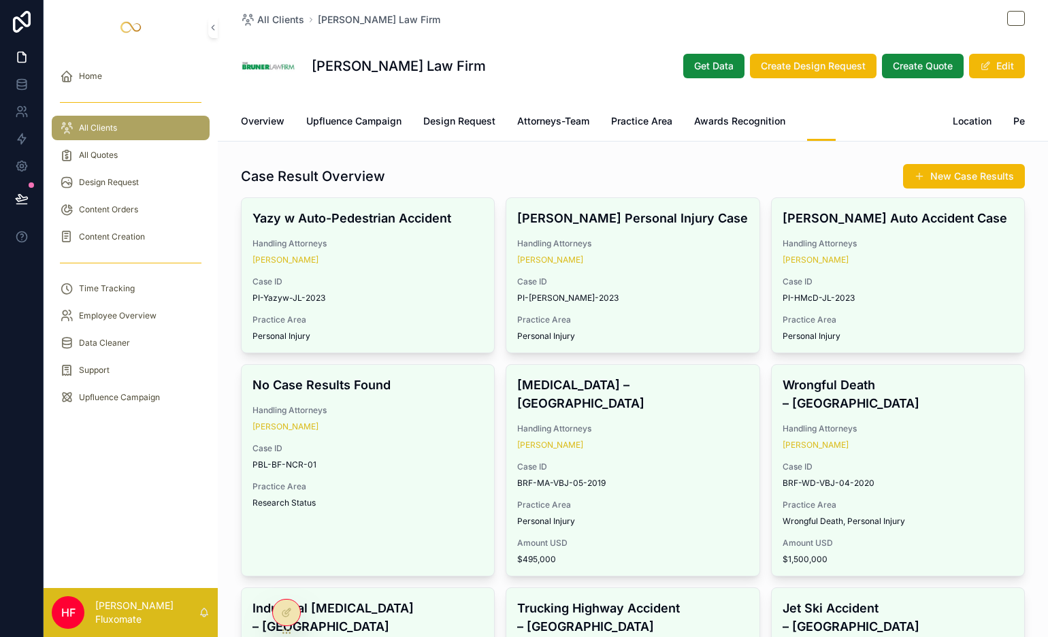
drag, startPoint x: 862, startPoint y: 120, endPoint x: 849, endPoint y: 127, distance: 15.2
click at [862, 120] on span "Media Mentions" at bounding box center [893, 121] width 73 height 14
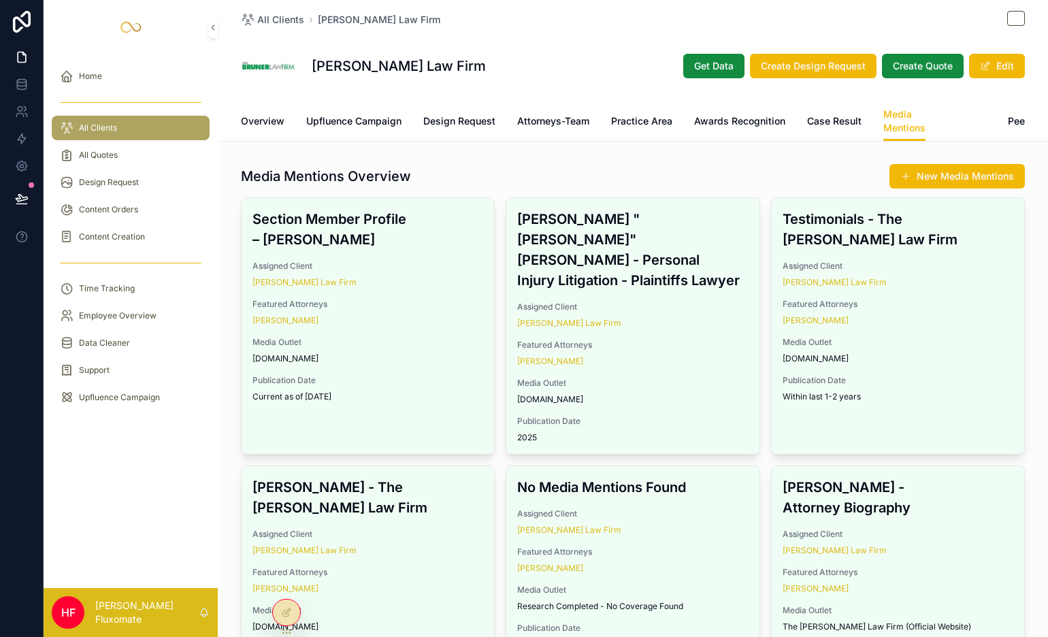
click at [953, 120] on span "Location" at bounding box center [966, 121] width 39 height 14
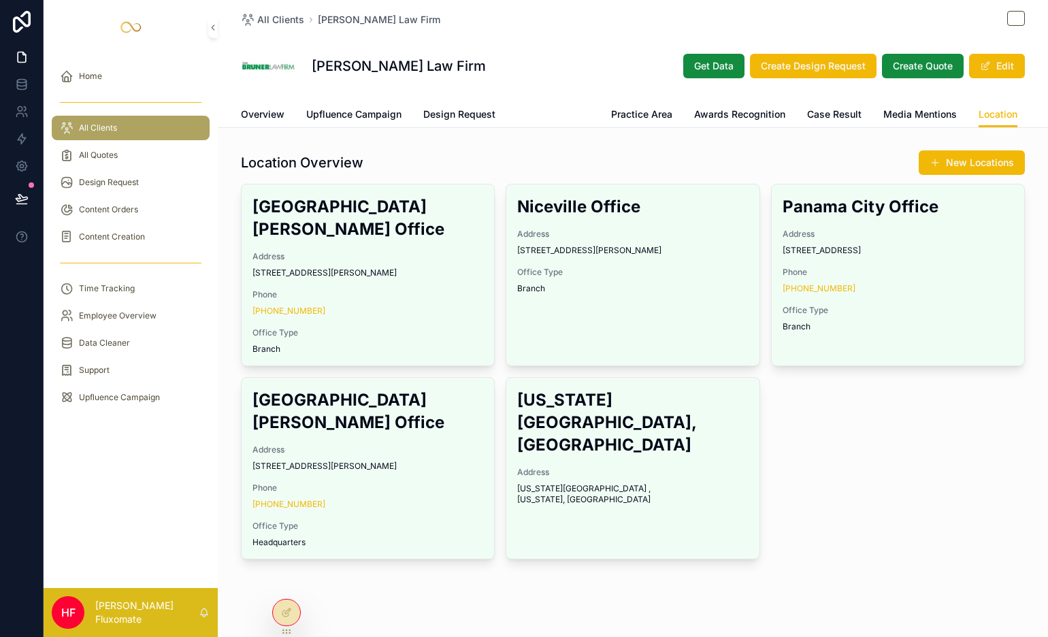
click at [580, 114] on span "Attorneys-Team" at bounding box center [553, 115] width 72 height 14
